Goal: Task Accomplishment & Management: Complete application form

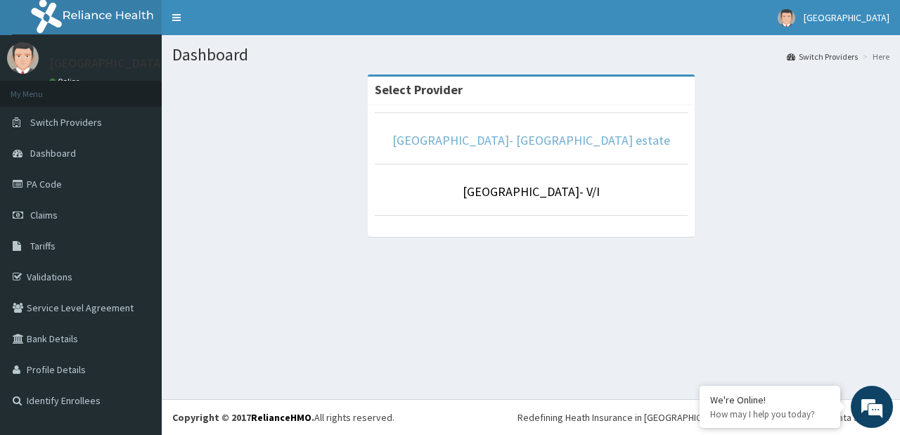
click at [543, 137] on link "[GEOGRAPHIC_DATA]- [GEOGRAPHIC_DATA] estate" at bounding box center [532, 140] width 278 height 16
click at [530, 140] on link "[GEOGRAPHIC_DATA]- [GEOGRAPHIC_DATA] estate" at bounding box center [532, 140] width 278 height 16
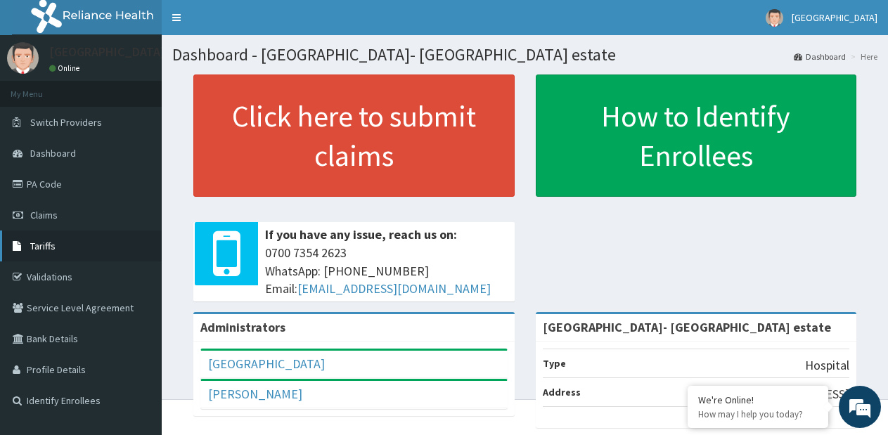
click at [44, 247] on span "Tariffs" at bounding box center [42, 246] width 25 height 13
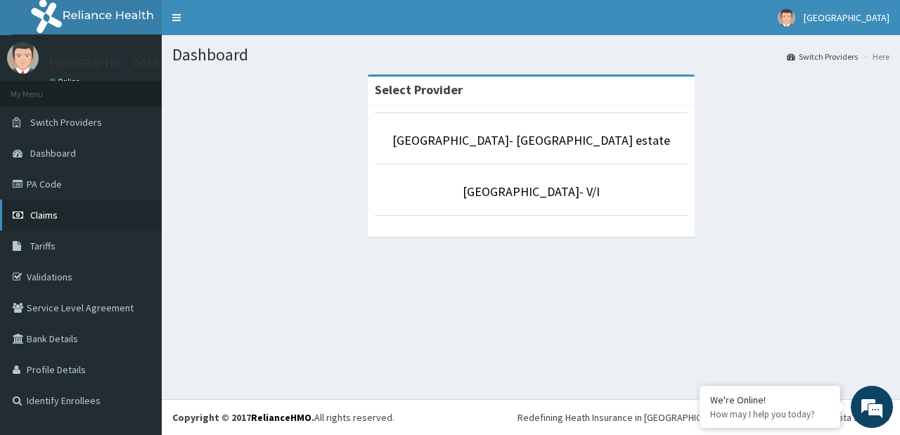
click at [36, 212] on span "Claims" at bounding box center [43, 215] width 27 height 13
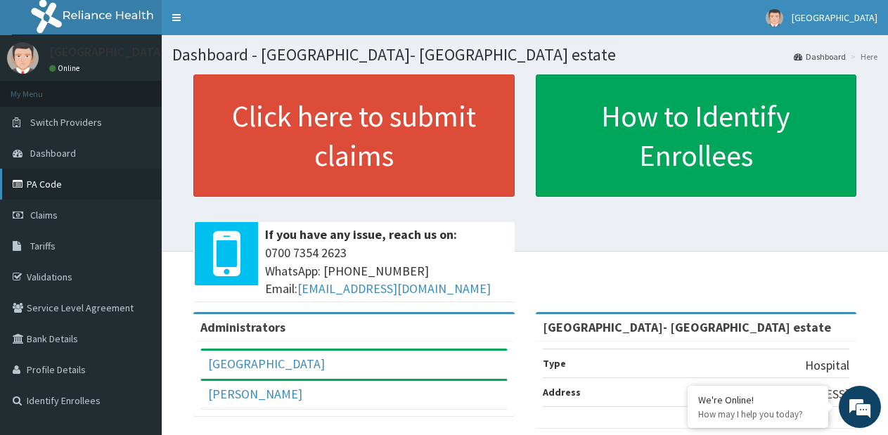
click at [53, 187] on link "PA Code" at bounding box center [81, 184] width 162 height 31
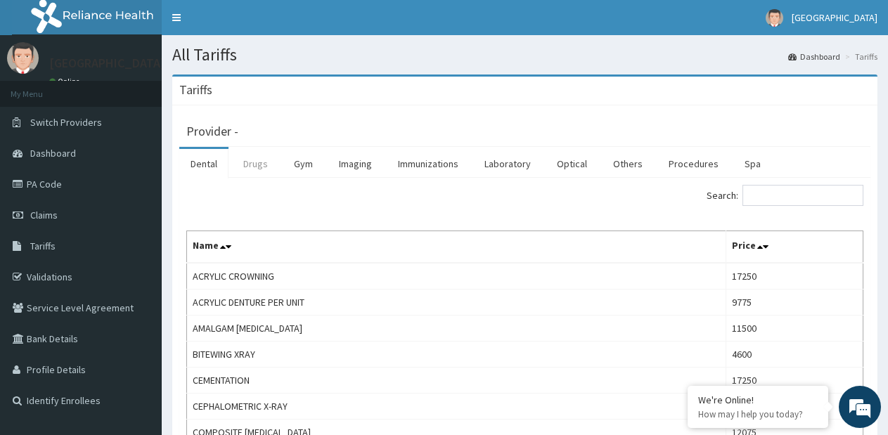
click at [257, 170] on link "Drugs" at bounding box center [255, 164] width 47 height 30
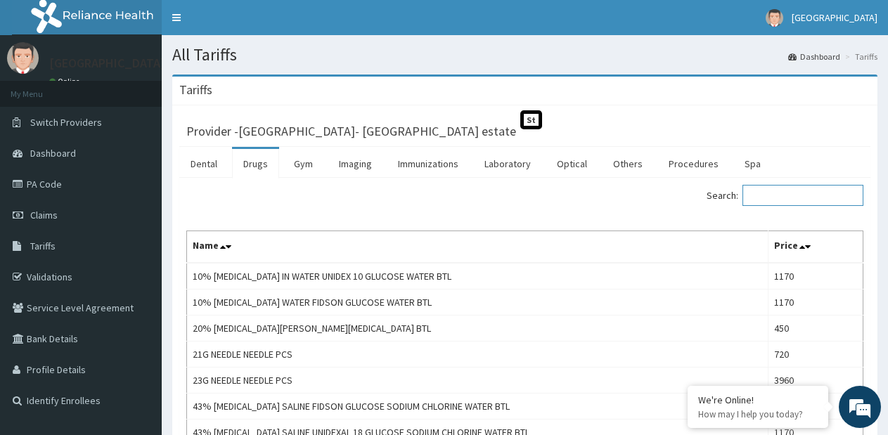
click at [784, 200] on input "Search:" at bounding box center [803, 195] width 121 height 21
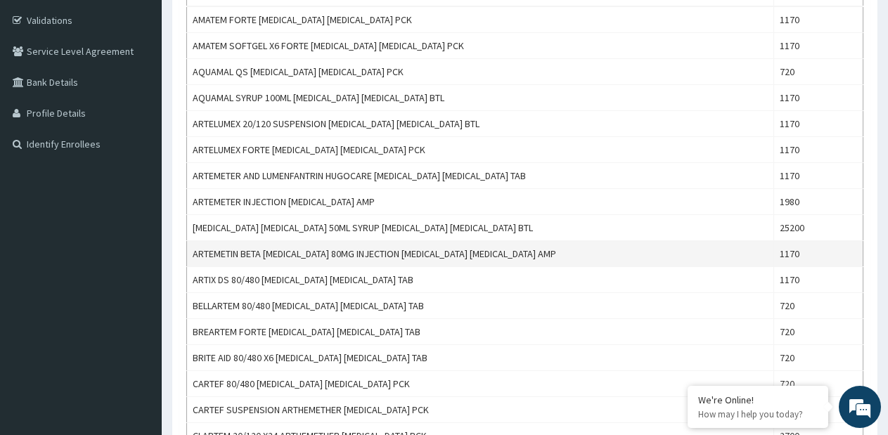
scroll to position [281, 0]
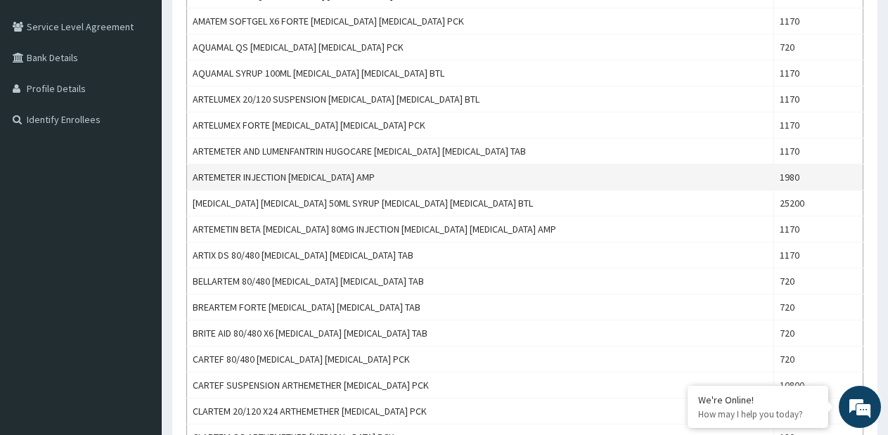
click at [293, 165] on td "ARTEMETER INJECTION ARTEMETHER AMP" at bounding box center [480, 178] width 587 height 26
click at [292, 165] on td "ARTEMETER INJECTION ARTEMETHER AMP" at bounding box center [480, 178] width 587 height 26
click at [290, 169] on td "ARTEMETER INJECTION ARTEMETHER AMP" at bounding box center [480, 178] width 587 height 26
click at [290, 169] on td "ARTEMETER INJECTION [MEDICAL_DATA] AMP" at bounding box center [480, 178] width 587 height 26
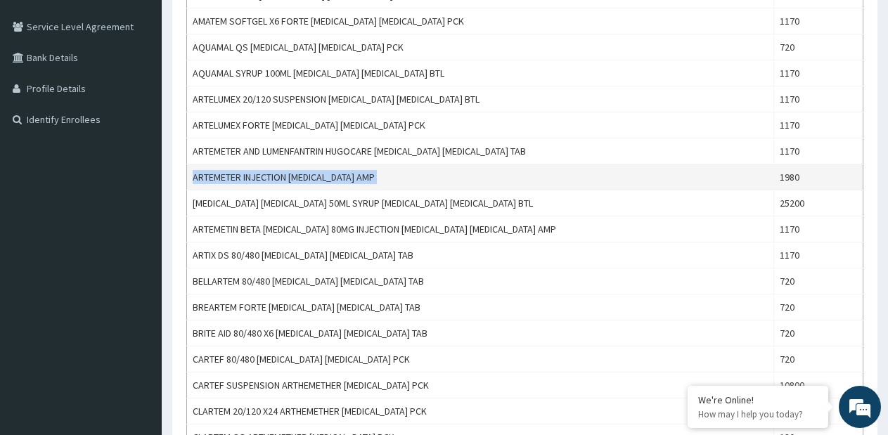
click at [290, 169] on td "ARTEMETER INJECTION [MEDICAL_DATA] AMP" at bounding box center [480, 178] width 587 height 26
copy td "ARTEMETER INJECTION [MEDICAL_DATA] AMP"
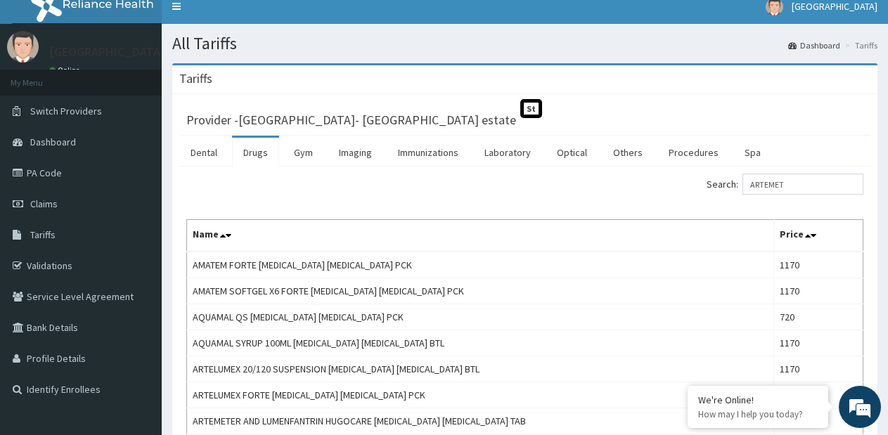
scroll to position [0, 0]
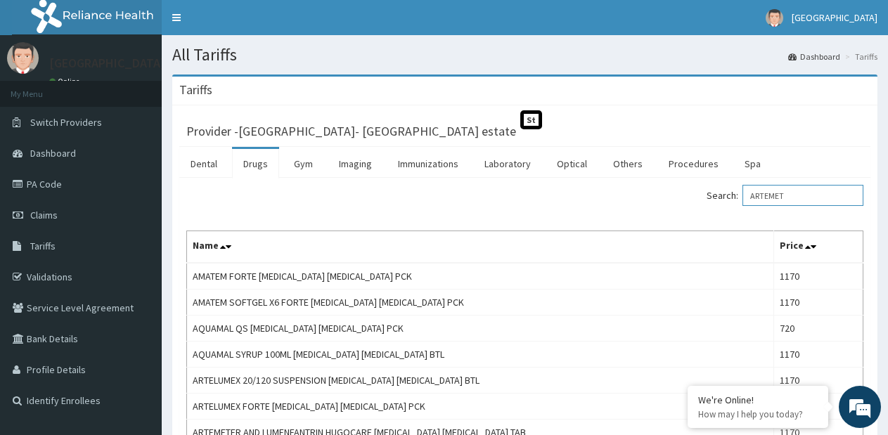
click at [777, 205] on input "ARTEMET" at bounding box center [803, 195] width 121 height 21
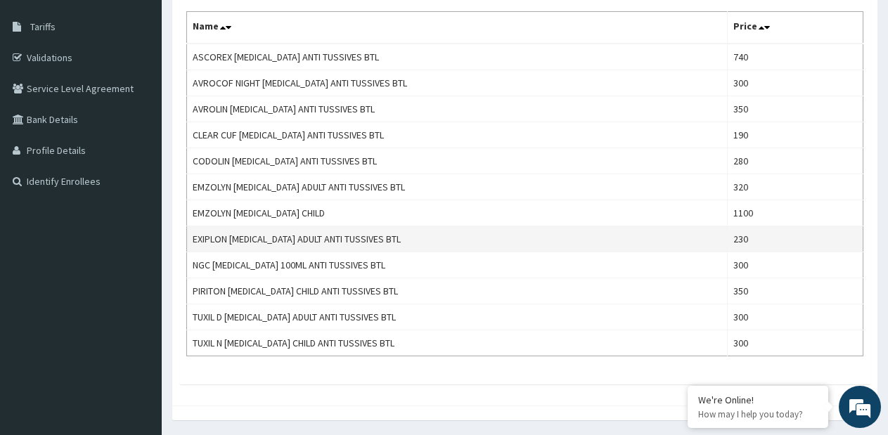
scroll to position [195, 0]
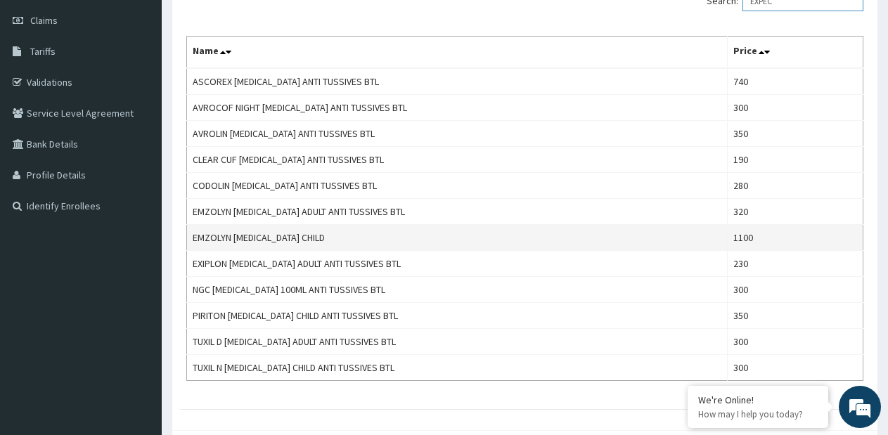
type input "EXPEC"
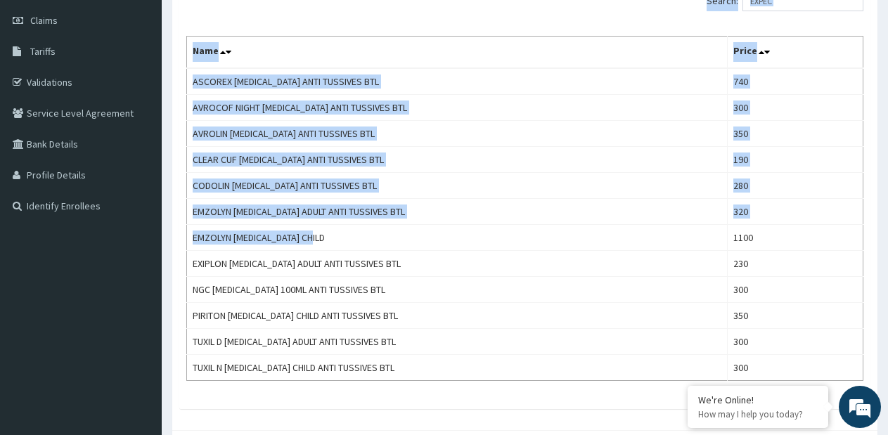
drag, startPoint x: 369, startPoint y: 240, endPoint x: 168, endPoint y: 235, distance: 200.5
click at [168, 235] on div "Tariffs Provider - Faith City Hospital- Ajao estate St Dental Drugs Gym Imaging…" at bounding box center [525, 170] width 727 height 580
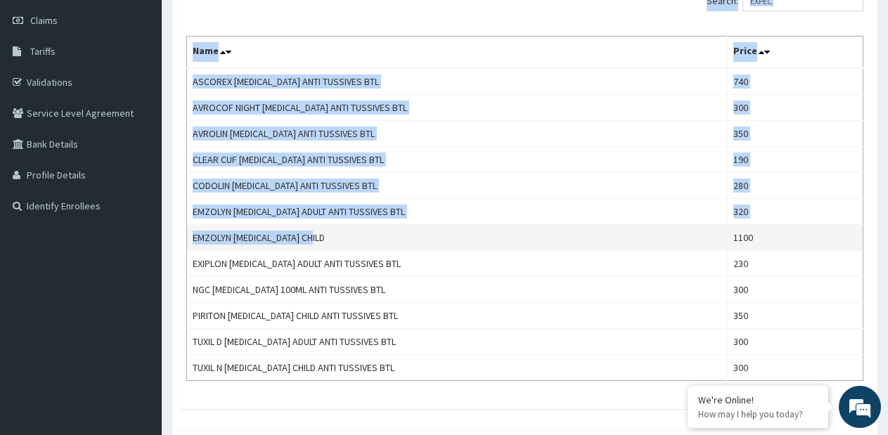
click at [199, 236] on td "EMZOLYN [MEDICAL_DATA] CHILD" at bounding box center [457, 238] width 541 height 26
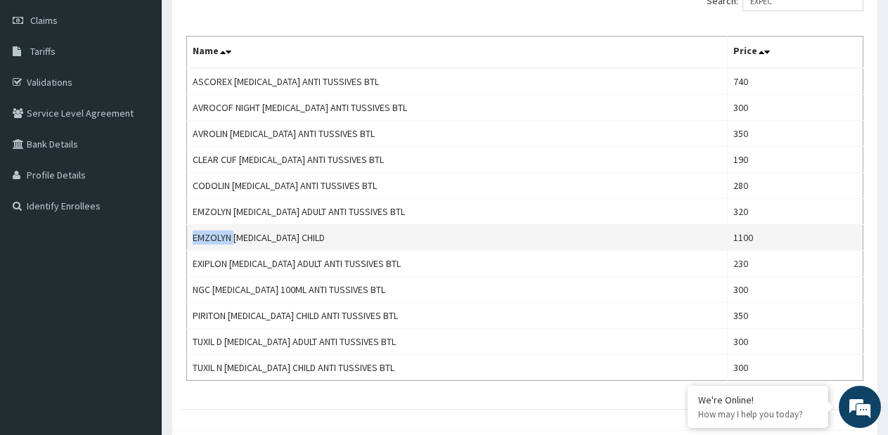
click at [199, 236] on td "EMZOLYN [MEDICAL_DATA] CHILD" at bounding box center [457, 238] width 541 height 26
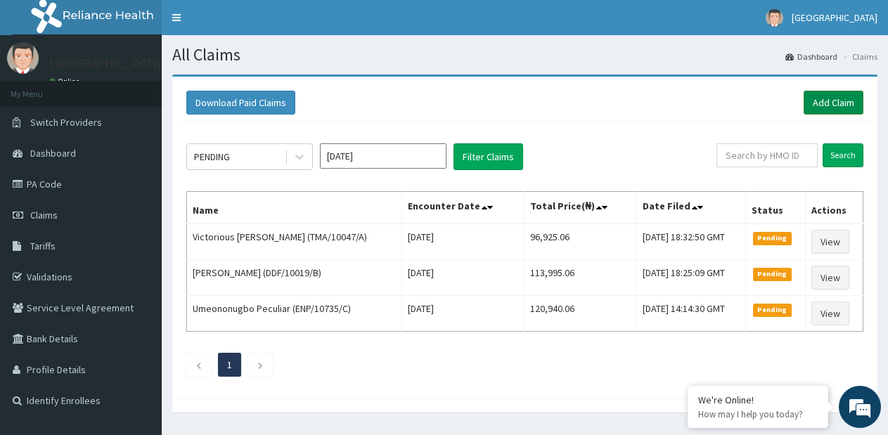
click at [827, 108] on link "Add Claim" at bounding box center [834, 103] width 60 height 24
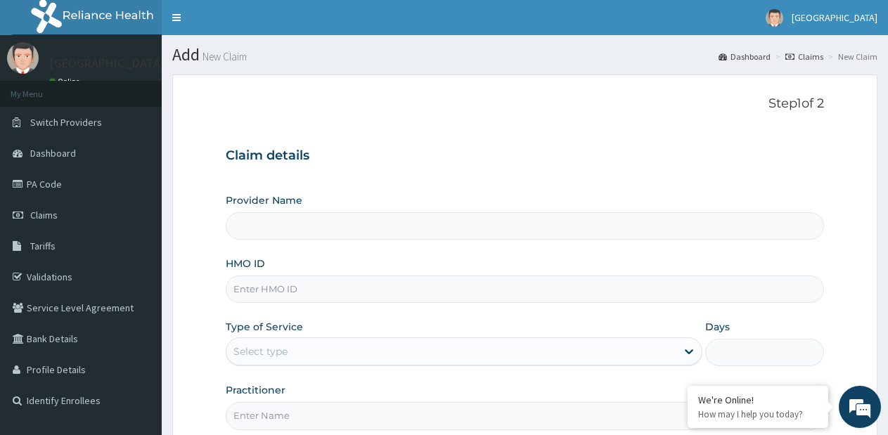
type input "[GEOGRAPHIC_DATA]- [GEOGRAPHIC_DATA] estate"
click at [299, 287] on input "HMO ID" at bounding box center [525, 289] width 599 height 27
type input "ENP/11294/C"
click at [291, 353] on div "Select type" at bounding box center [452, 351] width 450 height 23
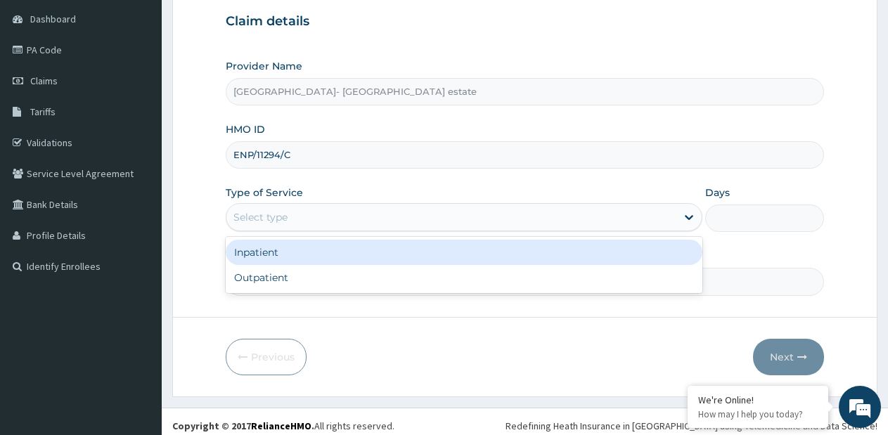
scroll to position [141, 0]
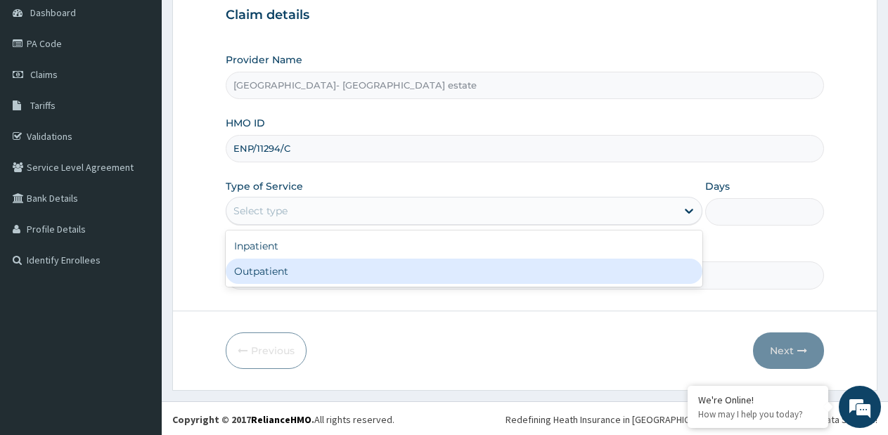
click at [290, 270] on div "Outpatient" at bounding box center [464, 271] width 476 height 25
type input "1"
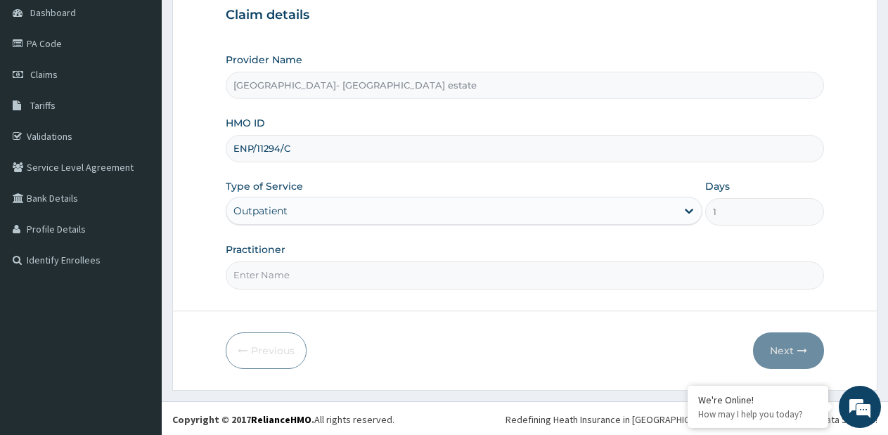
click at [290, 275] on input "Practitioner" at bounding box center [525, 275] width 599 height 27
type input "GP"
click at [797, 359] on button "Next" at bounding box center [788, 351] width 71 height 37
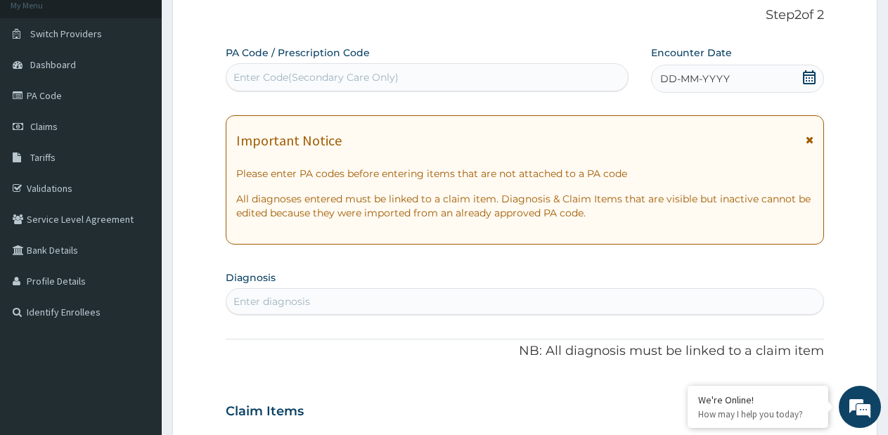
scroll to position [0, 0]
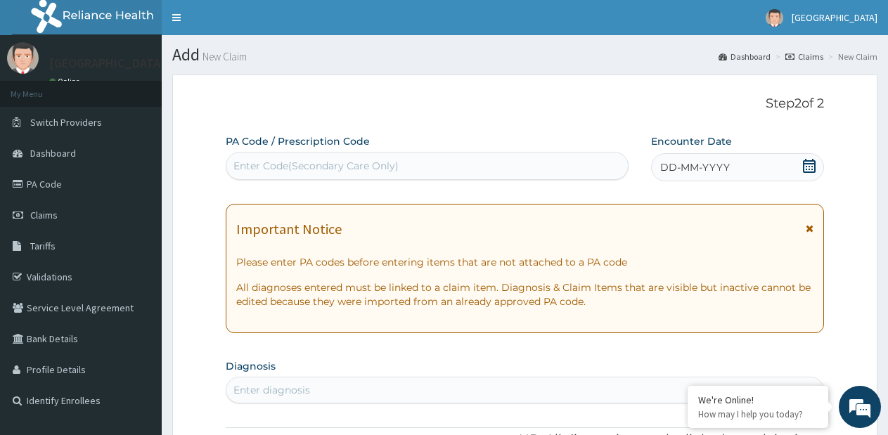
click at [570, 166] on div "Enter Code(Secondary Care Only)" at bounding box center [428, 166] width 402 height 23
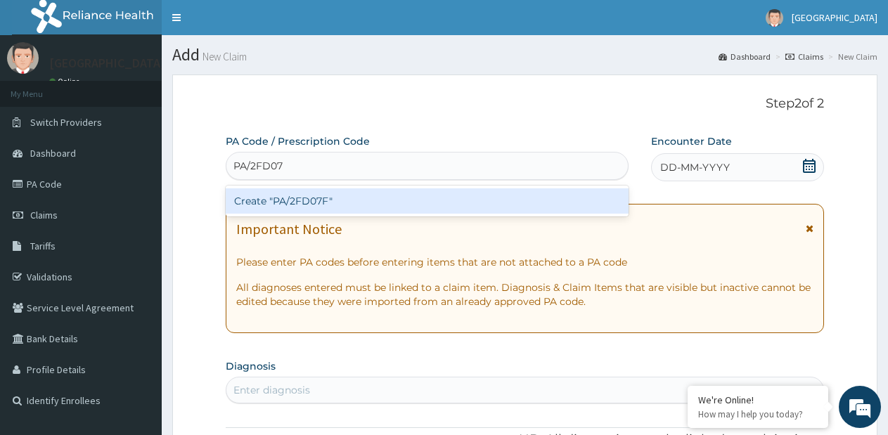
type input "PA/2FD07F"
click at [537, 196] on div "Create "PA/2FD07F"" at bounding box center [427, 201] width 403 height 25
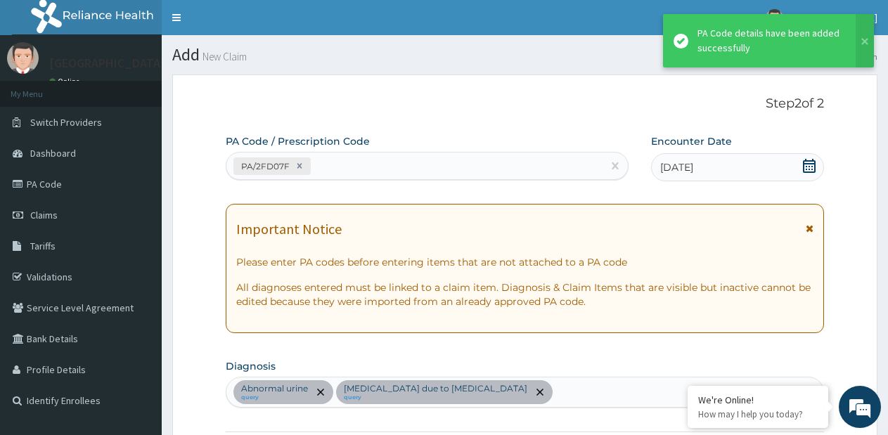
scroll to position [416, 0]
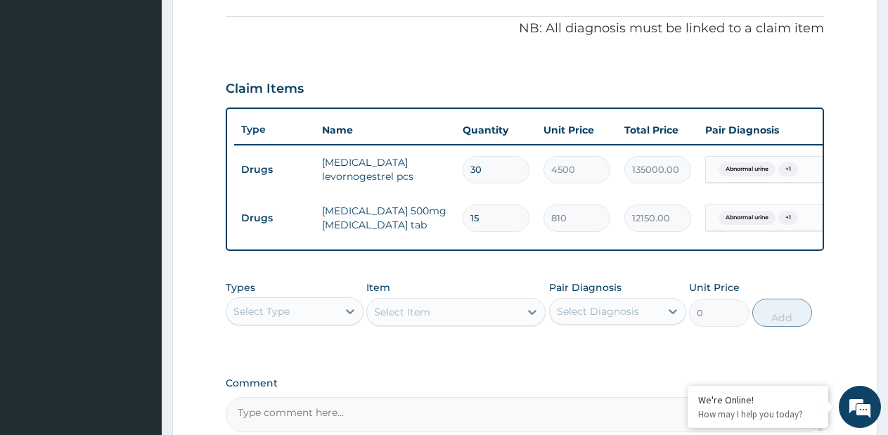
drag, startPoint x: 501, startPoint y: 169, endPoint x: 414, endPoint y: 168, distance: 87.2
click at [414, 168] on tr "Drugs jadelle levornogestrel pcs 30 4500 135000.00 Abnormal urine + 1 Delete" at bounding box center [578, 170] width 689 height 49
type input "1"
type input "4500.00"
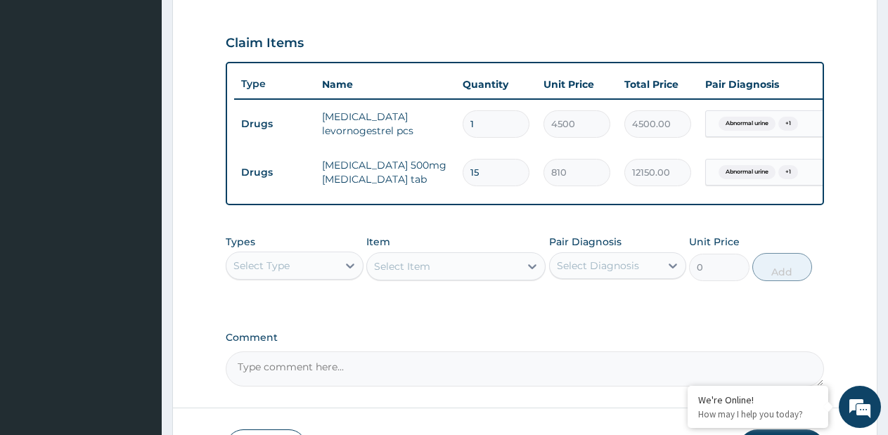
scroll to position [486, 0]
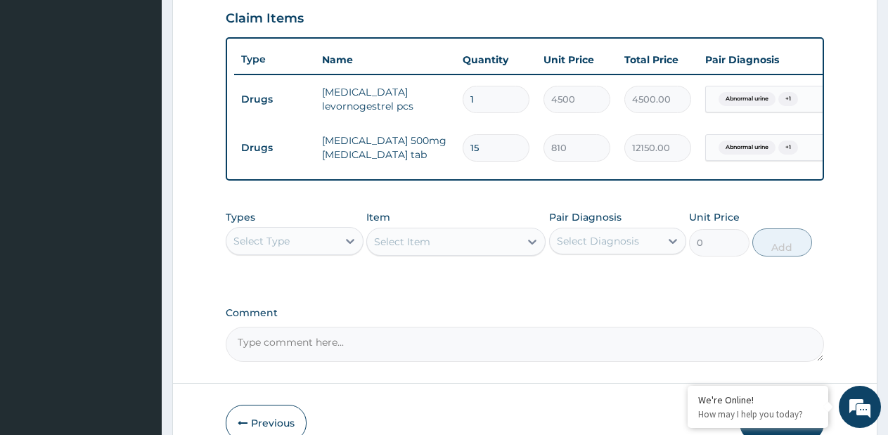
type input "1"
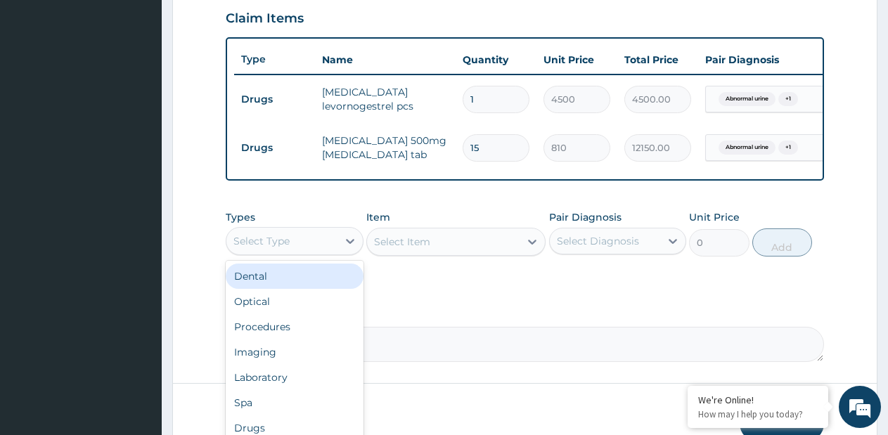
click at [319, 253] on div "Select Type" at bounding box center [282, 241] width 111 height 23
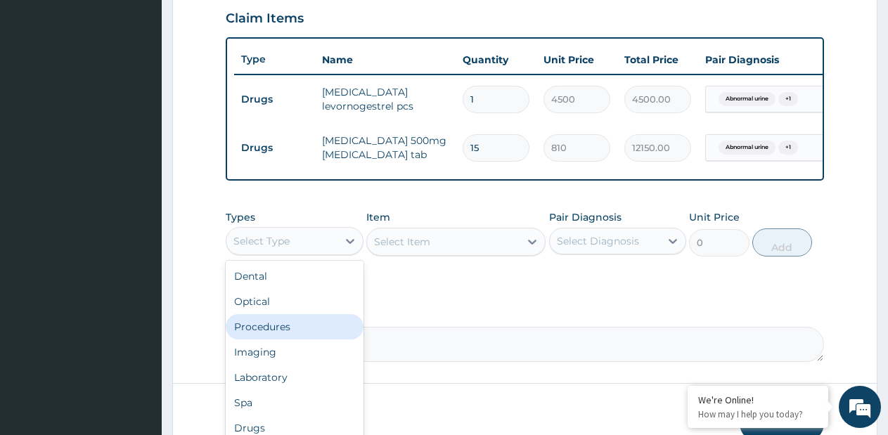
click at [279, 340] on div "Procedures" at bounding box center [295, 326] width 138 height 25
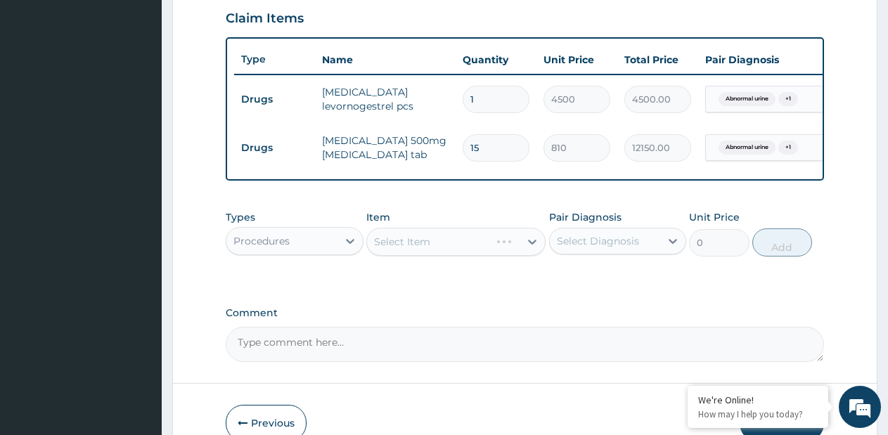
click at [525, 255] on div "Select Item" at bounding box center [455, 242] width 179 height 28
click at [533, 254] on div "Select Item" at bounding box center [455, 242] width 179 height 28
click at [533, 245] on icon at bounding box center [532, 242] width 8 height 5
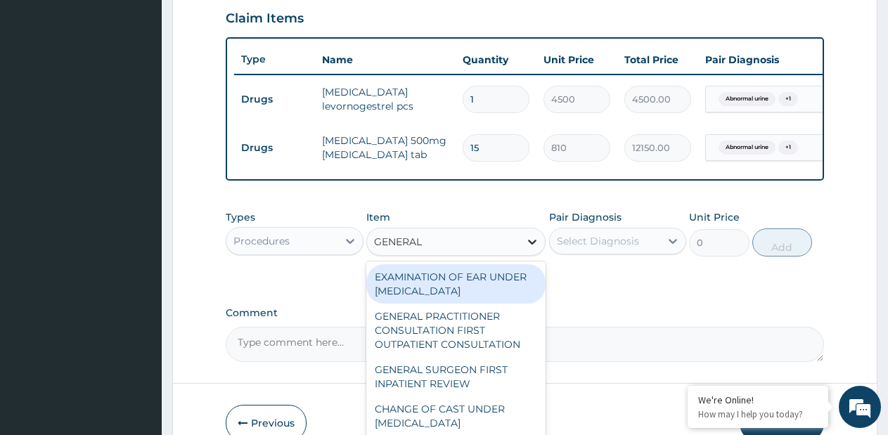
type input "GENERAL P"
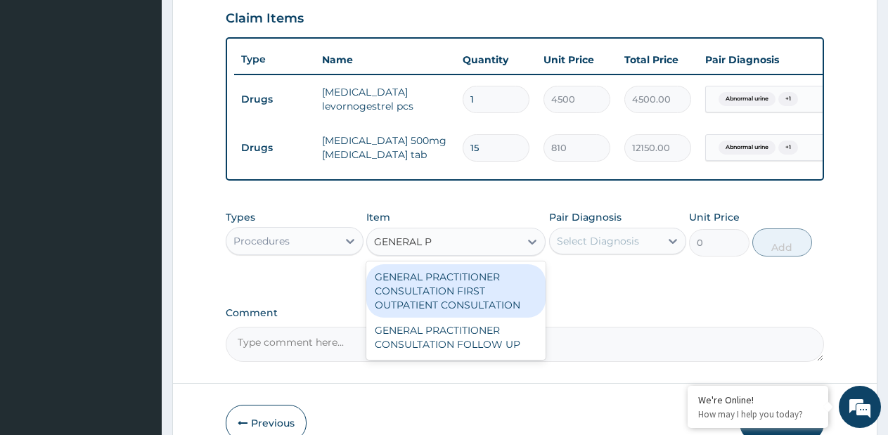
click at [504, 297] on div "GENERAL PRACTITIONER CONSULTATION FIRST OUTPATIENT CONSULTATION" at bounding box center [455, 290] width 179 height 53
type input "3795"
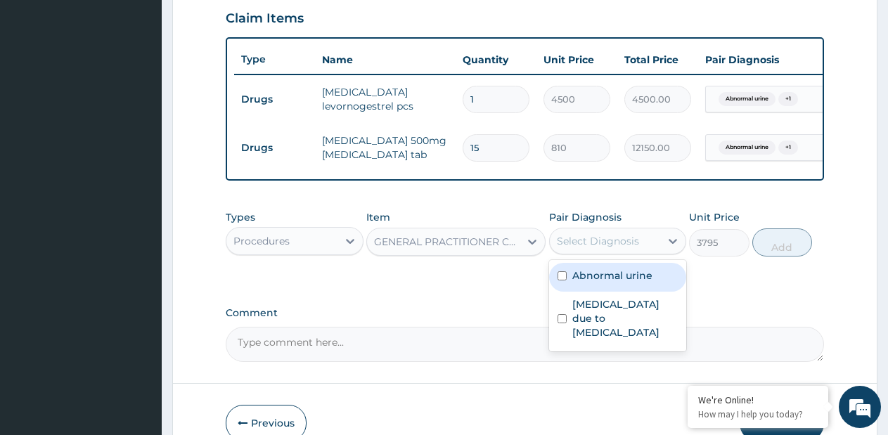
click at [601, 248] on div "Select Diagnosis" at bounding box center [598, 241] width 82 height 14
drag, startPoint x: 591, startPoint y: 279, endPoint x: 593, endPoint y: 295, distance: 17.0
click at [590, 279] on div "Abnormal urine" at bounding box center [618, 277] width 138 height 29
checkbox input "true"
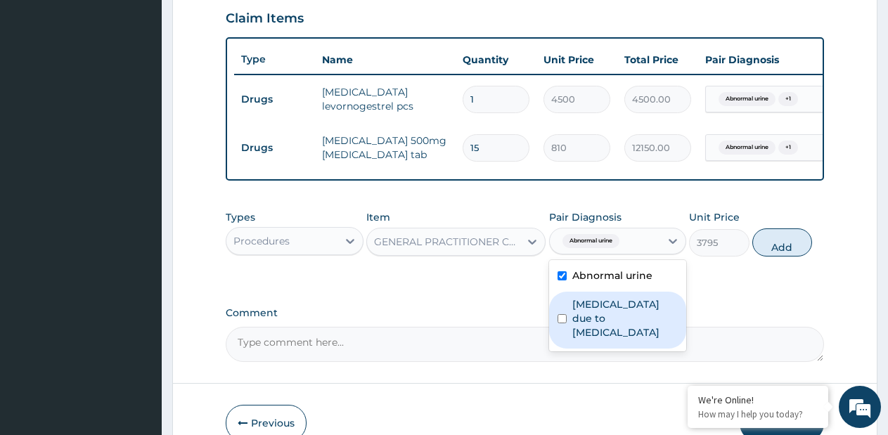
drag, startPoint x: 592, startPoint y: 312, endPoint x: 592, endPoint y: 336, distance: 23.9
click at [592, 313] on label "Abnormal uterine bleeding due to subserous leiomyoma of uterus" at bounding box center [626, 319] width 106 height 42
checkbox input "true"
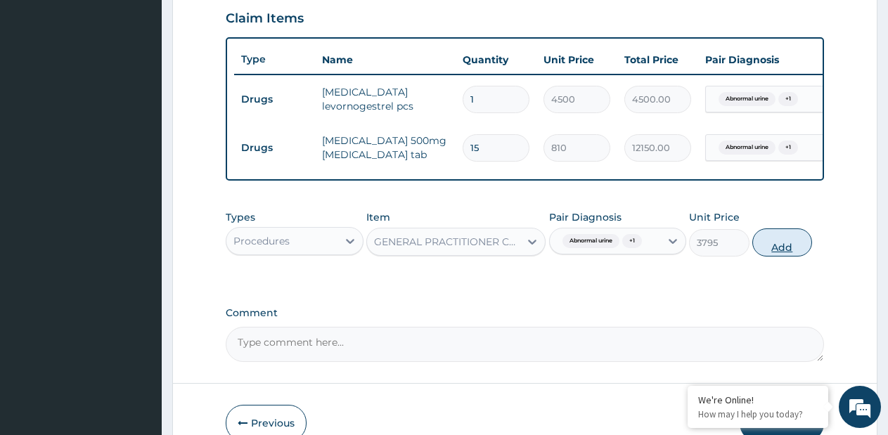
click at [759, 257] on button "Add" at bounding box center [783, 243] width 60 height 28
type input "0"
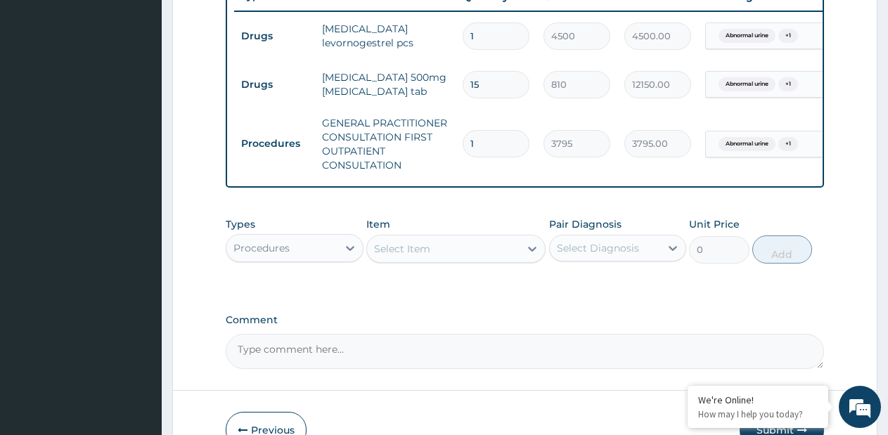
scroll to position [627, 0]
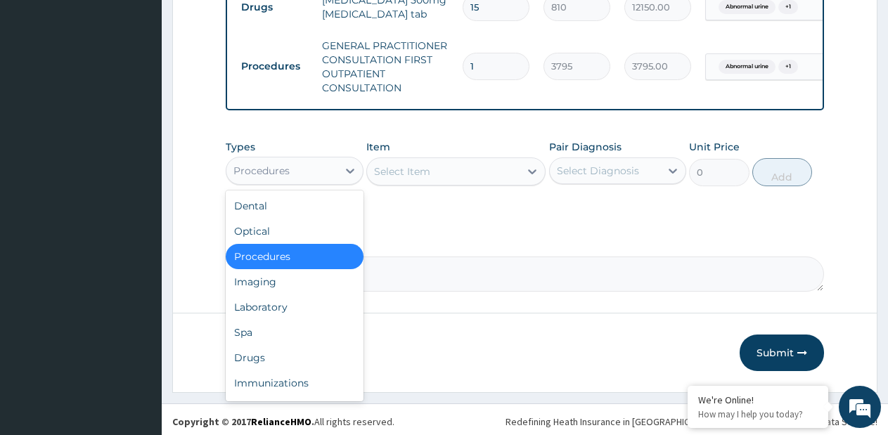
click at [317, 182] on div "Procedures" at bounding box center [282, 171] width 111 height 23
click at [288, 310] on div "Laboratory" at bounding box center [295, 307] width 138 height 25
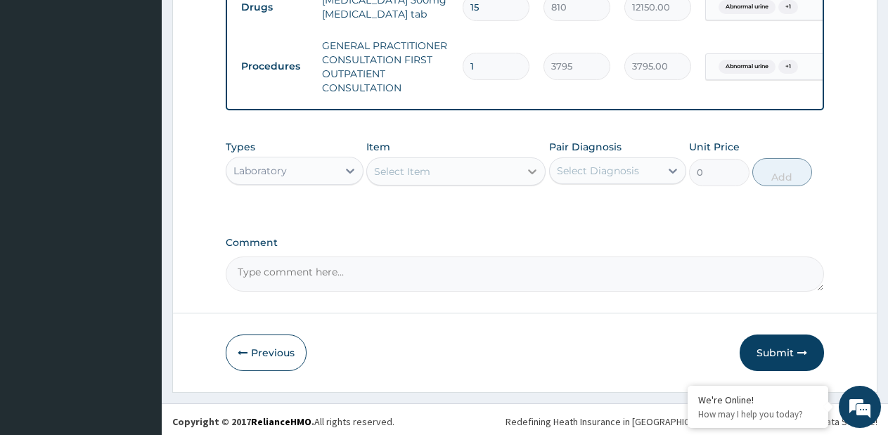
click at [522, 184] on div at bounding box center [532, 171] width 25 height 25
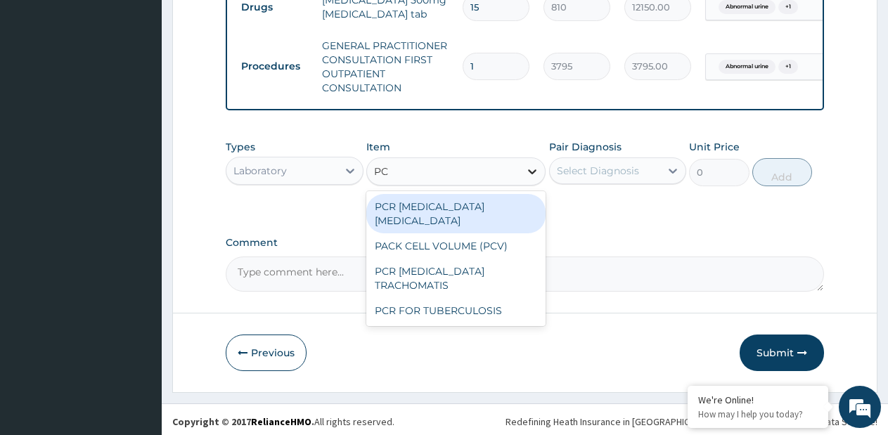
type input "PCV"
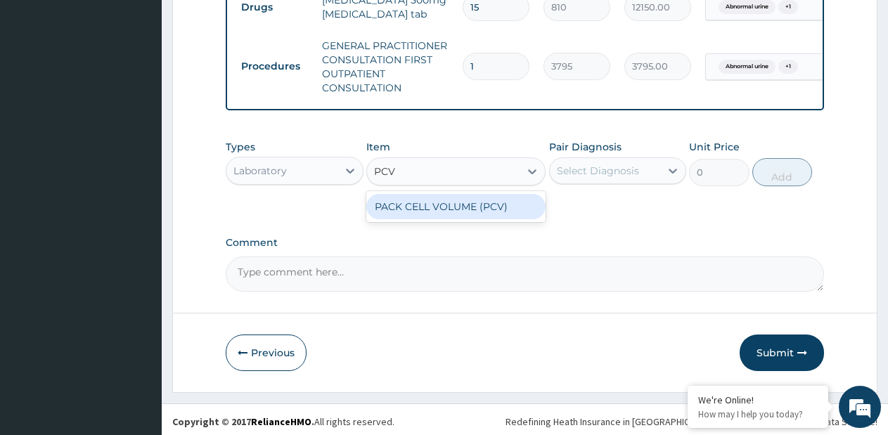
click at [505, 219] on div "PACK CELL VOLUME (PCV)" at bounding box center [455, 206] width 179 height 25
type input "2300"
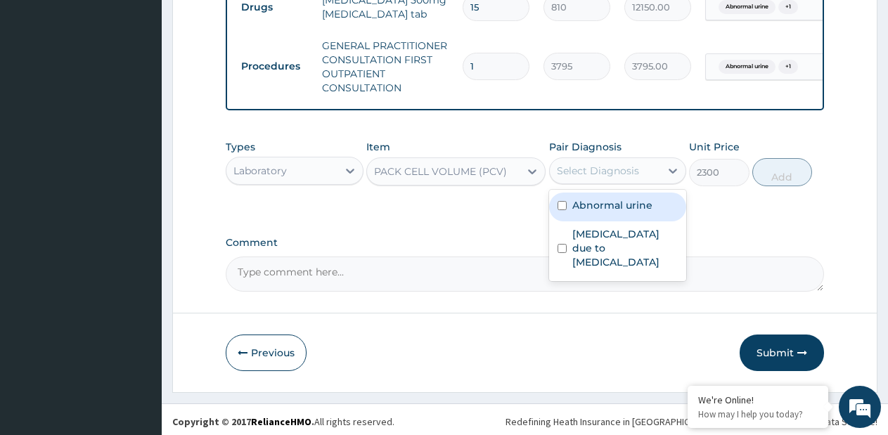
click at [632, 175] on div "Select Diagnosis" at bounding box center [598, 171] width 82 height 14
drag, startPoint x: 630, startPoint y: 215, endPoint x: 631, endPoint y: 234, distance: 19.0
click at [630, 212] on label "Abnormal urine" at bounding box center [613, 205] width 80 height 14
checkbox input "true"
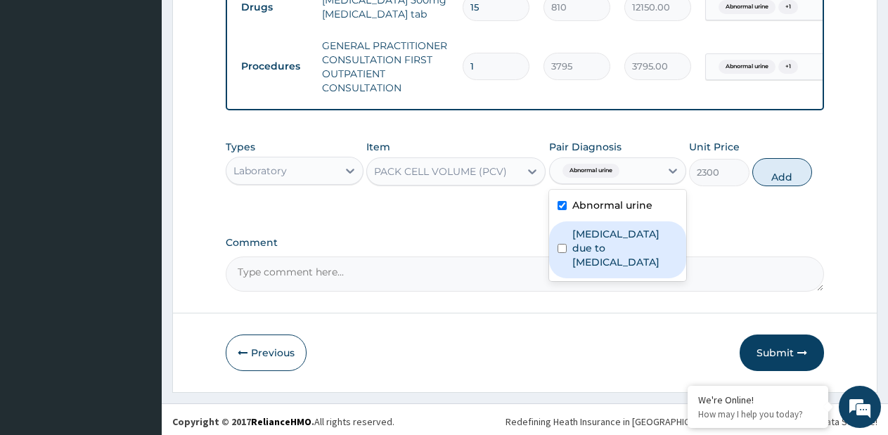
click at [634, 265] on label "Abnormal uterine bleeding due to subserous leiomyoma of uterus" at bounding box center [626, 248] width 106 height 42
checkbox input "true"
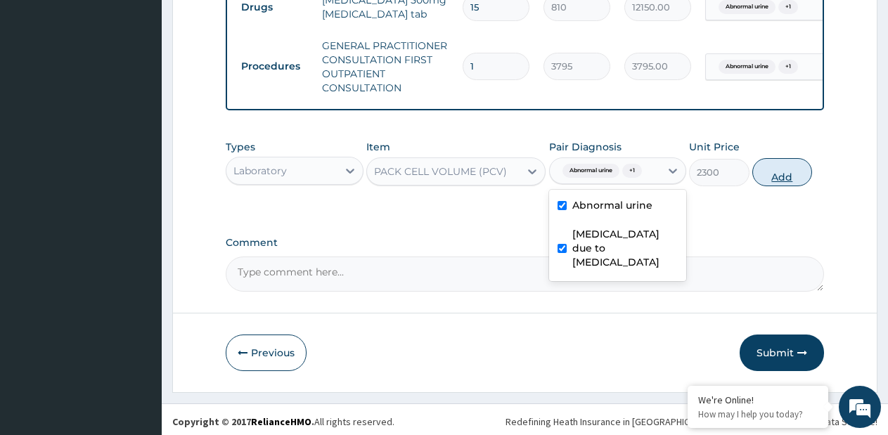
click at [789, 186] on button "Add" at bounding box center [783, 172] width 60 height 28
type input "0"
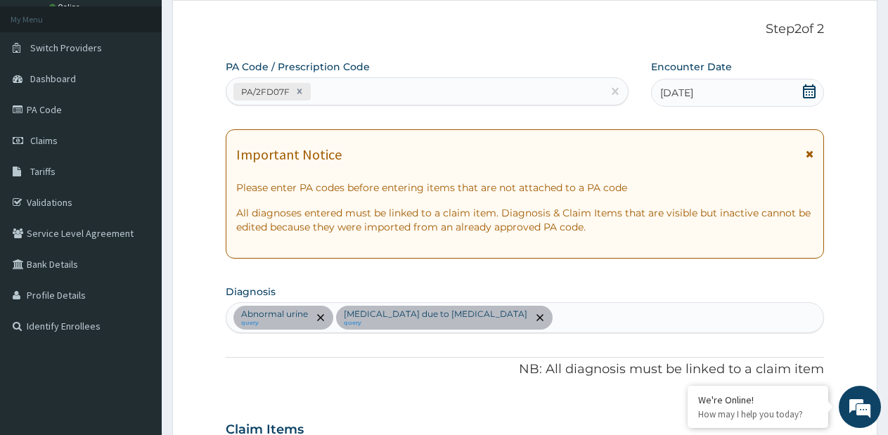
scroll to position [0, 0]
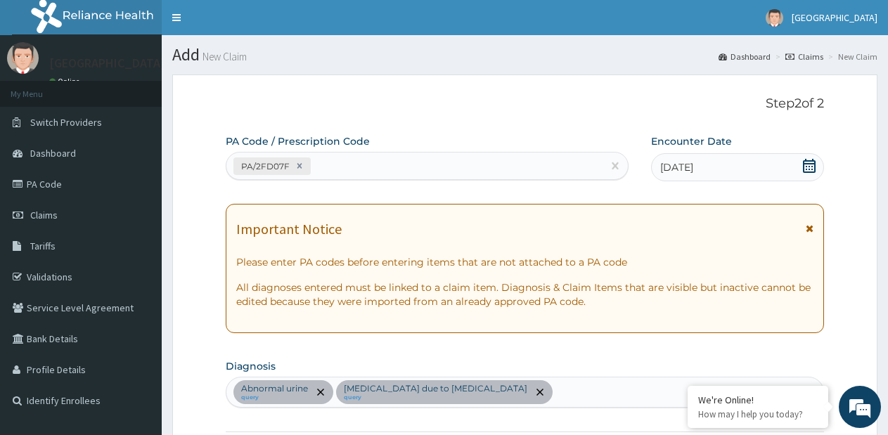
click at [465, 171] on div "PA/2FD07F" at bounding box center [415, 166] width 376 height 23
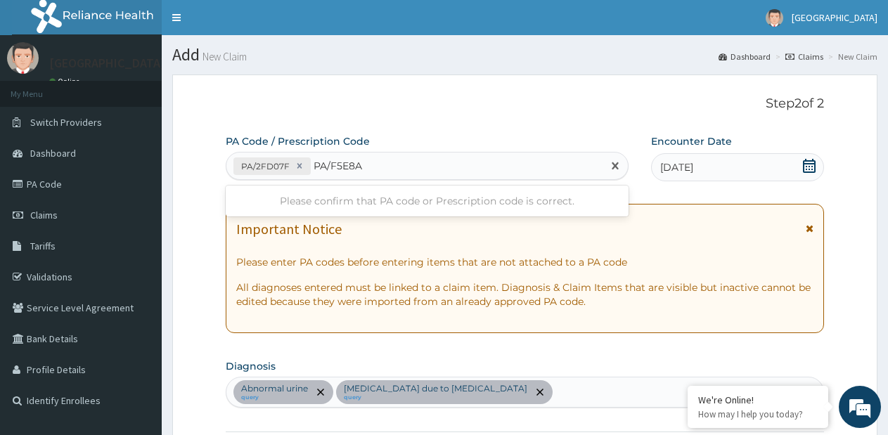
type input "PA/F5E8AC"
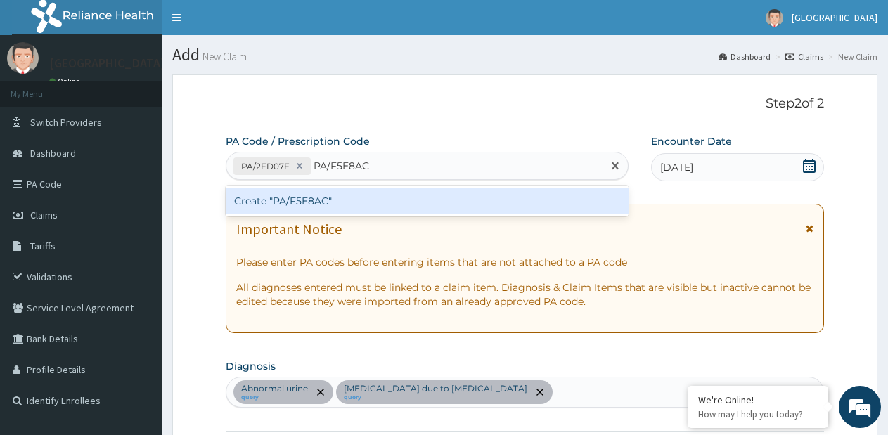
click at [455, 191] on div "Create "PA/F5E8AC"" at bounding box center [427, 201] width 403 height 25
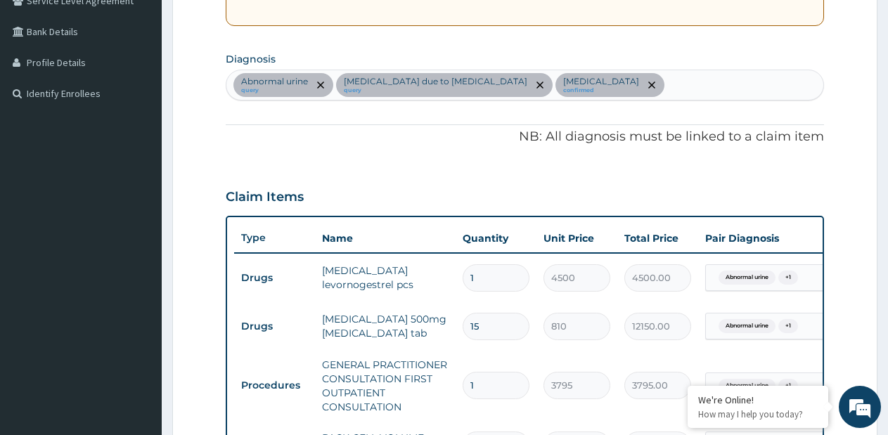
scroll to position [30, 0]
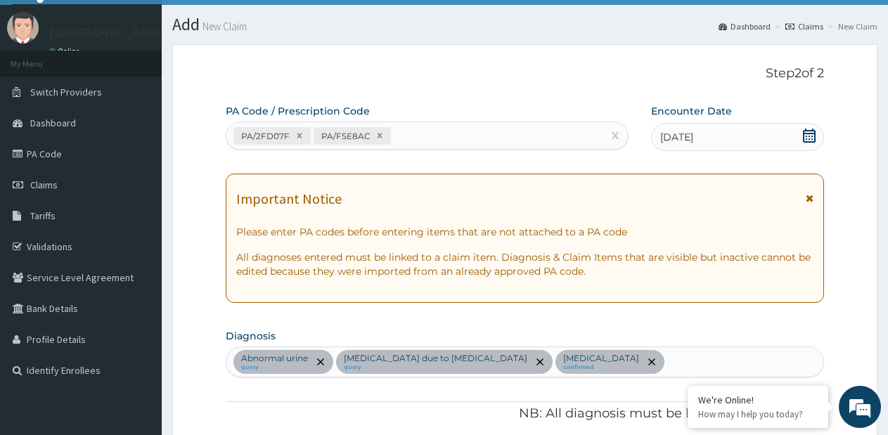
click at [469, 134] on div "PA/2FD07F PA/F5E8AC" at bounding box center [415, 136] width 376 height 23
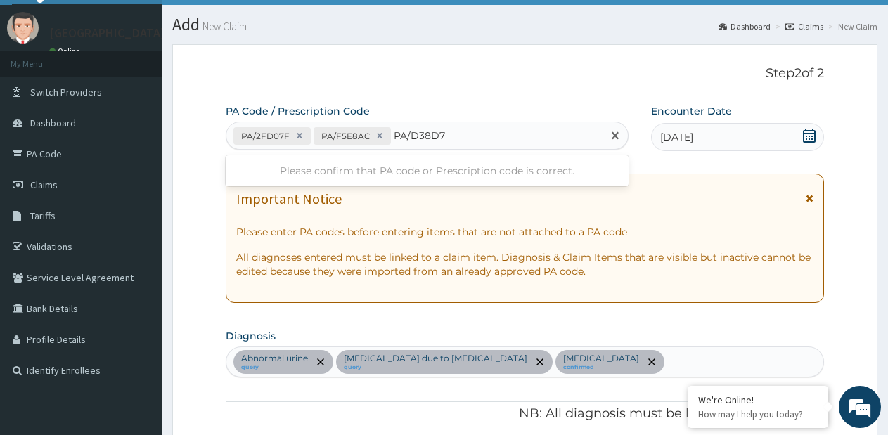
type input "PA/D38D73"
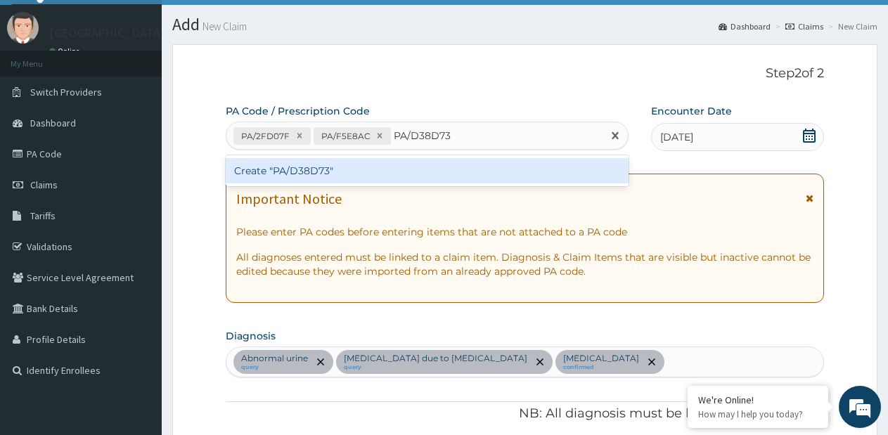
click at [472, 166] on div "Create "PA/D38D73"" at bounding box center [427, 170] width 403 height 25
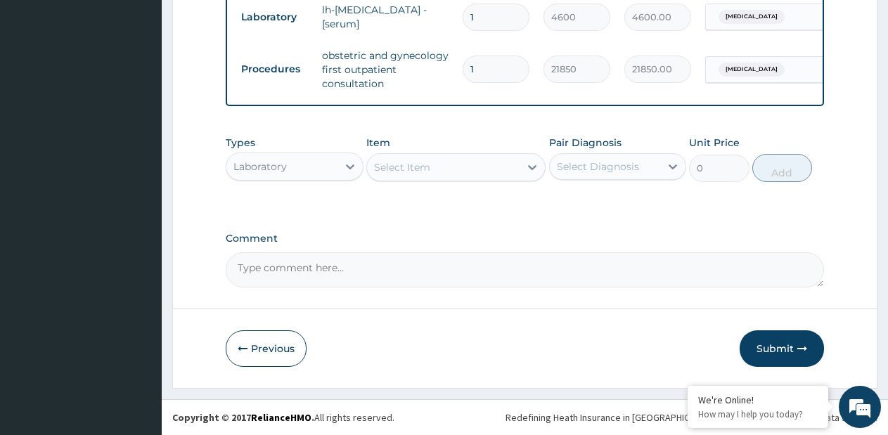
scroll to position [1114, 0]
click at [770, 356] on button "Submit" at bounding box center [782, 349] width 84 height 37
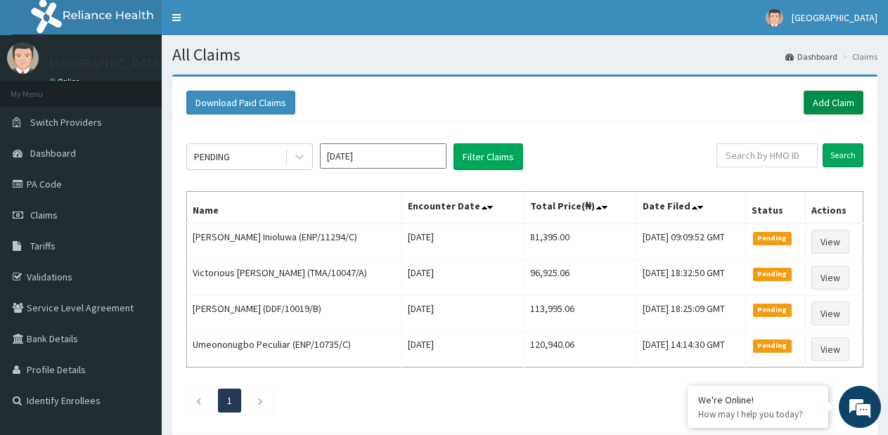
click at [824, 102] on link "Add Claim" at bounding box center [834, 103] width 60 height 24
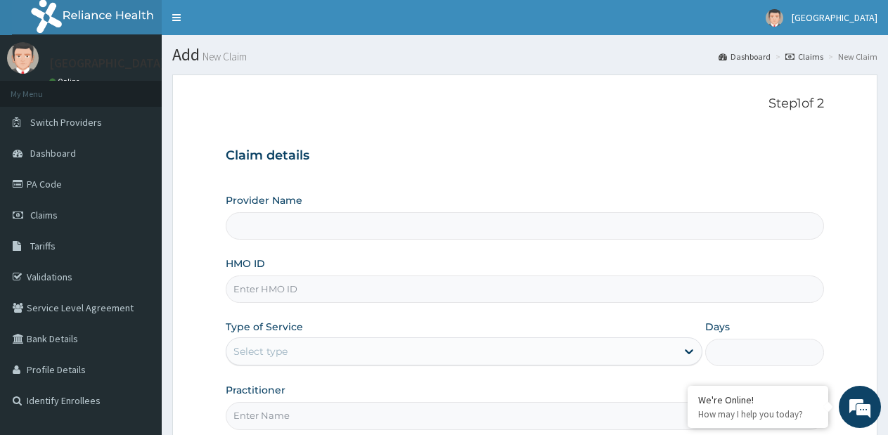
type input "[GEOGRAPHIC_DATA]- [GEOGRAPHIC_DATA] estate"
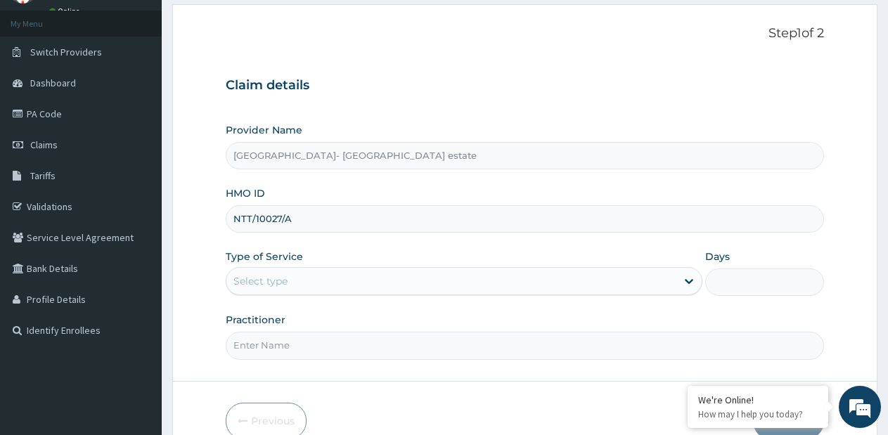
type input "NTT/10027/A"
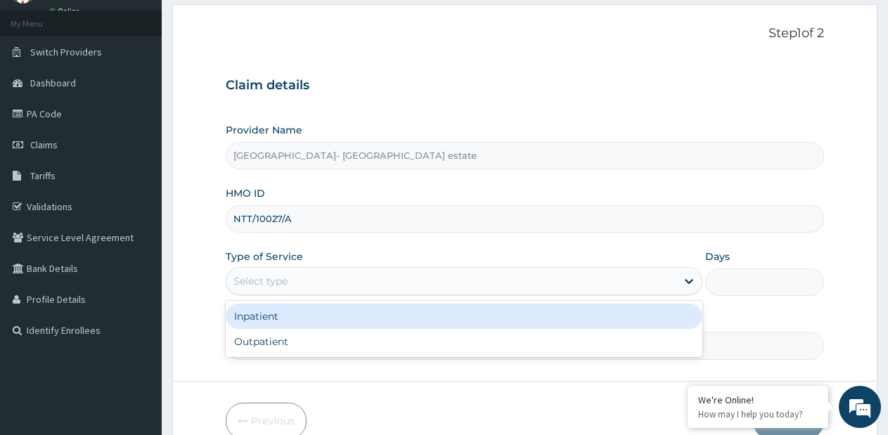
click at [383, 286] on div "Select type" at bounding box center [452, 281] width 450 height 23
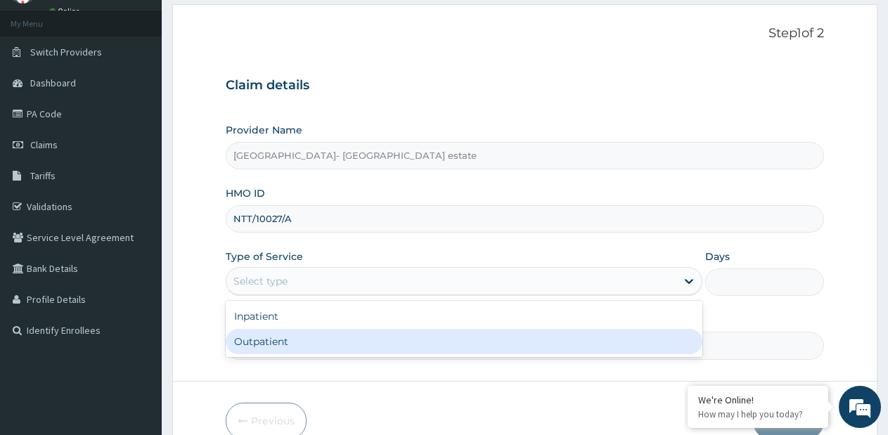
click at [314, 345] on div "Outpatient" at bounding box center [464, 341] width 476 height 25
type input "1"
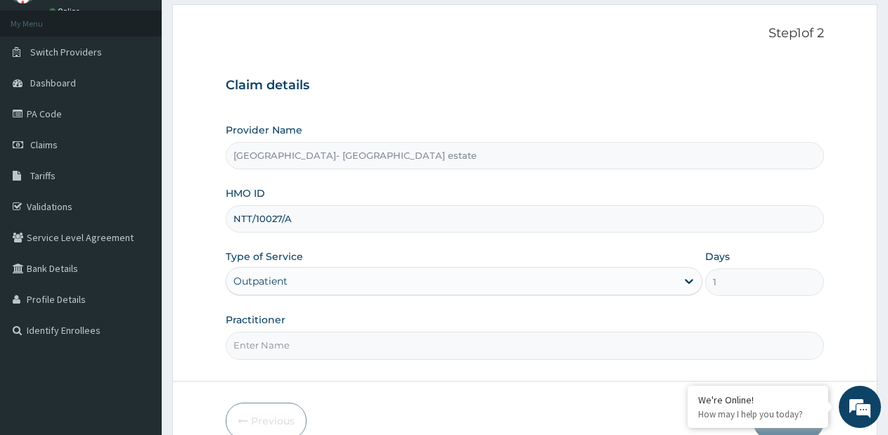
click at [314, 345] on input "Practitioner" at bounding box center [525, 345] width 599 height 27
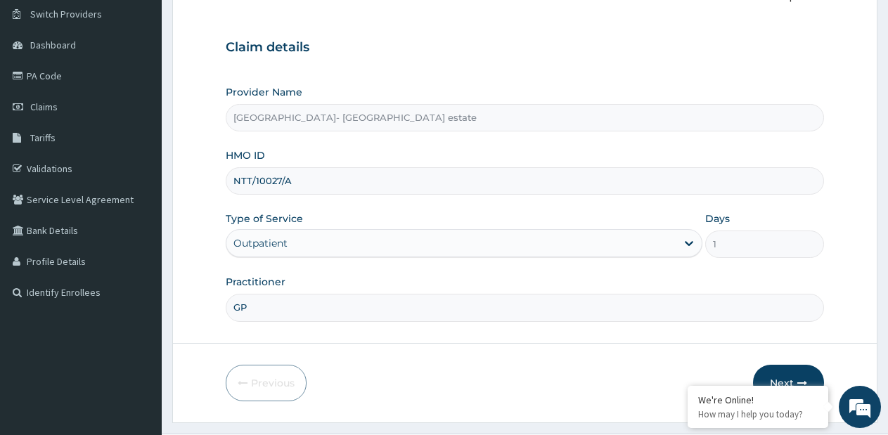
scroll to position [143, 0]
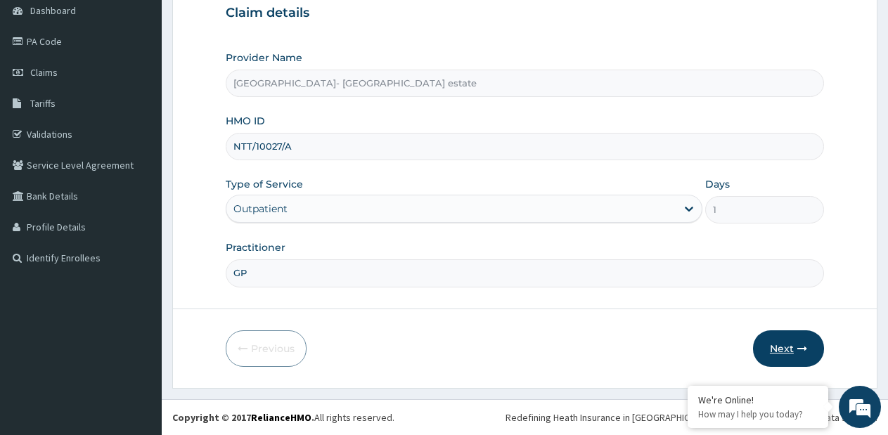
type input "GP"
click at [796, 348] on button "Next" at bounding box center [788, 349] width 71 height 37
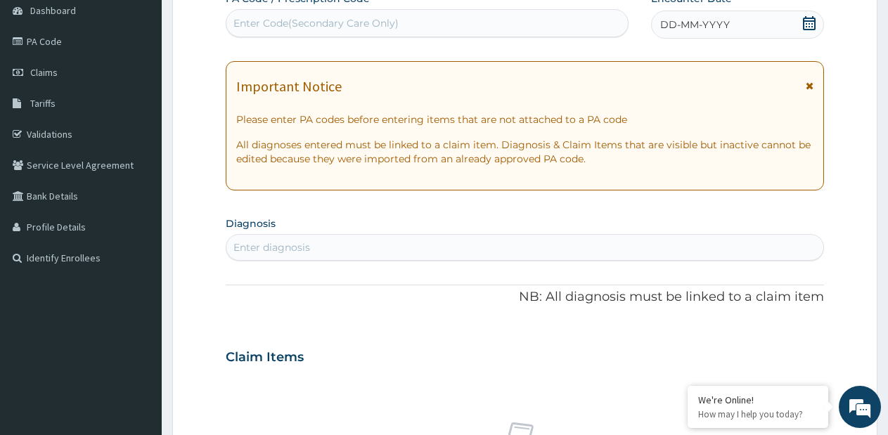
click at [574, 22] on div "Enter Code(Secondary Care Only)" at bounding box center [428, 23] width 402 height 23
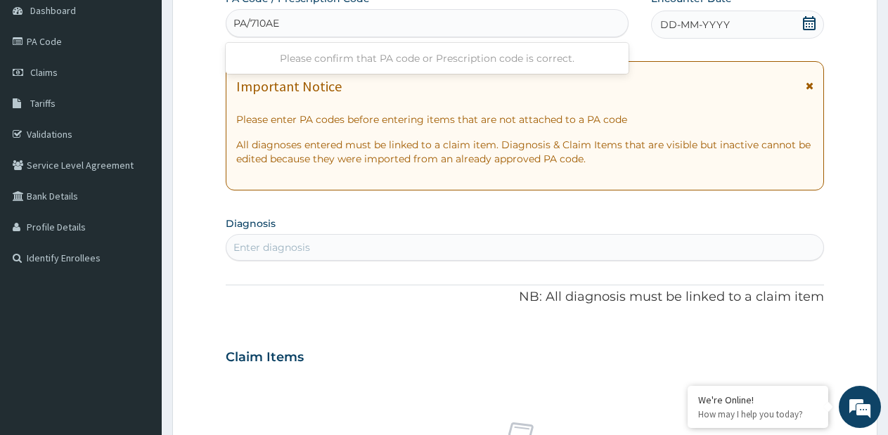
type input "PA/710AE2"
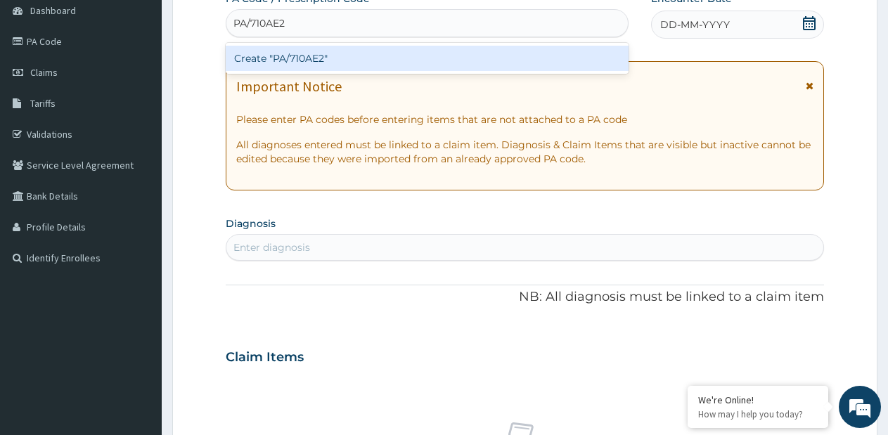
click at [552, 58] on div "Create "PA/710AE2"" at bounding box center [427, 58] width 403 height 25
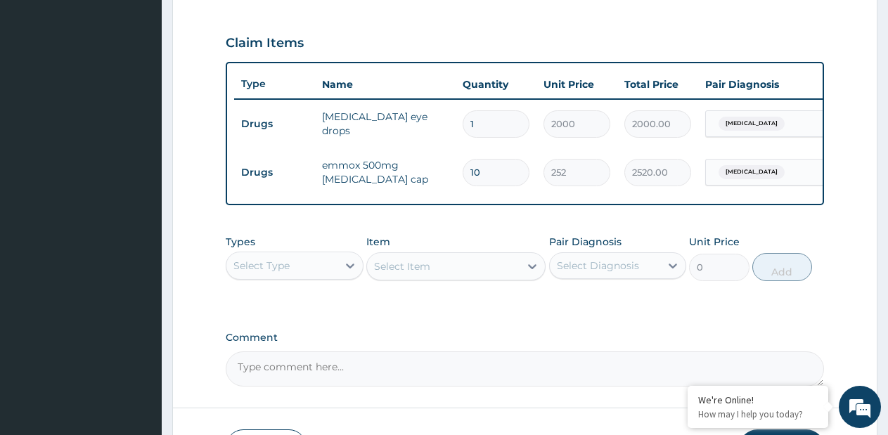
scroll to position [486, 0]
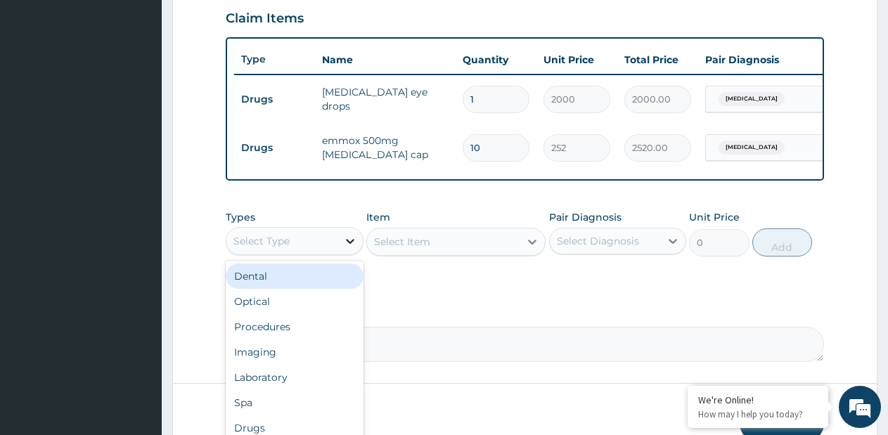
click at [359, 253] on div at bounding box center [350, 241] width 25 height 25
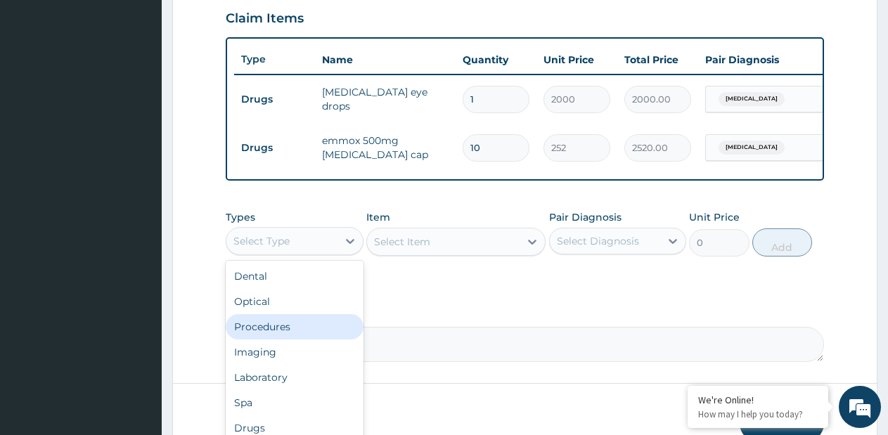
click at [279, 335] on div "Procedures" at bounding box center [295, 326] width 138 height 25
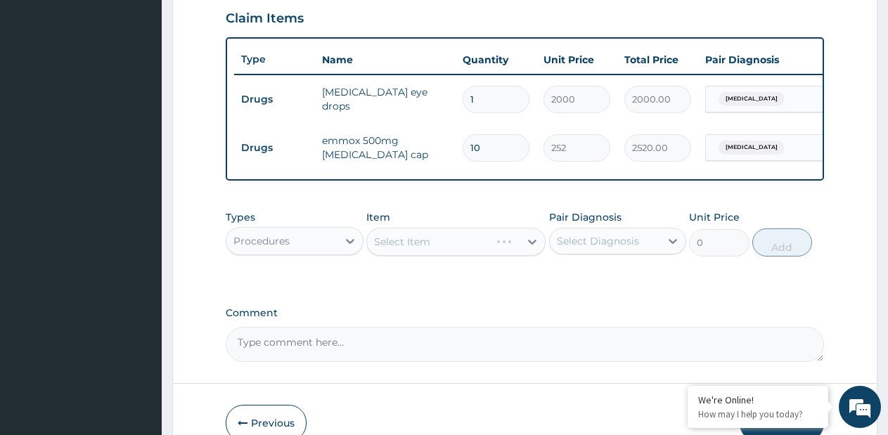
click at [533, 256] on div "Select Item" at bounding box center [455, 242] width 179 height 28
click at [531, 256] on div "Select Item" at bounding box center [455, 242] width 179 height 28
click at [531, 252] on div "Select Item" at bounding box center [455, 242] width 179 height 28
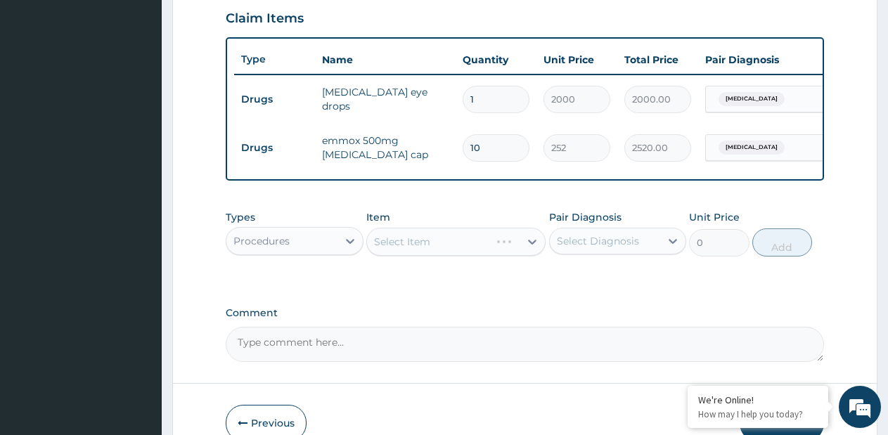
click at [531, 252] on div "Select Item" at bounding box center [455, 242] width 179 height 28
click at [531, 249] on icon at bounding box center [532, 242] width 14 height 14
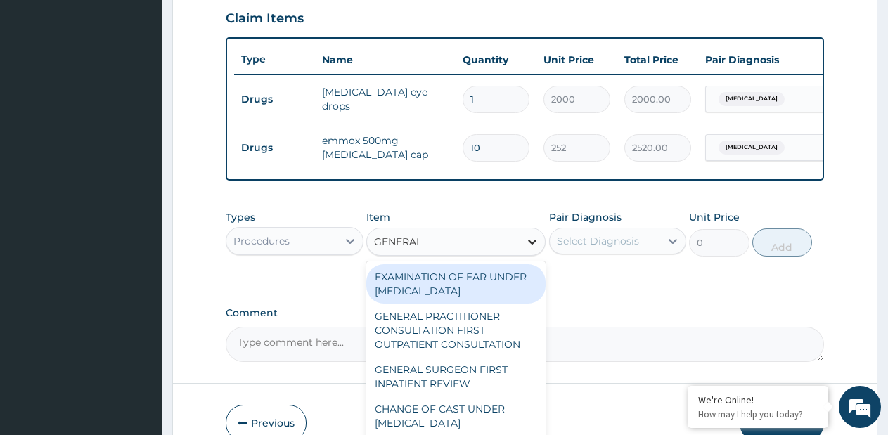
type input "GENERAL P"
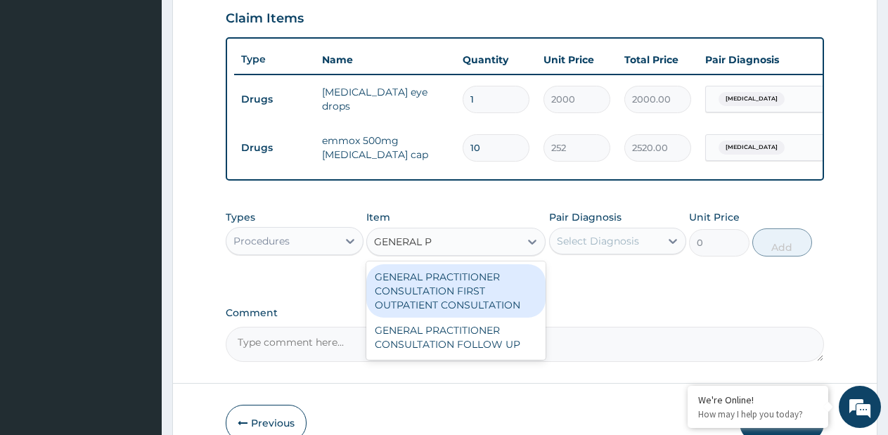
click at [509, 294] on div "GENERAL PRACTITIONER CONSULTATION FIRST OUTPATIENT CONSULTATION" at bounding box center [455, 290] width 179 height 53
type input "3795"
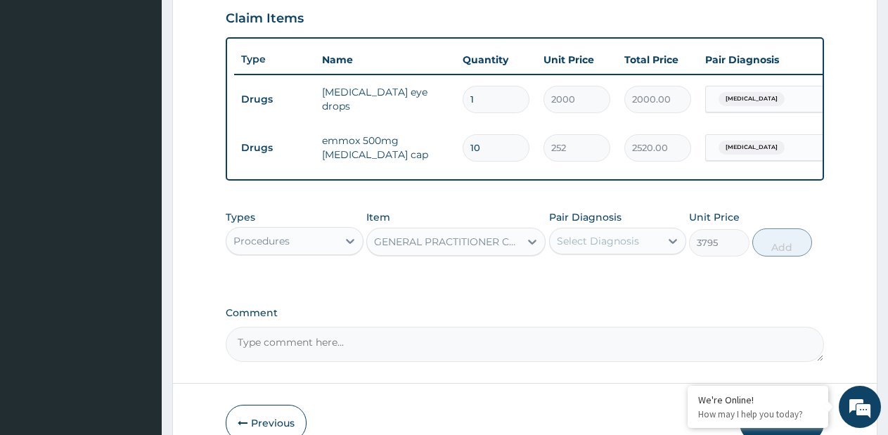
click at [590, 248] on div "Select Diagnosis" at bounding box center [598, 241] width 82 height 14
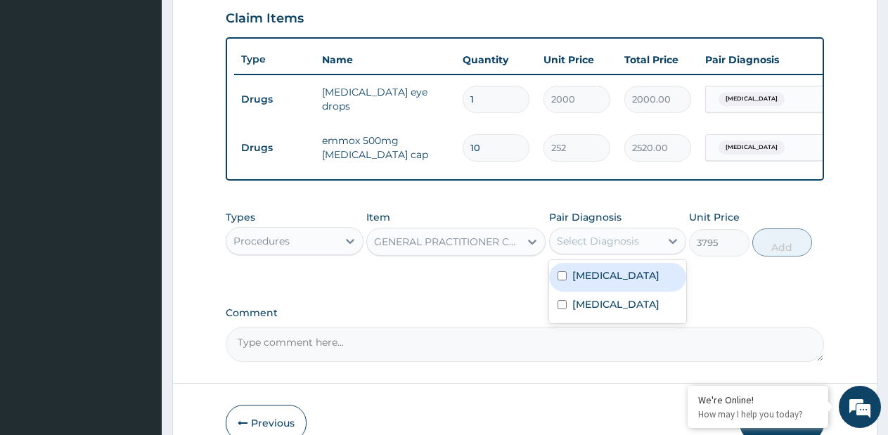
click at [597, 292] on div "[MEDICAL_DATA]" at bounding box center [618, 277] width 138 height 29
checkbox input "true"
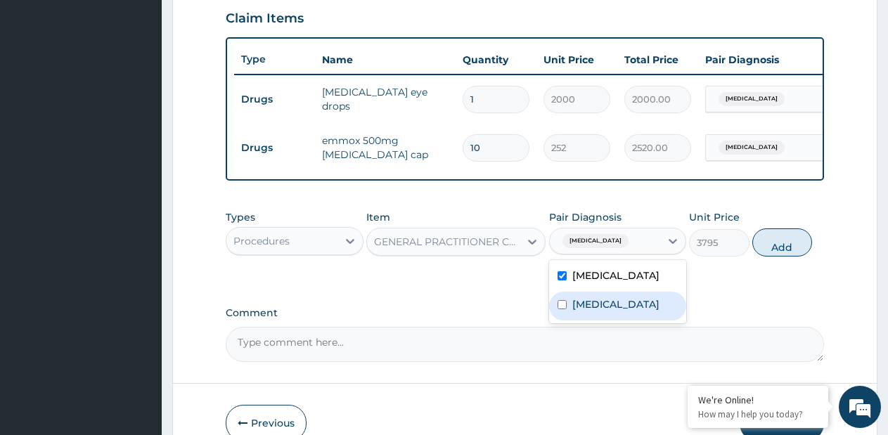
click at [597, 312] on label "[MEDICAL_DATA]" at bounding box center [616, 305] width 87 height 14
checkbox input "true"
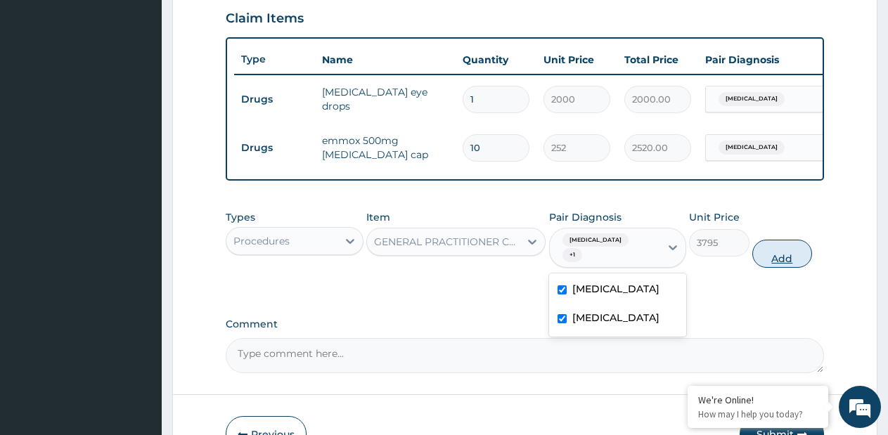
click at [784, 257] on button "Add" at bounding box center [783, 254] width 60 height 28
type input "0"
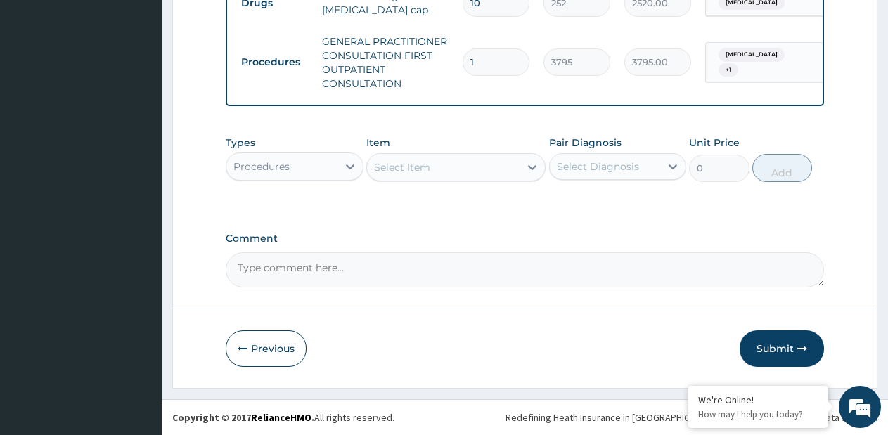
drag, startPoint x: 795, startPoint y: 354, endPoint x: 795, endPoint y: 342, distance: 12.0
click at [795, 352] on button "Submit" at bounding box center [782, 349] width 84 height 37
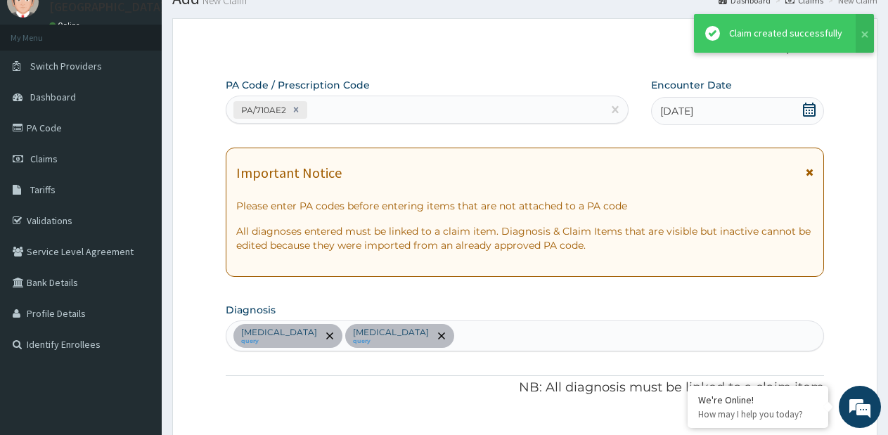
scroll to position [643, 0]
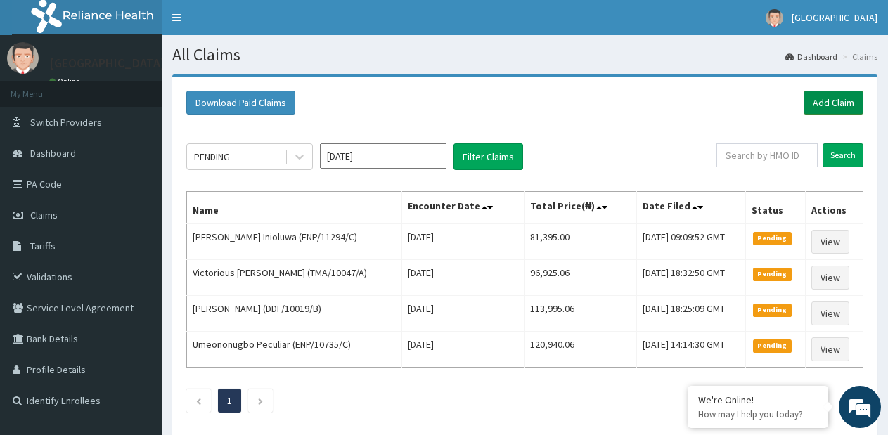
click at [836, 102] on link "Add Claim" at bounding box center [834, 103] width 60 height 24
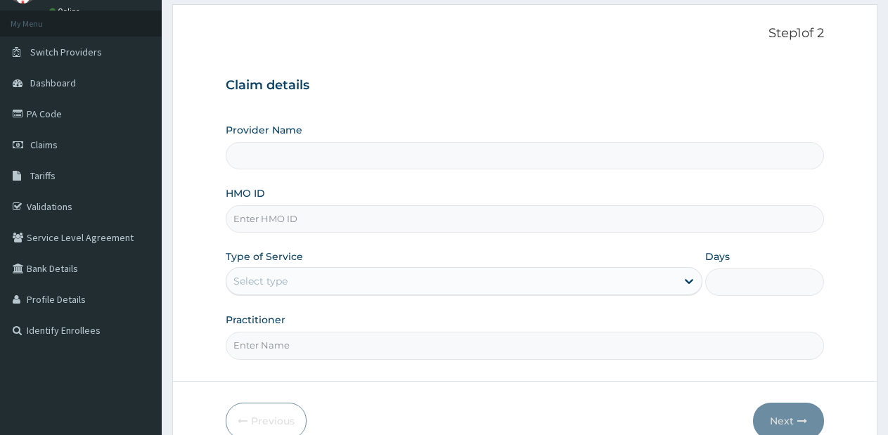
click at [478, 291] on div "Select type" at bounding box center [452, 281] width 450 height 23
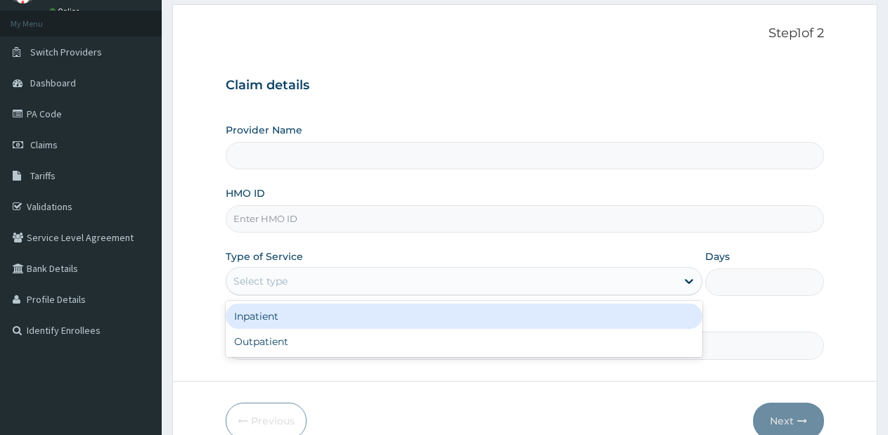
type input "Faith City Hospital- Ajao estate"
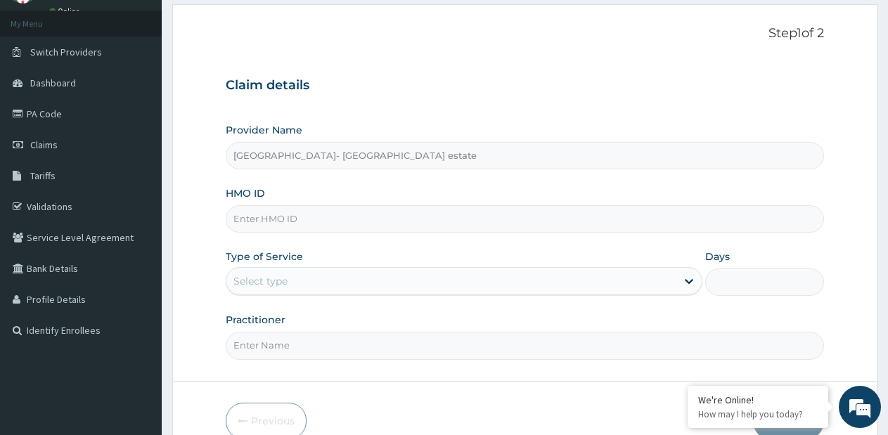
click at [466, 217] on input "HMO ID" at bounding box center [525, 218] width 599 height 27
type input "NBC/10080/E"
click at [393, 288] on div "Select type" at bounding box center [452, 281] width 450 height 23
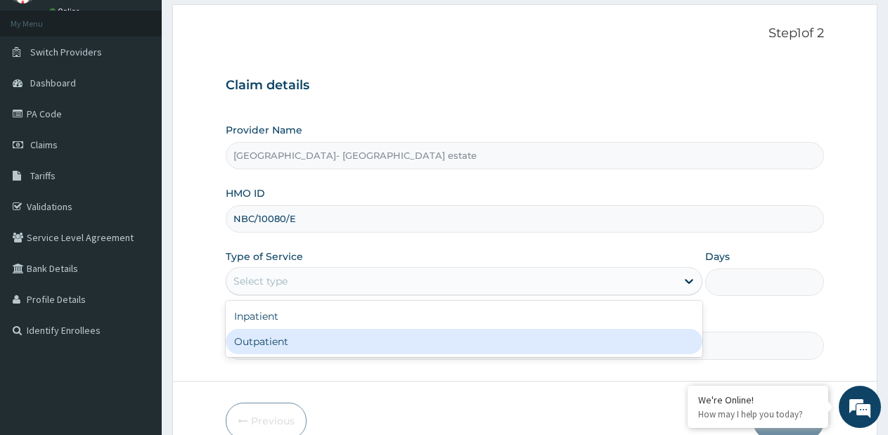
click at [364, 340] on div "Outpatient" at bounding box center [464, 341] width 476 height 25
type input "1"
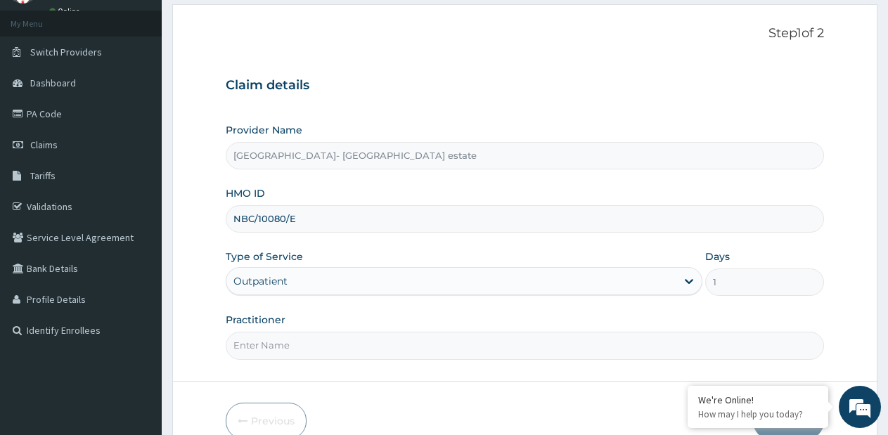
click at [364, 340] on input "Practitioner" at bounding box center [525, 345] width 599 height 27
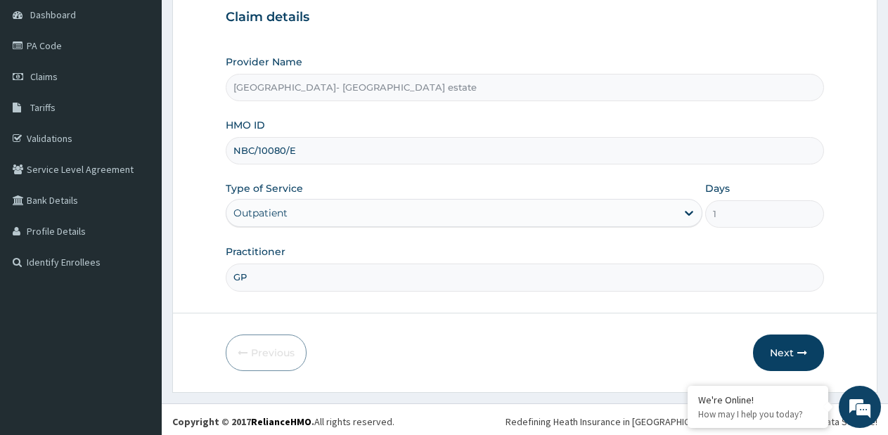
scroll to position [143, 0]
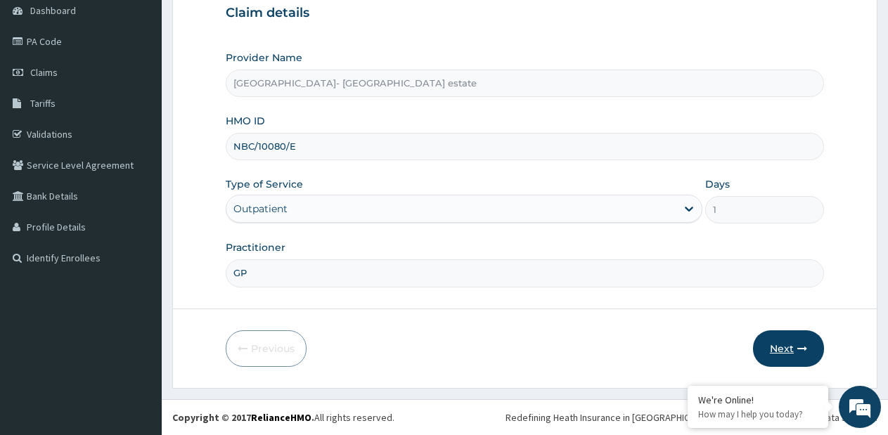
type input "GP"
click at [775, 338] on button "Next" at bounding box center [788, 349] width 71 height 37
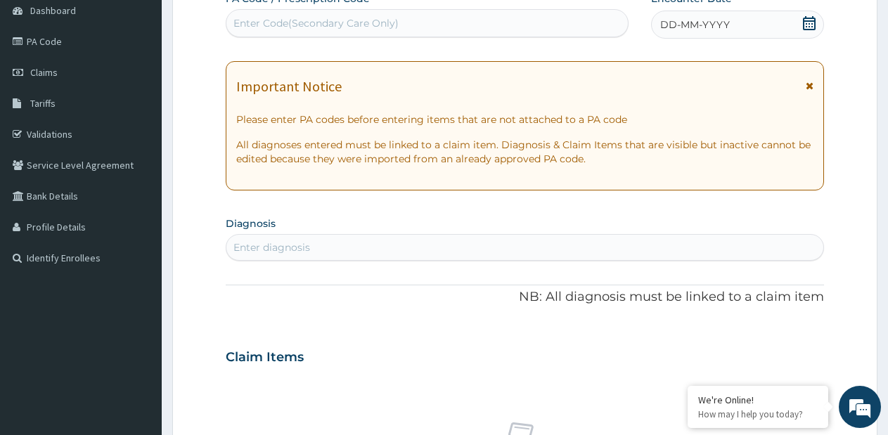
click at [710, 26] on span "DD-MM-YYYY" at bounding box center [696, 25] width 70 height 14
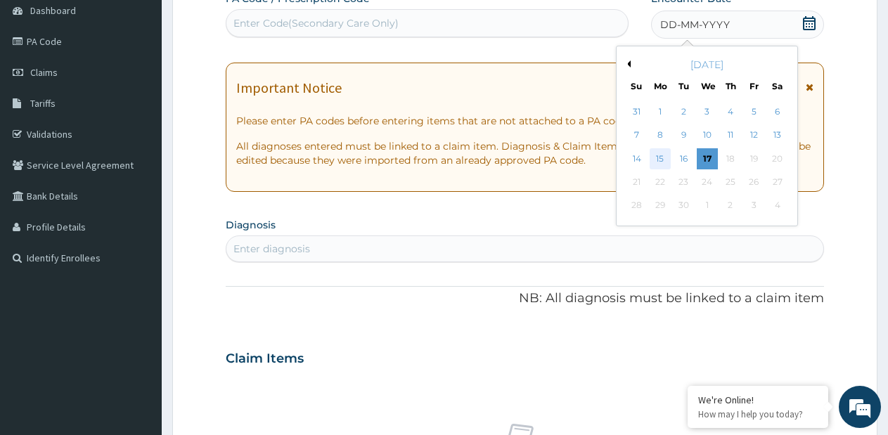
click at [661, 162] on div "15" at bounding box center [660, 158] width 21 height 21
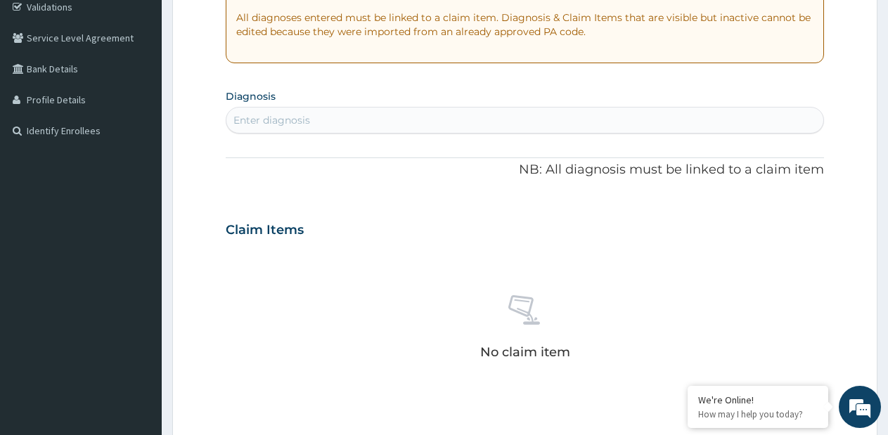
scroll to position [283, 0]
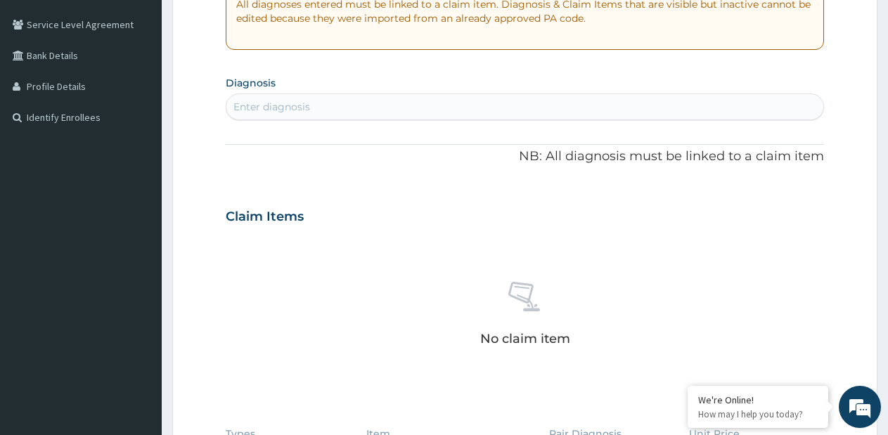
click at [457, 110] on div "Enter diagnosis" at bounding box center [525, 107] width 597 height 23
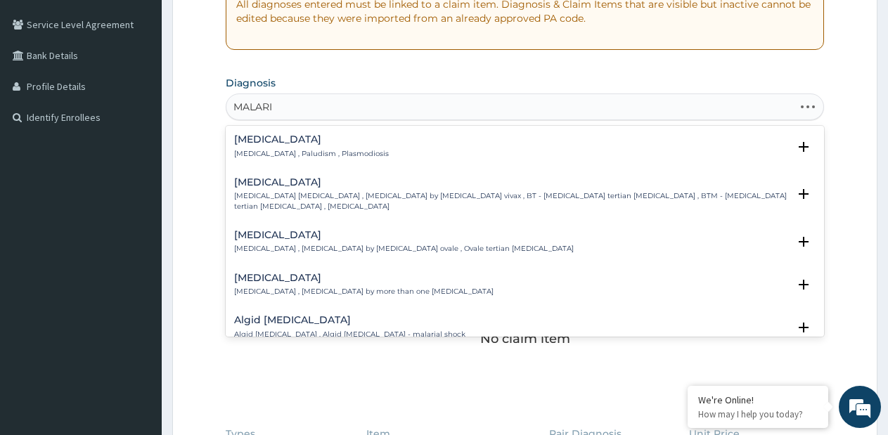
type input "MALARIA"
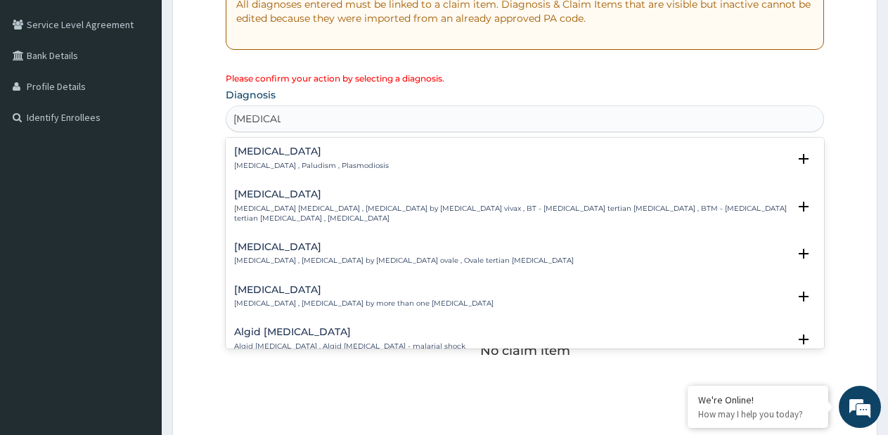
click at [302, 164] on p "[MEDICAL_DATA] , Paludism , Plasmodiosis" at bounding box center [311, 166] width 155 height 10
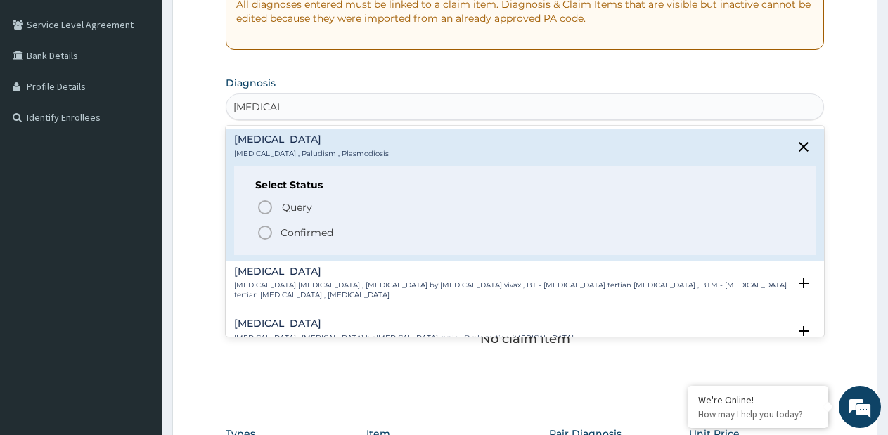
click at [302, 237] on p "Confirmed" at bounding box center [307, 233] width 53 height 14
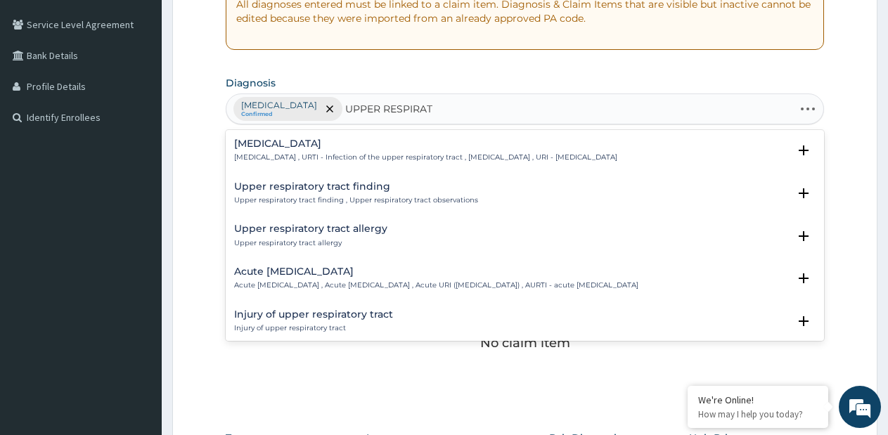
type input "UPPER RESPIRATO"
click at [338, 272] on h4 "Acute [MEDICAL_DATA]" at bounding box center [436, 272] width 404 height 11
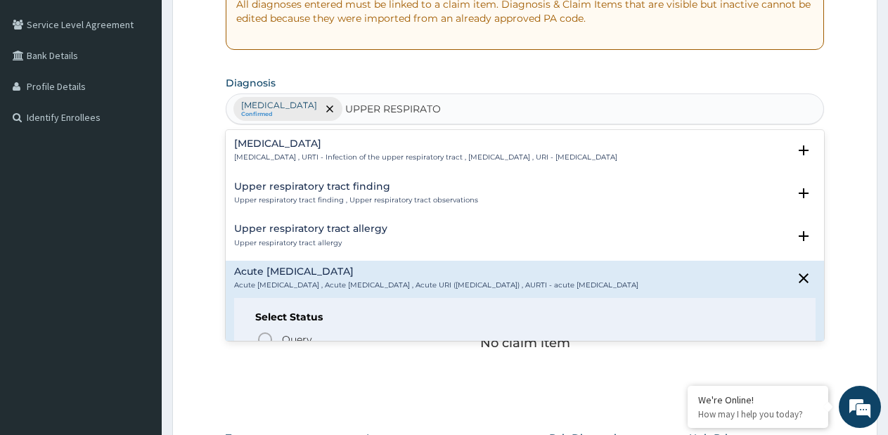
scroll to position [141, 0]
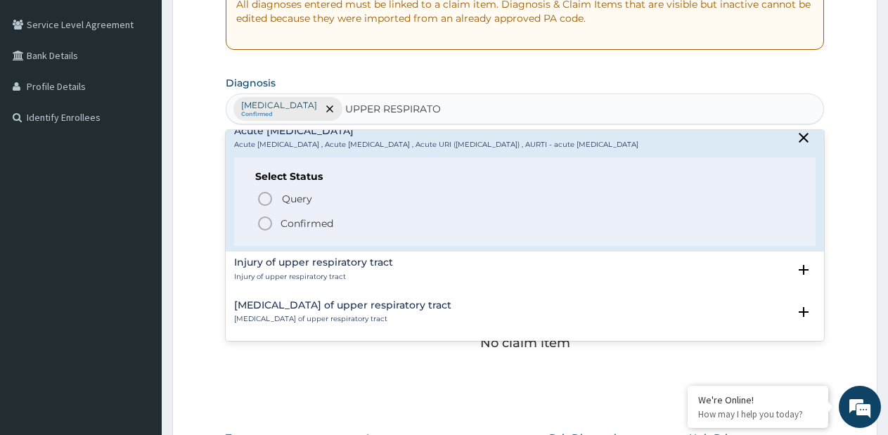
click at [291, 231] on p "Confirmed" at bounding box center [307, 224] width 53 height 14
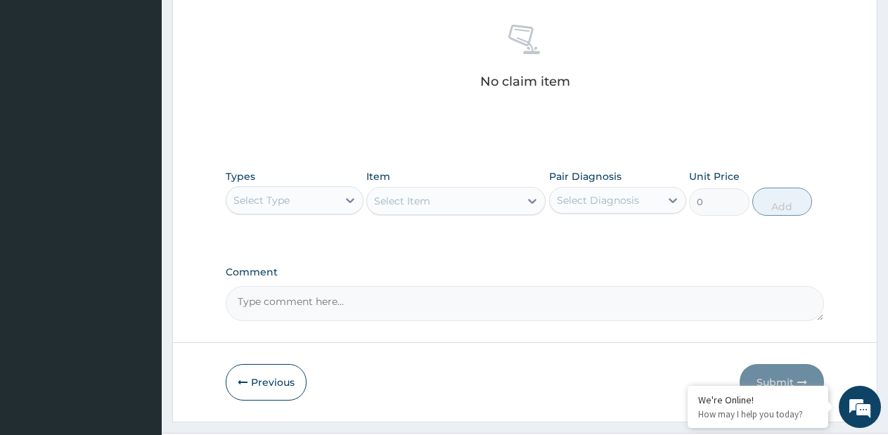
scroll to position [565, 0]
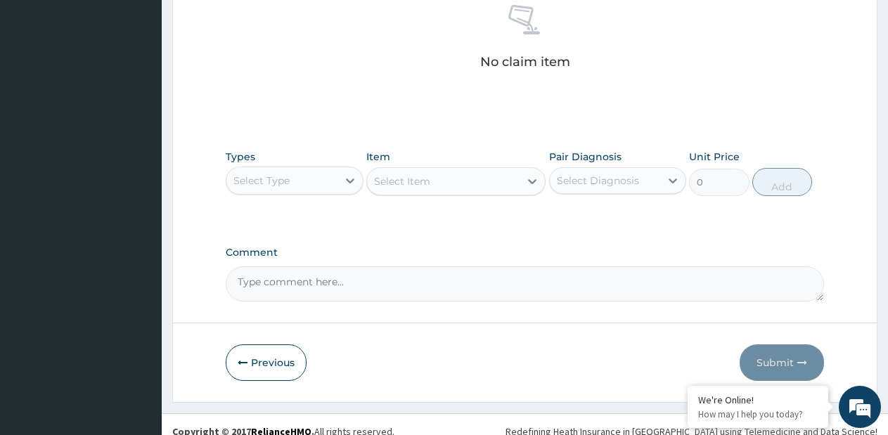
click at [306, 184] on div "Select Type" at bounding box center [282, 181] width 111 height 23
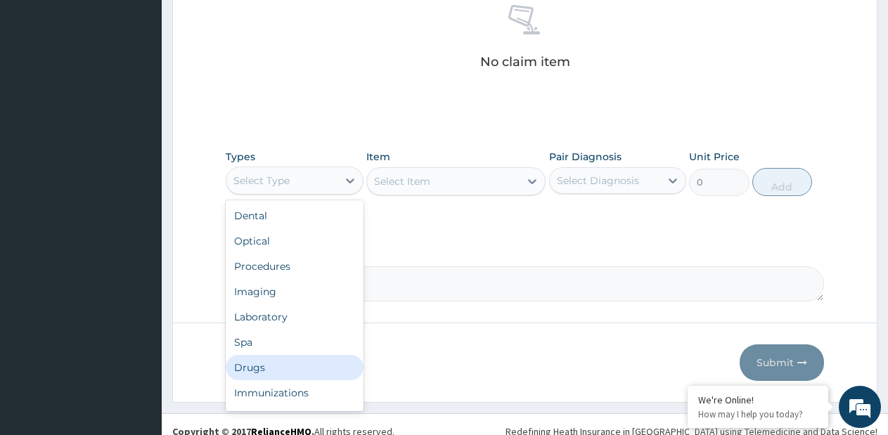
click at [268, 369] on div "Drugs" at bounding box center [295, 367] width 138 height 25
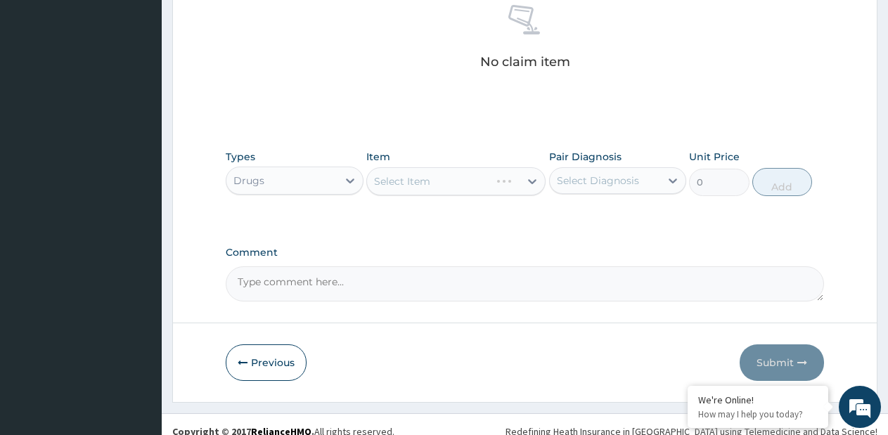
click at [530, 177] on div "Select Item" at bounding box center [455, 181] width 179 height 28
click at [528, 181] on div "Select Item" at bounding box center [455, 181] width 179 height 28
click at [515, 184] on div "Select Item" at bounding box center [443, 181] width 153 height 23
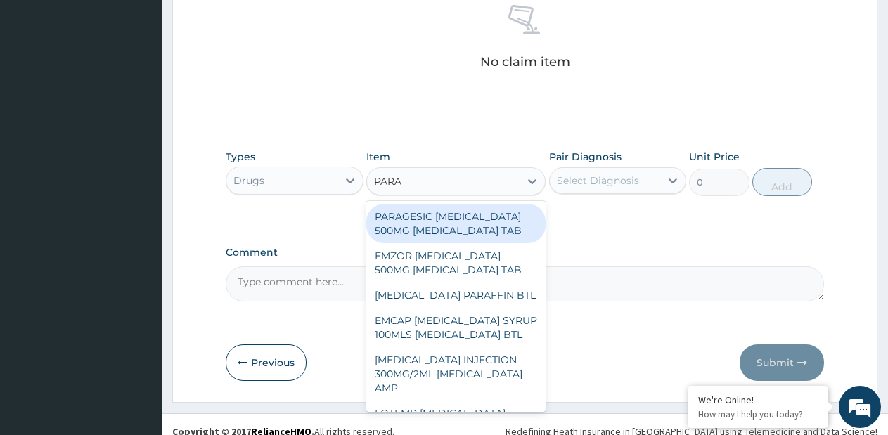
type input "PARAC"
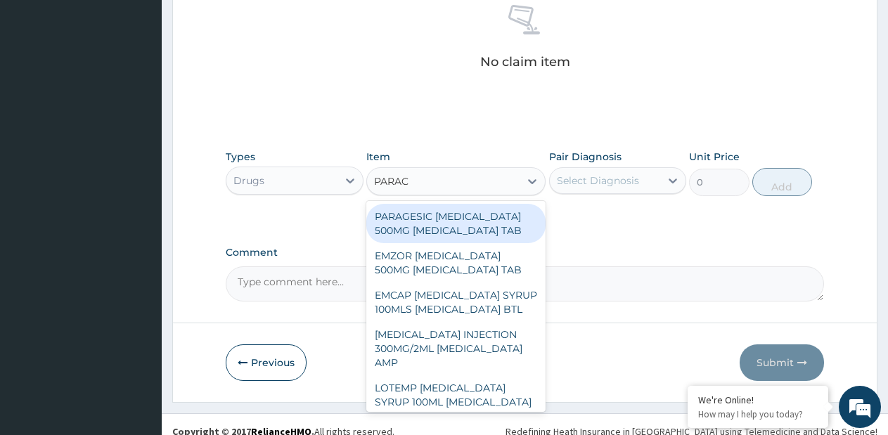
type input "15"
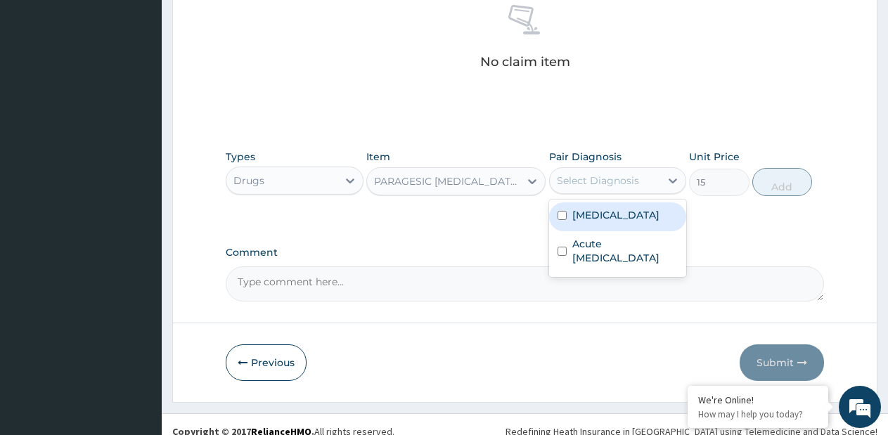
click at [556, 179] on div "Select Diagnosis" at bounding box center [605, 181] width 111 height 23
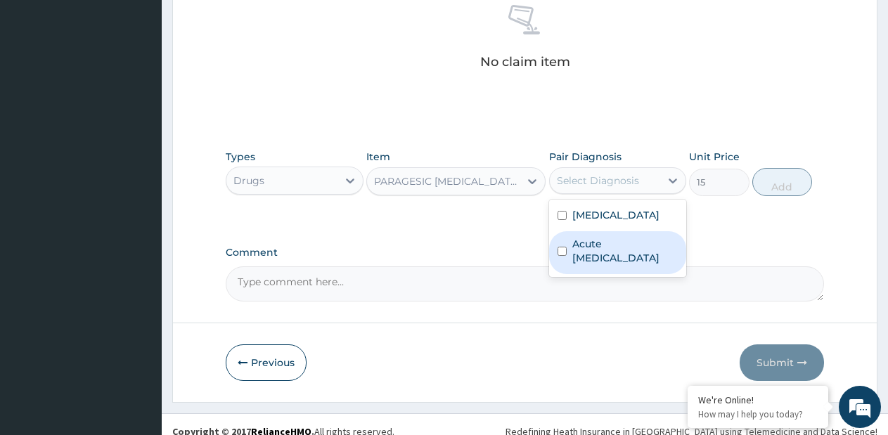
drag, startPoint x: 620, startPoint y: 255, endPoint x: 616, endPoint y: 234, distance: 21.5
click at [619, 251] on label "Acute upper respiratory infection" at bounding box center [626, 251] width 106 height 28
checkbox input "true"
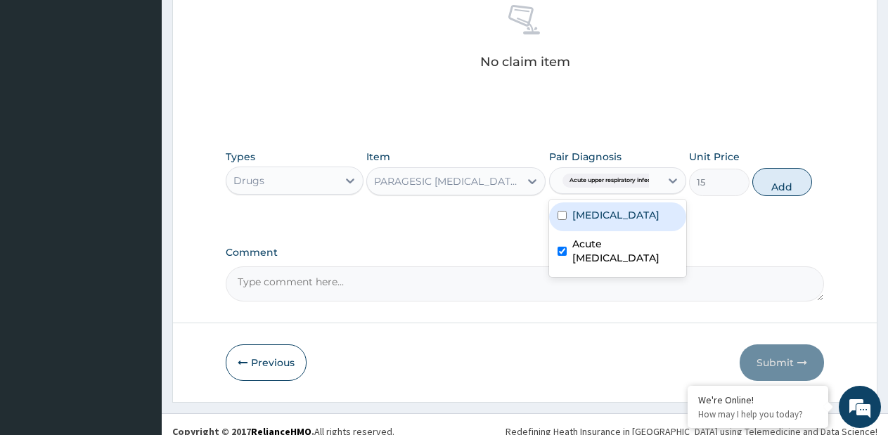
click at [615, 229] on div "Malaria" at bounding box center [618, 217] width 138 height 29
checkbox input "true"
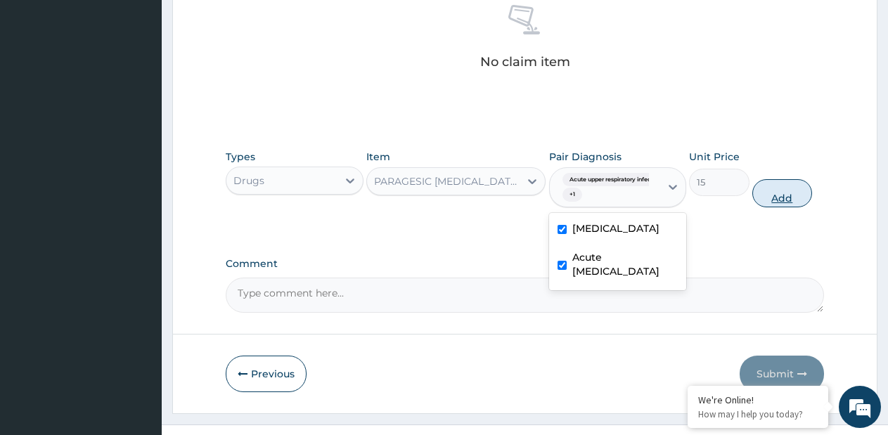
click at [763, 186] on button "Add" at bounding box center [783, 193] width 60 height 28
type input "0"
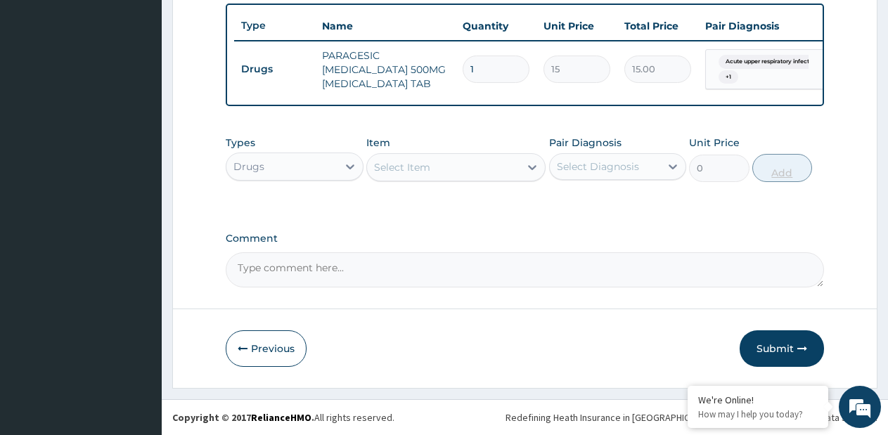
scroll to position [532, 0]
type input "9"
type input "135.00"
type input "9"
click at [521, 173] on div at bounding box center [532, 167] width 25 height 25
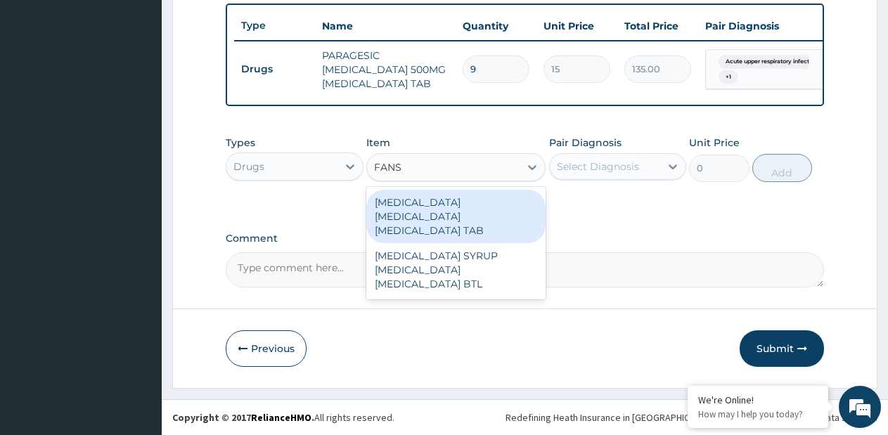
type input "FANSI"
click at [484, 216] on div "FANSIDAR SULPHADOXINE PYRIMETHAMINE TAB" at bounding box center [455, 216] width 179 height 53
type input "720"
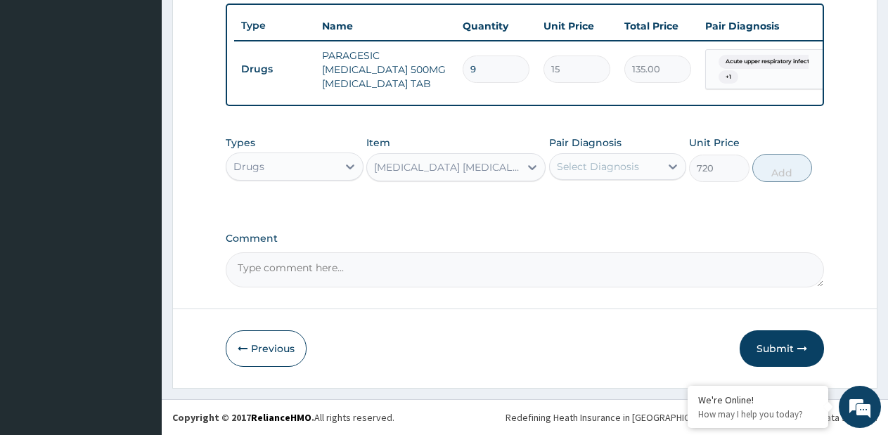
click at [649, 177] on div "Select Diagnosis" at bounding box center [605, 166] width 111 height 23
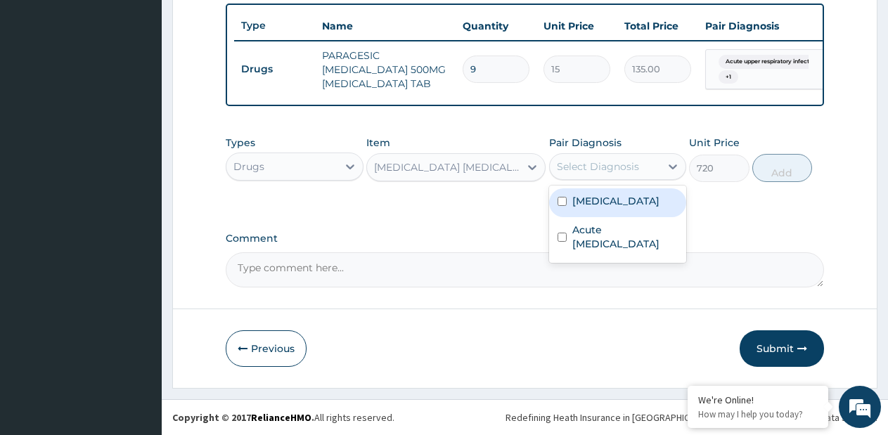
click at [618, 207] on div "Malaria" at bounding box center [618, 203] width 138 height 29
checkbox input "true"
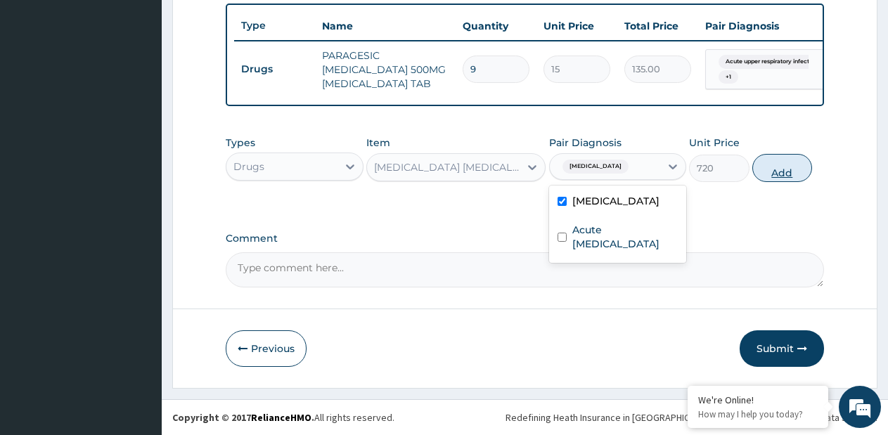
click at [765, 168] on button "Add" at bounding box center [783, 168] width 60 height 28
type input "0"
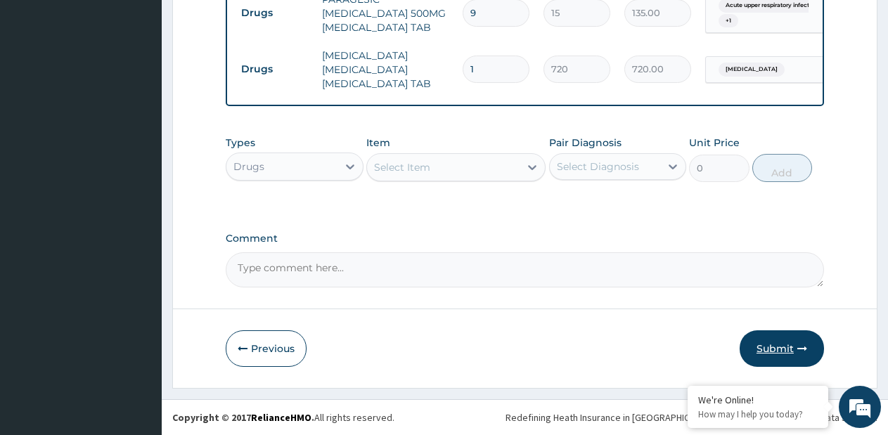
click at [789, 350] on button "Submit" at bounding box center [782, 349] width 84 height 37
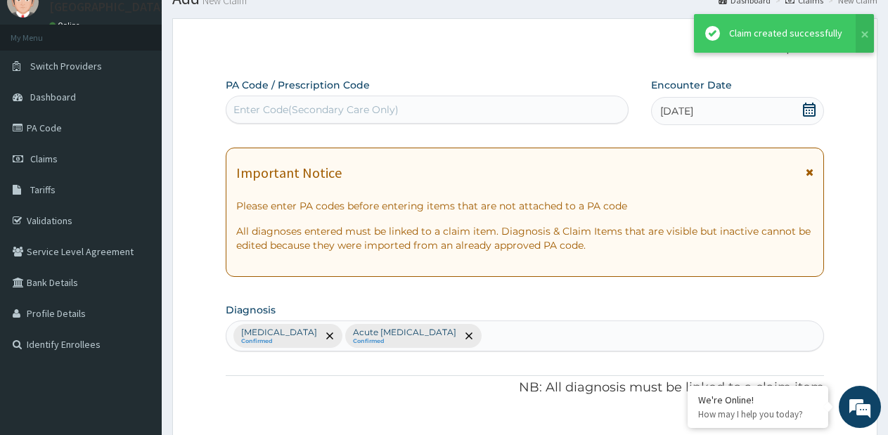
scroll to position [588, 0]
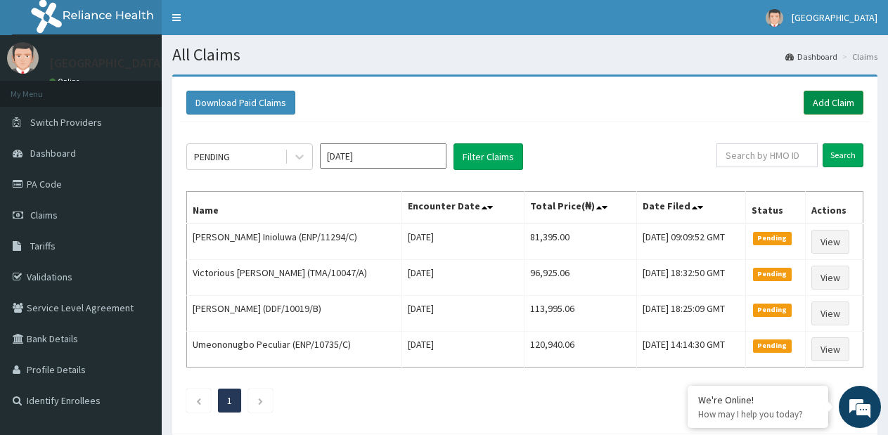
click at [857, 98] on link "Add Claim" at bounding box center [834, 103] width 60 height 24
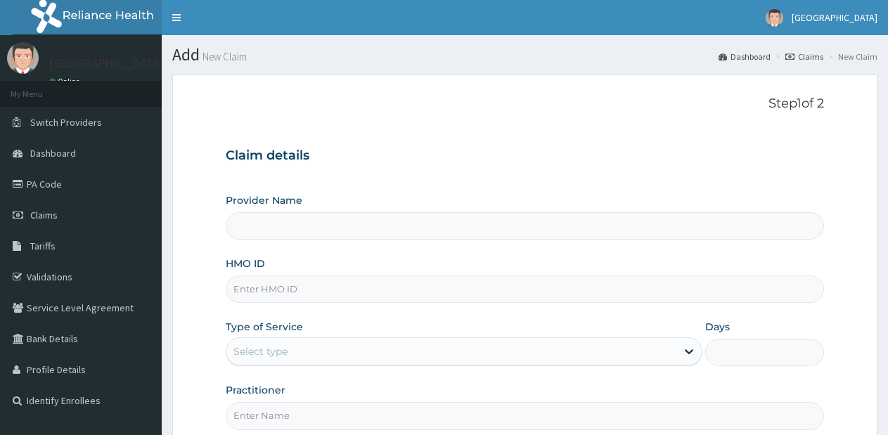
click at [338, 287] on input "HMO ID" at bounding box center [525, 289] width 599 height 27
type input "[GEOGRAPHIC_DATA]- [GEOGRAPHIC_DATA] estate"
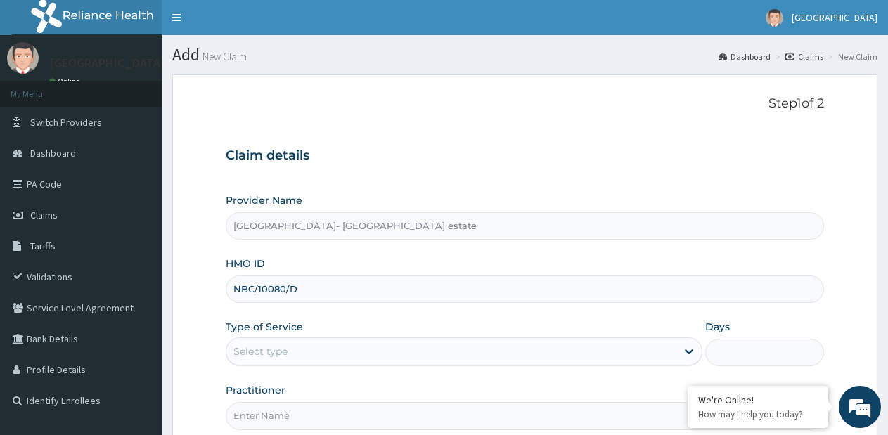
type input "NBC/10080/D"
click at [307, 357] on div "Select type" at bounding box center [452, 351] width 450 height 23
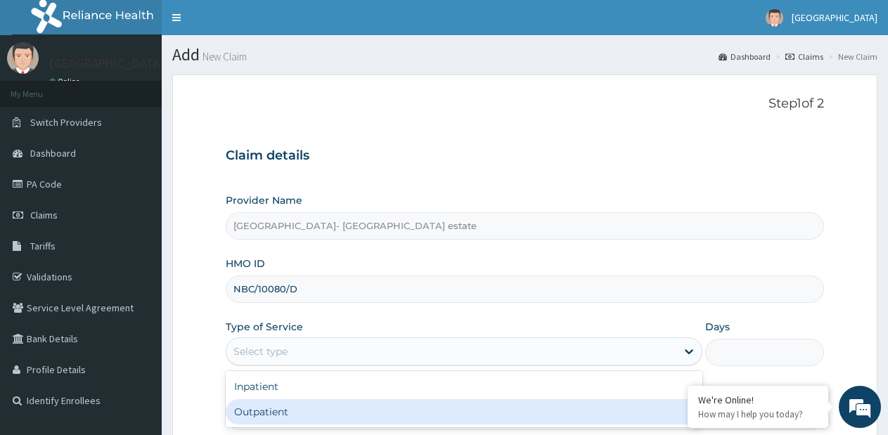
click at [292, 407] on div "Outpatient" at bounding box center [464, 412] width 476 height 25
type input "1"
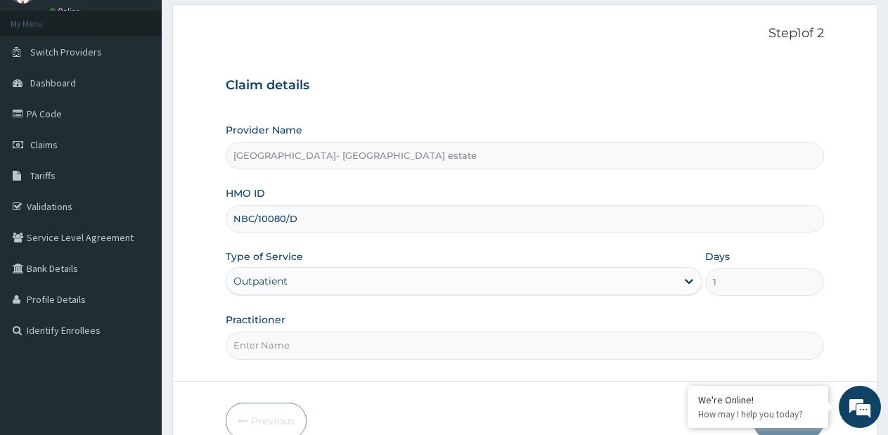
click at [375, 343] on input "Practitioner" at bounding box center [525, 345] width 599 height 27
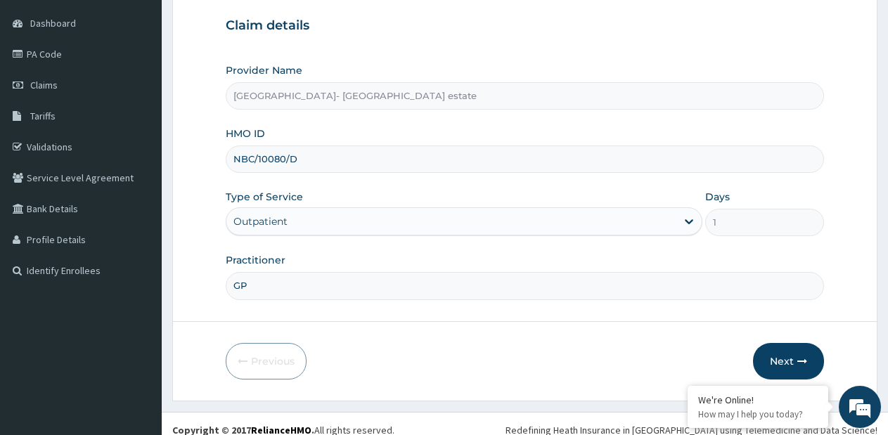
scroll to position [143, 0]
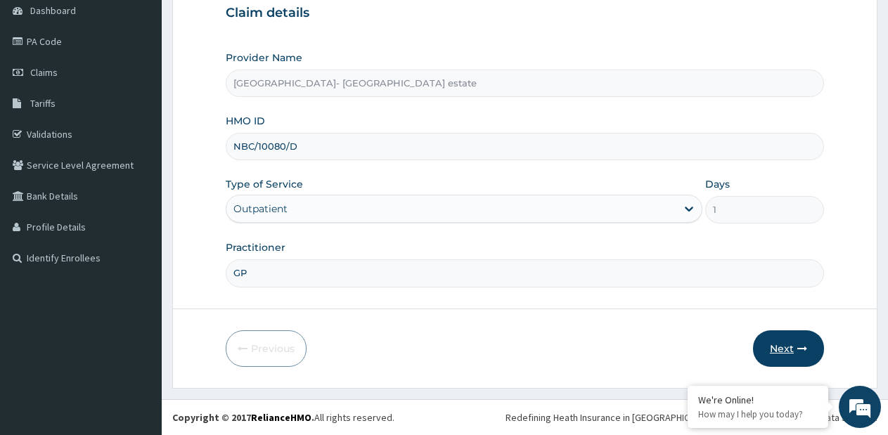
type input "GP"
click at [813, 348] on button "Next" at bounding box center [788, 349] width 71 height 37
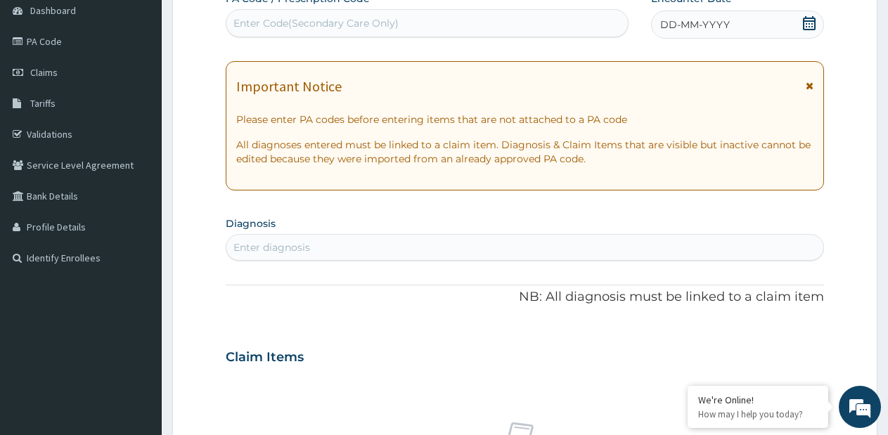
click at [408, 23] on div "Enter Code(Secondary Care Only)" at bounding box center [428, 23] width 402 height 23
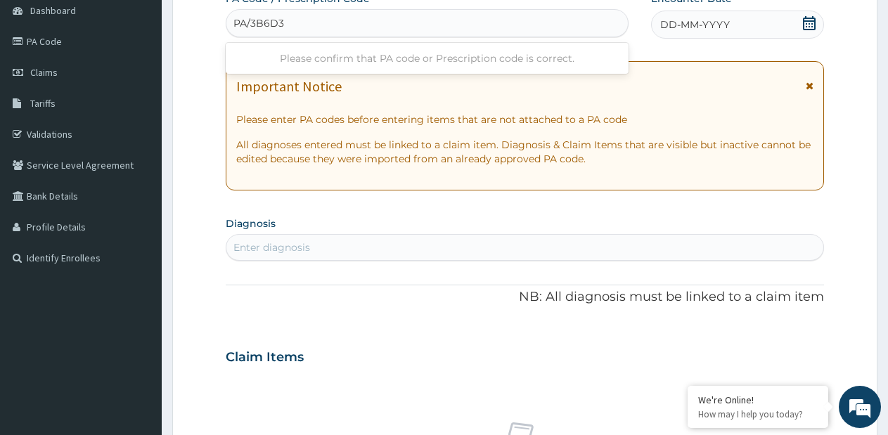
type input "PA/3B6D3E"
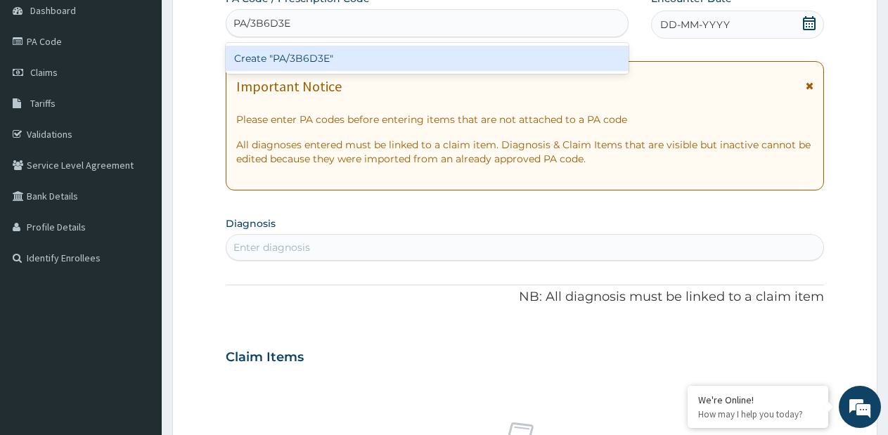
click at [381, 56] on div "Create "PA/3B6D3E"" at bounding box center [427, 58] width 403 height 25
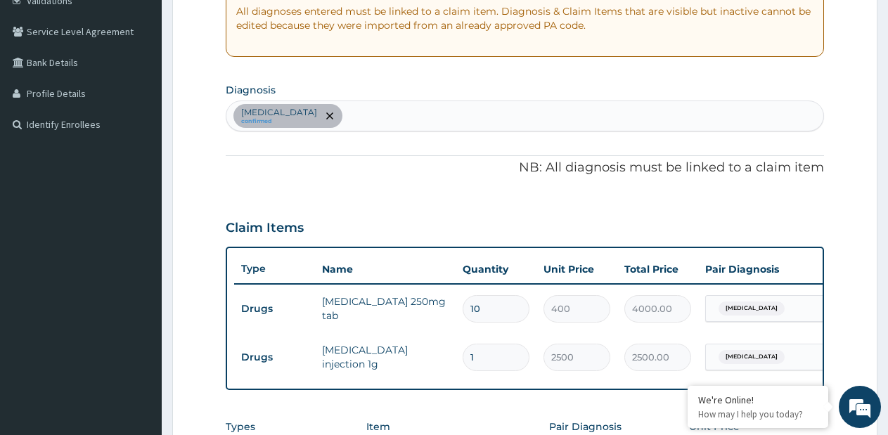
scroll to position [275, 0]
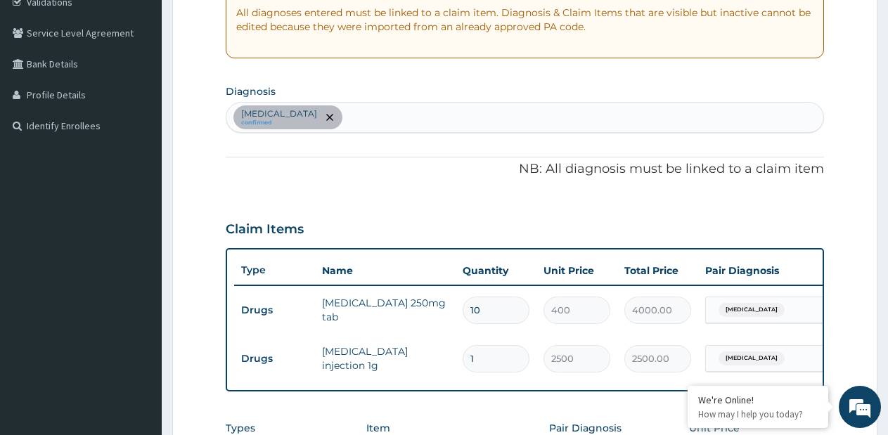
click at [412, 115] on div "Upper respiratory infection confirmed" at bounding box center [525, 118] width 597 height 30
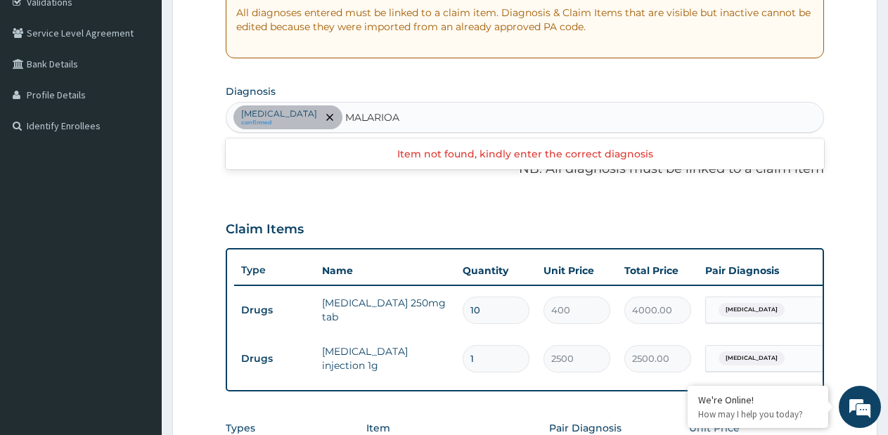
type input "MALARIA"
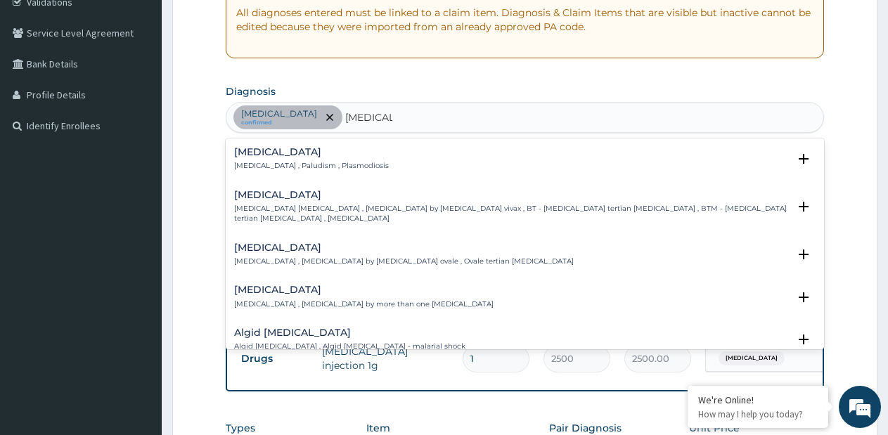
click at [353, 163] on p "[MEDICAL_DATA] , Paludism , Plasmodiosis" at bounding box center [311, 166] width 155 height 10
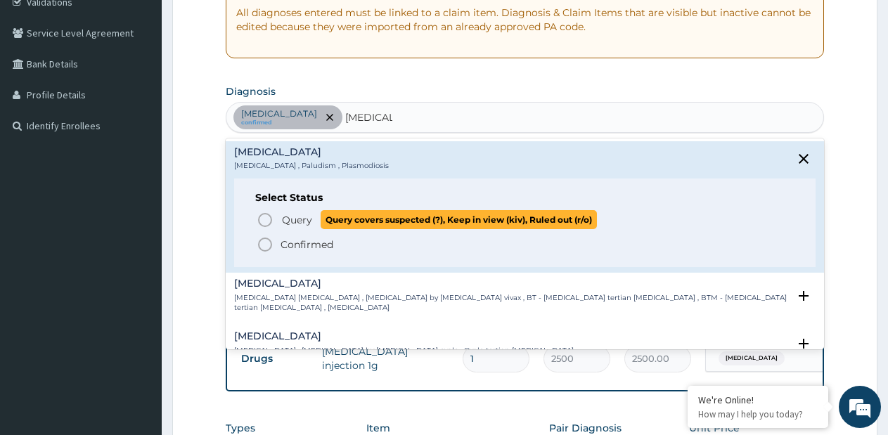
click at [302, 222] on span "Query" at bounding box center [297, 220] width 30 height 14
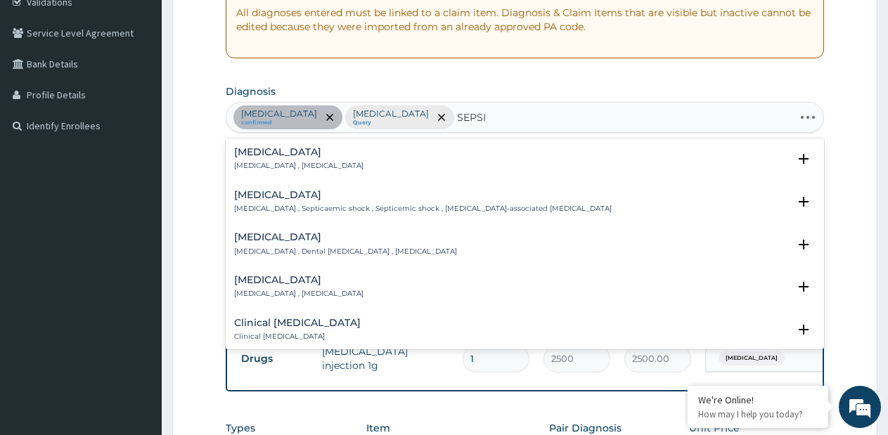
type input "SEPSIS"
click at [269, 155] on h4 "Sepsis" at bounding box center [298, 152] width 129 height 11
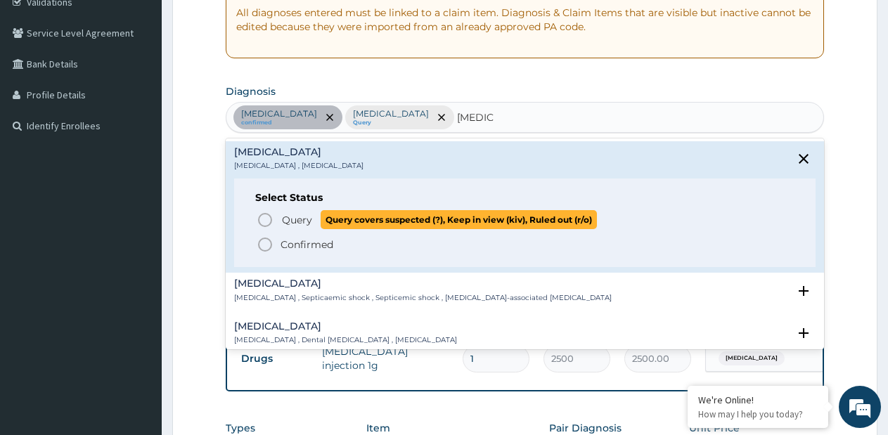
click at [285, 219] on span "Query" at bounding box center [297, 220] width 30 height 14
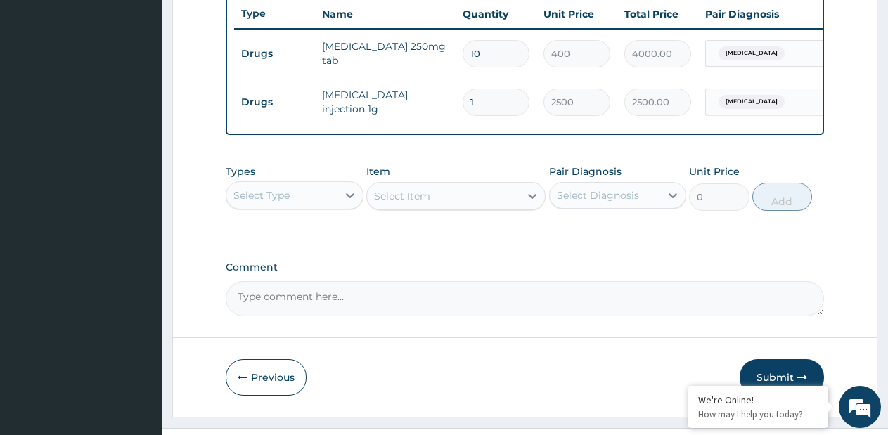
scroll to position [556, 0]
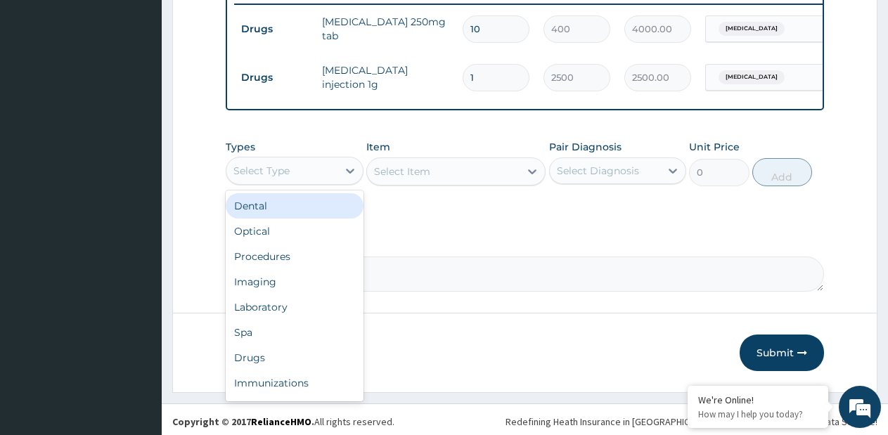
click at [335, 182] on div "Select Type" at bounding box center [282, 171] width 111 height 23
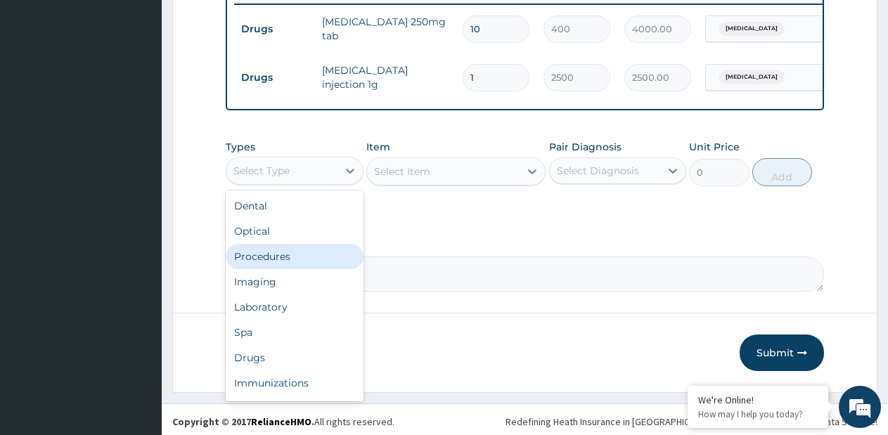
click at [279, 269] on div "Procedures" at bounding box center [295, 256] width 138 height 25
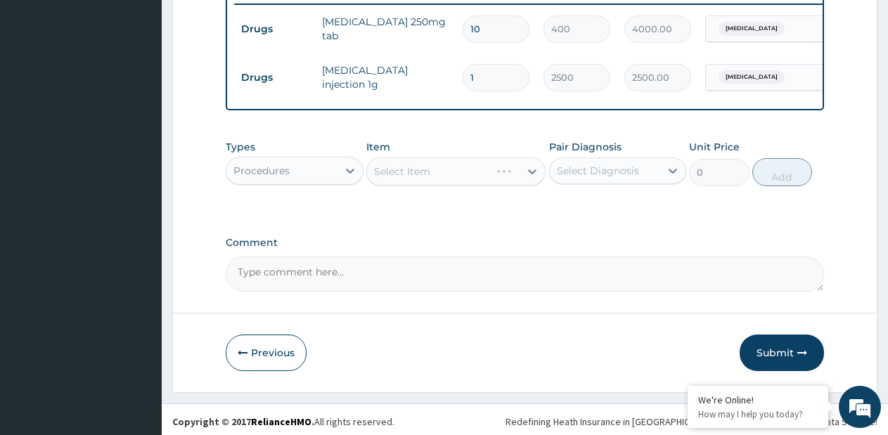
scroll to position [573, 0]
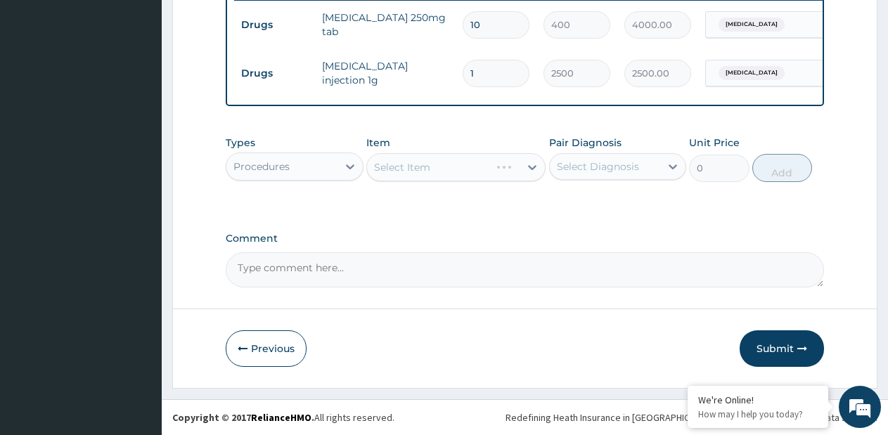
click at [535, 171] on div "Select Item" at bounding box center [455, 167] width 179 height 28
click at [535, 171] on icon at bounding box center [532, 167] width 14 height 14
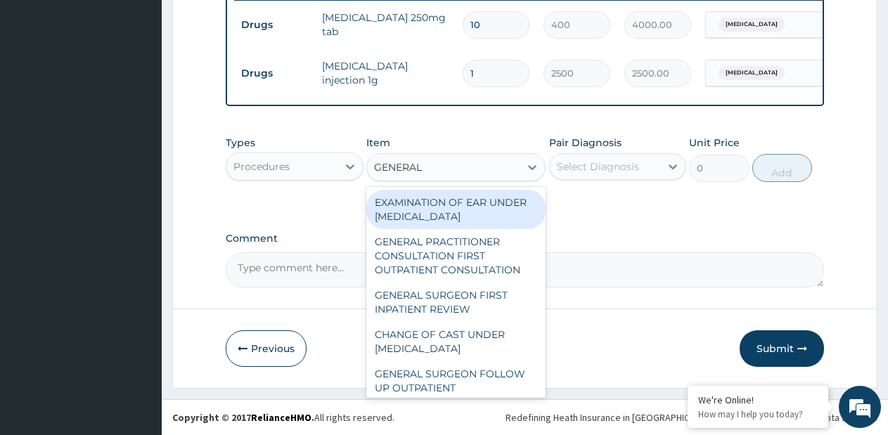
type input "GENERAL P"
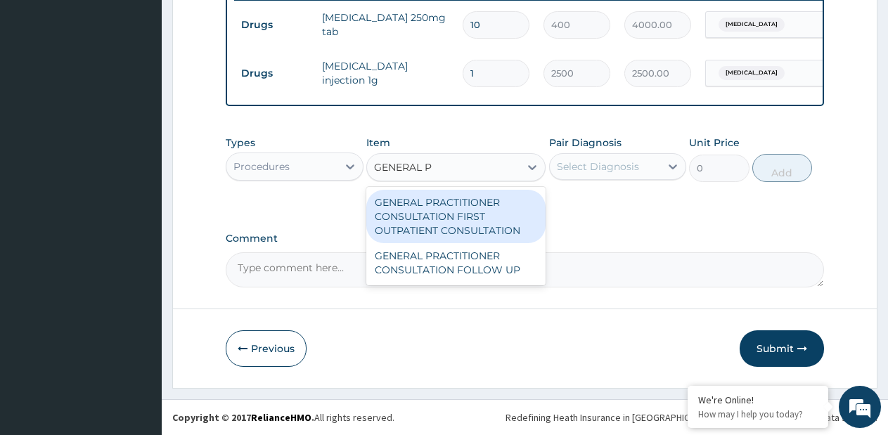
click at [503, 207] on div "GENERAL PRACTITIONER CONSULTATION FIRST OUTPATIENT CONSULTATION" at bounding box center [455, 216] width 179 height 53
type input "3795"
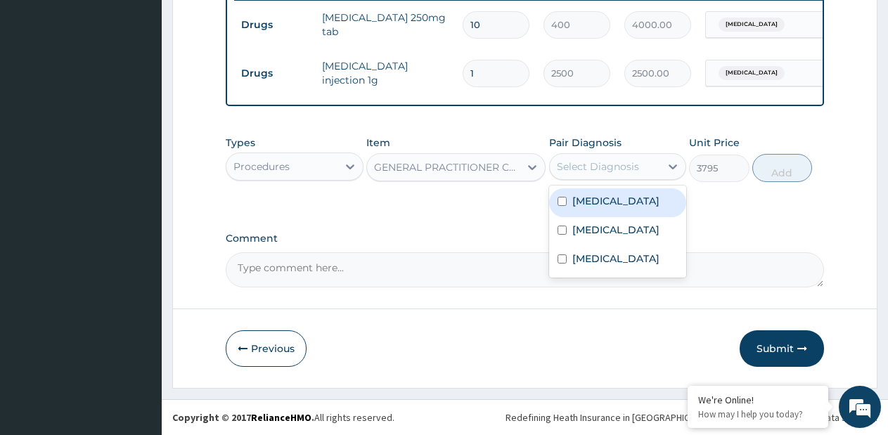
click at [585, 172] on div "Select Diagnosis" at bounding box center [598, 167] width 82 height 14
click at [575, 206] on label "Upper respiratory infection" at bounding box center [616, 201] width 87 height 14
checkbox input "true"
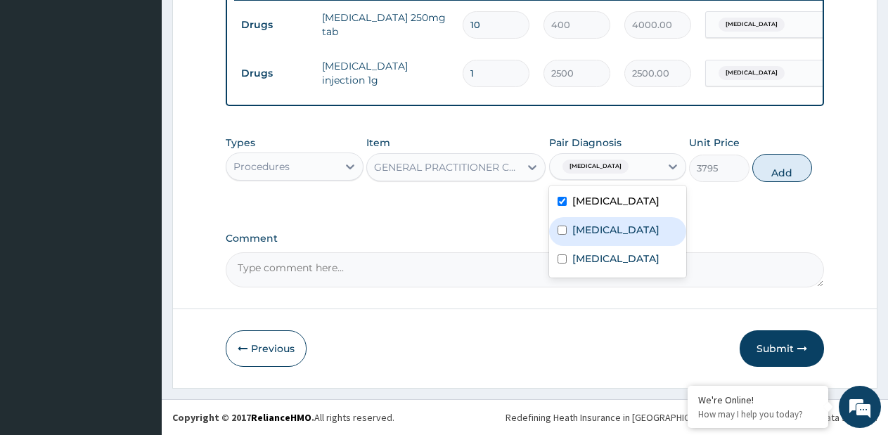
drag, startPoint x: 571, startPoint y: 245, endPoint x: 571, endPoint y: 264, distance: 19.0
click at [571, 246] on div "Malaria" at bounding box center [618, 231] width 138 height 29
checkbox input "true"
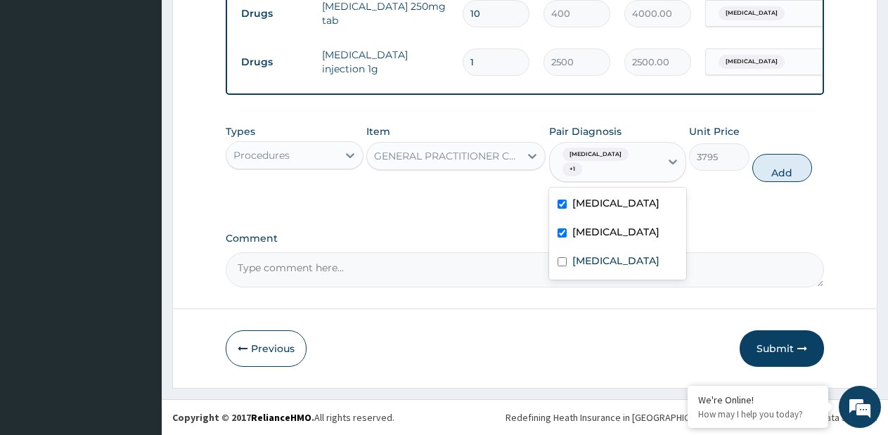
drag, startPoint x: 570, startPoint y: 276, endPoint x: 594, endPoint y: 270, distance: 24.7
click at [570, 277] on div "Sepsis" at bounding box center [618, 262] width 138 height 29
checkbox input "true"
click at [783, 175] on button "Add" at bounding box center [783, 168] width 60 height 28
type input "0"
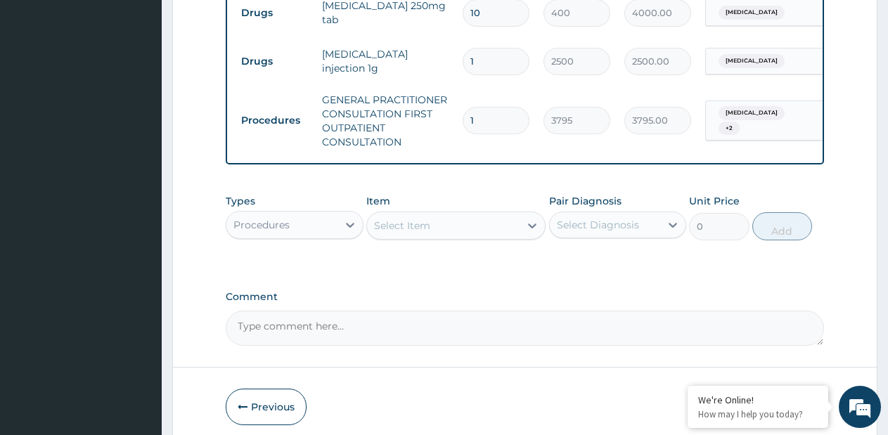
scroll to position [643, 0]
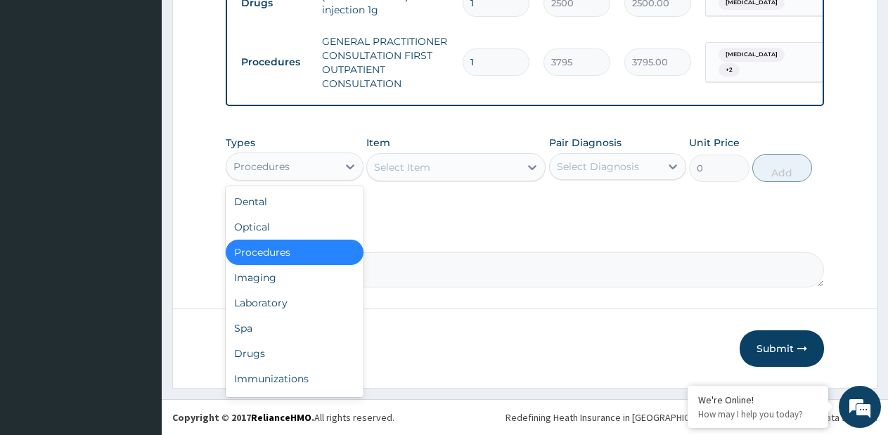
click at [333, 165] on div "Procedures" at bounding box center [282, 166] width 111 height 23
click at [269, 271] on div "Imaging" at bounding box center [295, 277] width 138 height 25
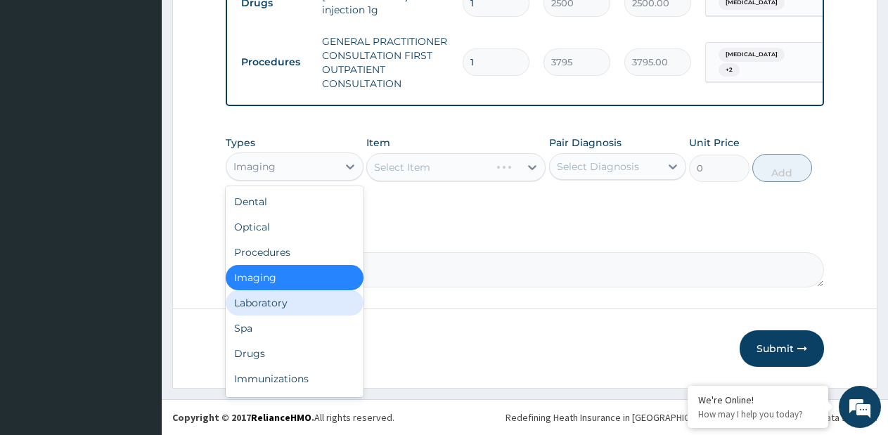
click at [269, 304] on div "Laboratory" at bounding box center [295, 303] width 138 height 25
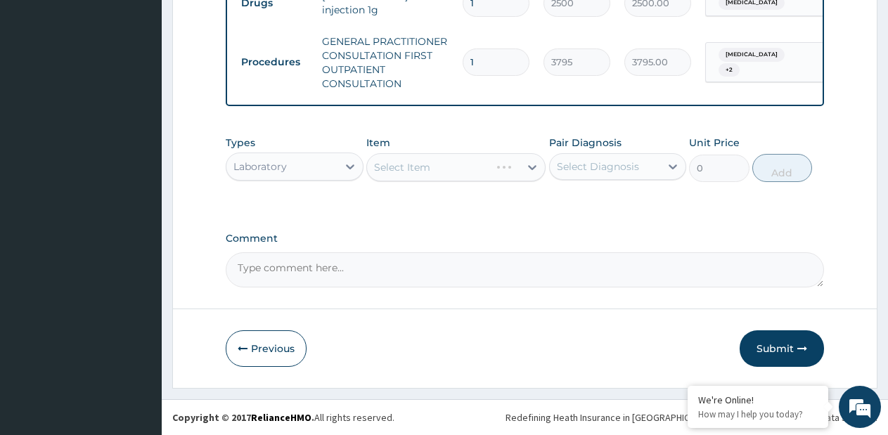
click at [511, 167] on div "Select Item" at bounding box center [455, 167] width 179 height 28
click at [528, 167] on icon at bounding box center [532, 167] width 14 height 14
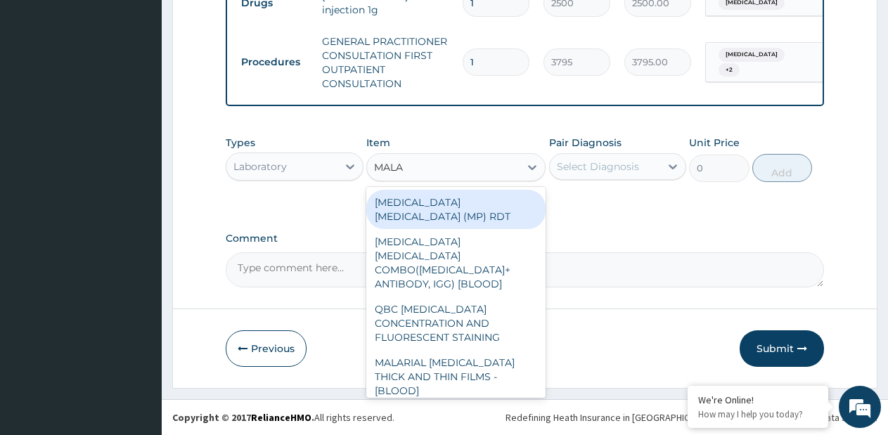
type input "MALAR"
click at [495, 203] on div "MALARIA PARASITE (MP) RDT" at bounding box center [455, 209] width 179 height 39
type input "1725"
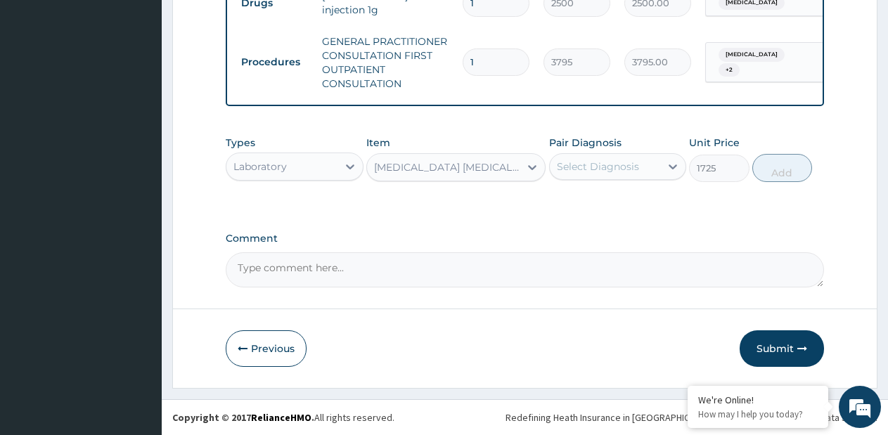
click at [608, 166] on div "Select Diagnosis" at bounding box center [598, 167] width 82 height 14
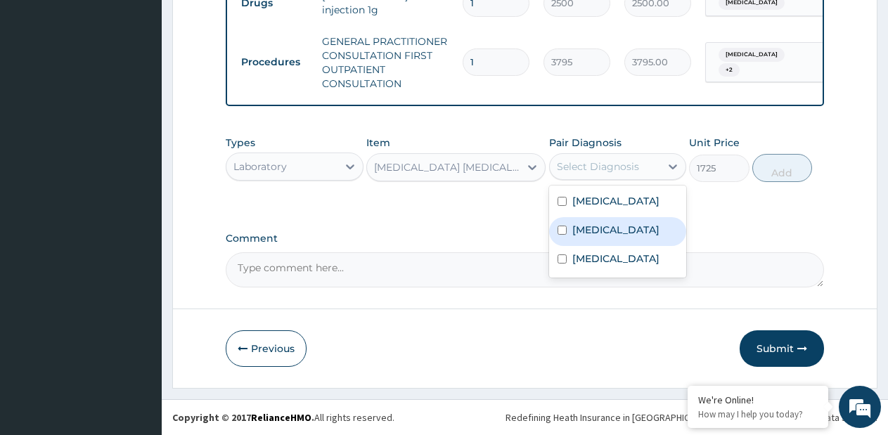
click at [589, 237] on label "Malaria" at bounding box center [616, 230] width 87 height 14
checkbox input "true"
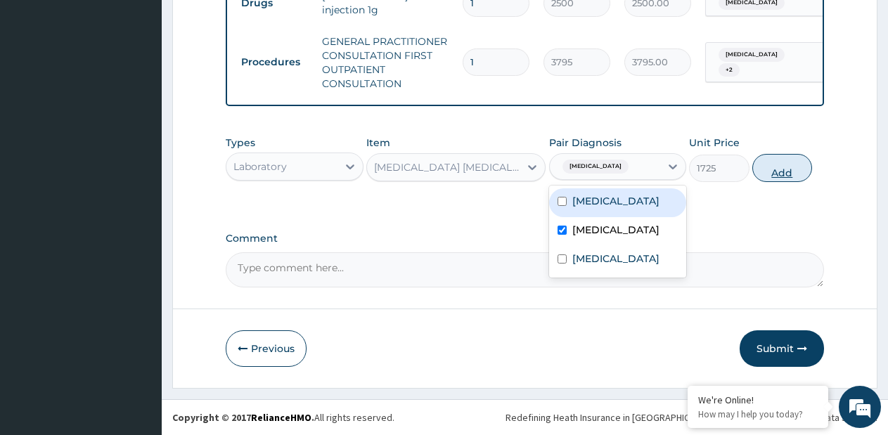
click at [788, 168] on button "Add" at bounding box center [783, 168] width 60 height 28
type input "0"
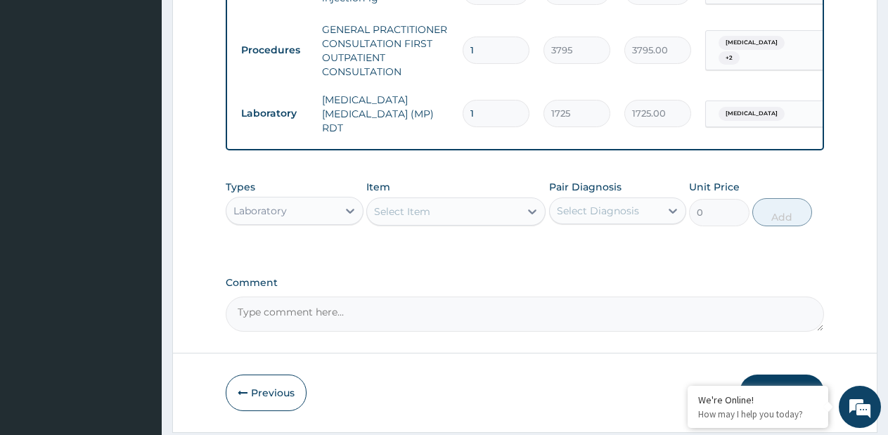
click at [459, 207] on div "Select Item" at bounding box center [443, 211] width 153 height 23
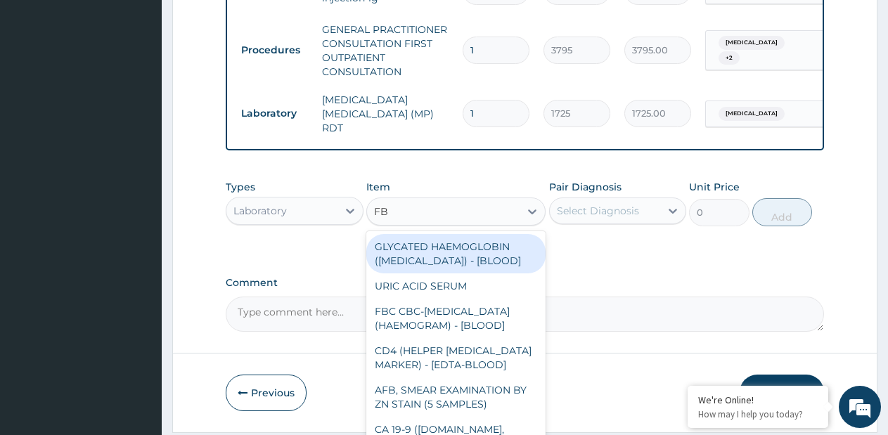
type input "FBC"
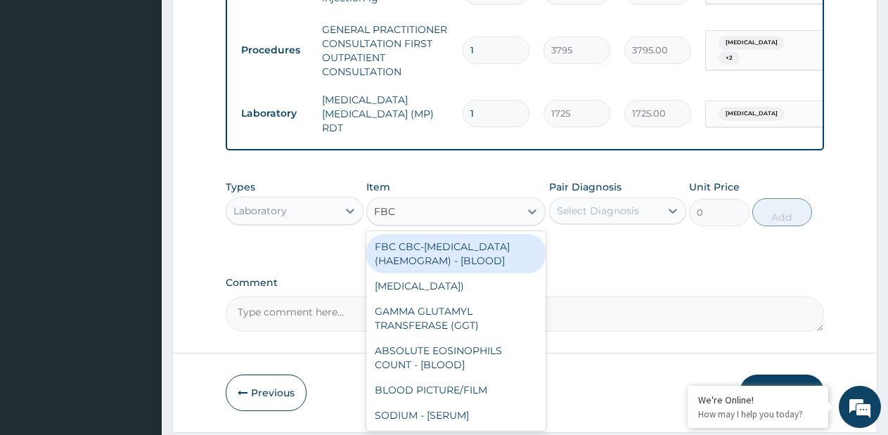
drag, startPoint x: 466, startPoint y: 260, endPoint x: 578, endPoint y: 231, distance: 115.7
click at [466, 261] on div "FBC CBC-COMPLETE BLOOD COUNT (HAEMOGRAM) - [BLOOD]" at bounding box center [455, 253] width 179 height 39
type input "4600"
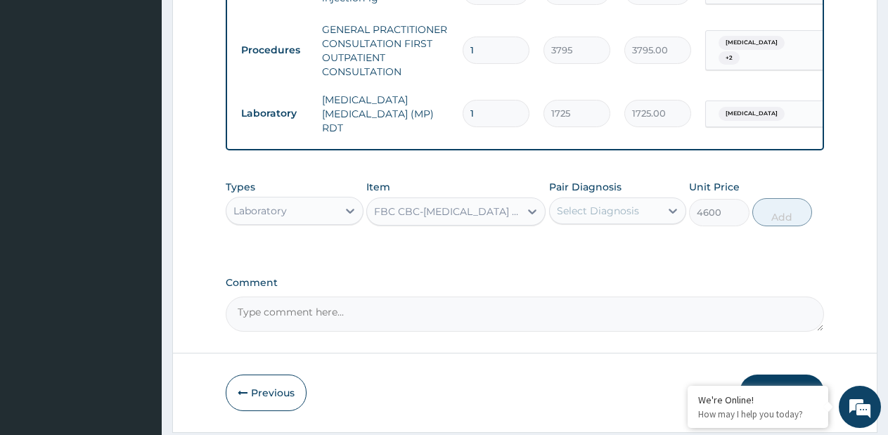
click at [589, 218] on div "Select Diagnosis" at bounding box center [598, 211] width 82 height 14
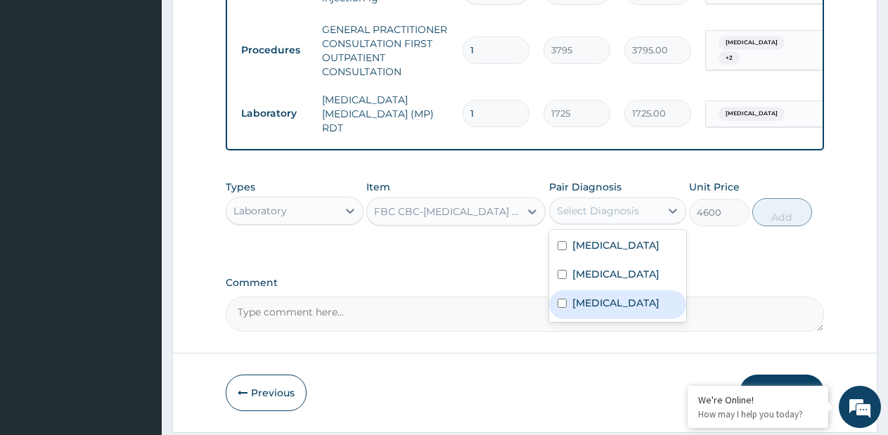
click at [585, 310] on label "Sepsis" at bounding box center [616, 303] width 87 height 14
checkbox input "true"
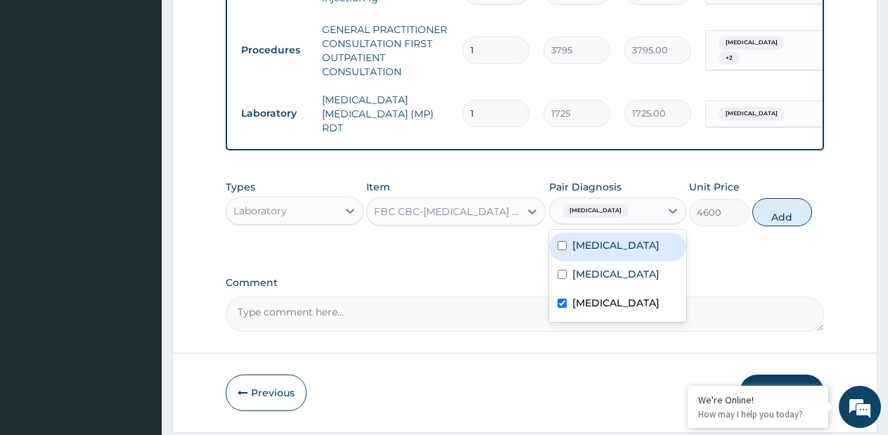
click at [623, 243] on label "Upper respiratory infection" at bounding box center [616, 245] width 87 height 14
checkbox input "true"
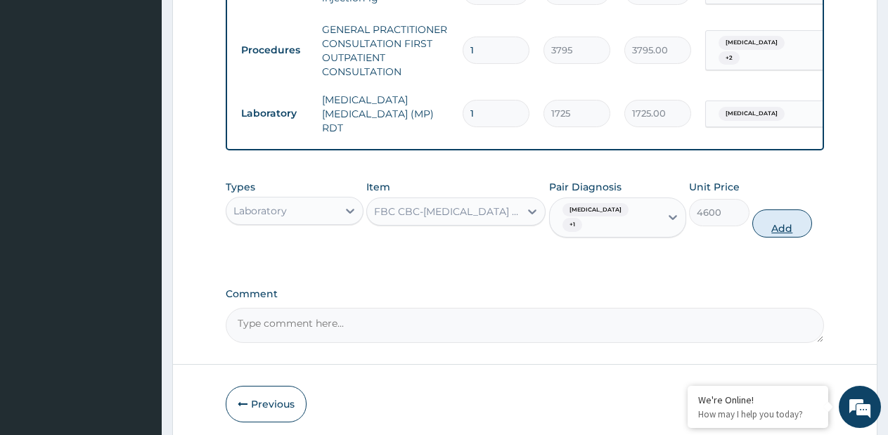
click at [773, 217] on button "Add" at bounding box center [783, 224] width 60 height 28
type input "0"
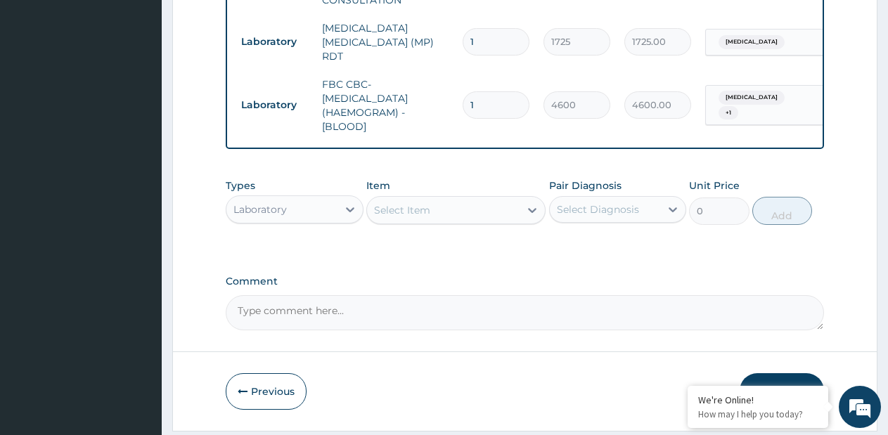
scroll to position [762, 0]
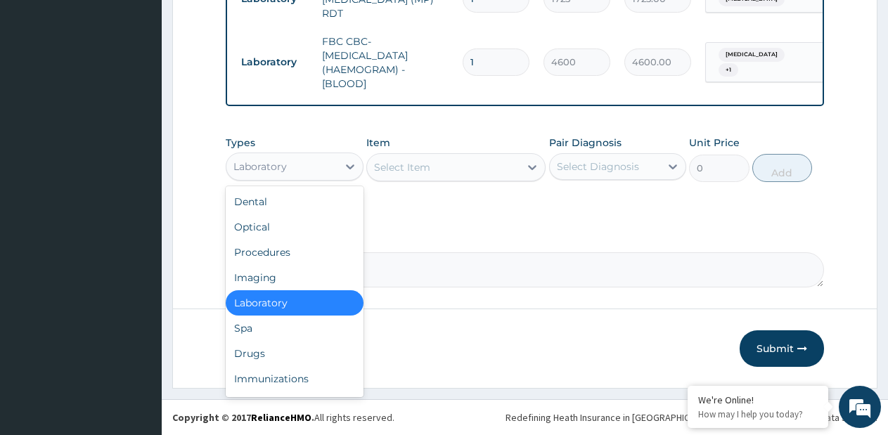
click at [319, 165] on div "Laboratory" at bounding box center [282, 166] width 111 height 23
click at [250, 355] on div "Drugs" at bounding box center [295, 353] width 138 height 25
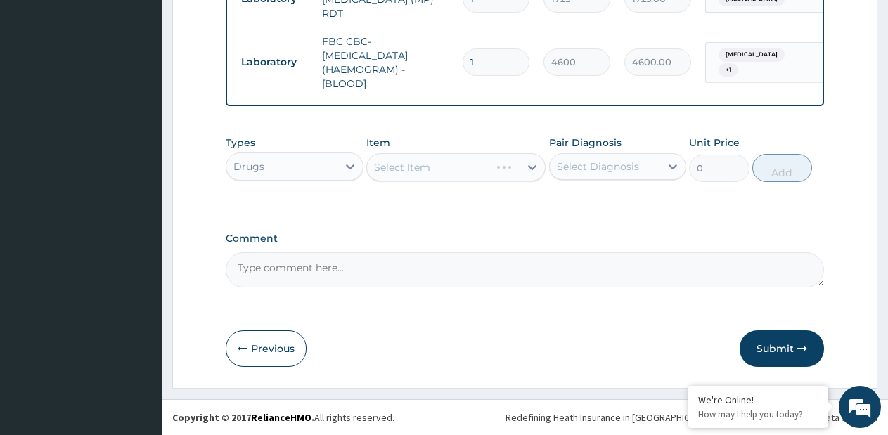
click at [503, 173] on div "Select Item" at bounding box center [455, 167] width 179 height 28
click at [533, 171] on div "Select Item" at bounding box center [455, 167] width 179 height 28
click at [533, 170] on icon at bounding box center [532, 167] width 14 height 14
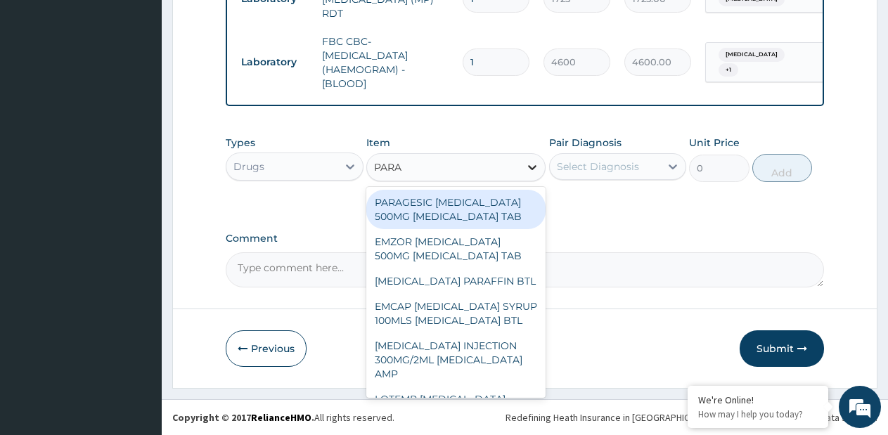
type input "PARAC"
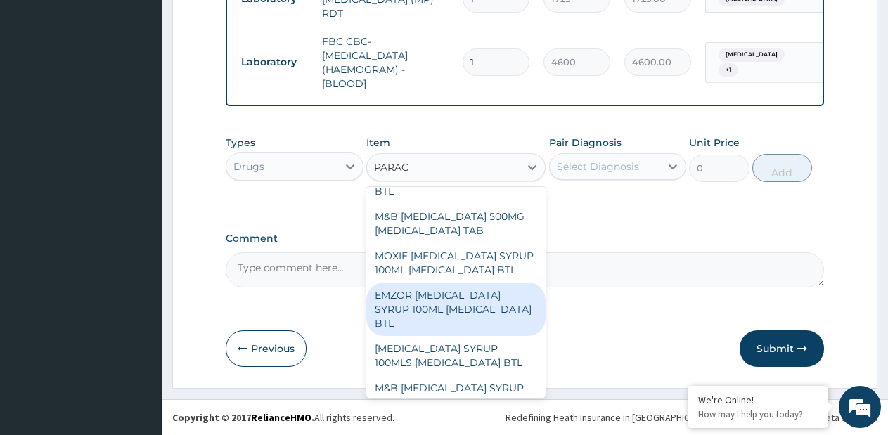
scroll to position [312, 0]
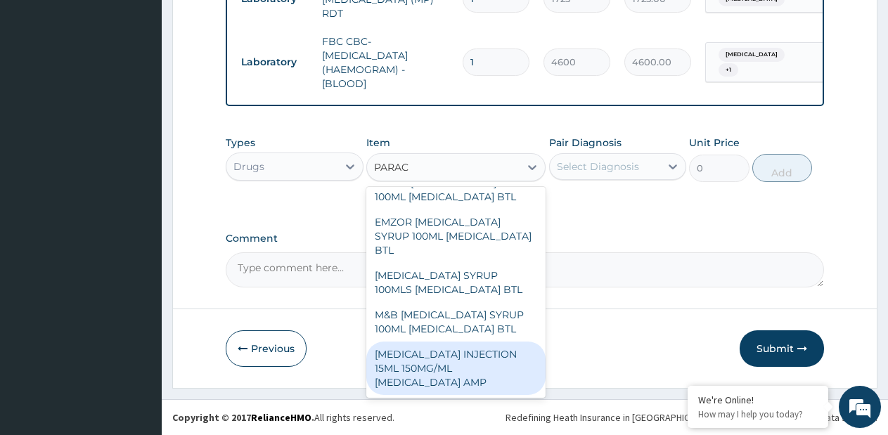
click at [438, 378] on div "[MEDICAL_DATA] INJECTION 15ML 150MG/ML [MEDICAL_DATA] AMP" at bounding box center [455, 368] width 179 height 53
type input "500"
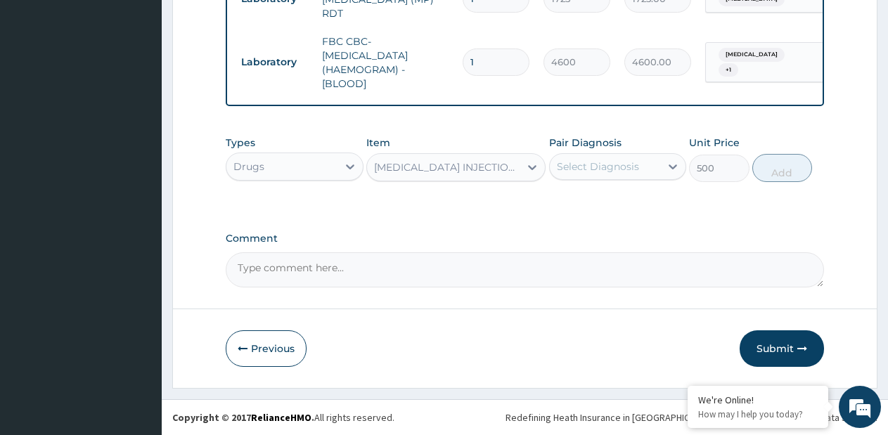
click at [635, 179] on div "Select Diagnosis" at bounding box center [618, 166] width 138 height 27
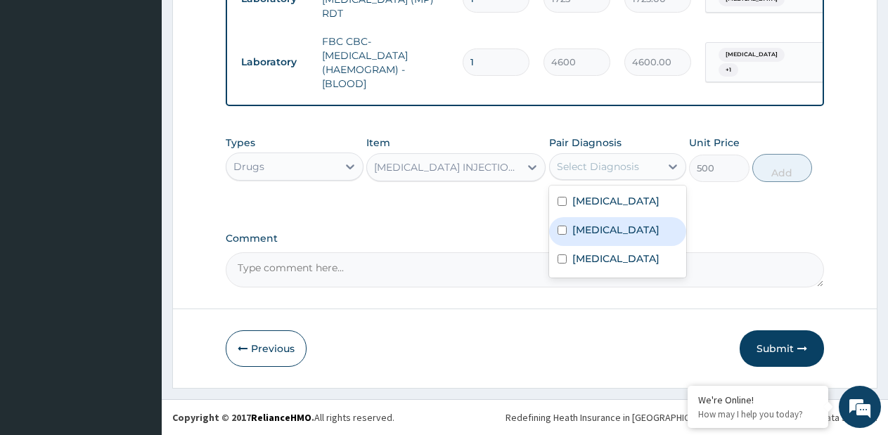
click at [573, 246] on div "Malaria" at bounding box center [618, 231] width 138 height 29
checkbox input "true"
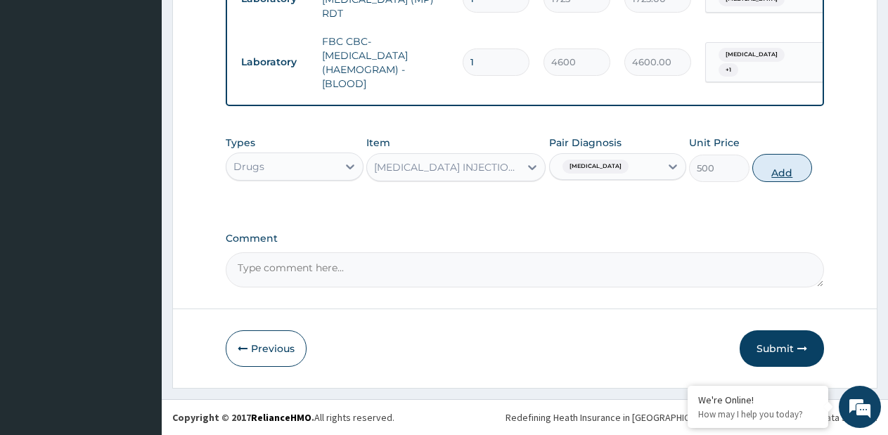
click at [766, 172] on button "Add" at bounding box center [783, 168] width 60 height 28
type input "0"
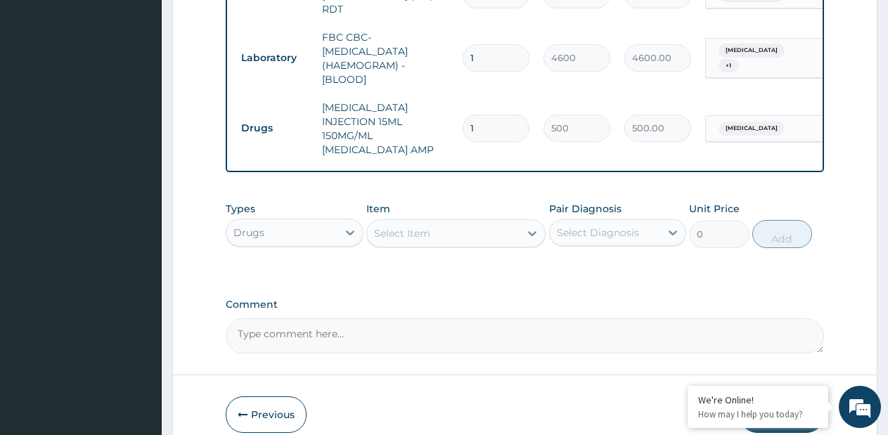
type input "2"
type input "1000.00"
type input "2"
click at [505, 241] on div "Select Item" at bounding box center [443, 233] width 153 height 23
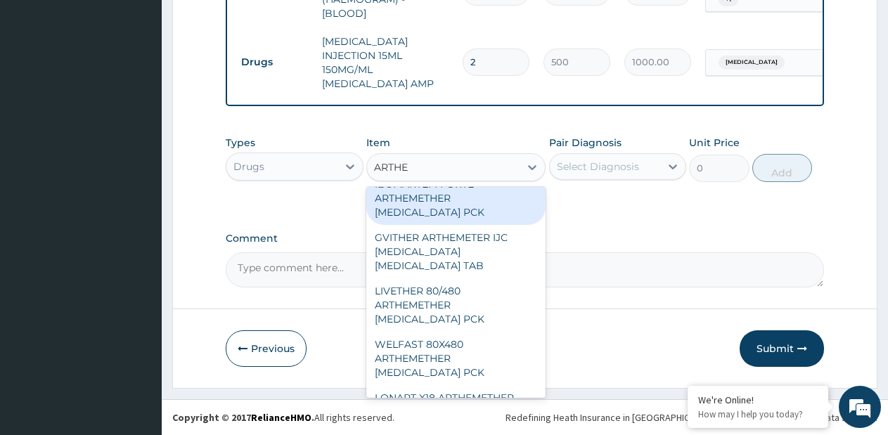
scroll to position [554, 0]
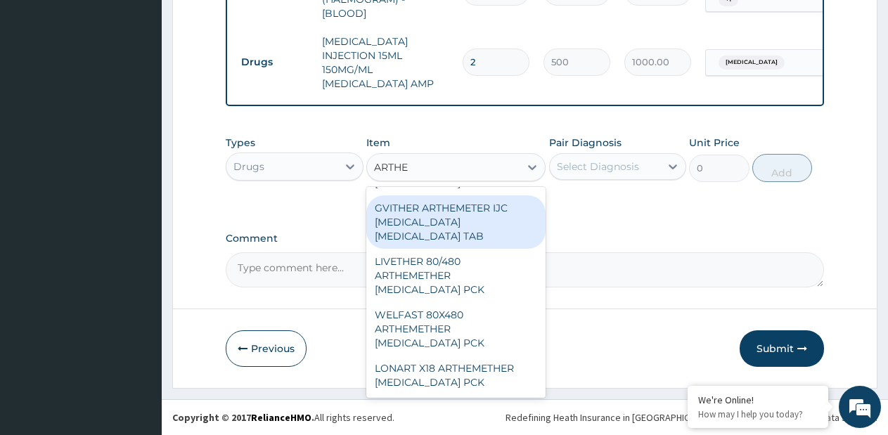
type input "ARTHE"
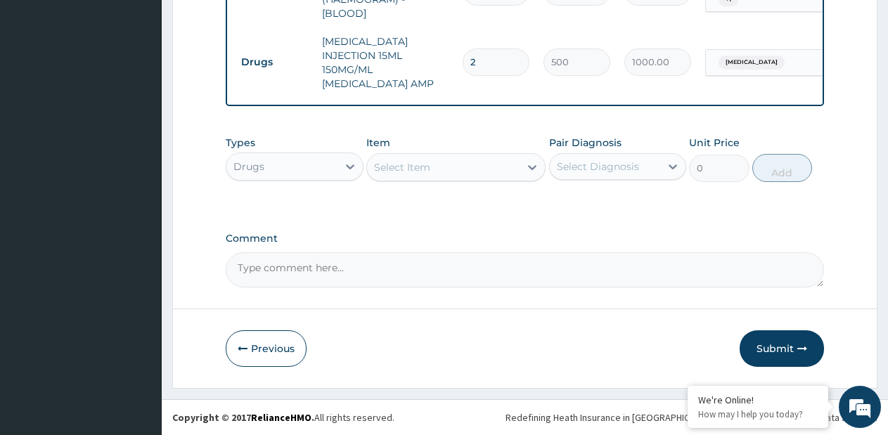
paste input "ARTEMETER INJECTION [MEDICAL_DATA] AMP"
type input "ARTEMETER INJECTION [MEDICAL_DATA] AMP"
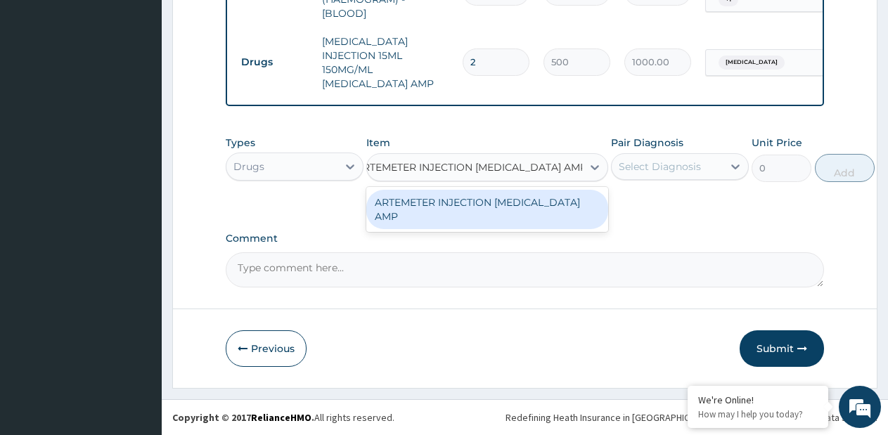
click at [457, 199] on div "ARTEMETER INJECTION [MEDICAL_DATA] AMP" at bounding box center [487, 209] width 242 height 39
type input "1980"
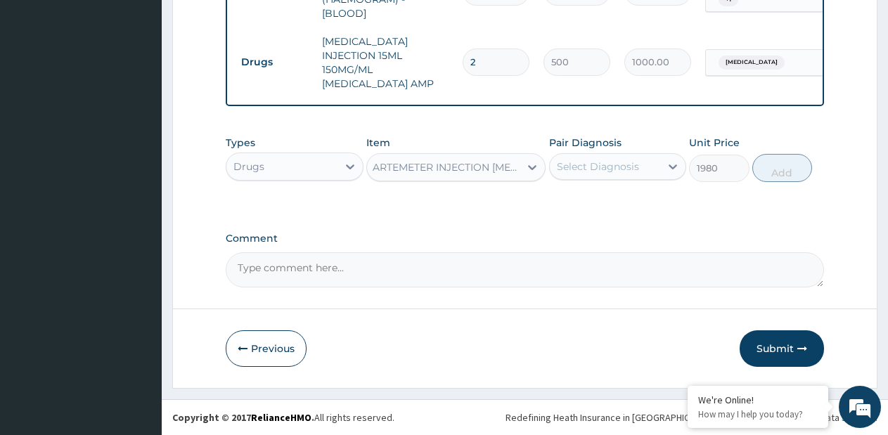
scroll to position [0, 1]
click at [672, 155] on div at bounding box center [673, 166] width 25 height 25
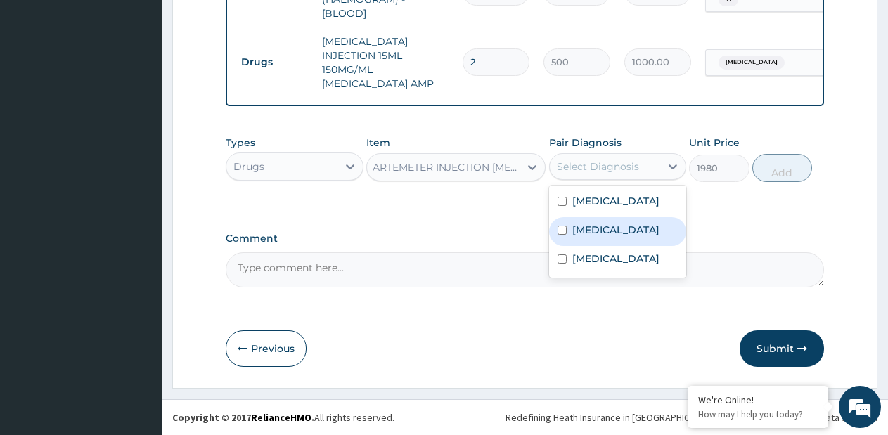
click at [596, 237] on label "Malaria" at bounding box center [616, 230] width 87 height 14
checkbox input "true"
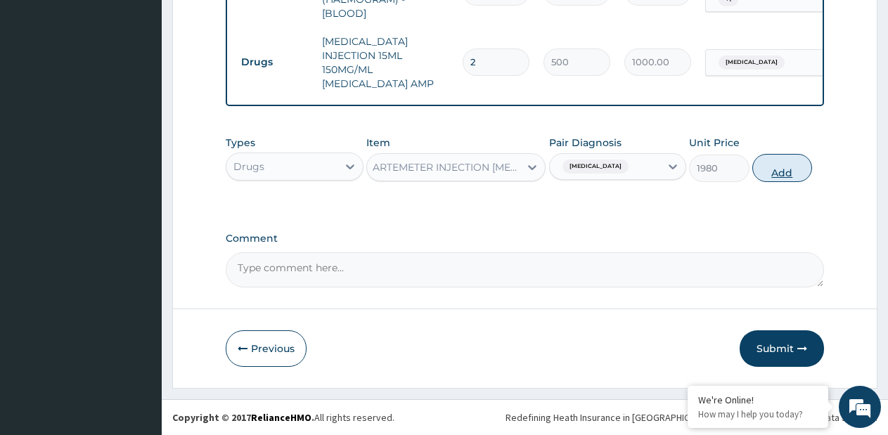
click at [780, 174] on button "Add" at bounding box center [783, 168] width 60 height 28
type input "0"
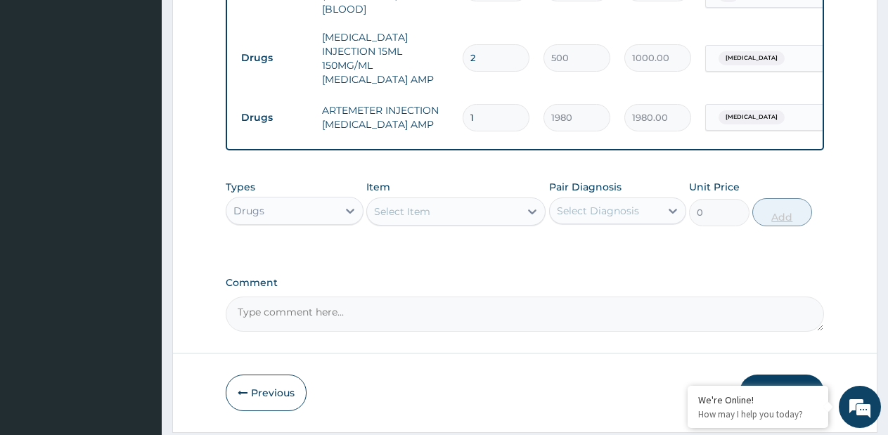
scroll to position [0, 0]
type input "2"
type input "3960.00"
type input "2"
click at [412, 217] on div "Select Item" at bounding box center [402, 212] width 56 height 14
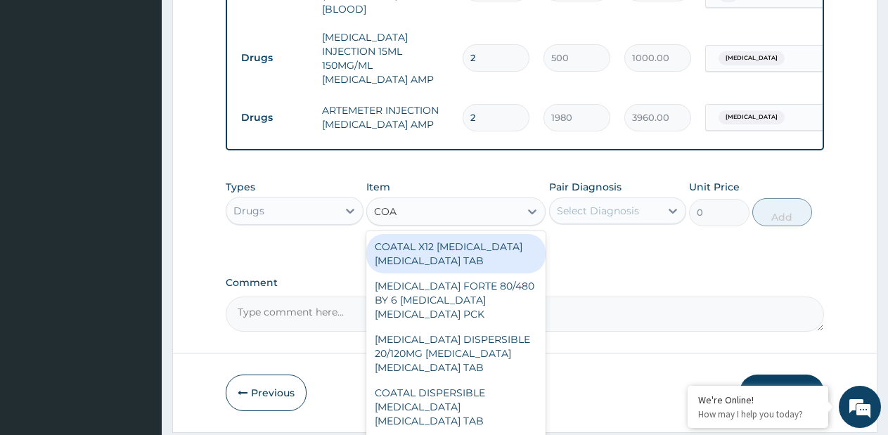
type input "COAR"
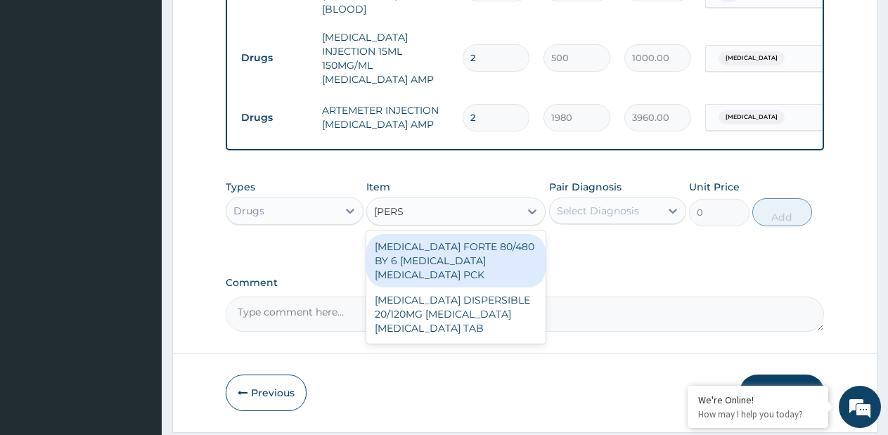
click at [445, 257] on div "[MEDICAL_DATA] FORTE 80/480 BY 6 [MEDICAL_DATA] [MEDICAL_DATA] PCK" at bounding box center [455, 260] width 179 height 53
type input "1170"
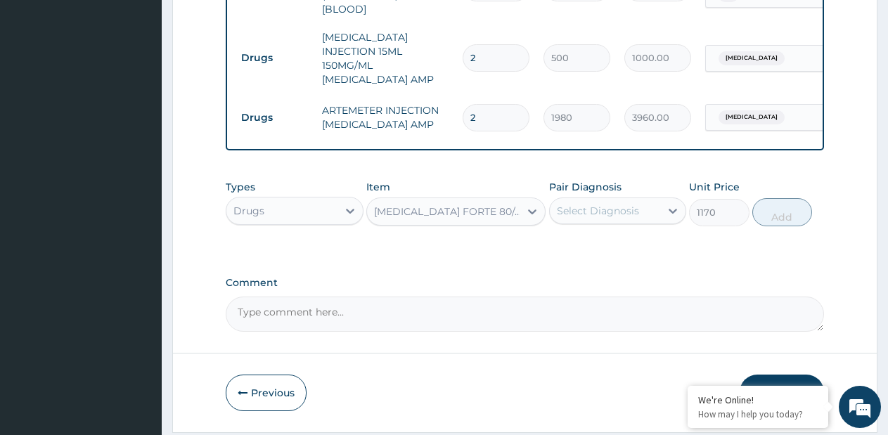
click at [587, 218] on div "Select Diagnosis" at bounding box center [598, 211] width 82 height 14
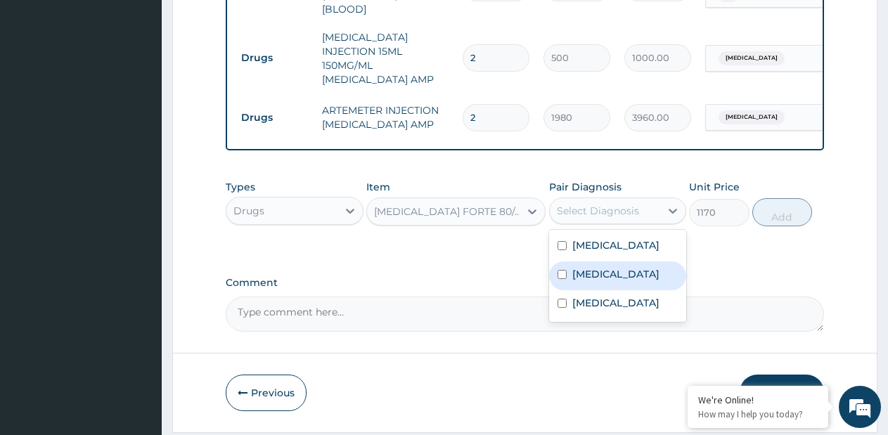
click at [573, 281] on label "Malaria" at bounding box center [616, 274] width 87 height 14
checkbox input "true"
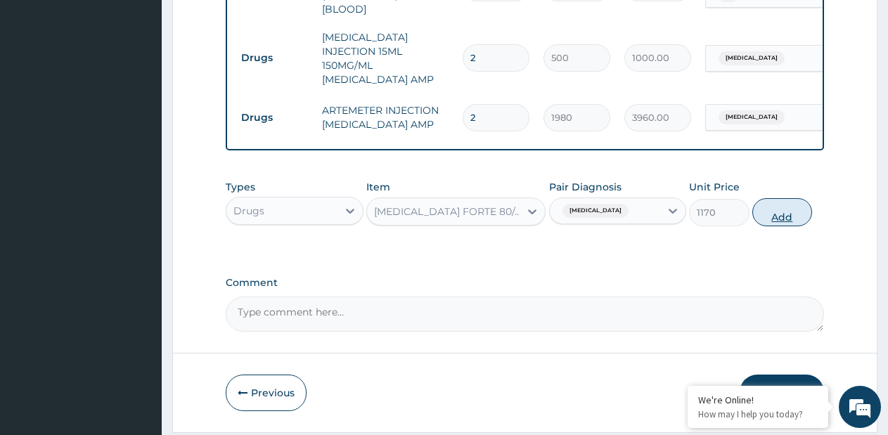
click at [791, 222] on button "Add" at bounding box center [783, 212] width 60 height 28
type input "0"
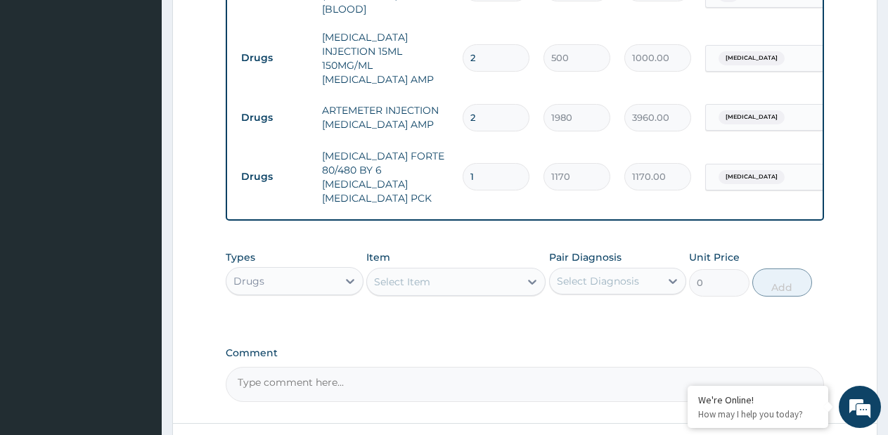
click at [505, 273] on div "Select Item" at bounding box center [443, 282] width 153 height 23
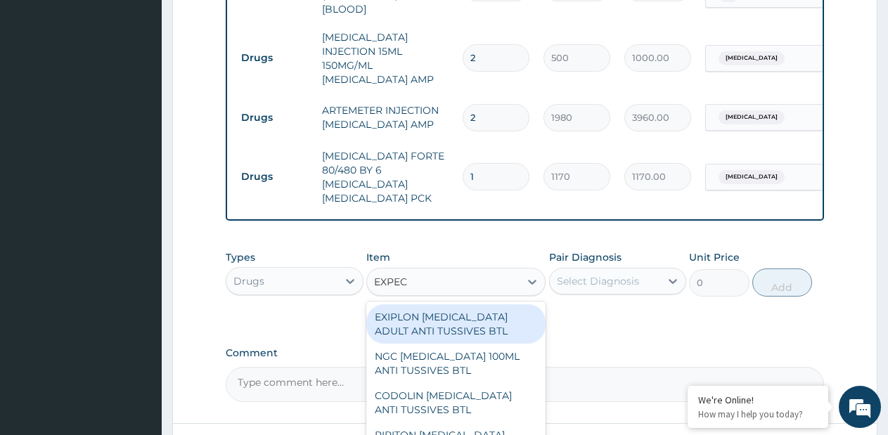
type input "EXPEC"
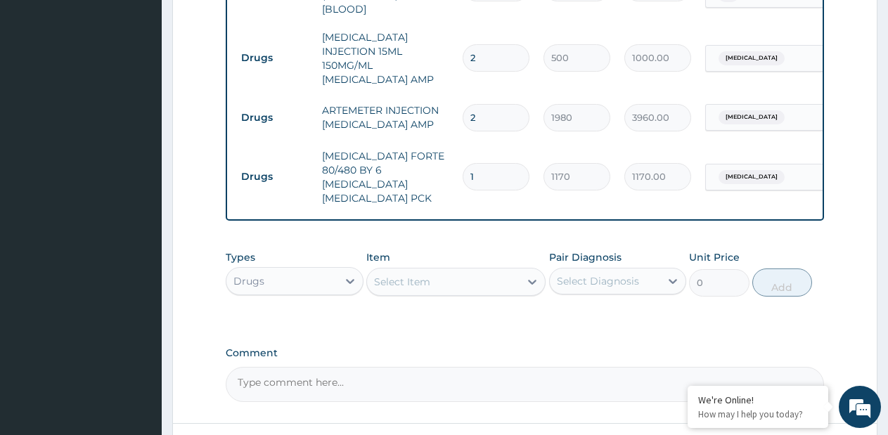
paste input "EMZOLYN EXPECTORANT CHILD"
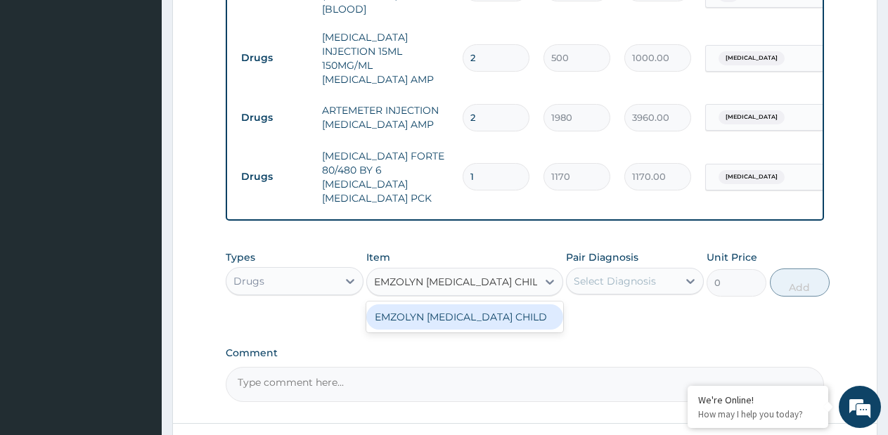
scroll to position [0, 18]
type input "EMZOLYN EXPECTORANT CHILD"
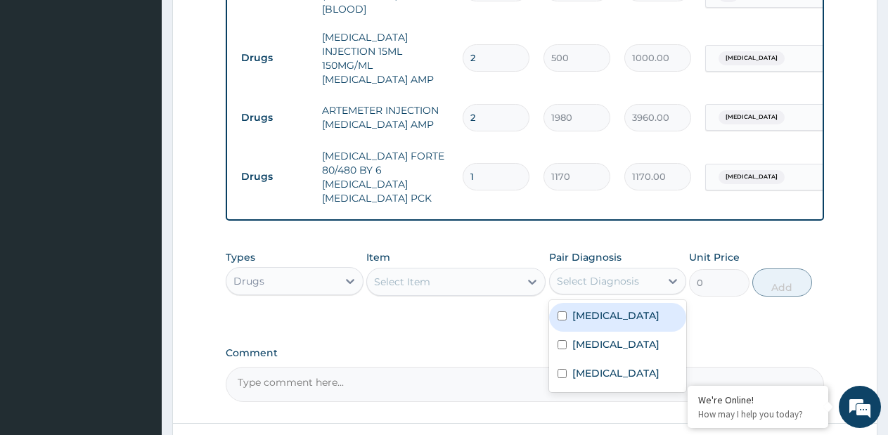
click at [604, 270] on div "Select Diagnosis" at bounding box center [605, 281] width 111 height 23
drag, startPoint x: 608, startPoint y: 319, endPoint x: 751, endPoint y: 302, distance: 144.4
click at [616, 317] on label "Upper respiratory infection" at bounding box center [616, 316] width 87 height 14
checkbox input "true"
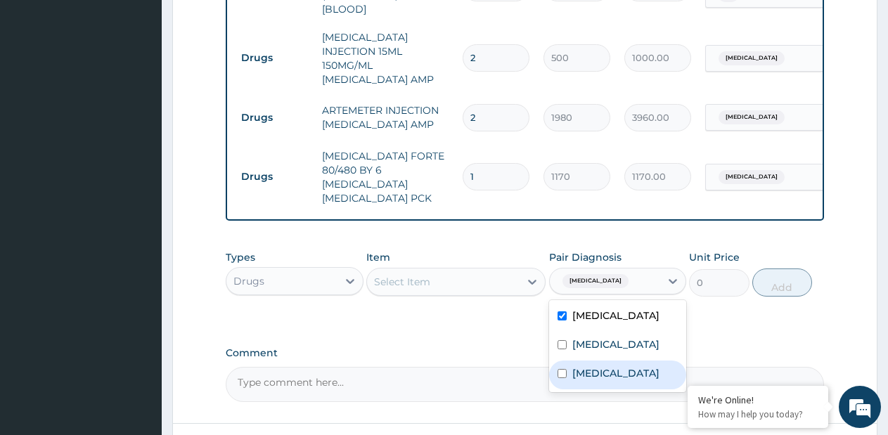
drag, startPoint x: 587, startPoint y: 368, endPoint x: 808, endPoint y: 260, distance: 245.1
click at [600, 368] on div "Sepsis" at bounding box center [618, 375] width 138 height 29
checkbox input "true"
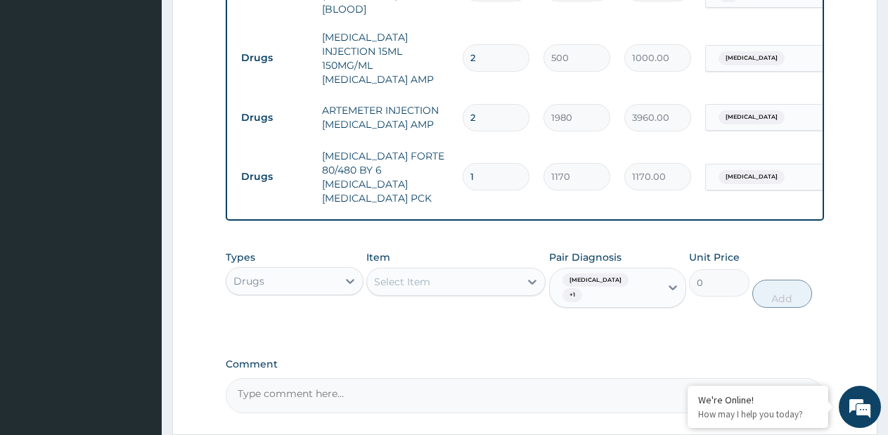
click at [724, 280] on input "0" at bounding box center [719, 282] width 60 height 27
click at [616, 277] on span "[MEDICAL_DATA]" at bounding box center [596, 281] width 66 height 14
click at [464, 274] on div "Select Item" at bounding box center [443, 282] width 153 height 23
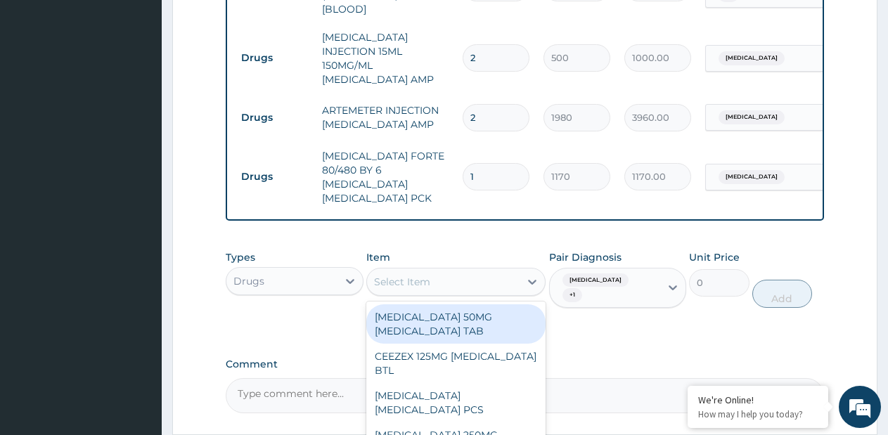
paste input "EMZOLYN [MEDICAL_DATA] CHILD"
type input "EMZOLYN [MEDICAL_DATA] CHILD"
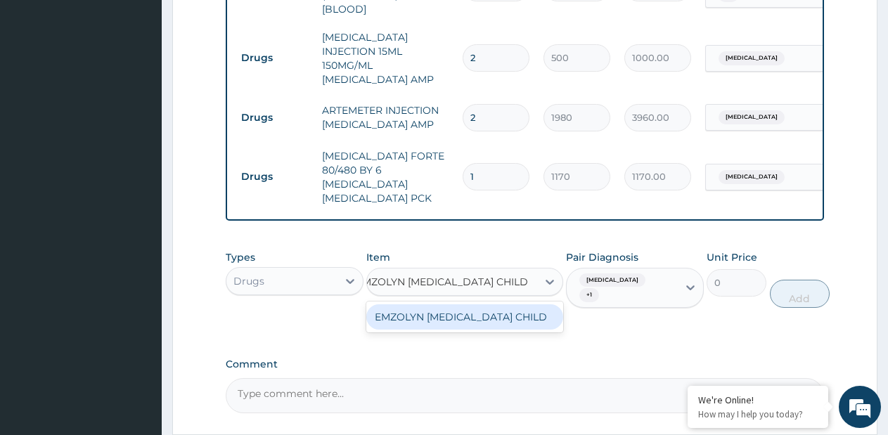
click at [460, 305] on div "EMZOLYN [MEDICAL_DATA] CHILD" at bounding box center [464, 317] width 197 height 25
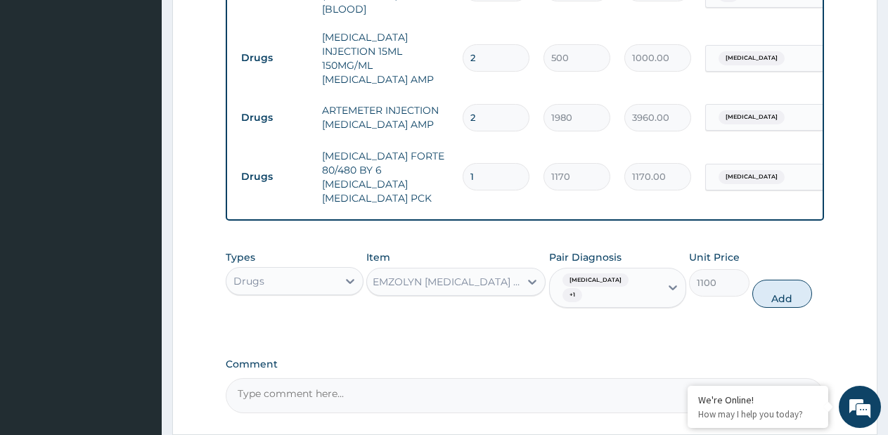
click at [581, 274] on span "Upper respiratory infection" at bounding box center [596, 281] width 66 height 14
click at [774, 286] on button "Add" at bounding box center [783, 294] width 60 height 28
type input "0"
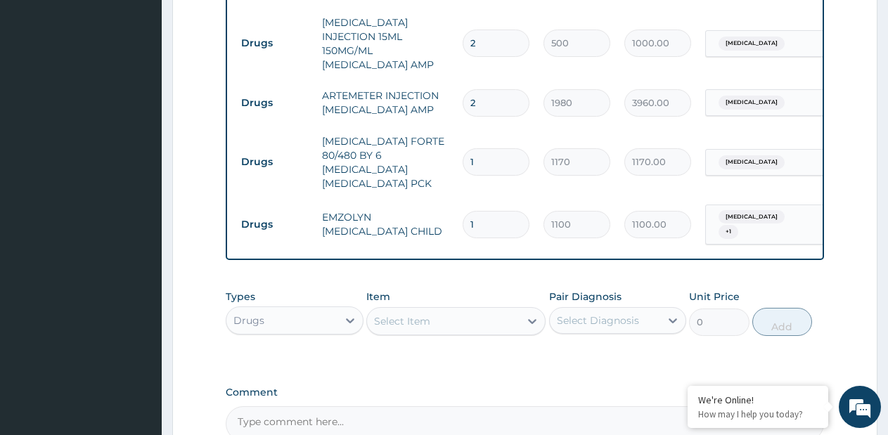
scroll to position [973, 0]
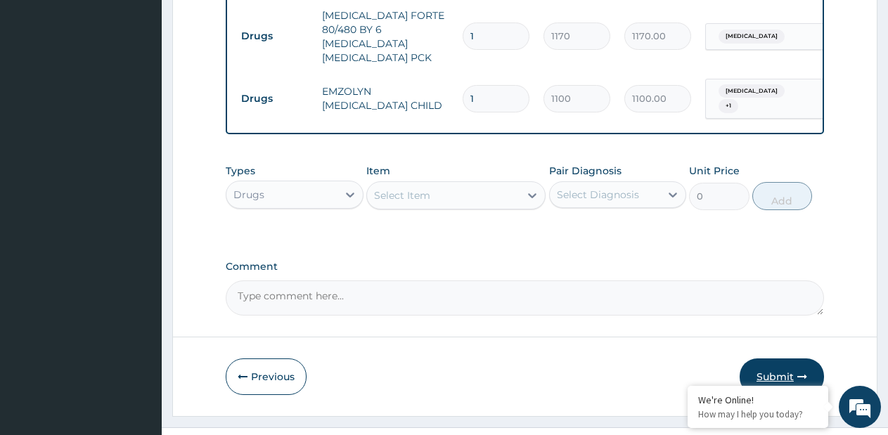
click at [772, 360] on button "Submit" at bounding box center [782, 377] width 84 height 37
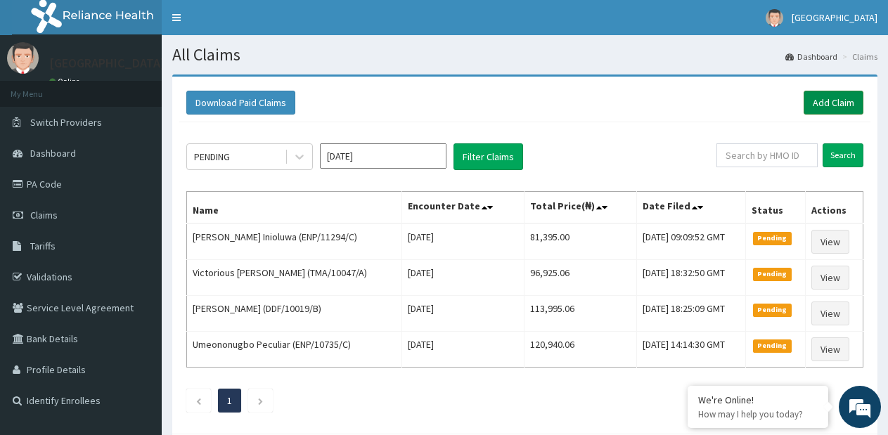
click at [823, 99] on link "Add Claim" at bounding box center [834, 103] width 60 height 24
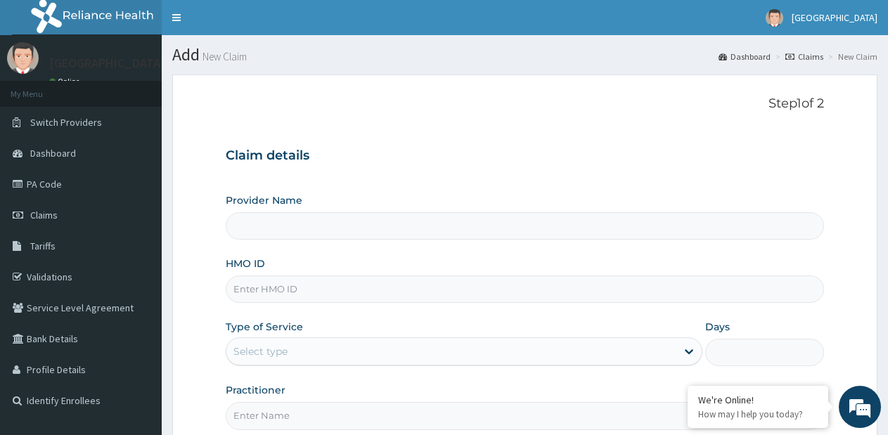
type input "[GEOGRAPHIC_DATA]- [GEOGRAPHIC_DATA] estate"
click at [350, 290] on input "HMO ID" at bounding box center [525, 289] width 599 height 27
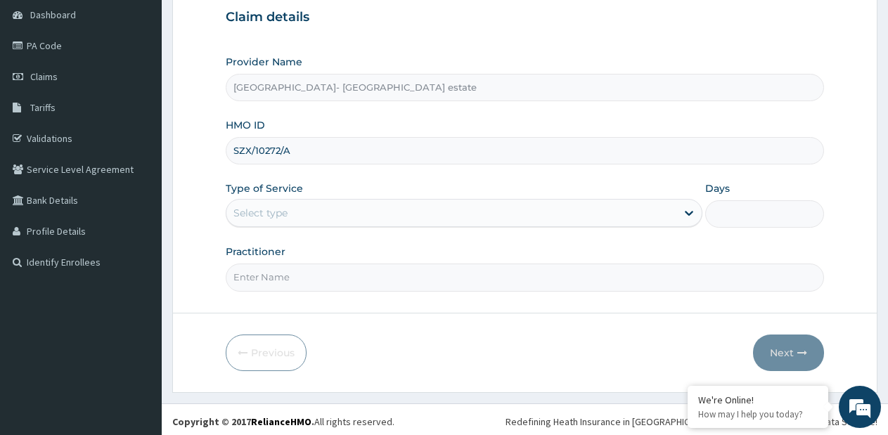
scroll to position [141, 0]
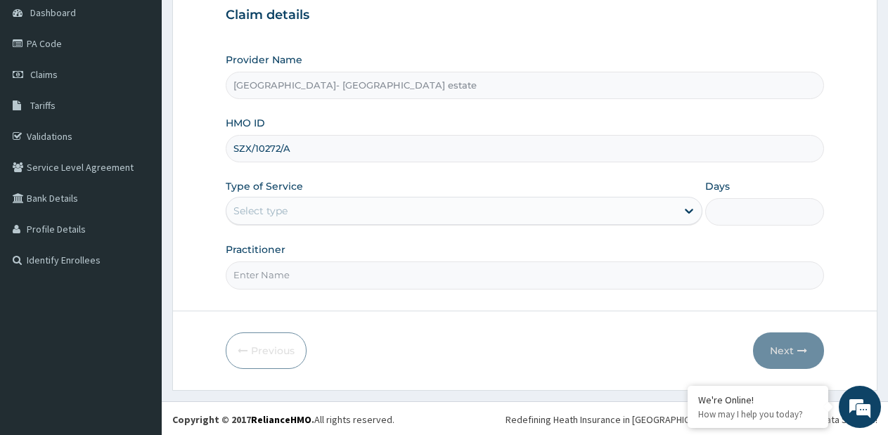
type input "SZX/10272/A"
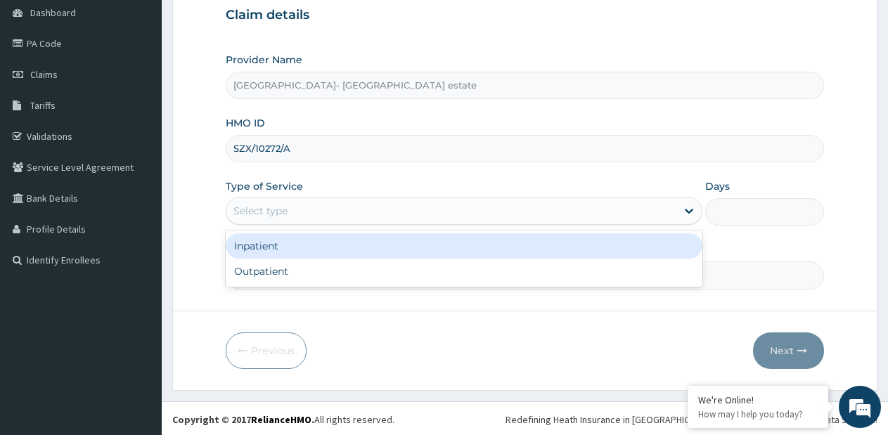
click at [330, 216] on div "Select type" at bounding box center [452, 211] width 450 height 23
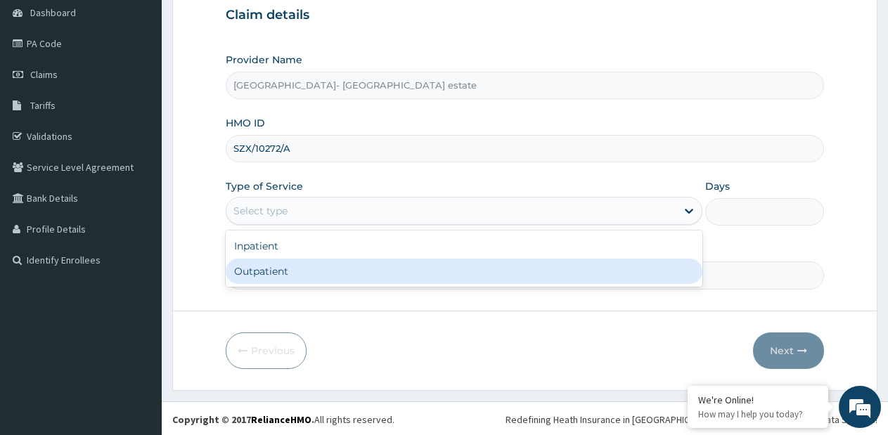
click at [307, 272] on div "Outpatient" at bounding box center [464, 271] width 476 height 25
type input "1"
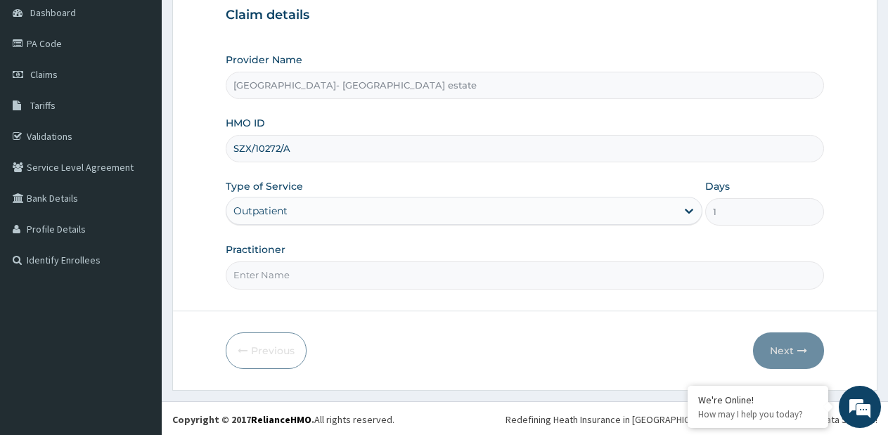
click at [400, 276] on input "Practitioner" at bounding box center [525, 275] width 599 height 27
type input "GP"
click at [779, 351] on button "Next" at bounding box center [788, 351] width 71 height 37
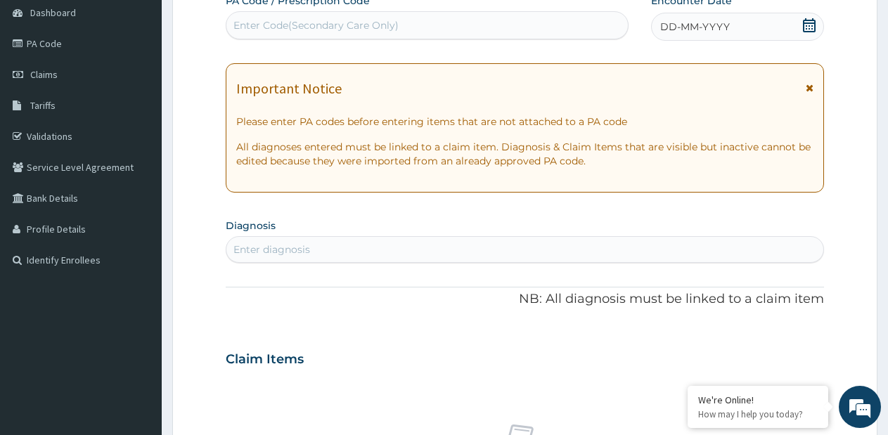
click at [488, 20] on div "Enter Code(Secondary Care Only)" at bounding box center [428, 25] width 402 height 23
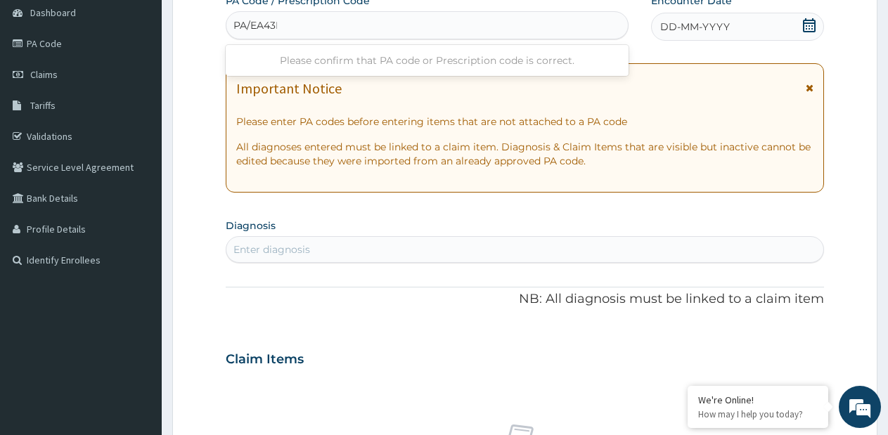
type input "PA/EA43BB"
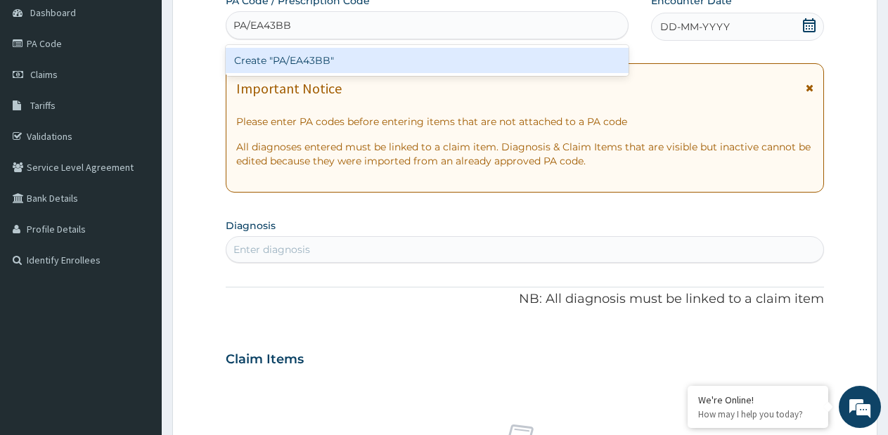
click at [421, 51] on div "Create "PA/EA43BB"" at bounding box center [427, 60] width 403 height 25
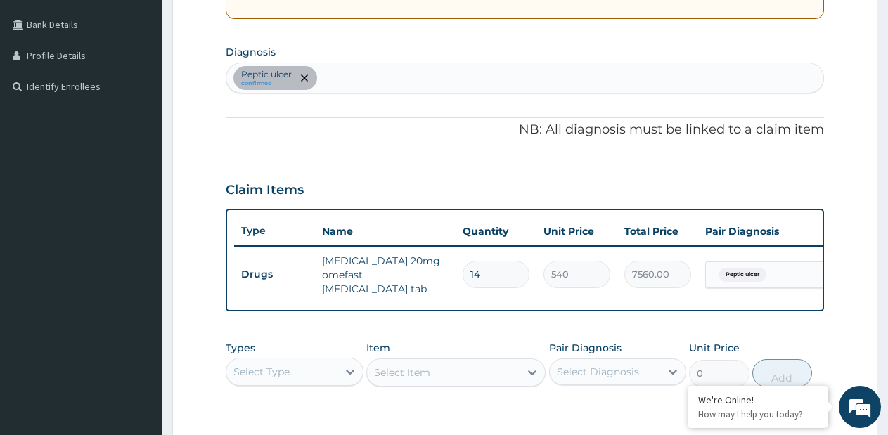
scroll to position [234, 0]
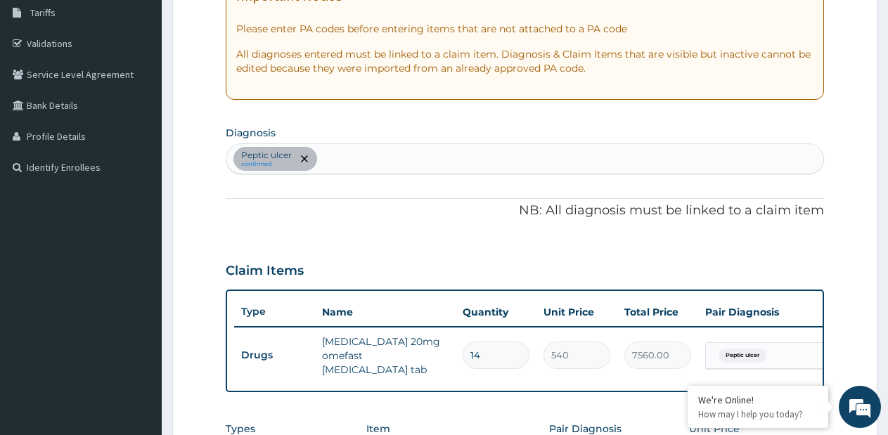
click at [398, 157] on div "[MEDICAL_DATA] confirmed" at bounding box center [525, 159] width 597 height 30
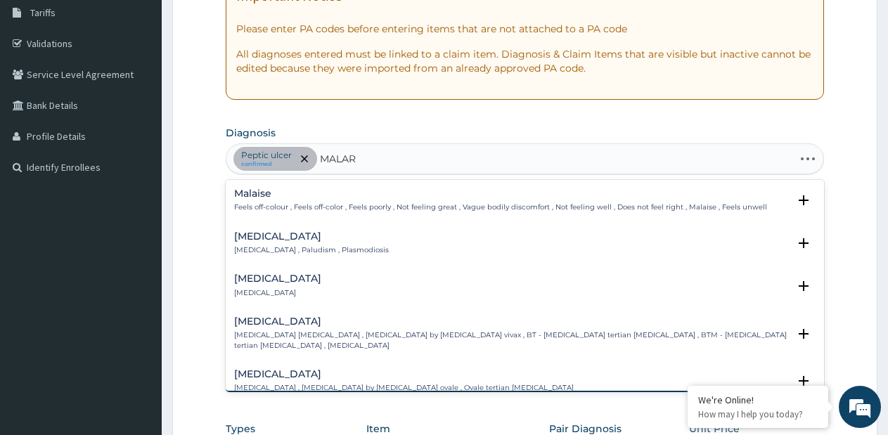
type input "MALARI"
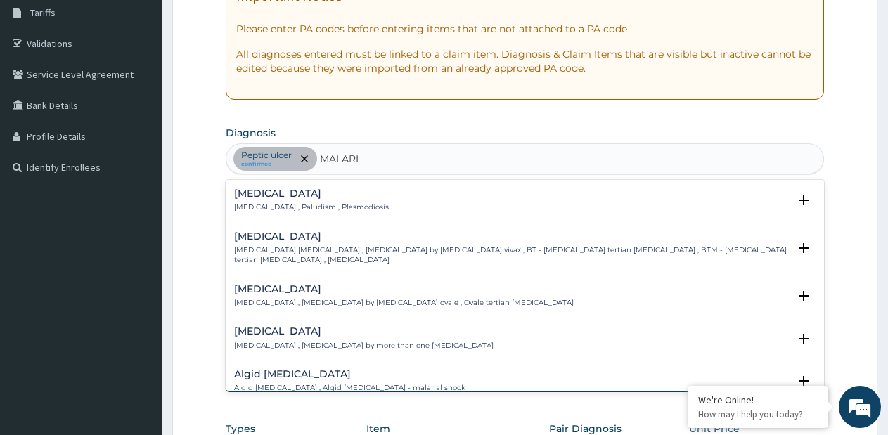
click at [314, 205] on p "[MEDICAL_DATA] , Paludism , Plasmodiosis" at bounding box center [311, 208] width 155 height 10
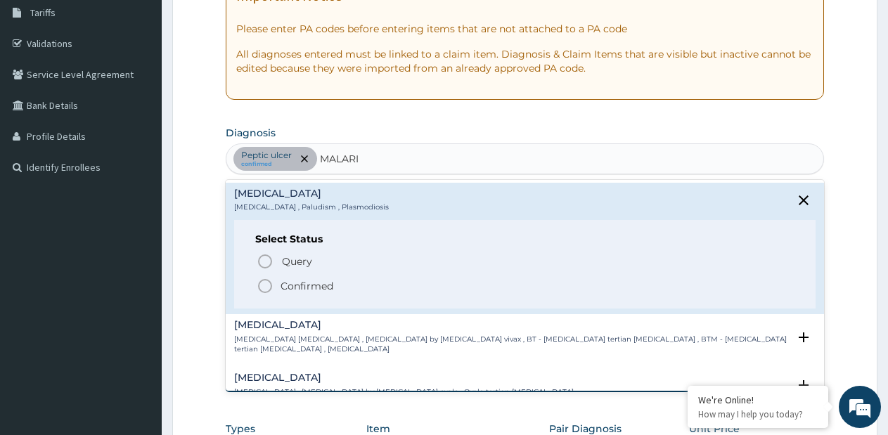
click at [300, 279] on span "Confirmed" at bounding box center [526, 286] width 538 height 17
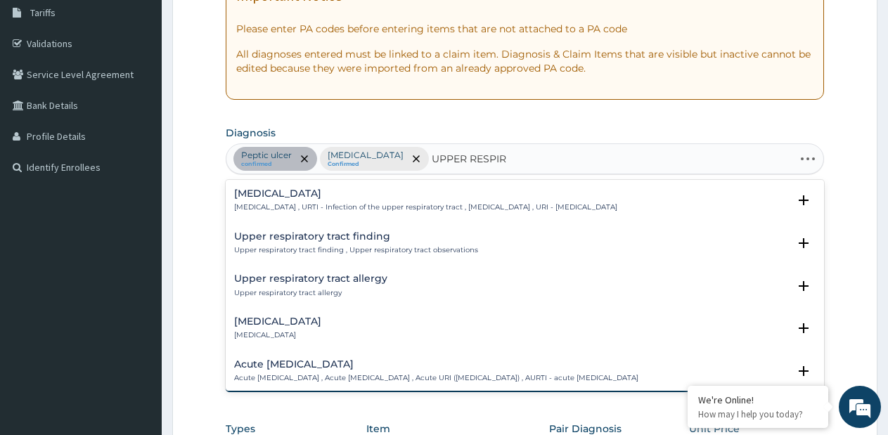
type input "UPPER RESPIRA"
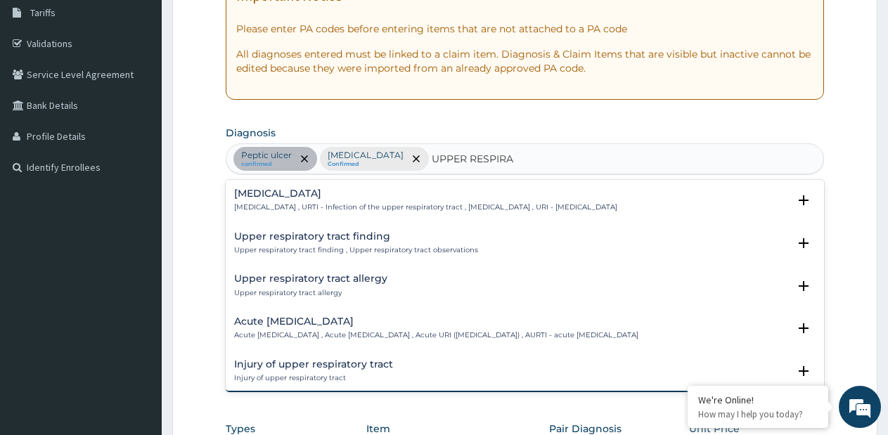
click at [298, 317] on h4 "Acute [MEDICAL_DATA]" at bounding box center [436, 322] width 404 height 11
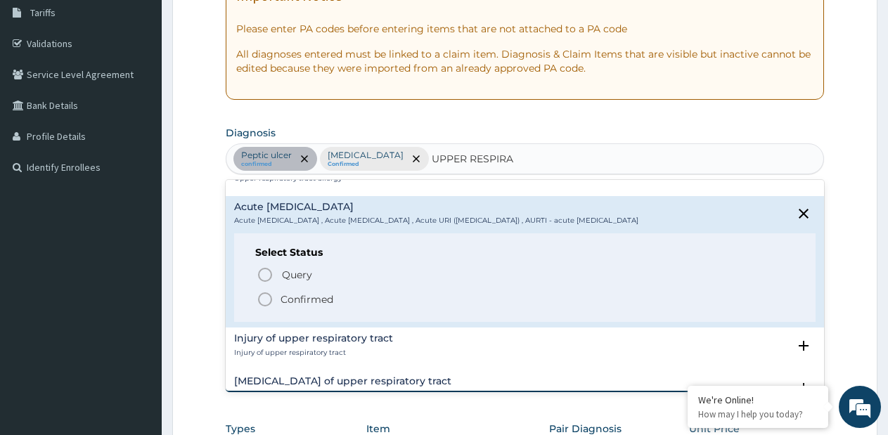
scroll to position [141, 0]
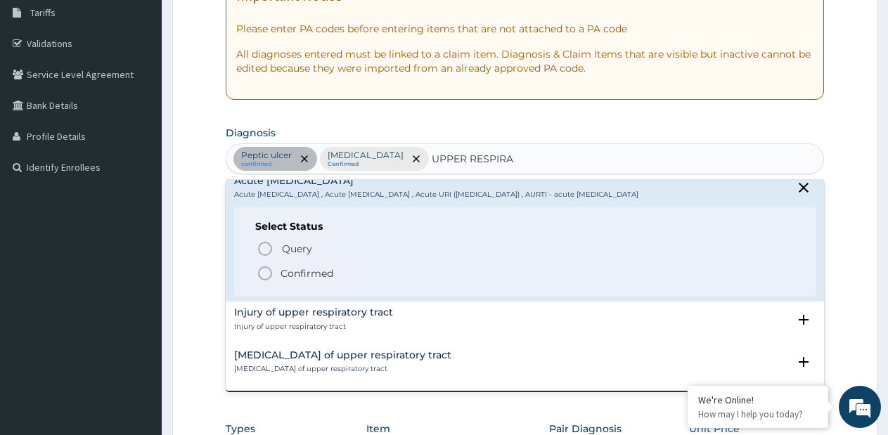
click at [284, 276] on p "Confirmed" at bounding box center [307, 274] width 53 height 14
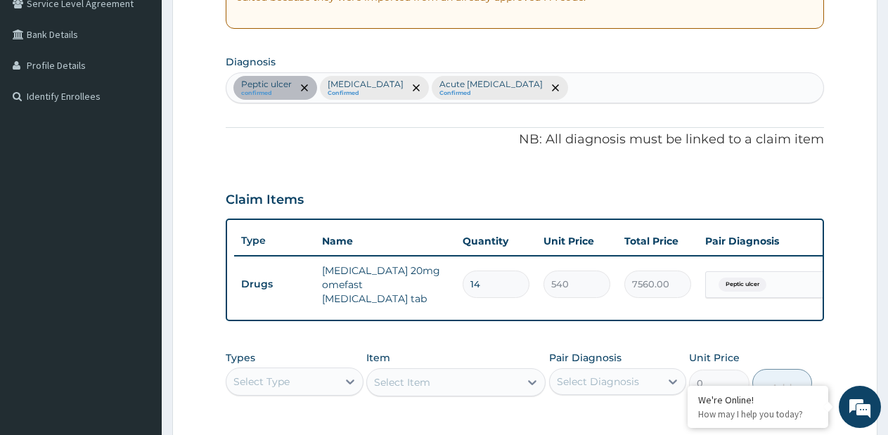
scroll to position [515, 0]
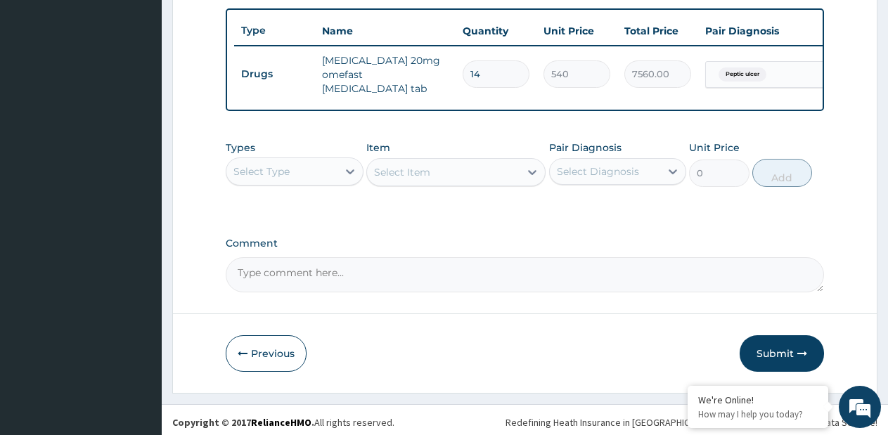
click at [285, 179] on div "Select Type" at bounding box center [262, 172] width 56 height 14
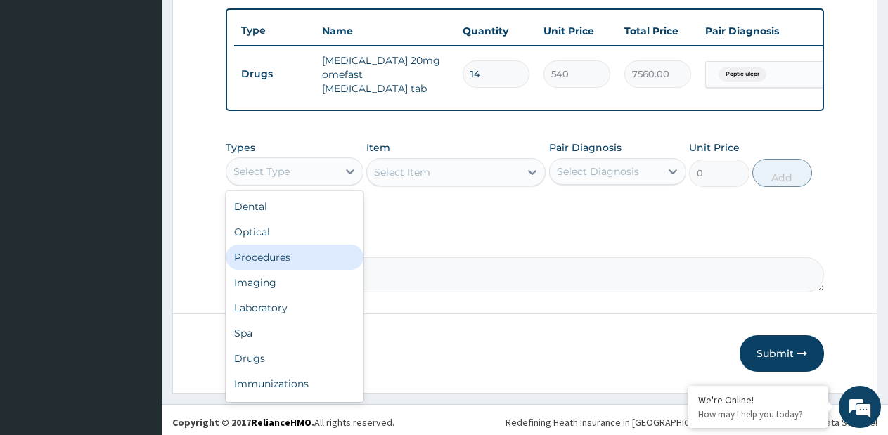
click at [279, 262] on div "Procedures" at bounding box center [295, 257] width 138 height 25
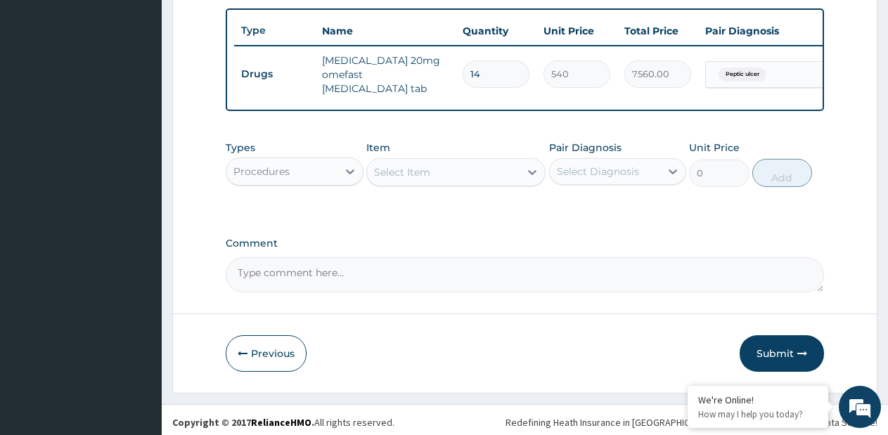
click at [476, 170] on div "Select Item" at bounding box center [443, 172] width 153 height 23
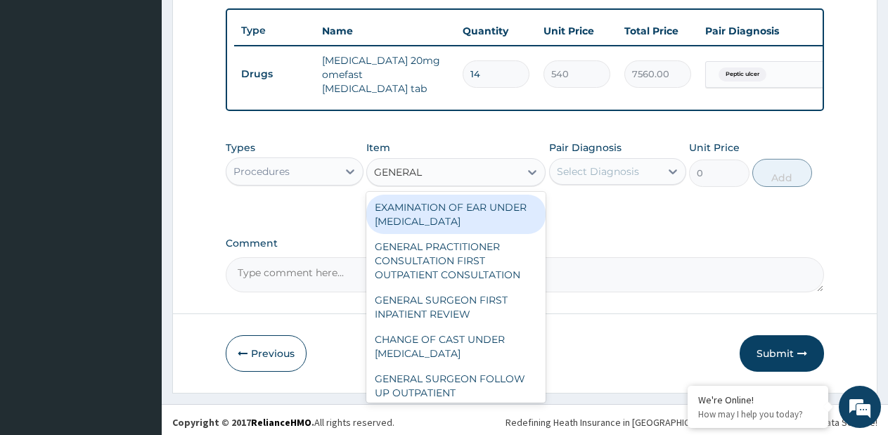
type input "GENERAL P"
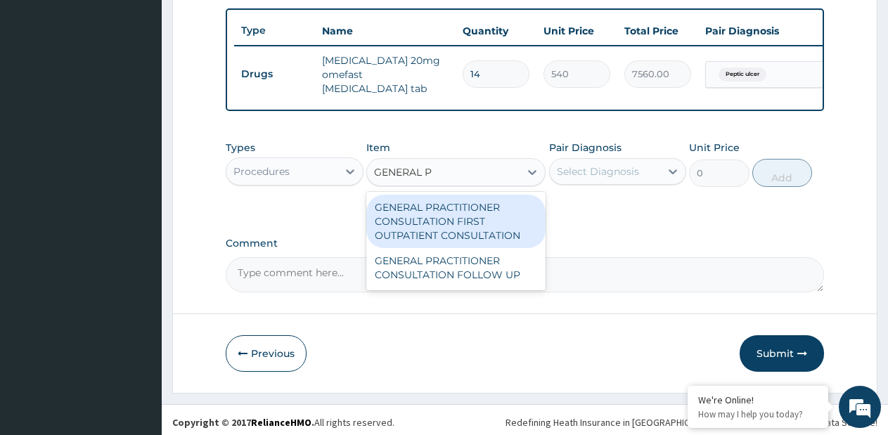
click at [465, 208] on div "GENERAL PRACTITIONER CONSULTATION FIRST OUTPATIENT CONSULTATION" at bounding box center [455, 221] width 179 height 53
type input "3795"
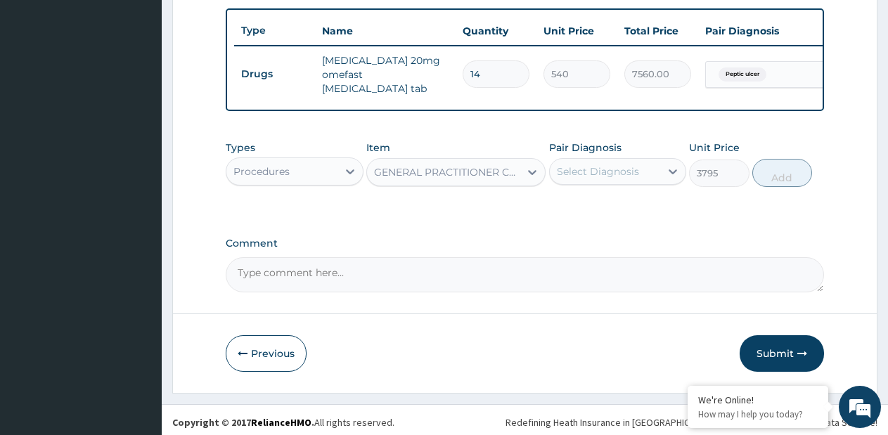
click at [612, 176] on div "Select Diagnosis" at bounding box center [598, 172] width 82 height 14
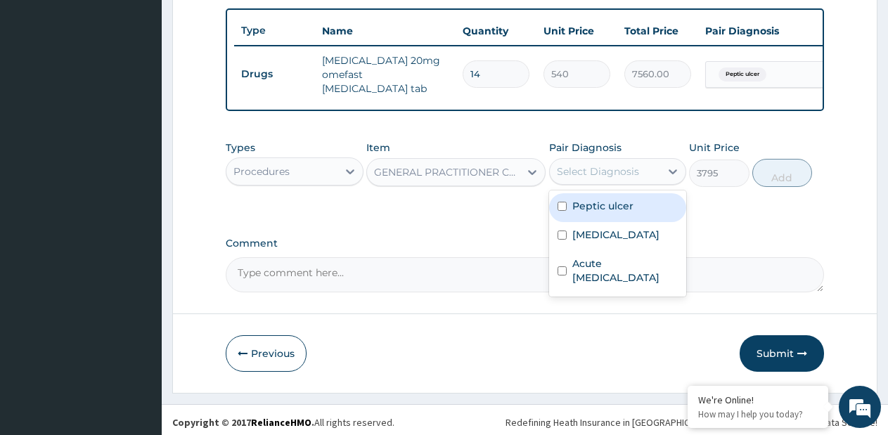
click at [608, 213] on label "Peptic ulcer" at bounding box center [603, 206] width 61 height 14
checkbox input "true"
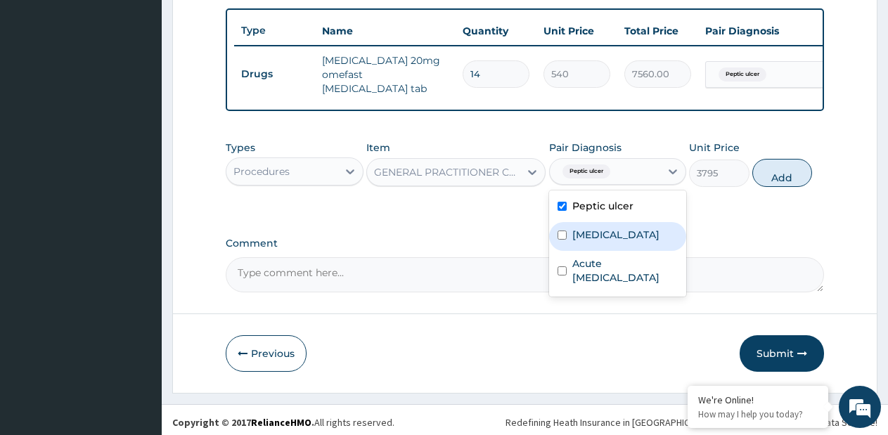
click at [596, 238] on label "[MEDICAL_DATA]" at bounding box center [616, 235] width 87 height 14
checkbox input "true"
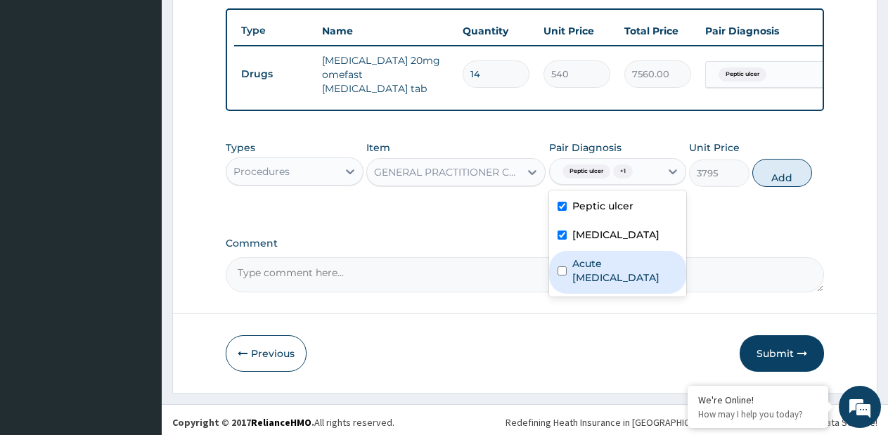
click at [607, 280] on label "Acute [MEDICAL_DATA]" at bounding box center [626, 271] width 106 height 28
checkbox input "true"
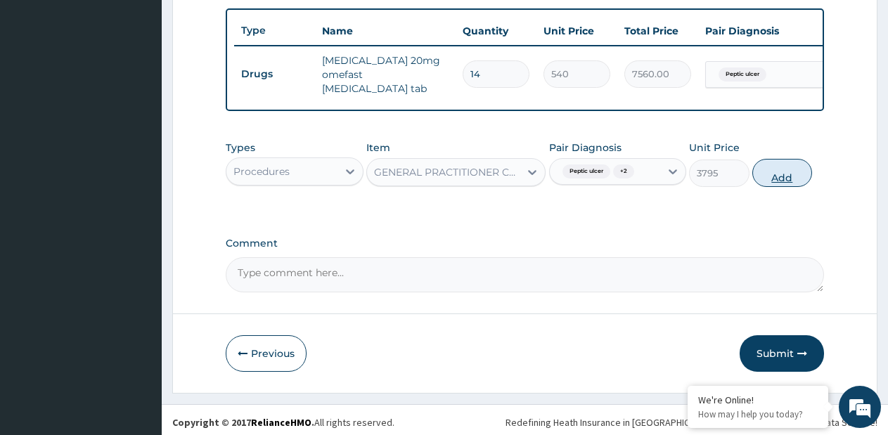
click at [774, 187] on button "Add" at bounding box center [783, 173] width 60 height 28
type input "0"
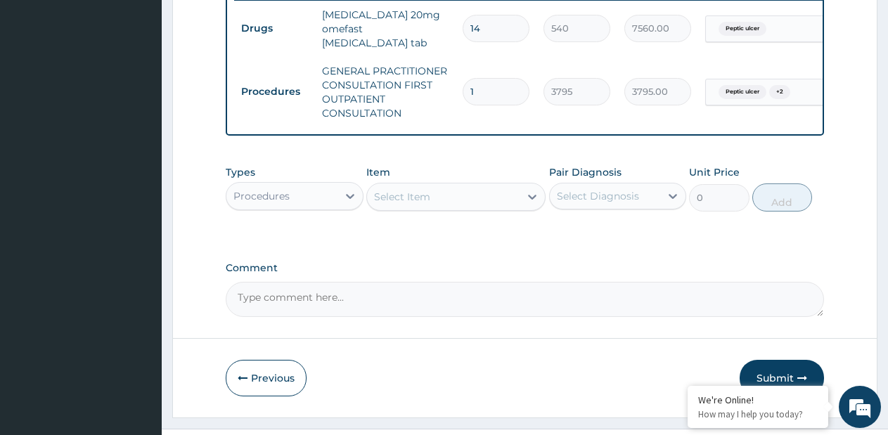
scroll to position [585, 0]
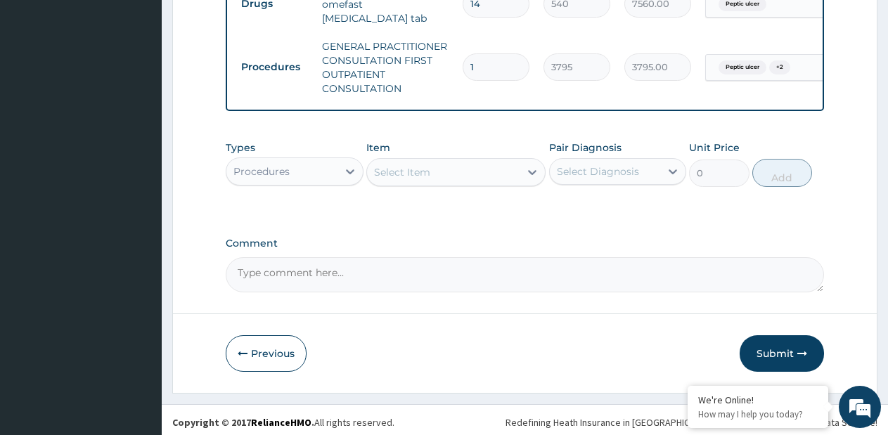
click at [297, 176] on div "Procedures" at bounding box center [282, 171] width 111 height 23
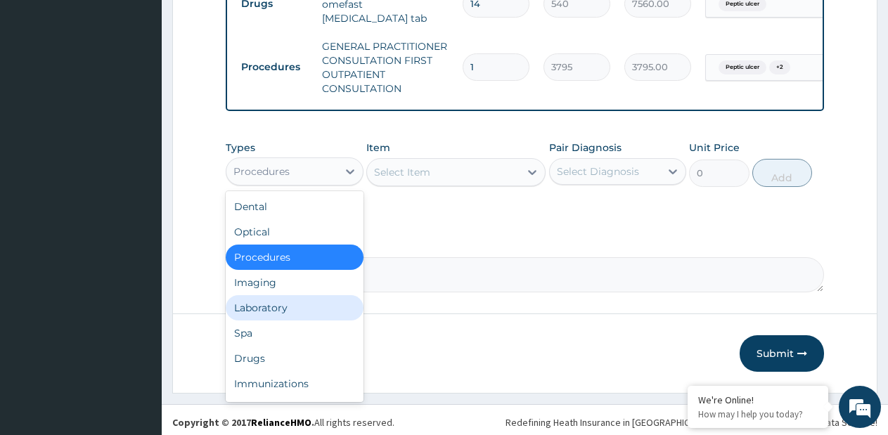
click at [265, 317] on div "Laboratory" at bounding box center [295, 307] width 138 height 25
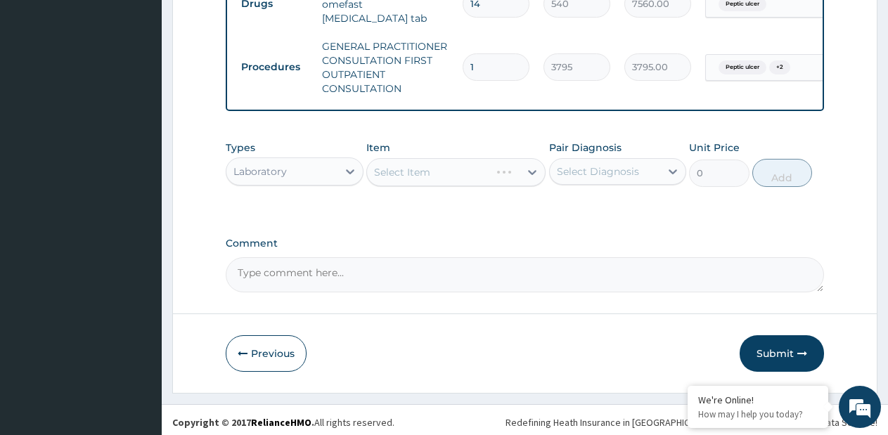
click at [524, 179] on div "Select Item" at bounding box center [455, 172] width 179 height 28
click at [519, 178] on div "Select Item" at bounding box center [443, 172] width 153 height 23
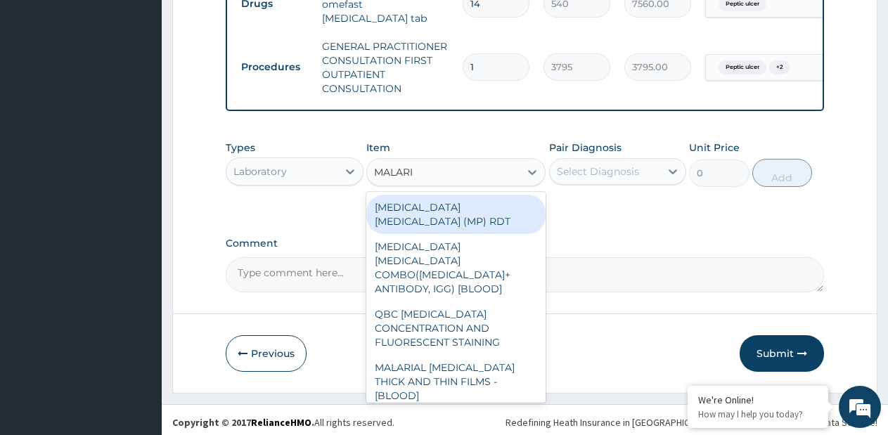
type input "MALARI"
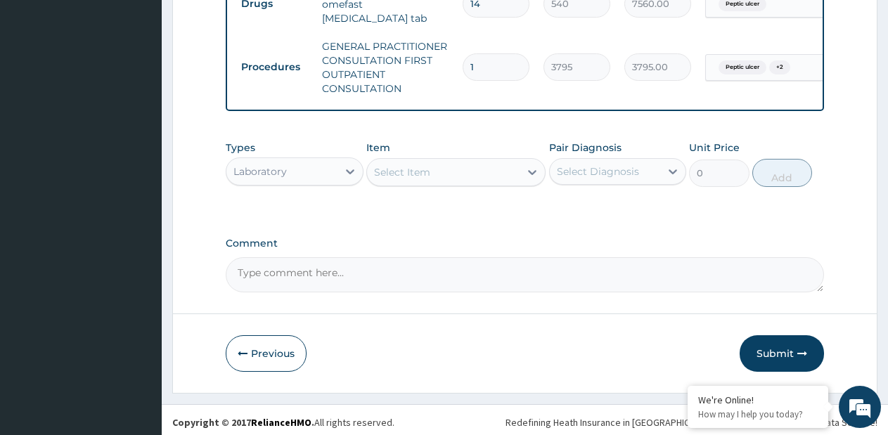
click at [511, 174] on div "Select Item" at bounding box center [443, 172] width 153 height 23
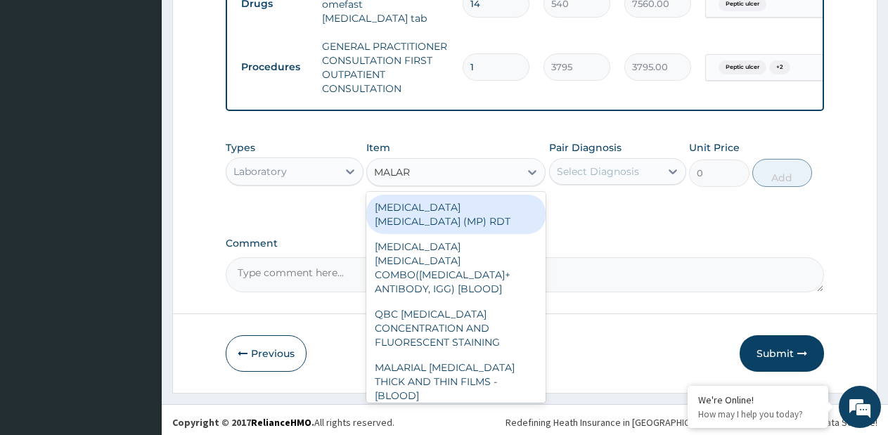
type input "MALARI"
type input "1725"
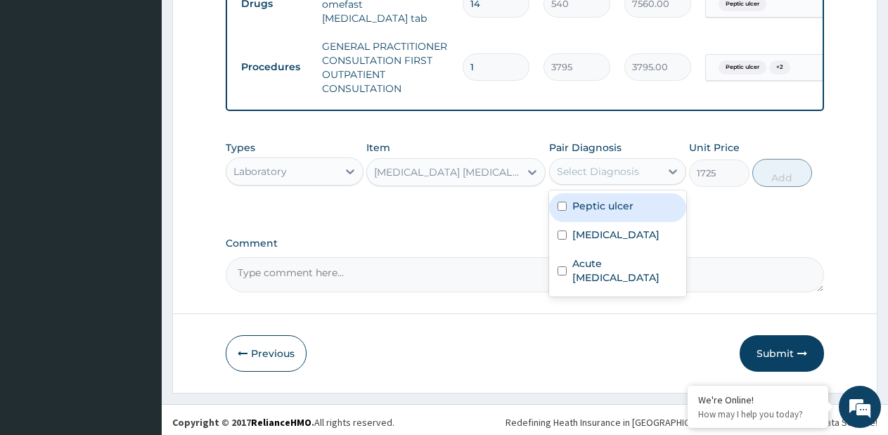
drag, startPoint x: 578, startPoint y: 177, endPoint x: 607, endPoint y: 184, distance: 29.9
click at [581, 177] on div "Select Diagnosis" at bounding box center [598, 172] width 82 height 14
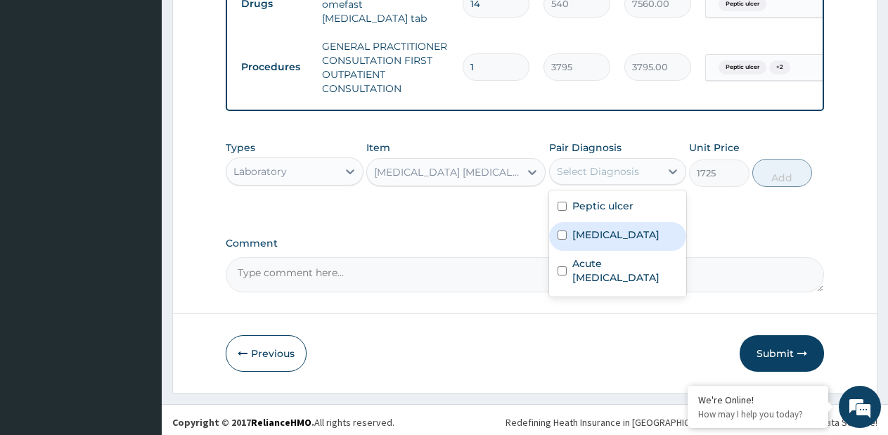
click at [608, 231] on div "[MEDICAL_DATA]" at bounding box center [618, 236] width 138 height 29
checkbox input "true"
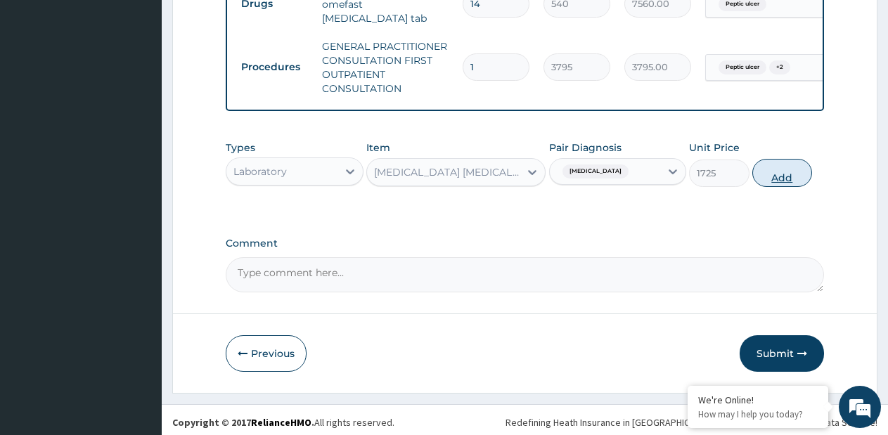
click at [792, 180] on button "Add" at bounding box center [783, 173] width 60 height 28
type input "0"
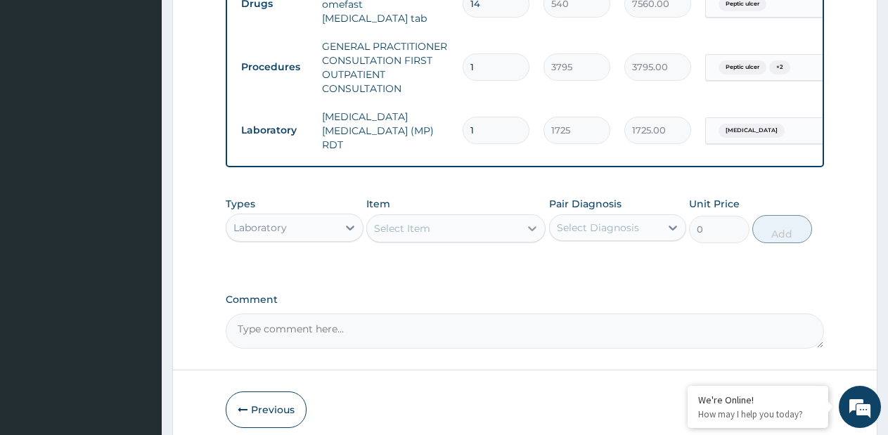
click at [531, 227] on icon at bounding box center [532, 229] width 8 height 5
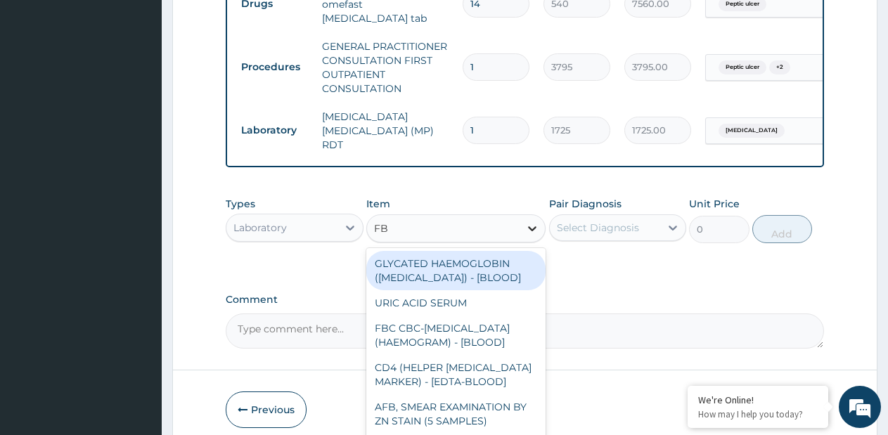
type input "FBC"
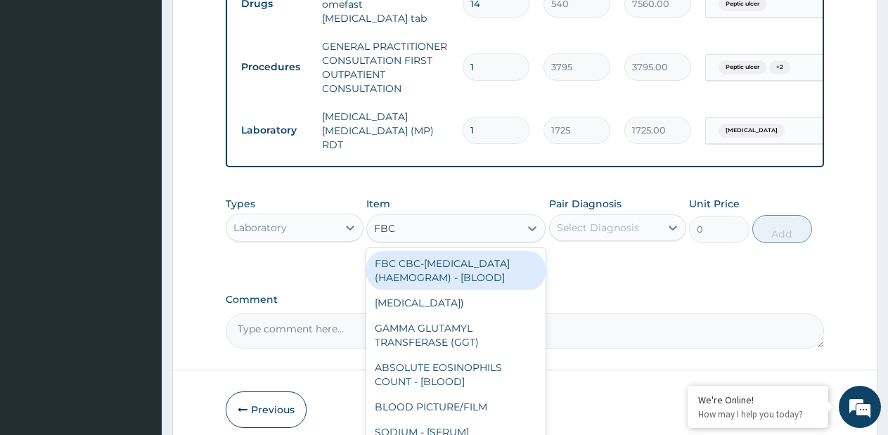
click at [474, 258] on div "FBC CBC-[MEDICAL_DATA] (HAEMOGRAM) - [BLOOD]" at bounding box center [455, 270] width 179 height 39
type input "4600"
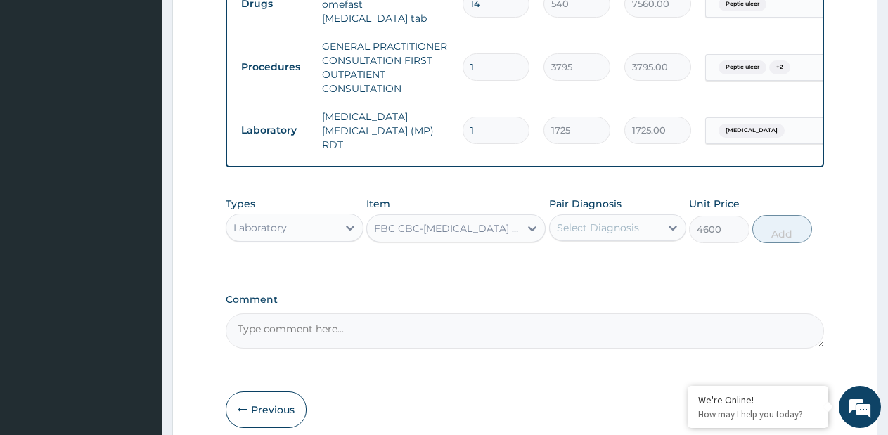
click at [592, 221] on div "Select Diagnosis" at bounding box center [598, 228] width 82 height 14
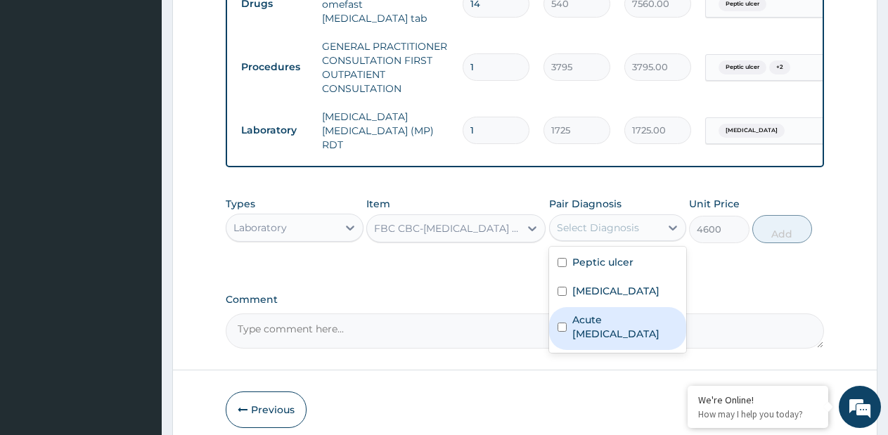
click at [612, 322] on label "Acute [MEDICAL_DATA]" at bounding box center [626, 327] width 106 height 28
checkbox input "true"
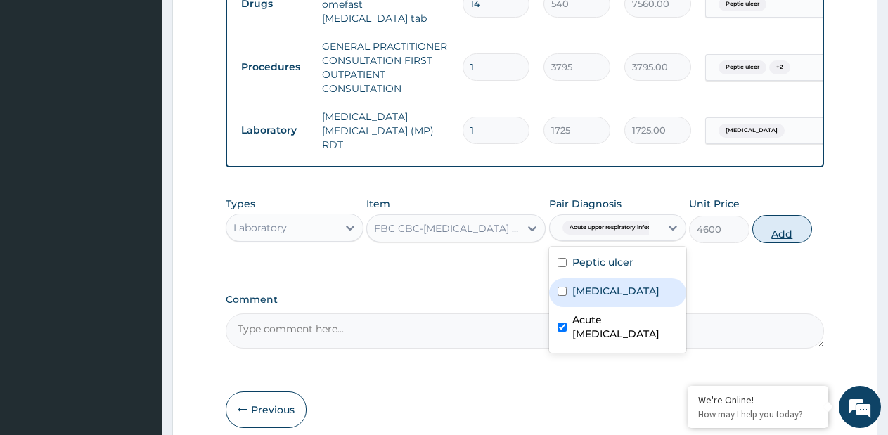
click at [787, 233] on button "Add" at bounding box center [783, 229] width 60 height 28
type input "0"
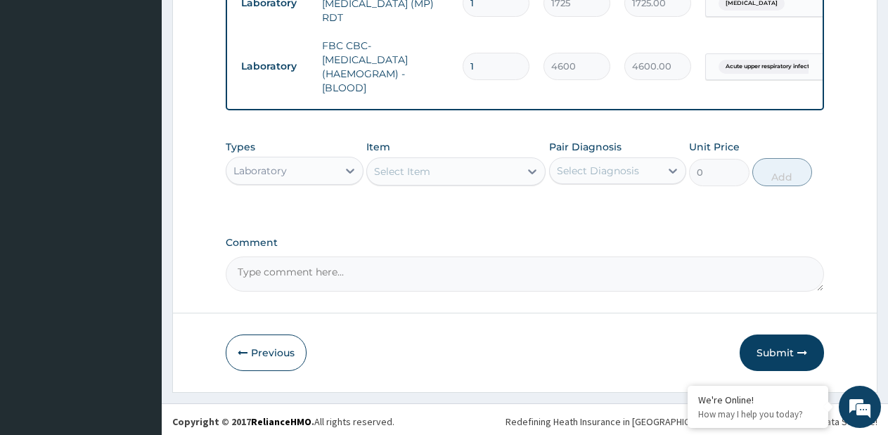
scroll to position [713, 0]
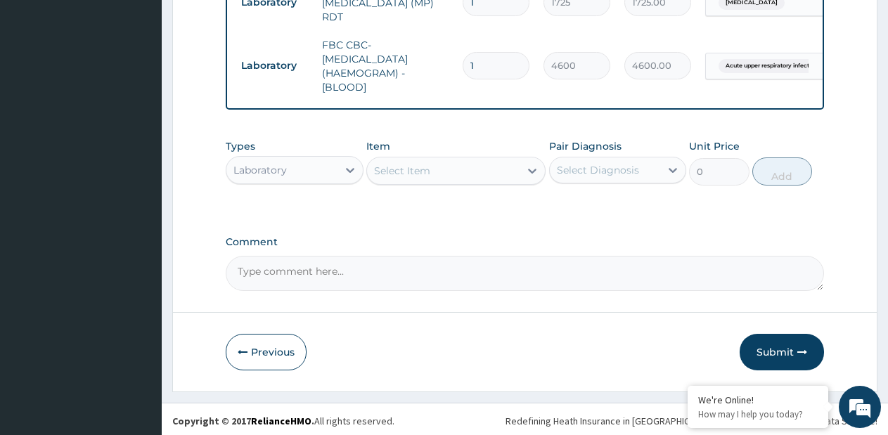
click at [332, 164] on div "Laboratory" at bounding box center [282, 170] width 111 height 23
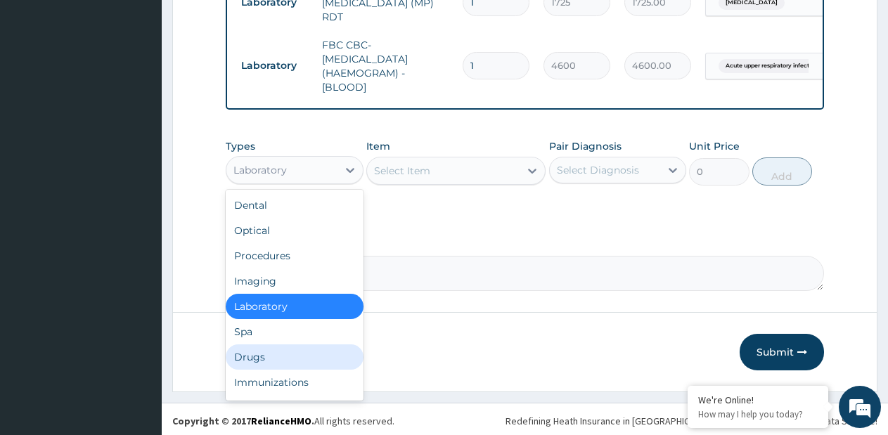
click at [277, 348] on div "Drugs" at bounding box center [295, 357] width 138 height 25
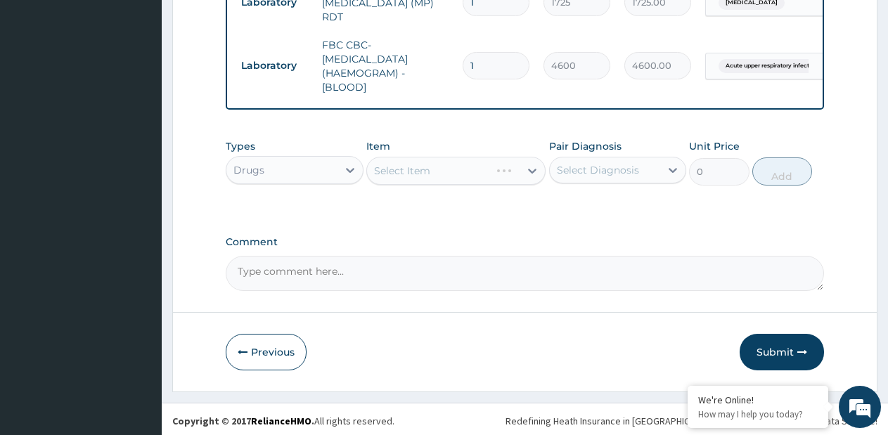
click at [533, 164] on div "Select Item" at bounding box center [455, 171] width 179 height 28
click at [536, 164] on icon at bounding box center [532, 171] width 14 height 14
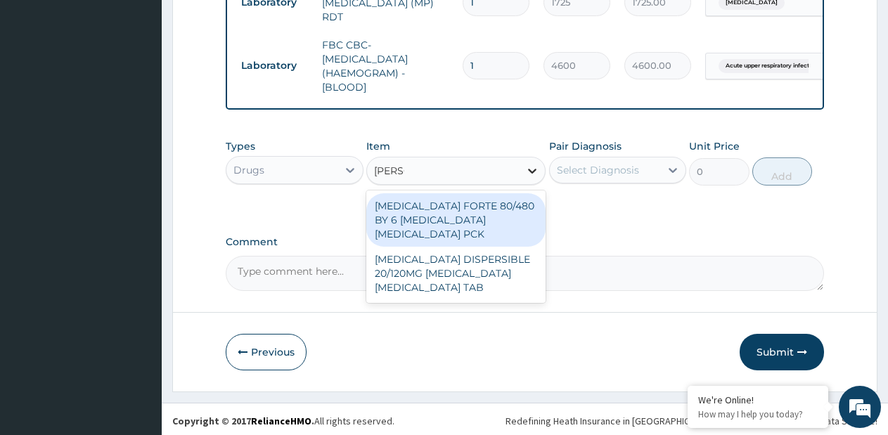
type input "COART"
click at [381, 200] on div "[MEDICAL_DATA] FORTE 80/480 BY 6 [MEDICAL_DATA] [MEDICAL_DATA] PCK" at bounding box center [455, 219] width 179 height 53
type input "1170"
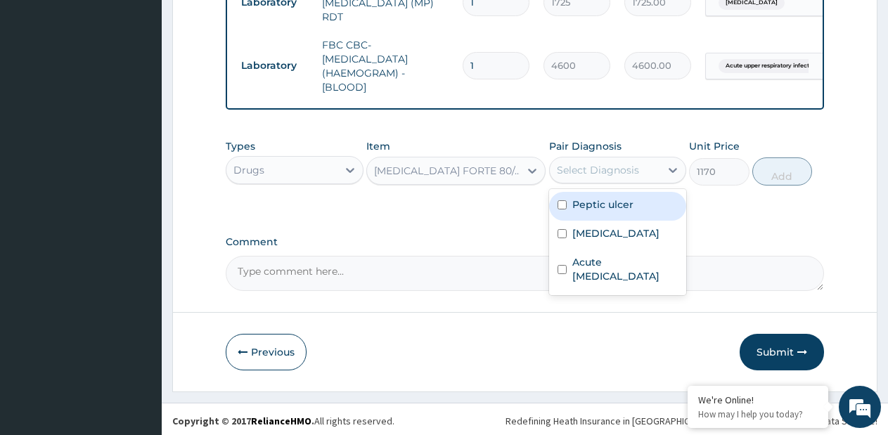
click at [587, 164] on div "Select Diagnosis" at bounding box center [598, 170] width 82 height 14
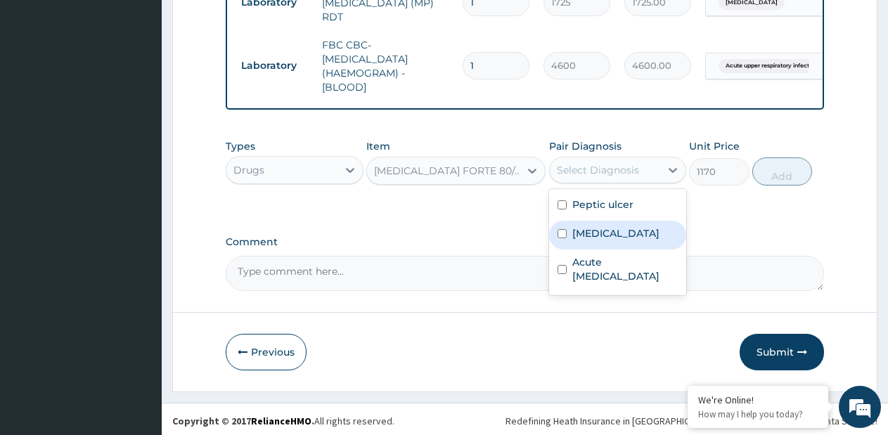
click at [586, 227] on label "[MEDICAL_DATA]" at bounding box center [616, 234] width 87 height 14
checkbox input "true"
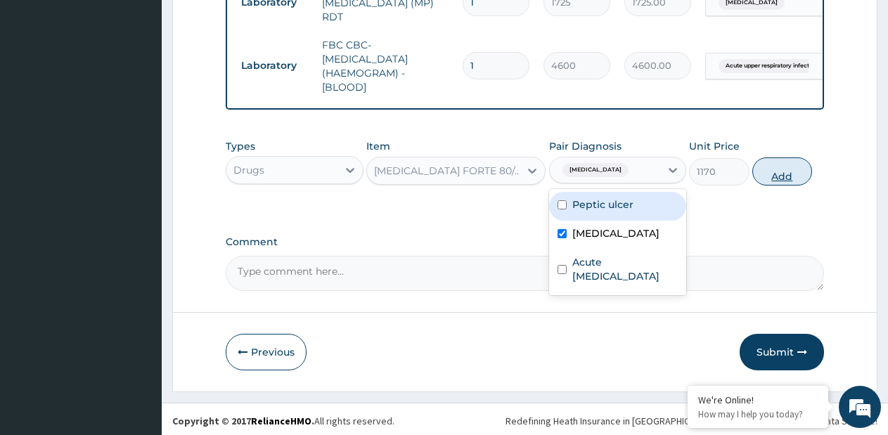
click at [770, 174] on button "Add" at bounding box center [783, 172] width 60 height 28
type input "0"
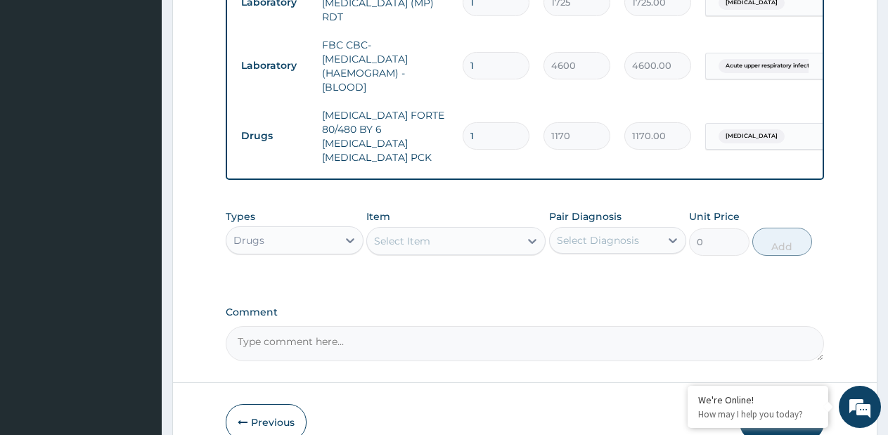
click at [483, 230] on div "Select Item" at bounding box center [443, 241] width 153 height 23
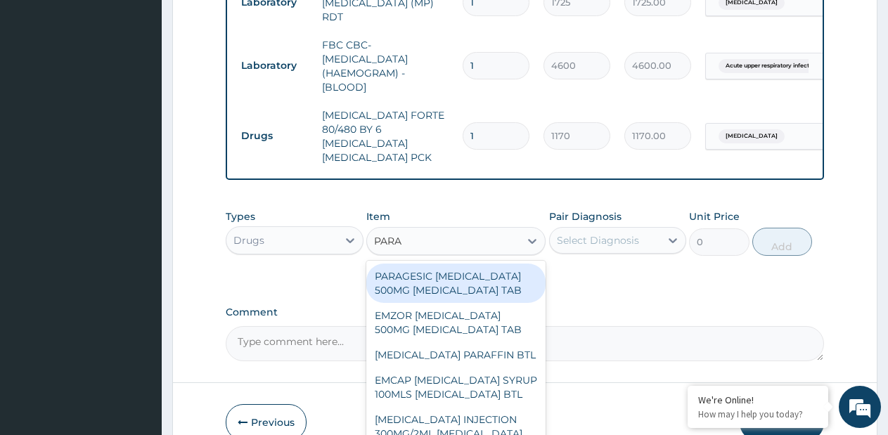
type input "PARAC"
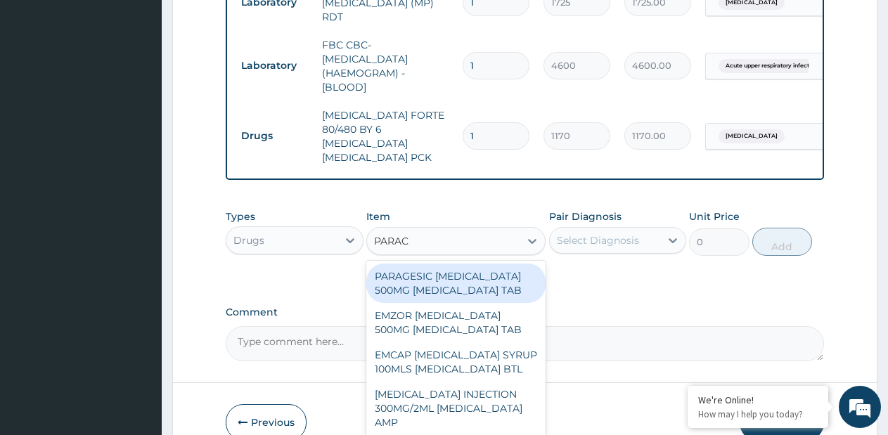
type input "15"
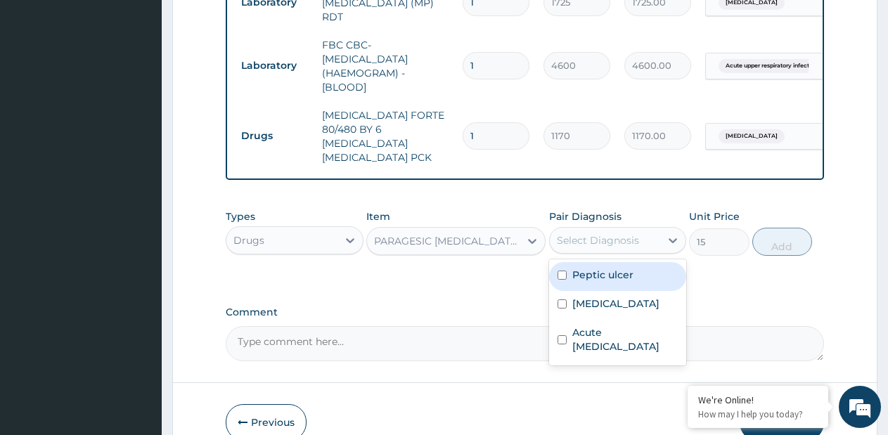
click at [621, 234] on div "Select Diagnosis" at bounding box center [598, 241] width 82 height 14
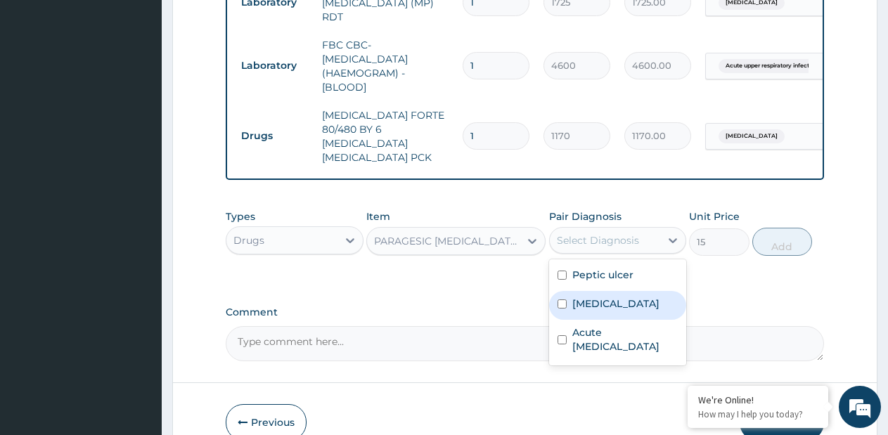
drag, startPoint x: 606, startPoint y: 279, endPoint x: 708, endPoint y: 246, distance: 107.9
click at [606, 297] on label "[MEDICAL_DATA]" at bounding box center [616, 304] width 87 height 14
checkbox input "true"
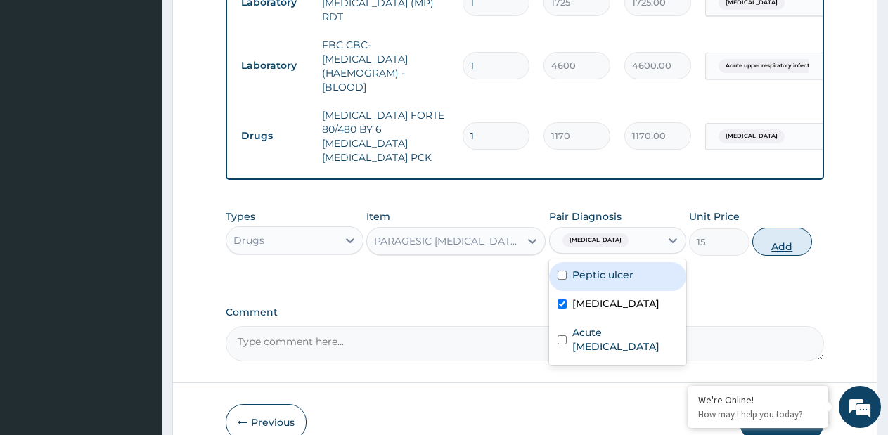
click at [774, 228] on button "Add" at bounding box center [783, 242] width 60 height 28
type input "0"
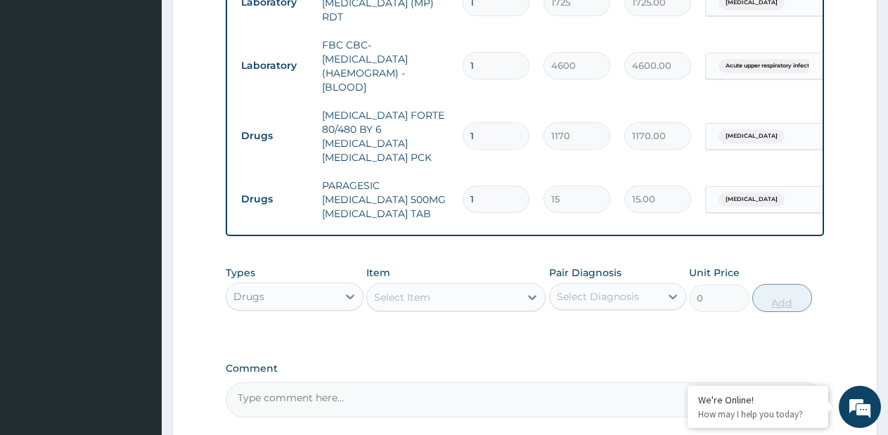
type input "18"
type input "270.00"
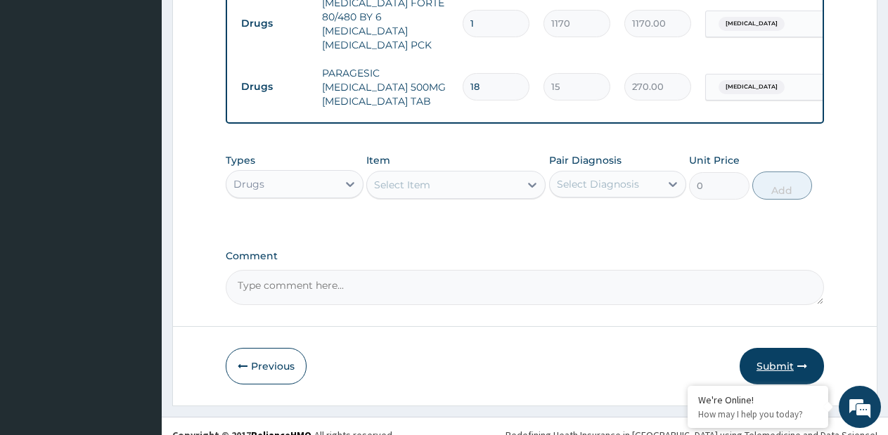
type input "18"
click at [772, 348] on button "Submit" at bounding box center [782, 366] width 84 height 37
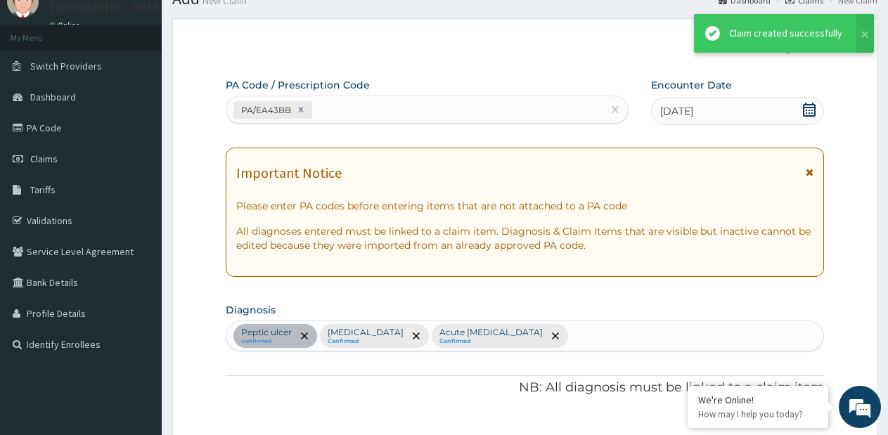
scroll to position [826, 0]
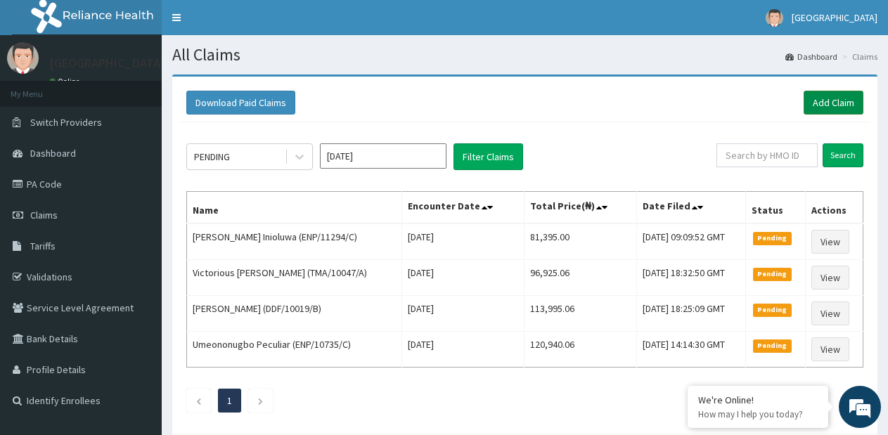
click at [817, 93] on link "Add Claim" at bounding box center [834, 103] width 60 height 24
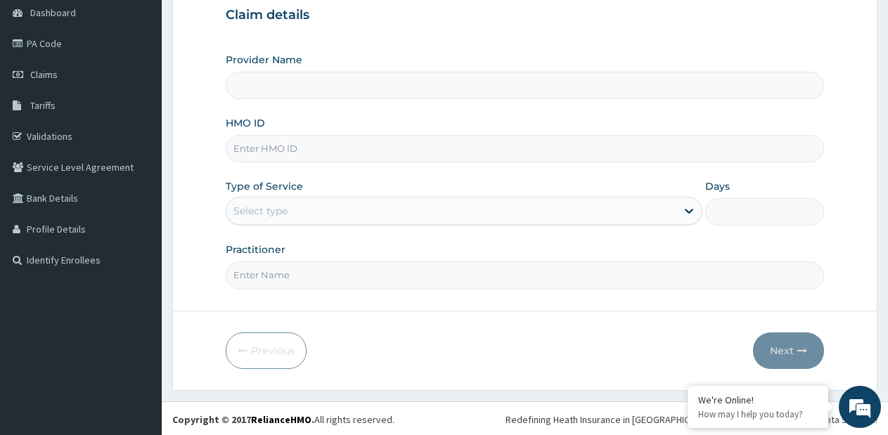
type input "[GEOGRAPHIC_DATA]- [GEOGRAPHIC_DATA] estate"
type input "ENP/11200/A"
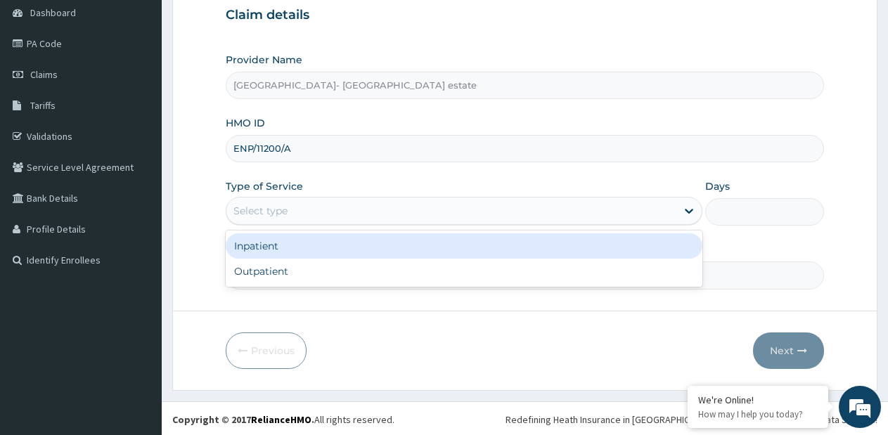
click at [388, 208] on div "Select type" at bounding box center [452, 211] width 450 height 23
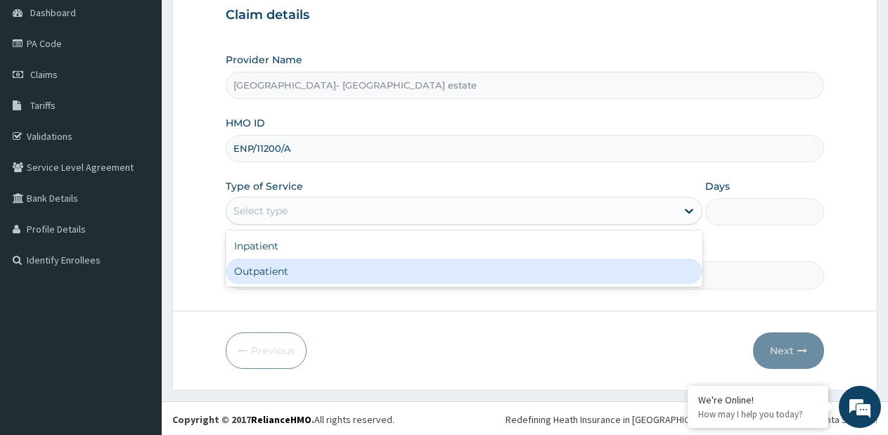
click at [360, 264] on div "Outpatient" at bounding box center [464, 271] width 476 height 25
type input "1"
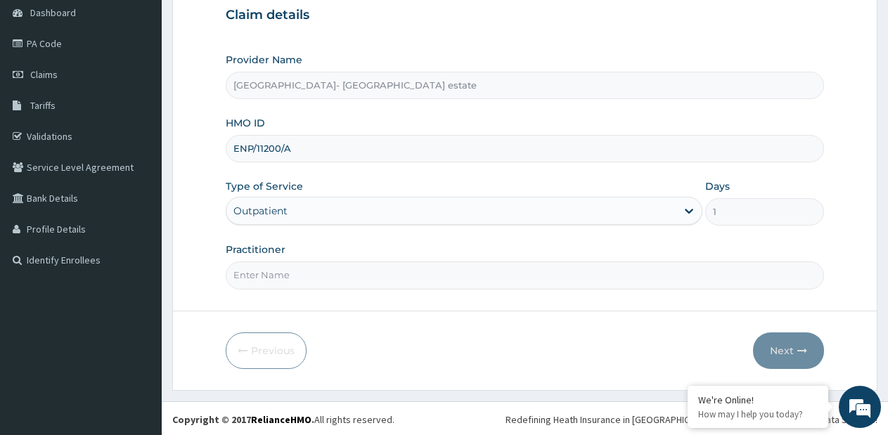
click at [360, 264] on input "Practitioner" at bounding box center [525, 275] width 599 height 27
type input "SP"
click at [782, 352] on button "Next" at bounding box center [788, 351] width 71 height 37
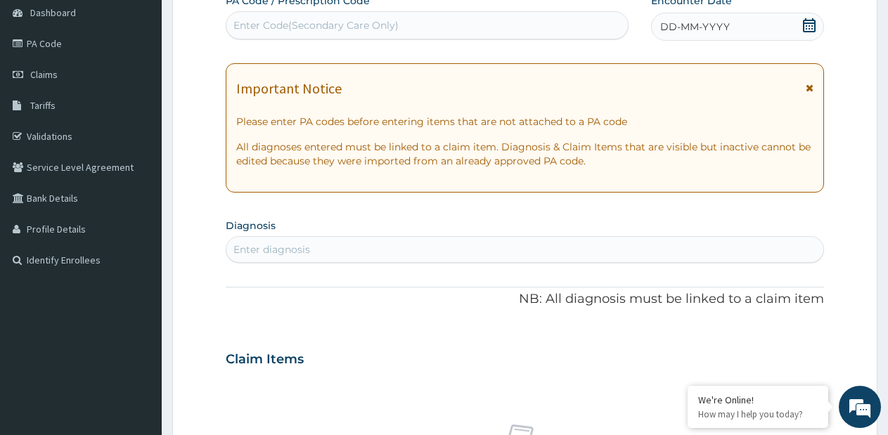
click at [508, 20] on div "Enter Code(Secondary Care Only)" at bounding box center [428, 25] width 402 height 23
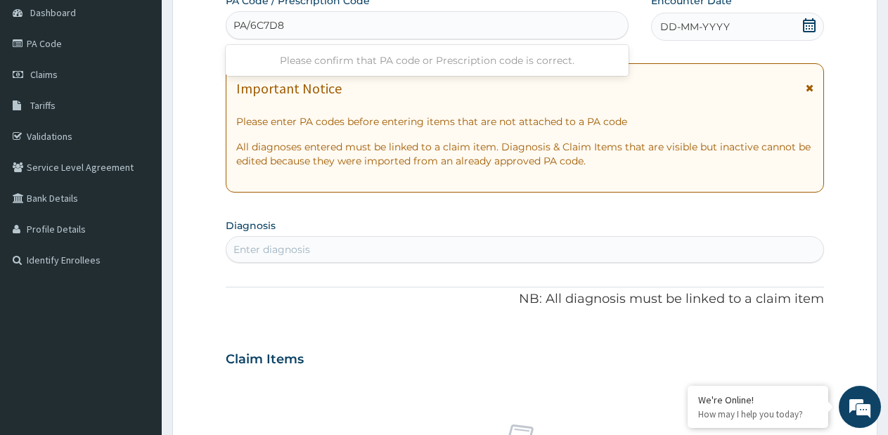
type input "PA/6C7D89"
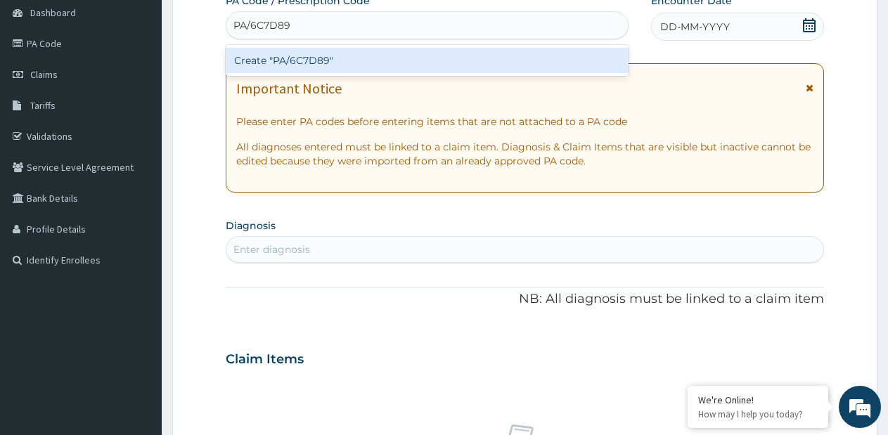
click at [511, 55] on div "Create "PA/6C7D89"" at bounding box center [427, 60] width 403 height 25
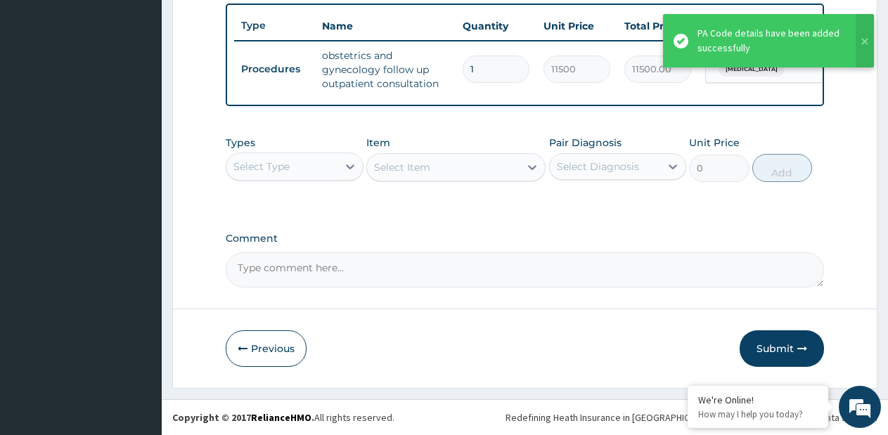
scroll to position [532, 0]
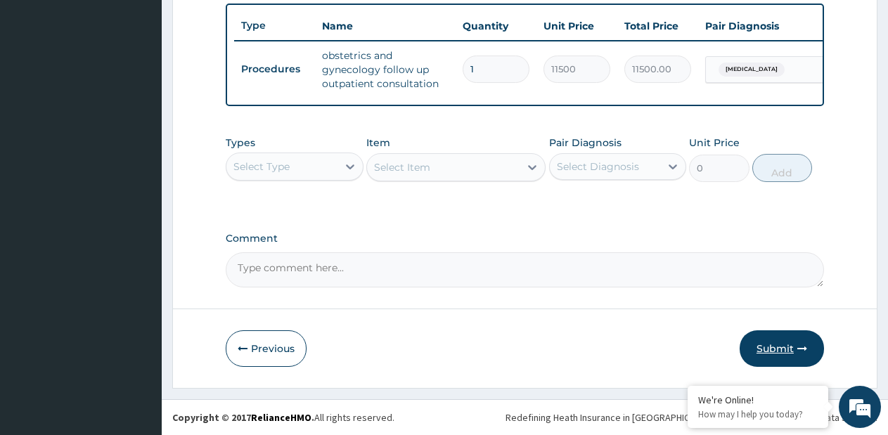
click at [771, 340] on button "Submit" at bounding box center [782, 349] width 84 height 37
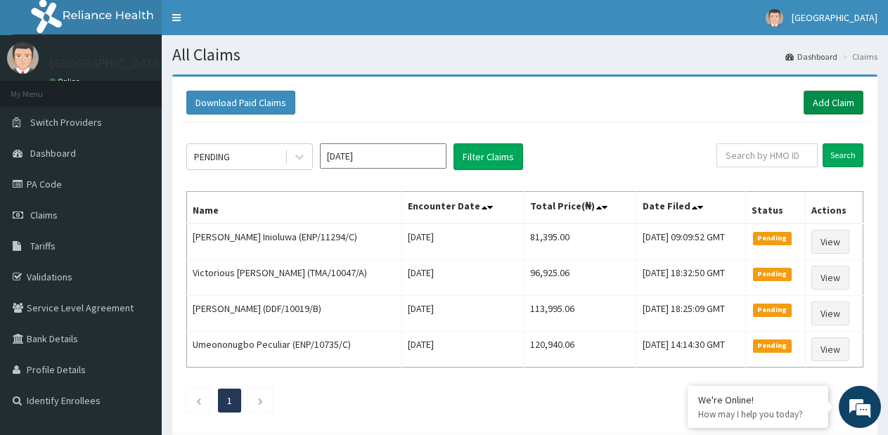
click at [835, 104] on link "Add Claim" at bounding box center [834, 103] width 60 height 24
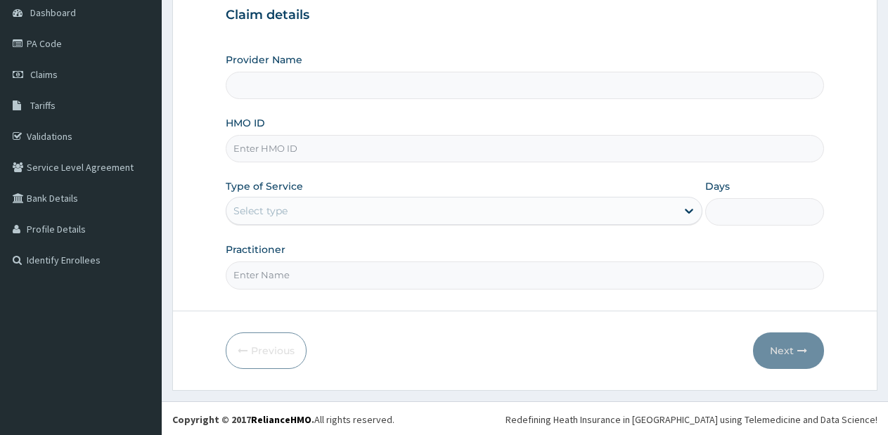
click at [408, 152] on input "HMO ID" at bounding box center [525, 148] width 599 height 27
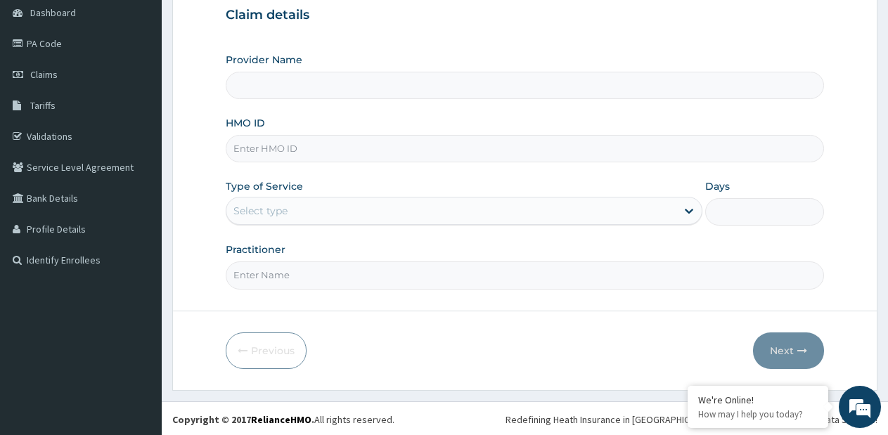
type input "[GEOGRAPHIC_DATA]- [GEOGRAPHIC_DATA] estate"
type input "BAT/10037/A"
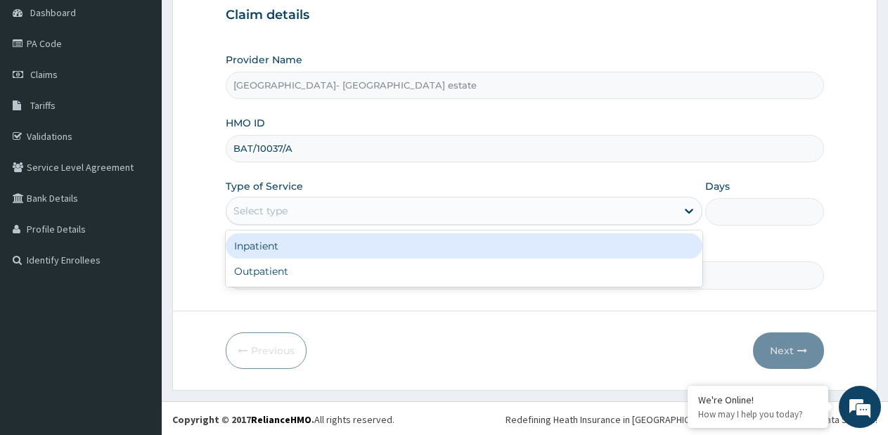
drag, startPoint x: 385, startPoint y: 204, endPoint x: 388, endPoint y: 215, distance: 11.5
click at [385, 206] on div "Select type" at bounding box center [452, 211] width 450 height 23
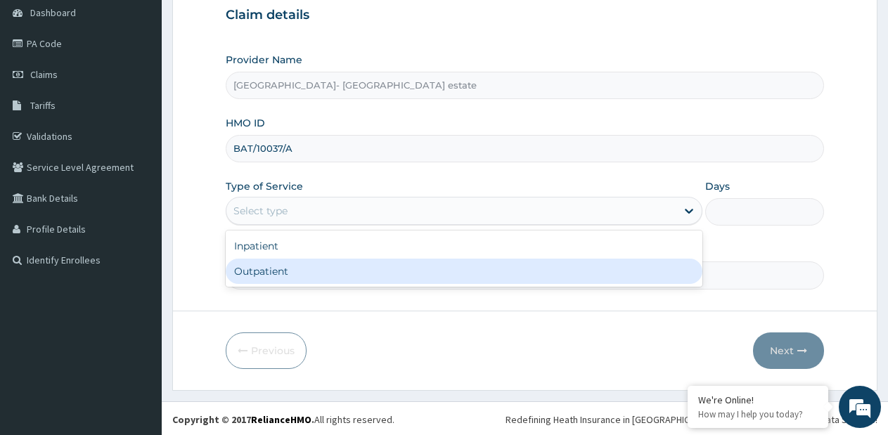
click at [355, 275] on div "Outpatient" at bounding box center [464, 271] width 476 height 25
type input "1"
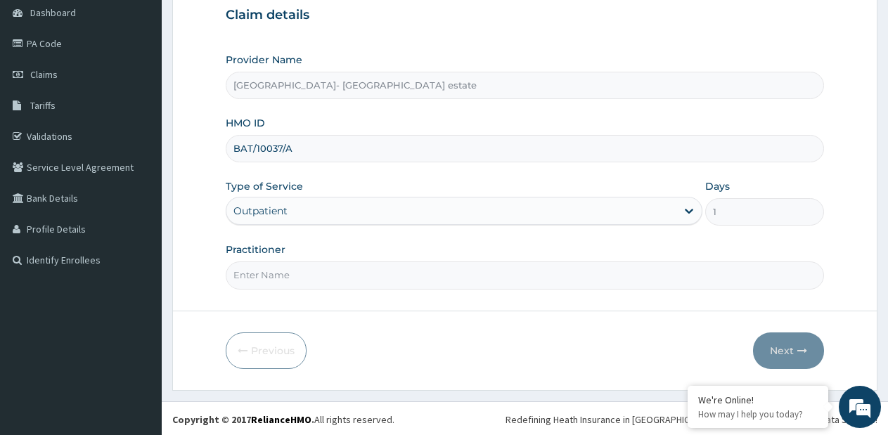
click at [352, 285] on input "Practitioner" at bounding box center [525, 275] width 599 height 27
type input "GP"
click at [797, 357] on button "Next" at bounding box center [788, 351] width 71 height 37
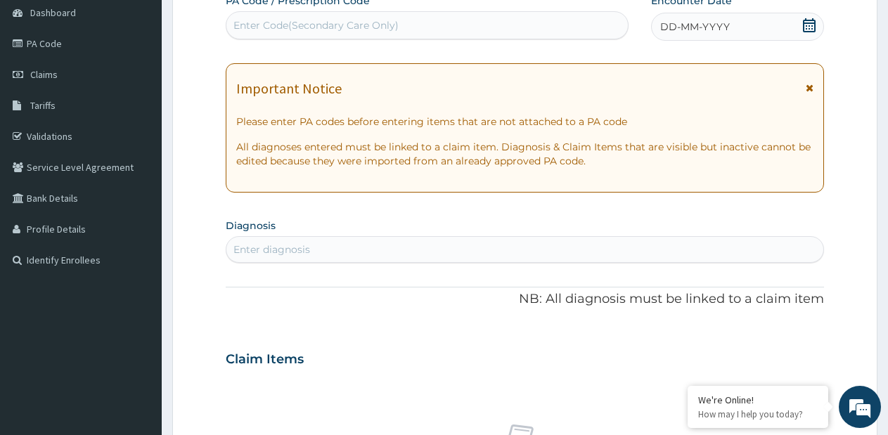
click at [726, 27] on span "DD-MM-YYYY" at bounding box center [696, 27] width 70 height 14
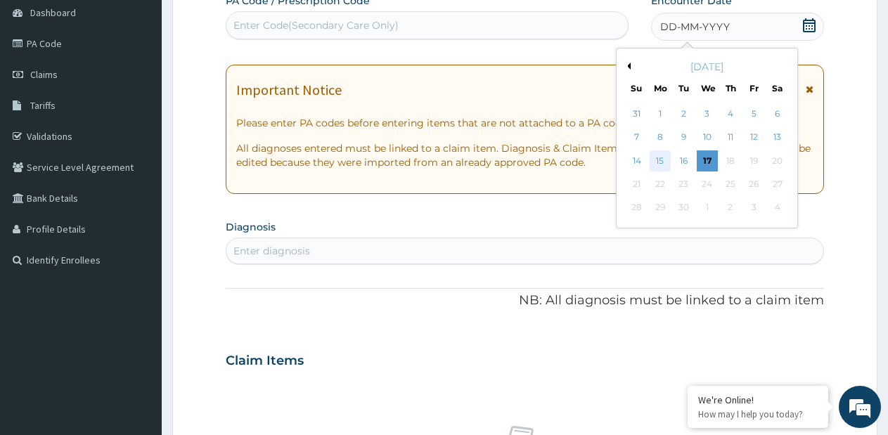
click at [655, 162] on div "15" at bounding box center [660, 161] width 21 height 21
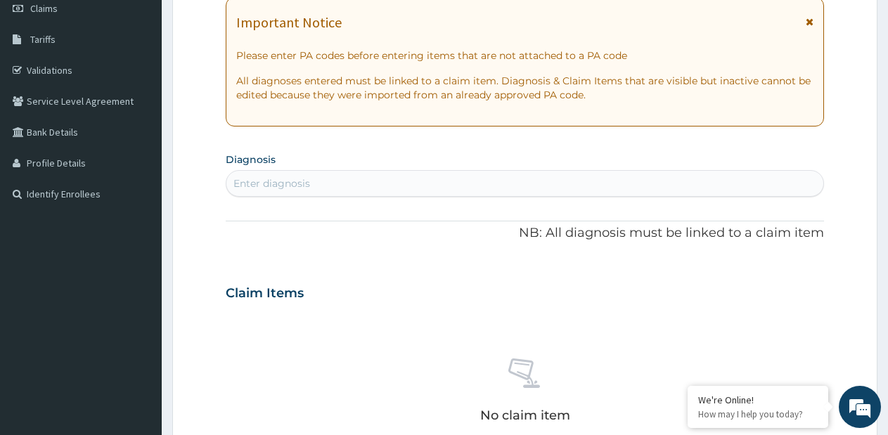
scroll to position [281, 0]
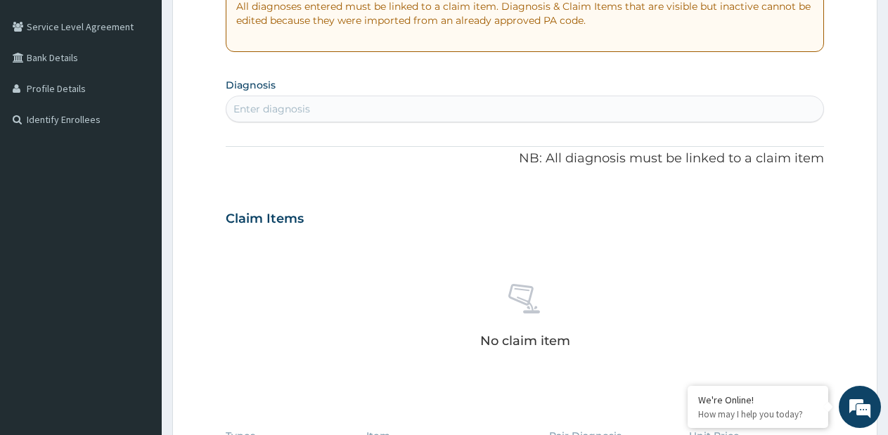
click at [484, 110] on div "Enter diagnosis" at bounding box center [525, 109] width 597 height 23
type input "ECHO"
click at [483, 109] on div "Enter diagnosis" at bounding box center [525, 109] width 597 height 23
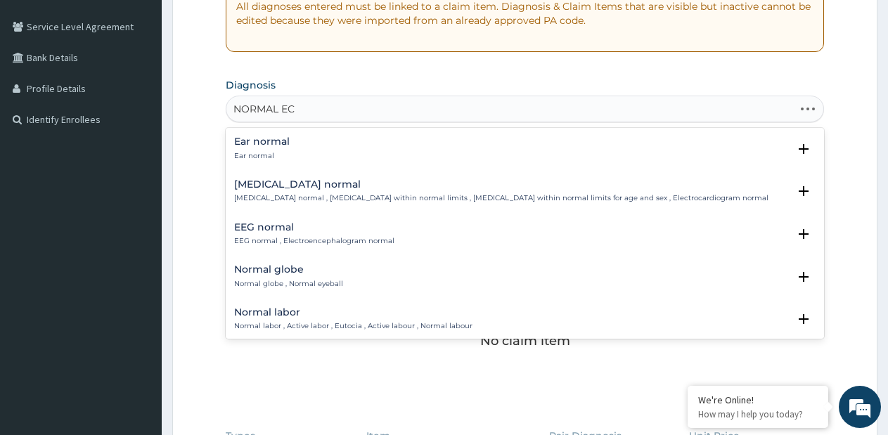
type input "NORMAL ECH"
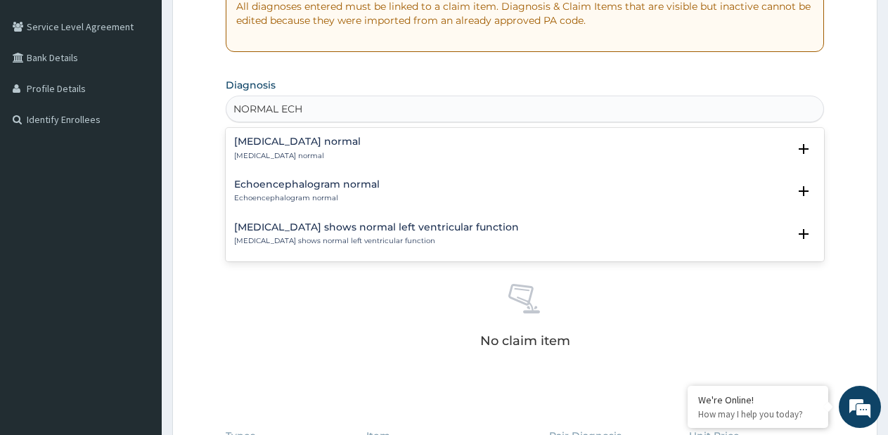
click at [373, 145] on div "Echocardiogram normal Echocardiogram normal" at bounding box center [525, 148] width 582 height 25
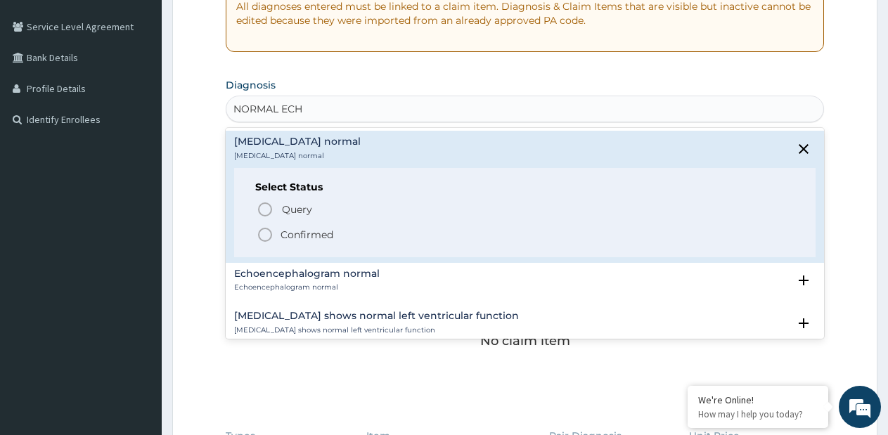
drag, startPoint x: 322, startPoint y: 231, endPoint x: 348, endPoint y: 222, distance: 27.4
click at [322, 229] on p "Confirmed" at bounding box center [307, 235] width 53 height 14
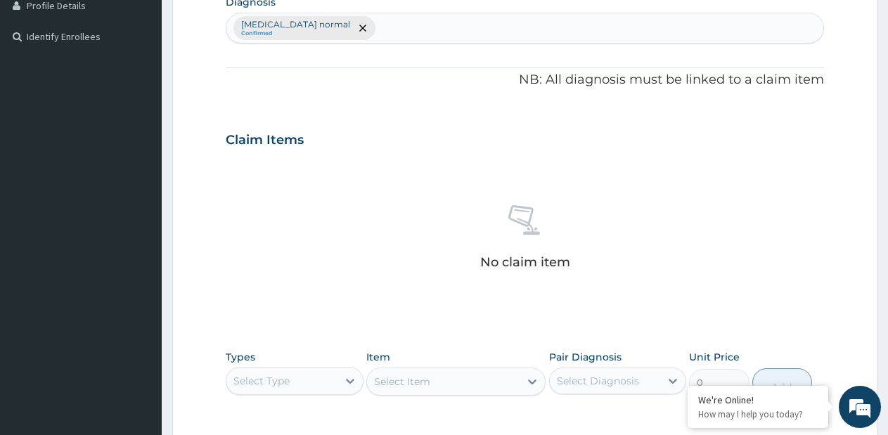
scroll to position [492, 0]
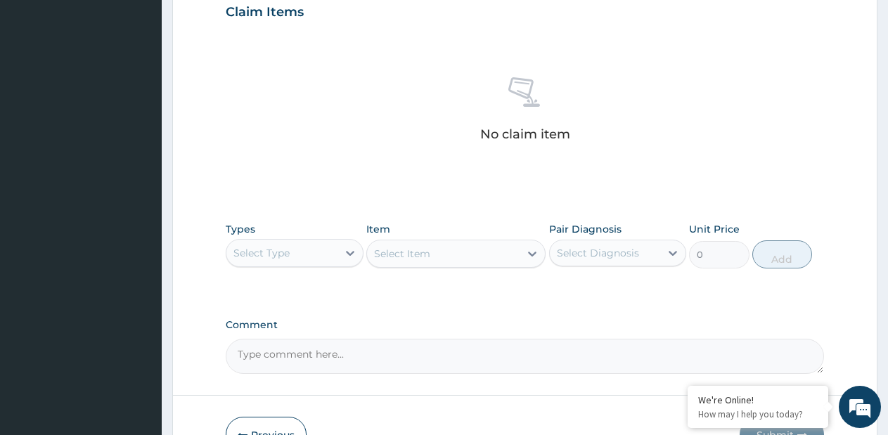
click at [337, 247] on div "Select Type" at bounding box center [282, 253] width 111 height 23
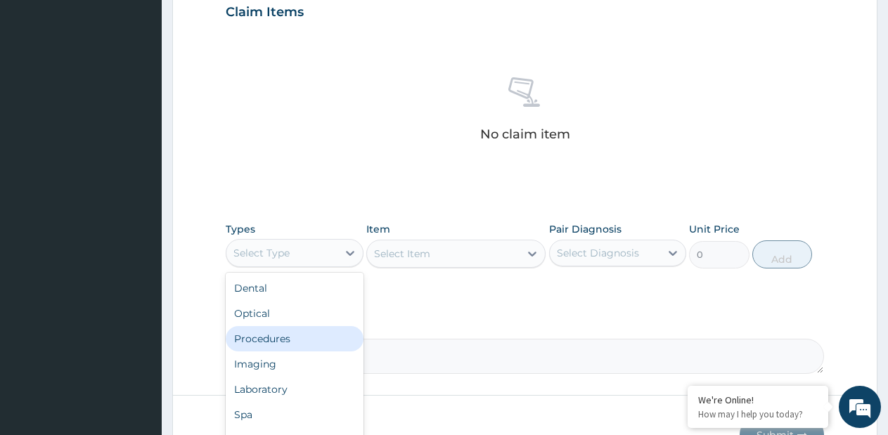
drag, startPoint x: 319, startPoint y: 330, endPoint x: 516, endPoint y: 252, distance: 212.5
click at [319, 329] on div "Procedures" at bounding box center [295, 338] width 138 height 25
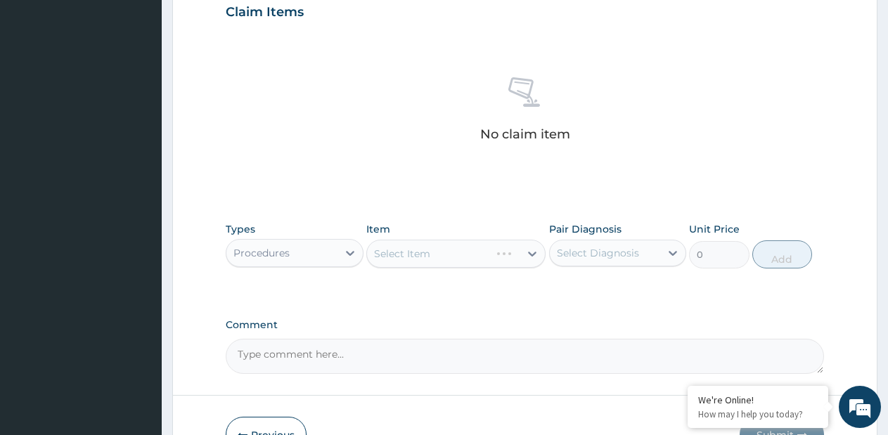
click at [536, 253] on div "Select Item" at bounding box center [455, 254] width 179 height 28
click at [530, 258] on div "Select Item" at bounding box center [455, 254] width 179 height 28
click at [530, 253] on icon at bounding box center [532, 254] width 8 height 5
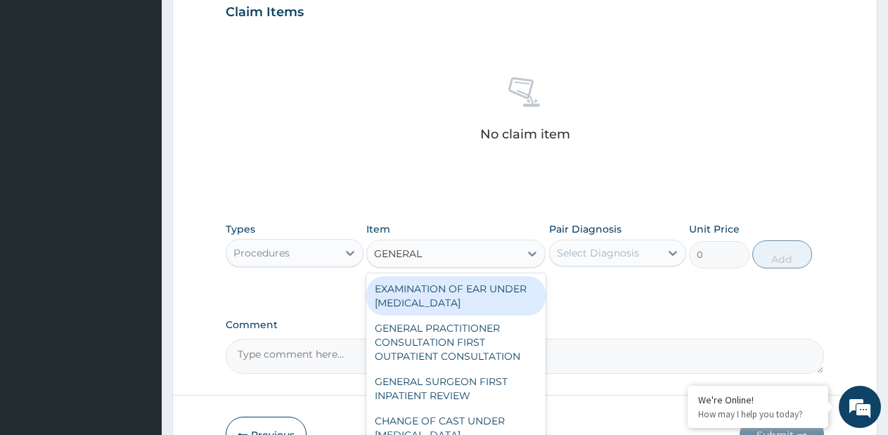
type input "GENERAL P"
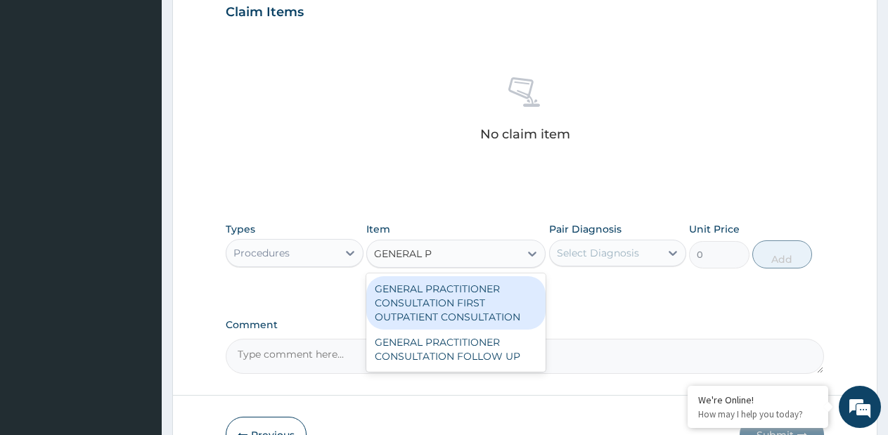
drag, startPoint x: 504, startPoint y: 304, endPoint x: 665, endPoint y: 269, distance: 164.9
click at [514, 298] on div "GENERAL PRACTITIONER CONSULTATION FIRST OUTPATIENT CONSULTATION" at bounding box center [455, 302] width 179 height 53
type input "3795"
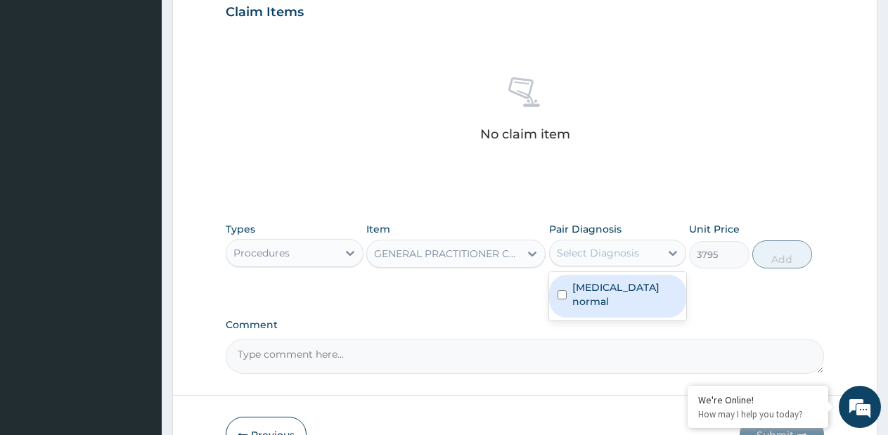
click at [658, 257] on div "Select Diagnosis" at bounding box center [605, 253] width 111 height 23
click at [620, 307] on label "Echocardiogram normal" at bounding box center [626, 295] width 106 height 28
checkbox input "true"
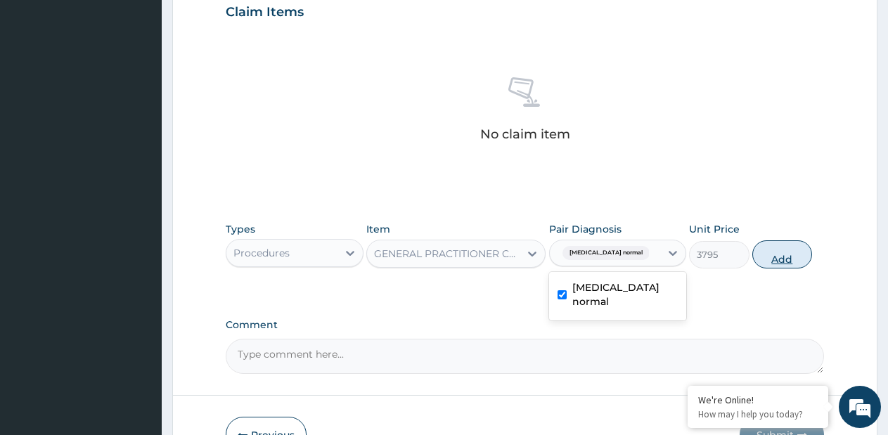
click at [785, 260] on button "Add" at bounding box center [783, 255] width 60 height 28
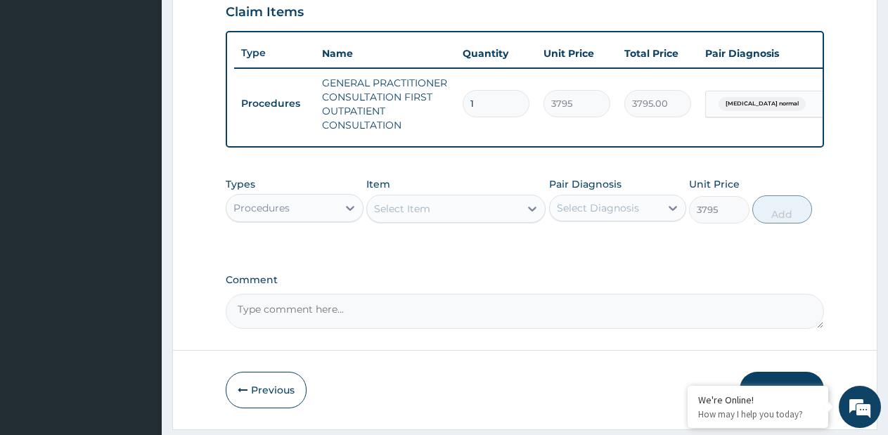
type input "0"
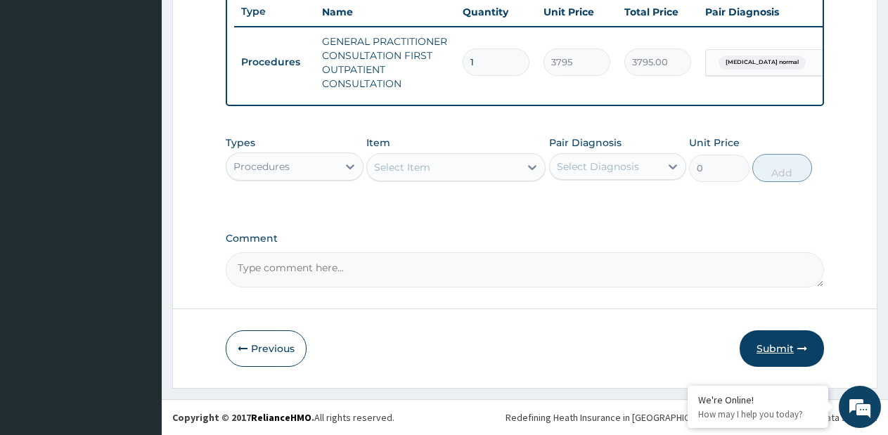
click at [789, 357] on button "Submit" at bounding box center [782, 349] width 84 height 37
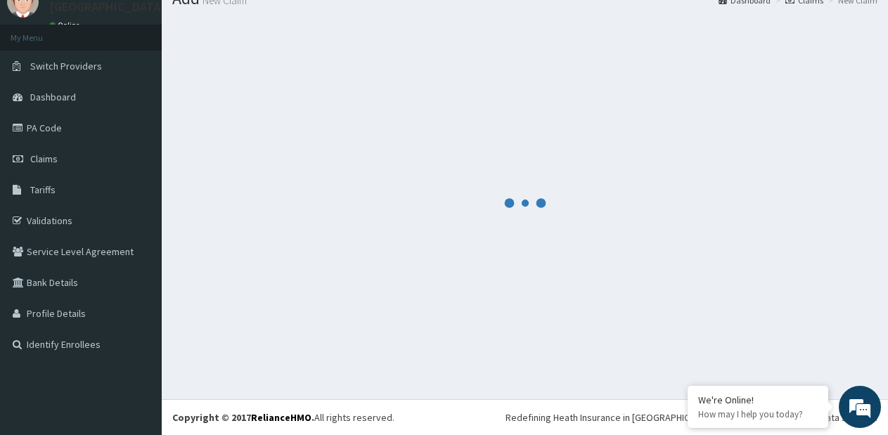
scroll to position [546, 0]
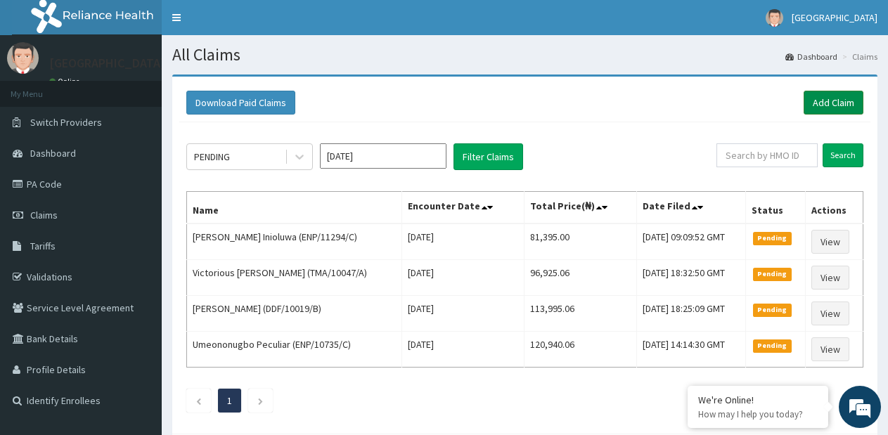
click at [822, 106] on link "Add Claim" at bounding box center [834, 103] width 60 height 24
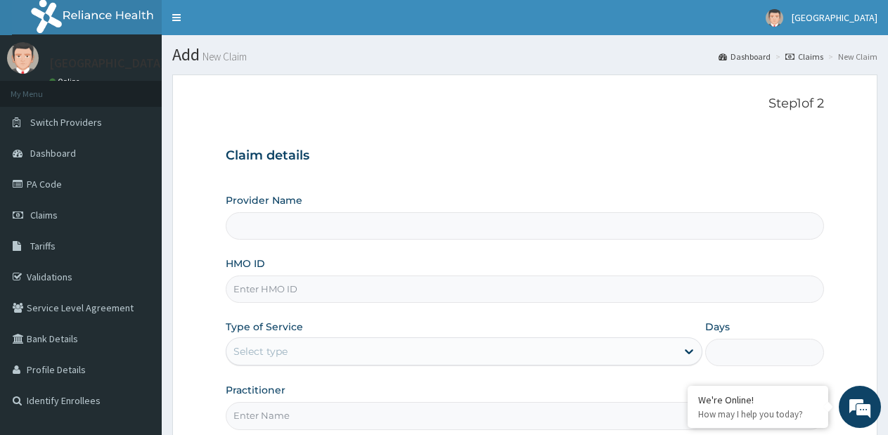
type input "[GEOGRAPHIC_DATA]- [GEOGRAPHIC_DATA] estate"
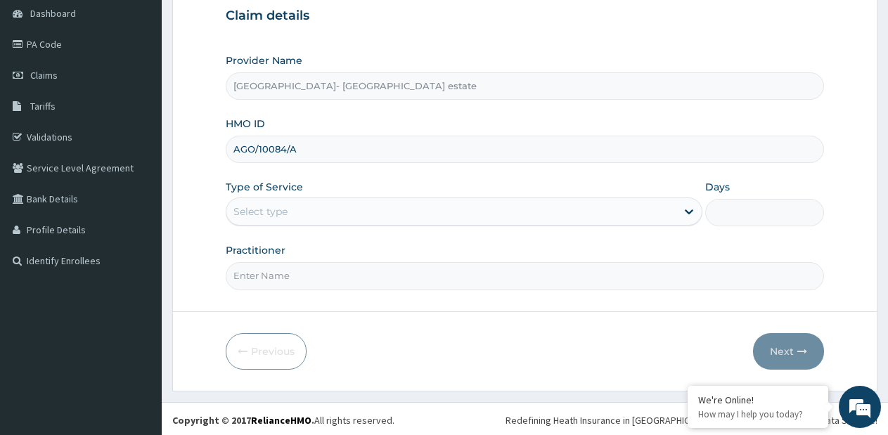
scroll to position [141, 0]
type input "AGO/10084/A"
click at [392, 212] on div "Select type" at bounding box center [452, 211] width 450 height 23
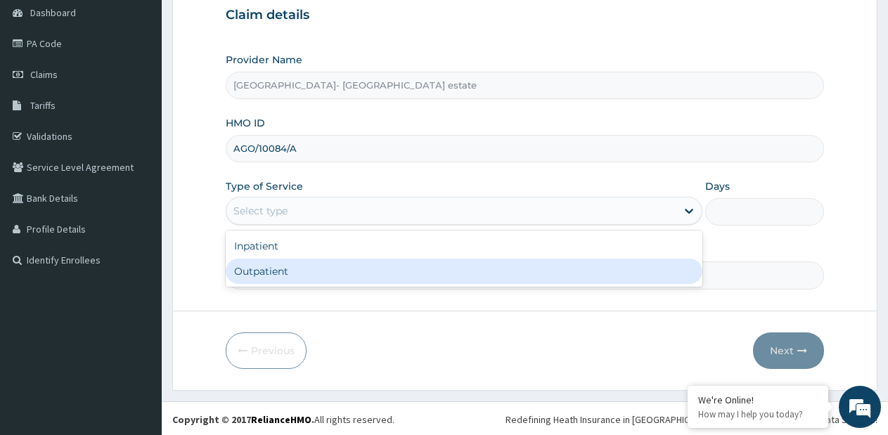
click at [335, 272] on div "Outpatient" at bounding box center [464, 271] width 476 height 25
type input "1"
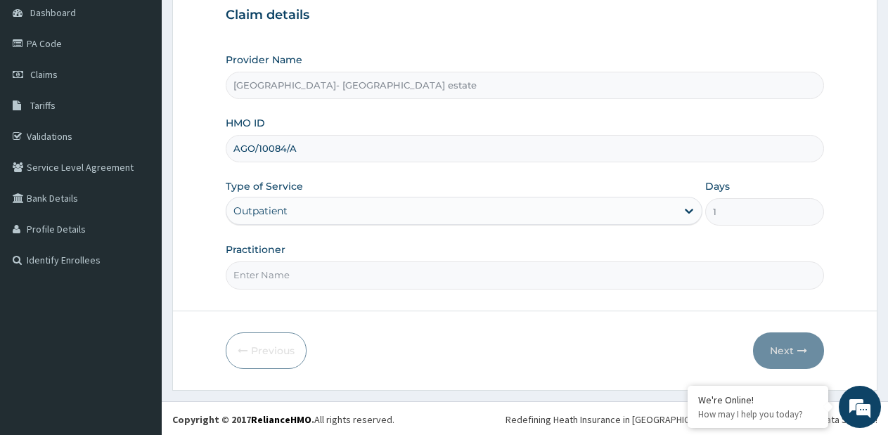
click at [330, 286] on input "Practitioner" at bounding box center [525, 275] width 599 height 27
type input "GP"
click at [801, 355] on icon "button" at bounding box center [803, 351] width 10 height 10
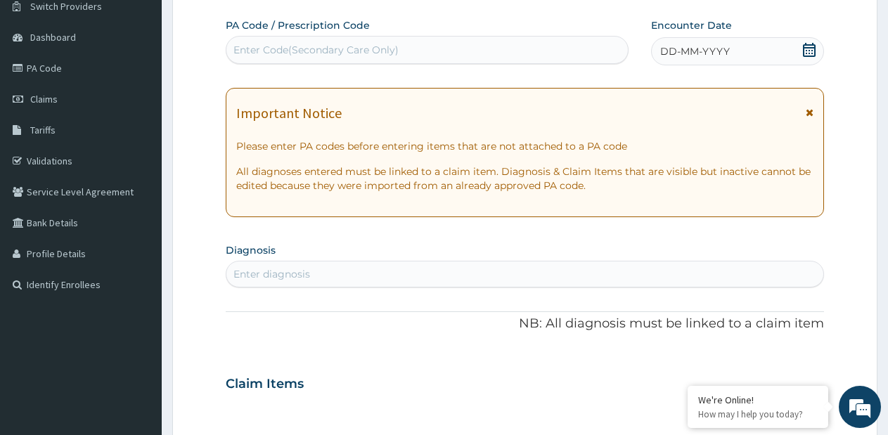
click at [670, 11] on div "Step 2 of 2 PA Code / Prescription Code Enter Code(Secondary Care Only) Encount…" at bounding box center [525, 363] width 599 height 766
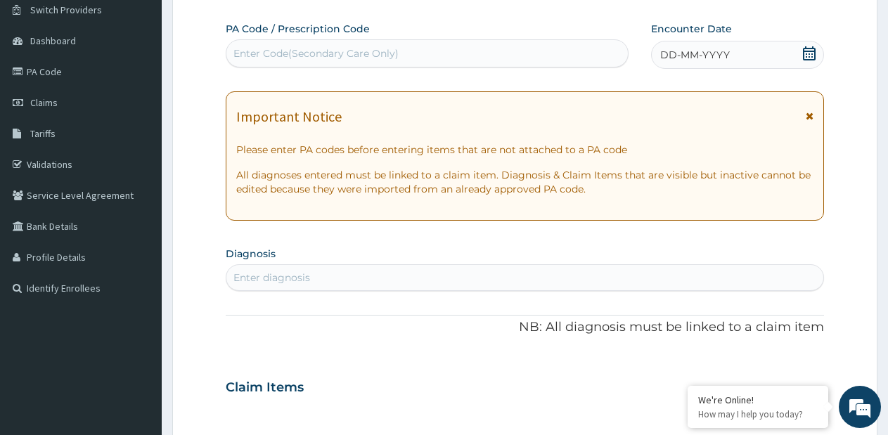
click at [668, 56] on span "DD-MM-YYYY" at bounding box center [696, 55] width 70 height 14
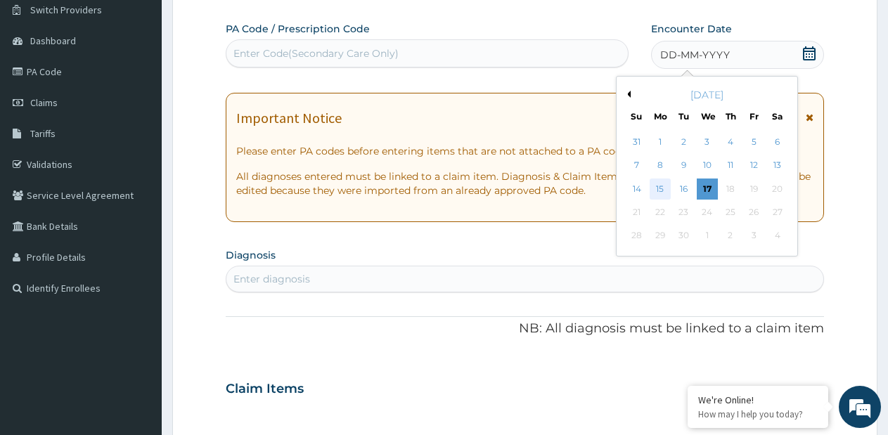
click at [661, 190] on div "15" at bounding box center [660, 189] width 21 height 21
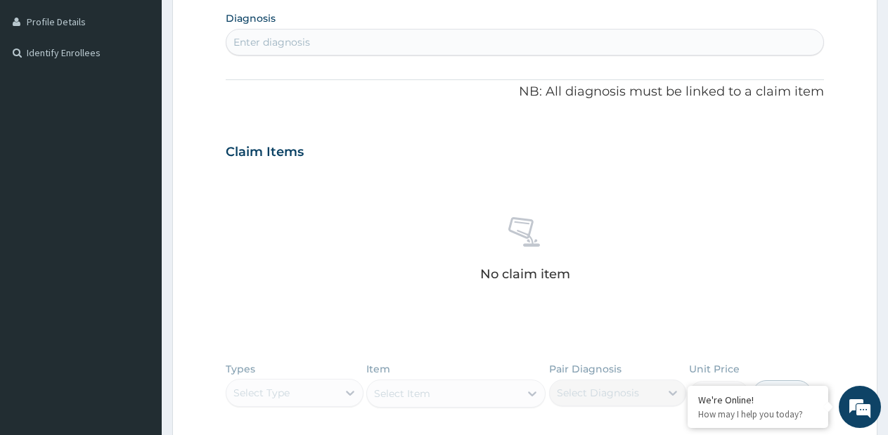
scroll to position [324, 0]
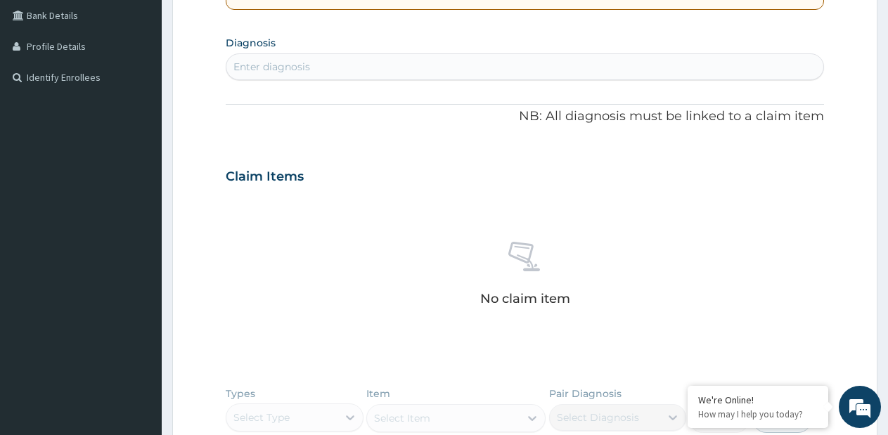
click at [516, 68] on div "Enter diagnosis" at bounding box center [525, 67] width 597 height 23
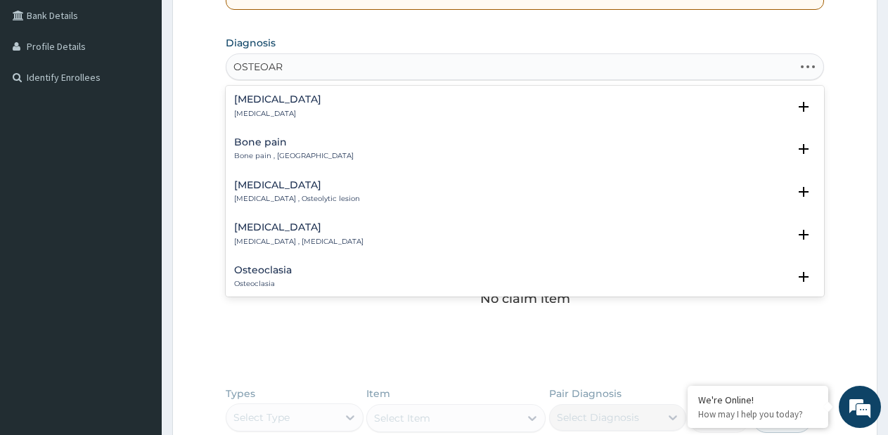
type input "OSTEOART"
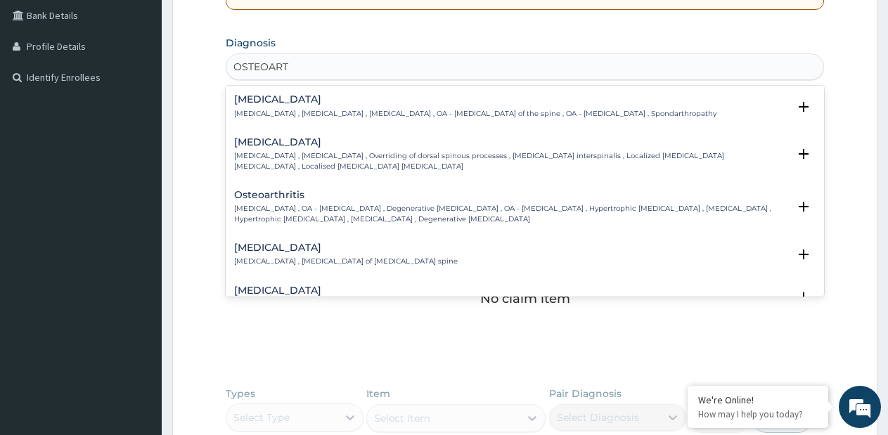
click at [402, 209] on p "Osteoarthritis , OA - Osteoarthritis , Degenerative arthritis , OA - Osteoarthr…" at bounding box center [511, 214] width 554 height 20
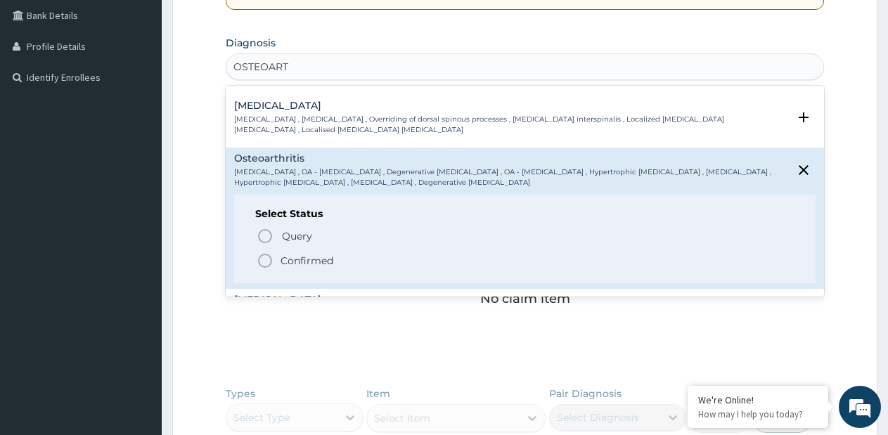
scroll to position [70, 0]
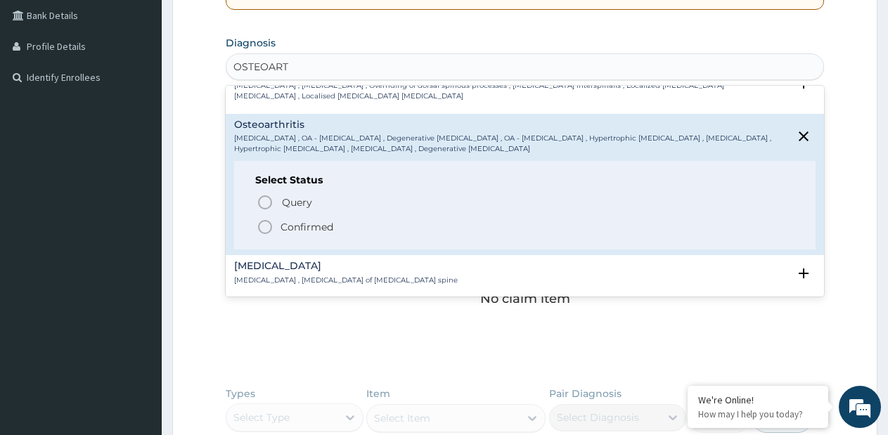
click at [320, 228] on p "Confirmed" at bounding box center [307, 227] width 53 height 14
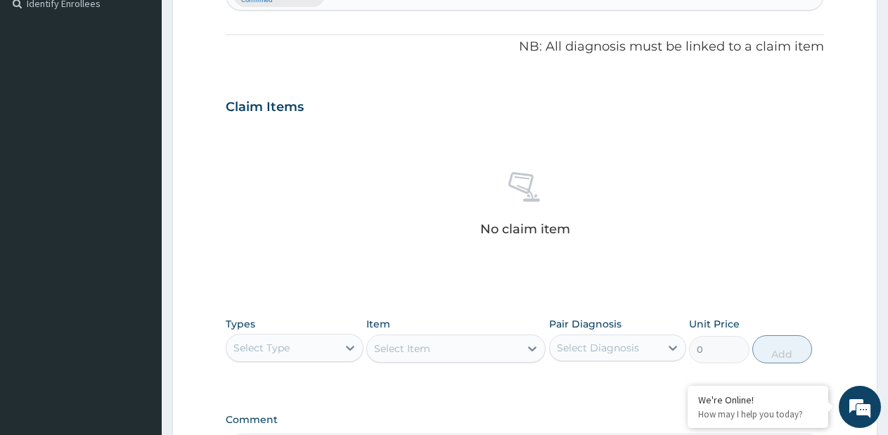
scroll to position [535, 0]
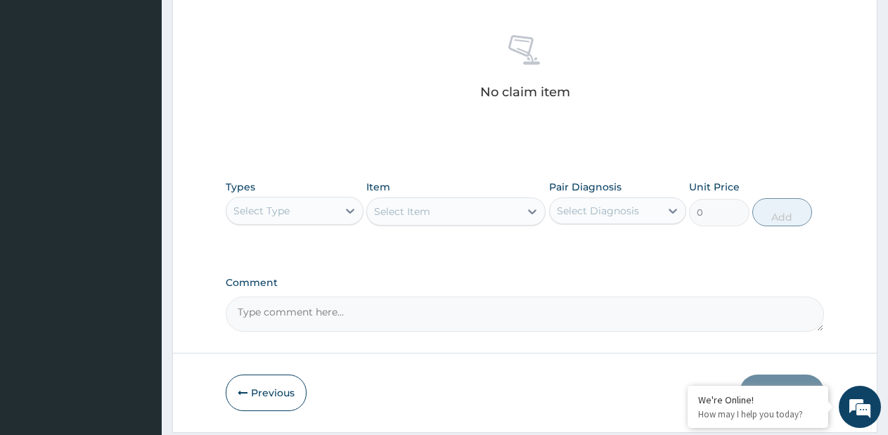
click at [324, 219] on div "Select Type" at bounding box center [282, 211] width 111 height 23
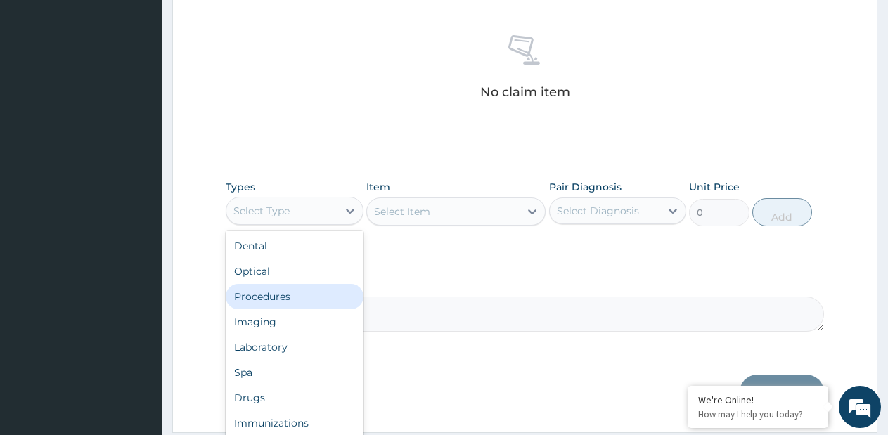
click at [302, 298] on div "Procedures" at bounding box center [295, 296] width 138 height 25
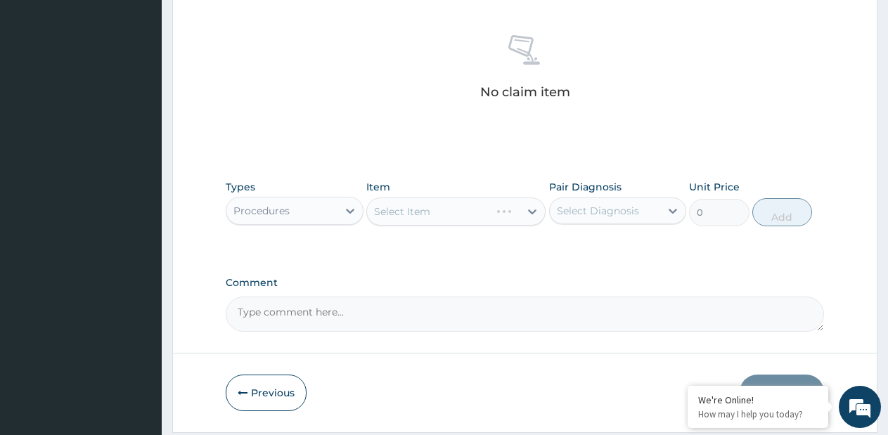
click at [514, 217] on div "Select Item" at bounding box center [455, 212] width 179 height 28
click at [490, 217] on div "Select Item" at bounding box center [428, 211] width 123 height 23
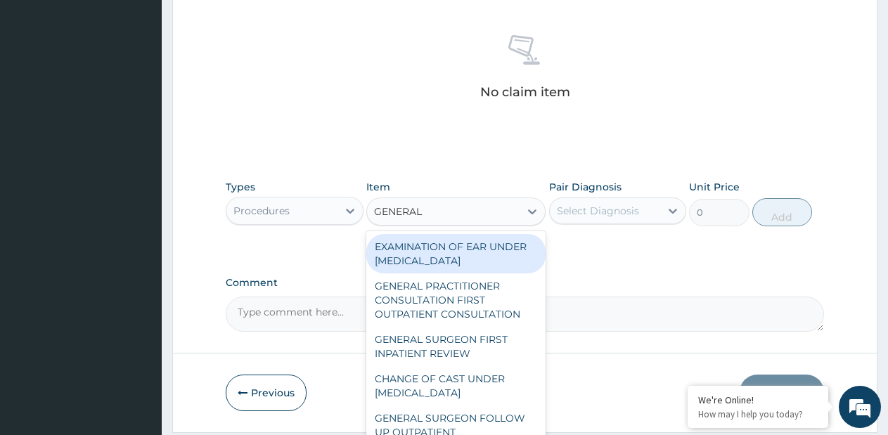
type input "GENERAL P"
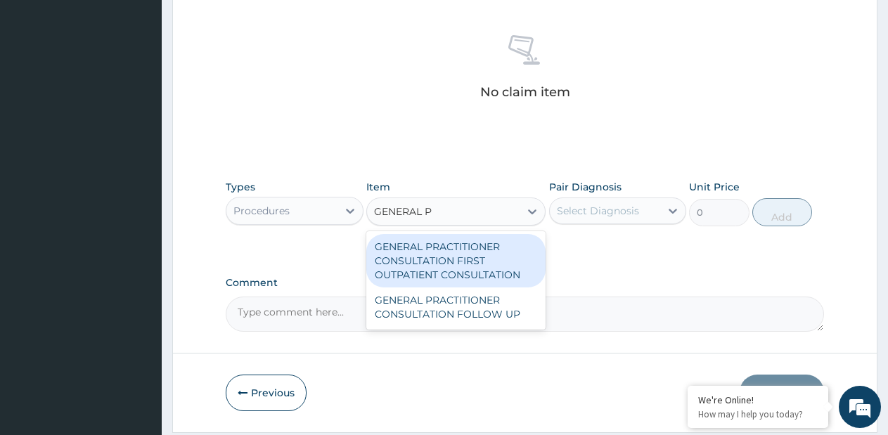
drag, startPoint x: 497, startPoint y: 257, endPoint x: 552, endPoint y: 228, distance: 61.7
click at [497, 258] on div "GENERAL PRACTITIONER CONSULTATION FIRST OUTPATIENT CONSULTATION" at bounding box center [455, 260] width 179 height 53
type input "3795"
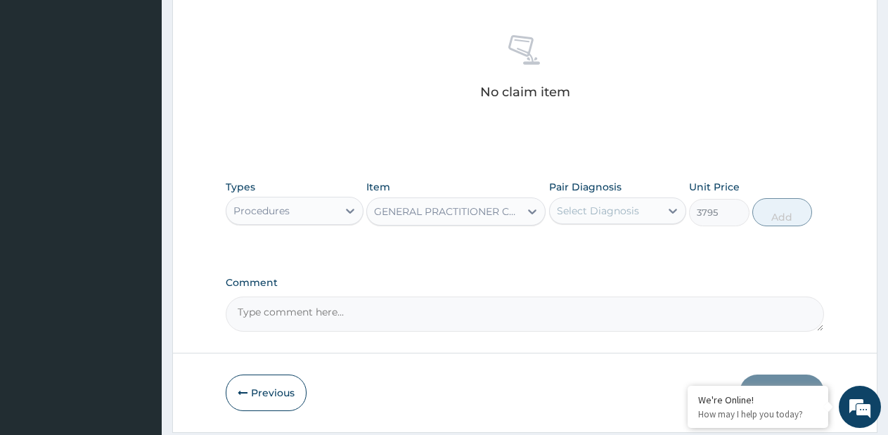
click at [566, 217] on div "Select Diagnosis" at bounding box center [598, 211] width 82 height 14
click at [589, 245] on label "Osteoarthritis" at bounding box center [608, 245] width 70 height 14
checkbox input "true"
click at [772, 219] on button "Add" at bounding box center [783, 212] width 60 height 28
type input "0"
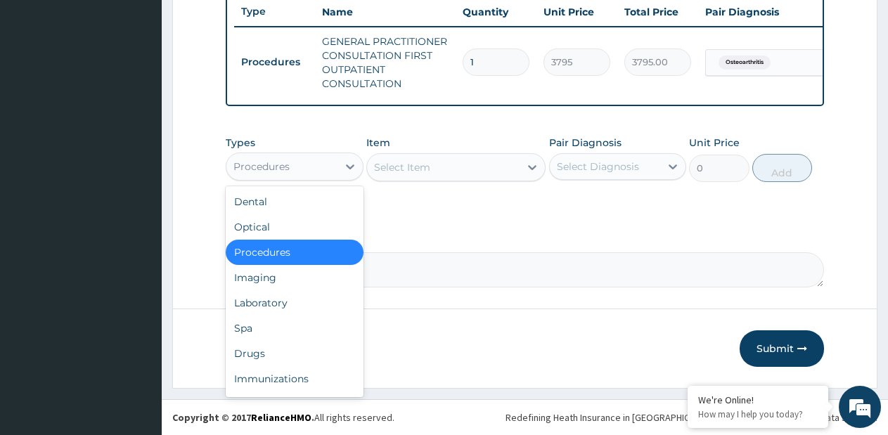
click at [335, 177] on div "Procedures" at bounding box center [282, 166] width 111 height 23
click at [264, 363] on div "Drugs" at bounding box center [295, 353] width 138 height 25
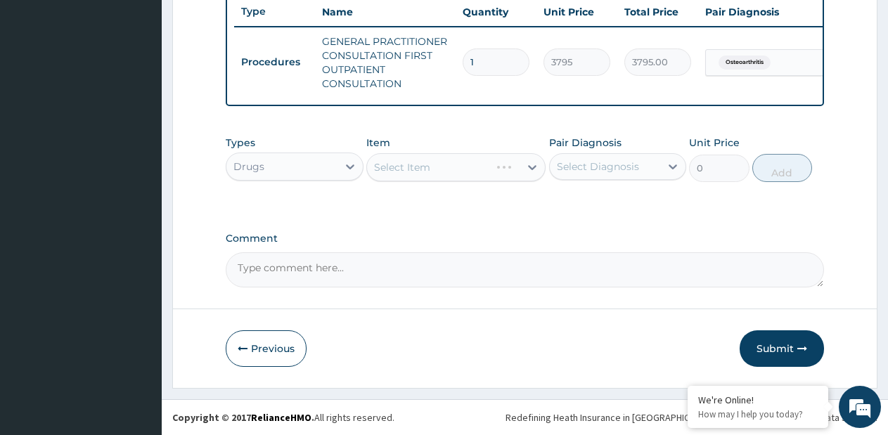
click at [535, 174] on div "Select Item" at bounding box center [455, 167] width 179 height 28
click at [516, 176] on div "Select Item" at bounding box center [455, 167] width 179 height 28
click at [527, 178] on div "Select Item" at bounding box center [455, 167] width 179 height 28
click at [528, 180] on div "Select Item" at bounding box center [455, 167] width 179 height 28
click at [531, 180] on div at bounding box center [532, 167] width 25 height 25
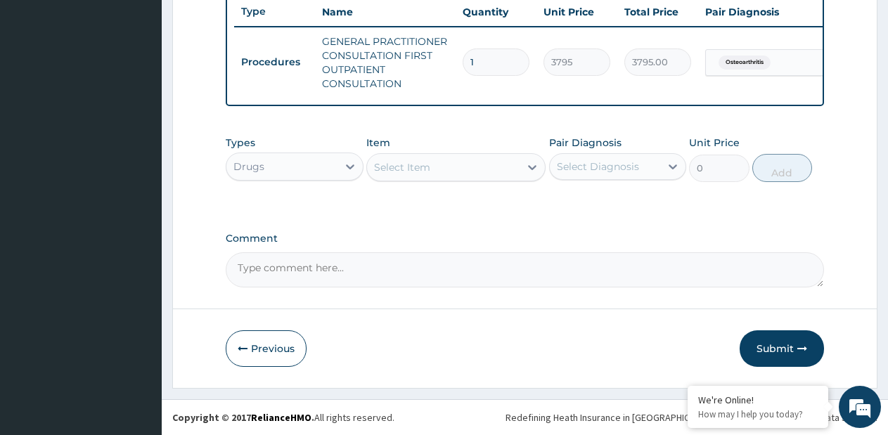
paste input "DICLOFENAC DICLOFENAC AMP"
type input "DICLOFENAC DICLOFENAC AMP"
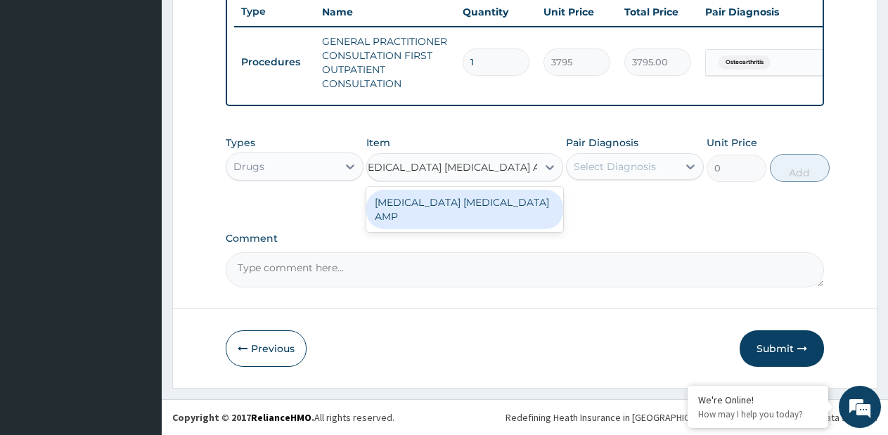
click at [517, 206] on div "DICLOFENAC DICLOFENAC AMP" at bounding box center [464, 209] width 197 height 39
type input "240"
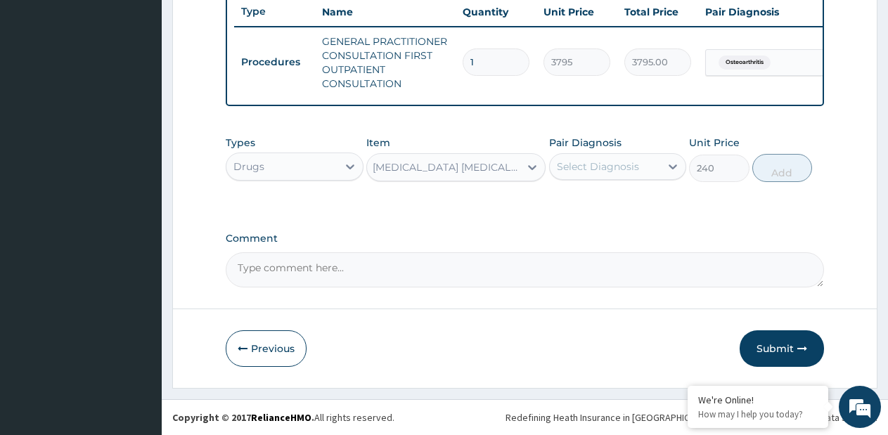
scroll to position [0, 1]
click at [596, 174] on div "Select Diagnosis" at bounding box center [598, 167] width 82 height 14
click at [593, 217] on div "Osteoarthritis" at bounding box center [618, 203] width 138 height 29
checkbox input "true"
click at [777, 182] on button "Add" at bounding box center [783, 168] width 60 height 28
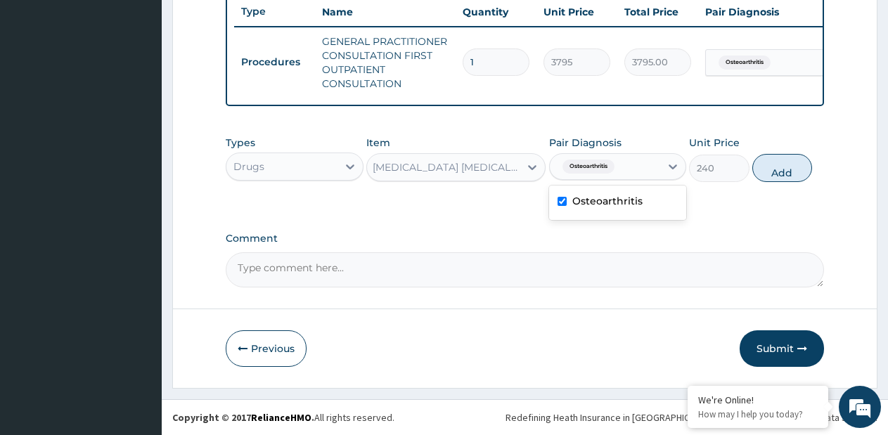
type input "0"
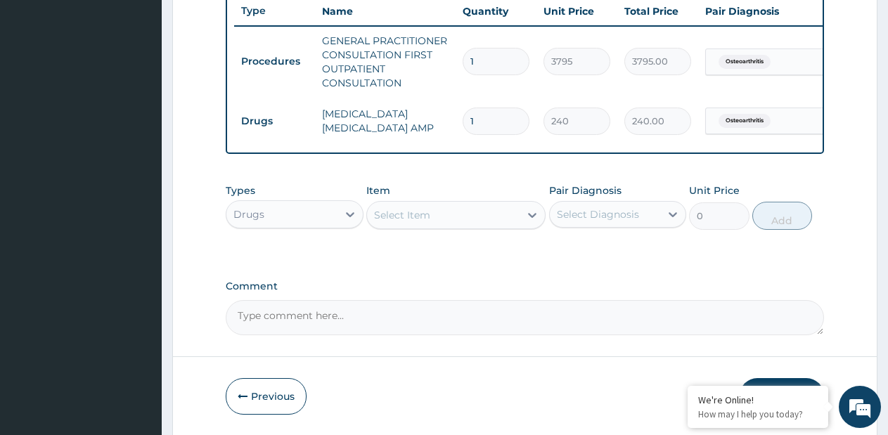
scroll to position [0, 0]
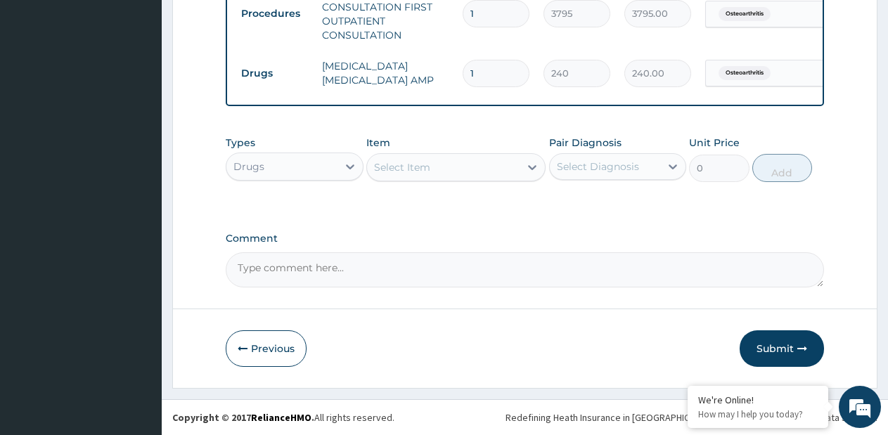
click at [767, 357] on button "Submit" at bounding box center [782, 349] width 84 height 37
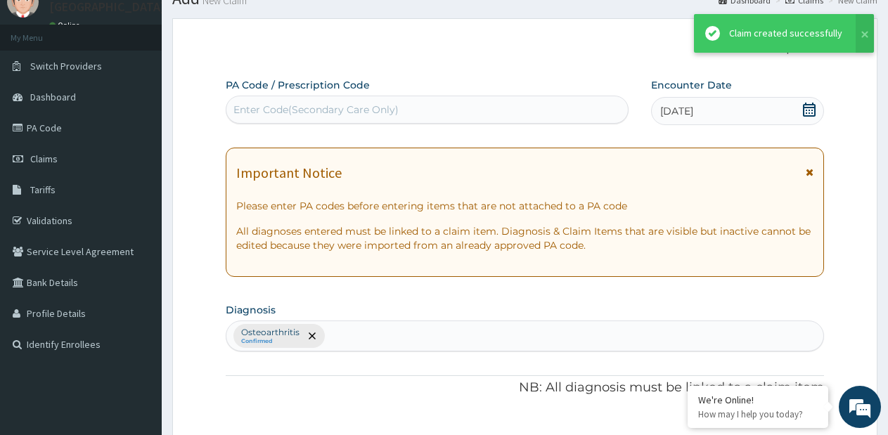
scroll to position [594, 0]
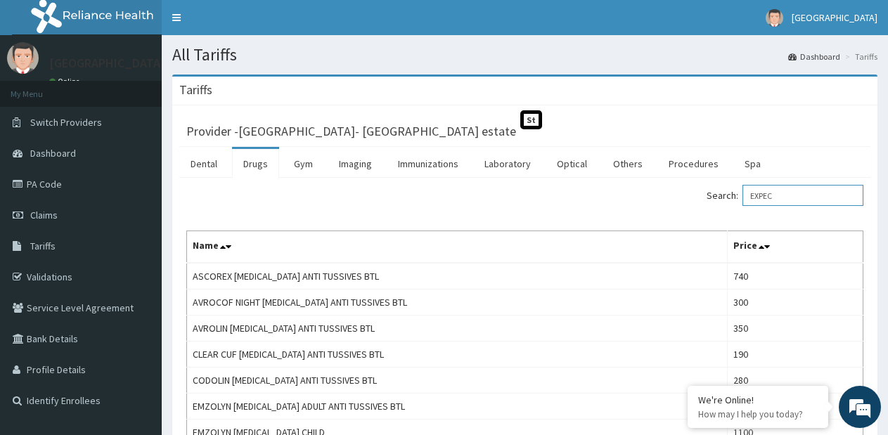
click at [781, 194] on input "EXPEC" at bounding box center [803, 195] width 121 height 21
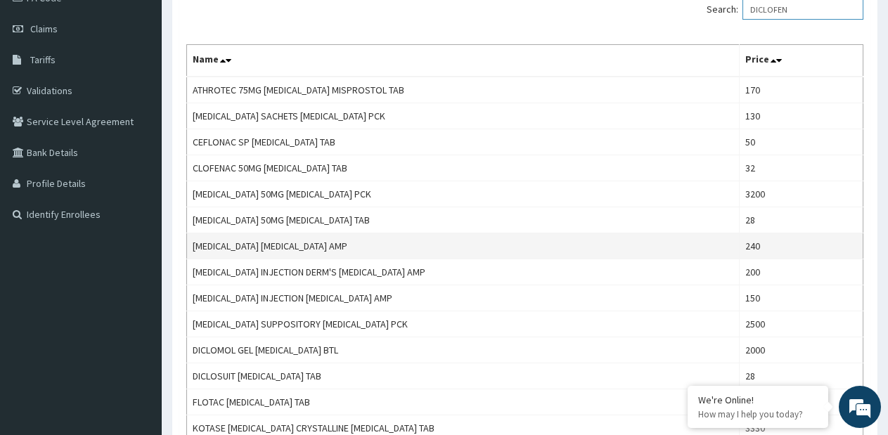
scroll to position [211, 0]
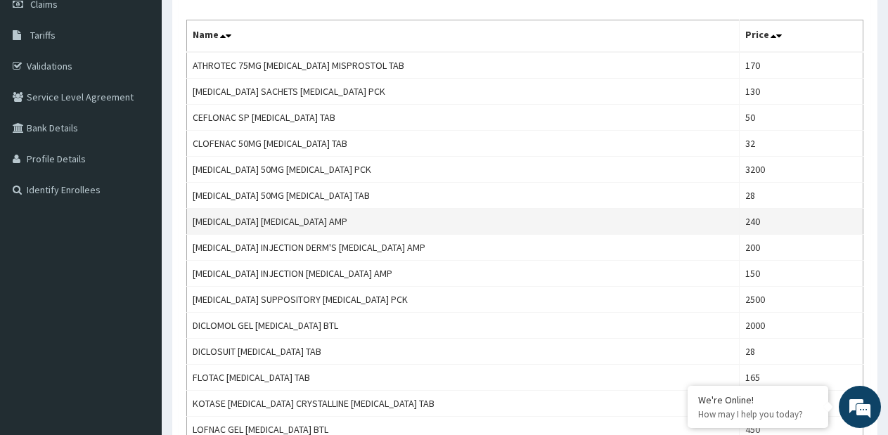
click at [259, 219] on td "[MEDICAL_DATA] [MEDICAL_DATA] AMP" at bounding box center [463, 222] width 553 height 26
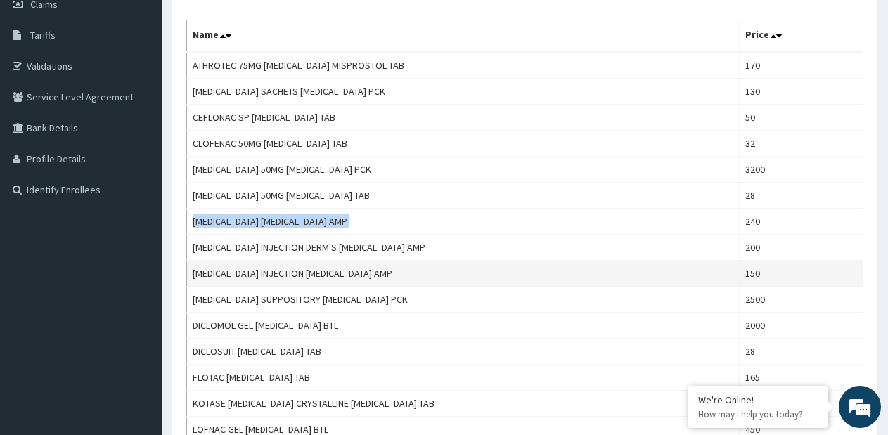
copy td "[MEDICAL_DATA] [MEDICAL_DATA] AMP"
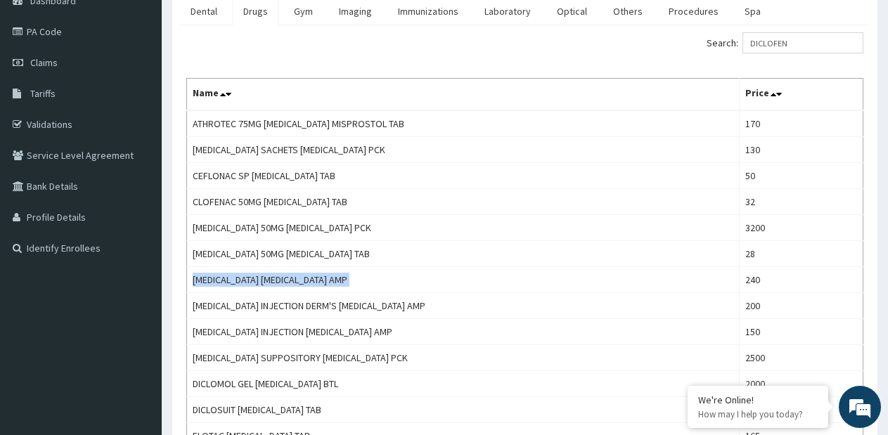
scroll to position [70, 0]
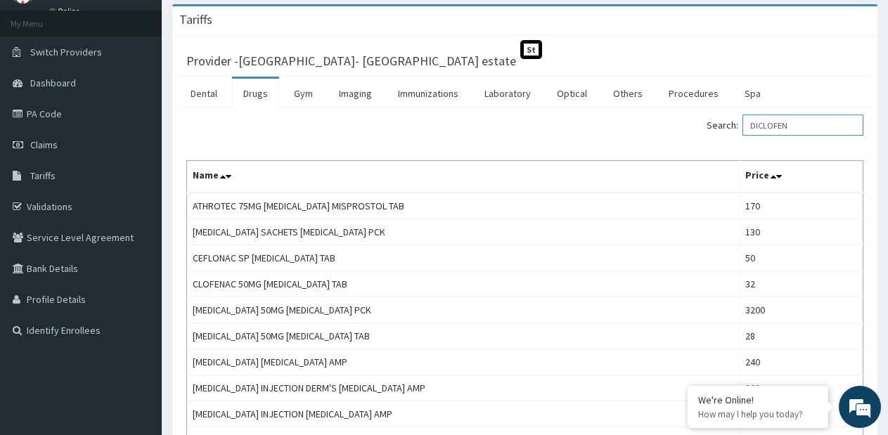
click at [784, 127] on input "DICLOFEN" at bounding box center [803, 125] width 121 height 21
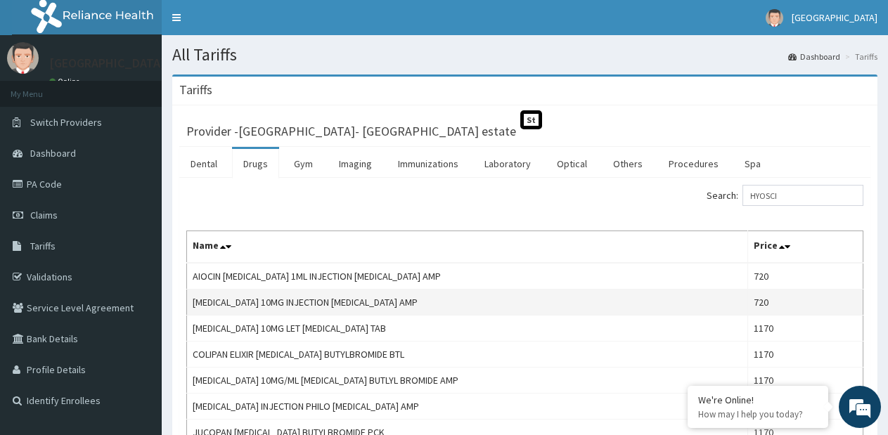
click at [366, 304] on td "[MEDICAL_DATA] 10MG INJECTION [MEDICAL_DATA] AMP" at bounding box center [467, 303] width 561 height 26
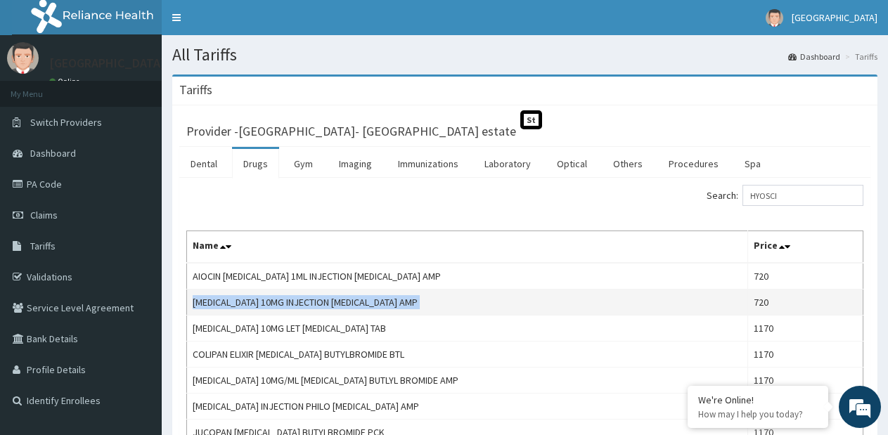
click at [366, 304] on td "[MEDICAL_DATA] 10MG INJECTION [MEDICAL_DATA] AMP" at bounding box center [467, 303] width 561 height 26
click at [366, 304] on td "BUSCOPAN 10MG INJECTION HYOSCINE AMP" at bounding box center [467, 303] width 561 height 26
copy td "BUSCOPAN 10MG INJECTION HYOSCINE AMP"
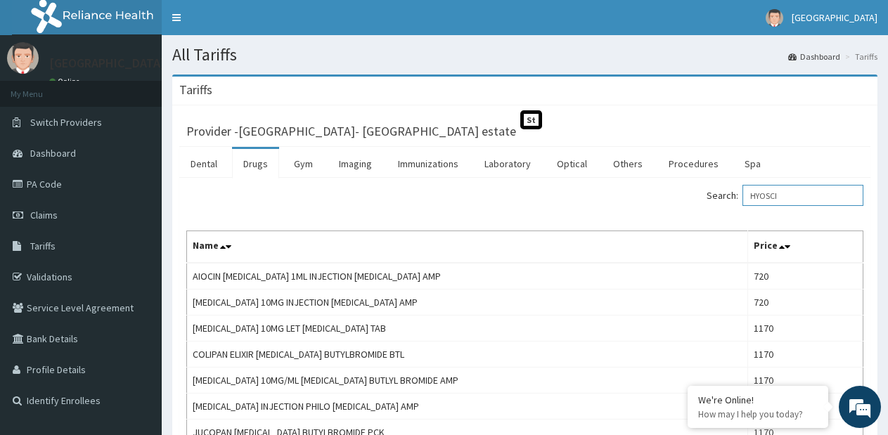
click at [766, 190] on input "HYOSCI" at bounding box center [803, 195] width 121 height 21
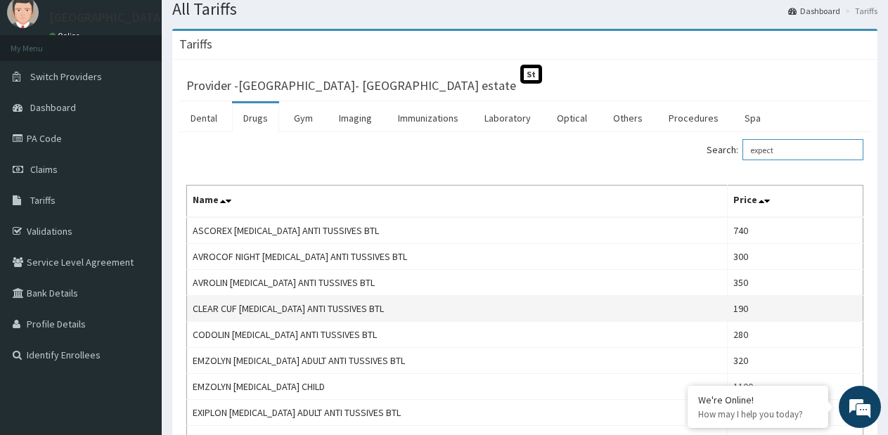
scroll to position [141, 0]
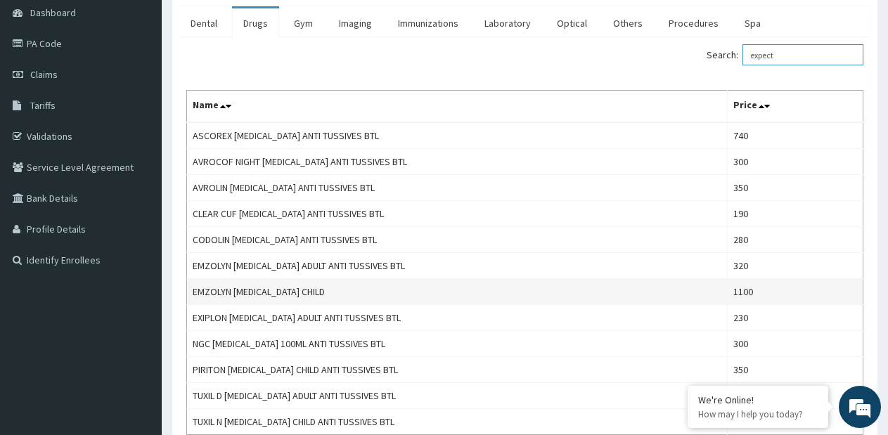
type input "expect"
click at [247, 293] on td "EMZOLYN EXPECTORANT CHILD" at bounding box center [457, 292] width 541 height 26
copy td "EMZOLYN EXPECTORANT CHILD"
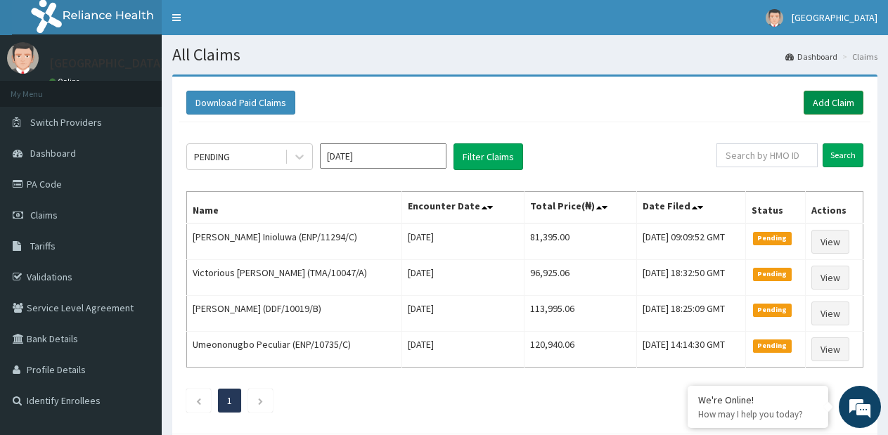
click at [843, 106] on link "Add Claim" at bounding box center [834, 103] width 60 height 24
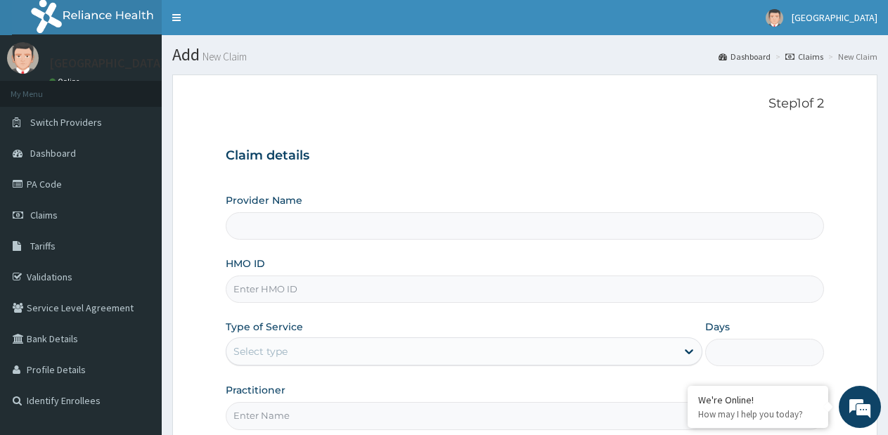
type input "[GEOGRAPHIC_DATA]- [GEOGRAPHIC_DATA] estate"
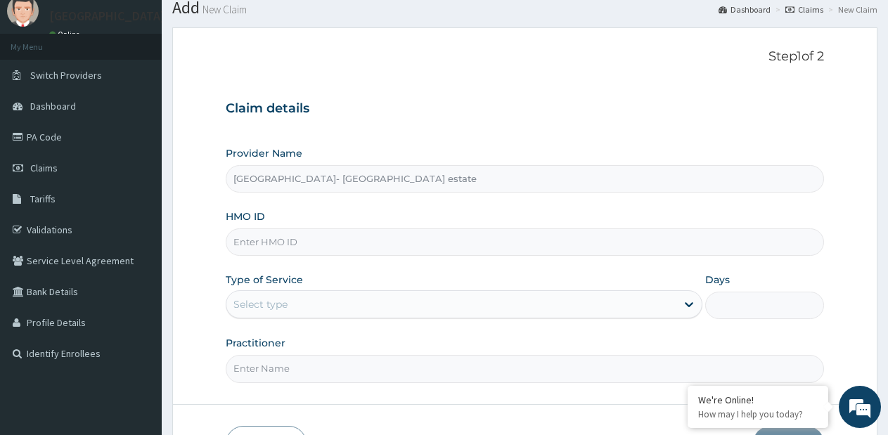
scroll to position [70, 0]
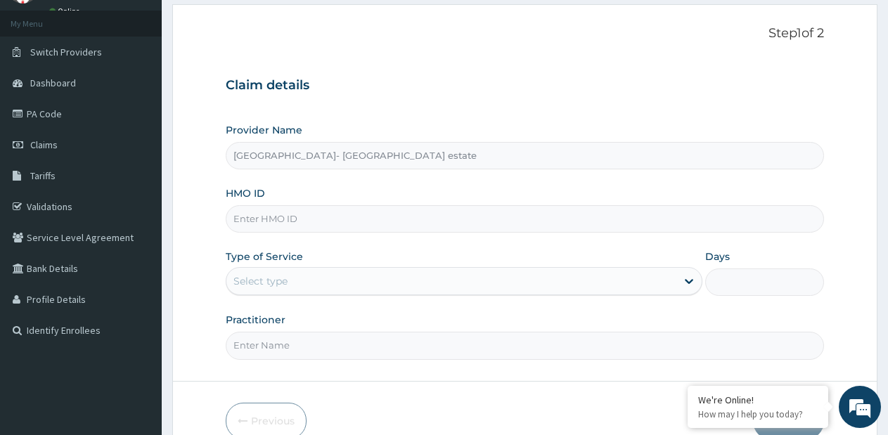
click at [593, 222] on input "HMO ID" at bounding box center [525, 218] width 599 height 27
type input "AGO/10084/A"
click at [433, 281] on div "Select type" at bounding box center [452, 281] width 450 height 23
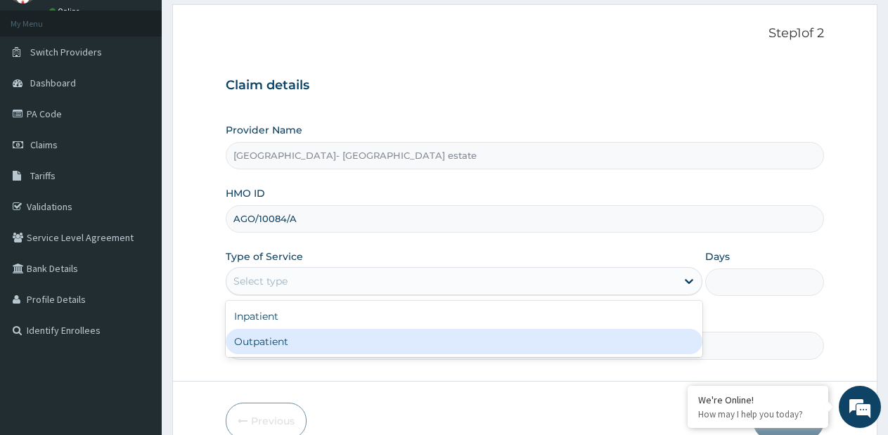
click at [370, 336] on div "Outpatient" at bounding box center [464, 341] width 476 height 25
type input "1"
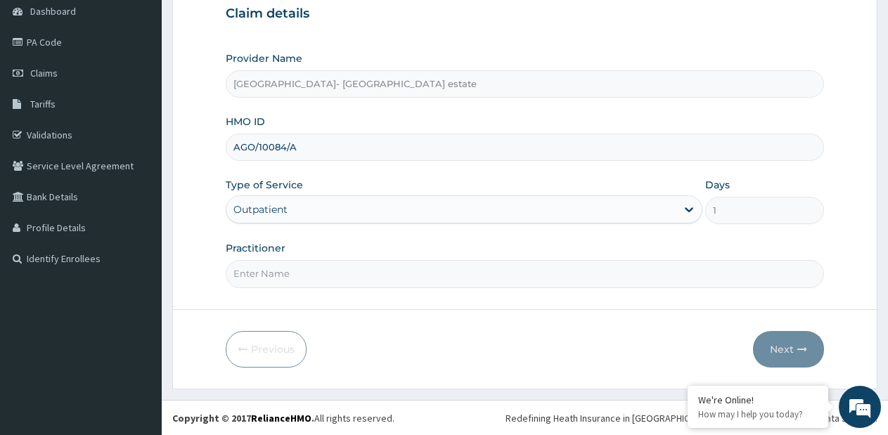
scroll to position [143, 0]
click at [466, 277] on input "Practitioner" at bounding box center [525, 273] width 599 height 27
type input "GP"
click at [784, 352] on button "Next" at bounding box center [788, 349] width 71 height 37
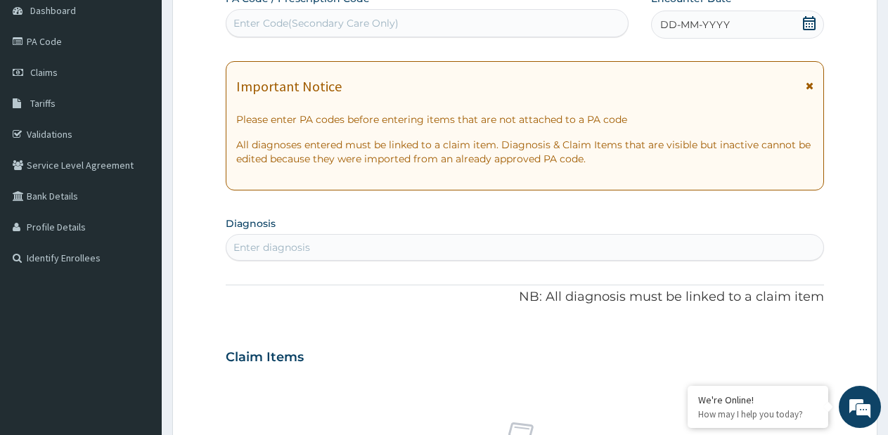
click at [472, 22] on div "Enter Code(Secondary Care Only)" at bounding box center [428, 23] width 402 height 23
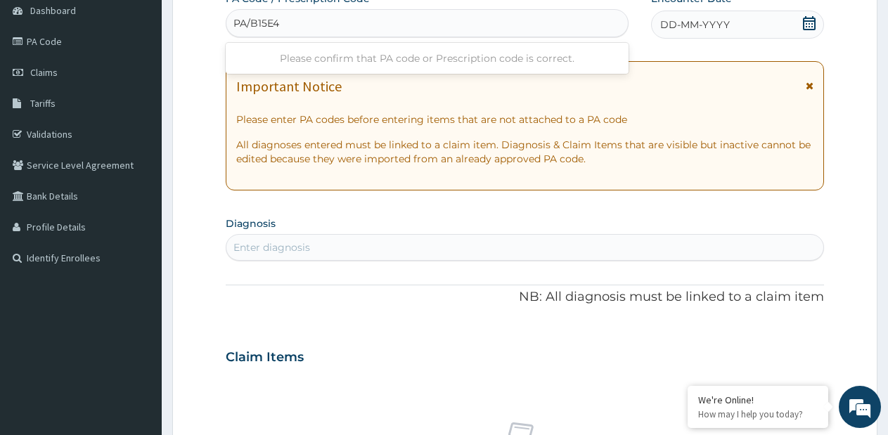
type input "PA/B15E4A"
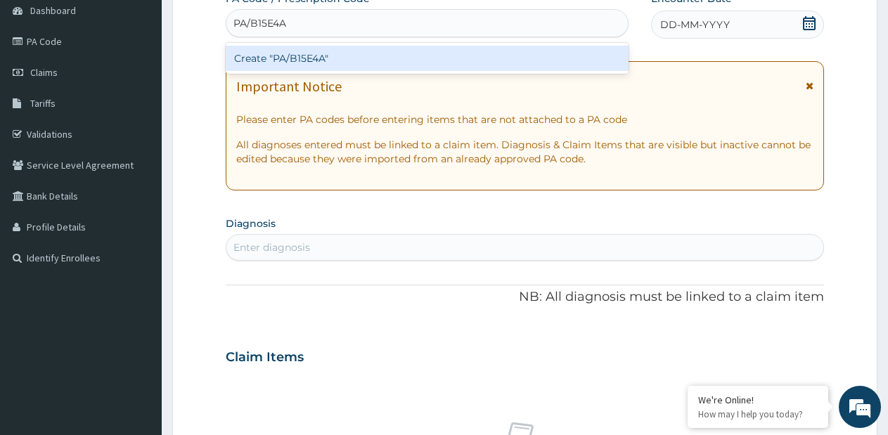
click at [473, 50] on div "Create "PA/B15E4A"" at bounding box center [427, 58] width 403 height 25
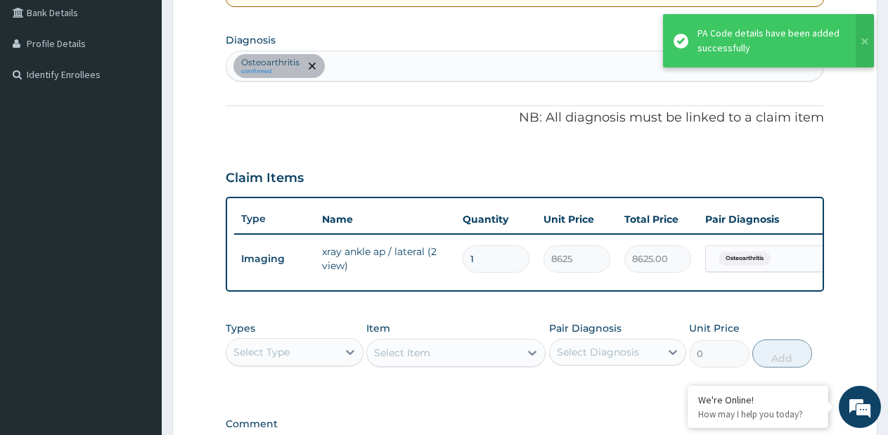
scroll to position [234, 0]
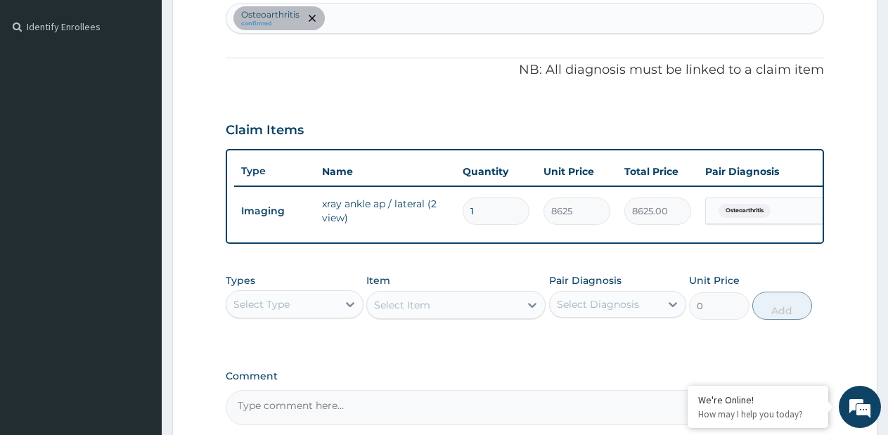
type input "1"
type input "8625.00"
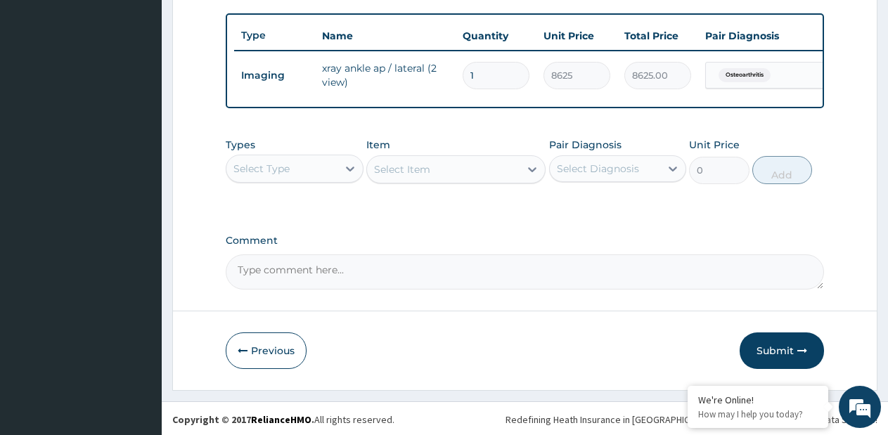
scroll to position [524, 0]
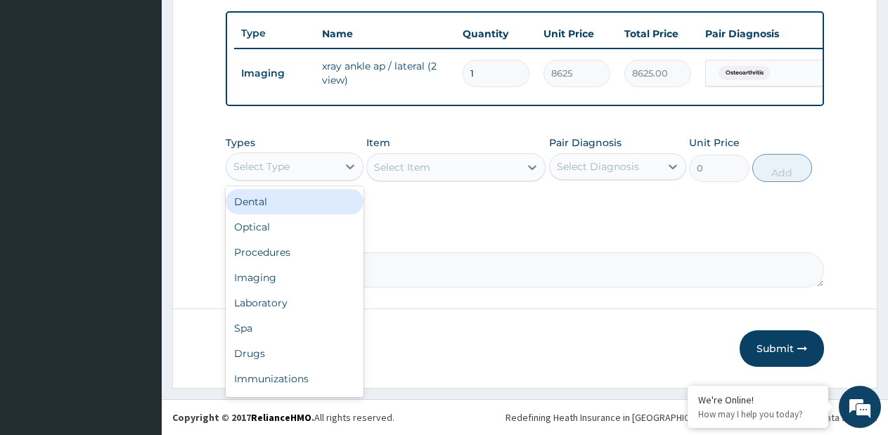
click at [336, 160] on div "Select Type" at bounding box center [282, 166] width 111 height 23
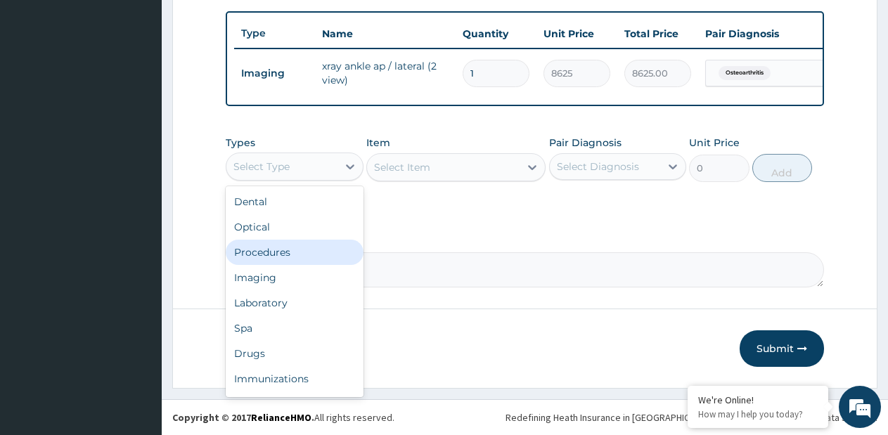
click at [305, 256] on div "Procedures" at bounding box center [295, 252] width 138 height 25
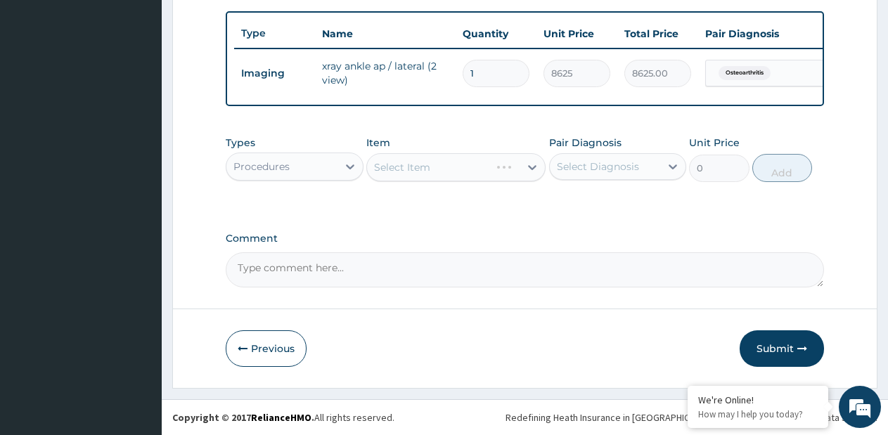
click at [535, 167] on div "Select Item" at bounding box center [455, 167] width 179 height 28
click at [531, 168] on div "Select Item" at bounding box center [455, 167] width 179 height 28
click at [531, 167] on icon at bounding box center [532, 167] width 8 height 5
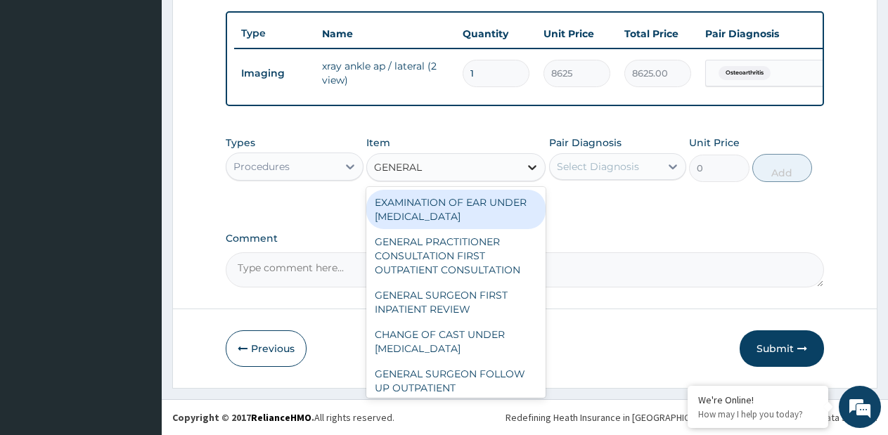
type input "GENERAL P"
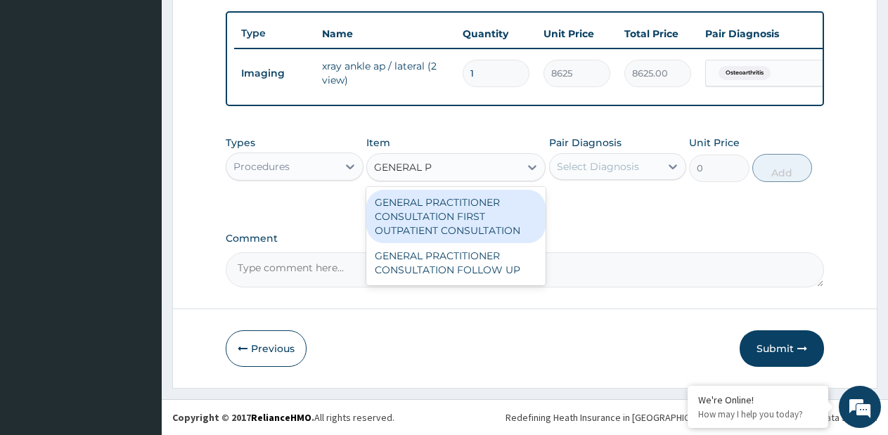
click at [498, 202] on div "GENERAL PRACTITIONER CONSULTATION FIRST OUTPATIENT CONSULTATION" at bounding box center [455, 216] width 179 height 53
type input "3795"
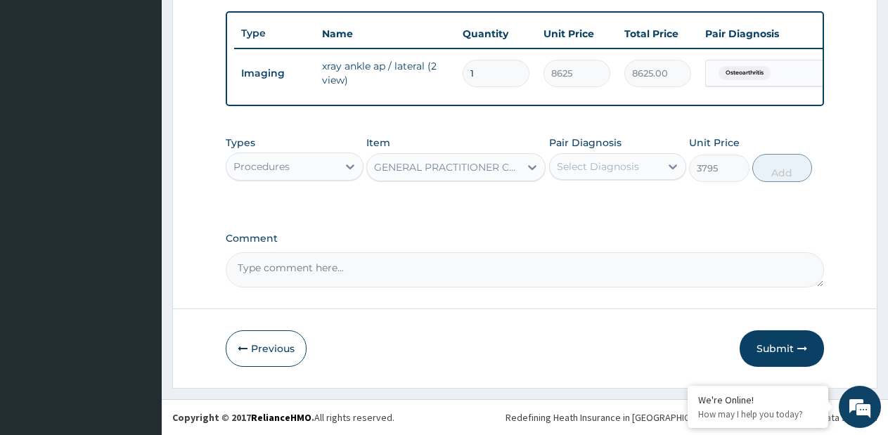
click at [580, 172] on div "Select Diagnosis" at bounding box center [598, 167] width 82 height 14
click at [573, 202] on label "Osteoarthritis" at bounding box center [608, 201] width 70 height 14
checkbox input "true"
click at [777, 172] on button "Add" at bounding box center [783, 168] width 60 height 28
type input "0"
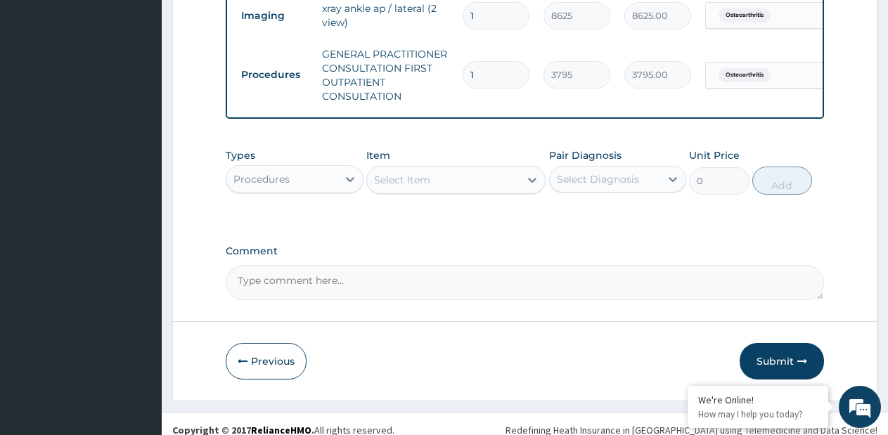
scroll to position [594, 0]
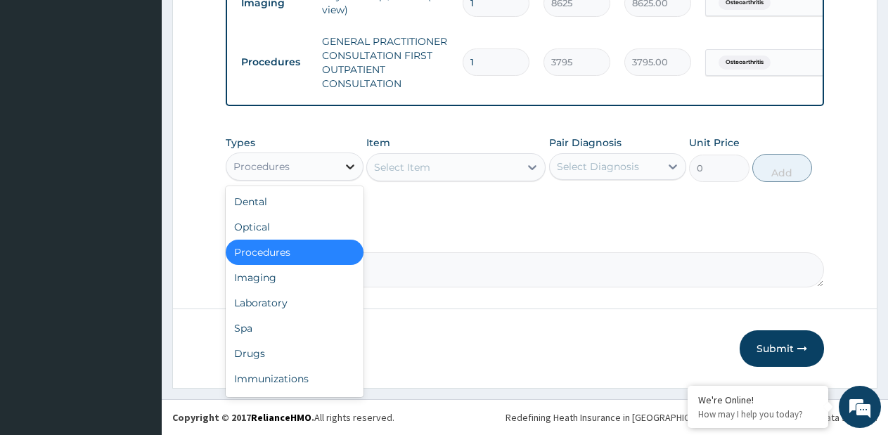
click at [341, 169] on div at bounding box center [350, 166] width 25 height 25
drag, startPoint x: 272, startPoint y: 357, endPoint x: 281, endPoint y: 340, distance: 19.8
click at [274, 355] on div "Drugs" at bounding box center [295, 353] width 138 height 25
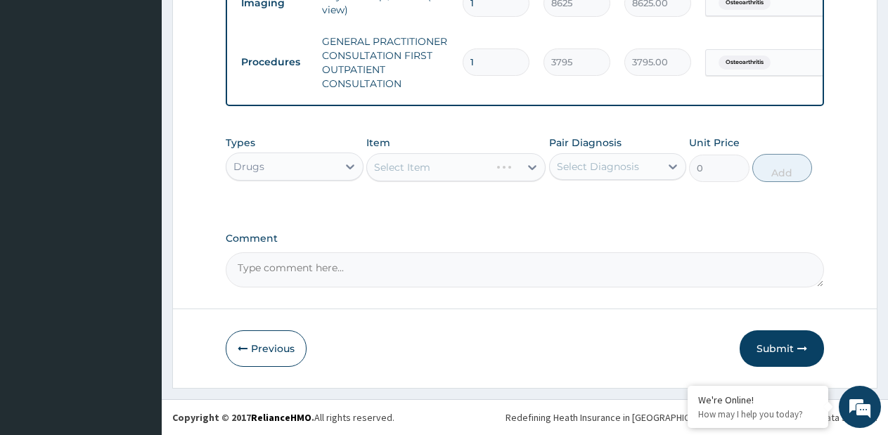
click at [530, 165] on div "Select Item" at bounding box center [455, 167] width 179 height 28
click at [533, 165] on div "Select Item" at bounding box center [455, 167] width 179 height 28
click at [530, 169] on div "Select Item" at bounding box center [455, 167] width 179 height 28
click at [530, 169] on icon at bounding box center [532, 167] width 14 height 14
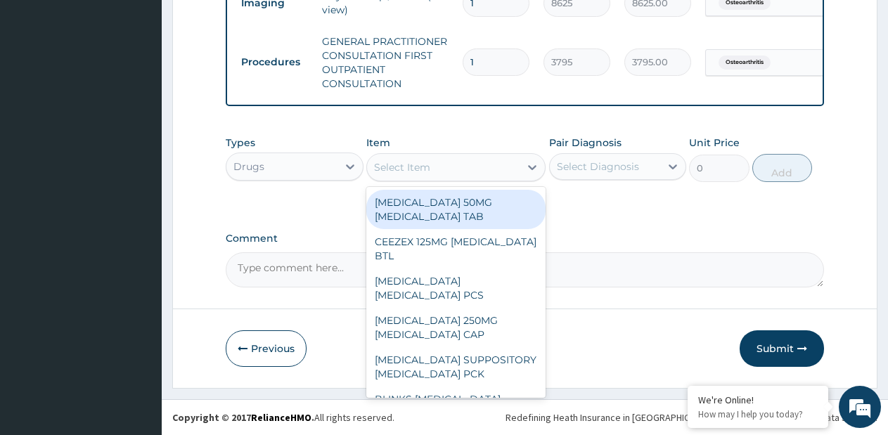
paste input "DICLOFENAC DICLOFENAC AMP"
type input "DICLOFENAC DICLOFENAC AMP"
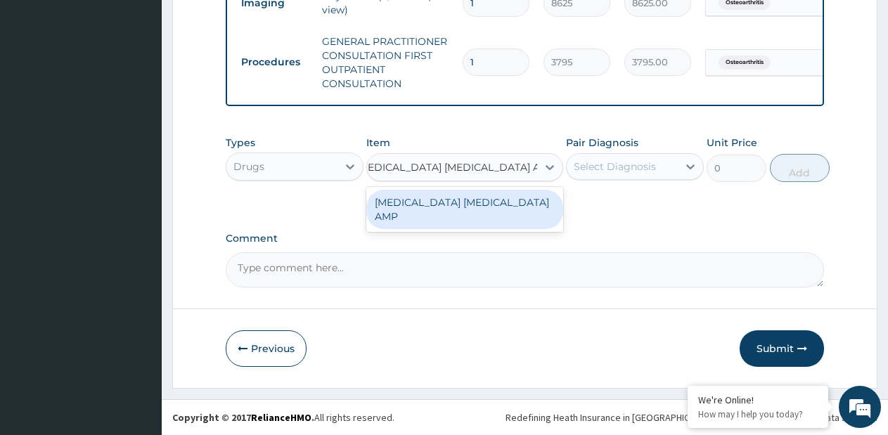
click at [505, 200] on div "DICLOFENAC DICLOFENAC AMP" at bounding box center [464, 209] width 197 height 39
type input "240"
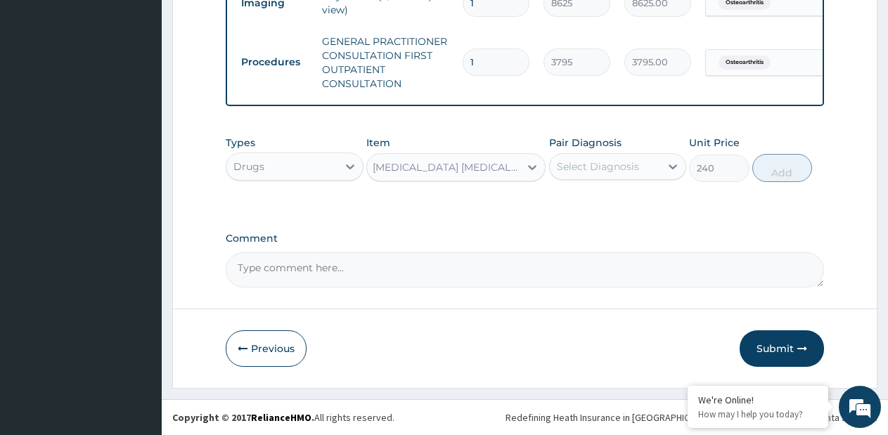
scroll to position [0, 1]
click at [615, 177] on div "Select Diagnosis" at bounding box center [605, 166] width 111 height 23
click at [597, 213] on div "Osteoarthritis" at bounding box center [618, 203] width 138 height 29
checkbox input "true"
click at [728, 200] on div "Types Drugs Item DICLOFENAC DICLOFENAC AMP Pair Diagnosis Osteoarthritis Unit P…" at bounding box center [525, 170] width 599 height 82
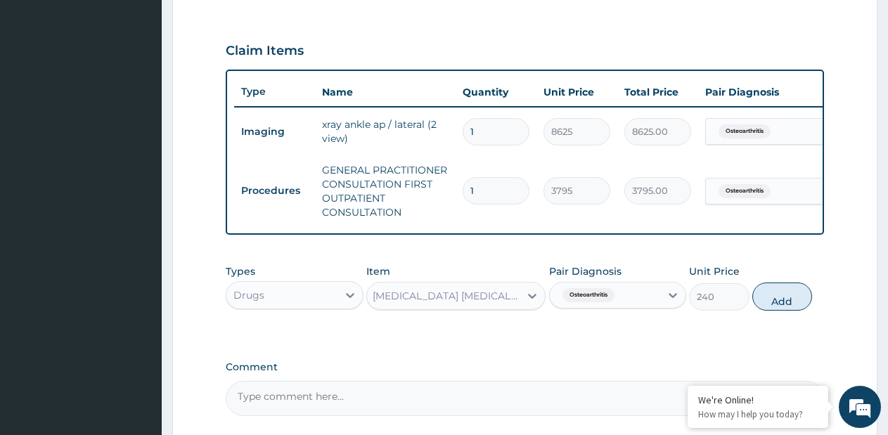
scroll to position [0, 94]
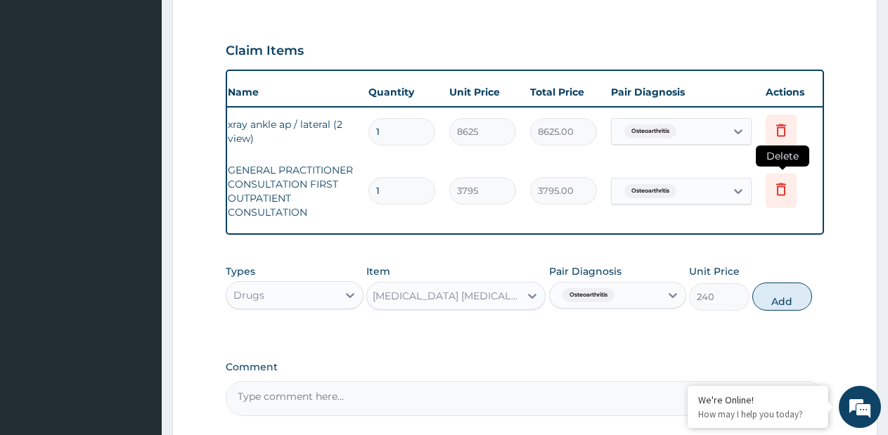
click at [786, 191] on icon at bounding box center [781, 189] width 17 height 17
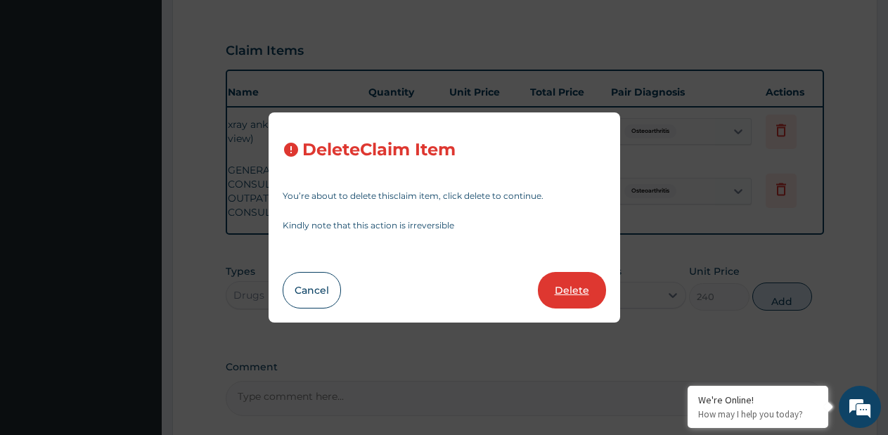
click at [554, 294] on button "Delete" at bounding box center [572, 290] width 68 height 37
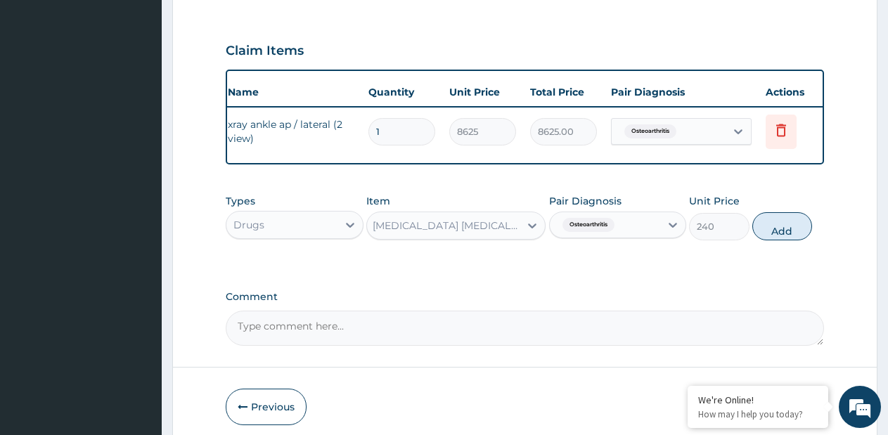
click at [570, 289] on div "PA Code / Prescription Code PA/B15E4A Encounter Date 16-09-2025 Important Notic…" at bounding box center [525, 13] width 599 height 665
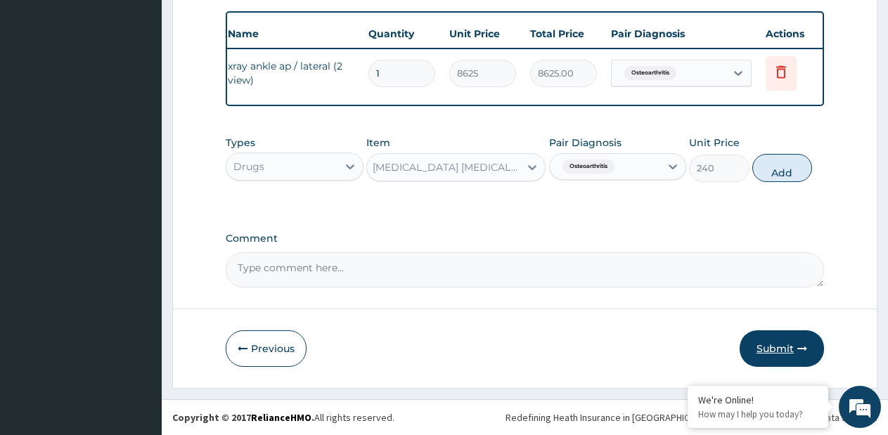
click at [783, 352] on button "Submit" at bounding box center [782, 349] width 84 height 37
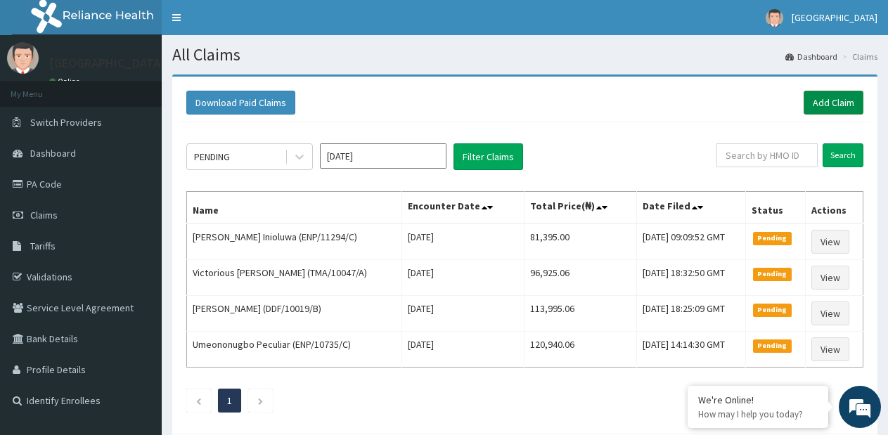
click at [835, 100] on link "Add Claim" at bounding box center [834, 103] width 60 height 24
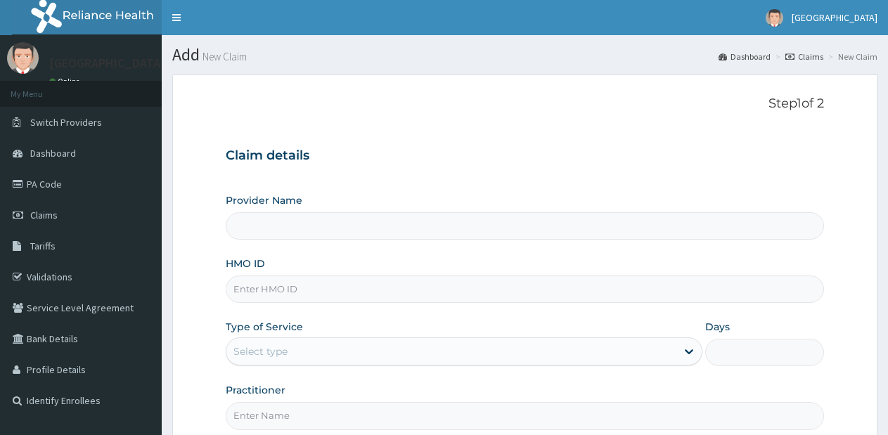
drag, startPoint x: 0, startPoint y: 0, endPoint x: 435, endPoint y: 293, distance: 524.6
click at [435, 293] on input "HMO ID" at bounding box center [525, 289] width 599 height 27
type input "[GEOGRAPHIC_DATA]- [GEOGRAPHIC_DATA] estate"
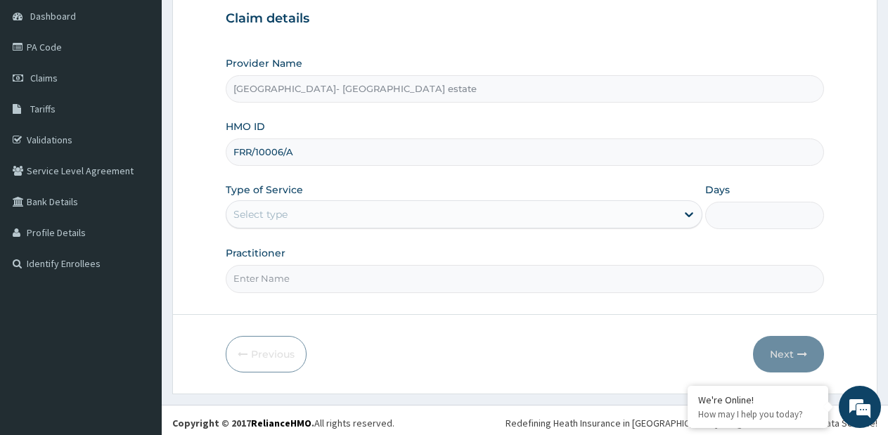
scroll to position [141, 0]
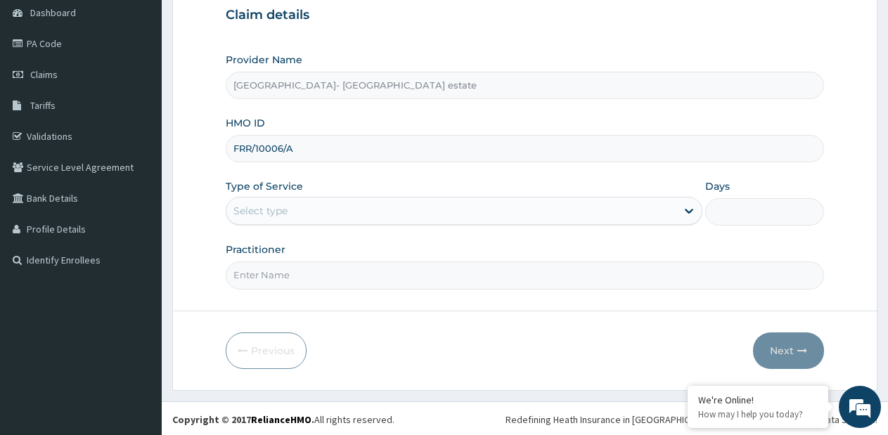
type input "FRR/10006/A"
click at [336, 203] on div "Select type" at bounding box center [452, 211] width 450 height 23
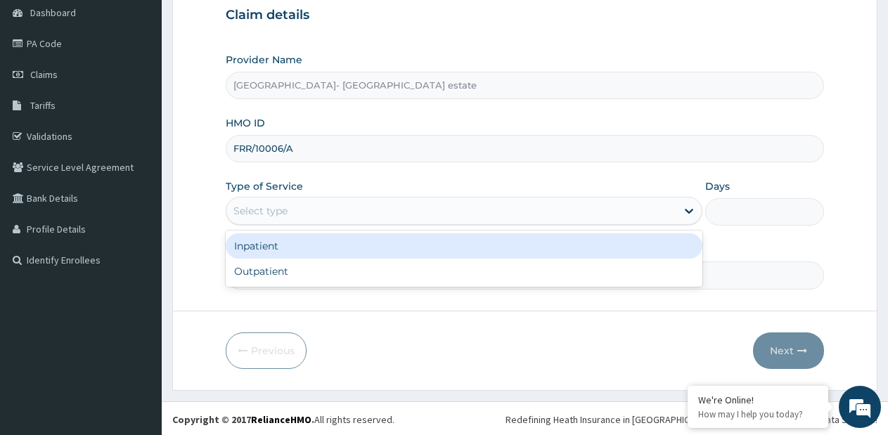
scroll to position [0, 0]
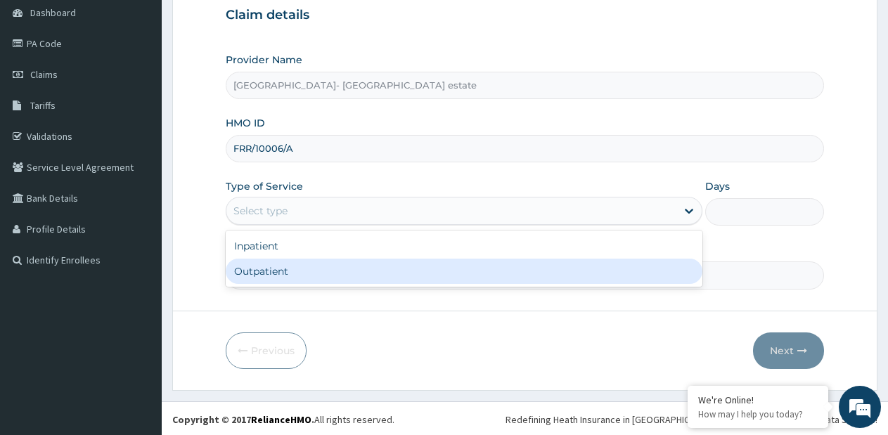
click at [318, 267] on div "Outpatient" at bounding box center [464, 271] width 476 height 25
type input "1"
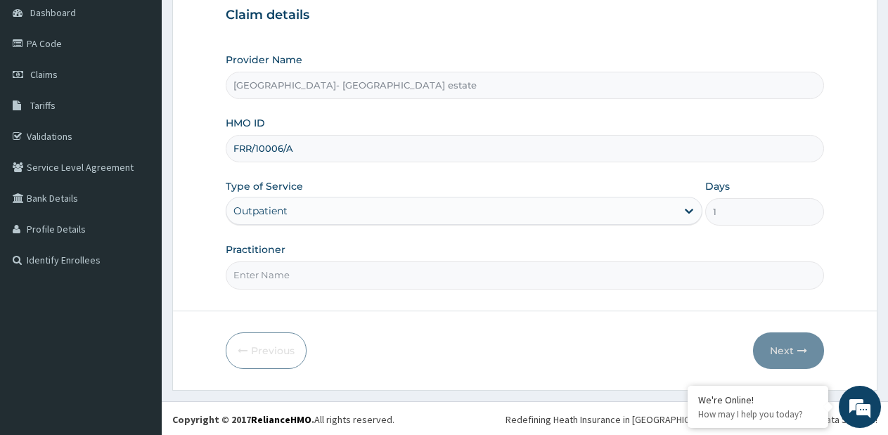
click at [321, 267] on input "Practitioner" at bounding box center [525, 275] width 599 height 27
type input "GP"
click at [771, 354] on button "Next" at bounding box center [788, 351] width 71 height 37
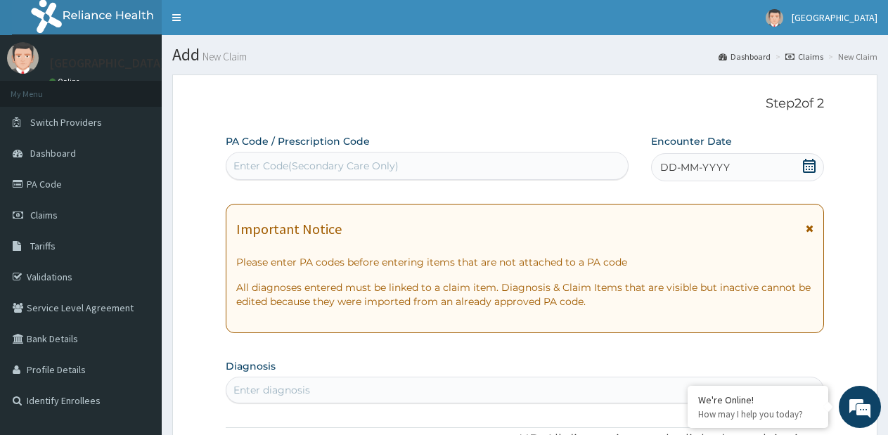
click at [599, 163] on div "Enter Code(Secondary Care Only)" at bounding box center [428, 166] width 402 height 23
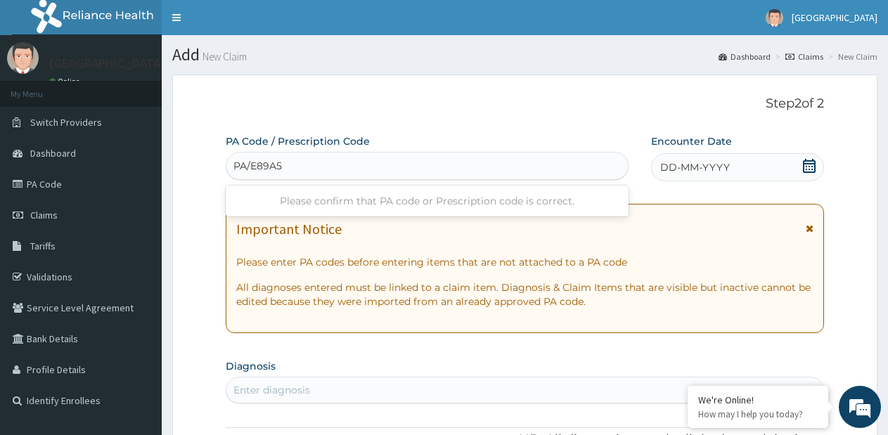
type input "PA/E89A54"
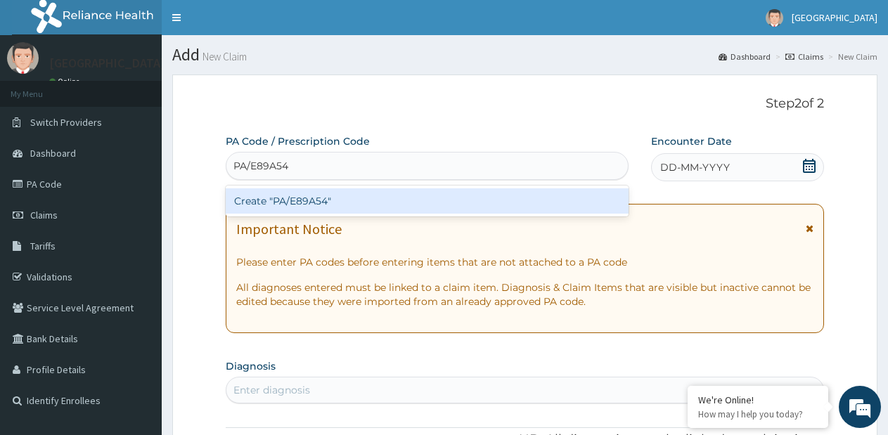
click at [571, 196] on div "Create "PA/E89A54"" at bounding box center [427, 201] width 403 height 25
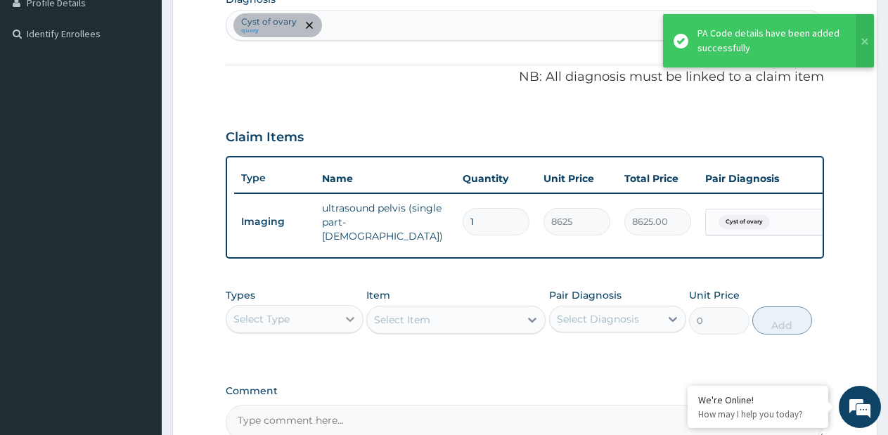
scroll to position [438, 0]
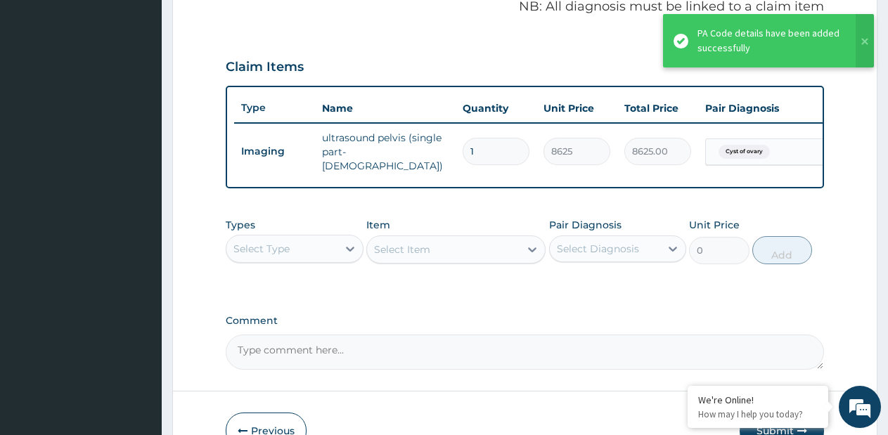
click at [305, 251] on div "Select Type" at bounding box center [282, 249] width 111 height 23
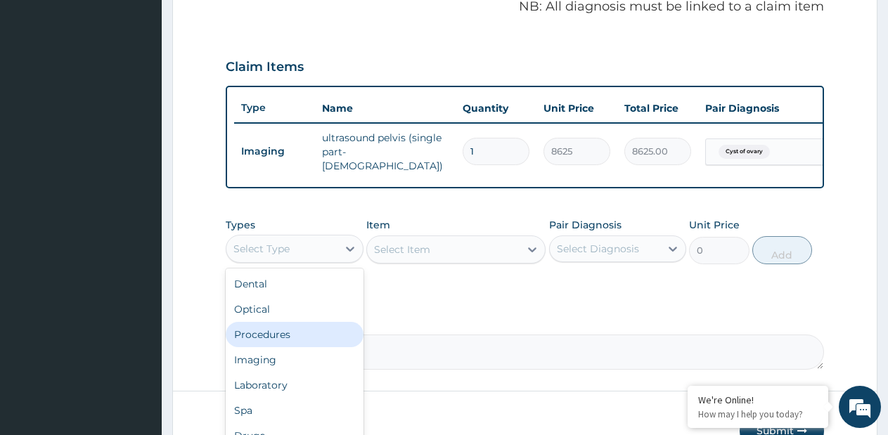
click at [300, 336] on div "Procedures" at bounding box center [295, 334] width 138 height 25
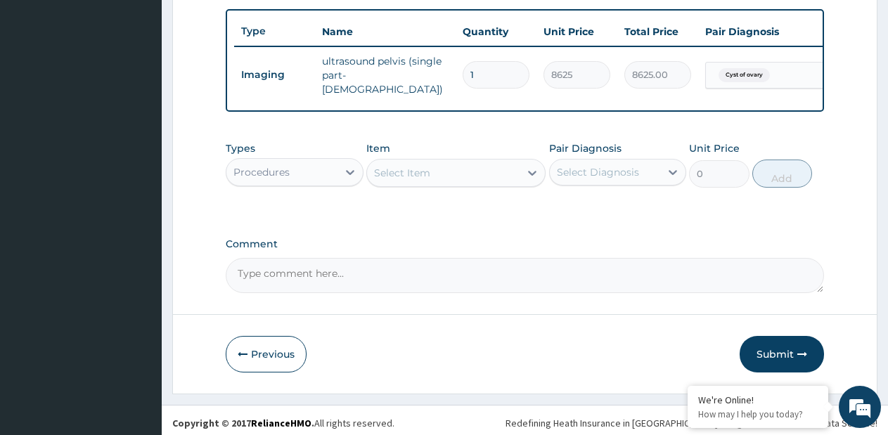
scroll to position [524, 0]
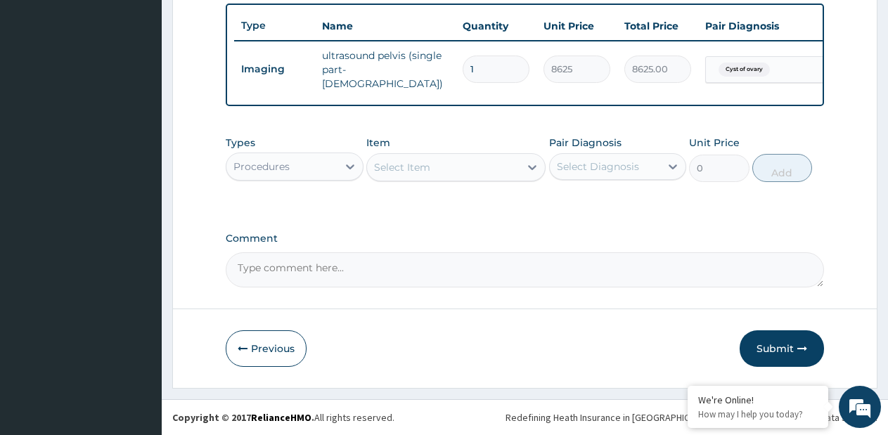
click at [371, 274] on textarea "Comment" at bounding box center [525, 270] width 599 height 35
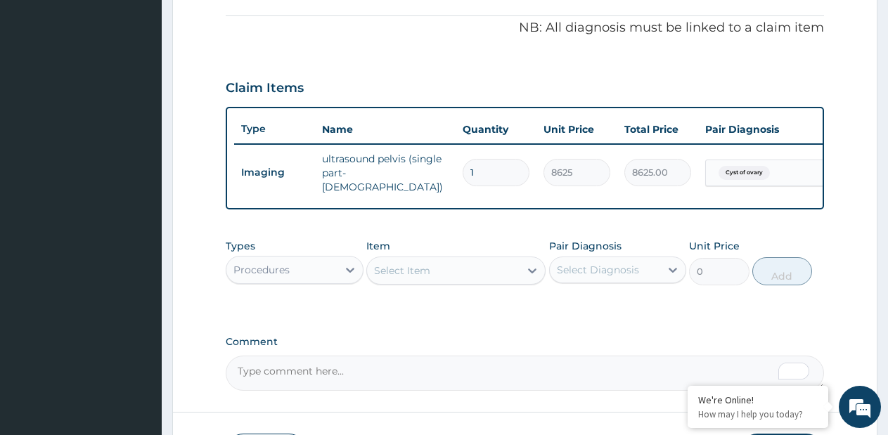
scroll to position [313, 0]
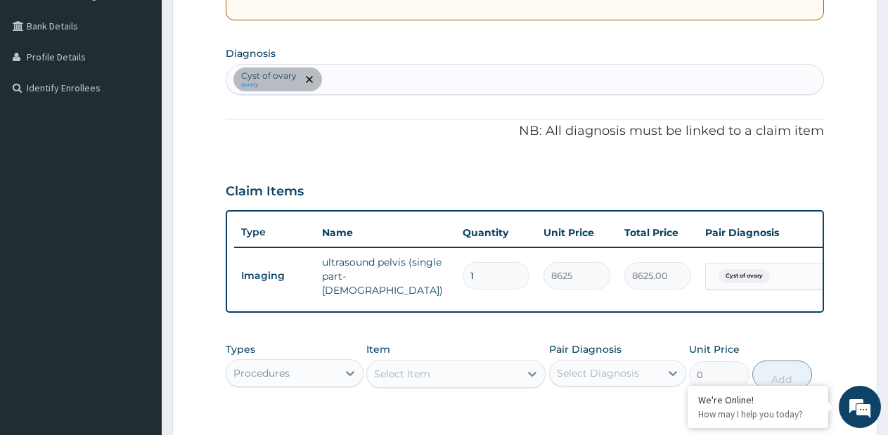
click at [436, 75] on div "Cyst of ovary query" at bounding box center [525, 80] width 597 height 30
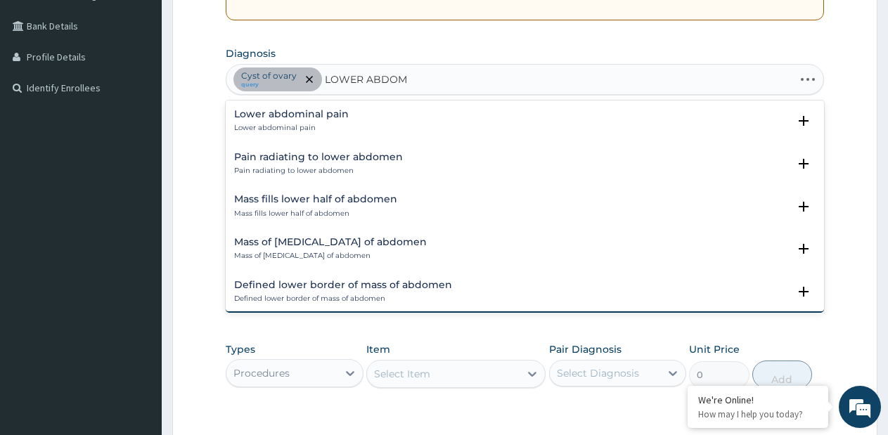
type input "LOWER ABDOMI"
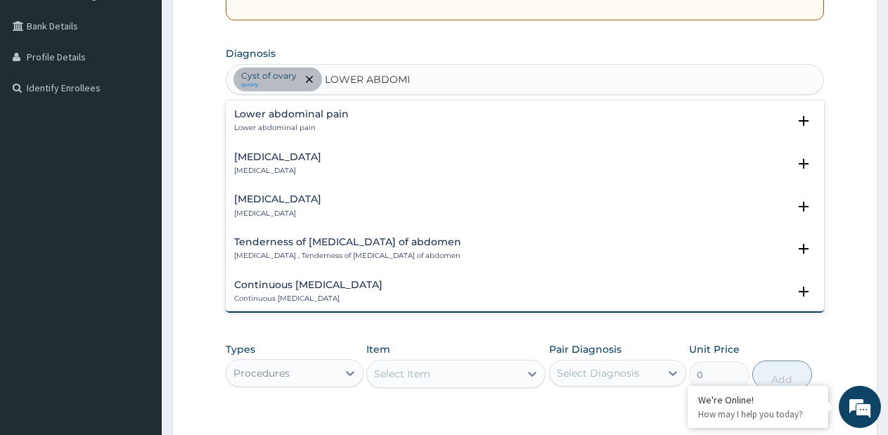
click at [335, 117] on h4 "Lower abdominal pain" at bounding box center [291, 114] width 115 height 11
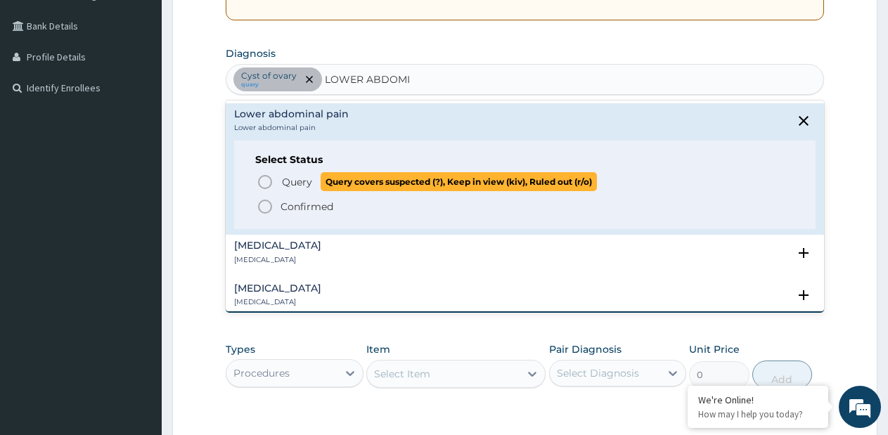
click at [295, 175] on span "Query" at bounding box center [297, 182] width 30 height 14
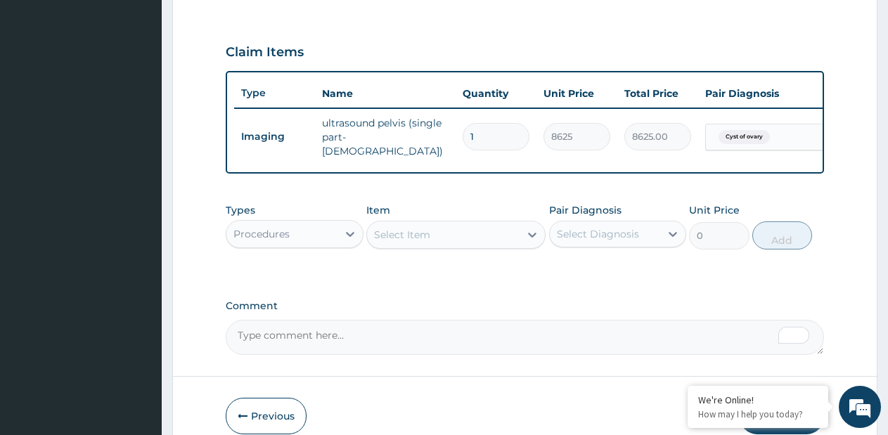
scroll to position [454, 0]
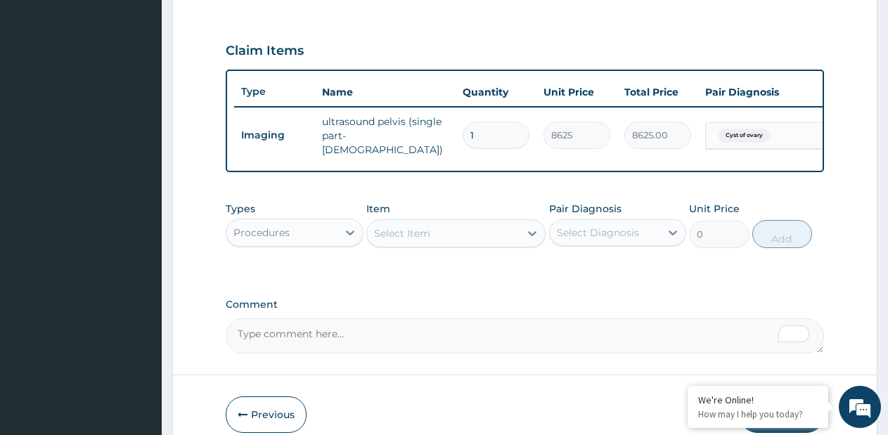
click at [449, 238] on div "Select Item" at bounding box center [443, 233] width 153 height 23
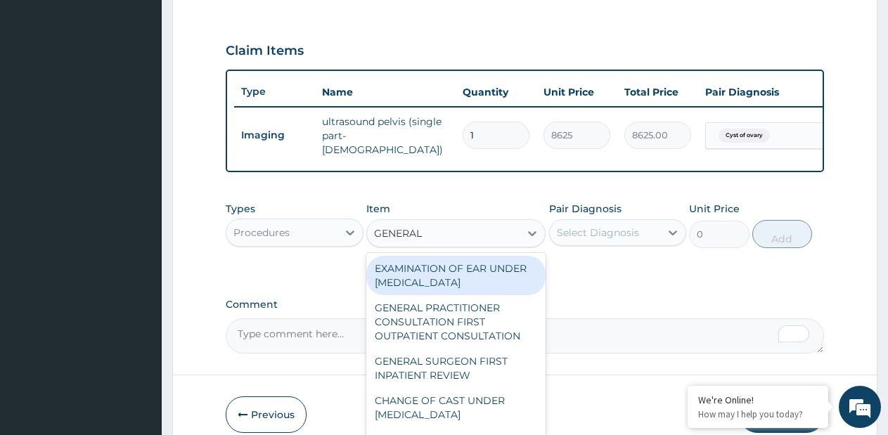
type input "GENERAL P"
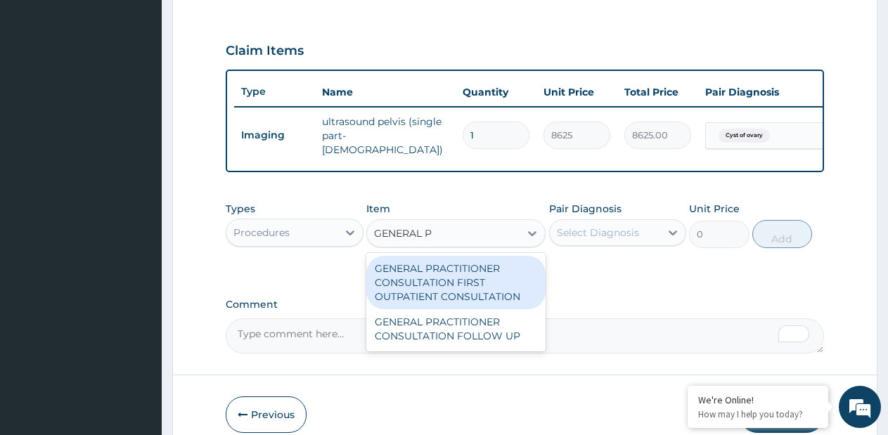
drag, startPoint x: 440, startPoint y: 274, endPoint x: 485, endPoint y: 262, distance: 47.3
click at [440, 274] on div "GENERAL PRACTITIONER CONSULTATION FIRST OUTPATIENT CONSULTATION" at bounding box center [455, 282] width 179 height 53
type input "3795"
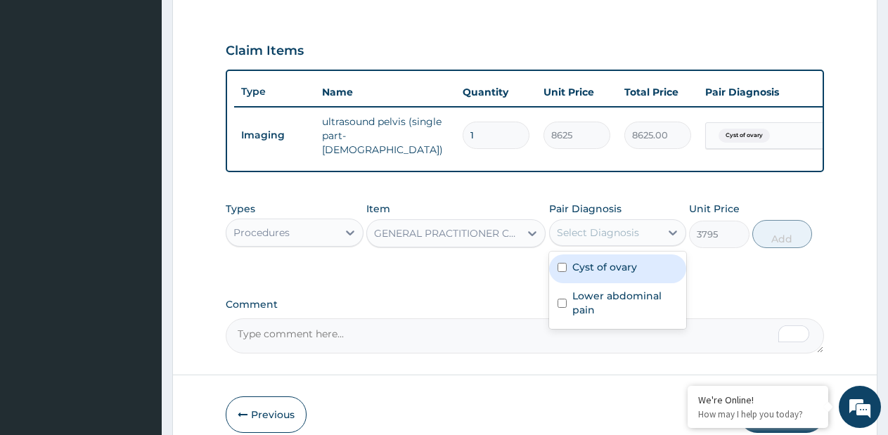
click at [614, 229] on div "Select Diagnosis" at bounding box center [598, 233] width 82 height 14
click at [584, 283] on div "Cyst of ovary" at bounding box center [618, 269] width 138 height 29
checkbox input "true"
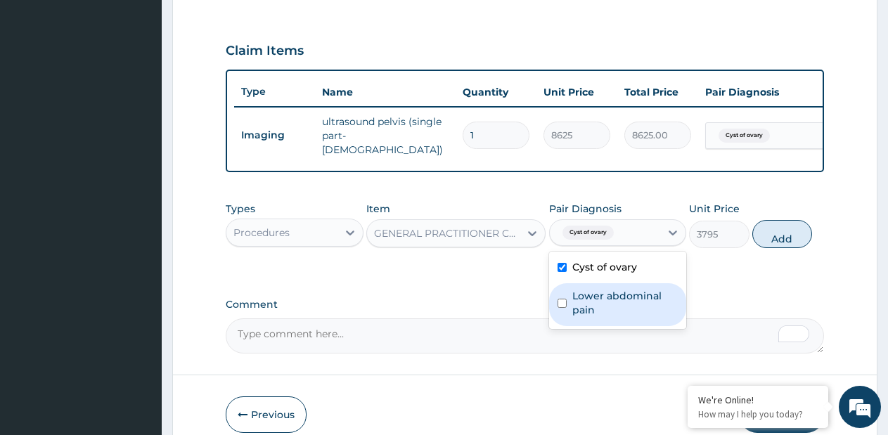
drag, startPoint x: 585, startPoint y: 298, endPoint x: 666, endPoint y: 267, distance: 87.3
click at [587, 297] on label "Lower abdominal pain" at bounding box center [626, 303] width 106 height 28
checkbox input "true"
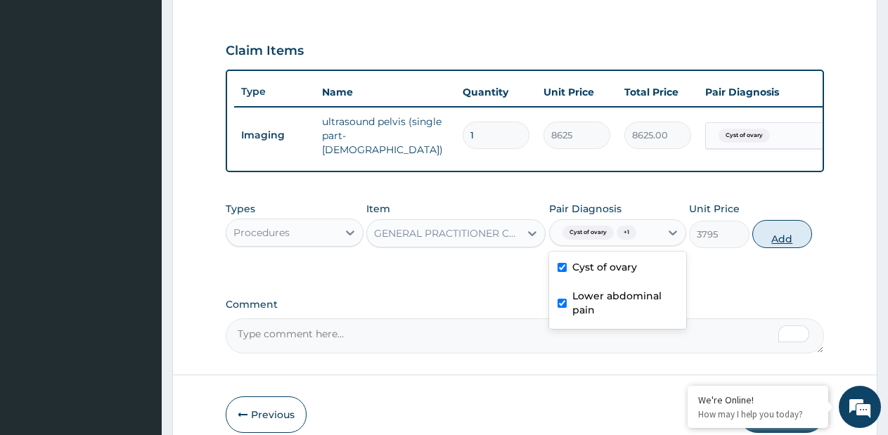
click at [762, 246] on button "Add" at bounding box center [783, 234] width 60 height 28
type input "0"
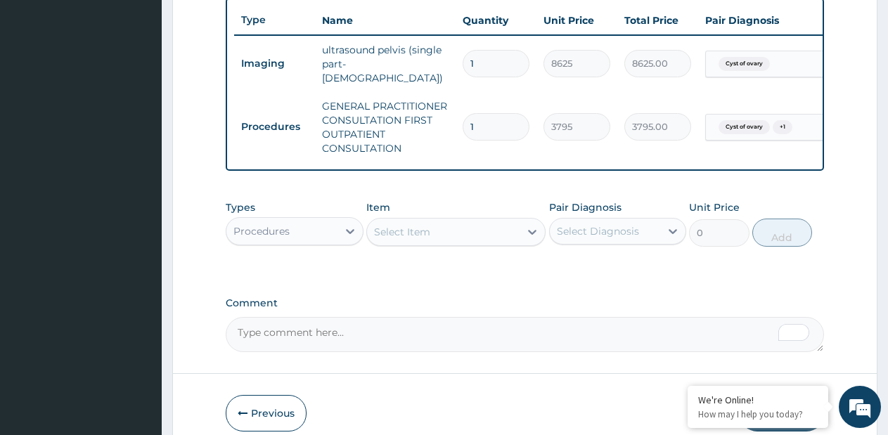
scroll to position [594, 0]
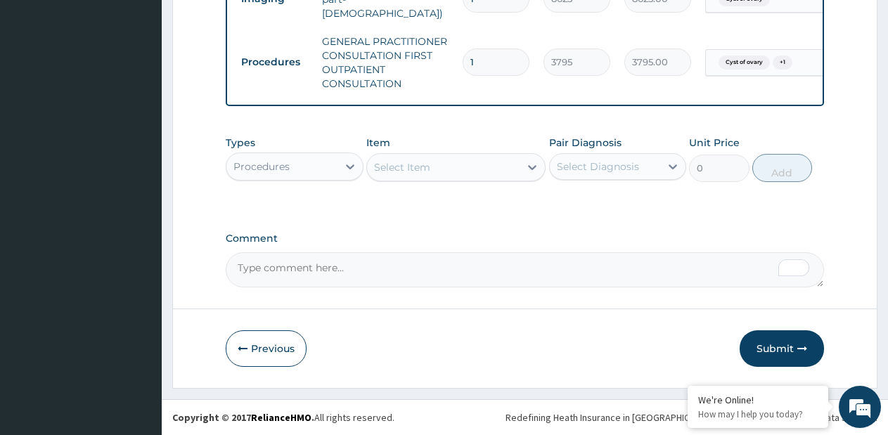
click at [299, 170] on div "Procedures" at bounding box center [282, 166] width 111 height 23
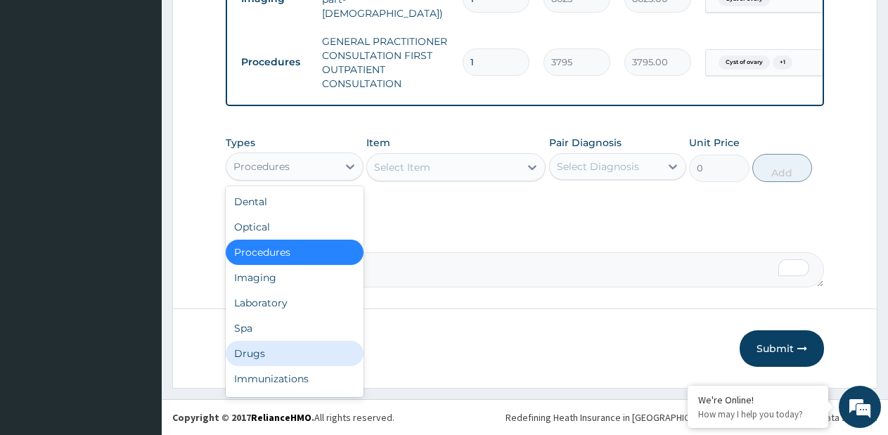
click at [253, 353] on div "Drugs" at bounding box center [295, 353] width 138 height 25
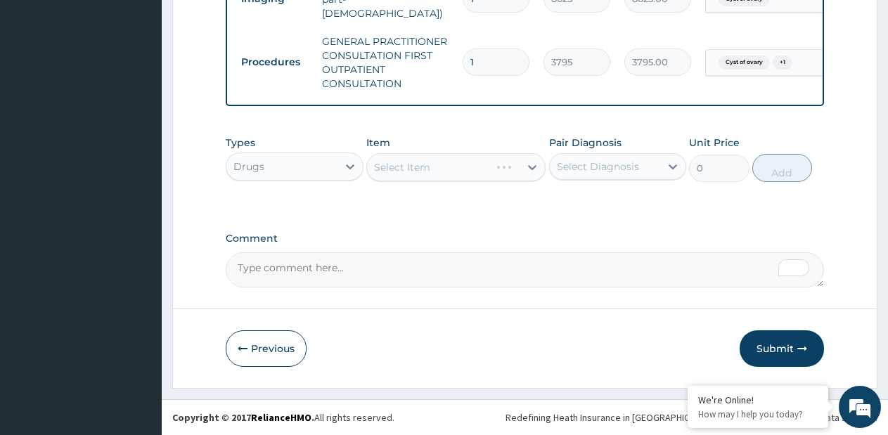
click at [527, 167] on div "Select Item" at bounding box center [455, 167] width 179 height 28
click at [525, 165] on icon at bounding box center [532, 167] width 14 height 14
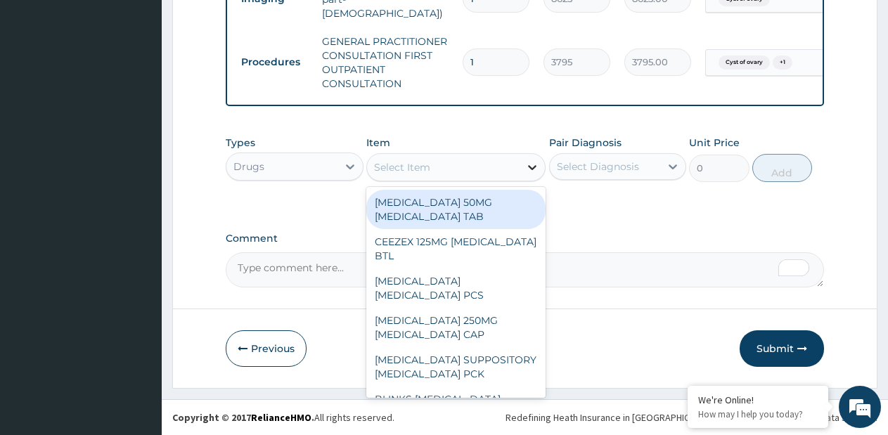
paste input "BUSCOPAN 10MG INJECTION HYOSCINE AMP"
type input "BUSCOPAN 10MG INJECTION HYOSCINE AMP"
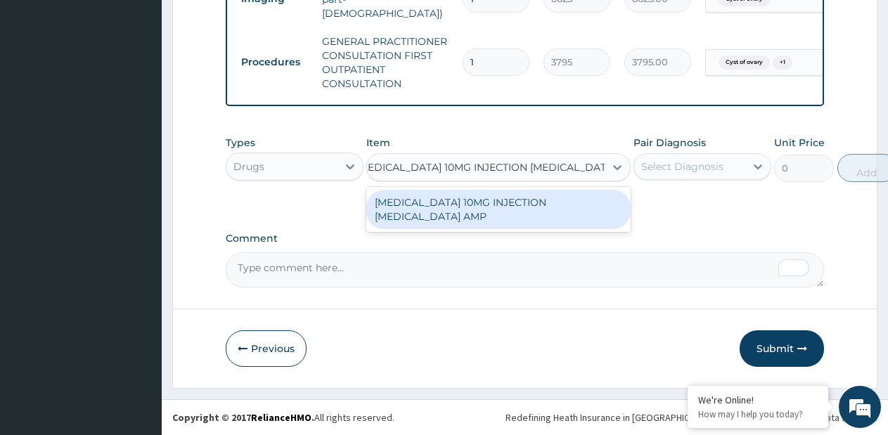
click at [506, 202] on div "BUSCOPAN 10MG INJECTION HYOSCINE AMP" at bounding box center [498, 209] width 264 height 39
type input "720"
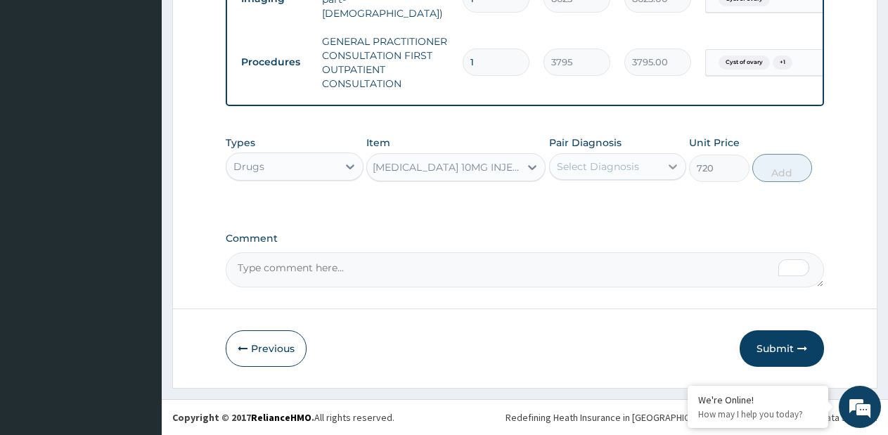
click at [663, 166] on div at bounding box center [673, 166] width 25 height 25
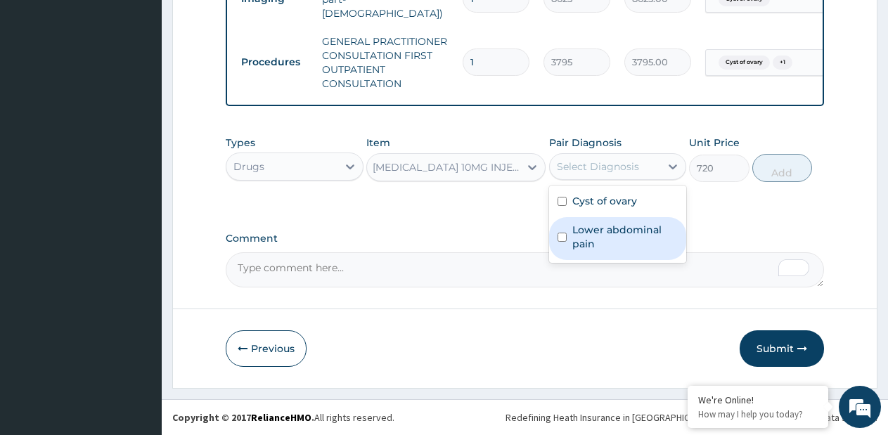
drag, startPoint x: 602, startPoint y: 229, endPoint x: 620, endPoint y: 196, distance: 36.8
click at [601, 226] on label "Lower abdominal pain" at bounding box center [626, 237] width 106 height 28
checkbox input "true"
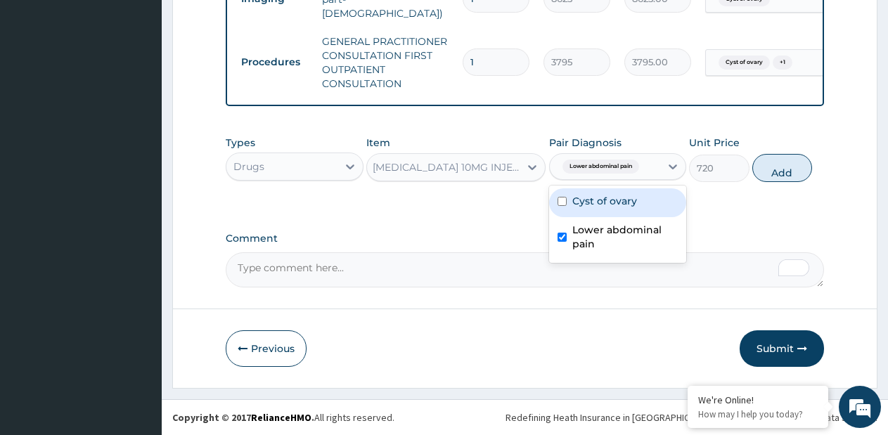
drag, startPoint x: 620, startPoint y: 196, endPoint x: 661, endPoint y: 185, distance: 42.1
click at [621, 194] on label "Cyst of ovary" at bounding box center [605, 201] width 65 height 14
checkbox input "true"
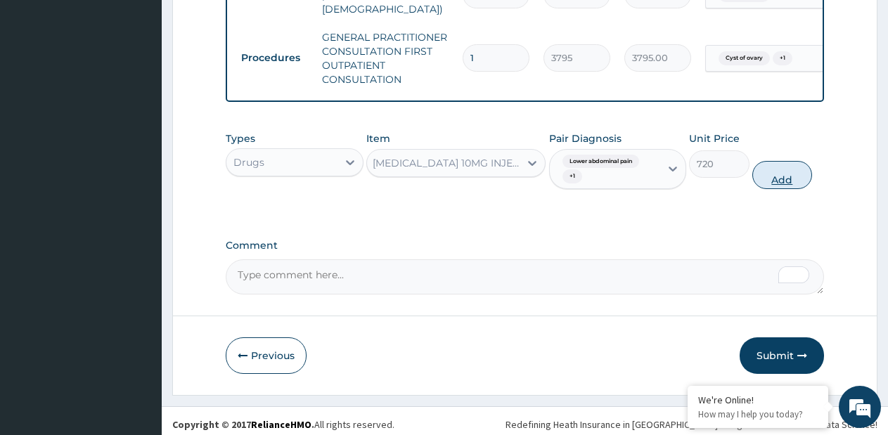
click at [762, 176] on button "Add" at bounding box center [783, 175] width 60 height 28
type input "0"
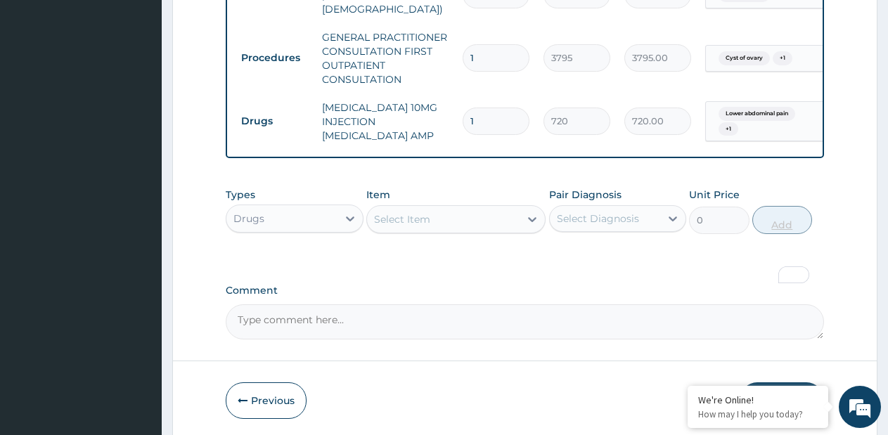
scroll to position [0, 0]
type input "3"
type input "2160.00"
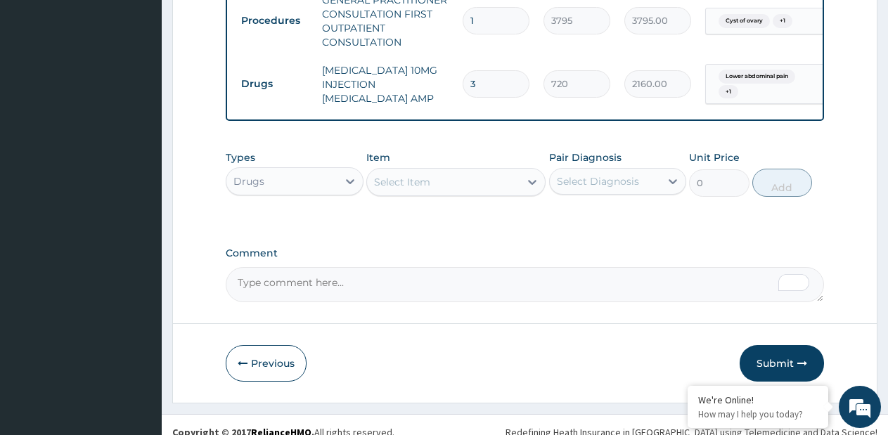
scroll to position [651, 0]
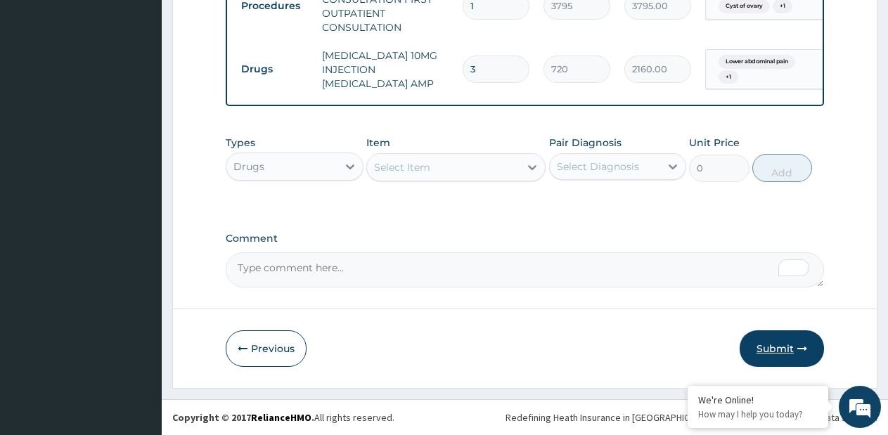
type input "3"
click at [777, 340] on button "Submit" at bounding box center [782, 349] width 84 height 37
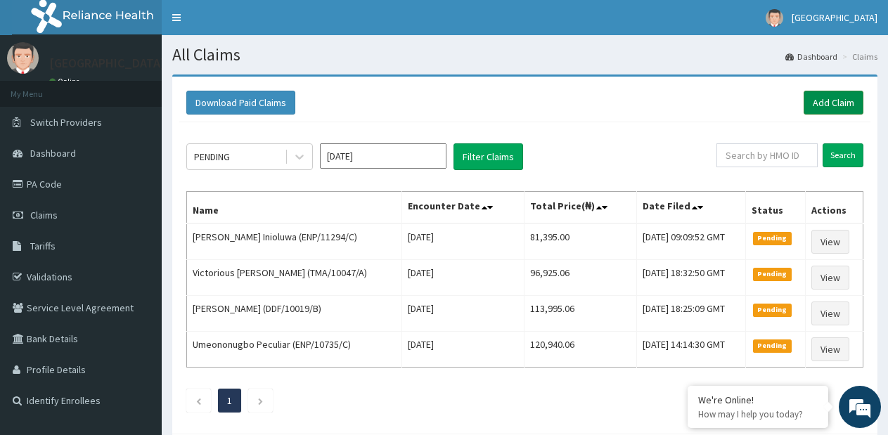
click at [826, 98] on link "Add Claim" at bounding box center [834, 103] width 60 height 24
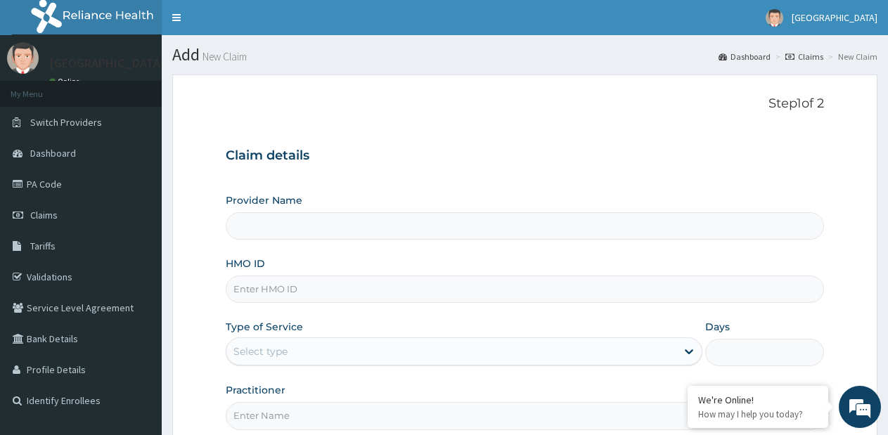
type input "[GEOGRAPHIC_DATA]- [GEOGRAPHIC_DATA] estate"
click at [509, 291] on input "HMO ID" at bounding box center [525, 289] width 599 height 27
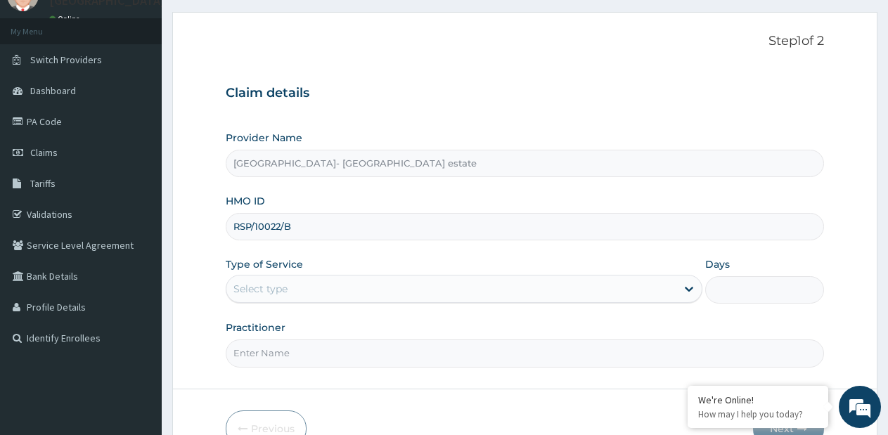
scroll to position [141, 0]
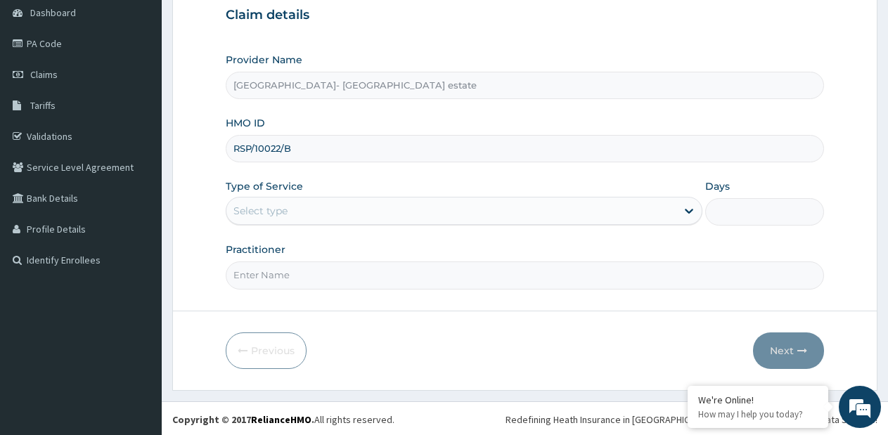
type input "RSP/10022/B"
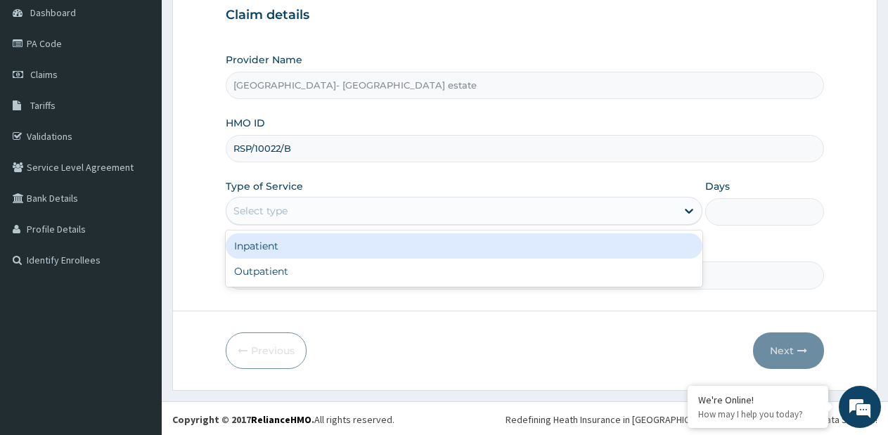
click at [362, 211] on div "Select type" at bounding box center [452, 211] width 450 height 23
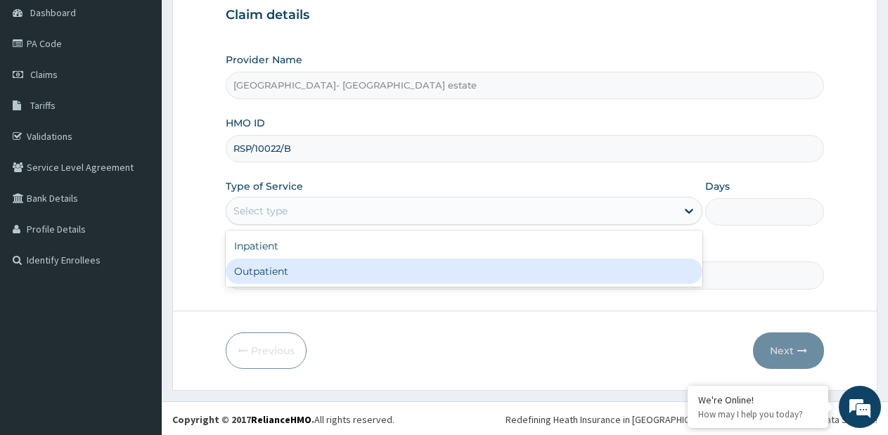
click at [352, 262] on div "Outpatient" at bounding box center [464, 271] width 476 height 25
type input "1"
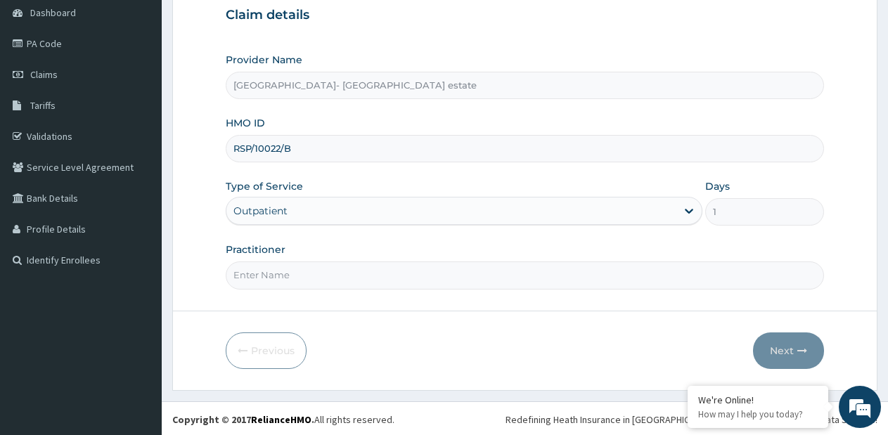
click at [352, 266] on input "Practitioner" at bounding box center [525, 275] width 599 height 27
type input "GP"
click at [776, 352] on button "Next" at bounding box center [788, 351] width 71 height 37
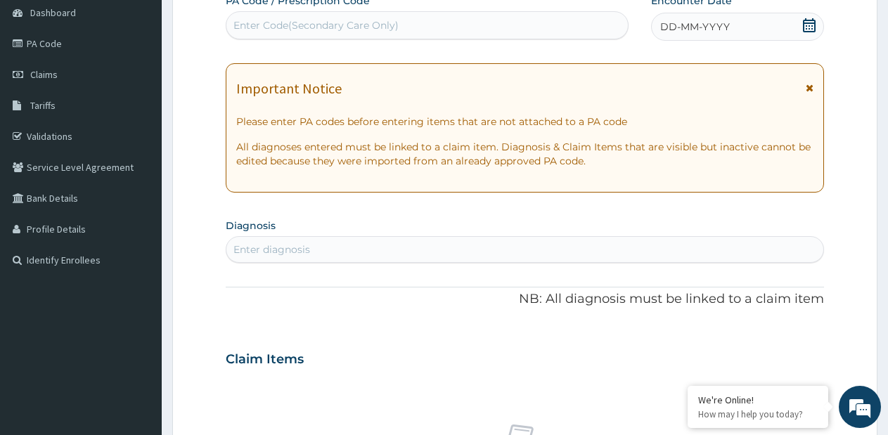
click at [692, 22] on span "DD-MM-YYYY" at bounding box center [696, 27] width 70 height 14
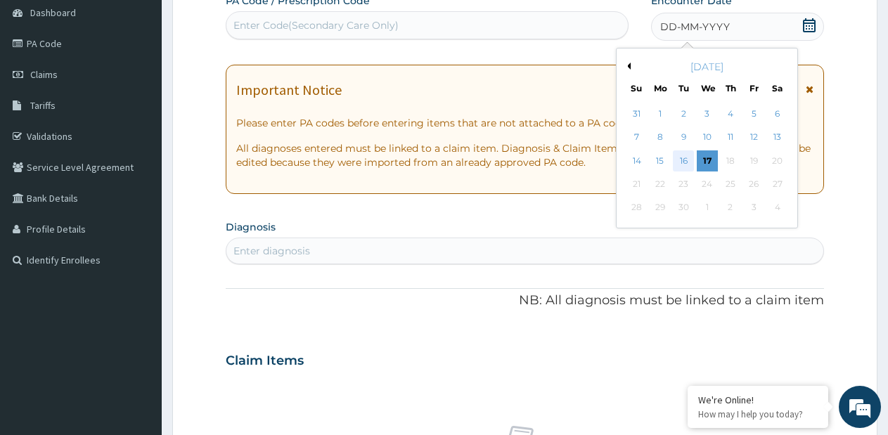
click at [688, 162] on div "16" at bounding box center [684, 161] width 21 height 21
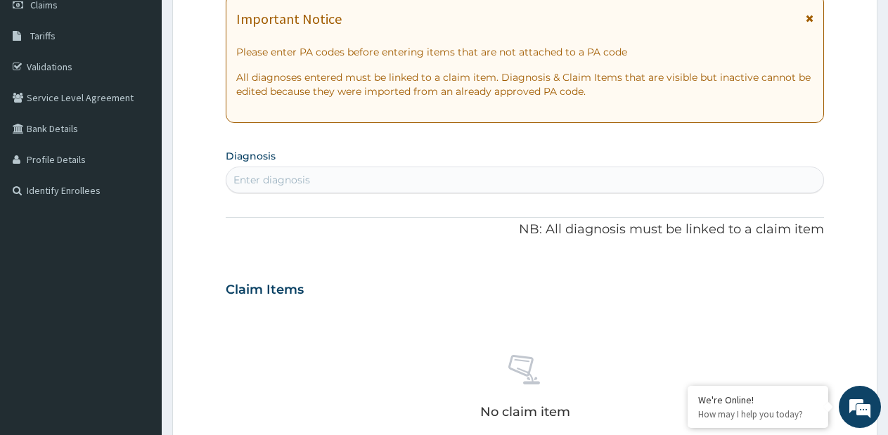
scroll to position [352, 0]
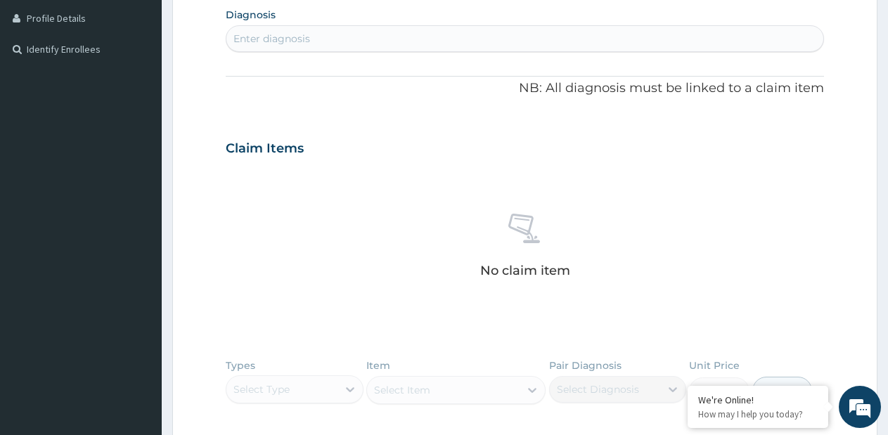
click at [532, 39] on div "Enter diagnosis" at bounding box center [525, 38] width 597 height 23
type input "MALARI"
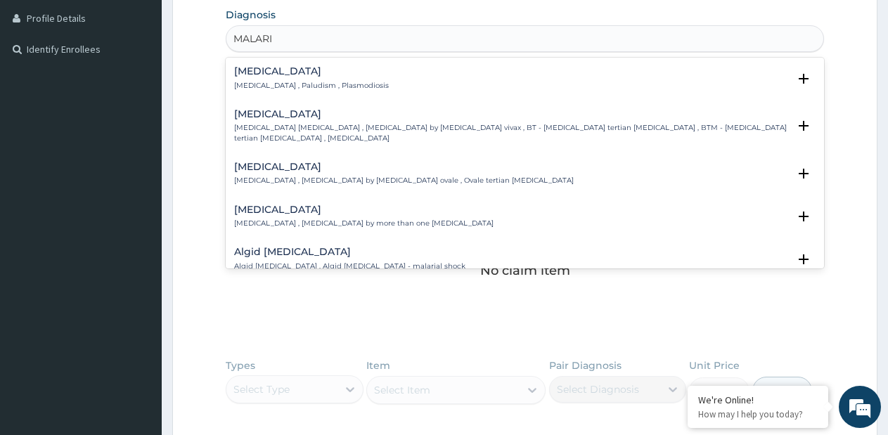
click at [291, 70] on h4 "[MEDICAL_DATA]" at bounding box center [311, 71] width 155 height 11
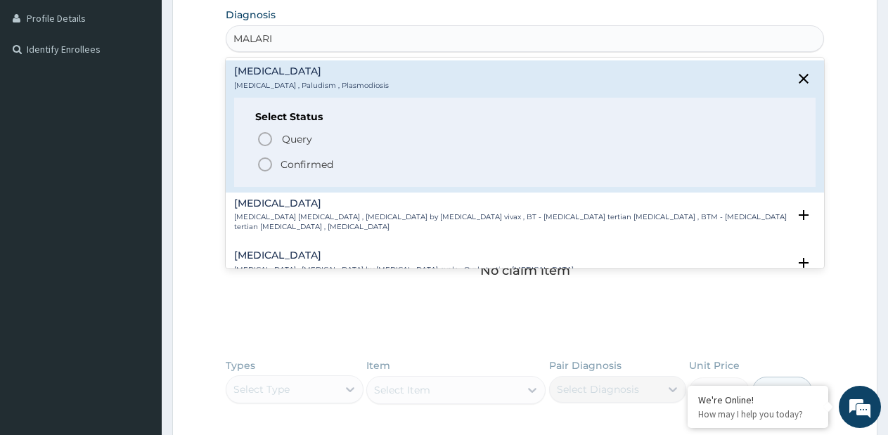
click at [302, 160] on p "Confirmed" at bounding box center [307, 165] width 53 height 14
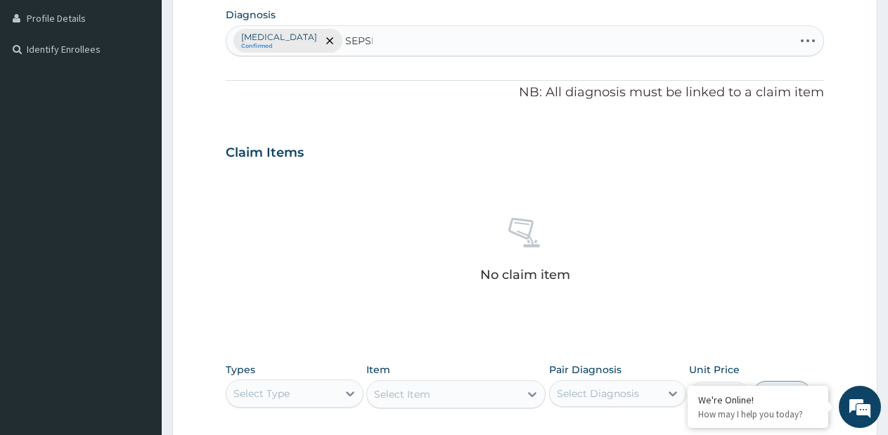
type input "[MEDICAL_DATA]"
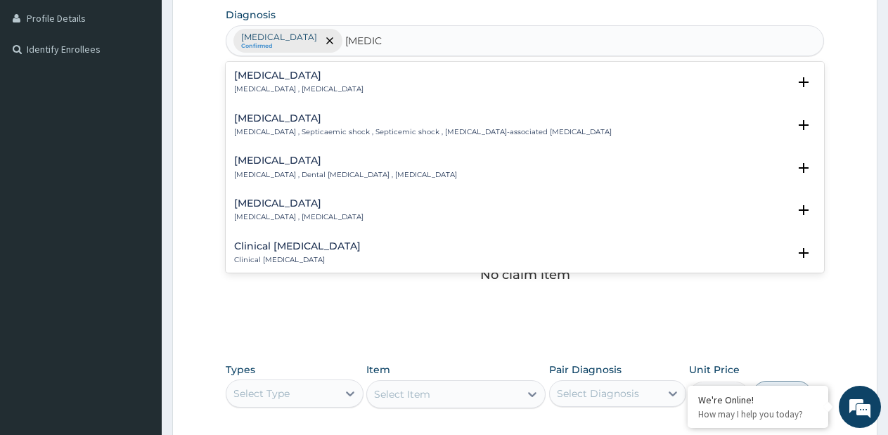
click at [264, 71] on h4 "[MEDICAL_DATA]" at bounding box center [298, 75] width 129 height 11
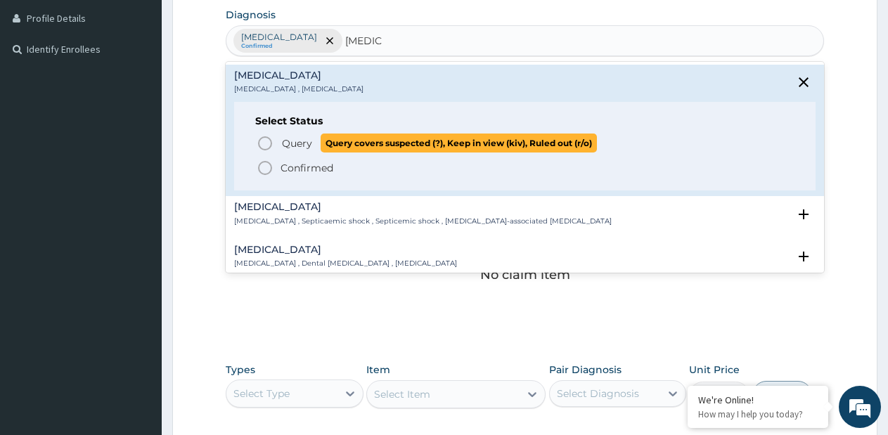
click at [276, 146] on span "Query Query covers suspected (?), Keep in view (kiv), Ruled out (r/o)" at bounding box center [526, 143] width 538 height 19
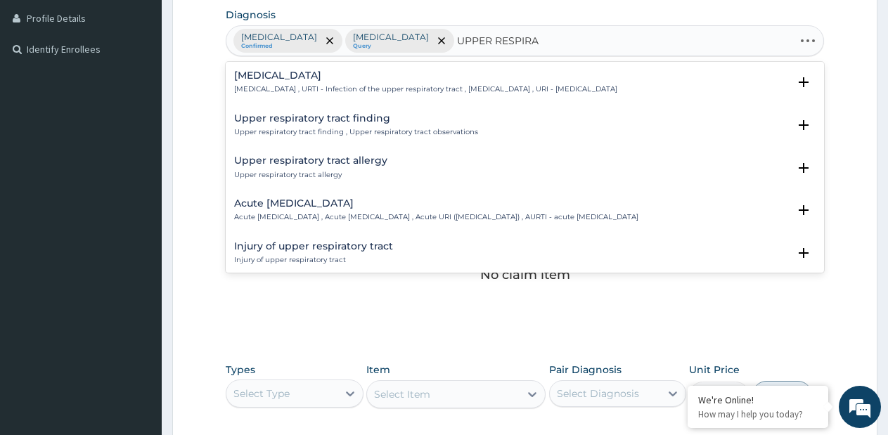
type input "UPPER RESPIRAT"
click at [276, 203] on h4 "Acute [MEDICAL_DATA]" at bounding box center [436, 203] width 404 height 11
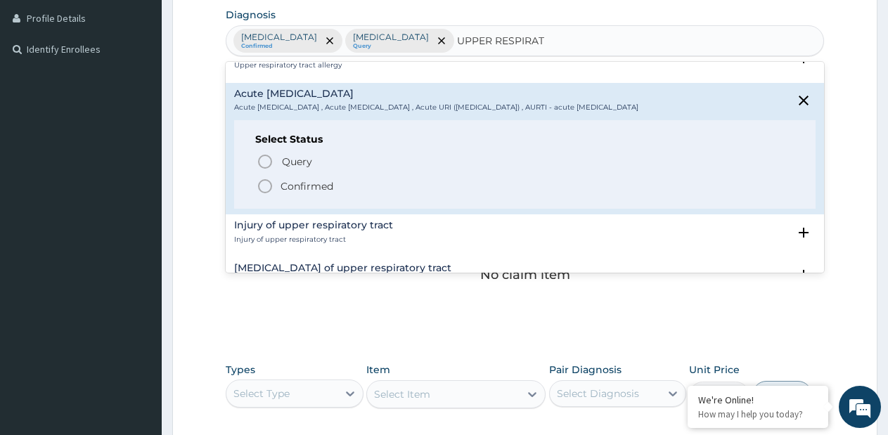
scroll to position [141, 0]
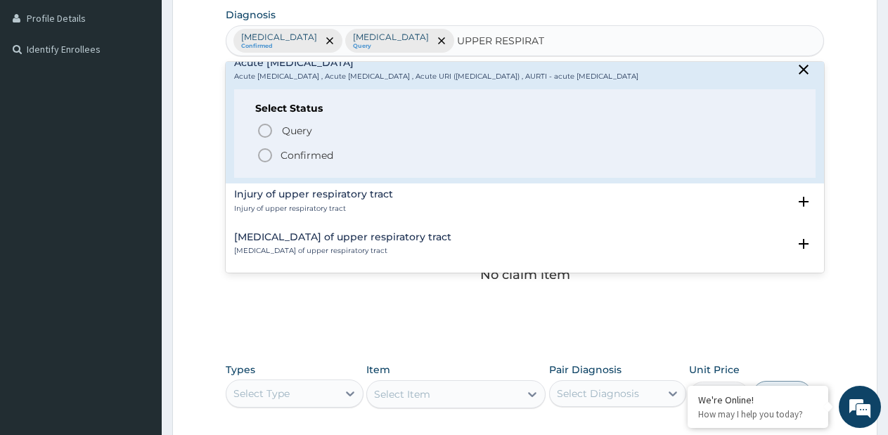
click at [300, 162] on p "Confirmed" at bounding box center [307, 155] width 53 height 14
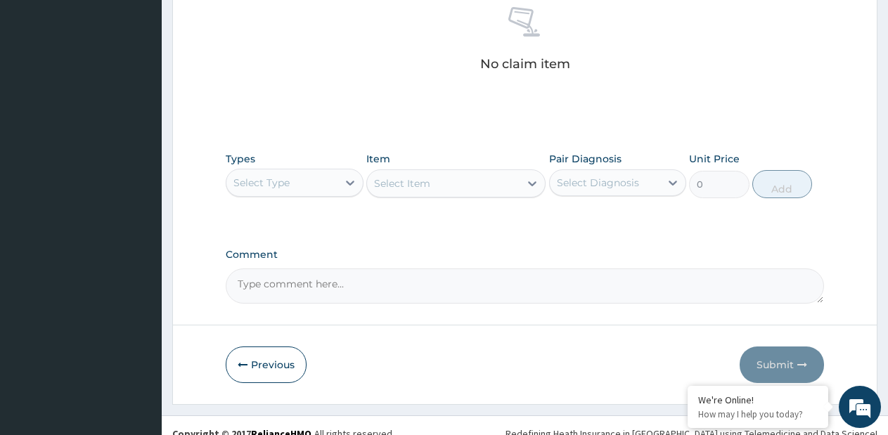
scroll to position [579, 0]
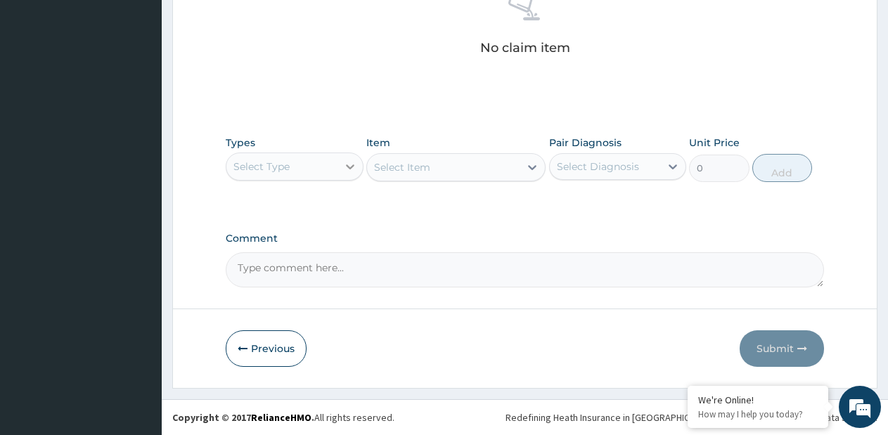
click at [340, 159] on div at bounding box center [350, 166] width 25 height 25
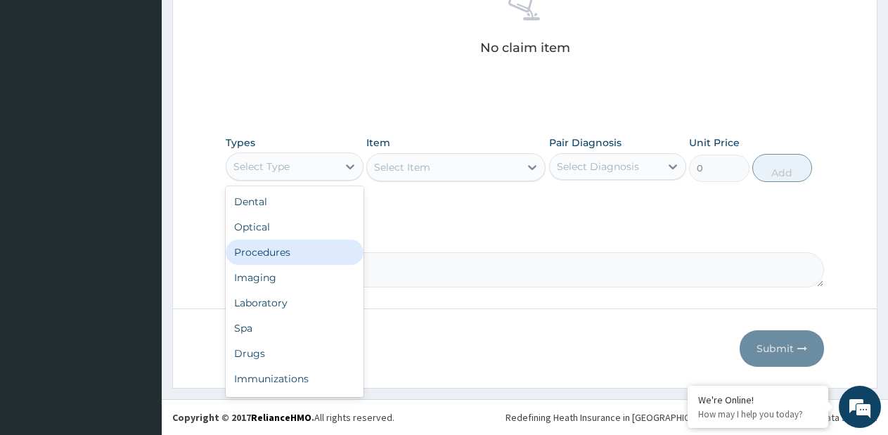
click at [279, 255] on div "Procedures" at bounding box center [295, 252] width 138 height 25
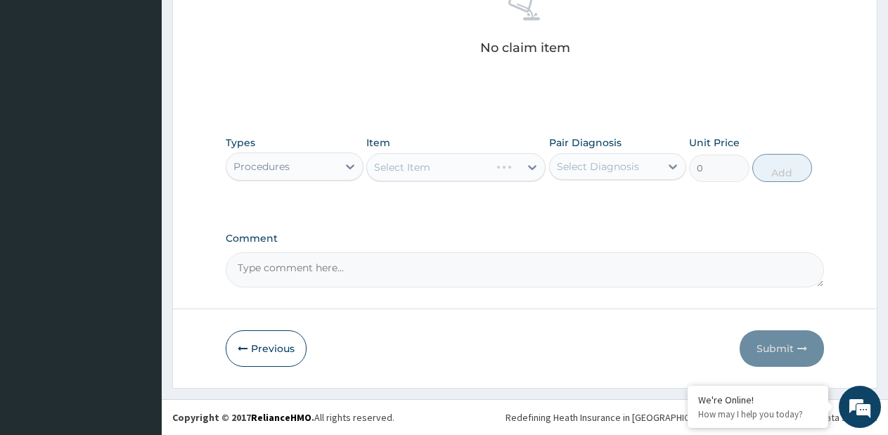
click at [535, 170] on div "Select Item" at bounding box center [455, 167] width 179 height 28
click at [535, 170] on icon at bounding box center [532, 167] width 14 height 14
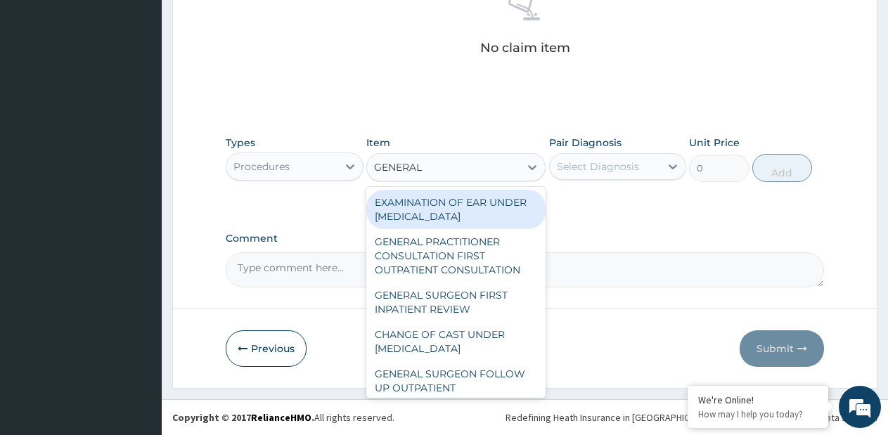
type input "GENERAL P"
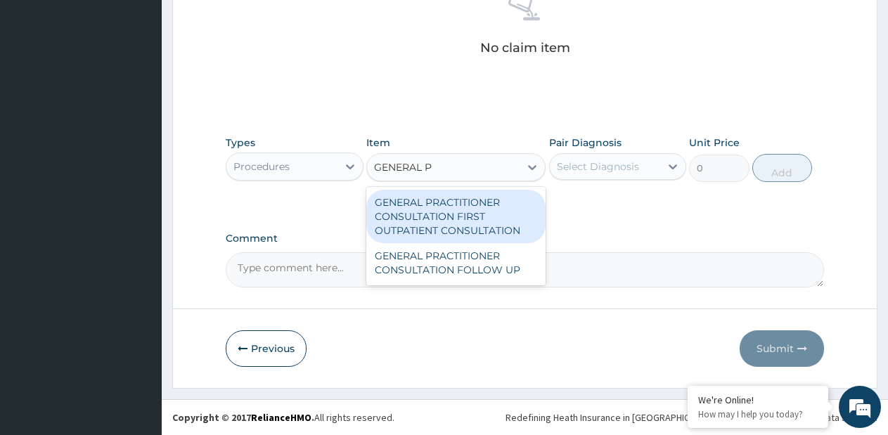
click at [529, 208] on div "GENERAL PRACTITIONER CONSULTATION FIRST OUTPATIENT CONSULTATION" at bounding box center [455, 216] width 179 height 53
type input "3795"
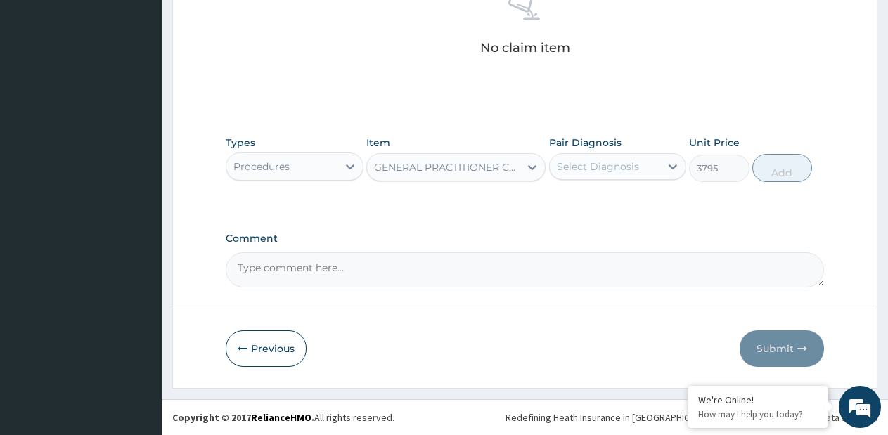
click at [587, 165] on div "Select Diagnosis" at bounding box center [598, 167] width 82 height 14
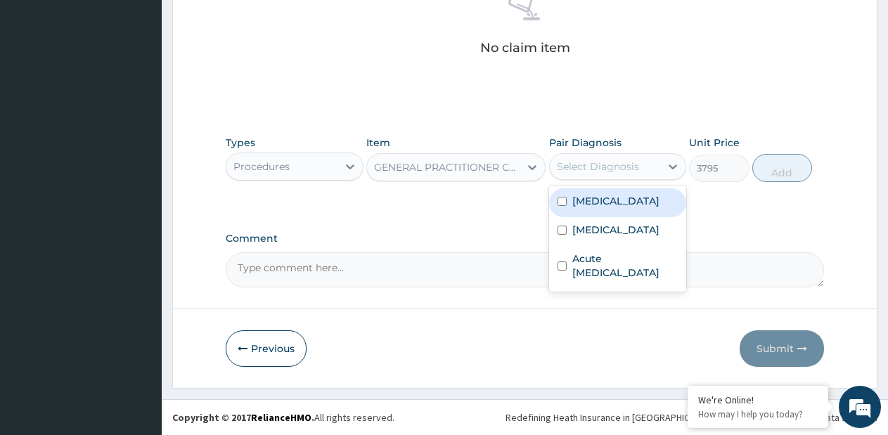
click at [576, 212] on div "Malaria" at bounding box center [618, 203] width 138 height 29
checkbox input "true"
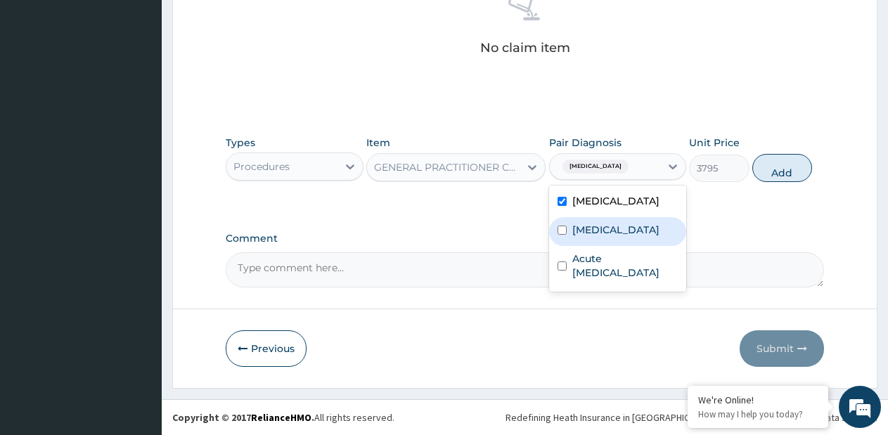
click at [576, 230] on label "Sepsis" at bounding box center [616, 230] width 87 height 14
checkbox input "true"
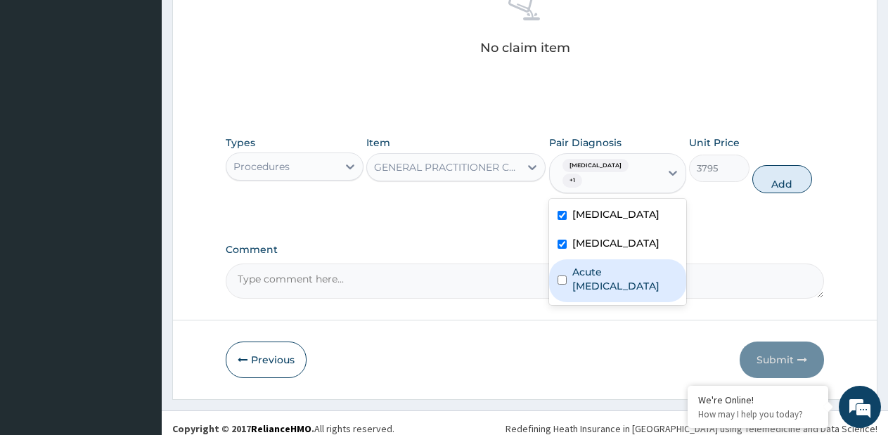
click at [575, 271] on label "Acute upper respiratory infection" at bounding box center [626, 279] width 106 height 28
checkbox input "true"
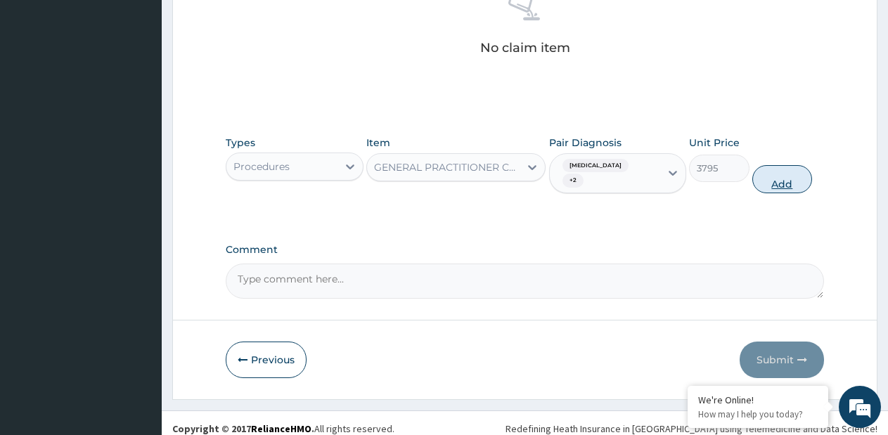
click at [768, 179] on button "Add" at bounding box center [783, 179] width 60 height 28
type input "0"
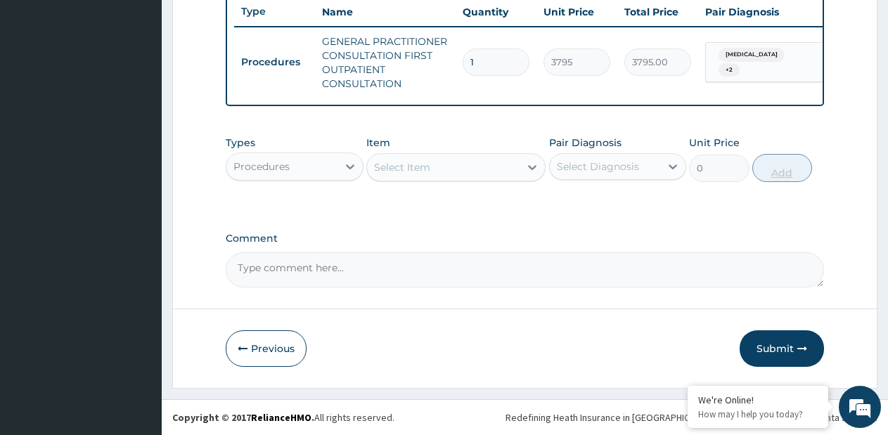
scroll to position [546, 0]
click at [311, 158] on div "Procedures" at bounding box center [282, 166] width 111 height 23
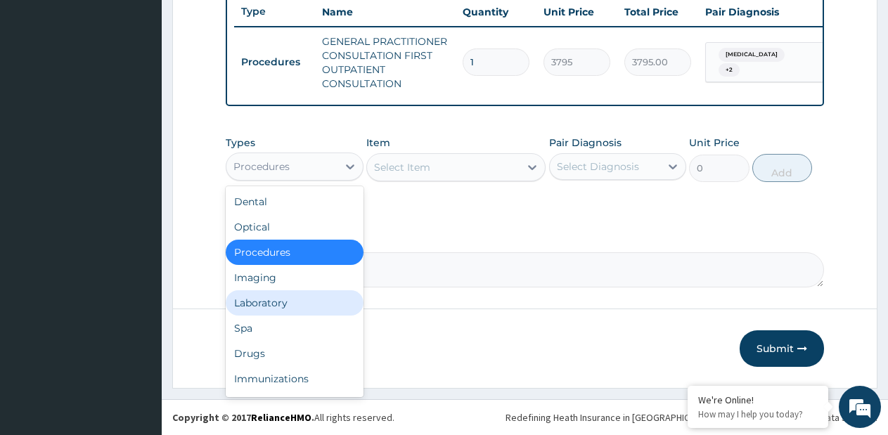
click at [273, 305] on div "Laboratory" at bounding box center [295, 303] width 138 height 25
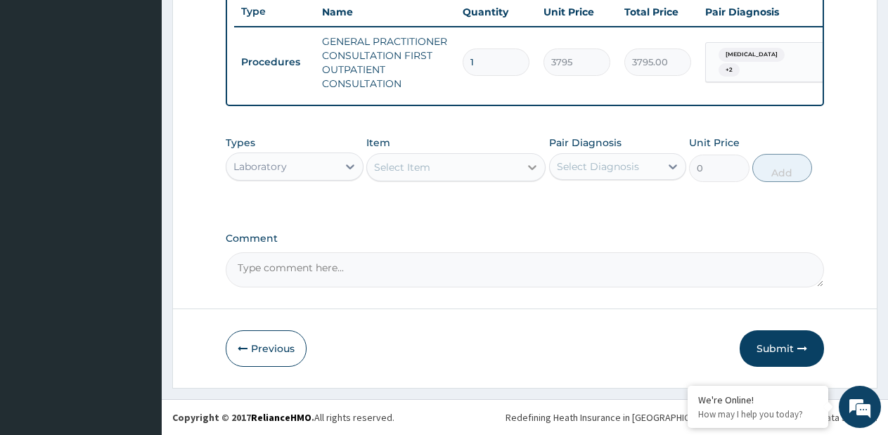
click at [531, 170] on icon at bounding box center [532, 167] width 14 height 14
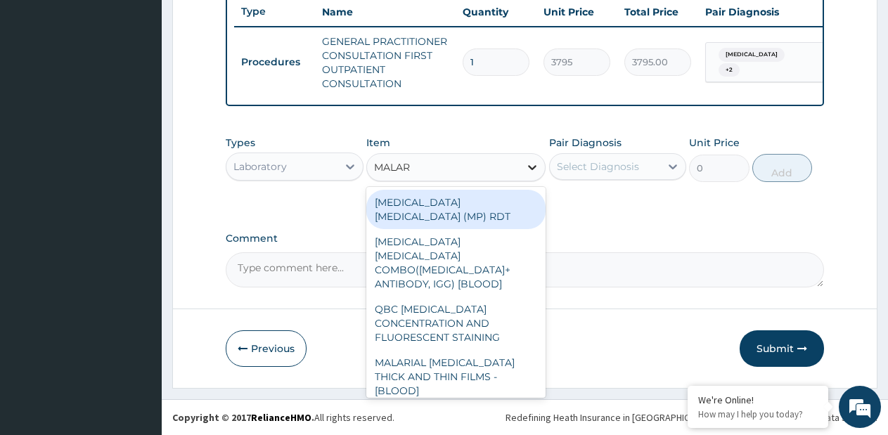
type input "MALARI"
click at [495, 212] on div "MALARIA PARASITE (MP) RDT" at bounding box center [455, 209] width 179 height 39
type input "1725"
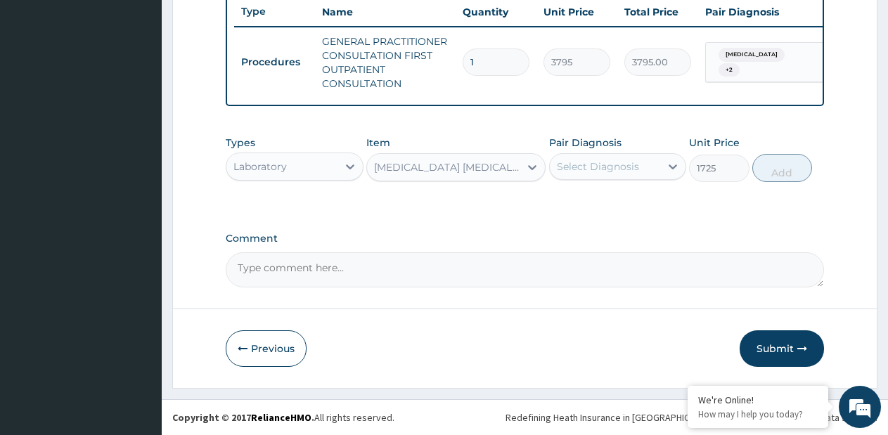
click at [633, 167] on div "Select Diagnosis" at bounding box center [598, 167] width 82 height 14
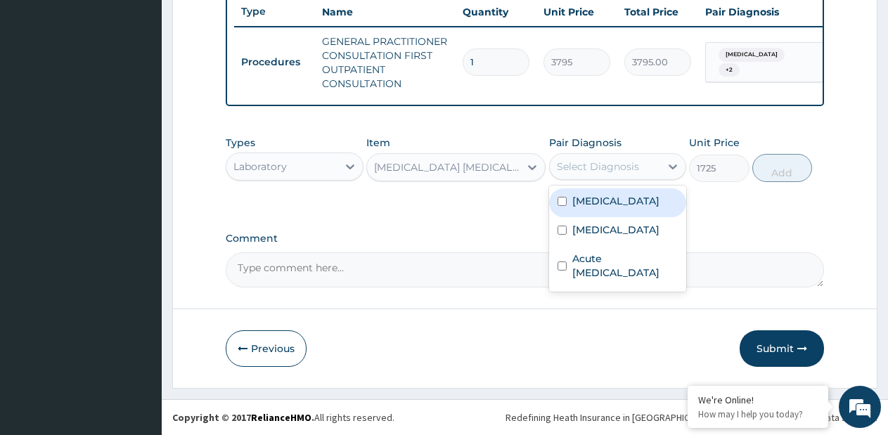
click at [615, 205] on div "Malaria" at bounding box center [618, 203] width 138 height 29
checkbox input "true"
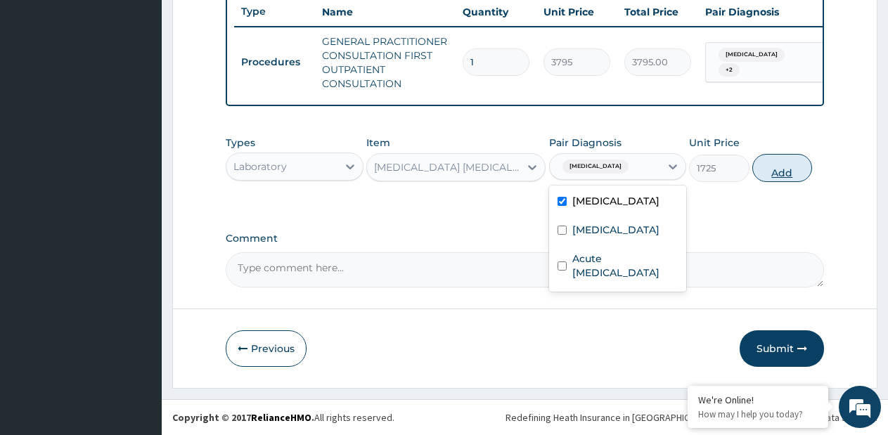
click at [787, 157] on button "Add" at bounding box center [783, 168] width 60 height 28
type input "0"
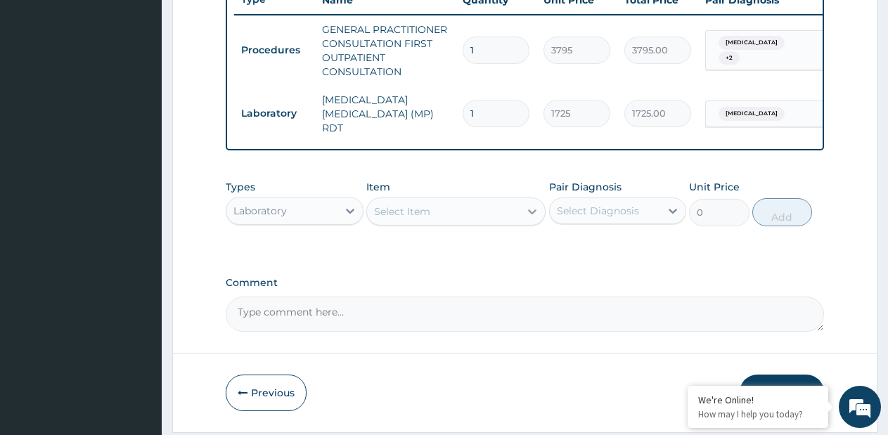
click at [523, 215] on div at bounding box center [532, 211] width 25 height 25
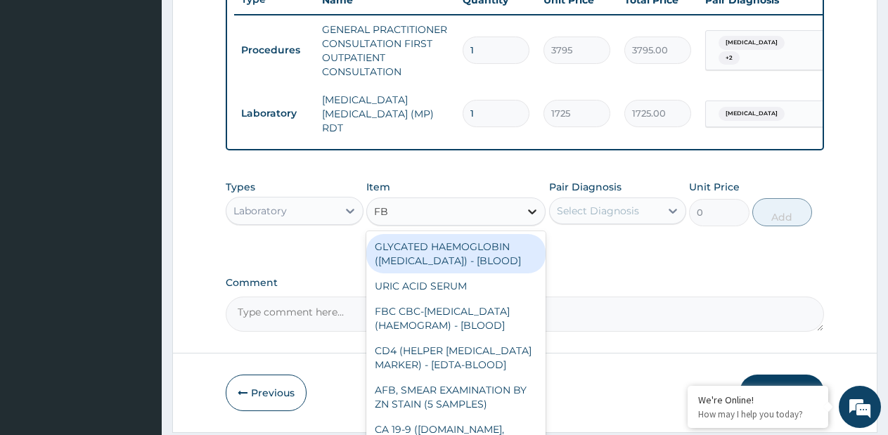
type input "FBC"
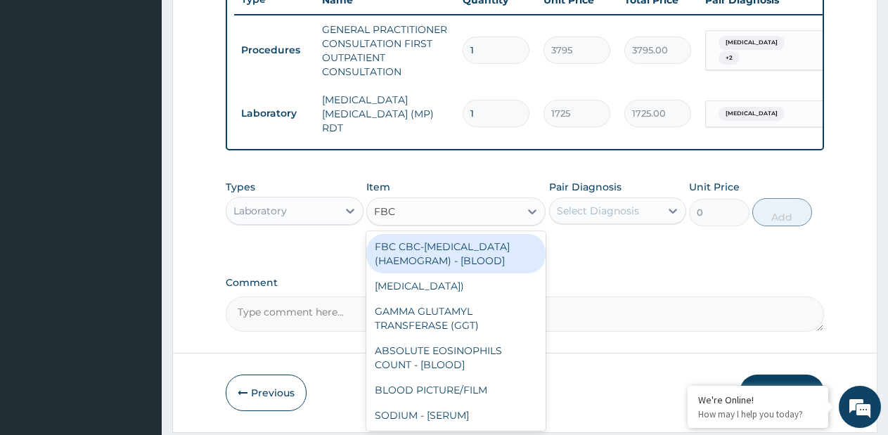
click at [515, 245] on div "FBC CBC-COMPLETE BLOOD COUNT (HAEMOGRAM) - [BLOOD]" at bounding box center [455, 253] width 179 height 39
type input "4600"
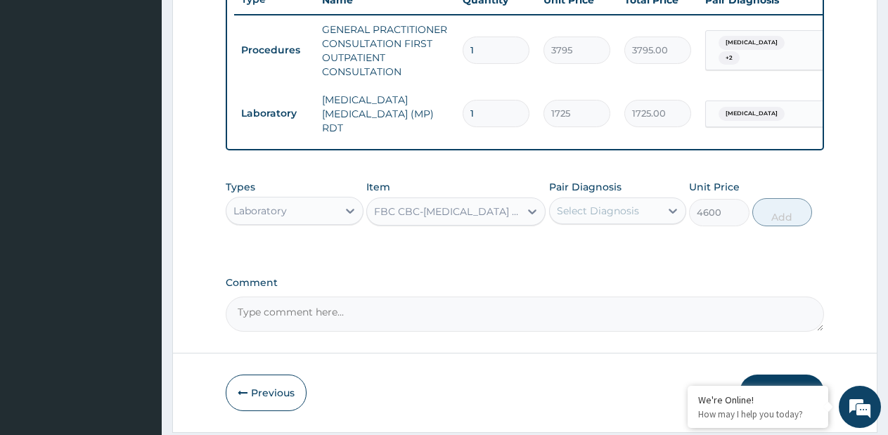
click at [603, 215] on div "Select Diagnosis" at bounding box center [598, 211] width 82 height 14
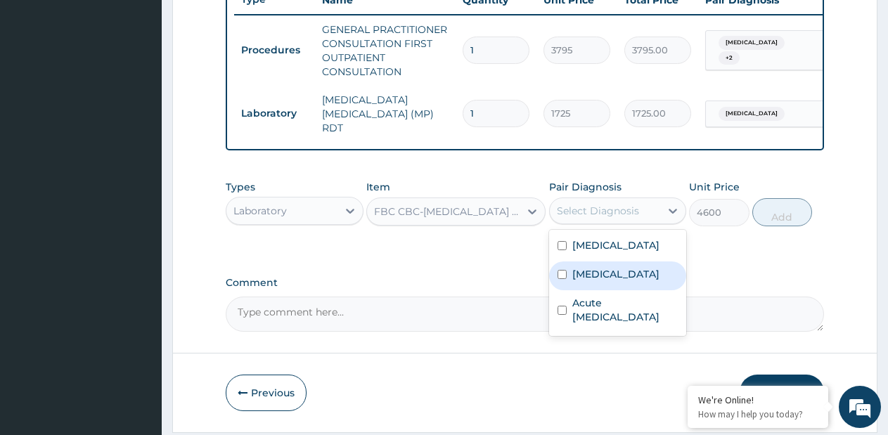
click at [588, 281] on label "Sepsis" at bounding box center [616, 274] width 87 height 14
checkbox input "true"
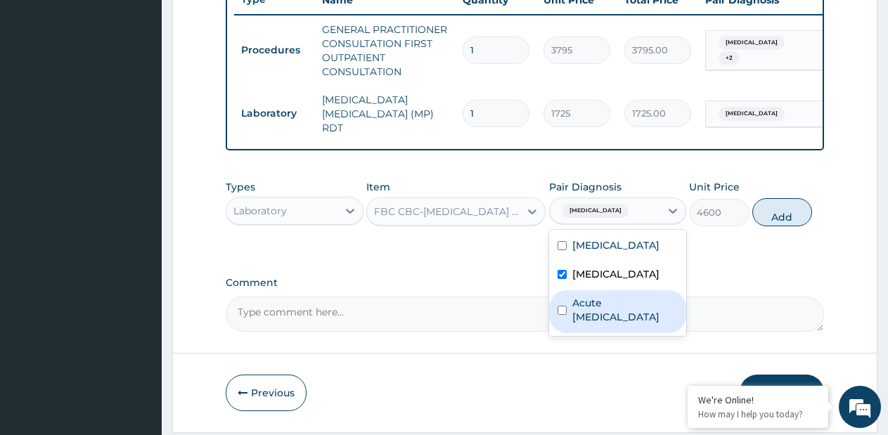
drag, startPoint x: 579, startPoint y: 321, endPoint x: 627, endPoint y: 284, distance: 60.6
click at [587, 316] on label "Acute upper respiratory infection" at bounding box center [626, 310] width 106 height 28
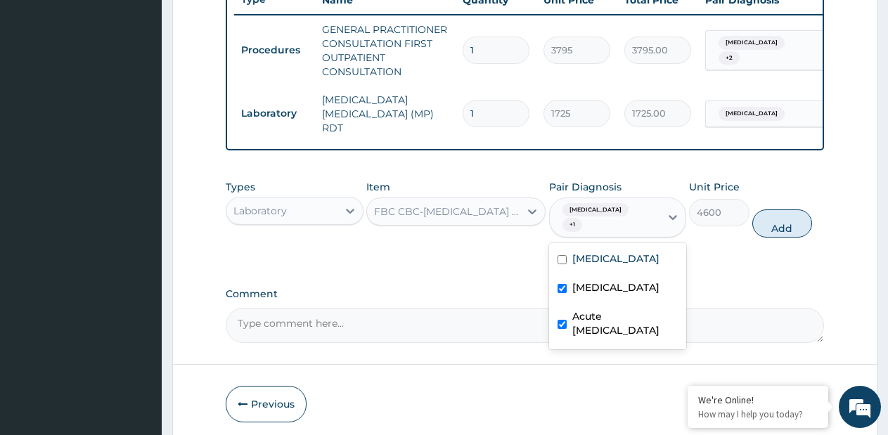
checkbox input "true"
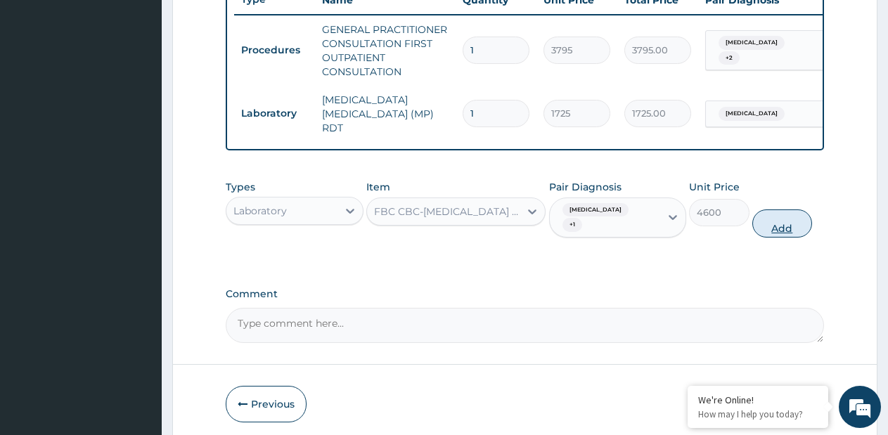
click at [756, 214] on button "Add" at bounding box center [783, 224] width 60 height 28
type input "0"
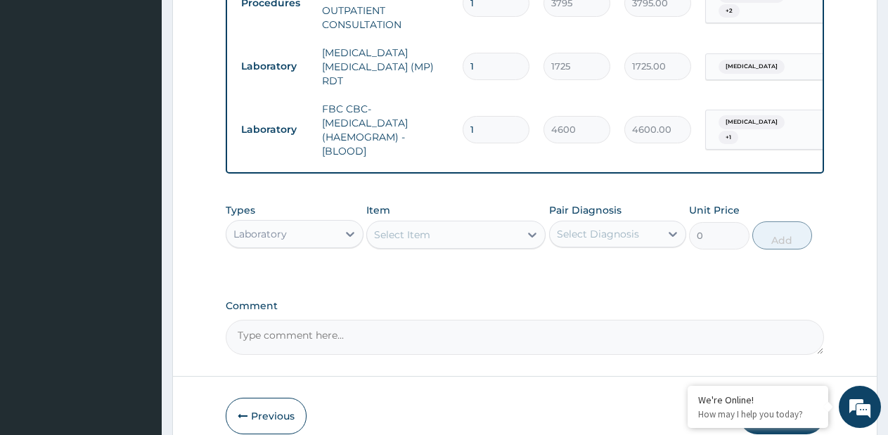
scroll to position [665, 0]
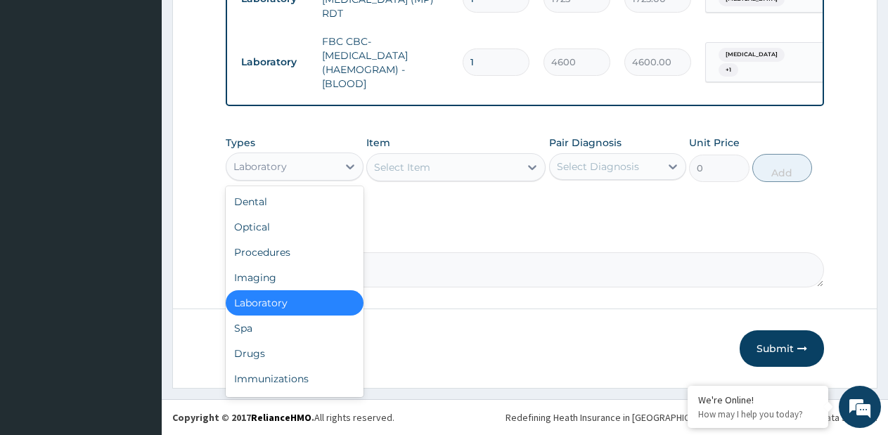
click at [293, 167] on div "Laboratory" at bounding box center [282, 166] width 111 height 23
drag, startPoint x: 281, startPoint y: 352, endPoint x: 286, endPoint y: 345, distance: 7.6
click at [281, 352] on div "Drugs" at bounding box center [295, 353] width 138 height 25
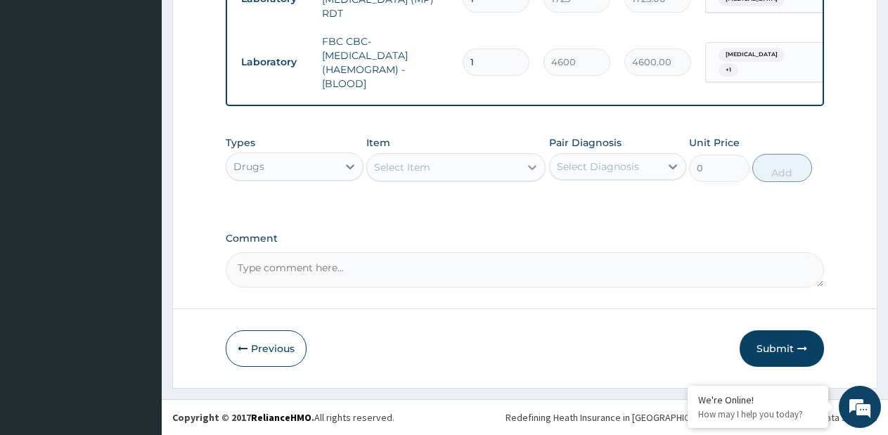
click at [525, 164] on div at bounding box center [532, 167] width 25 height 25
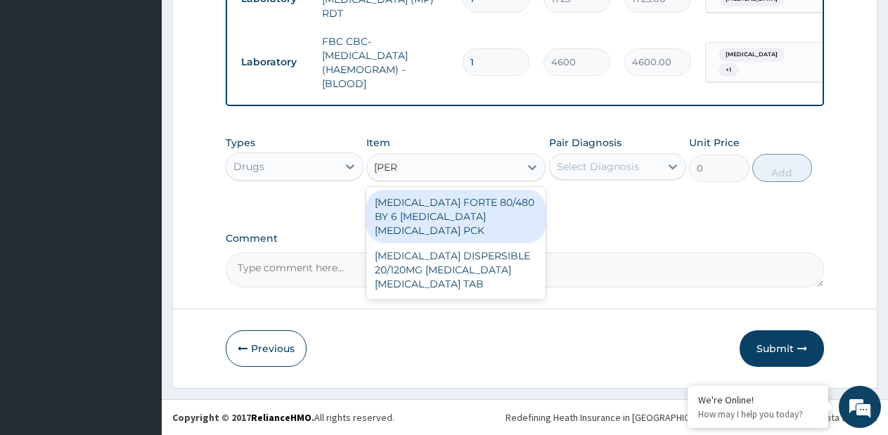
type input "coart"
type input "1170"
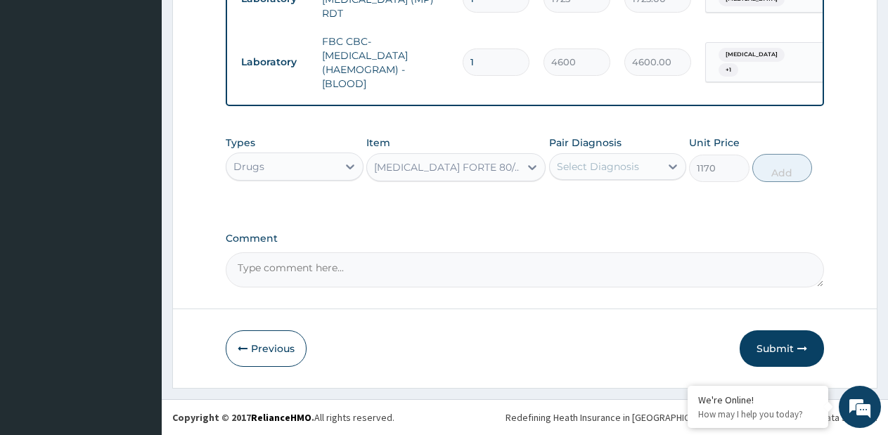
click at [639, 174] on div "Select Diagnosis" at bounding box center [605, 166] width 111 height 23
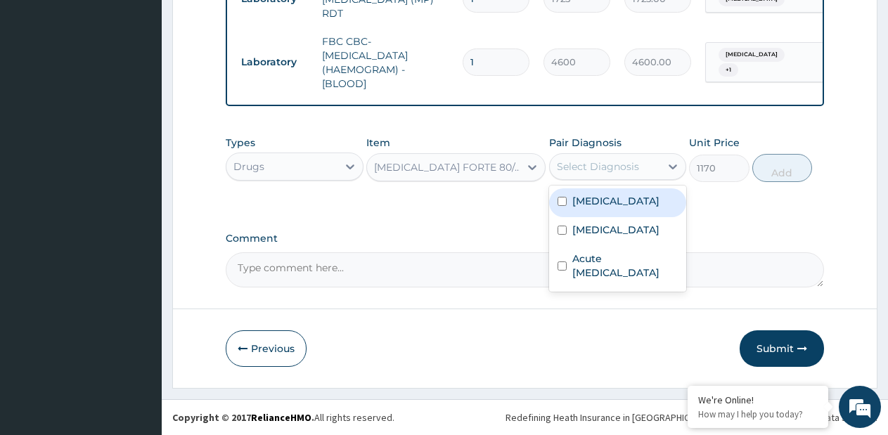
click at [625, 206] on div "Malaria" at bounding box center [618, 203] width 138 height 29
checkbox input "true"
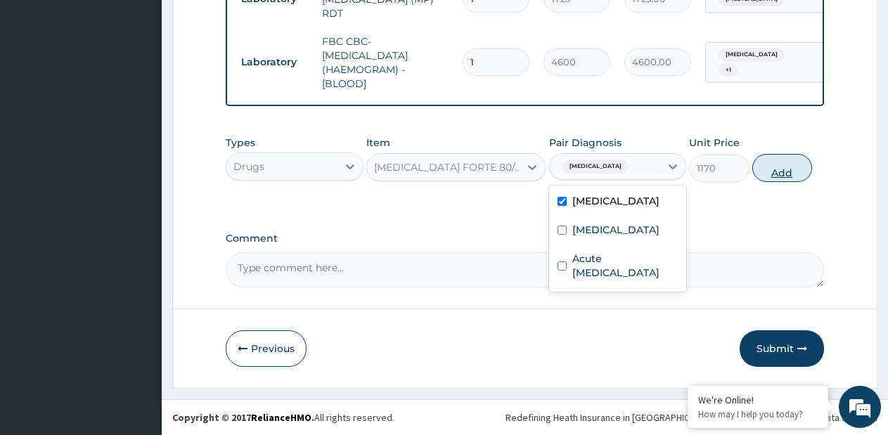
click at [779, 162] on button "Add" at bounding box center [783, 168] width 60 height 28
type input "0"
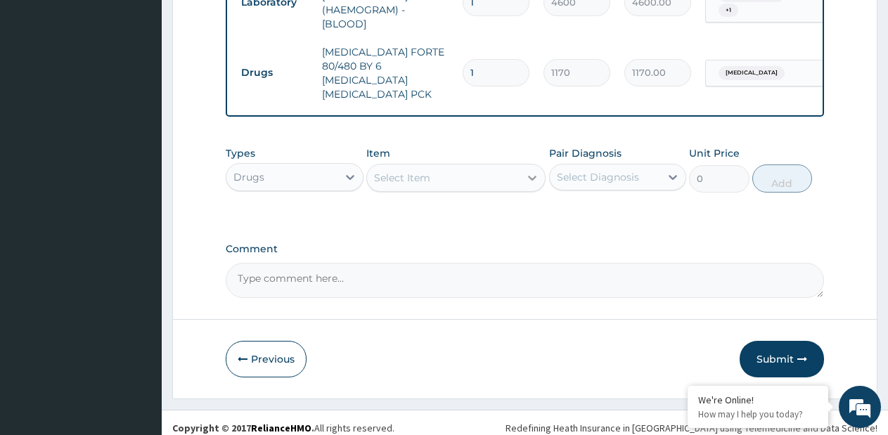
scroll to position [721, 0]
click at [534, 174] on icon at bounding box center [532, 177] width 14 height 14
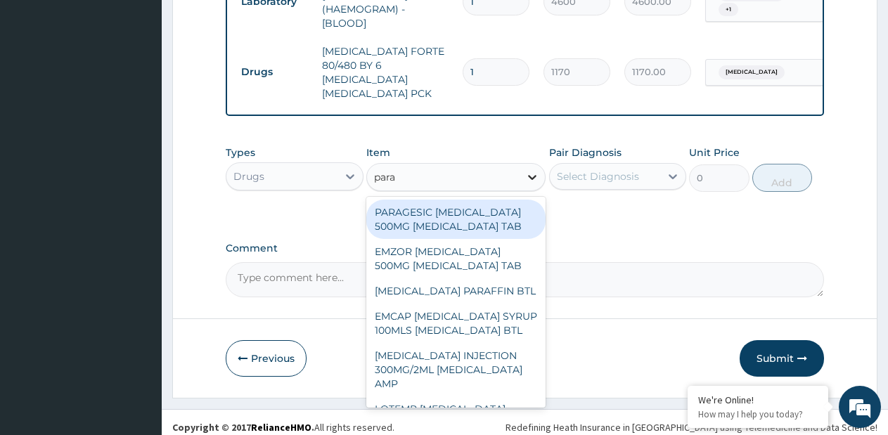
type input "parac"
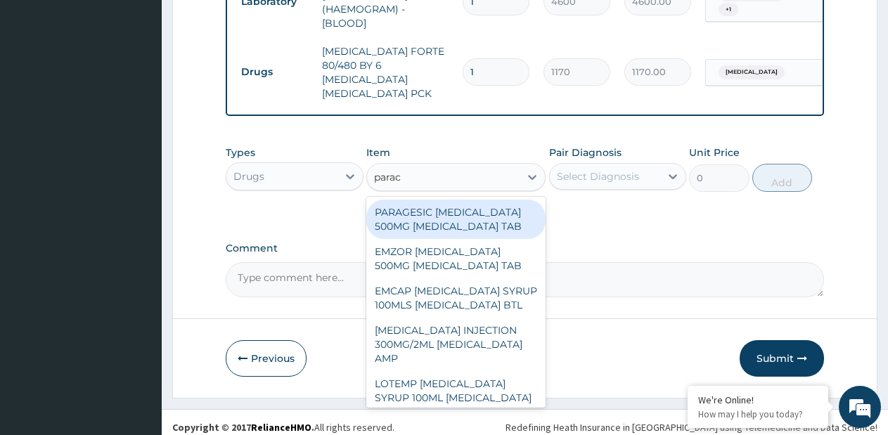
type input "15"
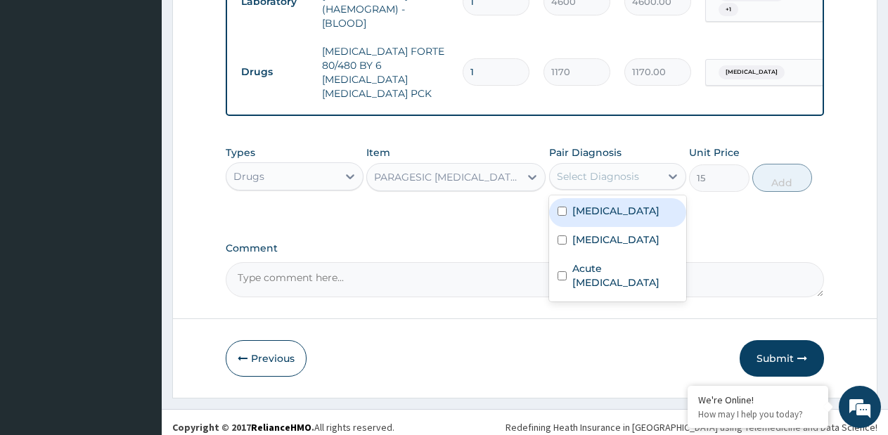
click at [580, 170] on div "Select Diagnosis" at bounding box center [598, 177] width 82 height 14
drag, startPoint x: 580, startPoint y: 205, endPoint x: 642, endPoint y: 199, distance: 62.9
click at [582, 205] on label "[MEDICAL_DATA]" at bounding box center [616, 211] width 87 height 14
checkbox input "true"
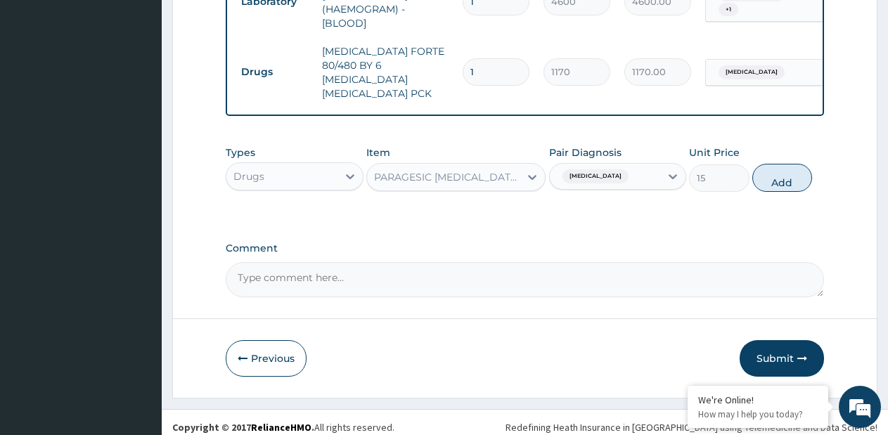
click at [771, 172] on button "Add" at bounding box center [783, 178] width 60 height 28
type input "0"
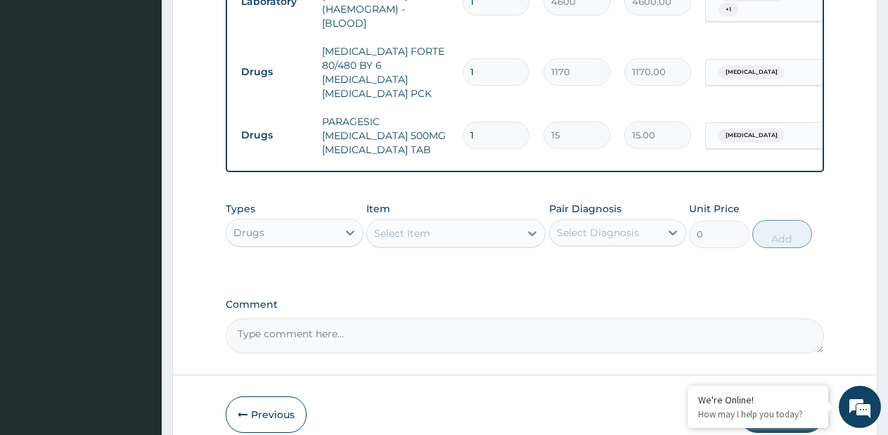
type input "18"
type input "270.00"
type input "18"
click at [537, 227] on icon at bounding box center [532, 234] width 14 height 14
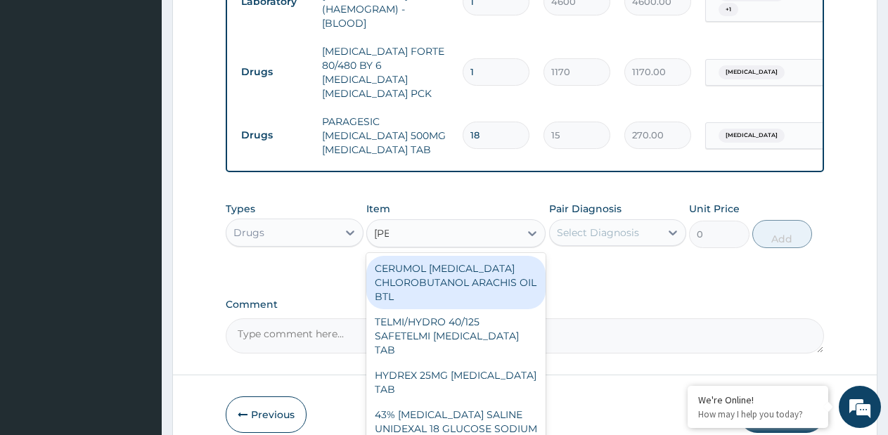
type input "lorat"
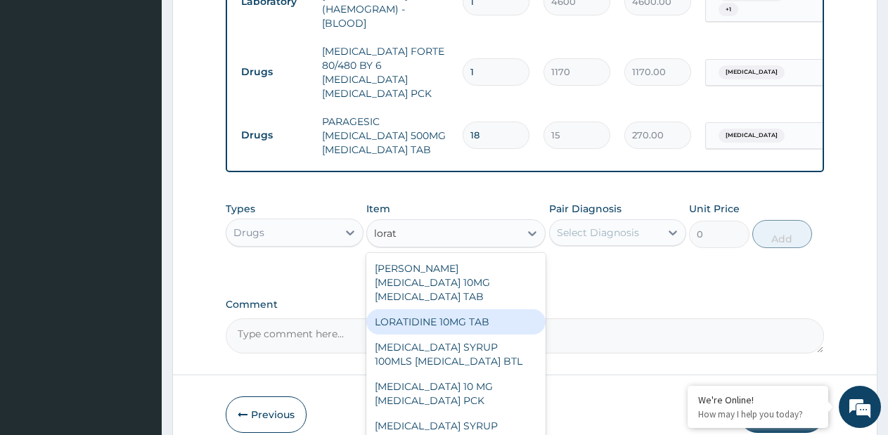
click at [426, 310] on div "LORATIDINE 10MG TAB" at bounding box center [455, 322] width 179 height 25
type input "70"
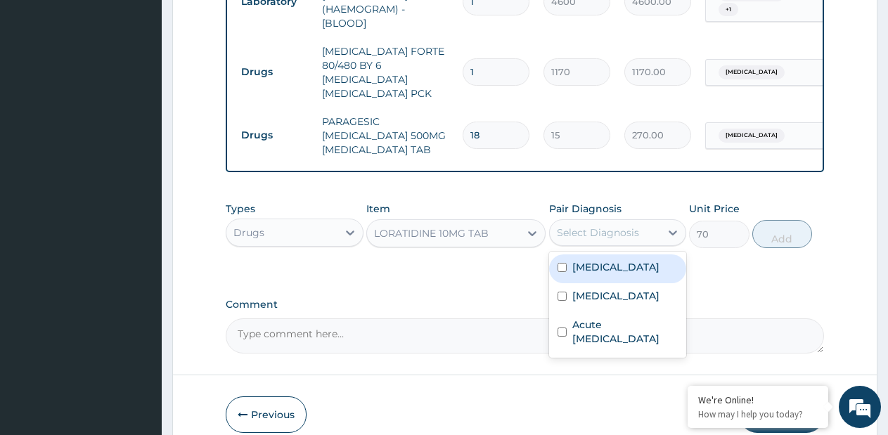
click at [585, 234] on div "Select Diagnosis" at bounding box center [618, 232] width 138 height 27
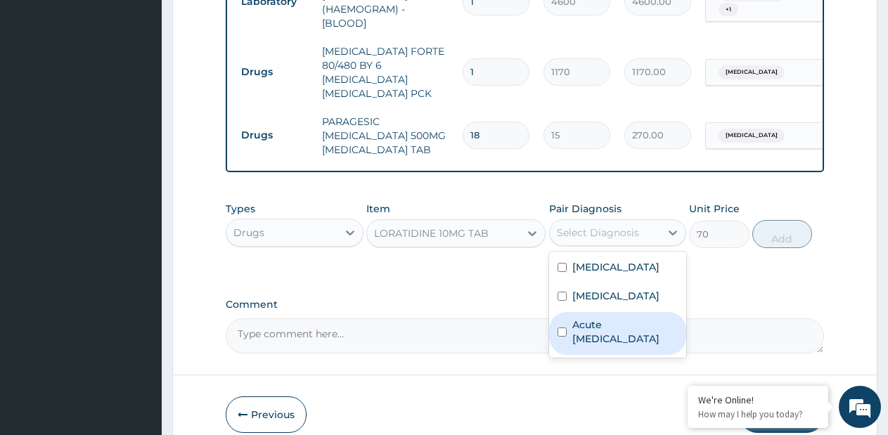
click at [592, 331] on label "Acute upper respiratory infection" at bounding box center [626, 332] width 106 height 28
checkbox input "true"
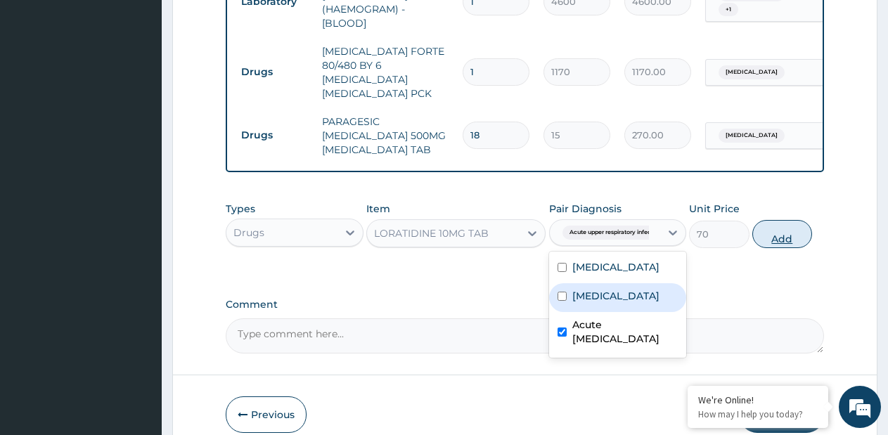
click at [792, 227] on button "Add" at bounding box center [783, 234] width 60 height 28
type input "0"
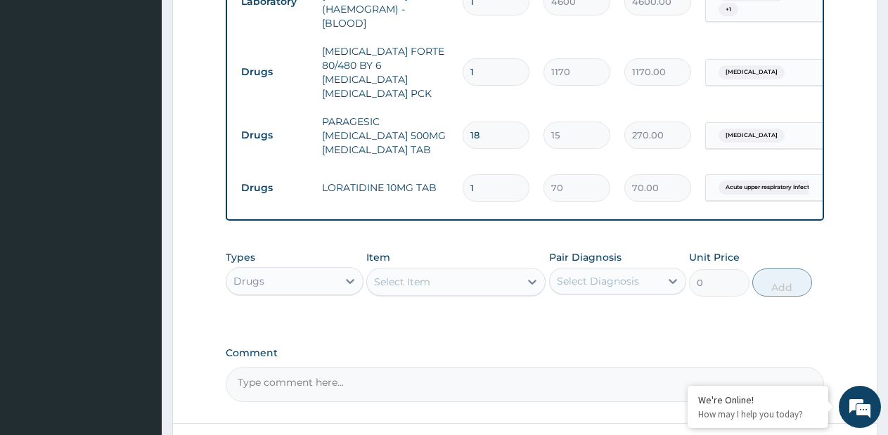
type input "5"
type input "350.00"
type input "5"
click at [533, 276] on icon at bounding box center [532, 282] width 14 height 14
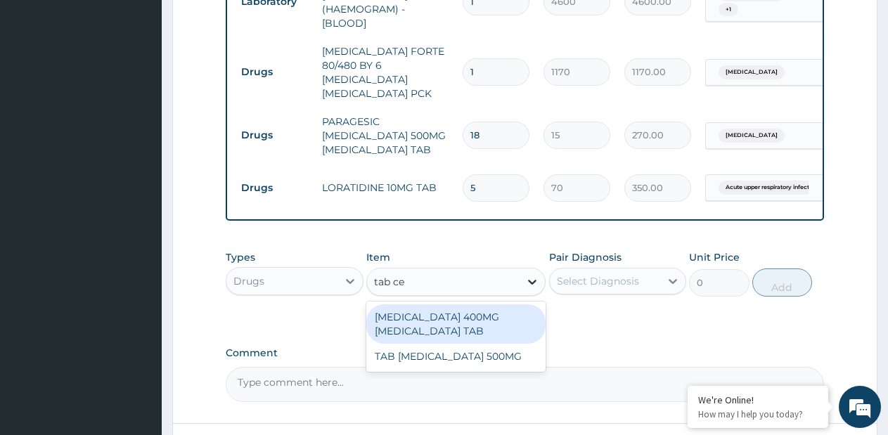
type input "tab cef"
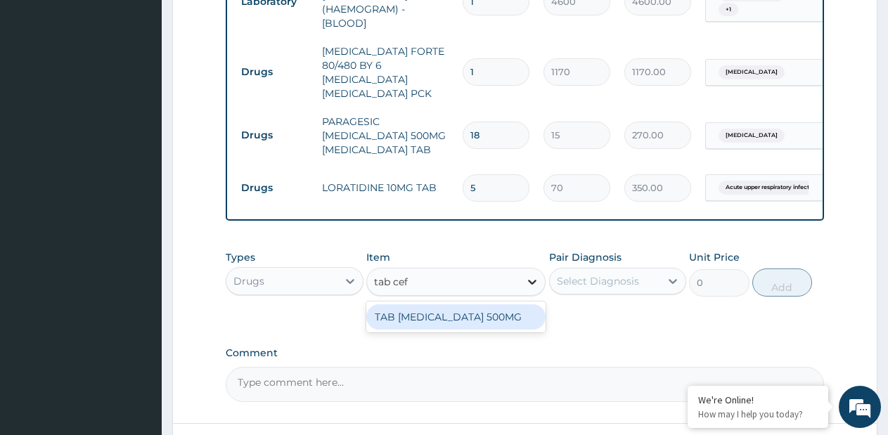
type input "550"
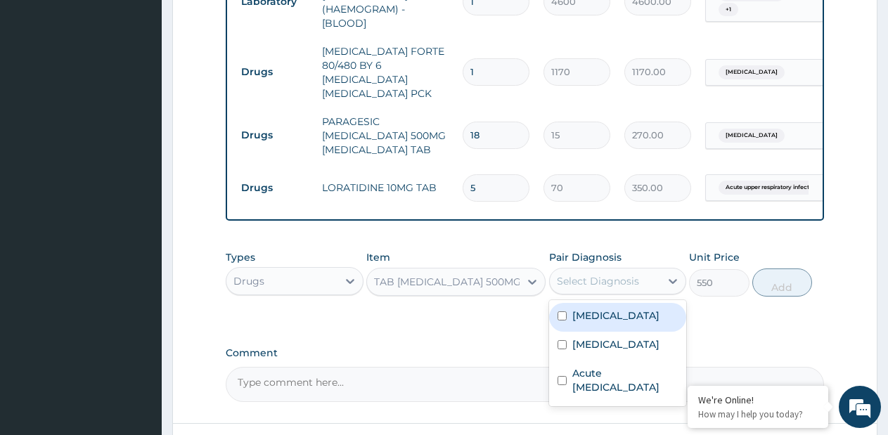
click at [609, 270] on div "Select Diagnosis" at bounding box center [605, 281] width 111 height 23
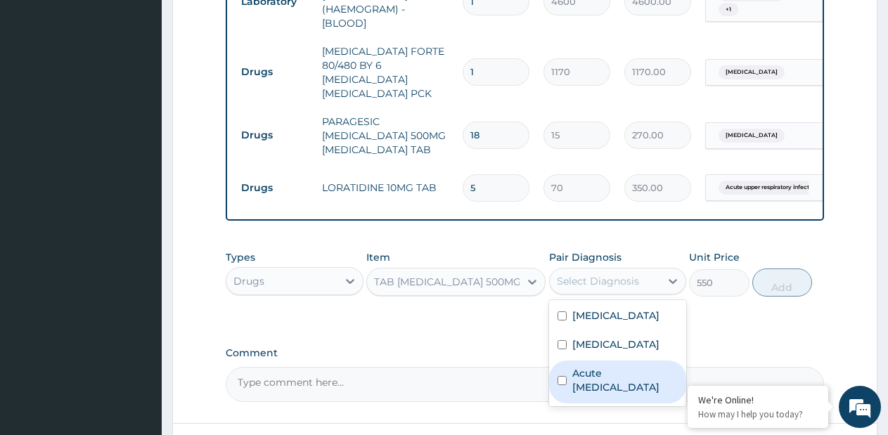
click at [582, 368] on label "Acute upper respiratory infection" at bounding box center [626, 380] width 106 height 28
checkbox input "true"
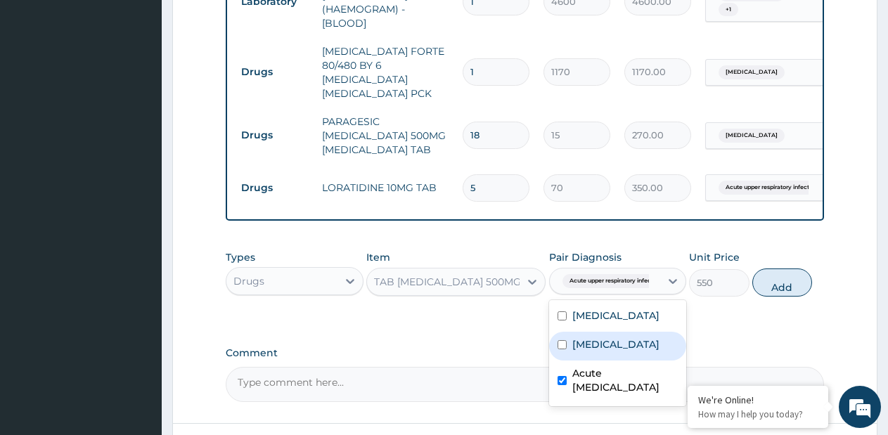
click at [582, 346] on div "Sepsis" at bounding box center [618, 346] width 138 height 29
checkbox input "true"
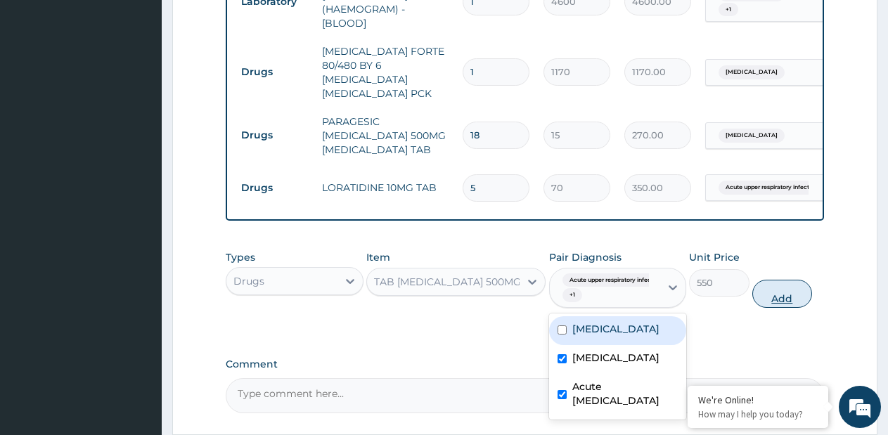
click at [783, 289] on button "Add" at bounding box center [783, 294] width 60 height 28
type input "0"
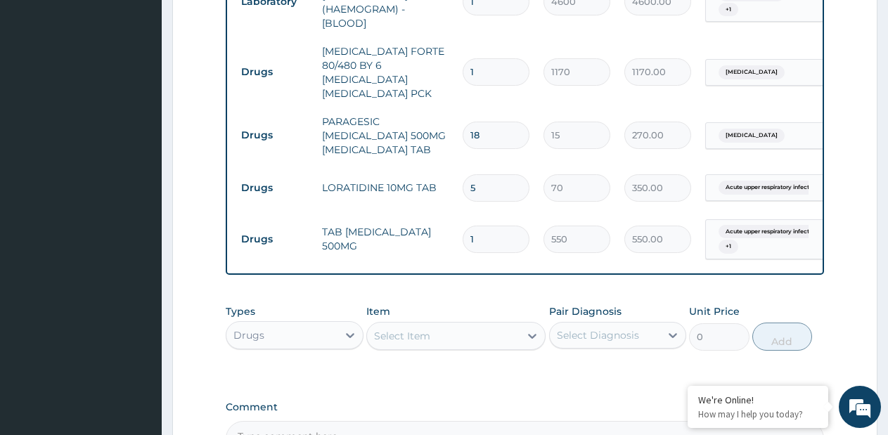
type input "10"
type input "5500.00"
type input "10"
click at [527, 329] on icon at bounding box center [532, 336] width 14 height 14
paste input "EMZOLYN [MEDICAL_DATA] CHILD"
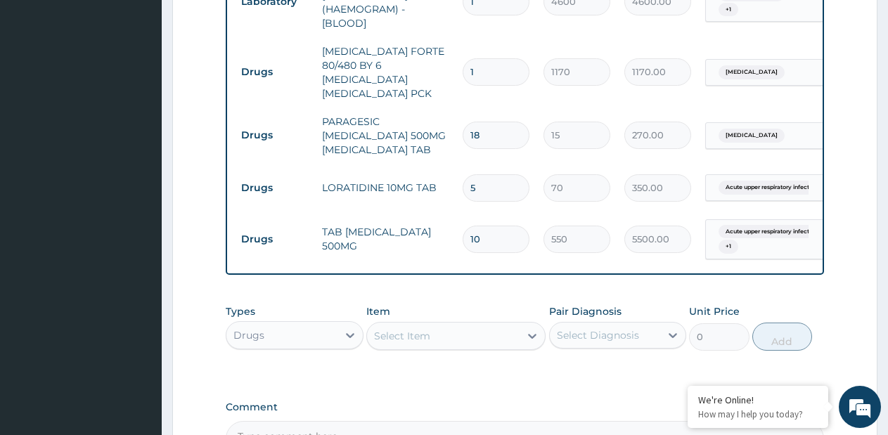
type input "EMZOLYN [MEDICAL_DATA] CHILD"
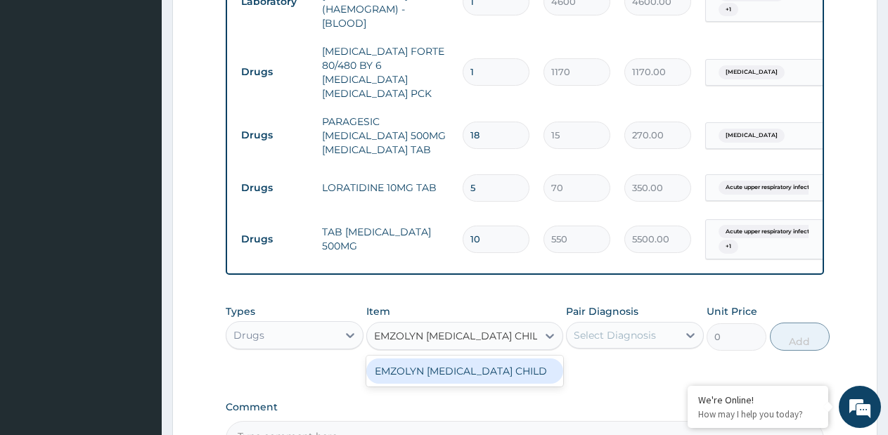
scroll to position [0, 18]
click at [497, 360] on div "EMZOLYN [MEDICAL_DATA] CHILD" at bounding box center [464, 371] width 197 height 25
type input "1100"
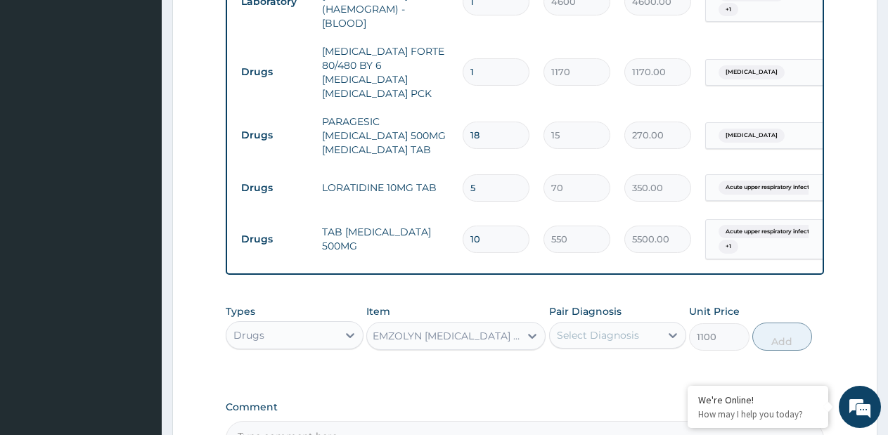
scroll to position [0, 1]
click at [601, 330] on div "Select Diagnosis" at bounding box center [598, 336] width 82 height 14
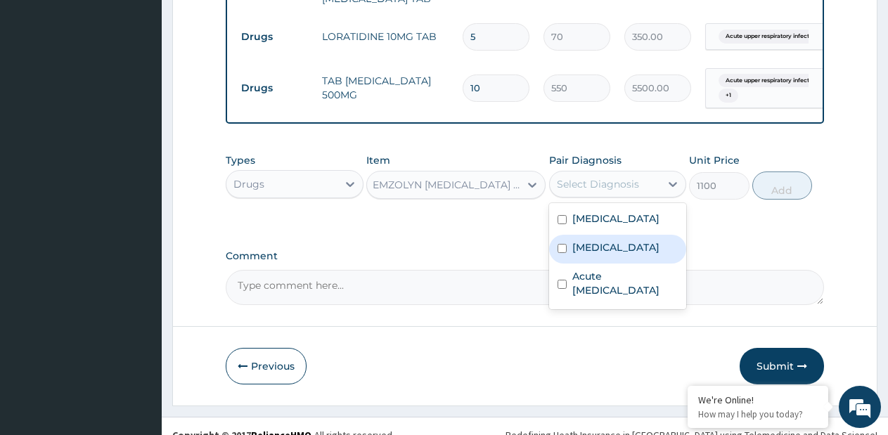
scroll to position [880, 0]
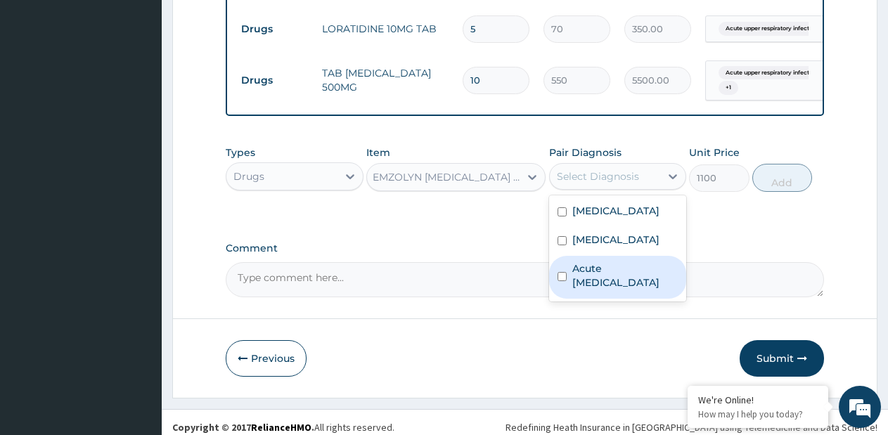
click at [599, 274] on label "Acute [MEDICAL_DATA]" at bounding box center [626, 276] width 106 height 28
checkbox input "true"
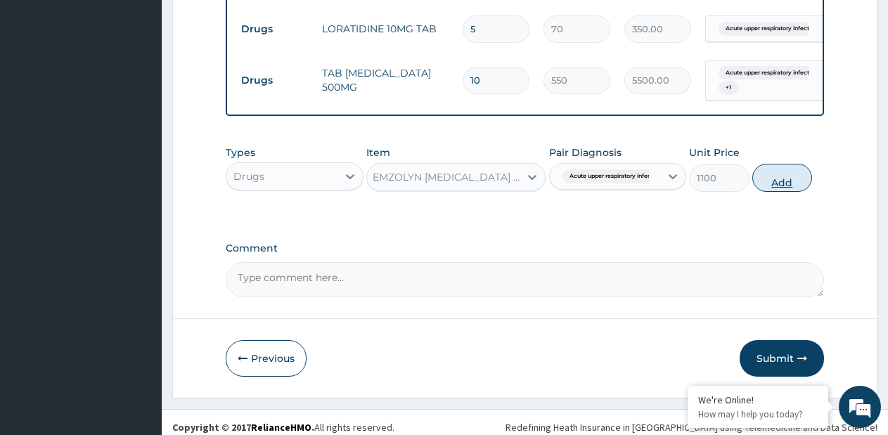
click at [783, 173] on button "Add" at bounding box center [783, 178] width 60 height 28
type input "0"
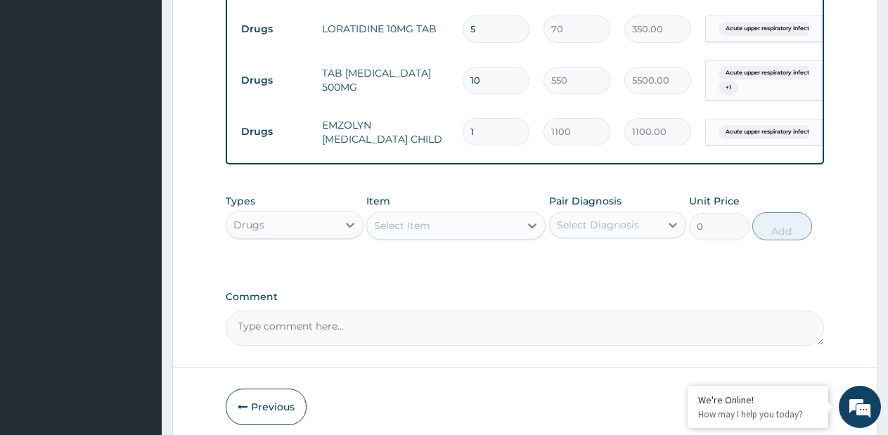
scroll to position [0, 0]
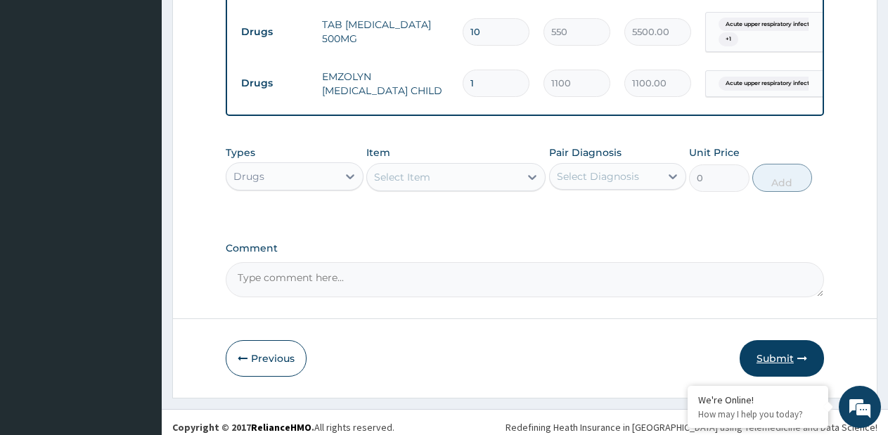
click at [765, 355] on button "Submit" at bounding box center [782, 358] width 84 height 37
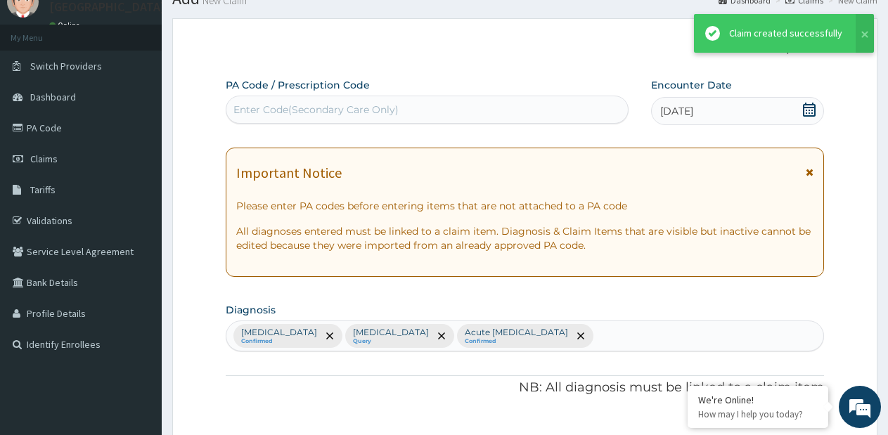
scroll to position [929, 0]
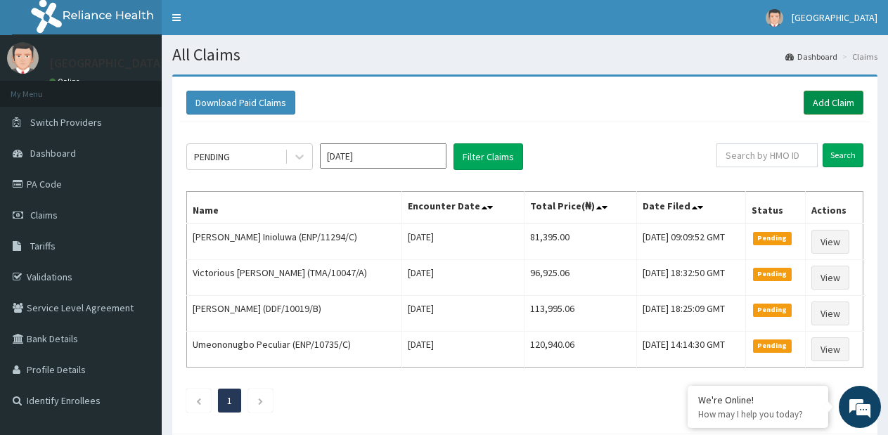
click at [814, 103] on link "Add Claim" at bounding box center [834, 103] width 60 height 24
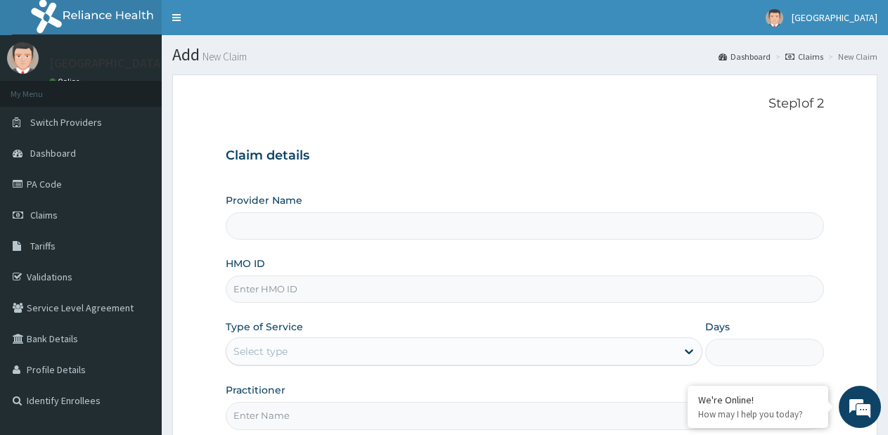
type input "[GEOGRAPHIC_DATA]- [GEOGRAPHIC_DATA] estate"
click at [490, 286] on input "HMO ID" at bounding box center [525, 289] width 599 height 27
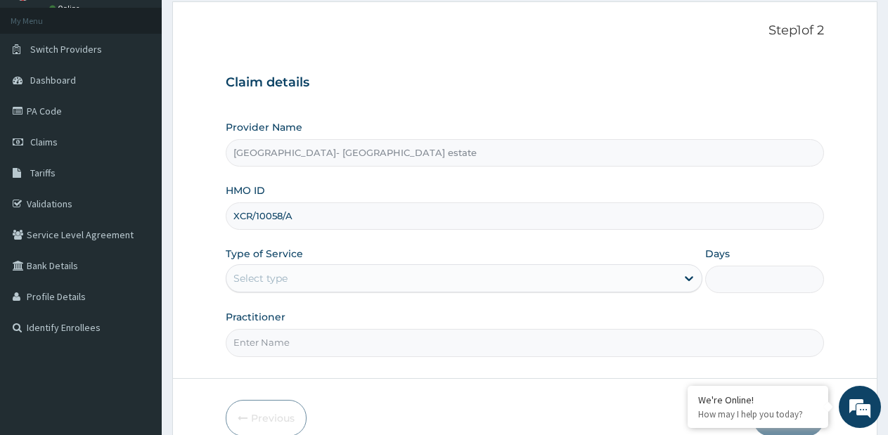
scroll to position [141, 0]
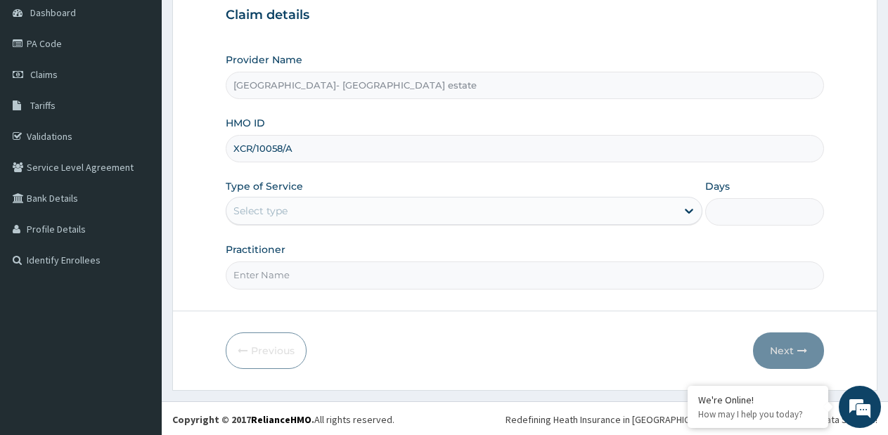
type input "XCR/10058/A"
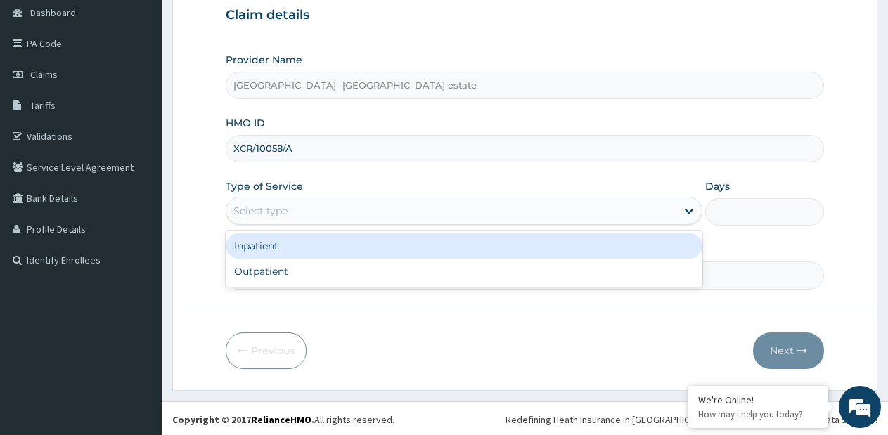
click at [404, 217] on div "Select type" at bounding box center [452, 211] width 450 height 23
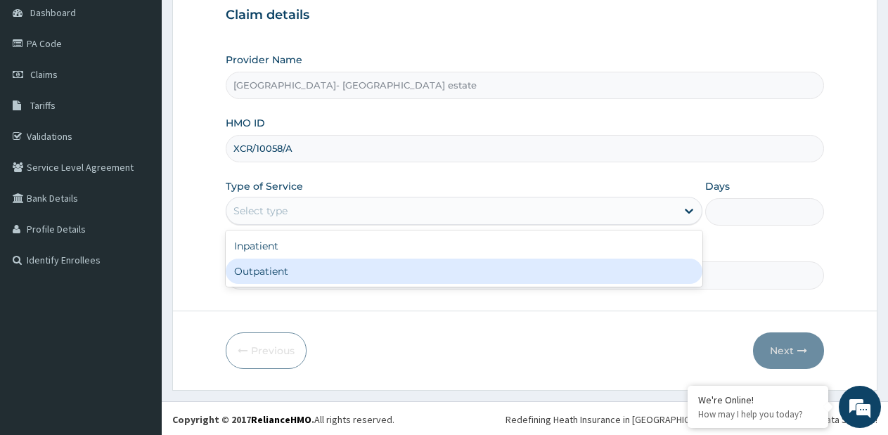
click at [359, 262] on div "Outpatient" at bounding box center [464, 271] width 476 height 25
type input "1"
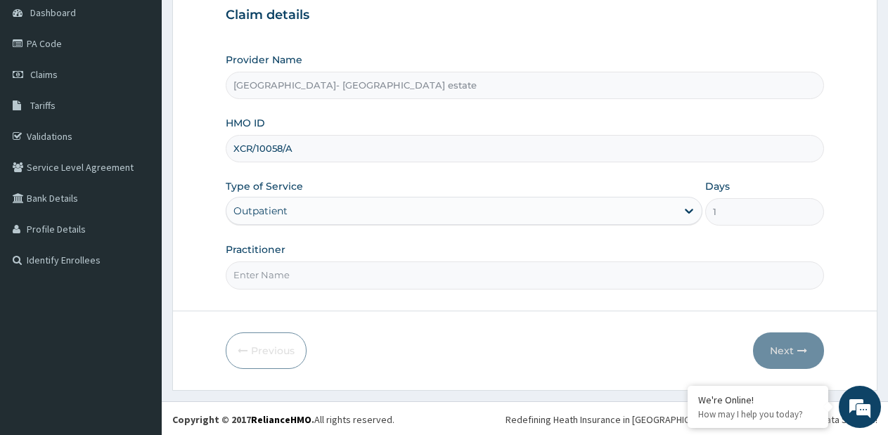
click at [363, 264] on input "Practitioner" at bounding box center [525, 275] width 599 height 27
type input "GP"
click at [771, 352] on button "Next" at bounding box center [788, 351] width 71 height 37
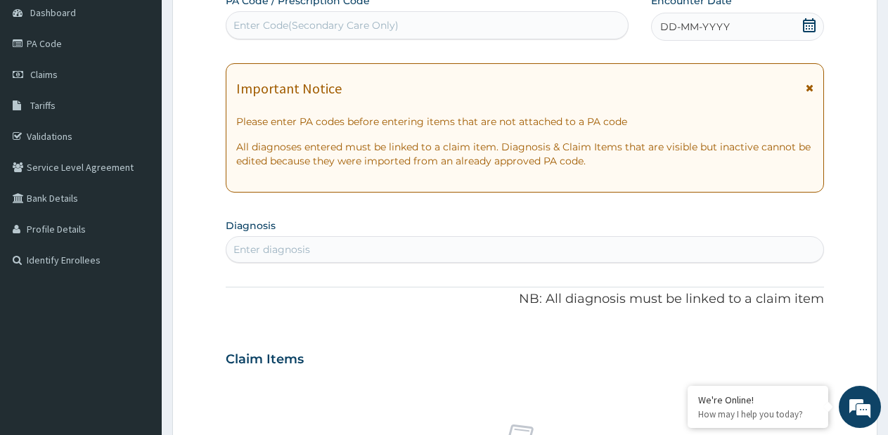
click at [434, 25] on div "Enter Code(Secondary Care Only)" at bounding box center [428, 25] width 402 height 23
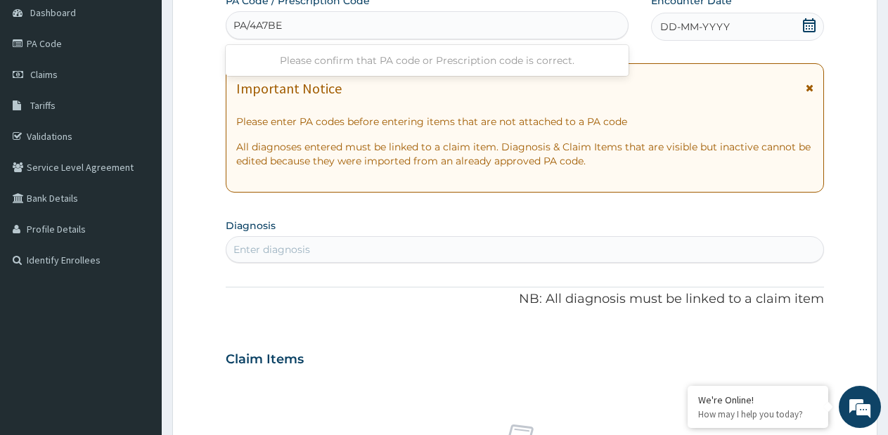
type input "PA/4A7BEB"
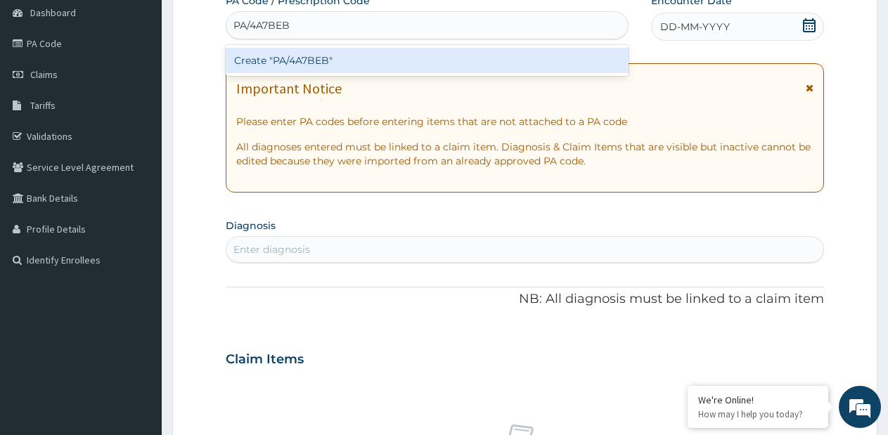
click at [442, 63] on div "Create "PA/4A7BEB"" at bounding box center [427, 60] width 403 height 25
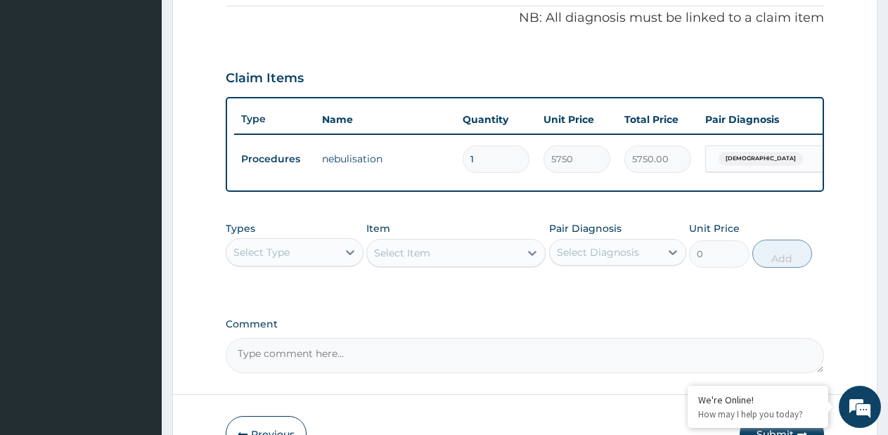
scroll to position [445, 0]
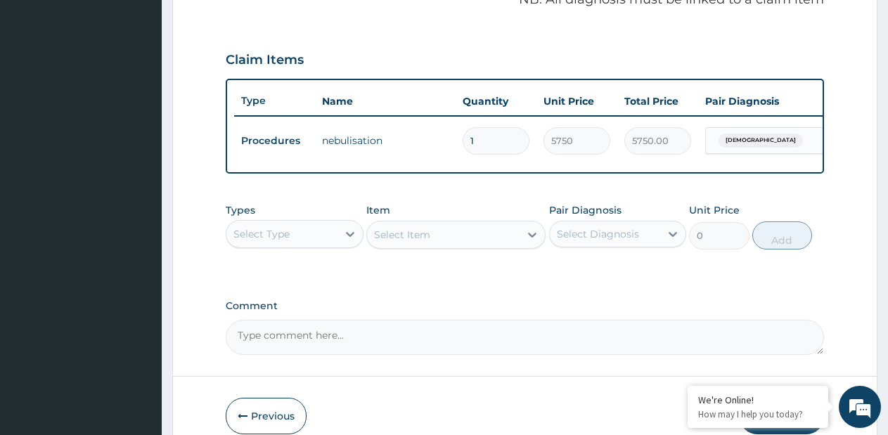
click at [330, 238] on div "Select Type" at bounding box center [282, 234] width 111 height 23
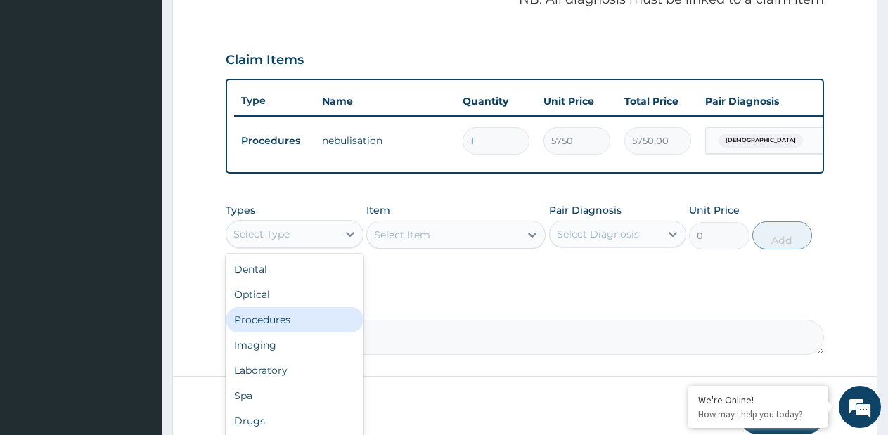
click at [272, 326] on div "Procedures" at bounding box center [295, 319] width 138 height 25
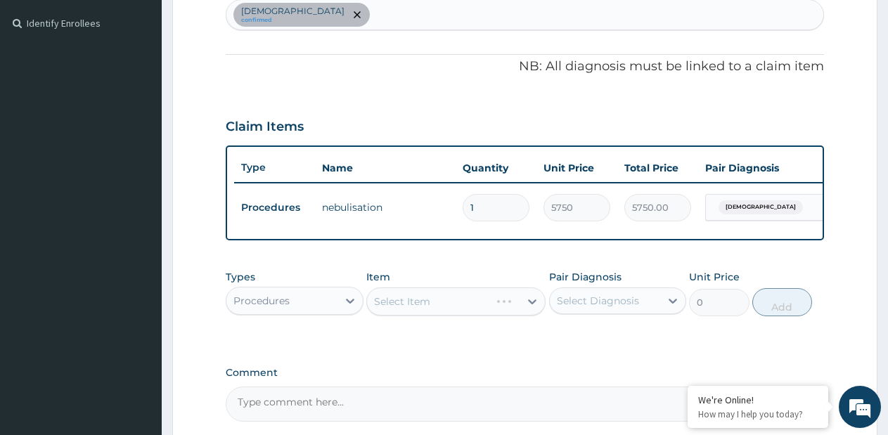
scroll to position [304, 0]
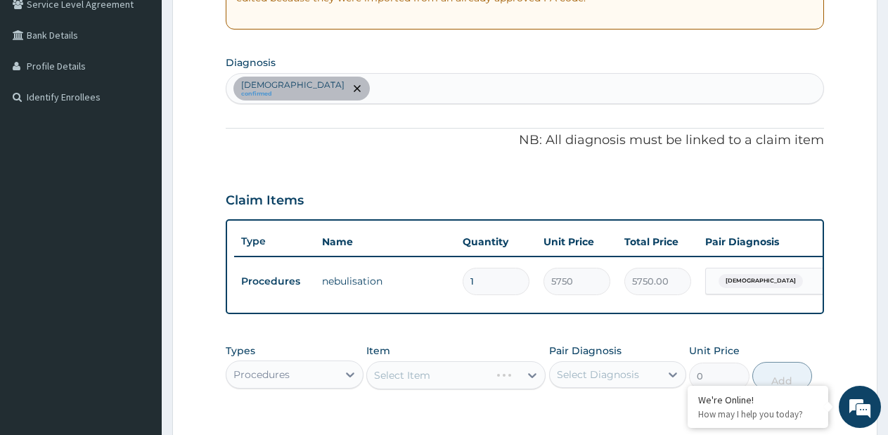
click at [426, 91] on div "Asthma confirmed" at bounding box center [525, 89] width 597 height 30
type input "MALARI"
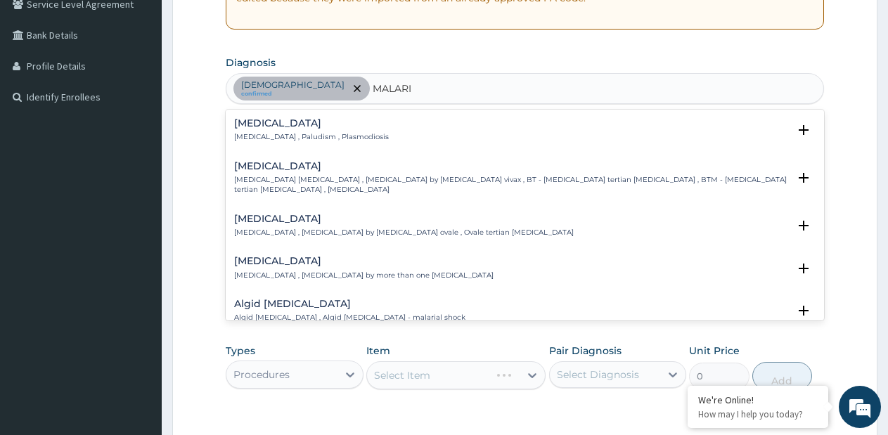
click at [284, 117] on div "Malaria Malaria , Paludism , Plasmodiosis Select Status Query Query covers susp…" at bounding box center [525, 134] width 599 height 43
click at [295, 136] on p "Malaria , Paludism , Plasmodiosis" at bounding box center [311, 137] width 155 height 10
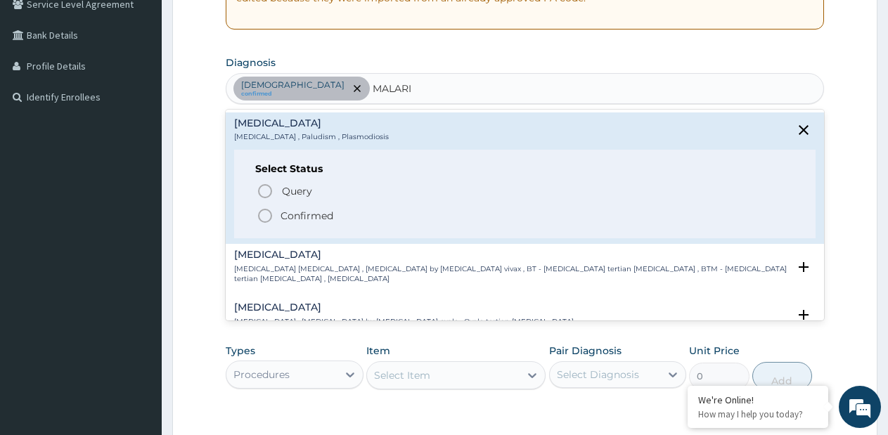
drag, startPoint x: 274, startPoint y: 214, endPoint x: 379, endPoint y: 198, distance: 106.1
click at [276, 213] on span "Confirmed" at bounding box center [526, 216] width 538 height 17
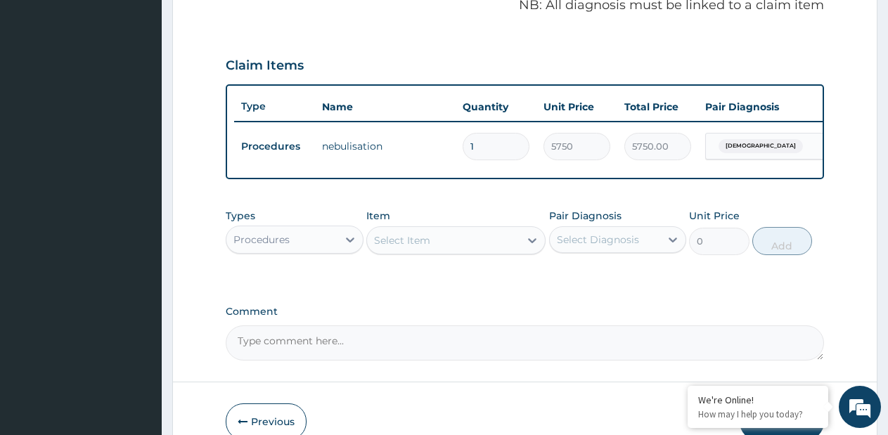
scroll to position [515, 0]
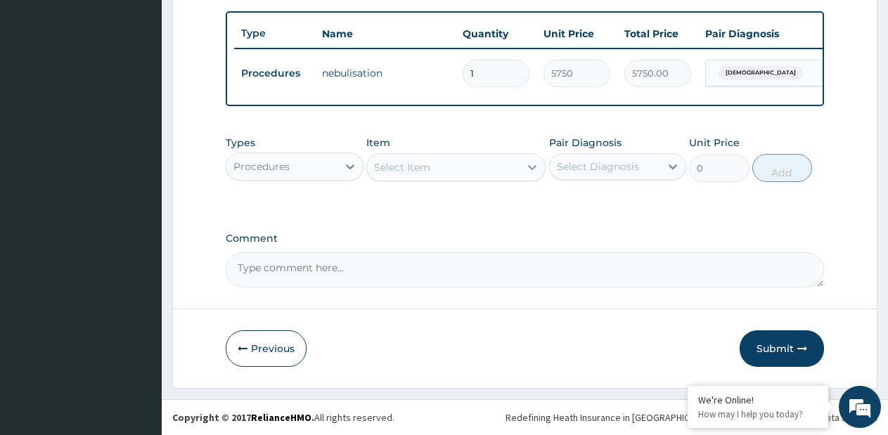
click at [529, 174] on icon at bounding box center [532, 167] width 14 height 14
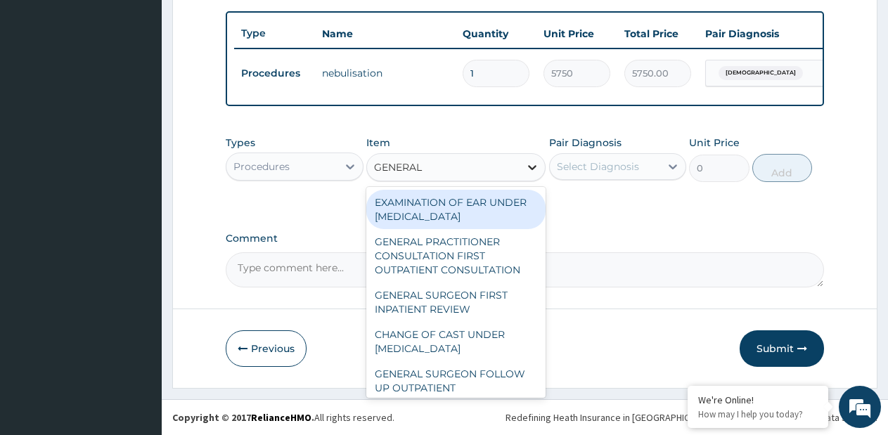
type input "GENERAL P"
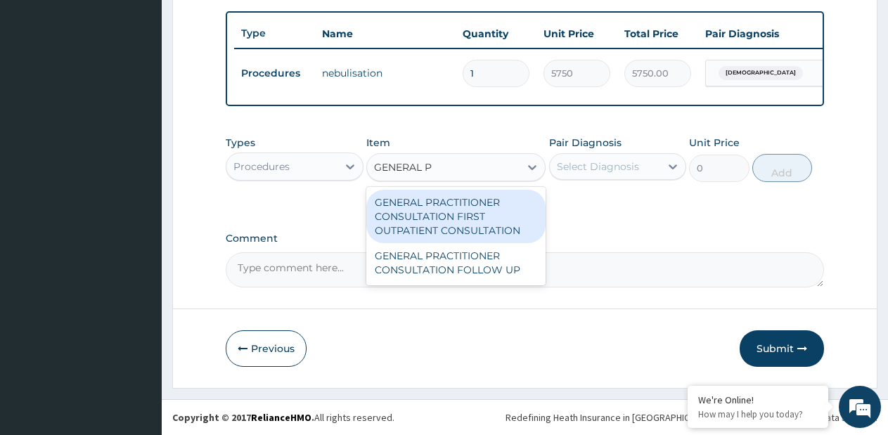
drag, startPoint x: 504, startPoint y: 225, endPoint x: 553, endPoint y: 192, distance: 59.3
click at [504, 224] on div "GENERAL PRACTITIONER CONSULTATION FIRST OUTPATIENT CONSULTATION" at bounding box center [455, 216] width 179 height 53
type input "3795"
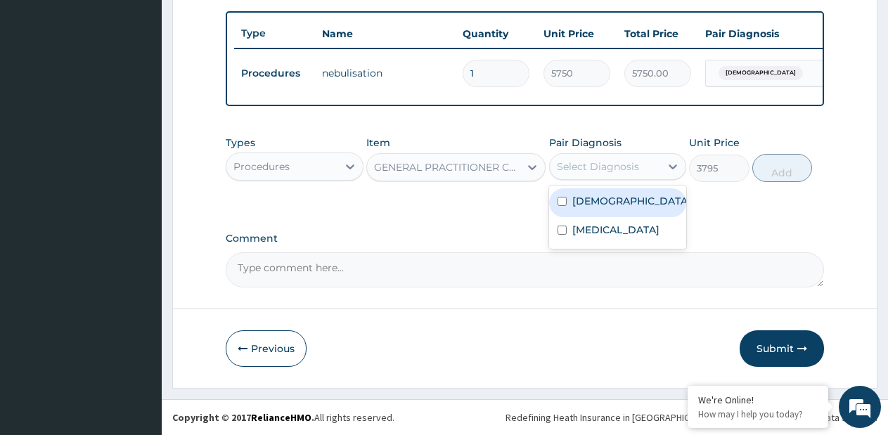
click at [573, 174] on div "Select Diagnosis" at bounding box center [598, 167] width 82 height 14
click at [577, 208] on label "Asthma" at bounding box center [632, 201] width 119 height 14
checkbox input "true"
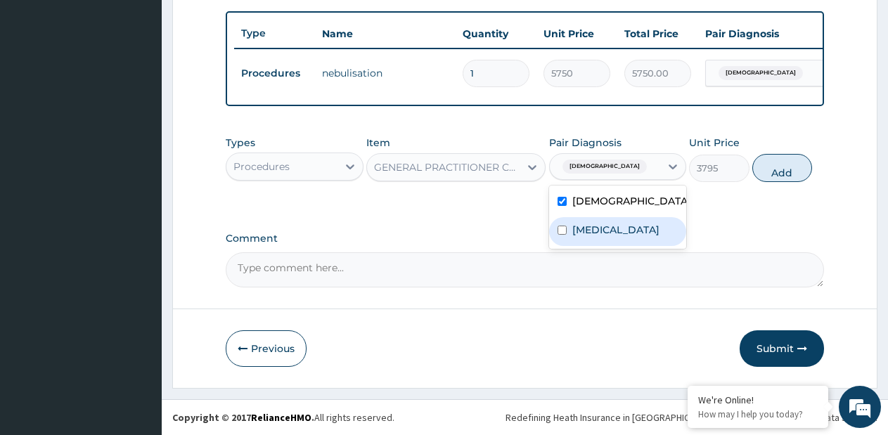
click at [566, 235] on input "checkbox" at bounding box center [562, 230] width 9 height 9
checkbox input "true"
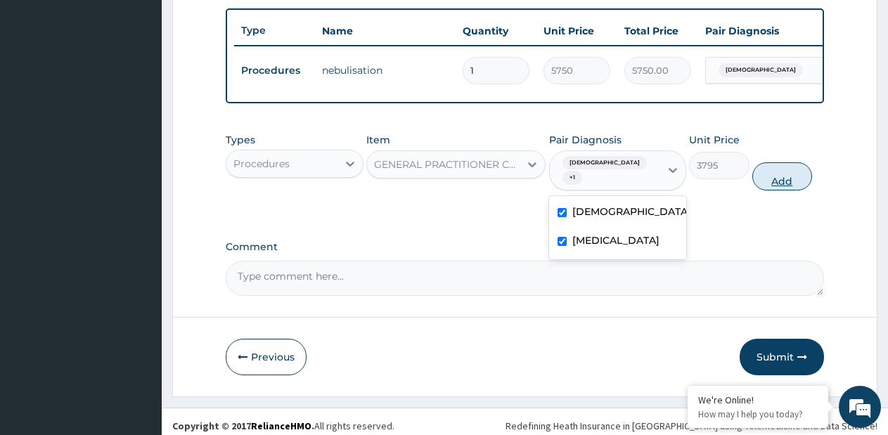
click at [765, 177] on button "Add" at bounding box center [783, 176] width 60 height 28
type input "0"
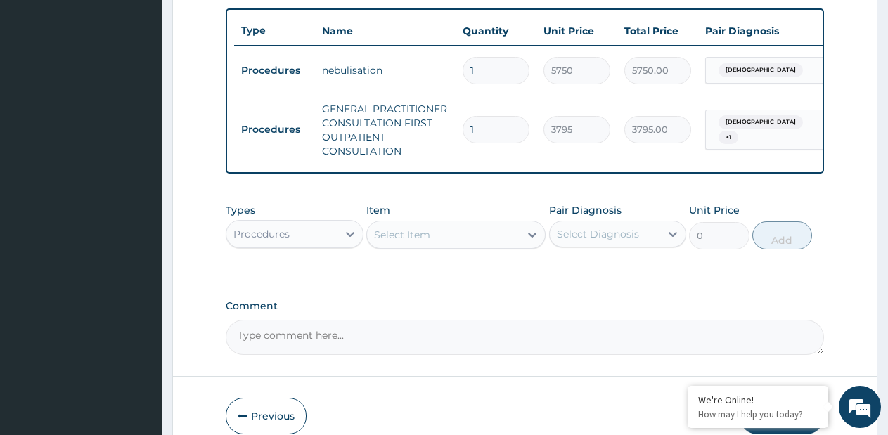
click at [284, 241] on div "Procedures" at bounding box center [262, 234] width 56 height 14
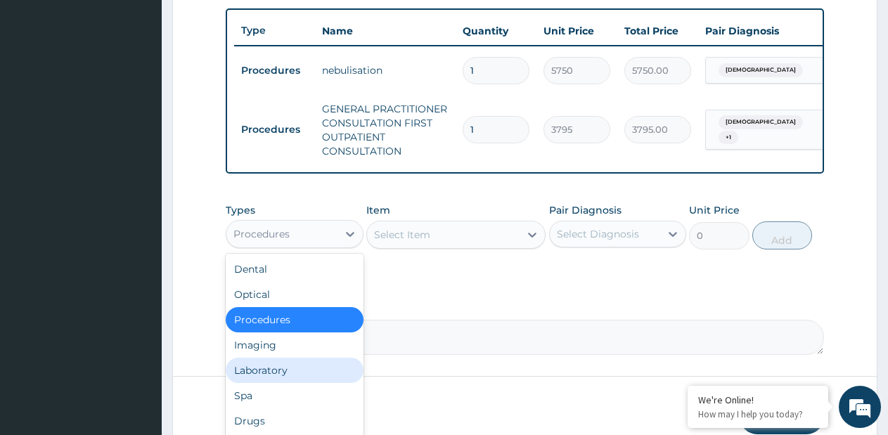
click at [258, 380] on div "Laboratory" at bounding box center [295, 370] width 138 height 25
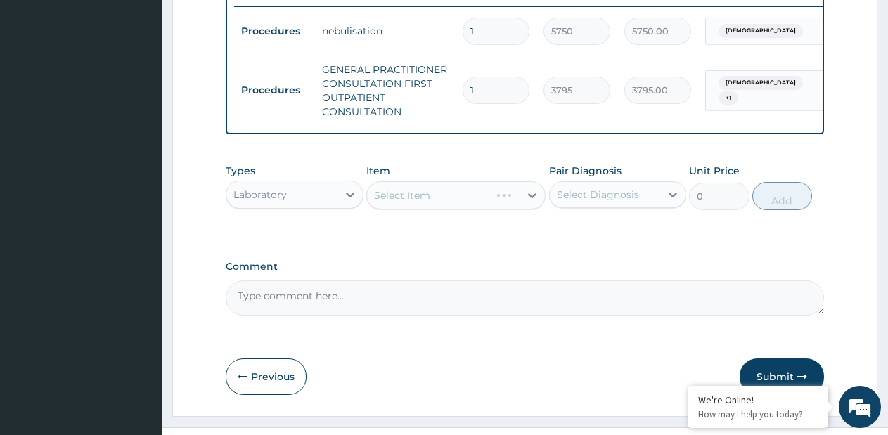
scroll to position [594, 0]
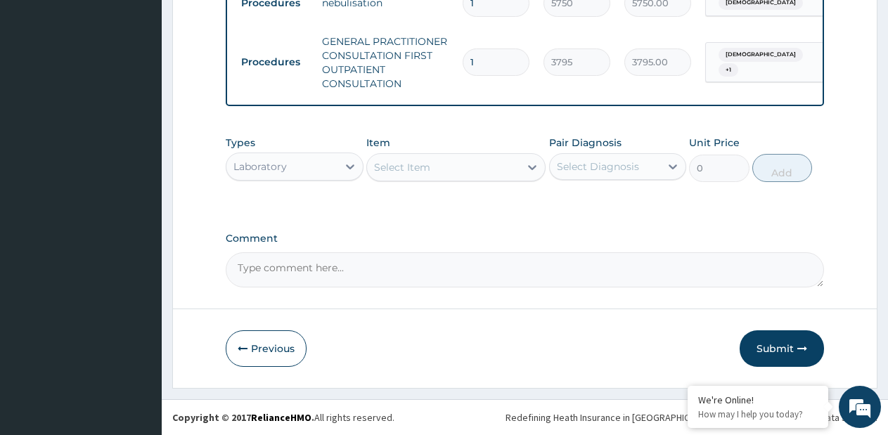
click at [319, 171] on div "Laboratory" at bounding box center [282, 166] width 111 height 23
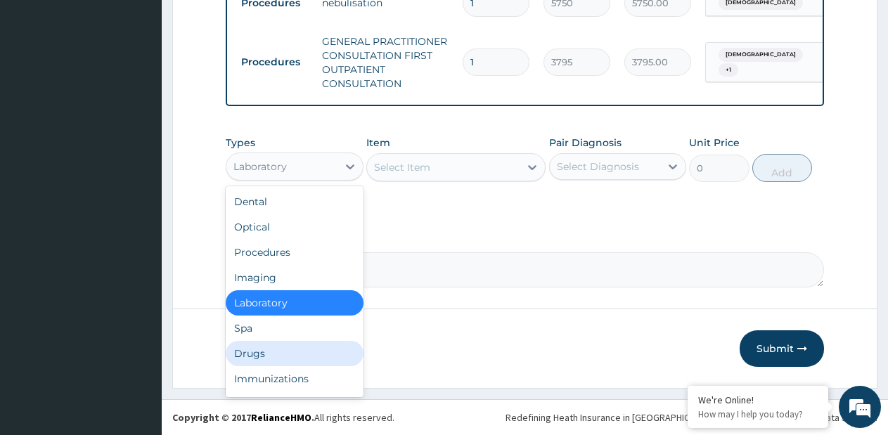
click at [257, 355] on div "Drugs" at bounding box center [295, 353] width 138 height 25
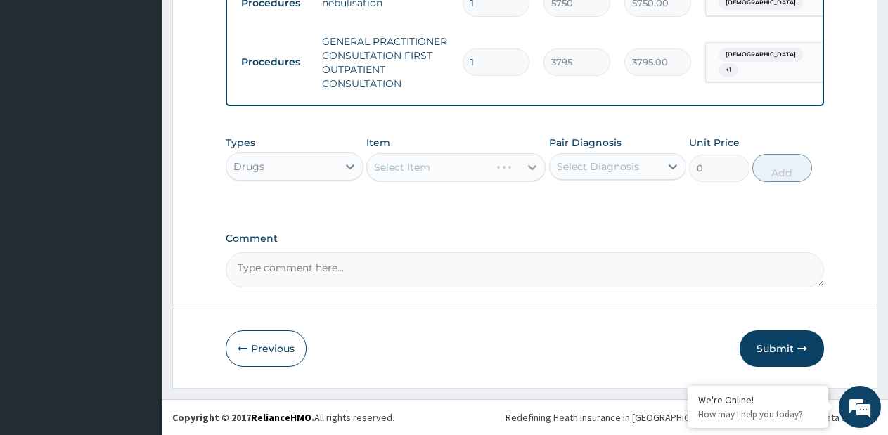
click at [523, 172] on div at bounding box center [532, 167] width 25 height 25
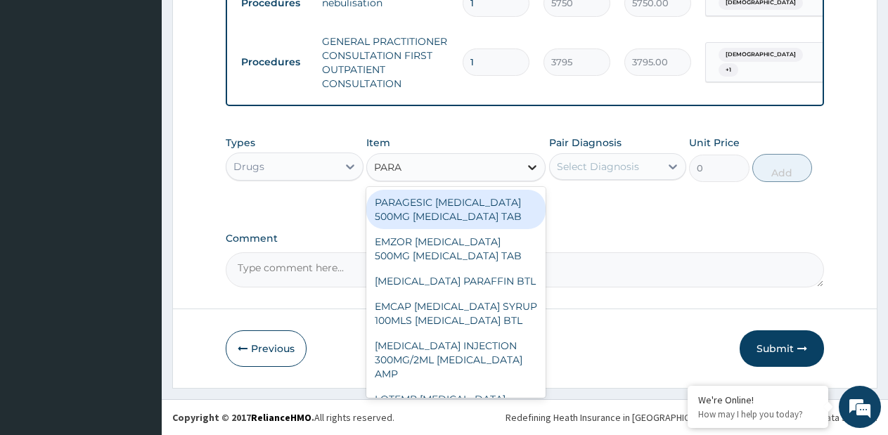
type input "PARAC"
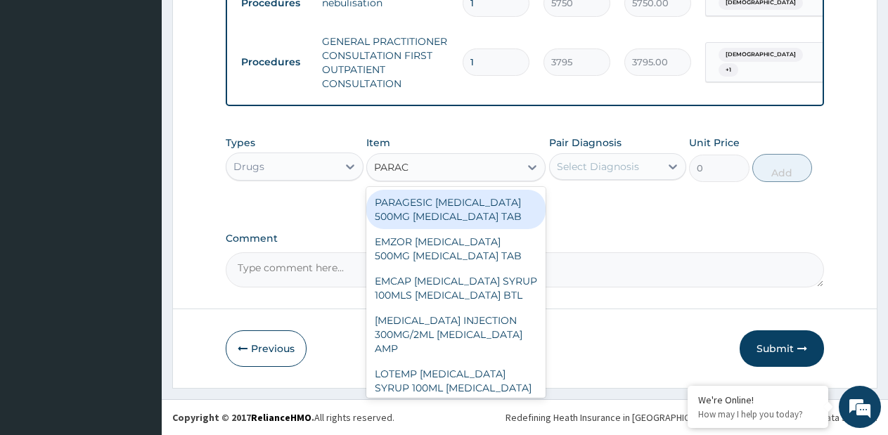
type input "15"
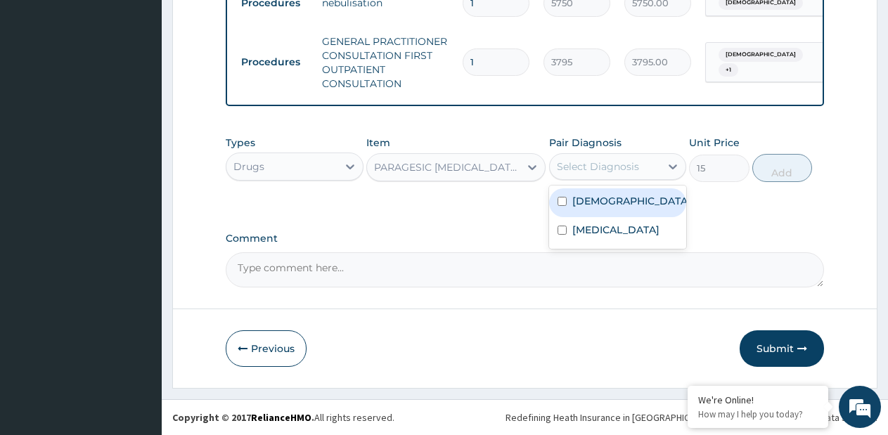
drag, startPoint x: 597, startPoint y: 159, endPoint x: 603, endPoint y: 226, distance: 67.1
click at [598, 160] on div "Select Diagnosis" at bounding box center [598, 167] width 82 height 14
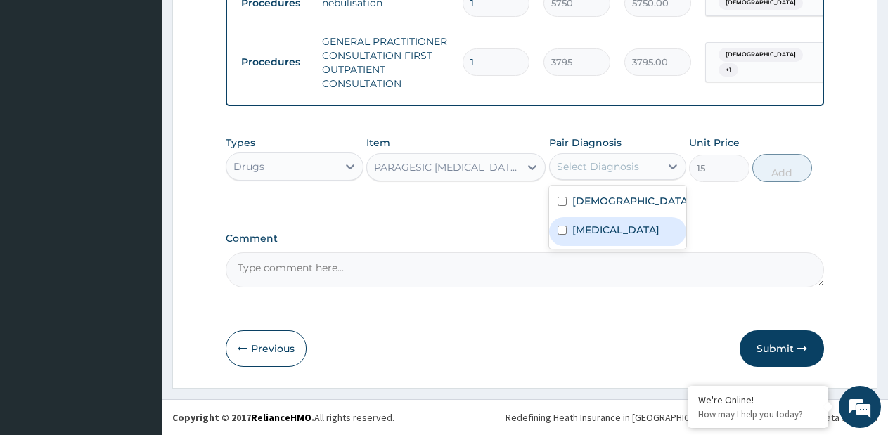
click at [603, 227] on label "Malaria" at bounding box center [616, 230] width 87 height 14
checkbox input "true"
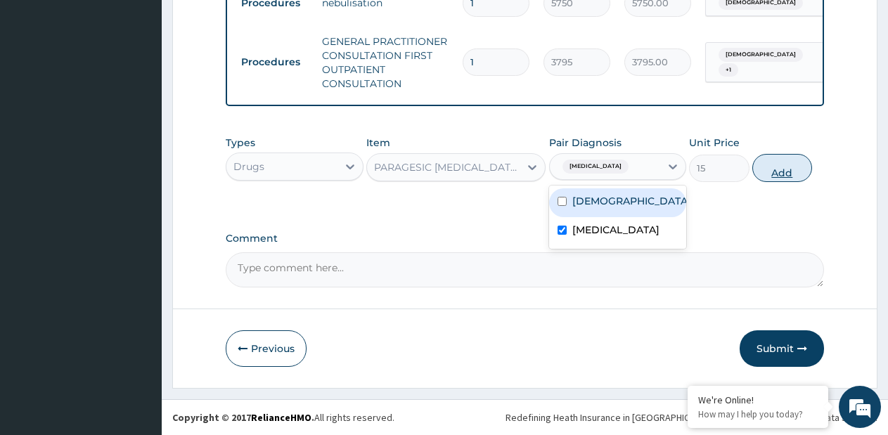
click at [796, 168] on button "Add" at bounding box center [783, 168] width 60 height 28
type input "0"
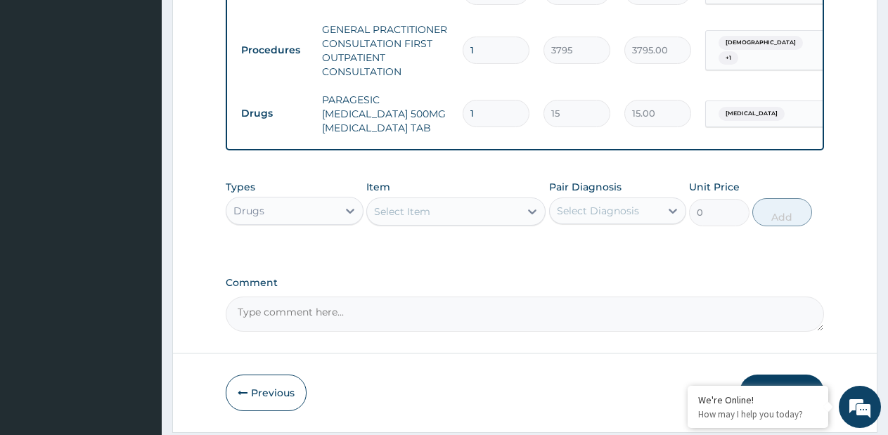
type input "18"
type input "270.00"
type input "18"
click at [521, 224] on div at bounding box center [532, 211] width 25 height 25
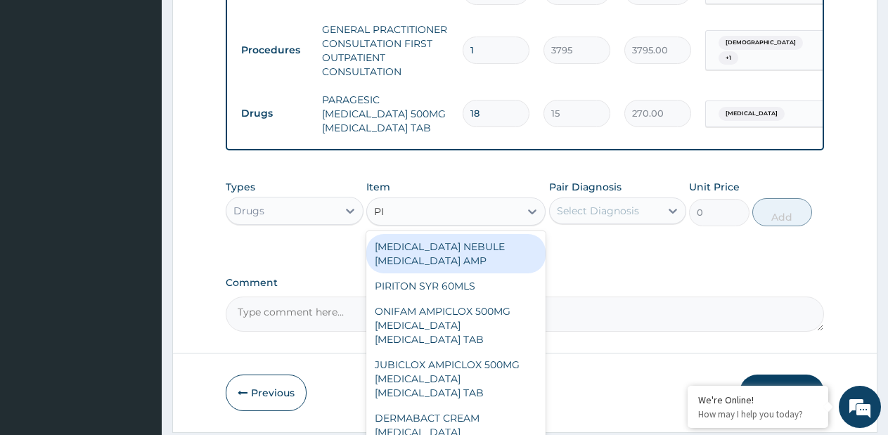
type input "P"
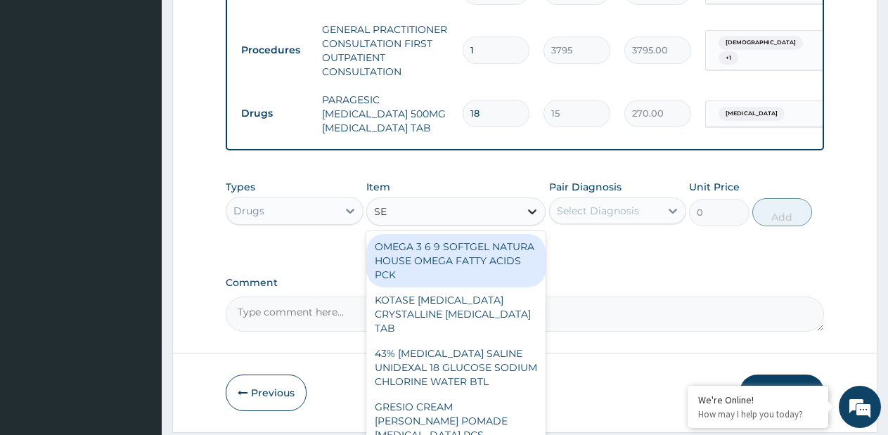
type input "SEP"
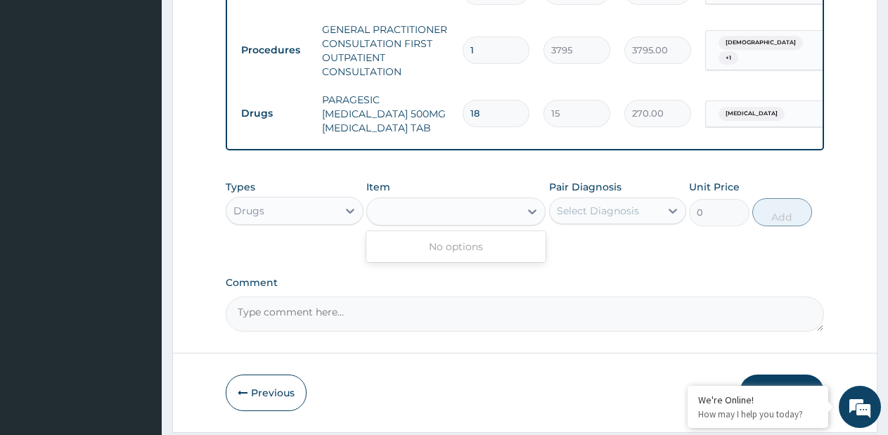
click at [466, 223] on div "SEP" at bounding box center [443, 211] width 153 height 23
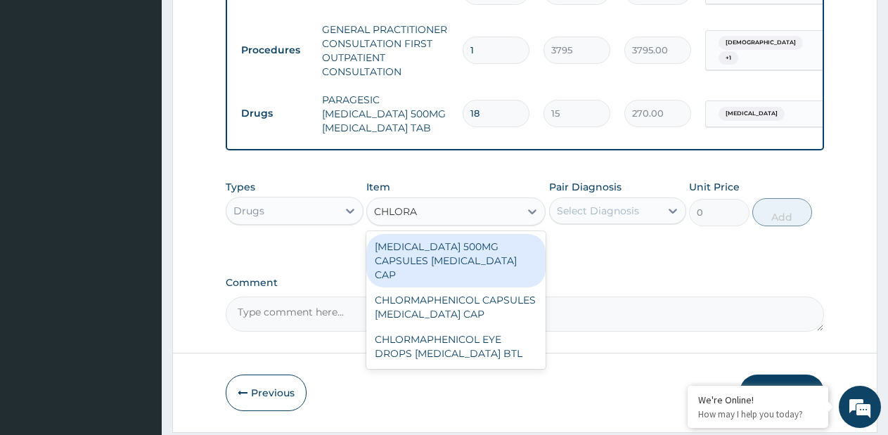
type input "CHLORA"
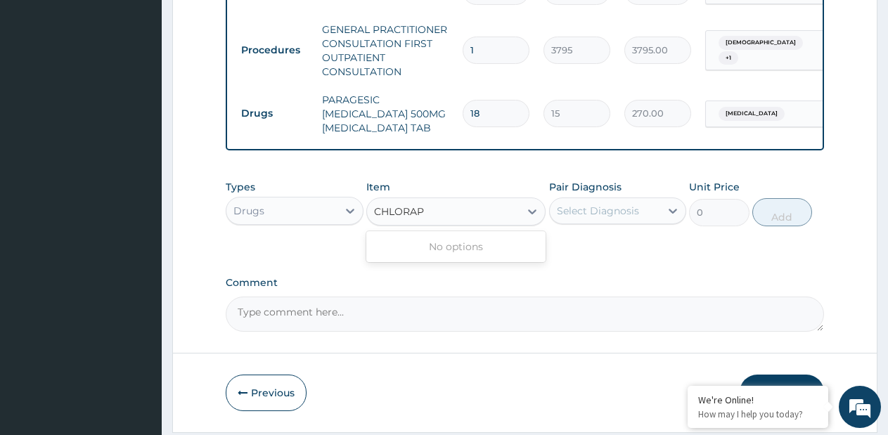
type input "CHLORA"
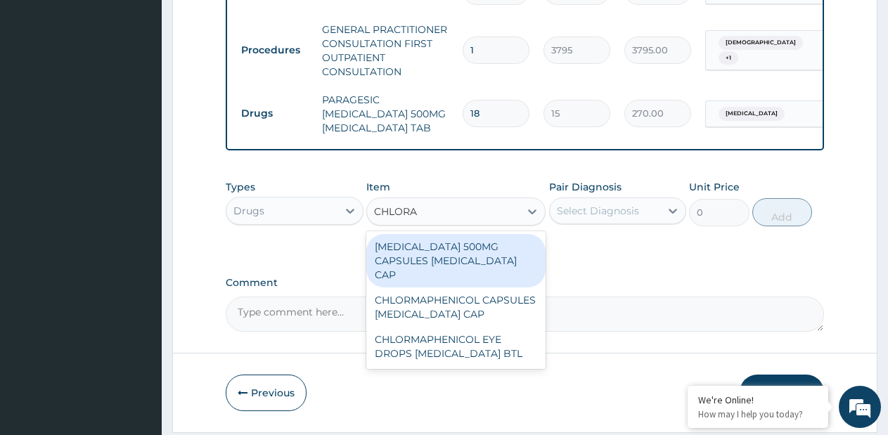
click at [506, 272] on div "CHLORAMPHENICOL 500MG CAPSULES CHLORAMPHENICOL CAP" at bounding box center [455, 260] width 179 height 53
type input "1186.199951171875"
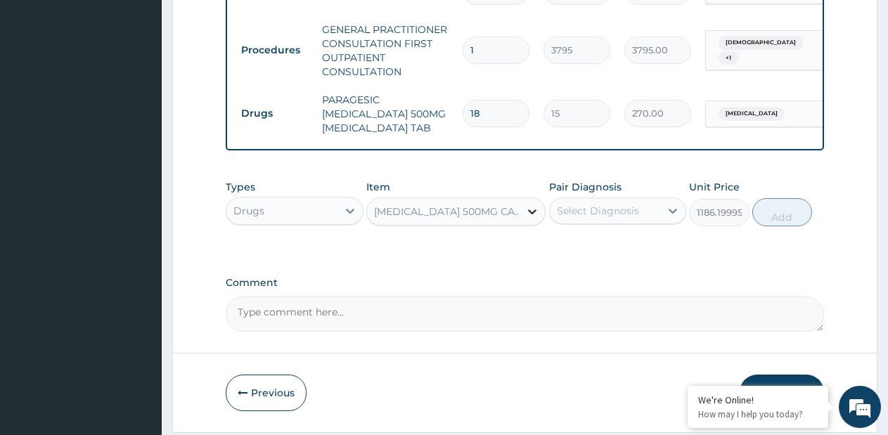
click at [532, 219] on icon at bounding box center [532, 212] width 14 height 14
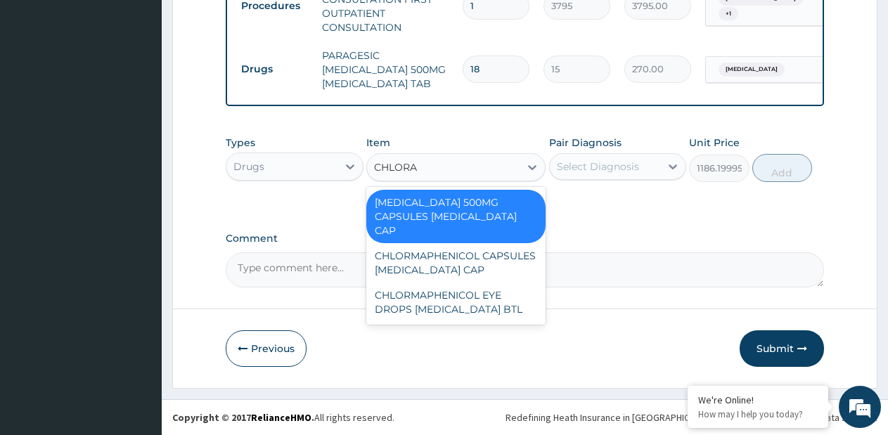
scroll to position [0, 0]
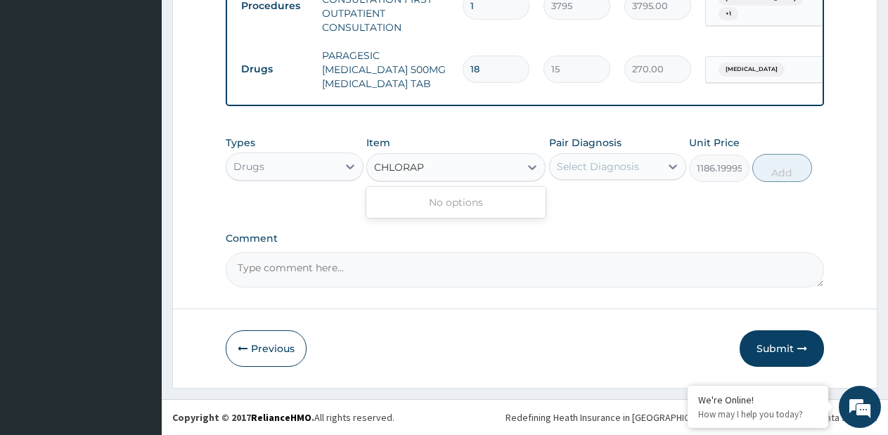
type input "CHLORA"
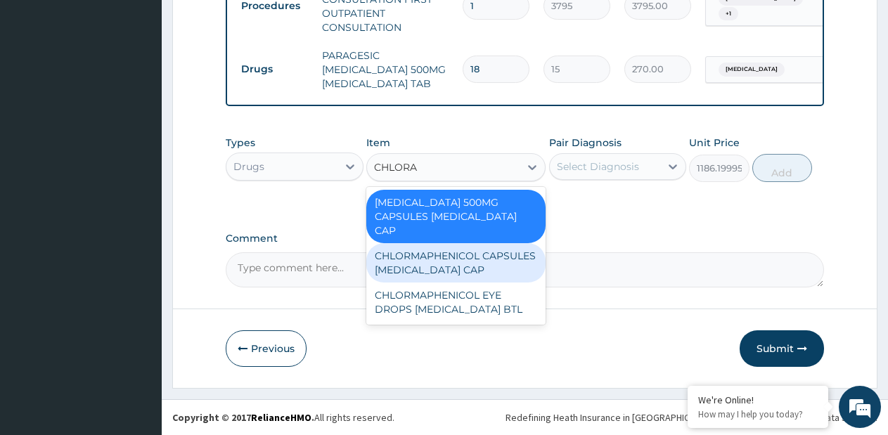
click at [497, 267] on div "CHLORMAPHENICOL CAPSULES CHLORAMPHENICOL CAP" at bounding box center [455, 262] width 179 height 39
type input "1000"
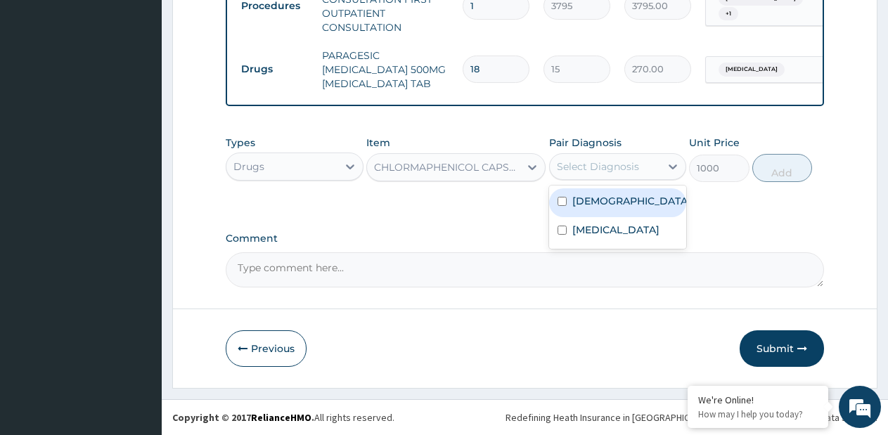
click at [635, 167] on div "Select Diagnosis" at bounding box center [598, 167] width 82 height 14
click at [603, 208] on label "Asthma" at bounding box center [632, 201] width 119 height 14
checkbox input "true"
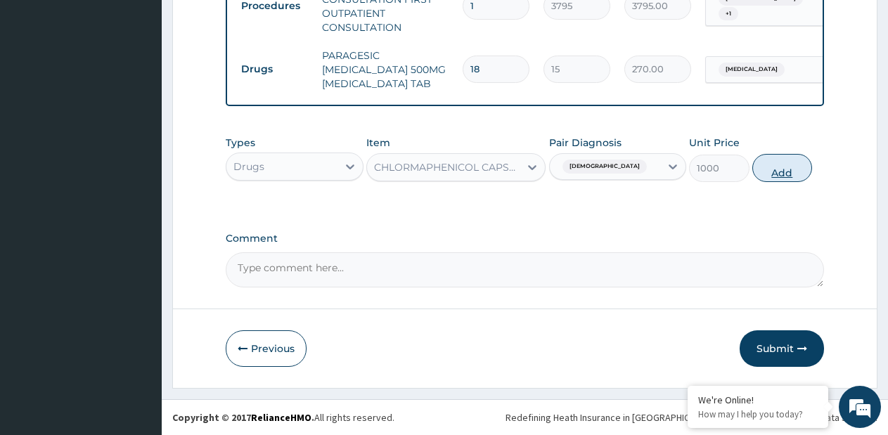
click at [772, 169] on button "Add" at bounding box center [783, 168] width 60 height 28
type input "0"
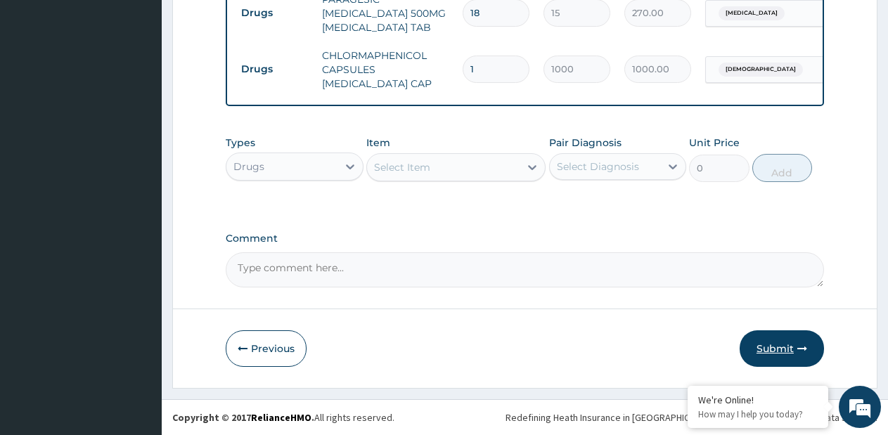
click at [783, 348] on button "Submit" at bounding box center [782, 349] width 84 height 37
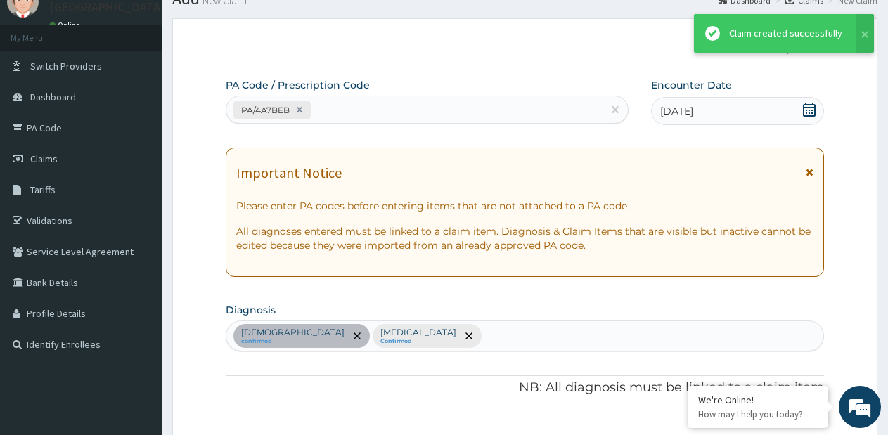
scroll to position [721, 0]
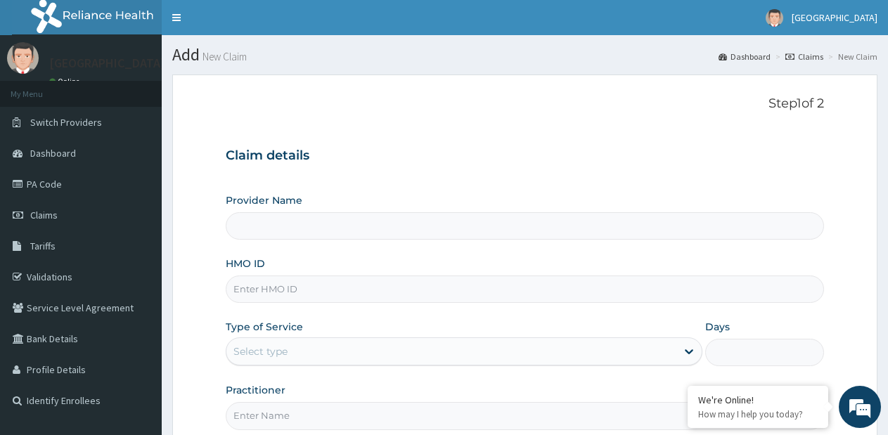
type input "[GEOGRAPHIC_DATA]- [GEOGRAPHIC_DATA] estate"
click at [361, 293] on input "HMO ID" at bounding box center [525, 289] width 599 height 27
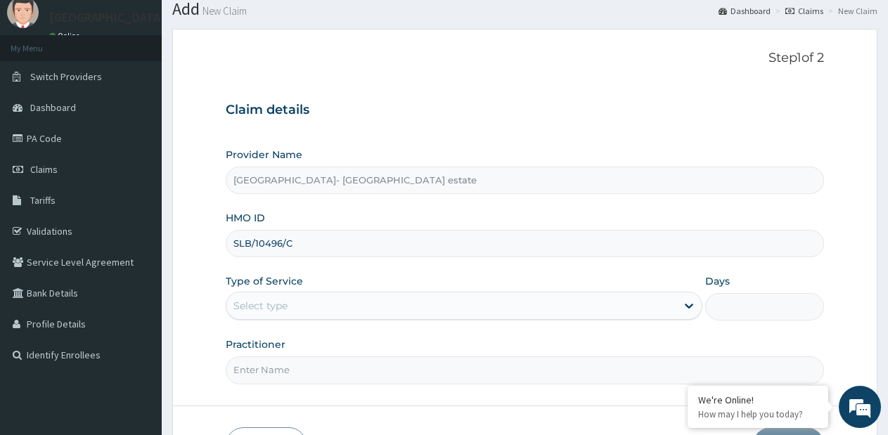
scroll to position [70, 0]
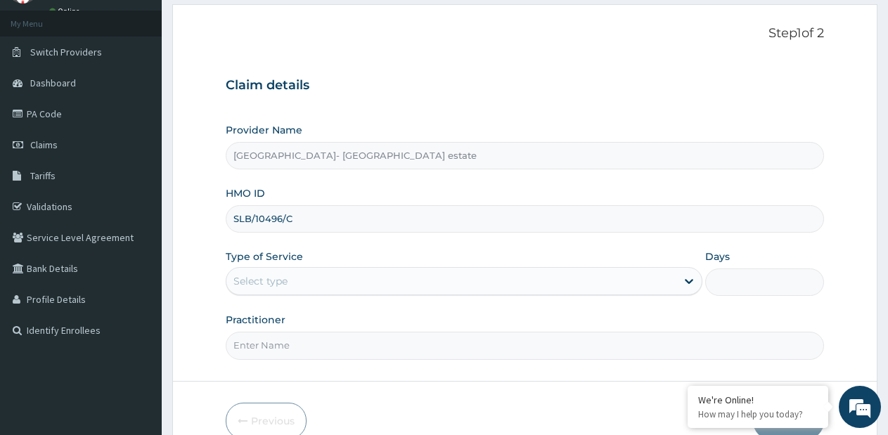
type input "SLB/10496/C"
click at [391, 286] on div "Select type" at bounding box center [452, 281] width 450 height 23
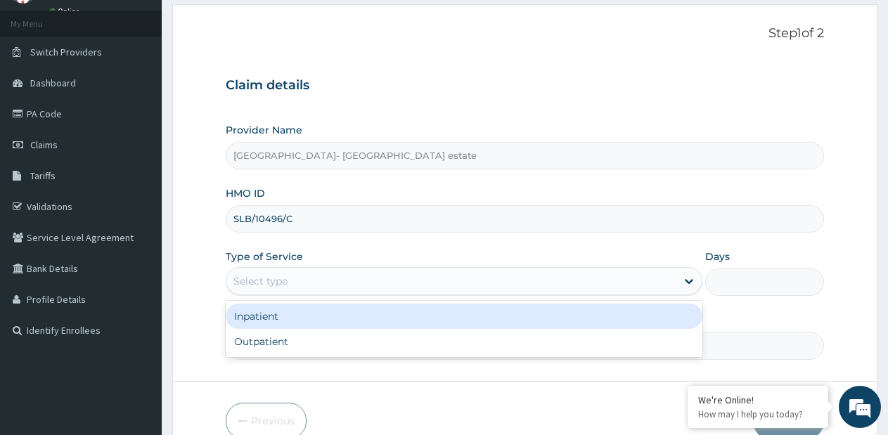
click at [345, 329] on div "Inpatient" at bounding box center [464, 316] width 476 height 25
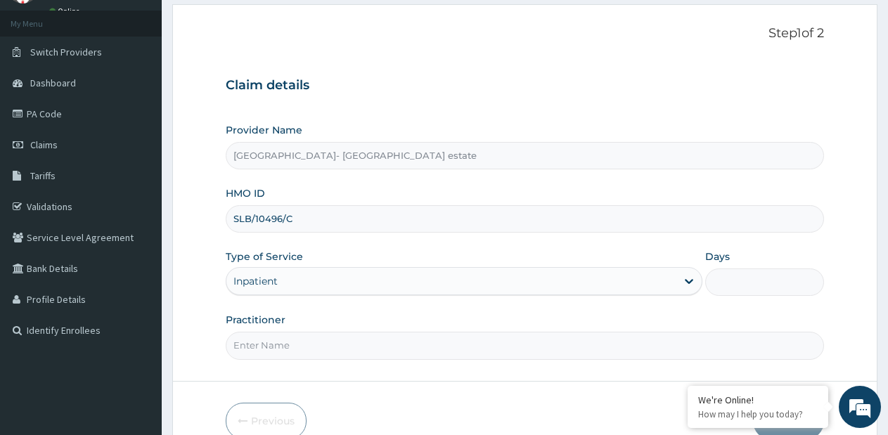
click at [352, 283] on div "Inpatient" at bounding box center [452, 281] width 450 height 23
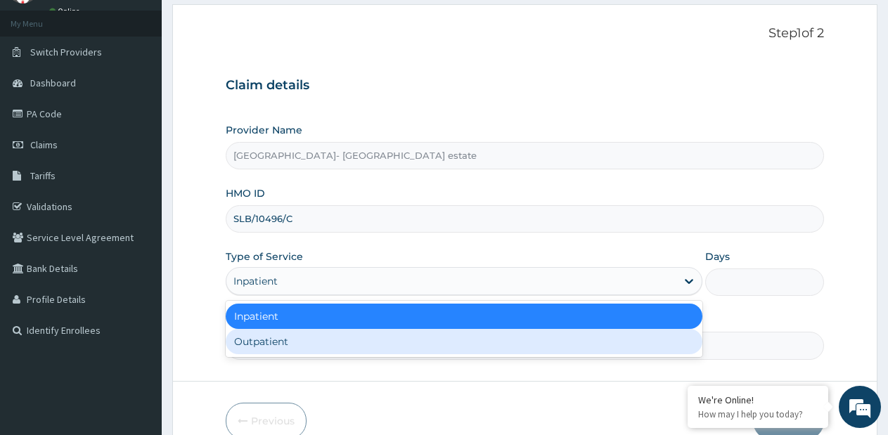
click at [317, 350] on div "Outpatient" at bounding box center [464, 341] width 476 height 25
type input "1"
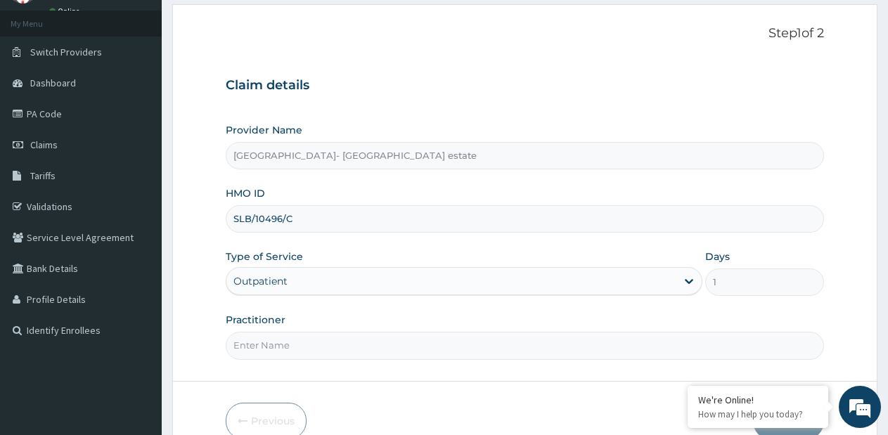
click at [317, 345] on input "Practitioner" at bounding box center [525, 345] width 599 height 27
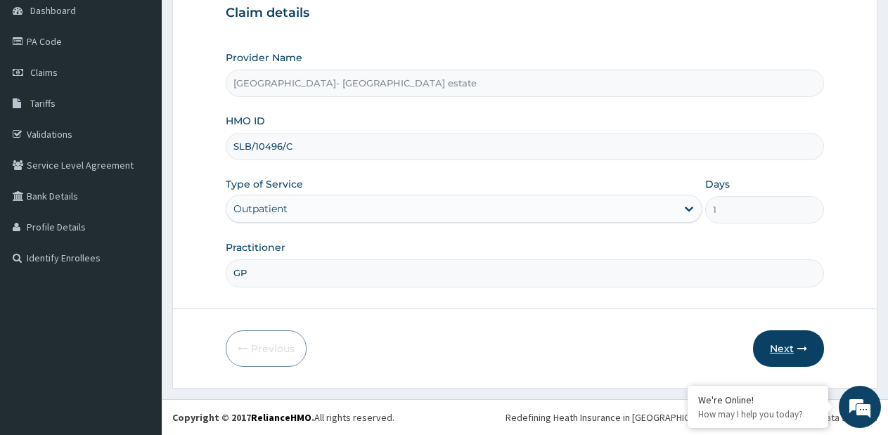
type input "GP"
click at [786, 346] on button "Next" at bounding box center [788, 349] width 71 height 37
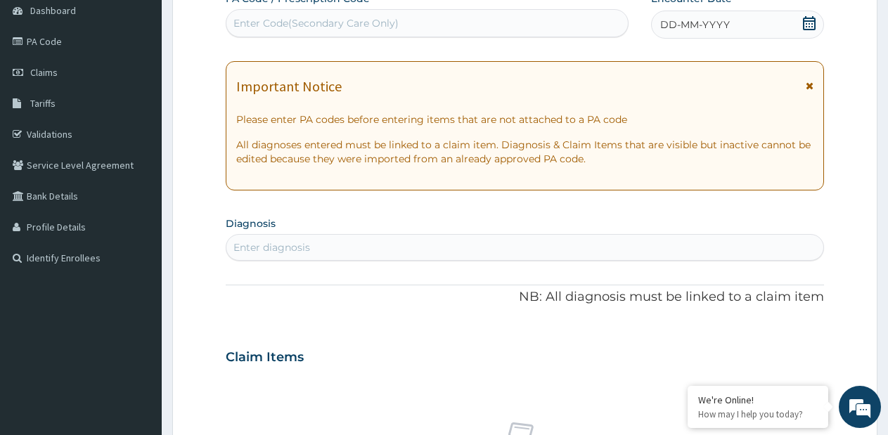
click at [694, 13] on div "DD-MM-YYYY" at bounding box center [737, 25] width 173 height 28
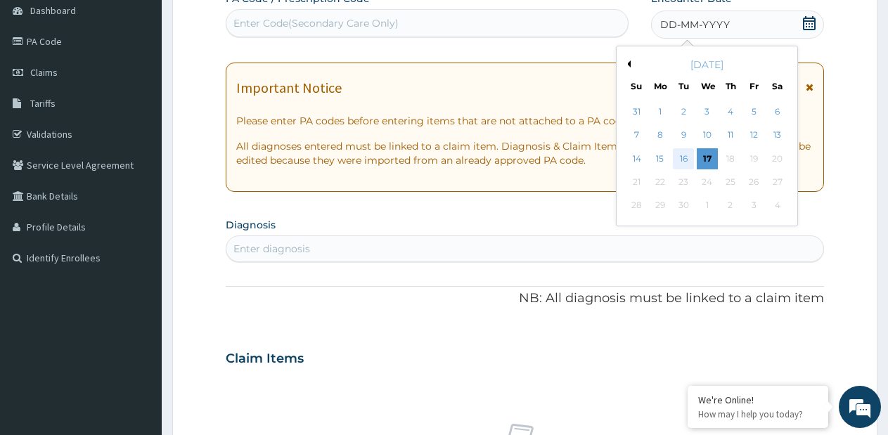
click at [684, 160] on div "16" at bounding box center [684, 158] width 21 height 21
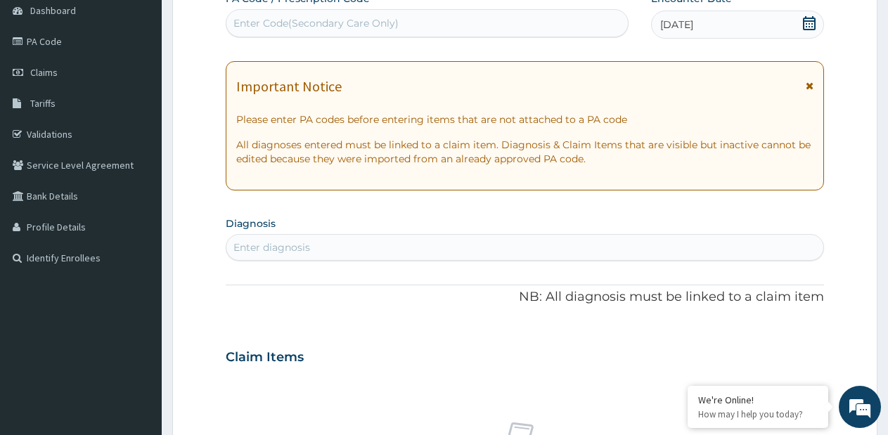
click at [514, 250] on div "Enter diagnosis" at bounding box center [525, 247] width 597 height 23
type input "D"
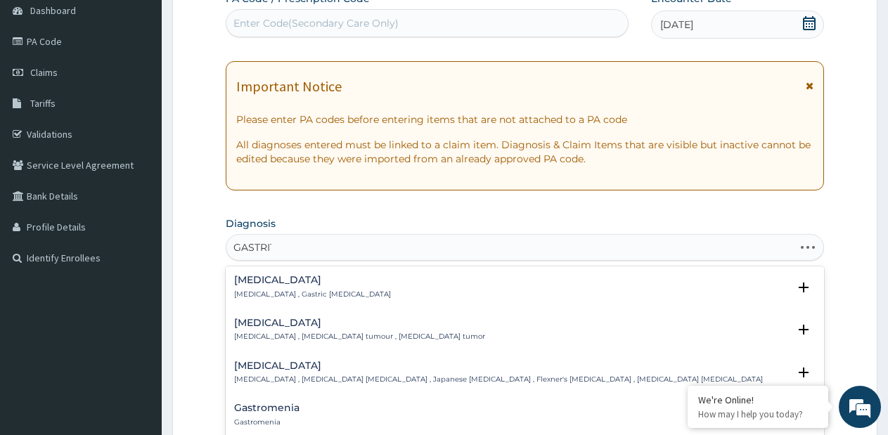
type input "GASTRITI"
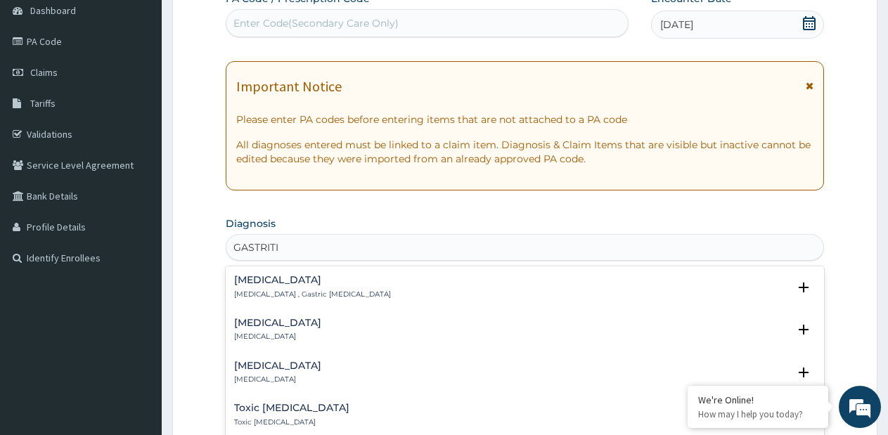
click at [272, 334] on p "Acute gastritis" at bounding box center [277, 337] width 87 height 10
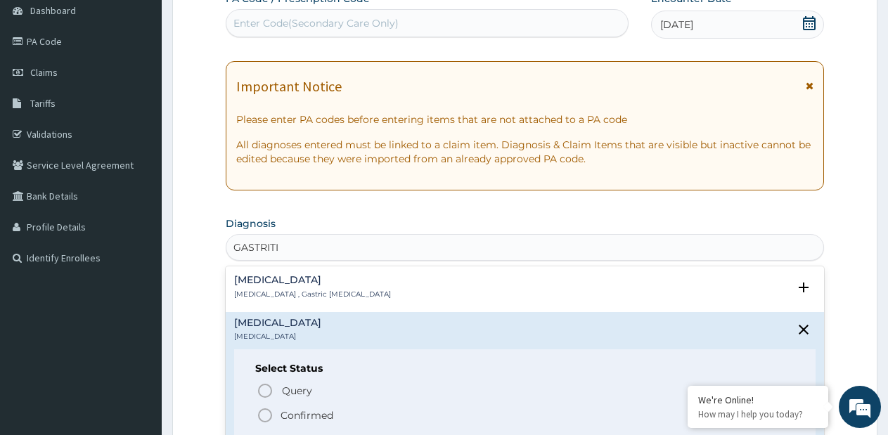
click at [272, 416] on circle "status option filled" at bounding box center [265, 415] width 13 height 13
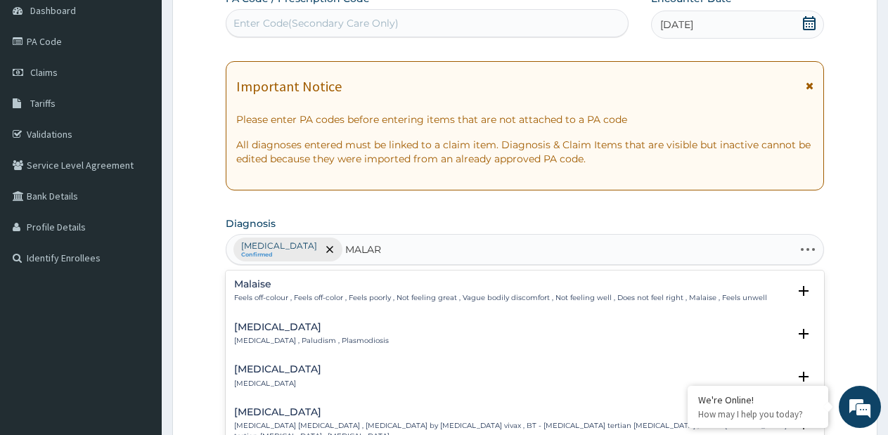
type input "MALARI"
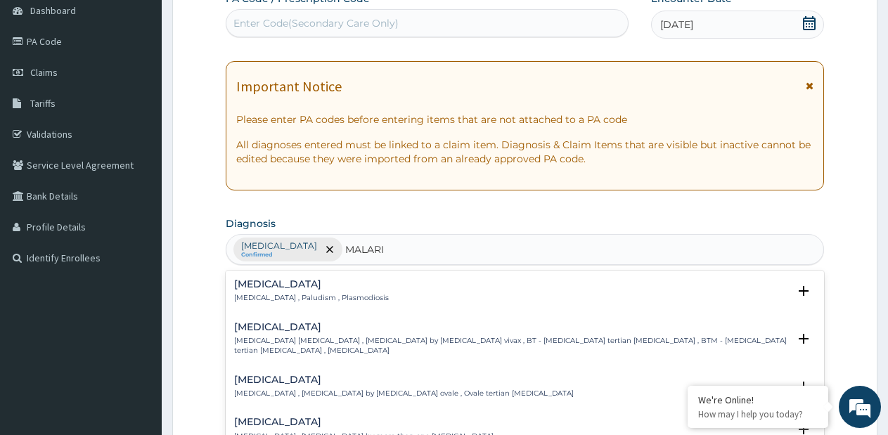
click at [227, 317] on div "Vivax malaria Vivax malaria , Benign tertian malaria , Malaria by Plasmodium vi…" at bounding box center [525, 343] width 599 height 53
click at [246, 297] on p "Malaria , Paludism , Plasmodiosis" at bounding box center [311, 298] width 155 height 10
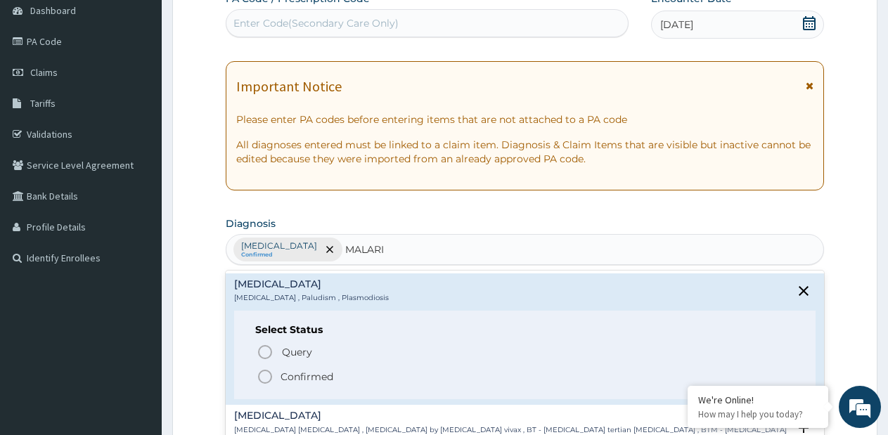
click at [279, 378] on span "Confirmed" at bounding box center [526, 377] width 538 height 17
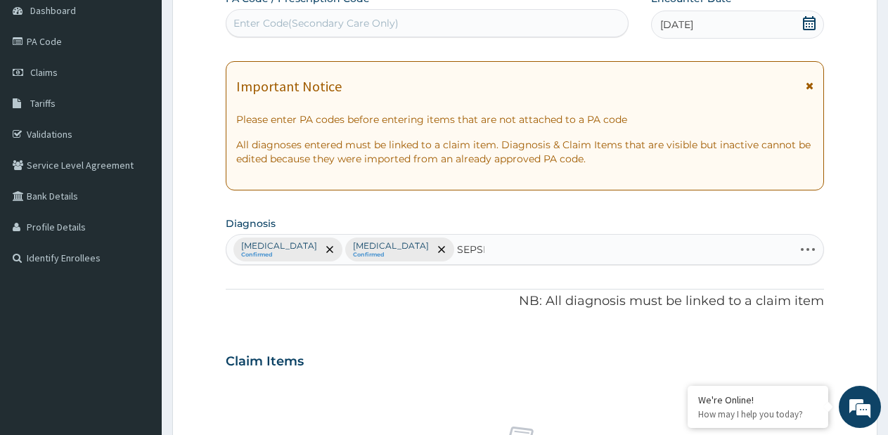
type input "SEPSIS"
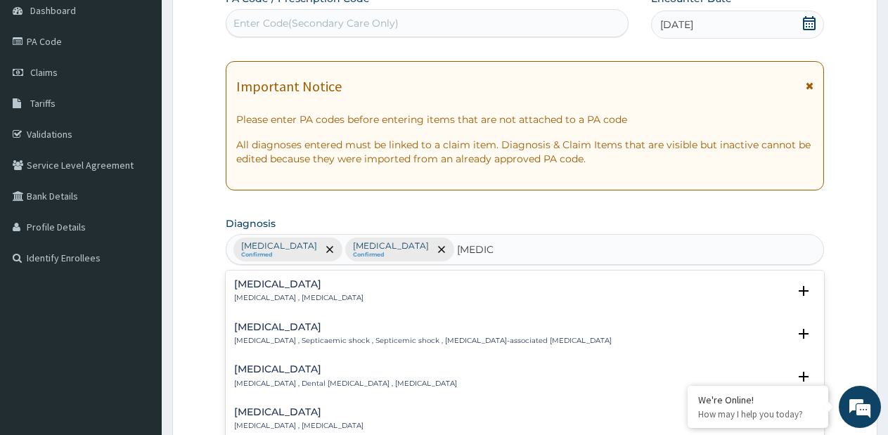
click at [266, 295] on p "Systemic infection , Sepsis" at bounding box center [298, 298] width 129 height 10
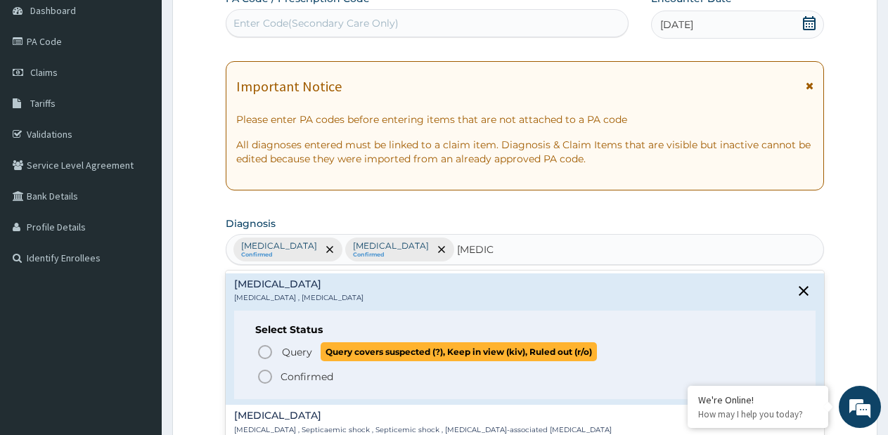
click at [267, 348] on icon "status option query" at bounding box center [265, 352] width 17 height 17
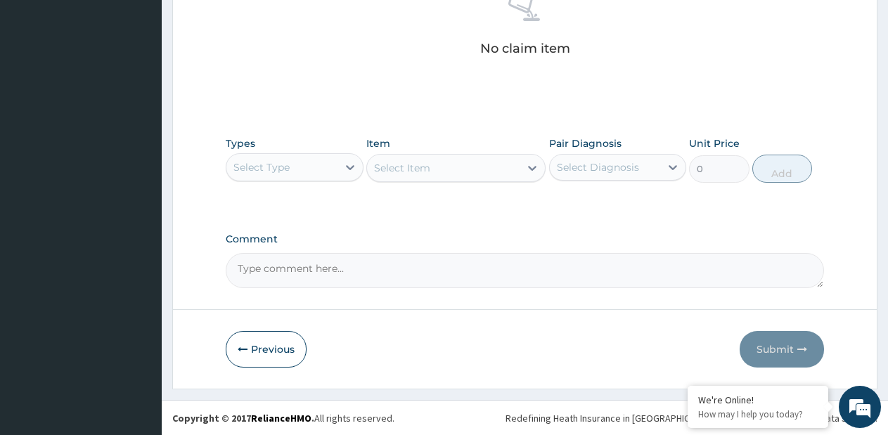
scroll to position [579, 0]
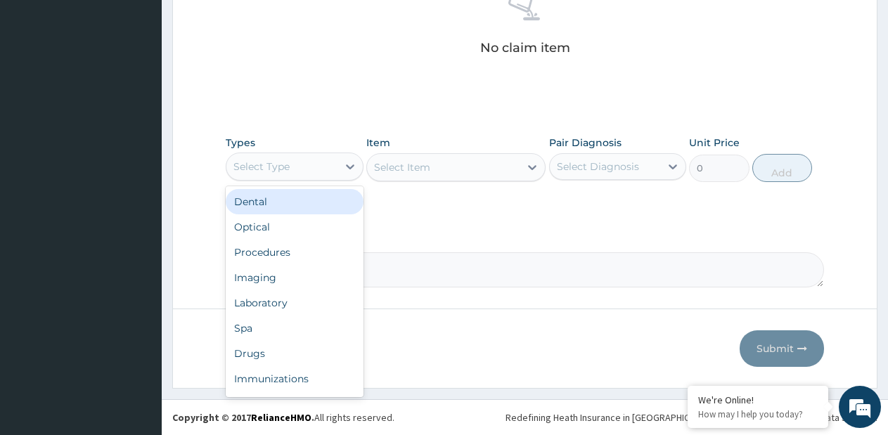
click at [337, 166] on div "Select Type" at bounding box center [282, 166] width 111 height 23
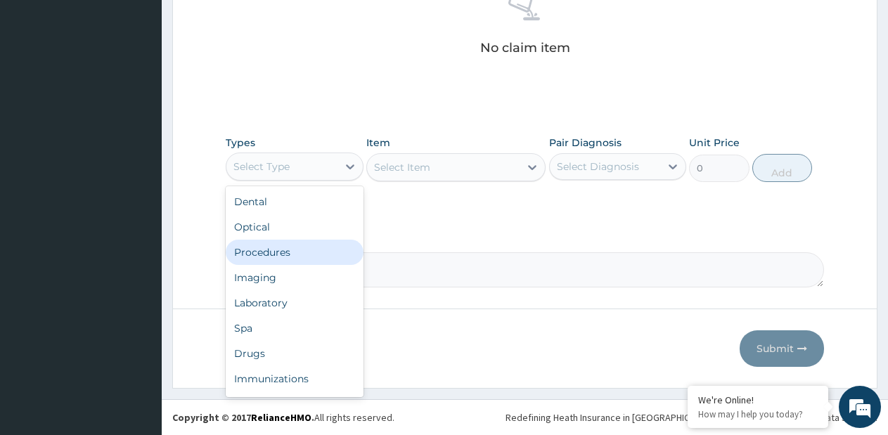
click at [280, 255] on div "Procedures" at bounding box center [295, 252] width 138 height 25
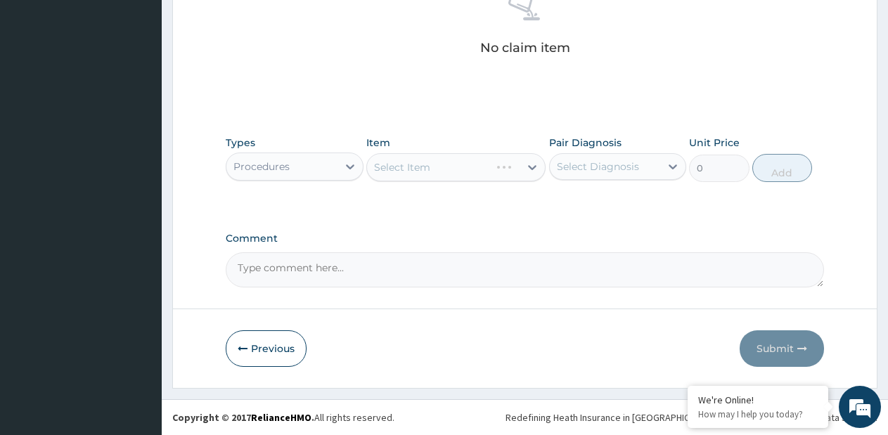
click at [540, 166] on div "Select Item" at bounding box center [455, 167] width 179 height 28
click at [540, 166] on icon at bounding box center [532, 167] width 14 height 14
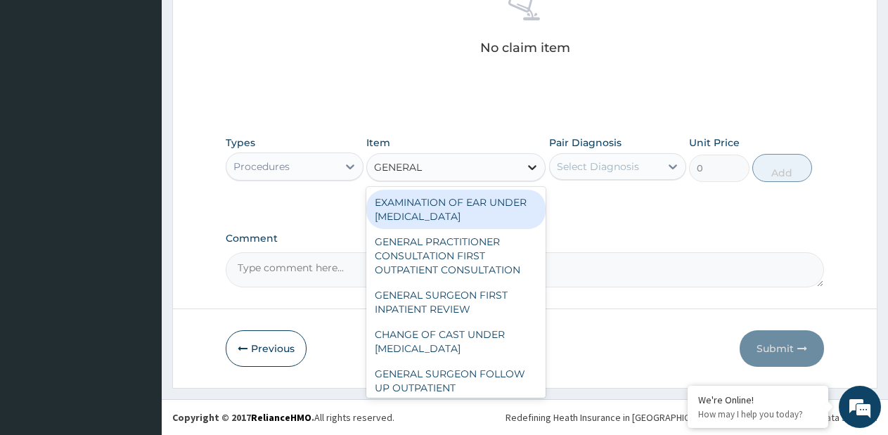
type input "GENERAL P"
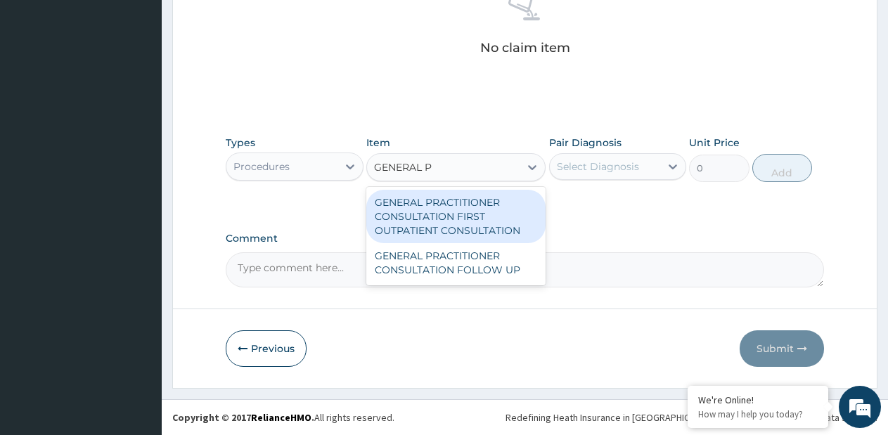
click at [514, 219] on div "GENERAL PRACTITIONER CONSULTATION FIRST OUTPATIENT CONSULTATION" at bounding box center [455, 216] width 179 height 53
type input "3795"
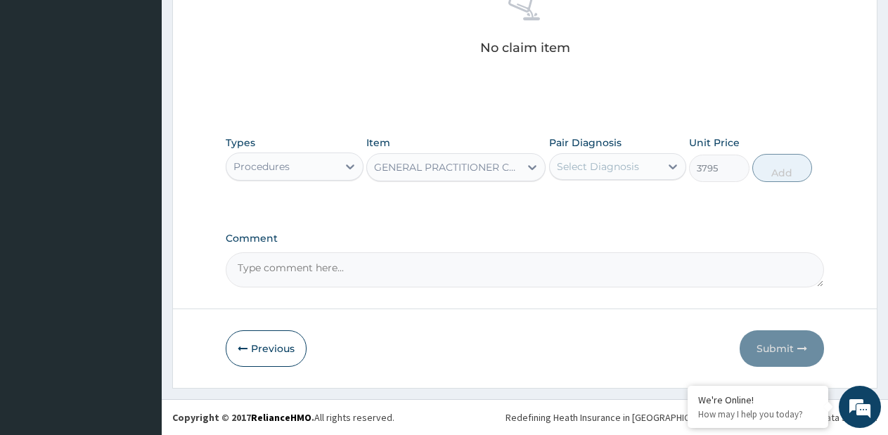
click at [599, 174] on div "Select Diagnosis" at bounding box center [605, 166] width 111 height 23
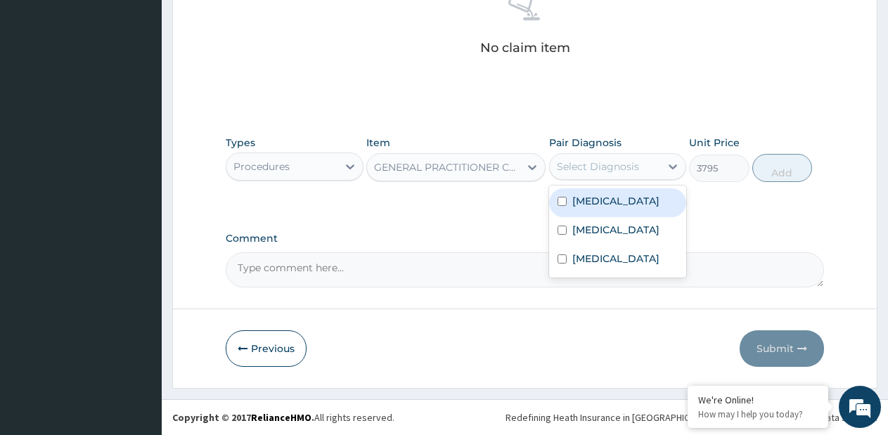
click at [589, 214] on div "Acute gastritis" at bounding box center [618, 203] width 138 height 29
checkbox input "true"
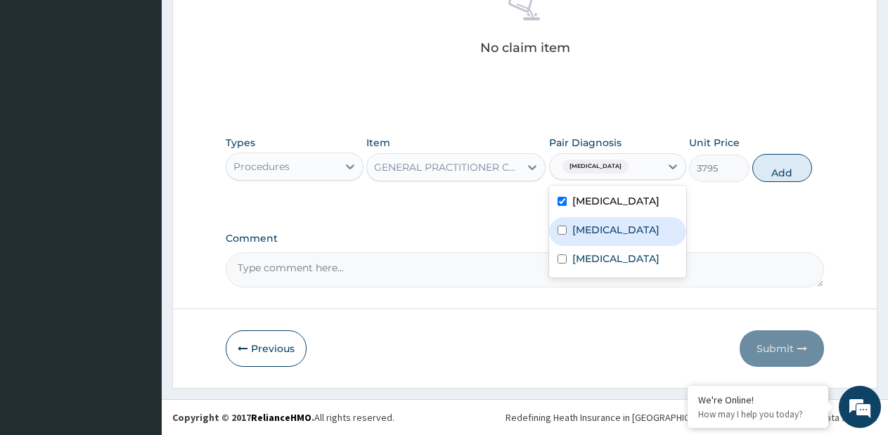
drag, startPoint x: 585, startPoint y: 229, endPoint x: 585, endPoint y: 245, distance: 15.5
click at [585, 231] on label "Malaria" at bounding box center [616, 230] width 87 height 14
checkbox input "true"
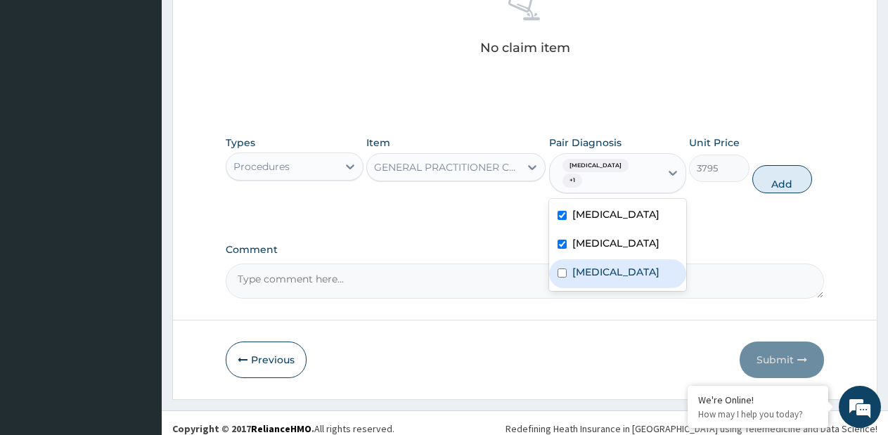
click at [585, 265] on label "Sepsis" at bounding box center [616, 272] width 87 height 14
checkbox input "true"
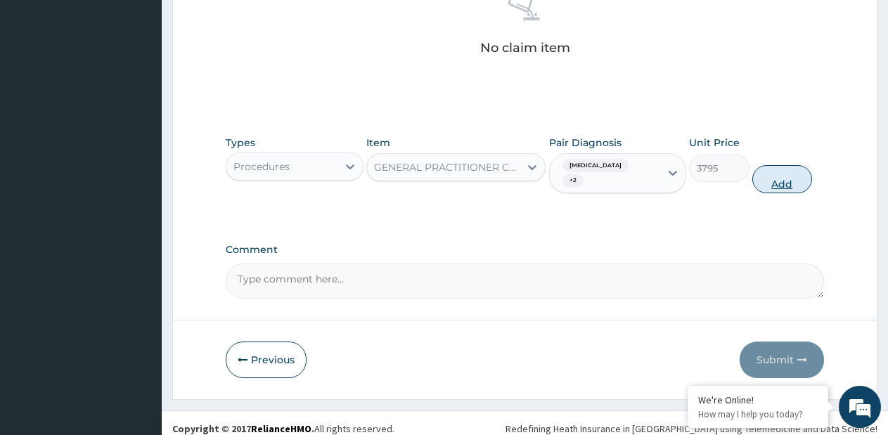
click at [786, 174] on button "Add" at bounding box center [783, 179] width 60 height 28
type input "0"
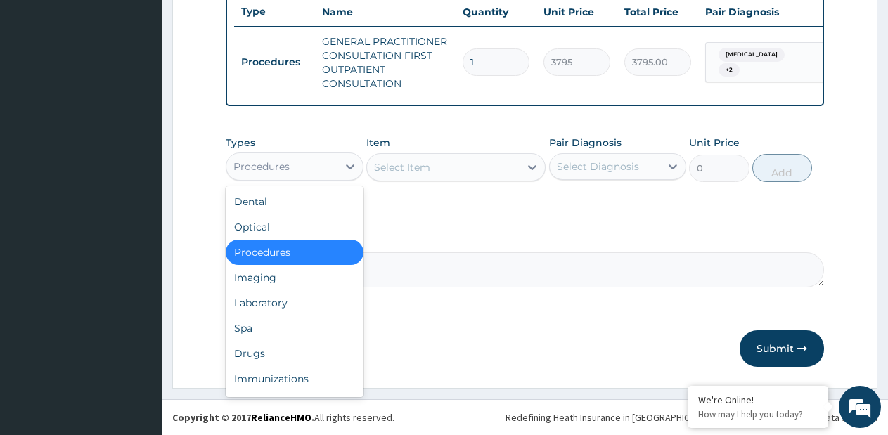
click at [324, 167] on div "Procedures" at bounding box center [282, 166] width 111 height 23
click at [260, 294] on div "Laboratory" at bounding box center [295, 303] width 138 height 25
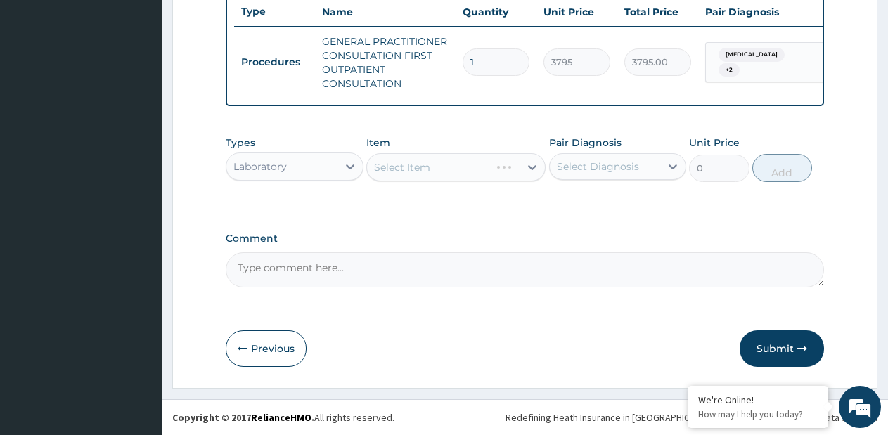
click at [537, 169] on div "Select Item" at bounding box center [455, 167] width 179 height 28
click at [534, 170] on icon at bounding box center [532, 167] width 14 height 14
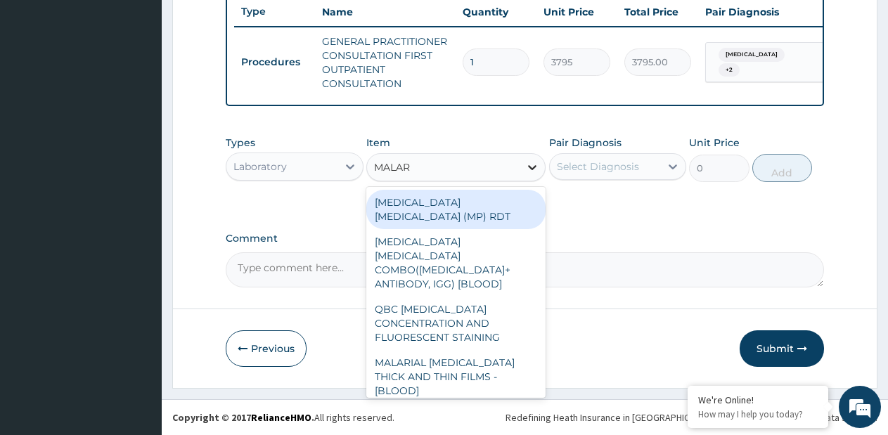
type input "MALARI"
type input "1725"
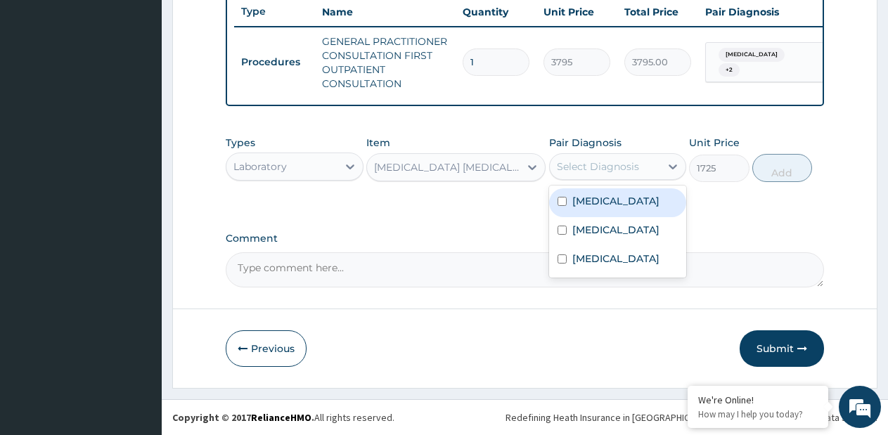
click at [599, 172] on div "Select Diagnosis" at bounding box center [598, 167] width 82 height 14
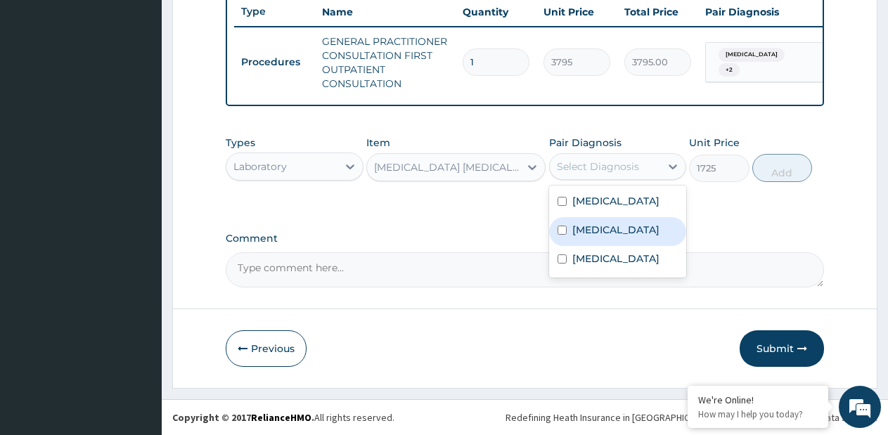
click at [599, 224] on label "Malaria" at bounding box center [616, 230] width 87 height 14
checkbox input "true"
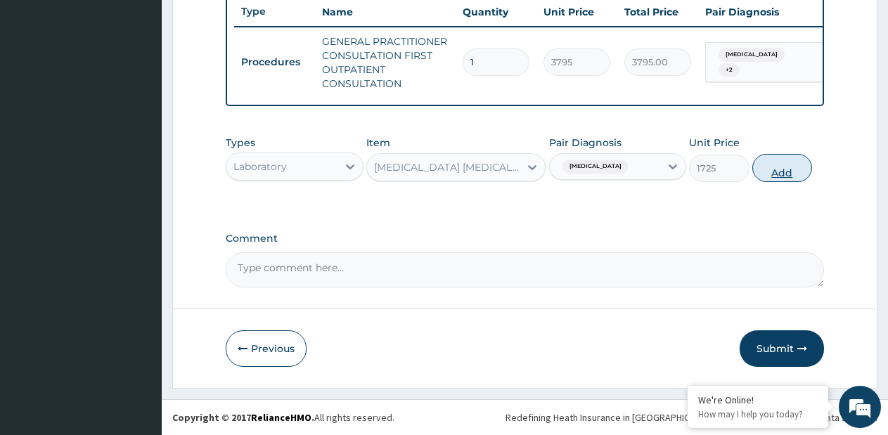
click at [766, 173] on button "Add" at bounding box center [783, 168] width 60 height 28
type input "0"
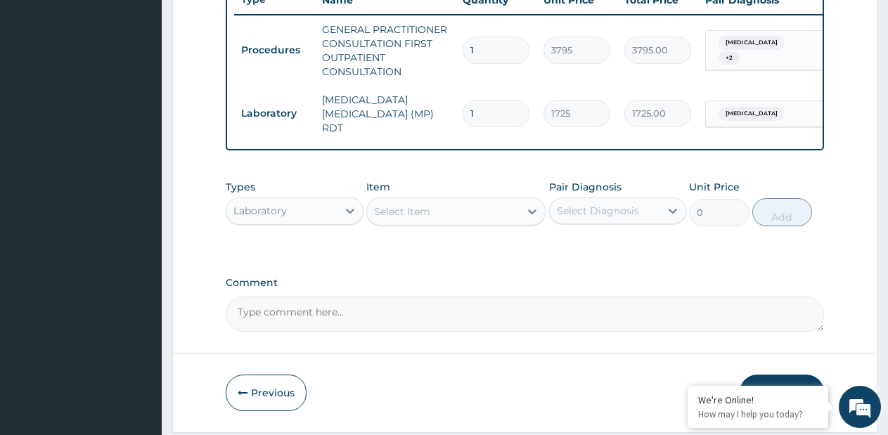
scroll to position [594, 0]
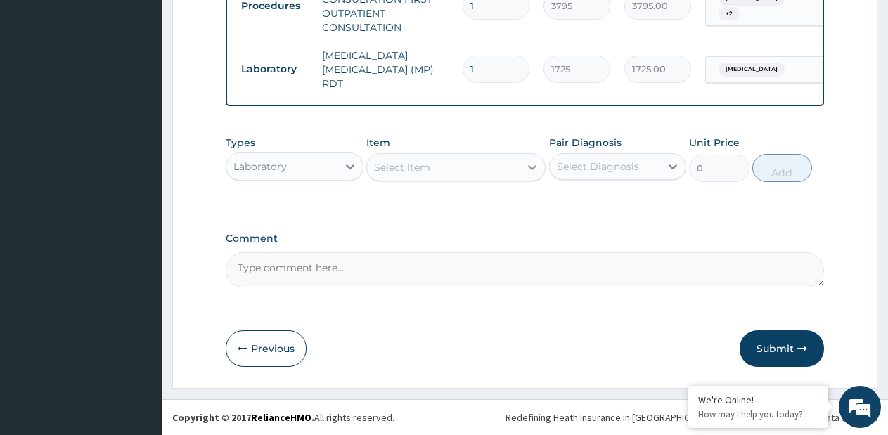
click at [526, 172] on icon at bounding box center [532, 167] width 14 height 14
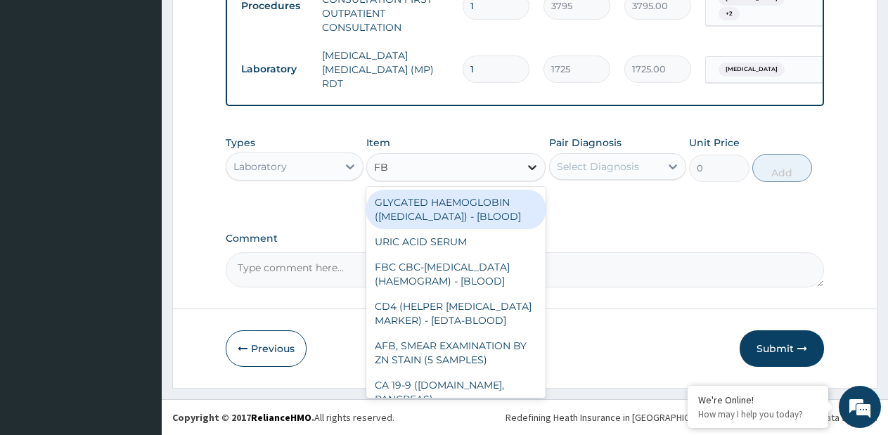
type input "FBC"
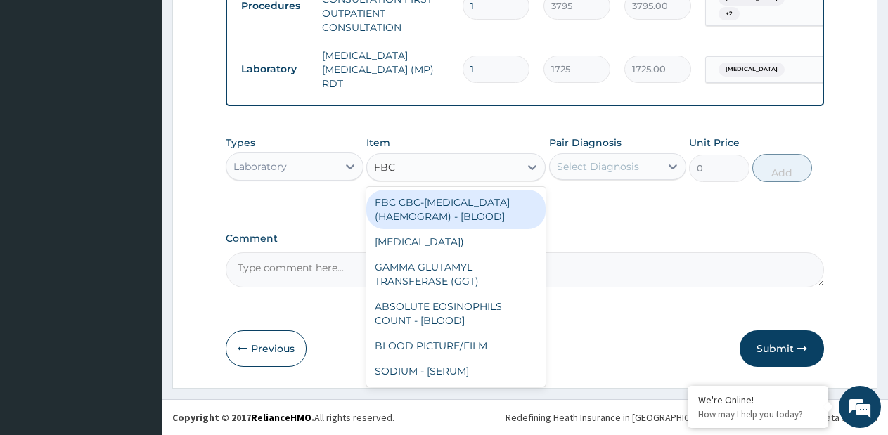
drag, startPoint x: 493, startPoint y: 227, endPoint x: 590, endPoint y: 181, distance: 107.3
click at [497, 224] on div "FBC CBC-COMPLETE BLOOD COUNT (HAEMOGRAM) - [BLOOD]" at bounding box center [455, 209] width 179 height 39
type input "4600"
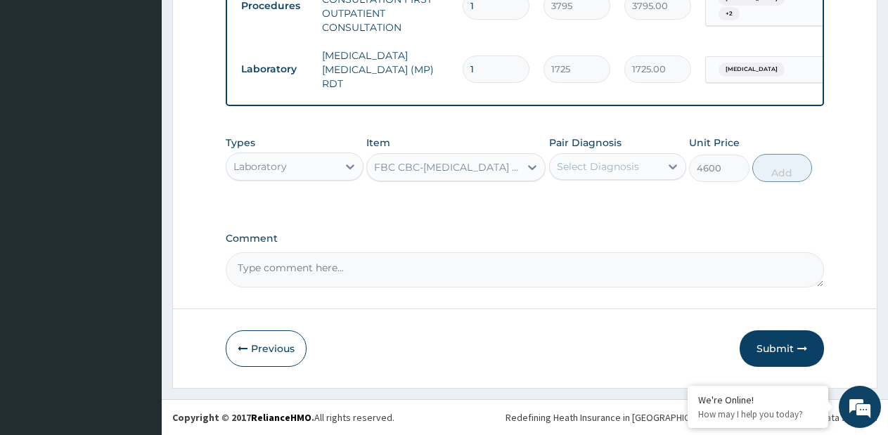
click at [590, 181] on div "Pair Diagnosis Select Diagnosis" at bounding box center [618, 159] width 138 height 46
click at [591, 170] on div "Select Diagnosis" at bounding box center [598, 167] width 82 height 14
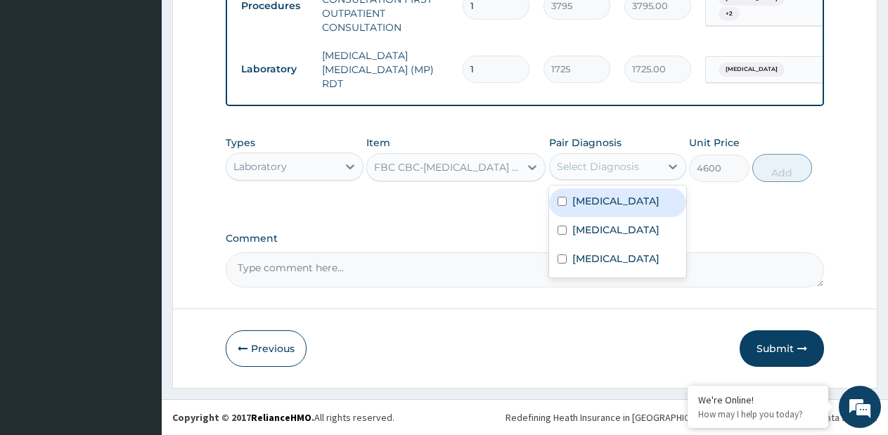
click at [601, 203] on label "Acute gastritis" at bounding box center [616, 201] width 87 height 14
checkbox input "true"
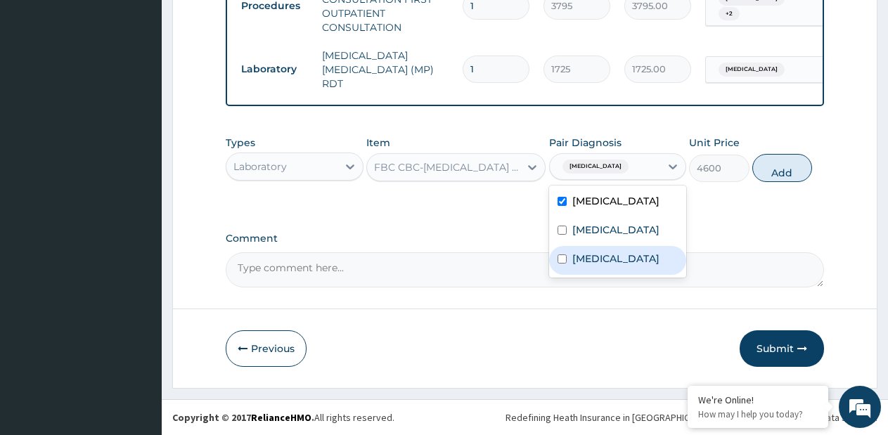
click at [593, 258] on label "Sepsis" at bounding box center [616, 259] width 87 height 14
checkbox input "true"
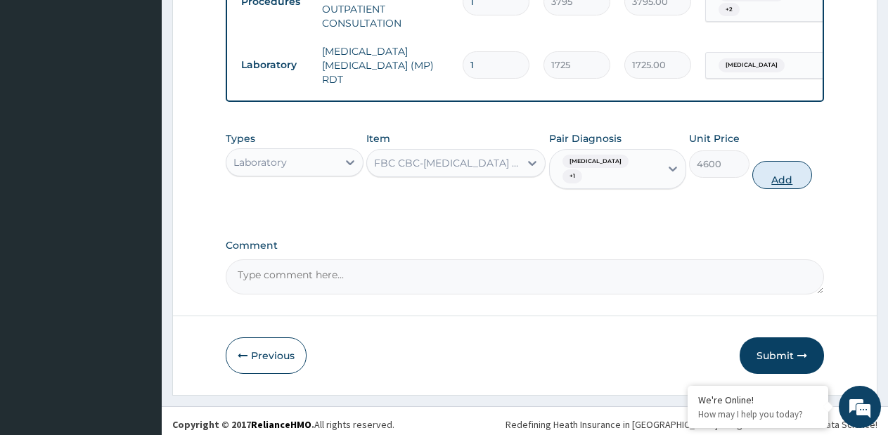
click at [788, 169] on button "Add" at bounding box center [783, 175] width 60 height 28
type input "0"
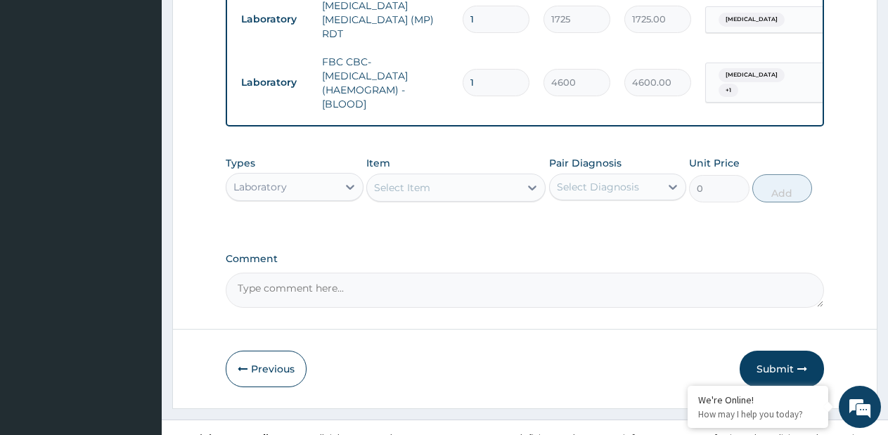
scroll to position [665, 0]
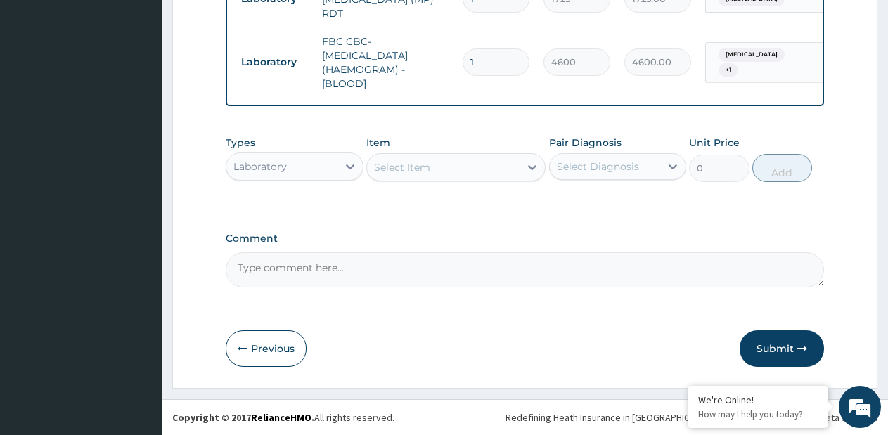
click at [765, 339] on button "Submit" at bounding box center [782, 349] width 84 height 37
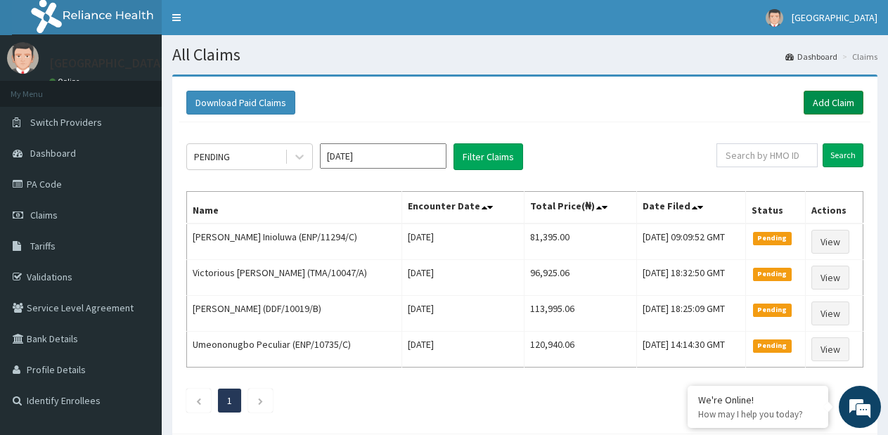
click at [815, 98] on link "Add Claim" at bounding box center [834, 103] width 60 height 24
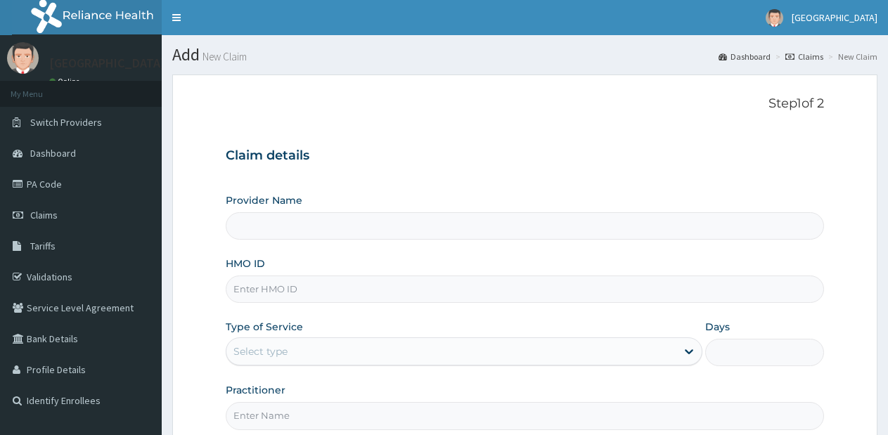
type input "[GEOGRAPHIC_DATA]- [GEOGRAPHIC_DATA] estate"
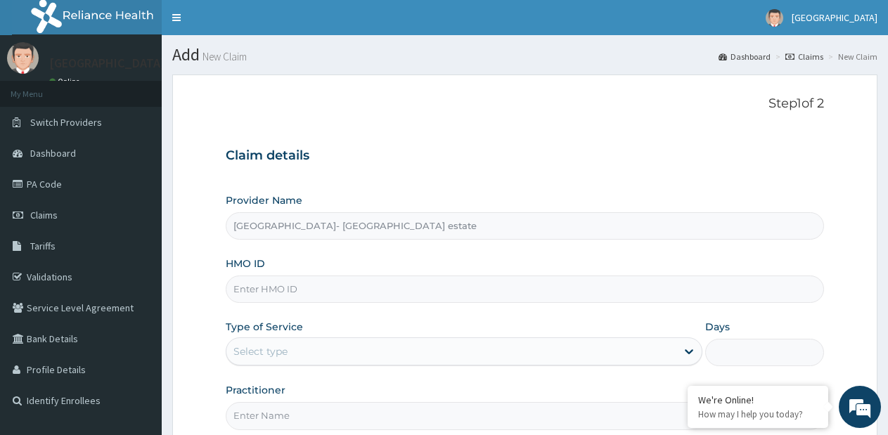
click at [334, 289] on input "HMO ID" at bounding box center [525, 289] width 599 height 27
type input "ABP/10433/A"
click at [350, 351] on div "Select type" at bounding box center [452, 351] width 450 height 23
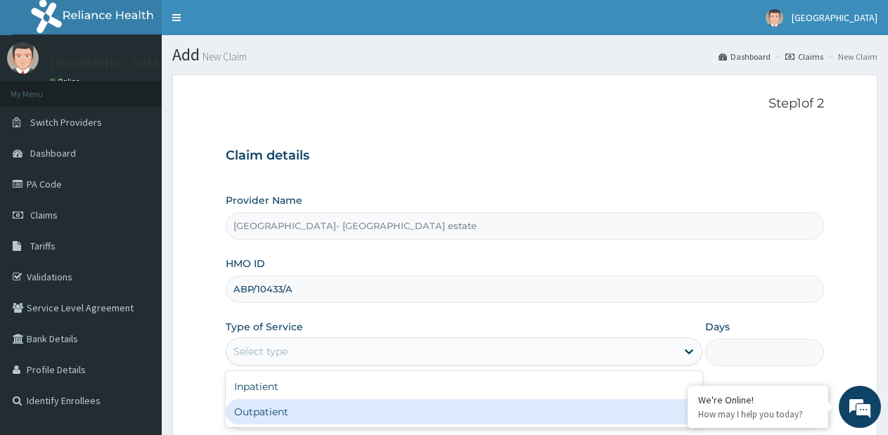
click at [326, 405] on div "Outpatient" at bounding box center [464, 412] width 476 height 25
type input "1"
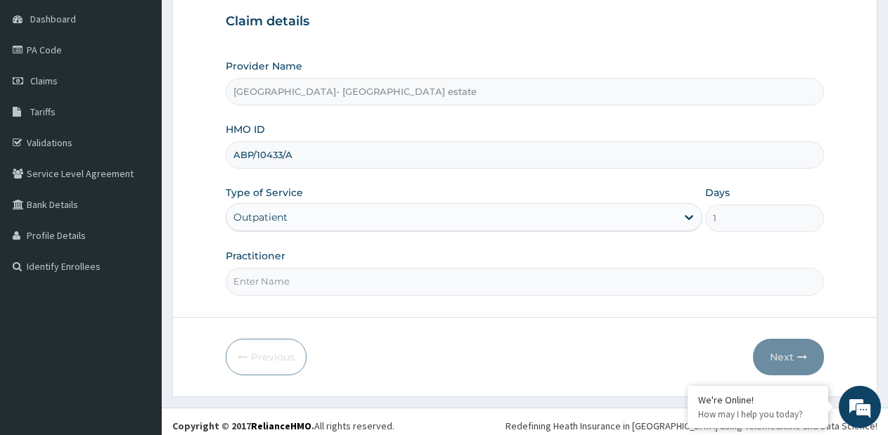
scroll to position [141, 0]
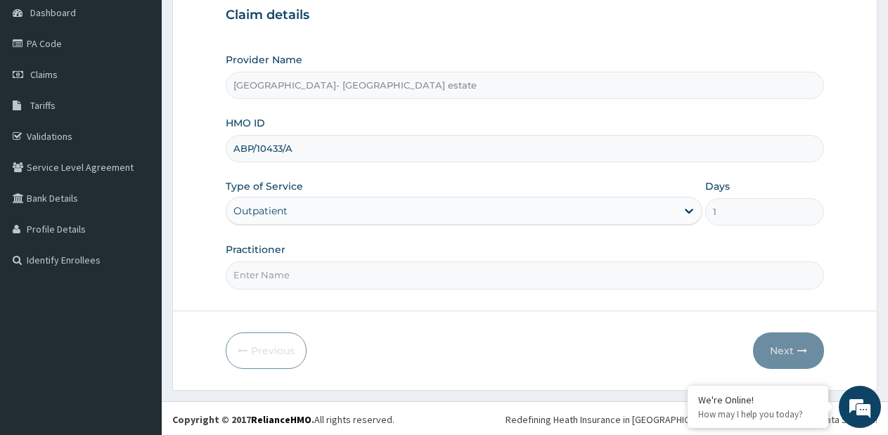
click at [386, 281] on input "Practitioner" at bounding box center [525, 275] width 599 height 27
type input "GP"
click at [810, 354] on button "Next" at bounding box center [788, 351] width 71 height 37
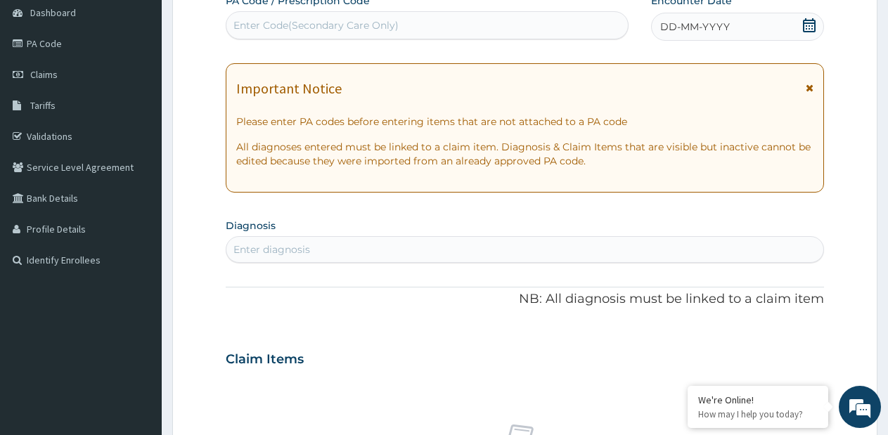
click at [717, 18] on div "DD-MM-YYYY" at bounding box center [737, 27] width 173 height 28
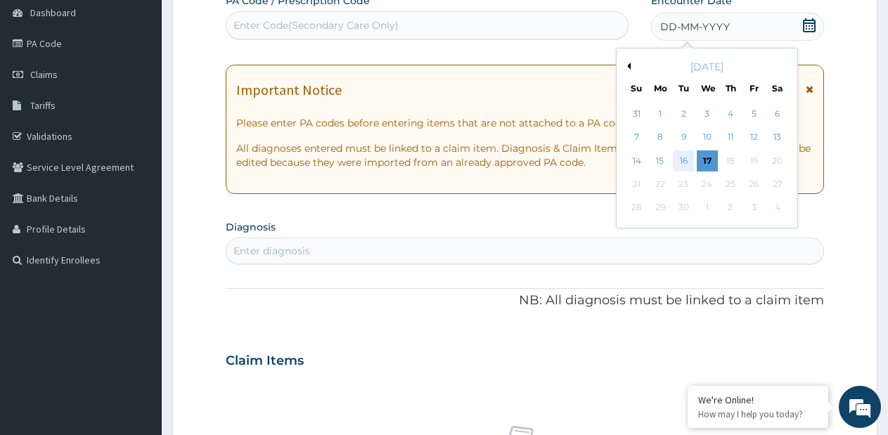
click at [689, 162] on div "16" at bounding box center [684, 161] width 21 height 21
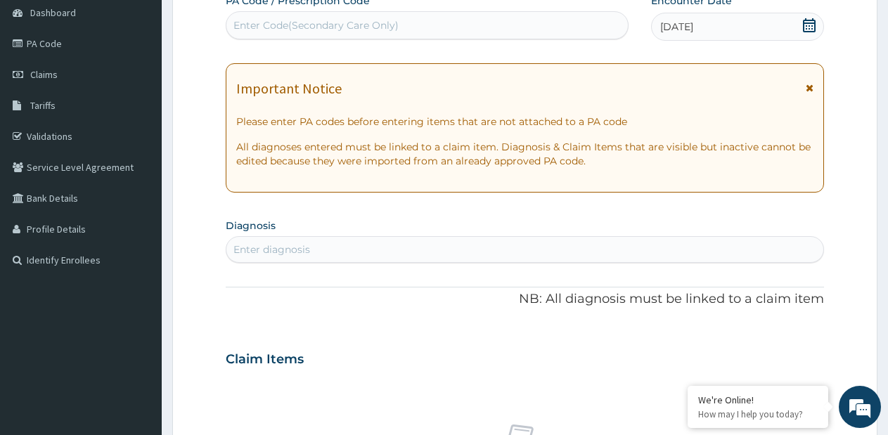
click at [499, 249] on div "Enter diagnosis" at bounding box center [525, 249] width 597 height 23
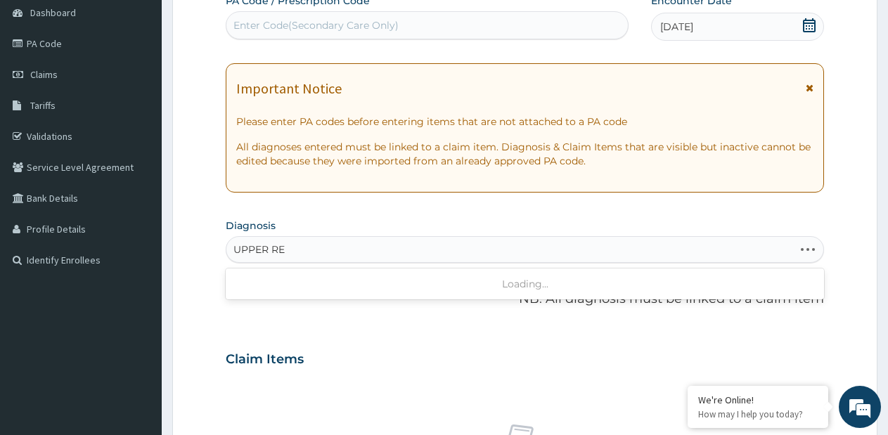
type input "UPPER RES"
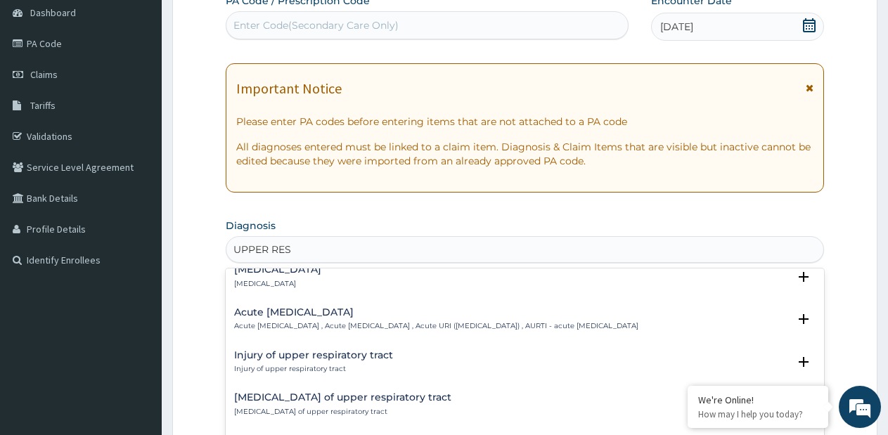
click at [360, 327] on p "Acute upper respiratory infection , Acute upper respiratory tract infection , A…" at bounding box center [436, 326] width 404 height 10
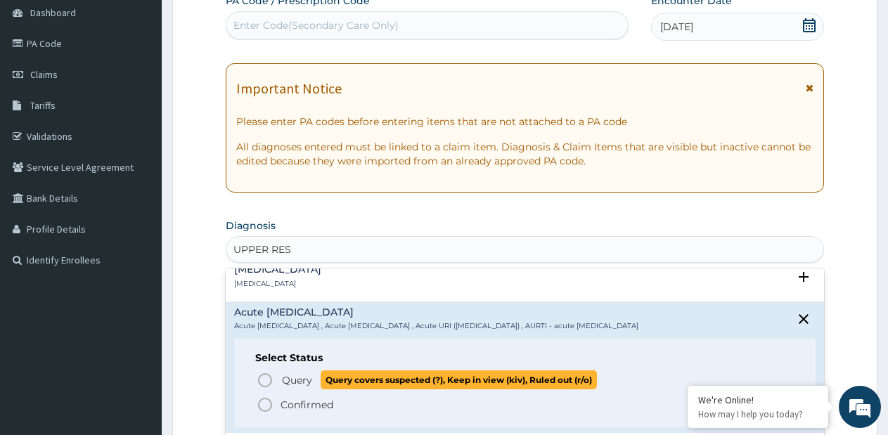
click at [294, 387] on span "Query" at bounding box center [297, 381] width 30 height 14
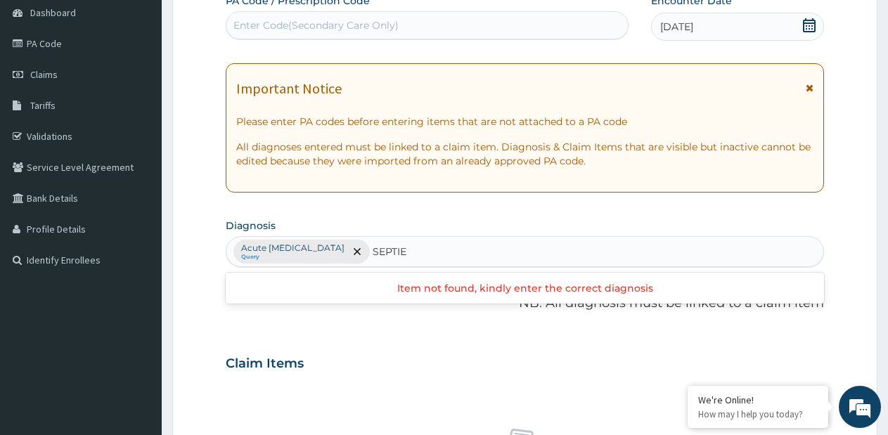
type input "SEPTICE"
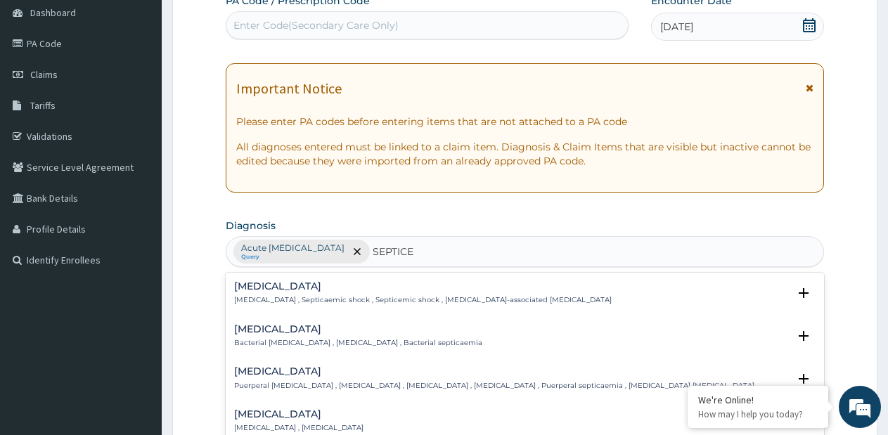
click at [313, 415] on h4 "Septicemic plague" at bounding box center [298, 414] width 129 height 11
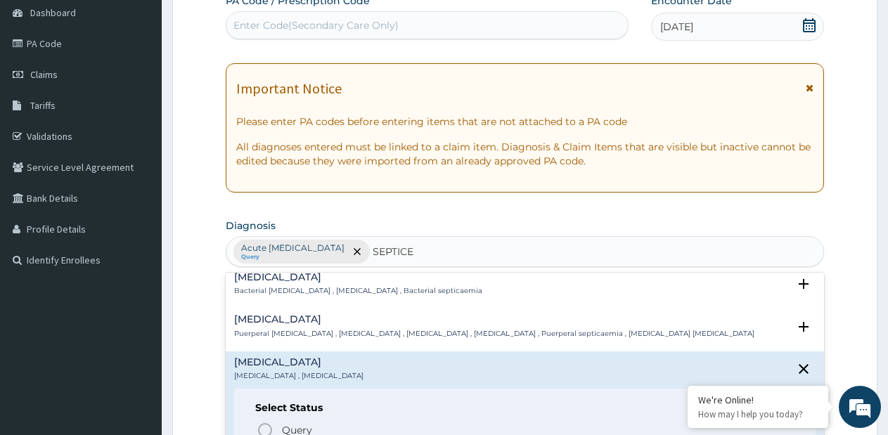
scroll to position [70, 0]
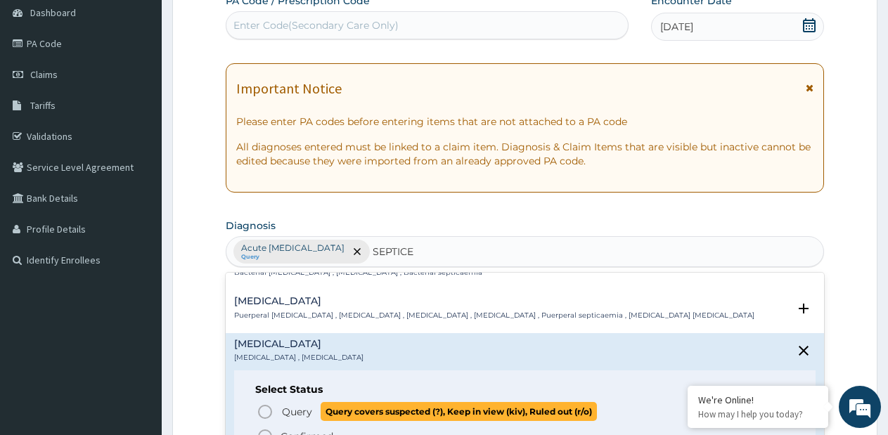
drag, startPoint x: 285, startPoint y: 410, endPoint x: 335, endPoint y: 375, distance: 61.1
click at [285, 411] on span "Query" at bounding box center [297, 412] width 30 height 14
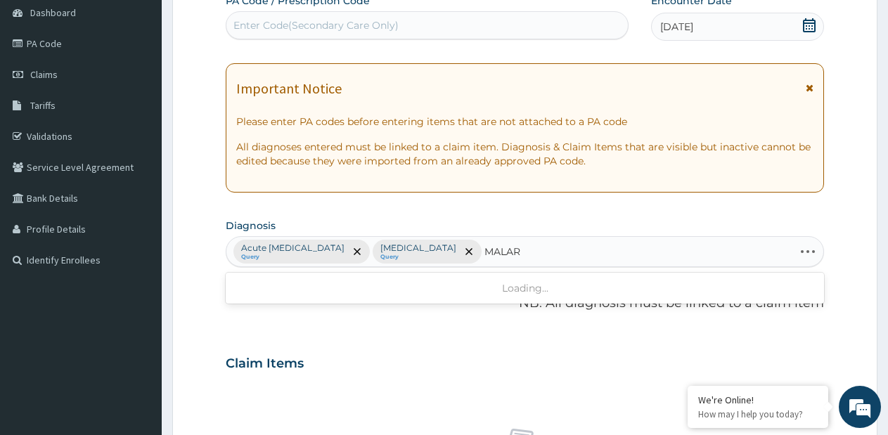
type input "MALARI"
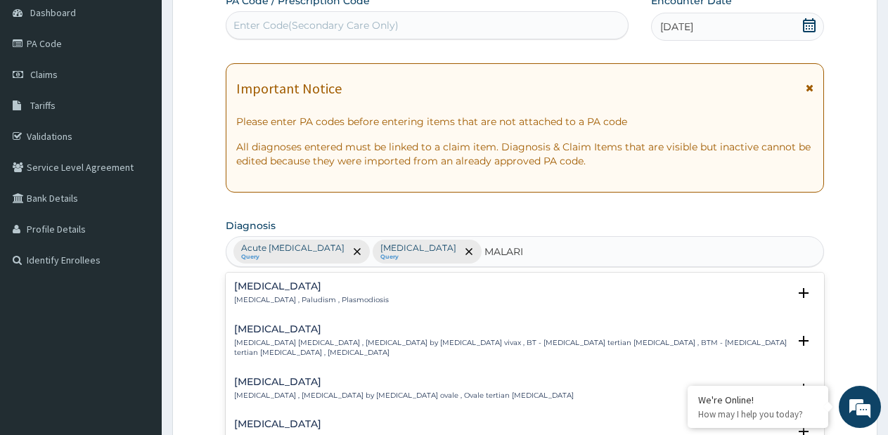
click at [320, 298] on p "Malaria , Paludism , Plasmodiosis" at bounding box center [311, 300] width 155 height 10
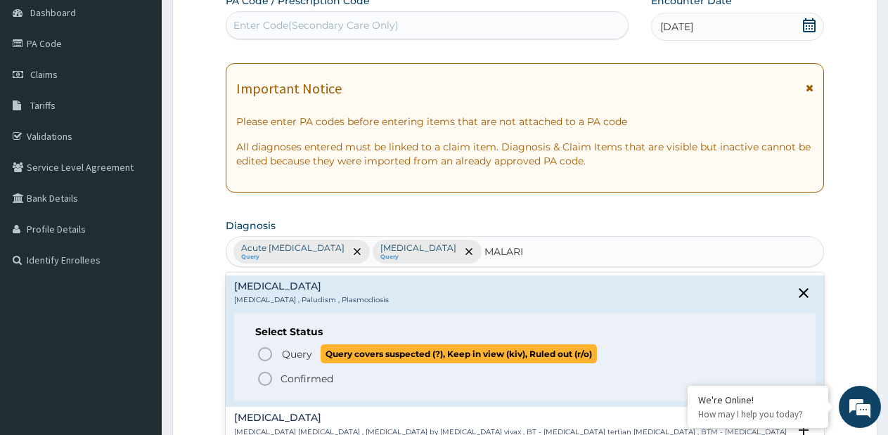
click at [289, 348] on span "Query" at bounding box center [297, 355] width 30 height 14
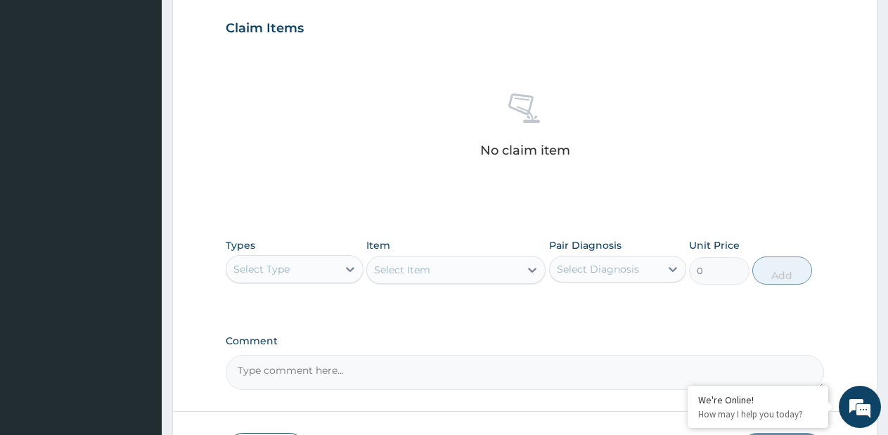
scroll to position [492, 0]
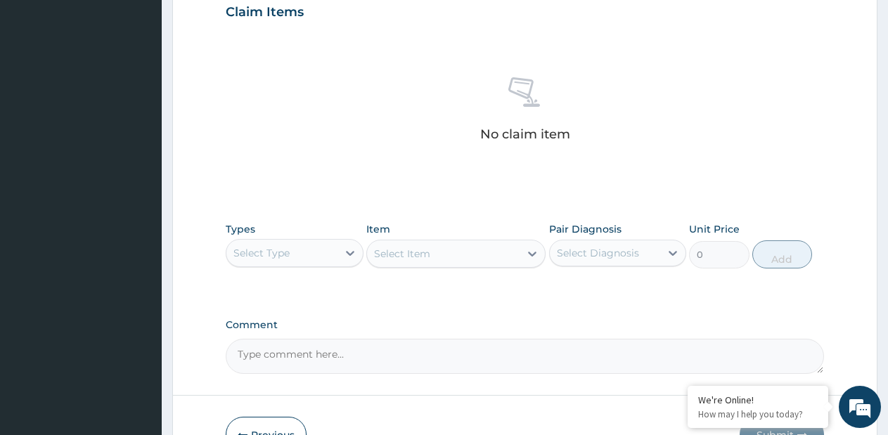
click at [335, 269] on div "Types Select Type Item Select Item Pair Diagnosis Select Diagnosis Unit Price 0…" at bounding box center [525, 245] width 599 height 60
click at [327, 262] on div "Select Type" at bounding box center [282, 253] width 111 height 23
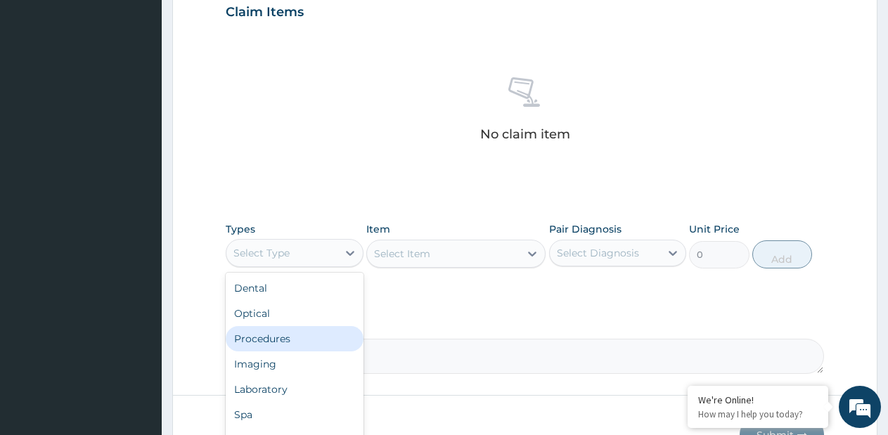
click at [292, 333] on div "Procedures" at bounding box center [295, 338] width 138 height 25
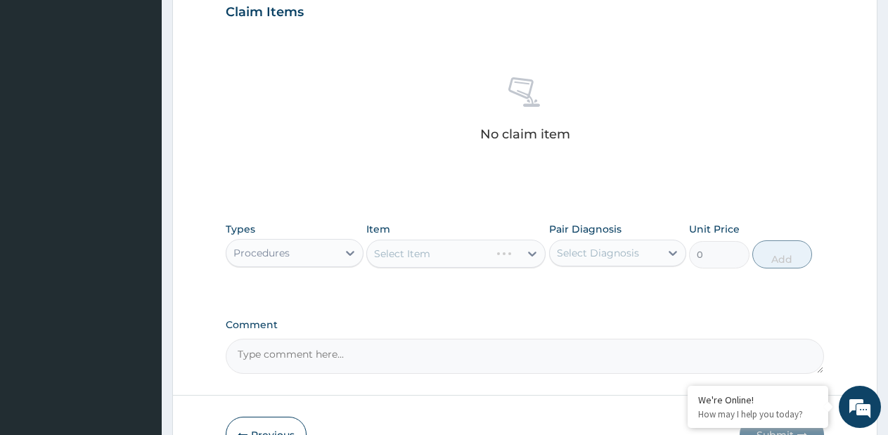
click at [537, 259] on div "Select Item" at bounding box center [455, 254] width 179 height 28
click at [535, 259] on div "Select Item" at bounding box center [455, 254] width 179 height 28
click at [531, 254] on div "Select Item" at bounding box center [455, 254] width 179 height 28
click at [531, 254] on icon at bounding box center [532, 254] width 8 height 5
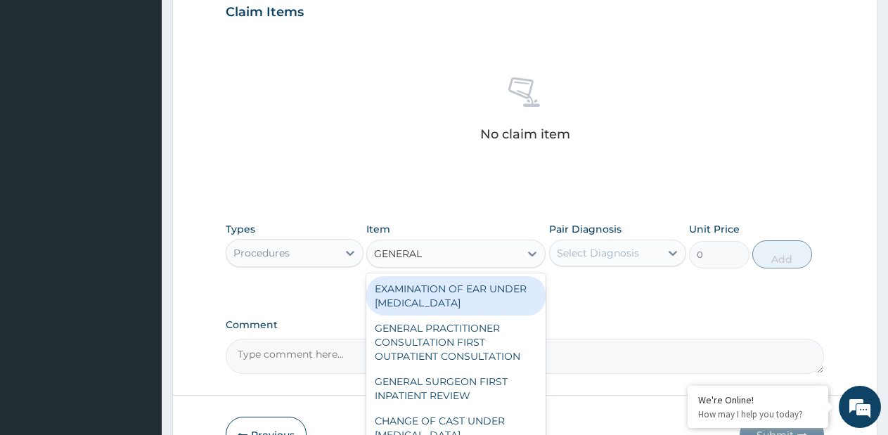
type input "GENERAL P"
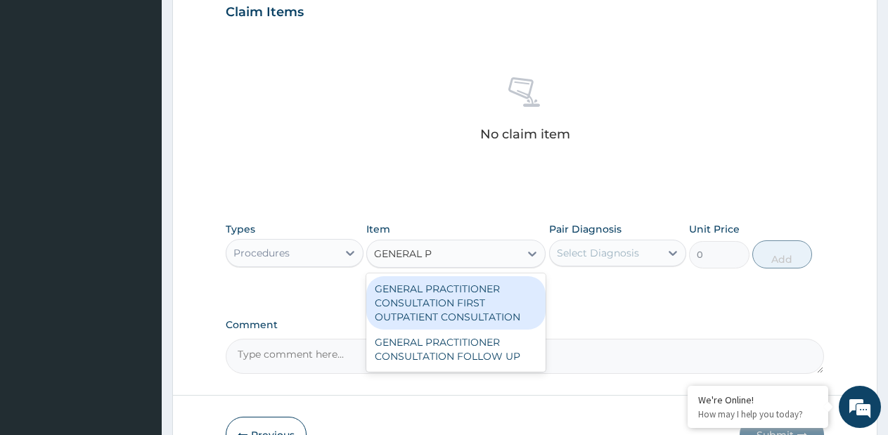
click at [502, 298] on div "GENERAL PRACTITIONER CONSULTATION FIRST OUTPATIENT CONSULTATION" at bounding box center [455, 302] width 179 height 53
type input "3795"
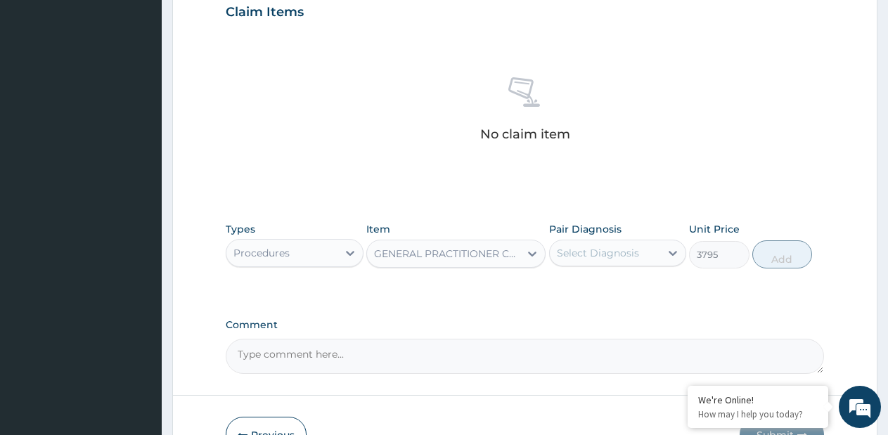
click at [616, 258] on div "Select Diagnosis" at bounding box center [598, 253] width 82 height 14
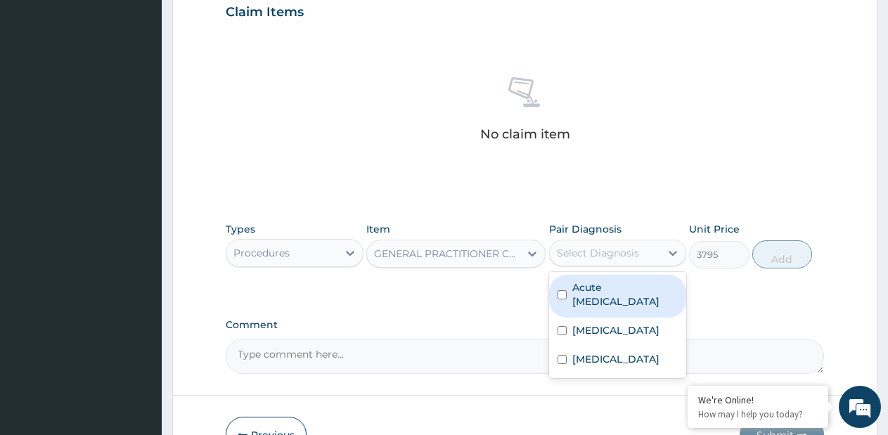
click at [586, 301] on label "Acute upper respiratory infection" at bounding box center [626, 295] width 106 height 28
checkbox input "true"
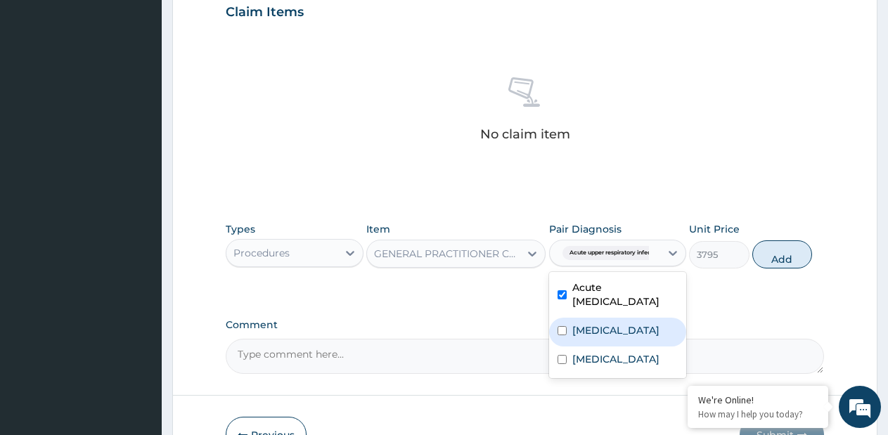
click at [584, 325] on label "Septicemic plague" at bounding box center [616, 331] width 87 height 14
checkbox input "true"
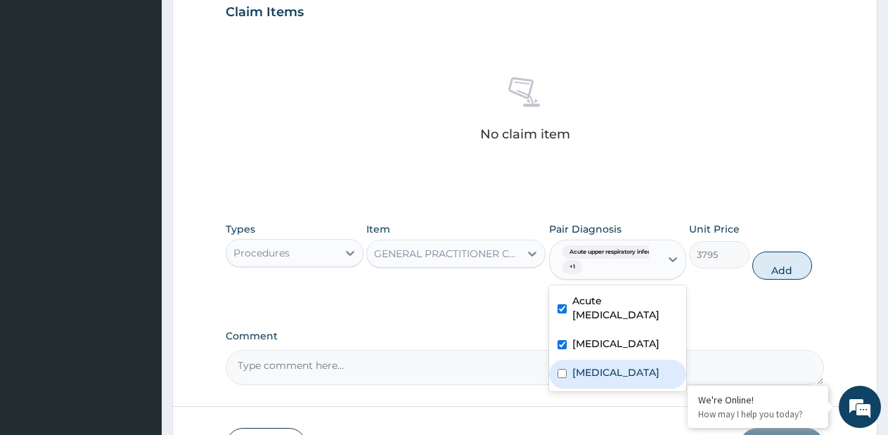
click at [575, 365] on div "Malaria" at bounding box center [618, 374] width 138 height 29
checkbox input "true"
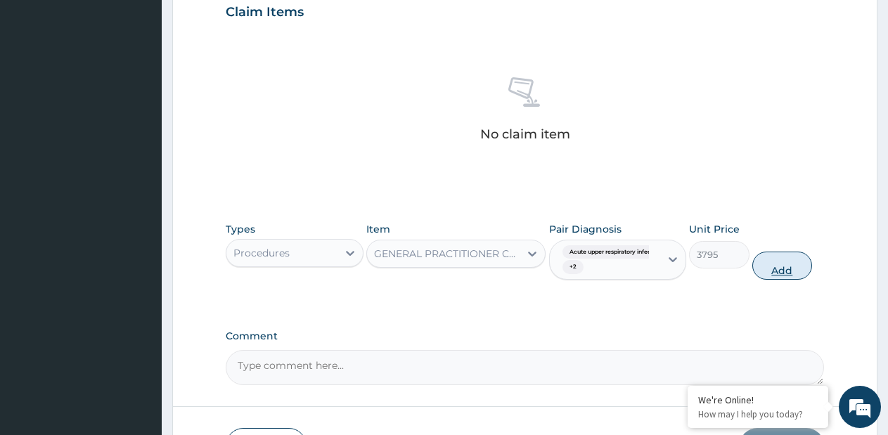
click at [766, 272] on button "Add" at bounding box center [783, 266] width 60 height 28
type input "0"
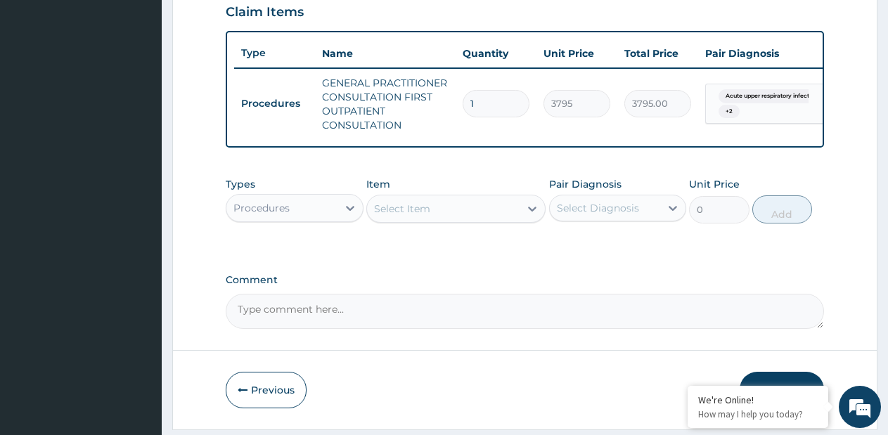
click at [313, 215] on div "Procedures" at bounding box center [282, 208] width 111 height 23
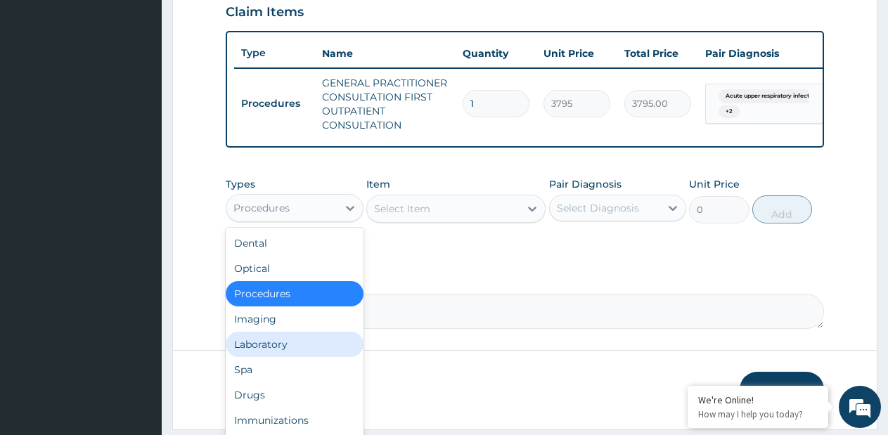
click at [282, 353] on div "Laboratory" at bounding box center [295, 344] width 138 height 25
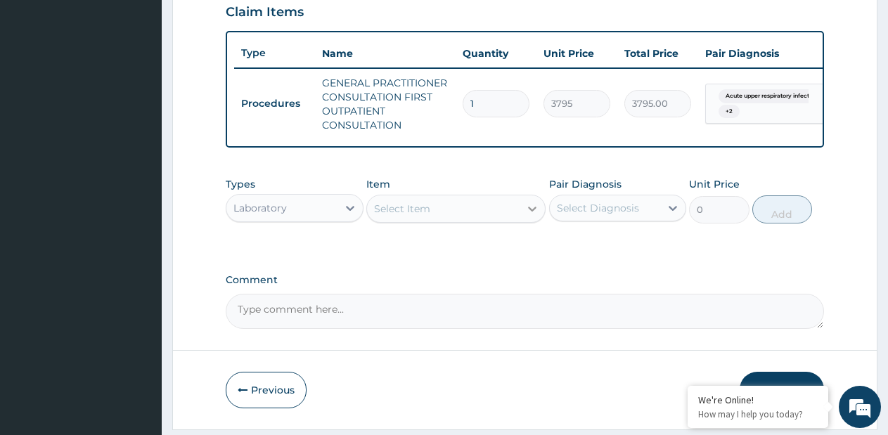
click at [525, 221] on div at bounding box center [532, 208] width 25 height 25
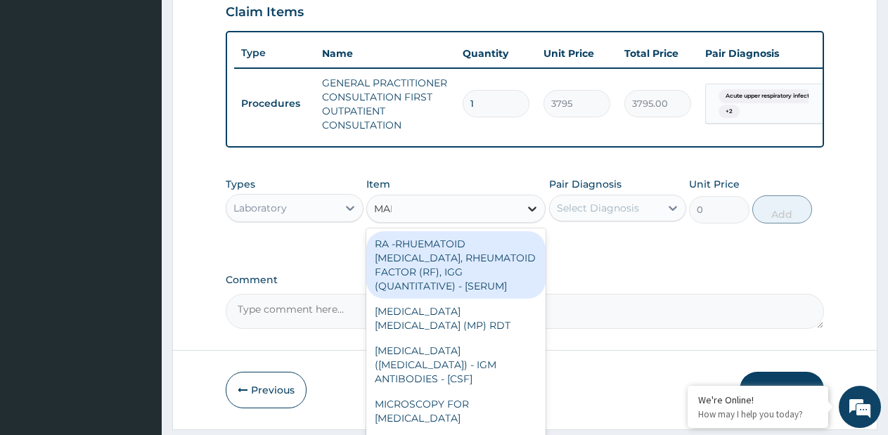
type input "MALA"
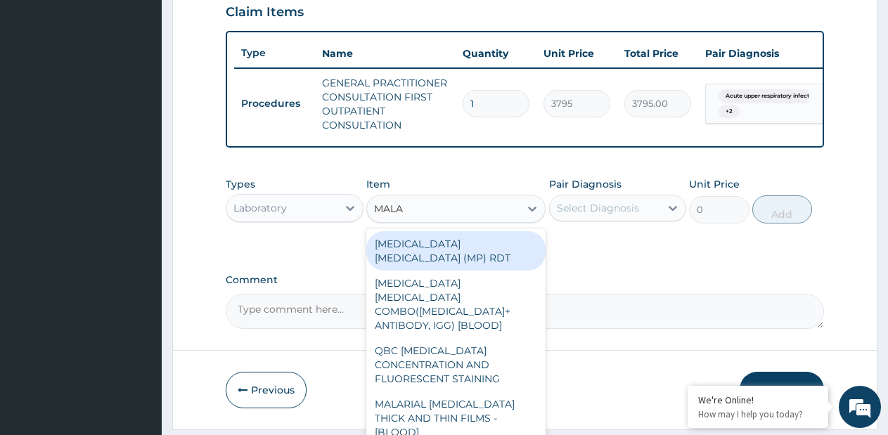
click at [525, 253] on div "MALARIA PARASITE (MP) RDT" at bounding box center [455, 250] width 179 height 39
type input "1725"
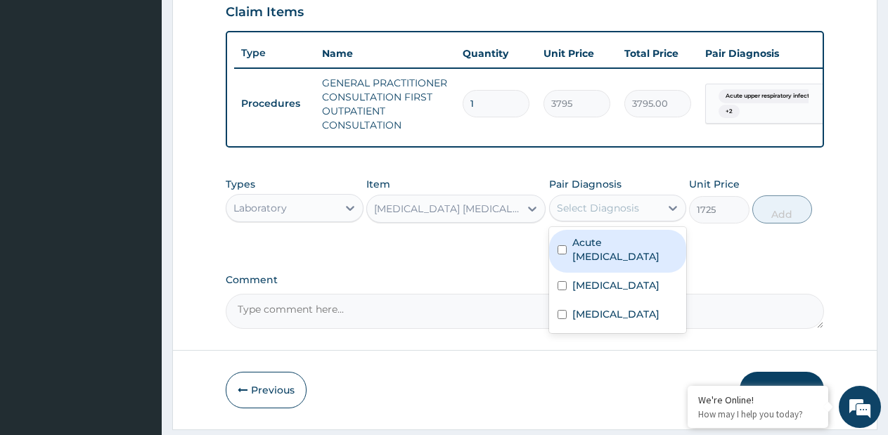
click at [629, 215] on div "Select Diagnosis" at bounding box center [598, 208] width 82 height 14
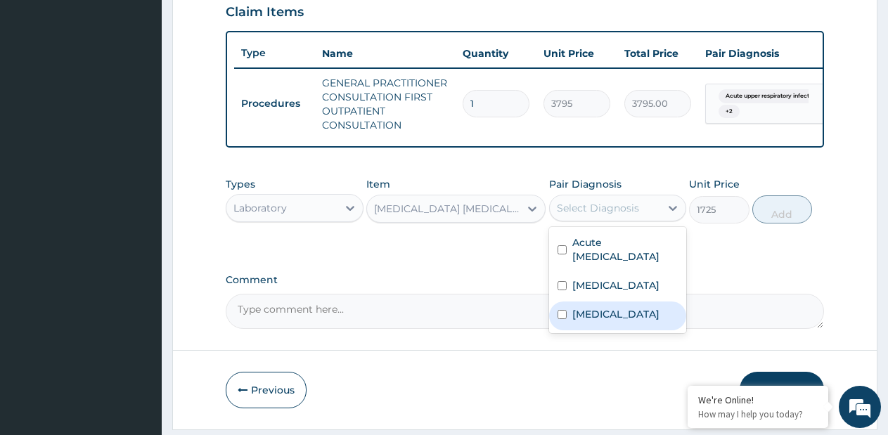
click at [610, 331] on div "Malaria" at bounding box center [618, 316] width 138 height 29
checkbox input "true"
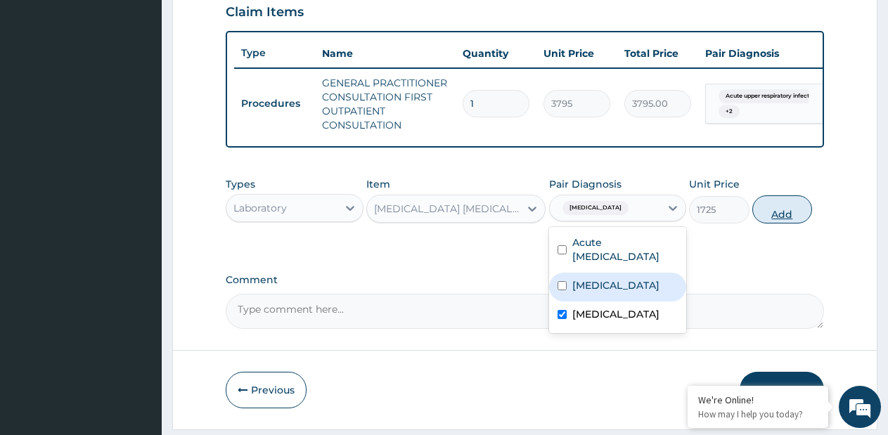
click at [788, 224] on button "Add" at bounding box center [783, 210] width 60 height 28
type input "0"
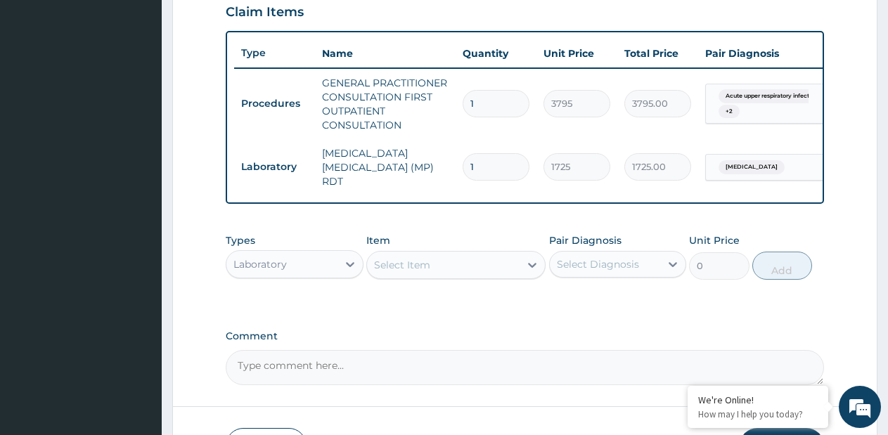
click at [512, 271] on div "Select Item" at bounding box center [443, 265] width 153 height 23
type input "FBC"
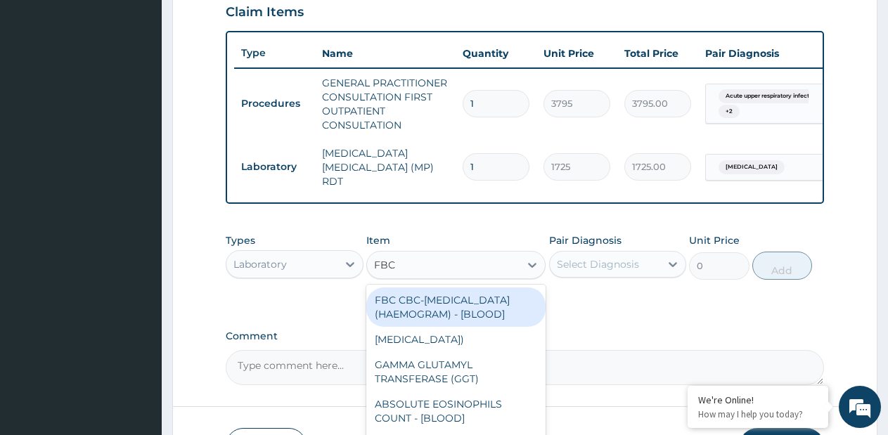
click at [490, 305] on div "FBC CBC-COMPLETE BLOOD COUNT (HAEMOGRAM) - [BLOOD]" at bounding box center [455, 307] width 179 height 39
type input "4600"
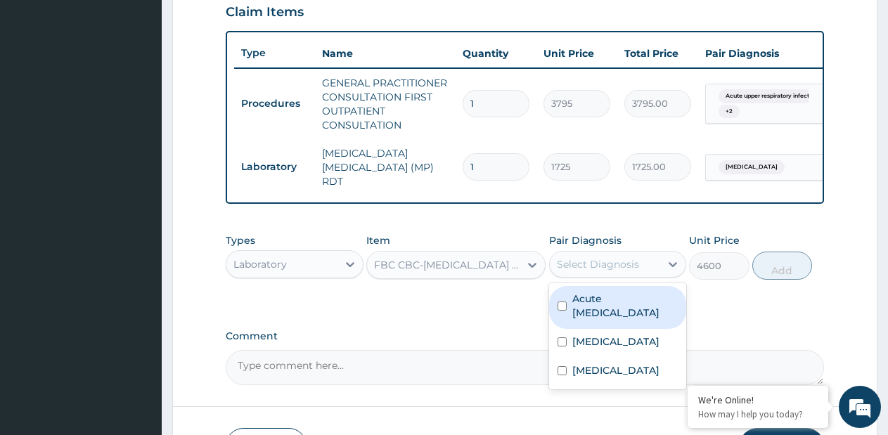
click at [569, 272] on div "Select Diagnosis" at bounding box center [598, 264] width 82 height 14
click at [582, 314] on label "Acute upper respiratory infection" at bounding box center [626, 306] width 106 height 28
checkbox input "true"
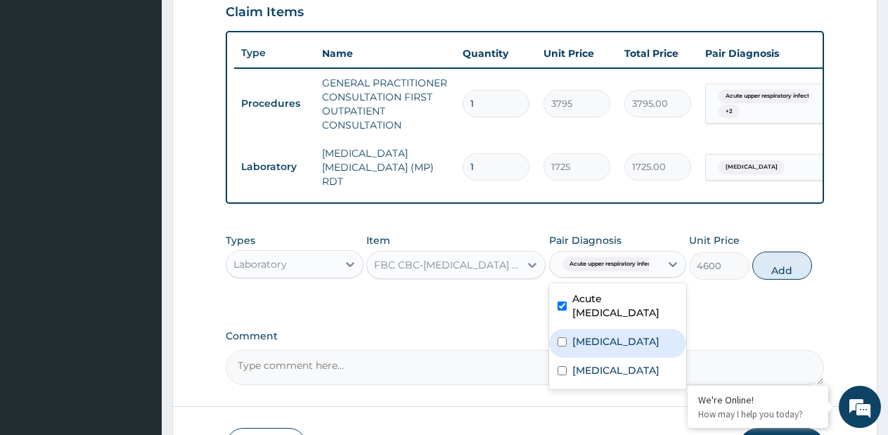
click at [587, 355] on div "Septicemic plague" at bounding box center [618, 343] width 138 height 29
checkbox input "true"
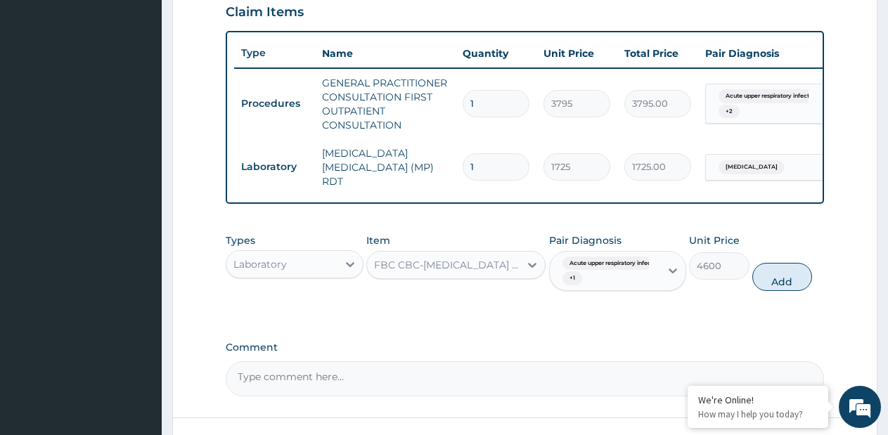
drag, startPoint x: 771, startPoint y: 288, endPoint x: 677, endPoint y: 287, distance: 94.3
click at [771, 288] on button "Add" at bounding box center [783, 277] width 60 height 28
type input "0"
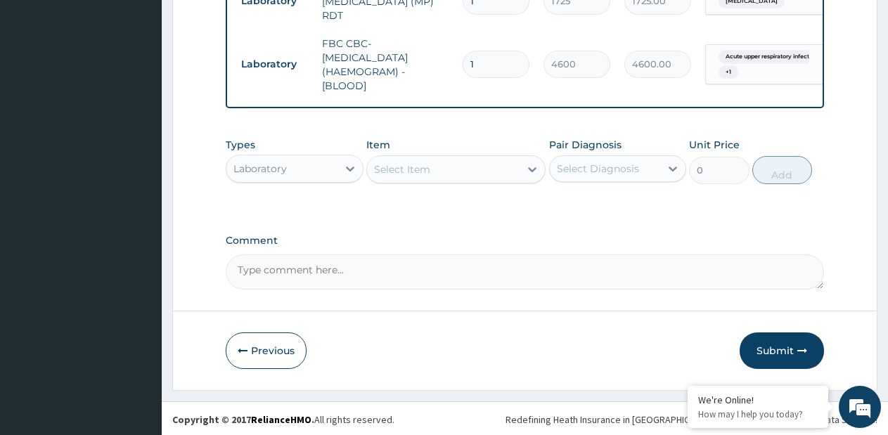
scroll to position [665, 0]
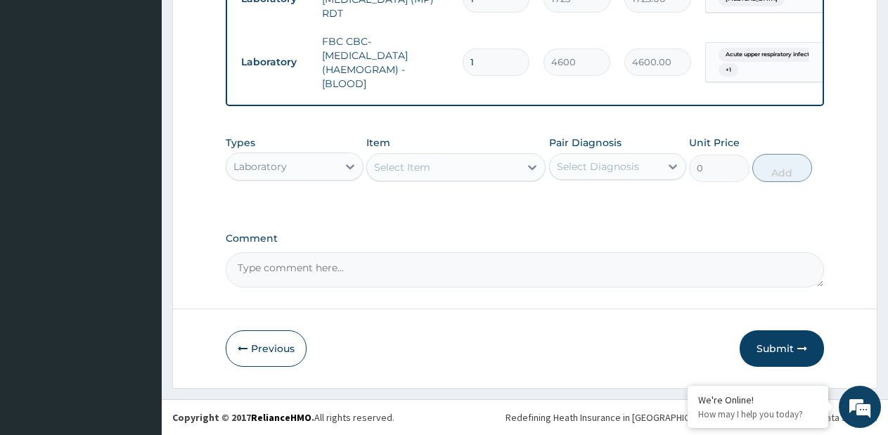
click at [325, 168] on div "Laboratory" at bounding box center [282, 166] width 111 height 23
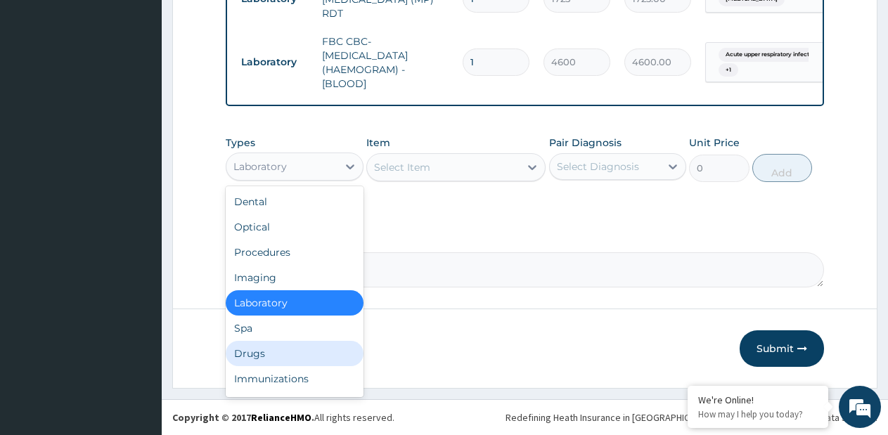
click at [307, 345] on div "Drugs" at bounding box center [295, 353] width 138 height 25
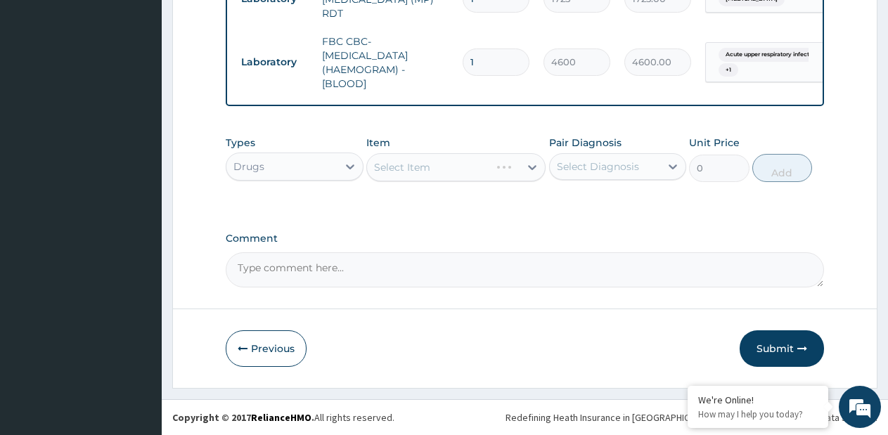
click at [525, 174] on div "Select Item" at bounding box center [455, 167] width 179 height 28
click at [533, 169] on div "Select Item" at bounding box center [455, 167] width 179 height 28
click at [533, 170] on div "Select Item" at bounding box center [455, 167] width 179 height 28
click at [526, 170] on icon at bounding box center [532, 167] width 14 height 14
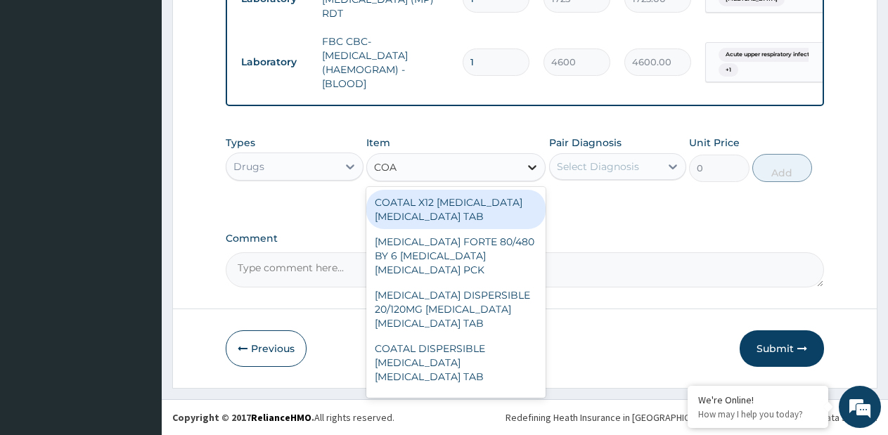
type input "COAR"
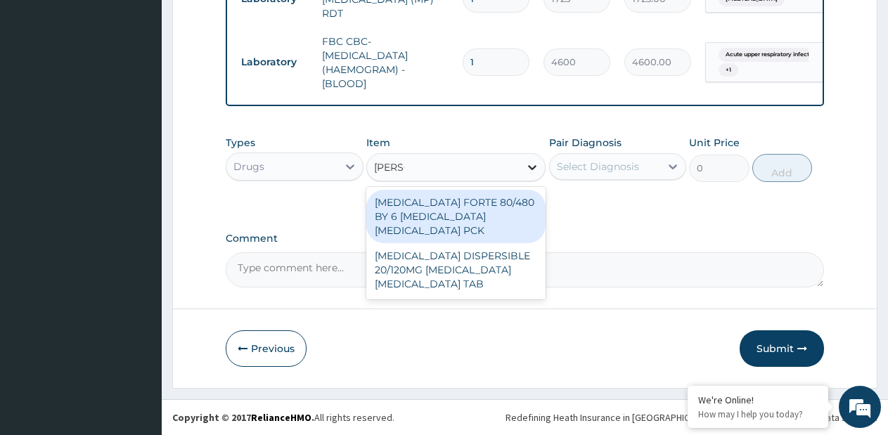
type input "1170"
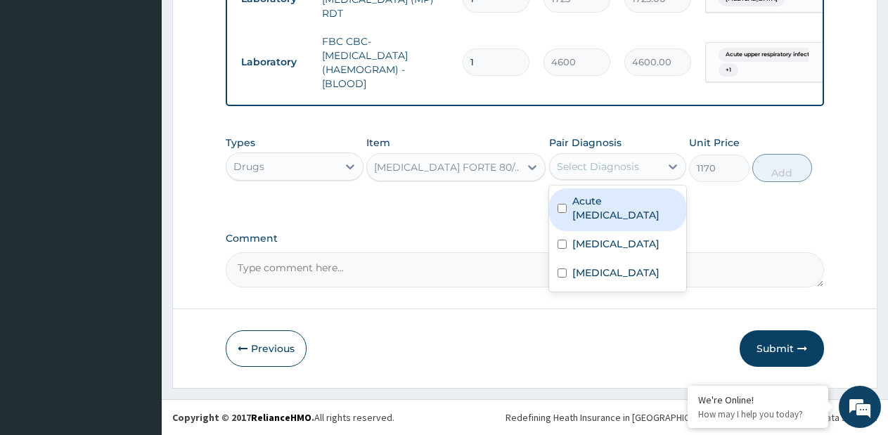
click at [595, 174] on div "Select Diagnosis" at bounding box center [605, 166] width 111 height 23
click at [596, 219] on label "Acute upper respiratory infection" at bounding box center [626, 208] width 106 height 28
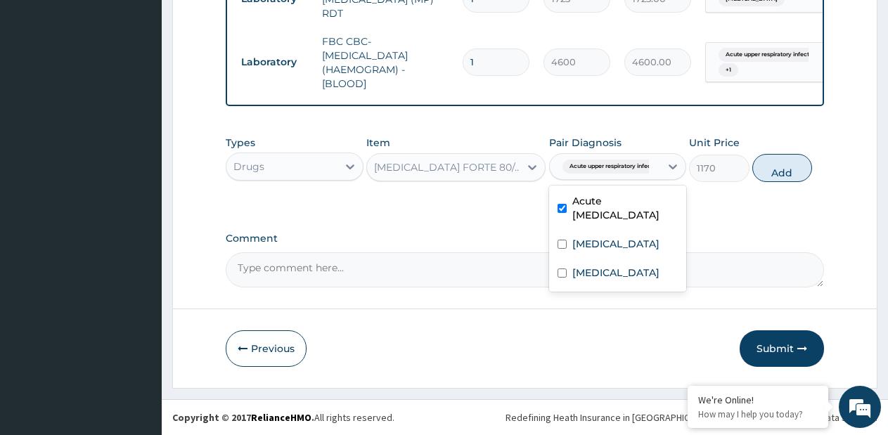
click at [596, 219] on label "Acute upper respiratory infection" at bounding box center [626, 208] width 106 height 28
checkbox input "false"
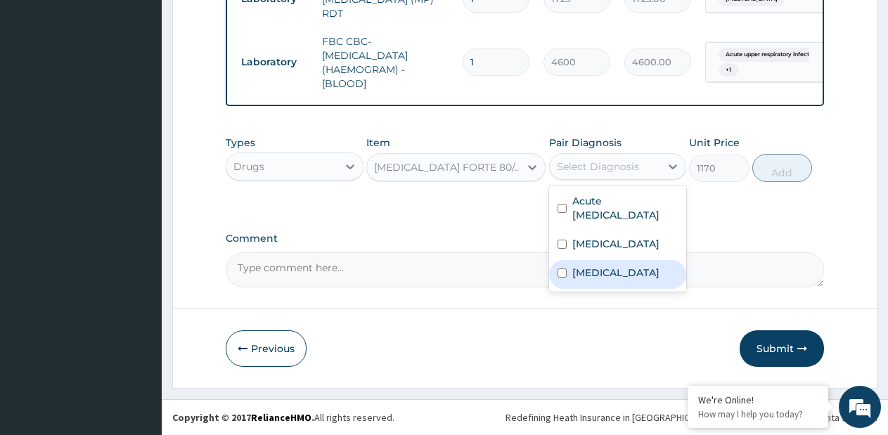
click at [595, 272] on label "Malaria" at bounding box center [616, 273] width 87 height 14
checkbox input "true"
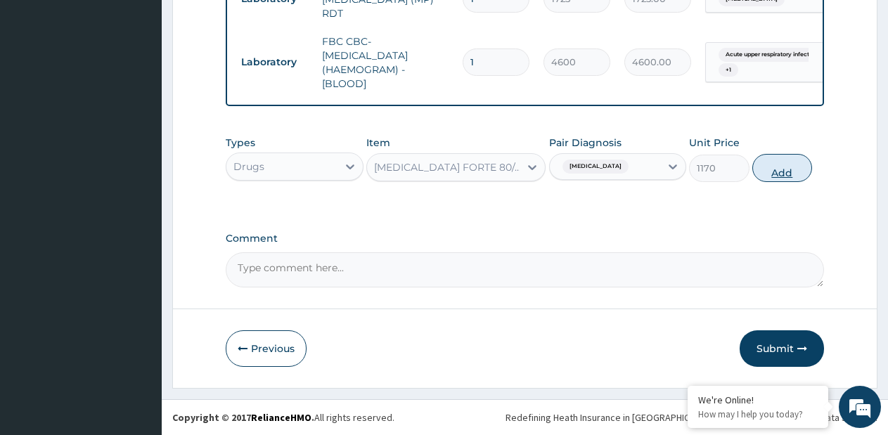
click at [767, 174] on button "Add" at bounding box center [783, 168] width 60 height 28
type input "0"
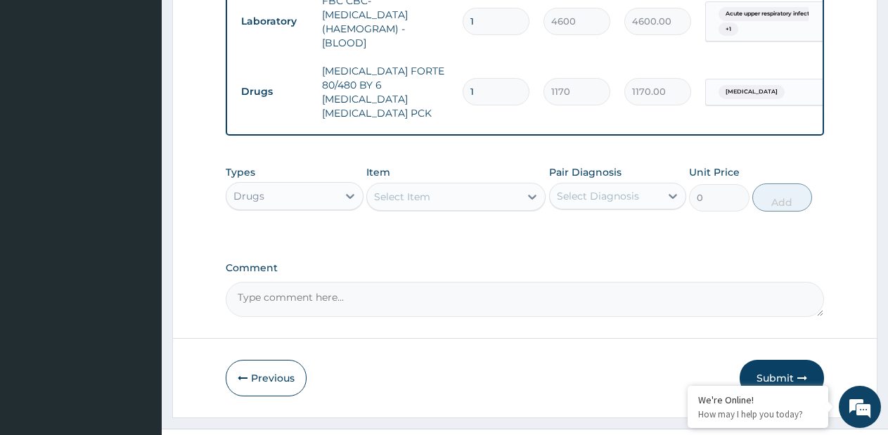
scroll to position [721, 0]
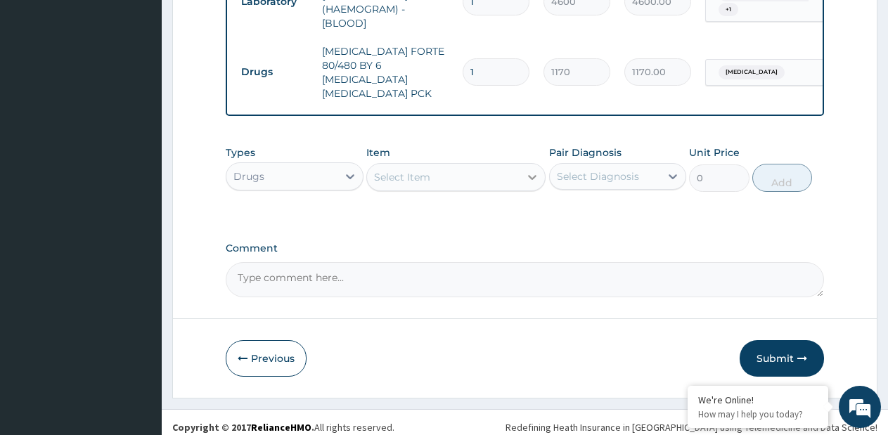
click at [522, 175] on div at bounding box center [532, 177] width 25 height 25
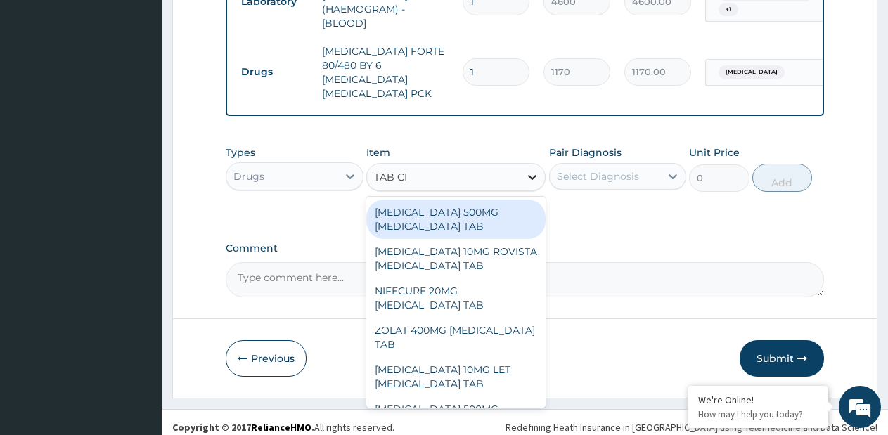
type input "TAB CEF"
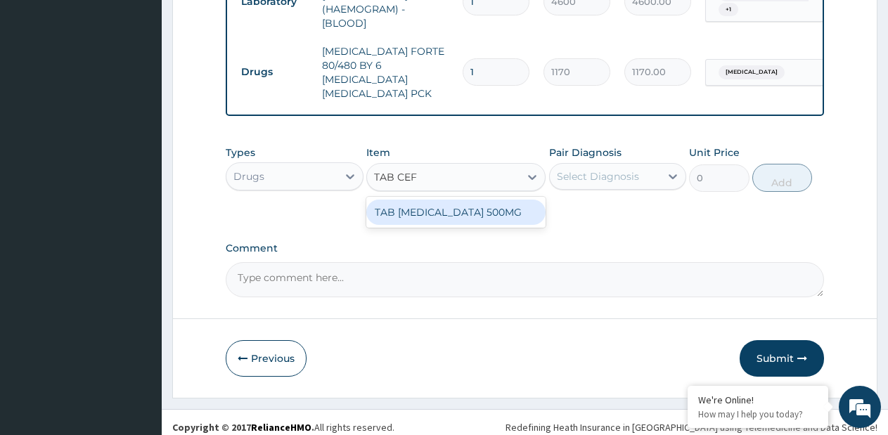
click at [495, 210] on div "TAB CEFUROXIME 500MG" at bounding box center [455, 212] width 179 height 25
type input "550"
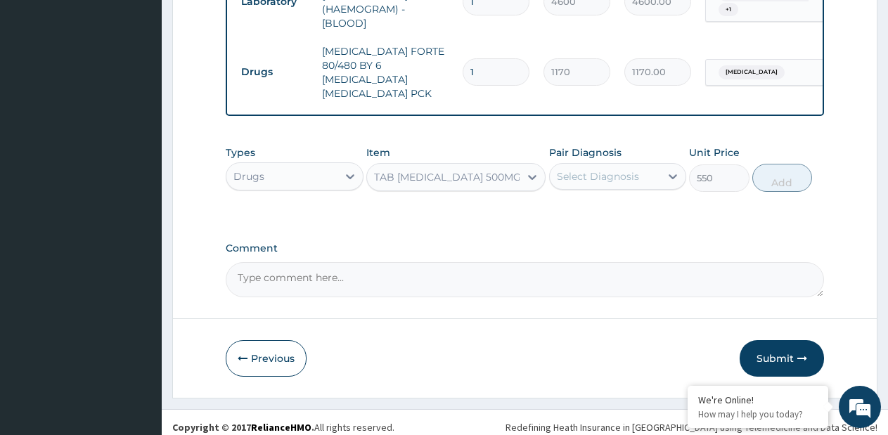
click at [587, 171] on div "Select Diagnosis" at bounding box center [598, 177] width 82 height 14
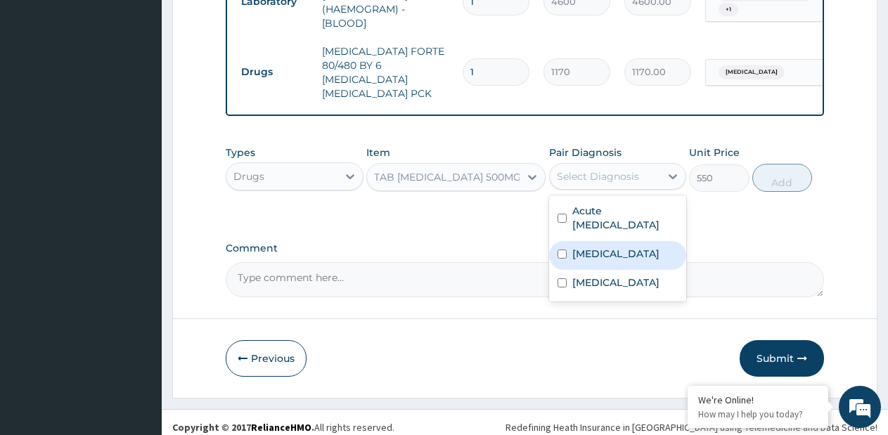
click at [589, 247] on label "Septicemic plague" at bounding box center [616, 254] width 87 height 14
checkbox input "true"
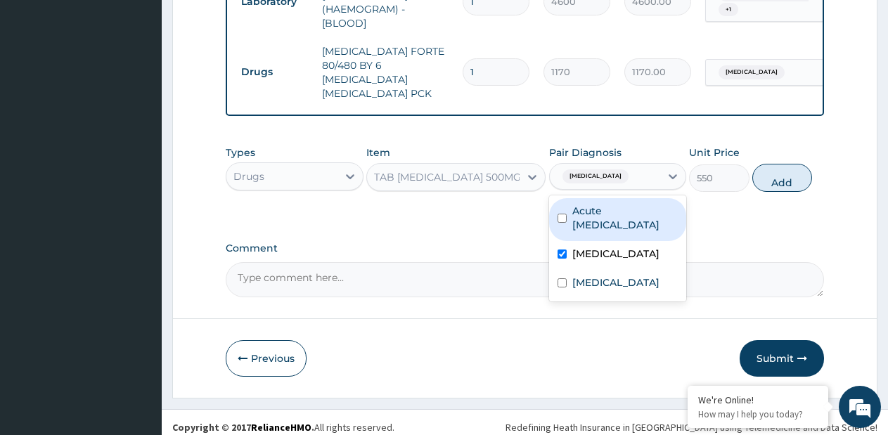
click at [599, 211] on label "Acute upper respiratory infection" at bounding box center [626, 218] width 106 height 28
checkbox input "true"
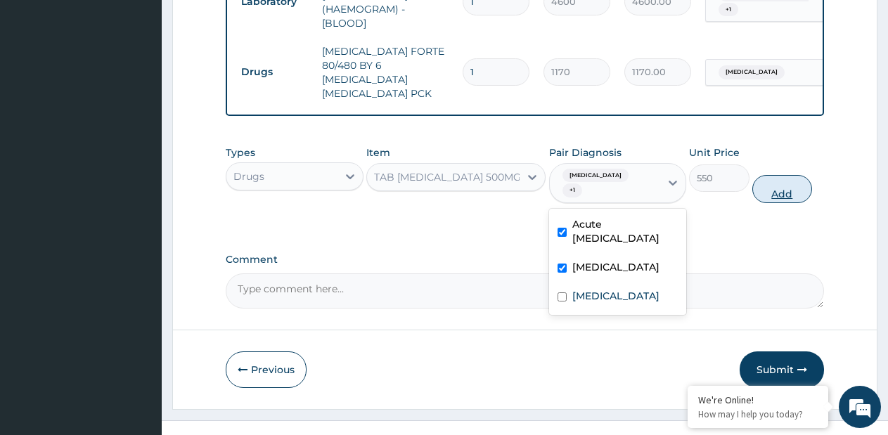
click at [760, 177] on button "Add" at bounding box center [783, 189] width 60 height 28
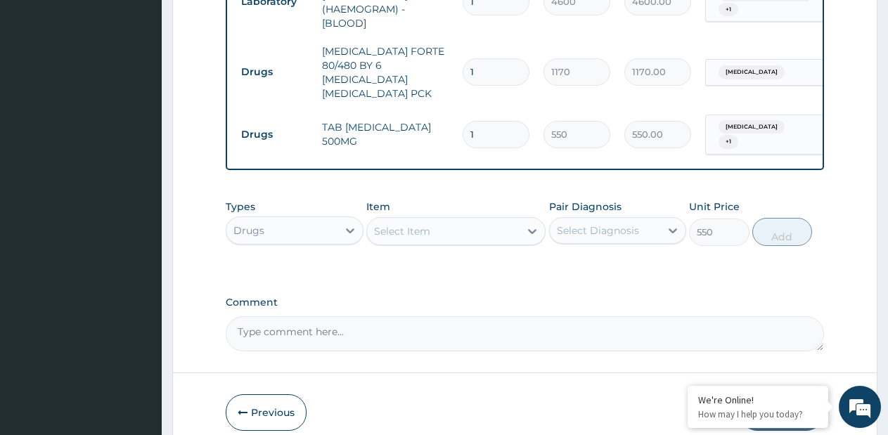
type input "0"
type input "10"
type input "5500.00"
type input "10"
click at [528, 226] on icon at bounding box center [532, 231] width 14 height 14
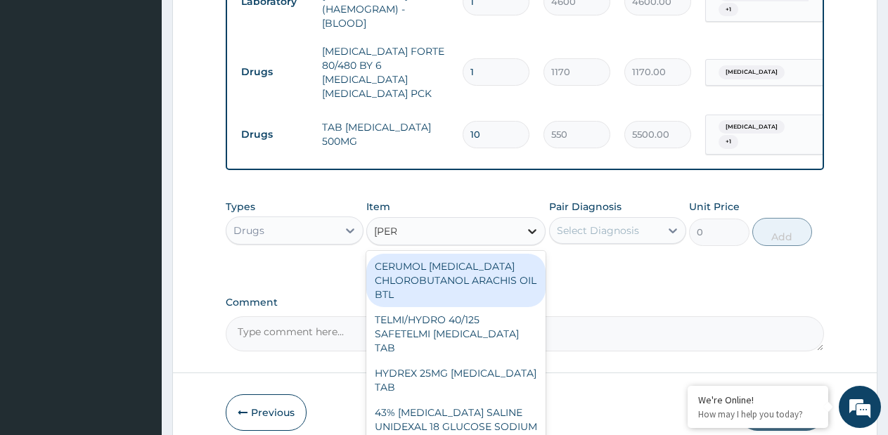
type input "LORAT"
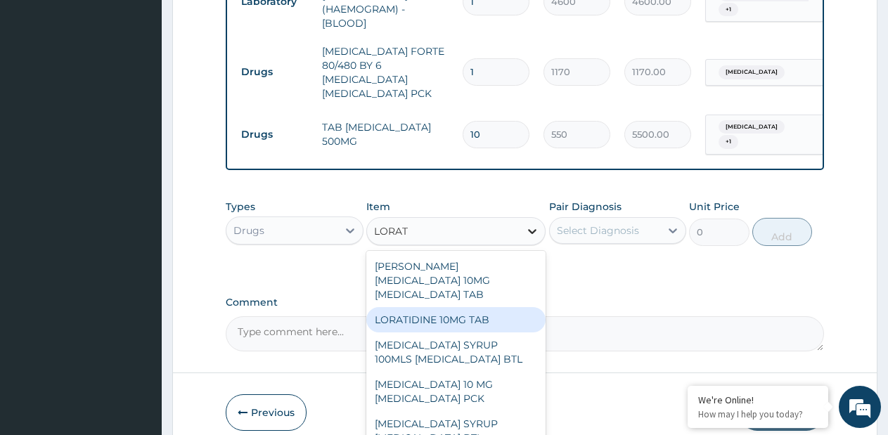
type input "70"
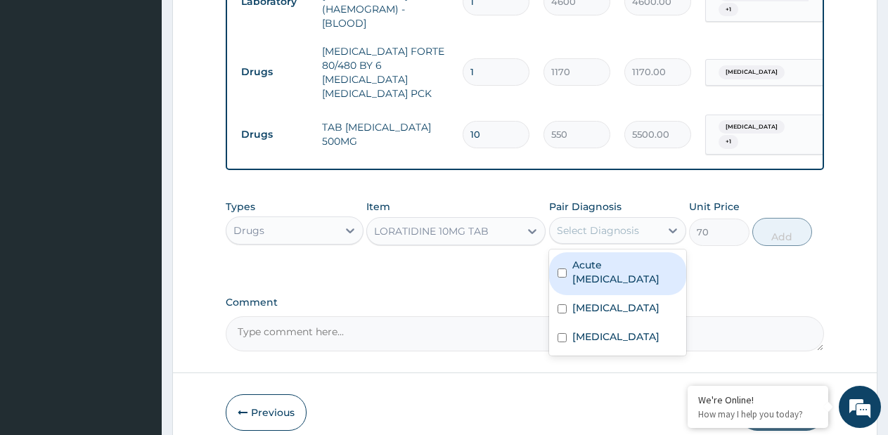
click at [584, 225] on div "Select Diagnosis" at bounding box center [598, 231] width 82 height 14
click at [608, 274] on label "Acute upper respiratory infection" at bounding box center [626, 272] width 106 height 28
checkbox input "true"
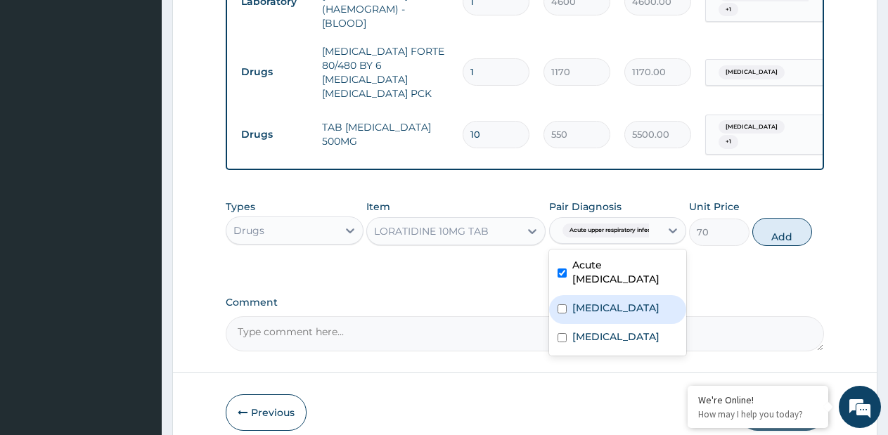
drag, startPoint x: 608, startPoint y: 295, endPoint x: 753, endPoint y: 245, distance: 153.9
click at [611, 301] on label "Septicemic plague" at bounding box center [616, 308] width 87 height 14
checkbox input "true"
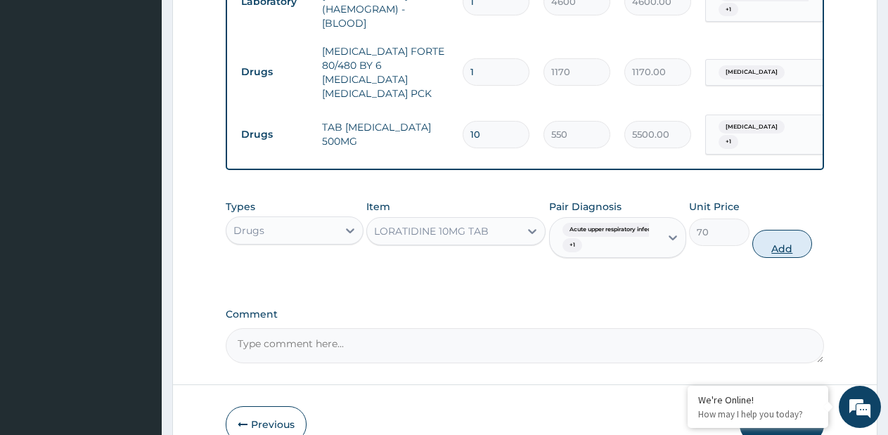
click at [768, 235] on button "Add" at bounding box center [783, 244] width 60 height 28
type input "0"
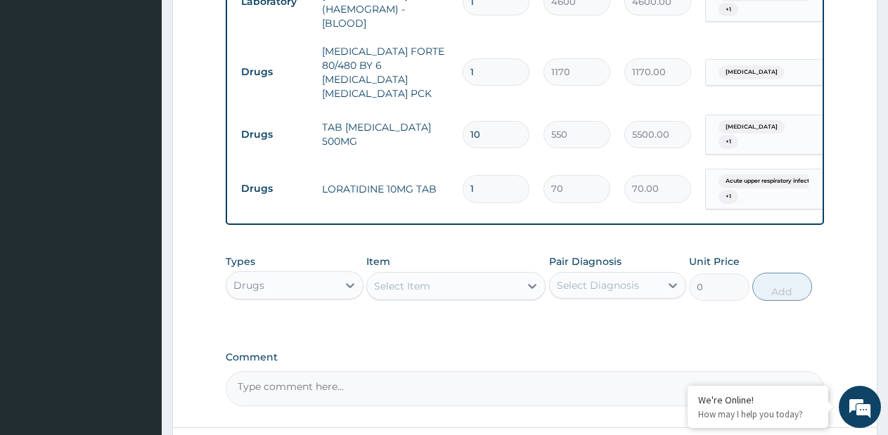
type input "5"
type input "350.00"
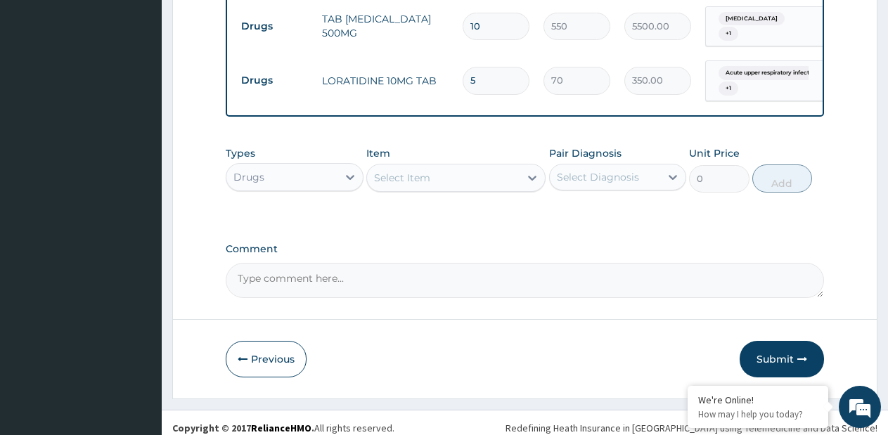
scroll to position [830, 0]
type input "5"
click at [535, 175] on icon at bounding box center [532, 177] width 8 height 5
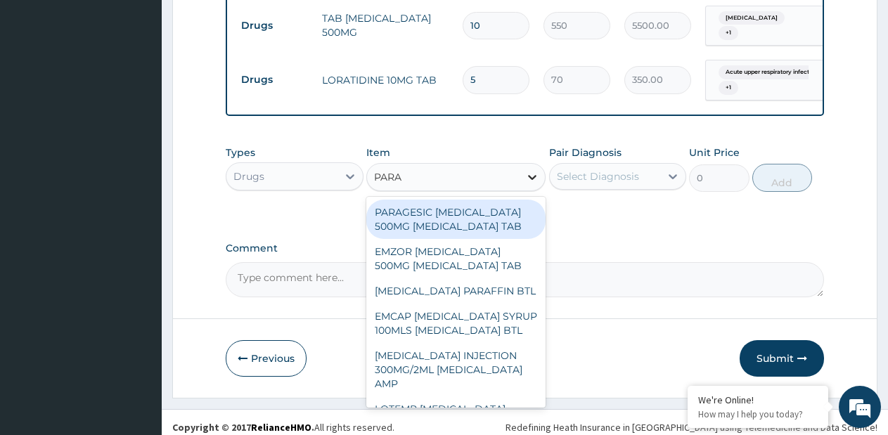
type input "PARAC"
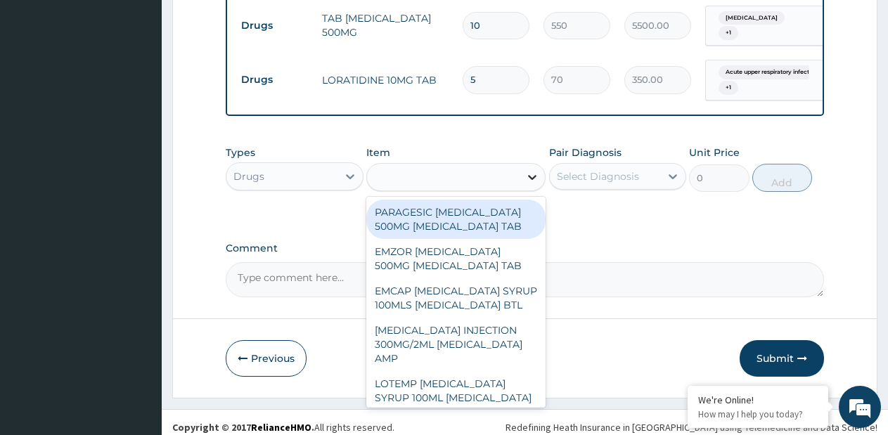
type input "15"
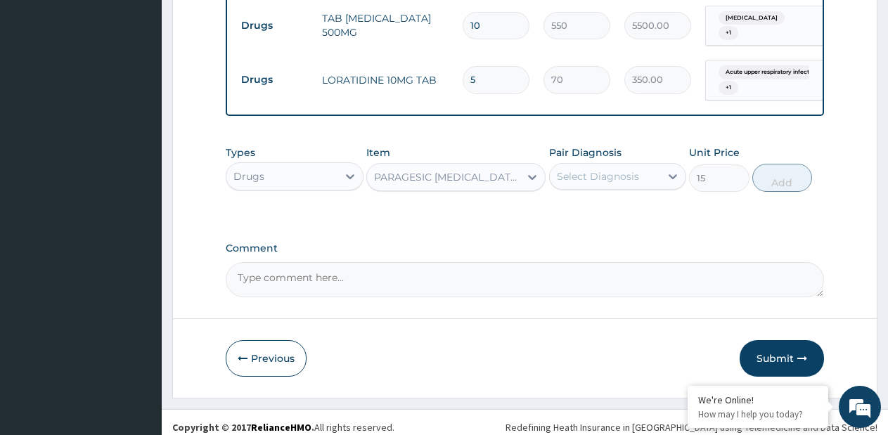
click at [559, 170] on div "Select Diagnosis" at bounding box center [598, 177] width 82 height 14
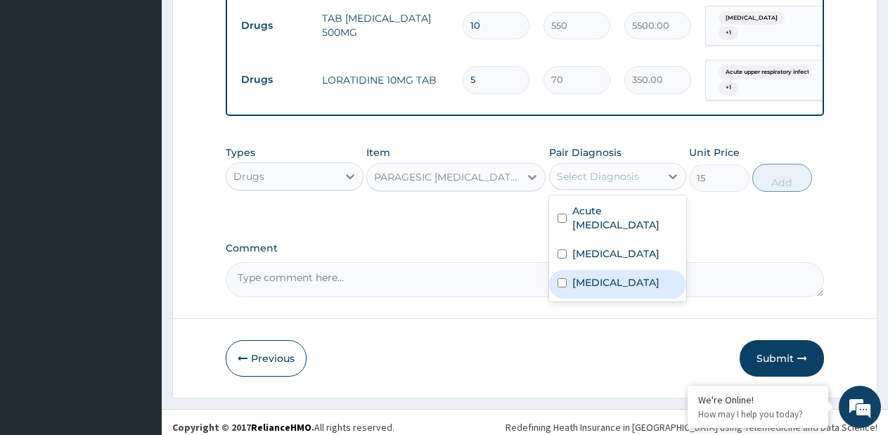
click at [573, 276] on label "Malaria" at bounding box center [616, 283] width 87 height 14
checkbox input "true"
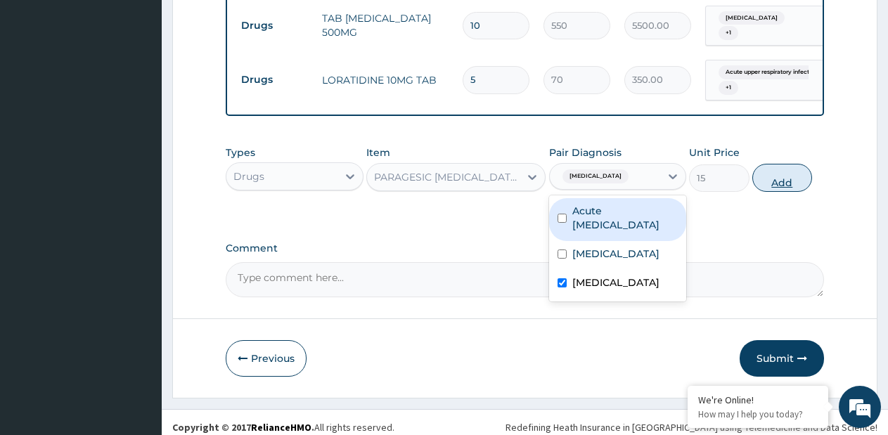
click at [774, 164] on button "Add" at bounding box center [783, 178] width 60 height 28
type input "0"
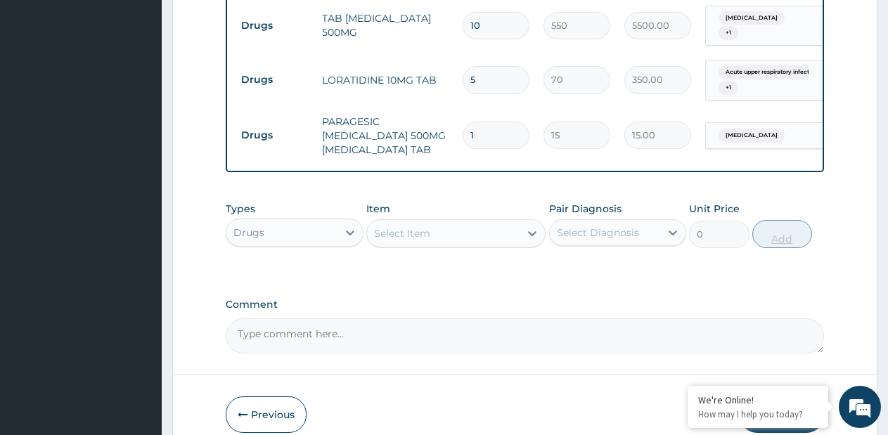
type input "18"
type input "270.00"
type input "18"
click at [540, 227] on icon at bounding box center [532, 234] width 14 height 14
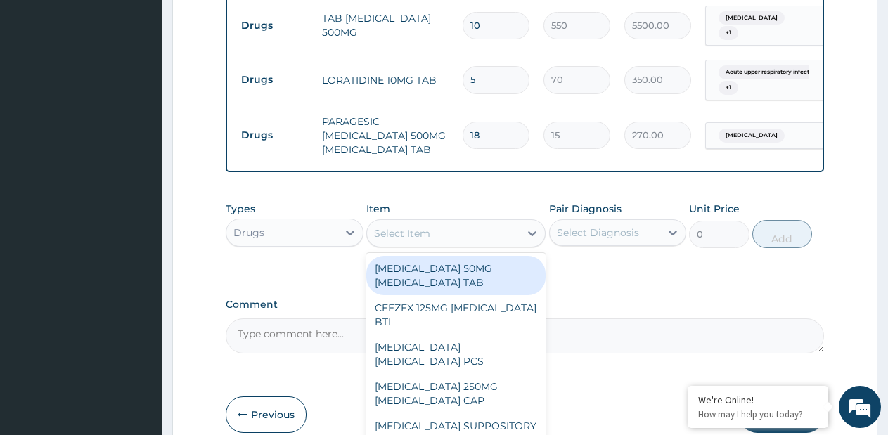
drag, startPoint x: 623, startPoint y: 255, endPoint x: 635, endPoint y: 255, distance: 11.3
click at [623, 256] on div "Types Drugs Item option PARAGESIC PARACETAMOL 500MG ACETAMINOPHEN TAB, selected…" at bounding box center [525, 236] width 599 height 82
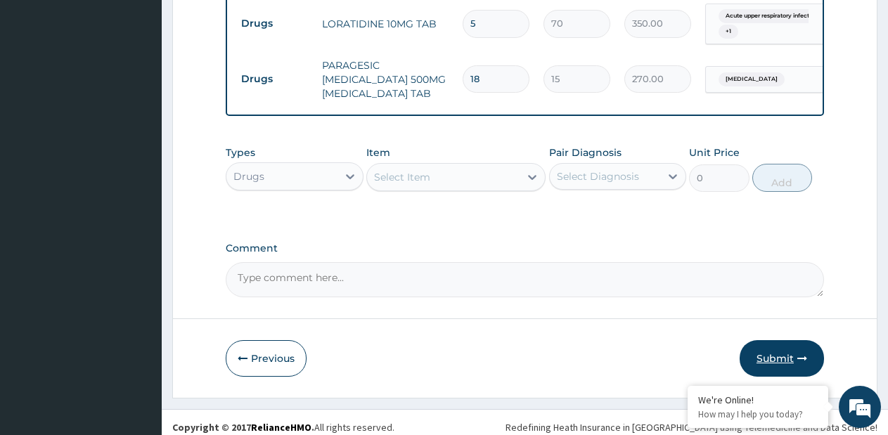
click at [783, 350] on button "Submit" at bounding box center [782, 358] width 84 height 37
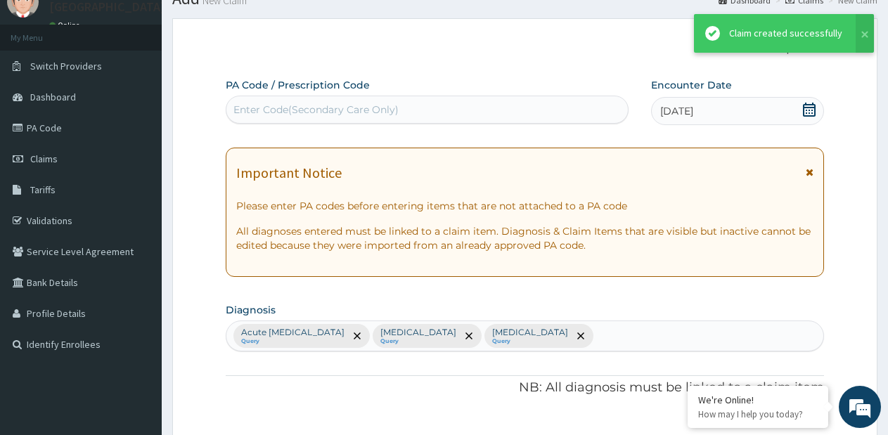
scroll to position [886, 0]
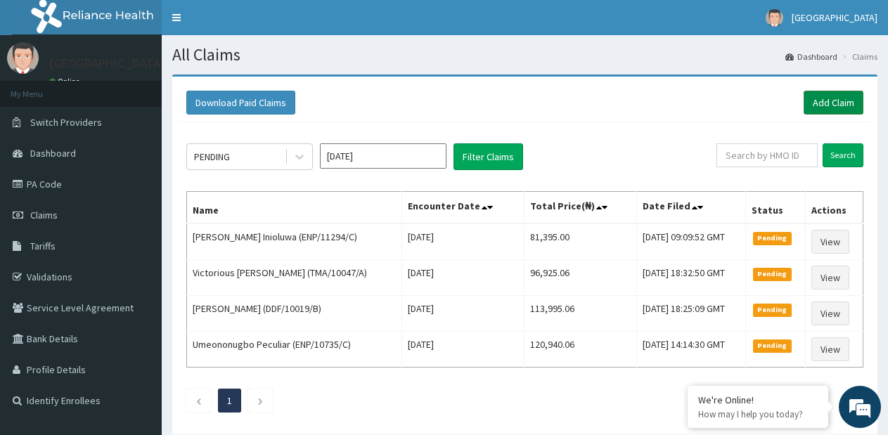
click at [837, 106] on link "Add Claim" at bounding box center [834, 103] width 60 height 24
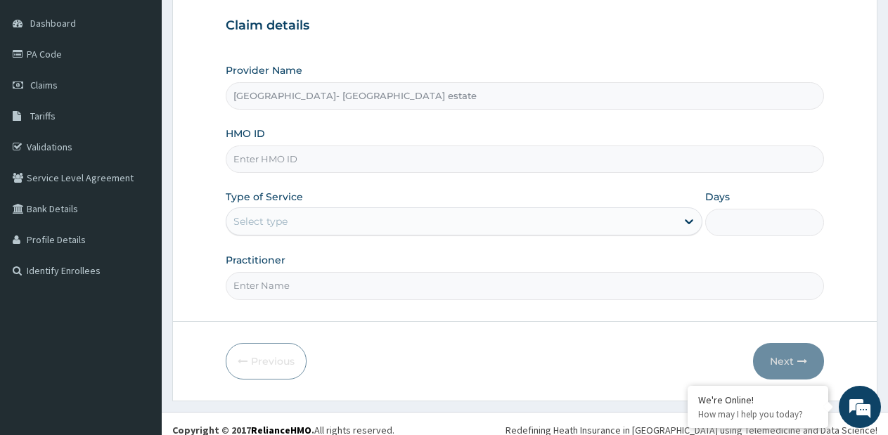
type input "[GEOGRAPHIC_DATA]- [GEOGRAPHIC_DATA] estate"
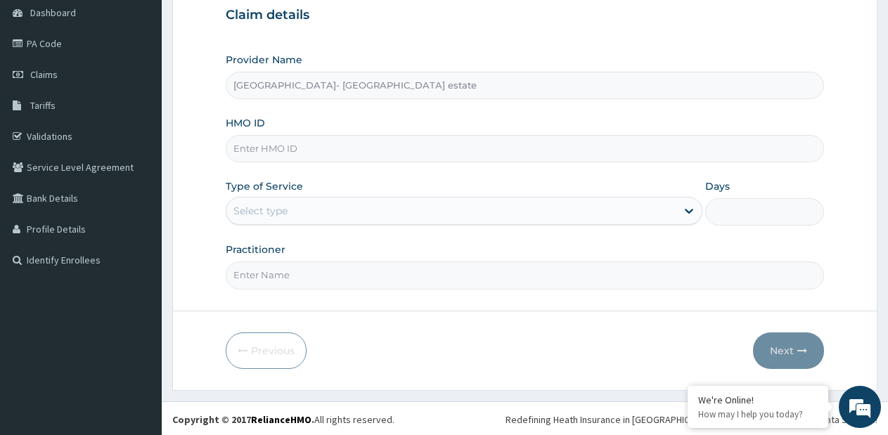
click at [454, 149] on input "HMO ID" at bounding box center [525, 148] width 599 height 27
type input "AGO/10084/A"
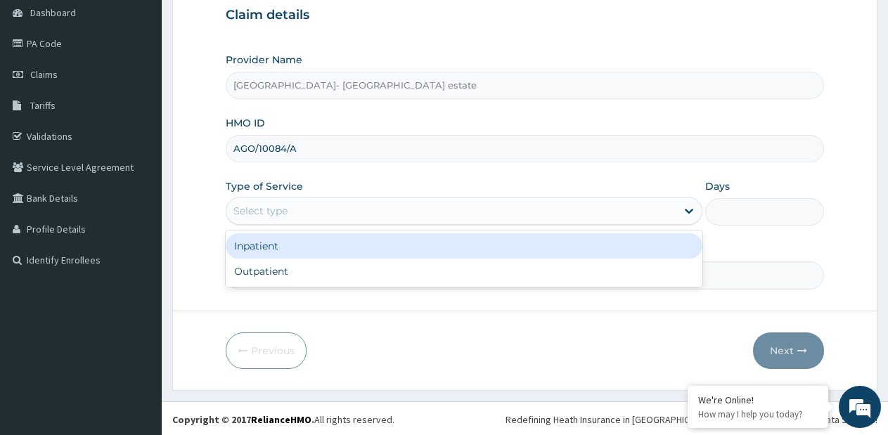
click at [427, 217] on div "Select type" at bounding box center [452, 211] width 450 height 23
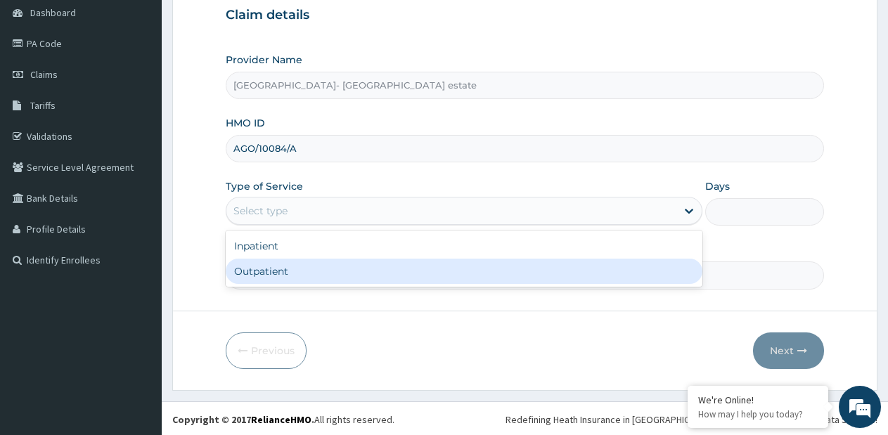
click at [378, 264] on div "Outpatient" at bounding box center [464, 271] width 476 height 25
type input "1"
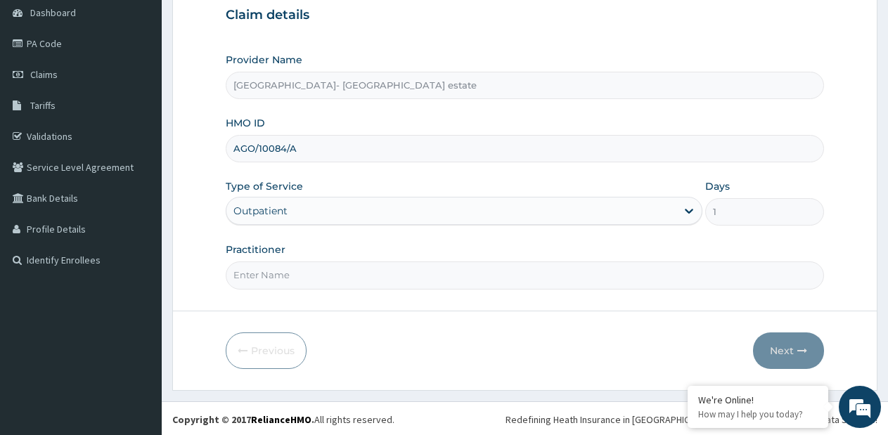
click at [378, 266] on input "Practitioner" at bounding box center [525, 275] width 599 height 27
type input "SP"
click at [812, 355] on button "Next" at bounding box center [788, 351] width 71 height 37
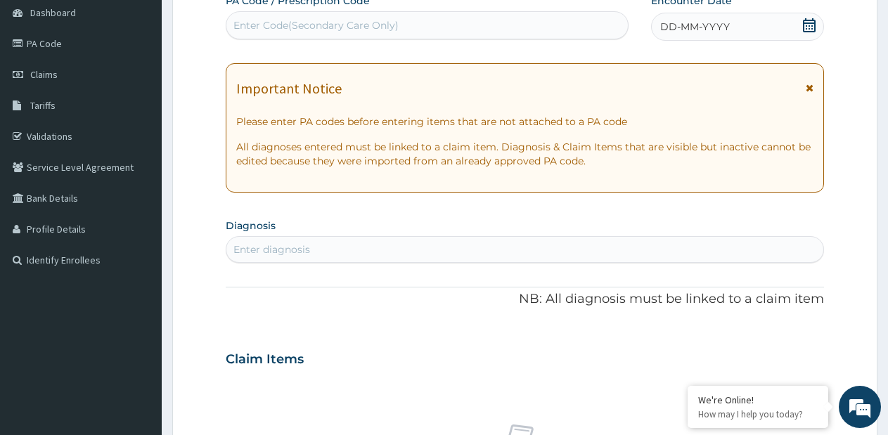
click at [516, 26] on div "Enter Code(Secondary Care Only)" at bounding box center [428, 25] width 402 height 23
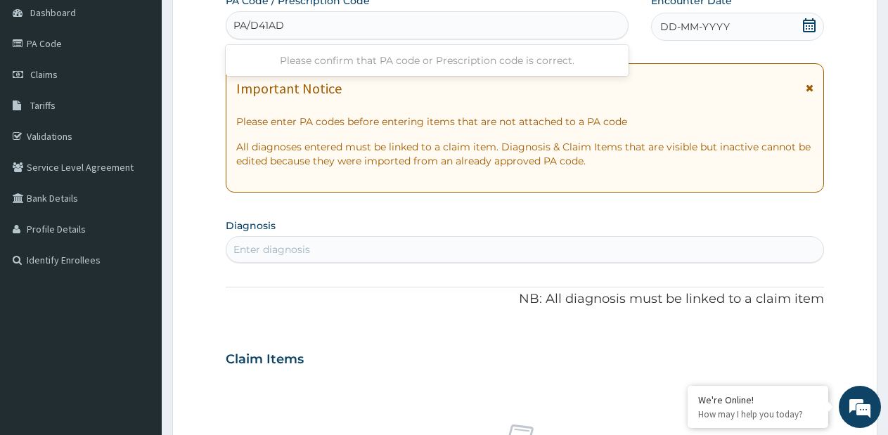
type input "PA/D41ADB"
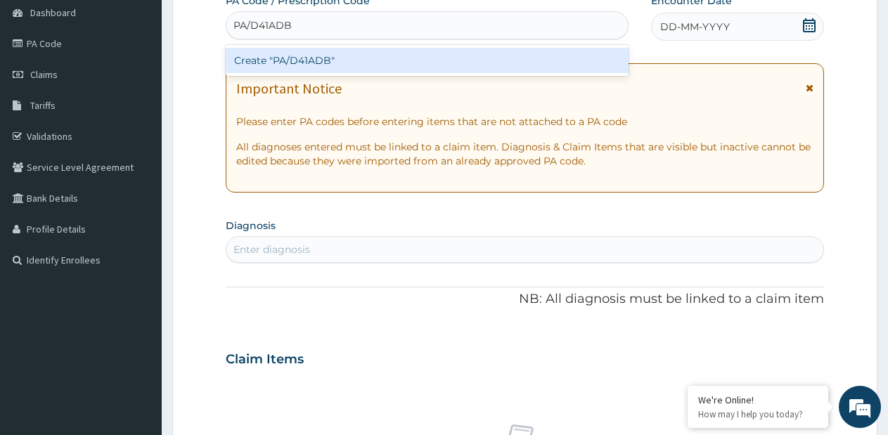
click at [434, 59] on div "Create "PA/D41ADB"" at bounding box center [427, 60] width 403 height 25
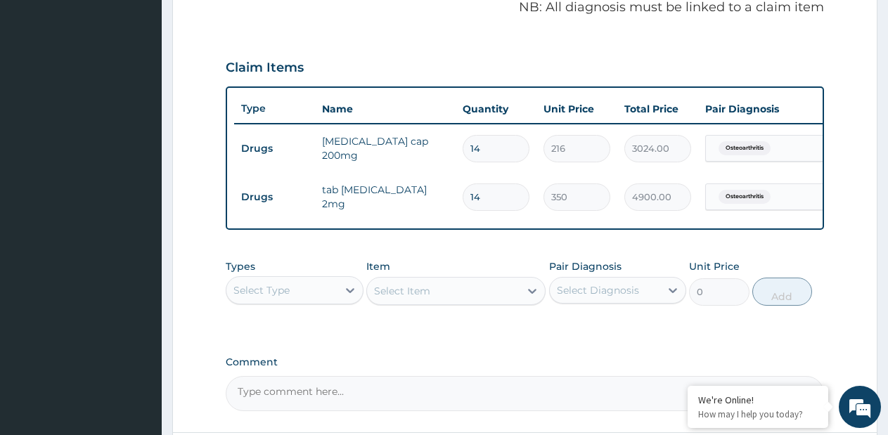
scroll to position [573, 0]
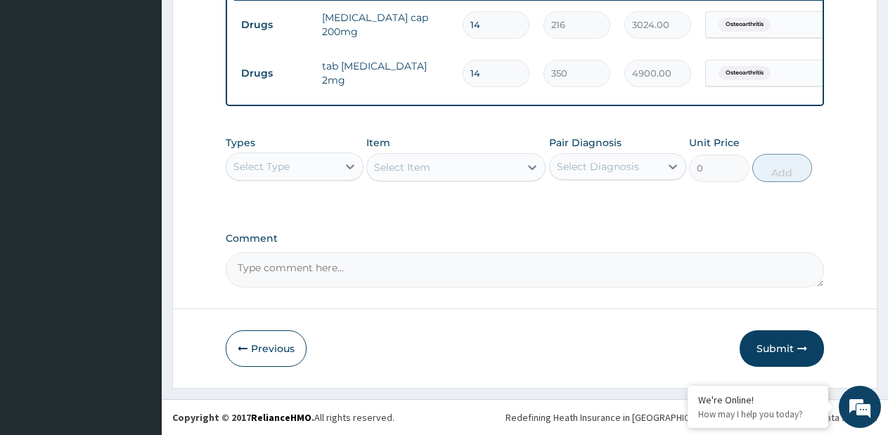
click at [773, 338] on button "Submit" at bounding box center [782, 349] width 84 height 37
